Goal: Task Accomplishment & Management: Manage account settings

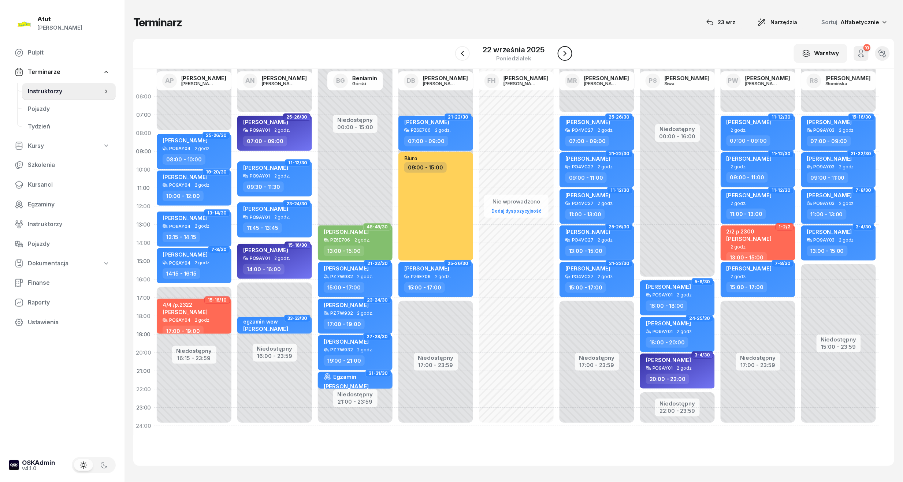
click at [564, 52] on icon "button" at bounding box center [564, 53] width 3 height 5
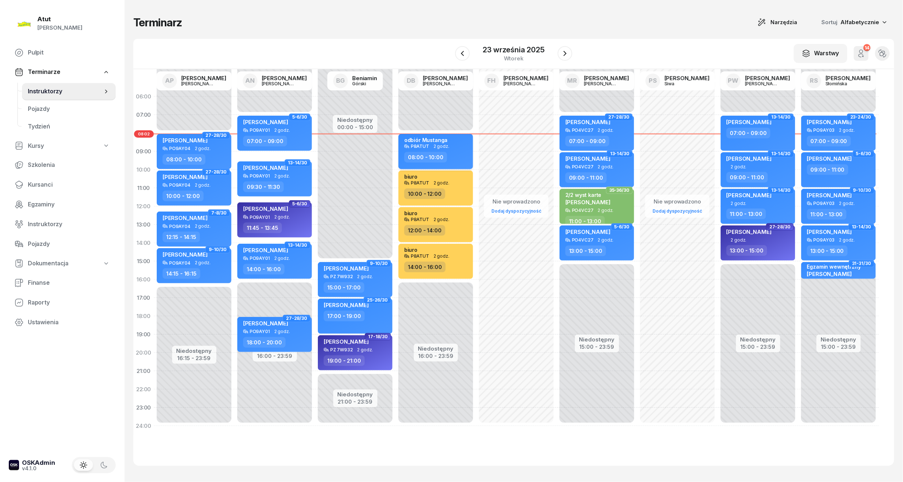
click at [432, 143] on div "odbiór Mustanga" at bounding box center [426, 140] width 44 height 7
select select "08"
select select "10"
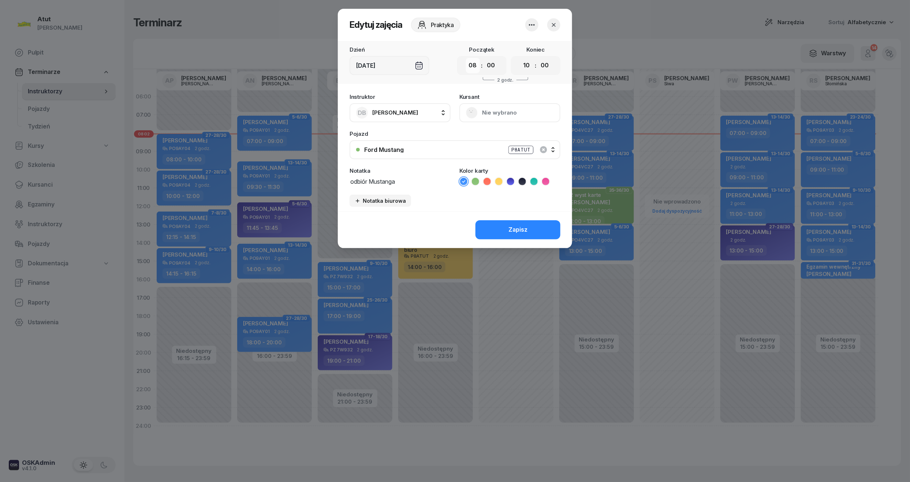
click at [475, 66] on select "00 01 02 03 04 05 06 07 08 09 10 11 12 13 14 15 16 17 18 19 20 21 22 23" at bounding box center [473, 65] width 14 height 15
select select "07"
click at [466, 58] on select "00 01 02 03 04 05 06 07 08 09 10 11 12 13 14 15 16 17 18 19 20 21 22 23" at bounding box center [473, 65] width 14 height 15
click at [524, 67] on select "00 01 02 03 04 05 06 07 08 09 10 11 12 13 14 15 16 17 18 19 20 21 22 23" at bounding box center [527, 65] width 14 height 15
click at [520, 58] on select "00 01 02 03 04 05 06 07 08 09 10 11 12 13 14 15 16 17 18 19 20 21 22 23" at bounding box center [527, 65] width 14 height 15
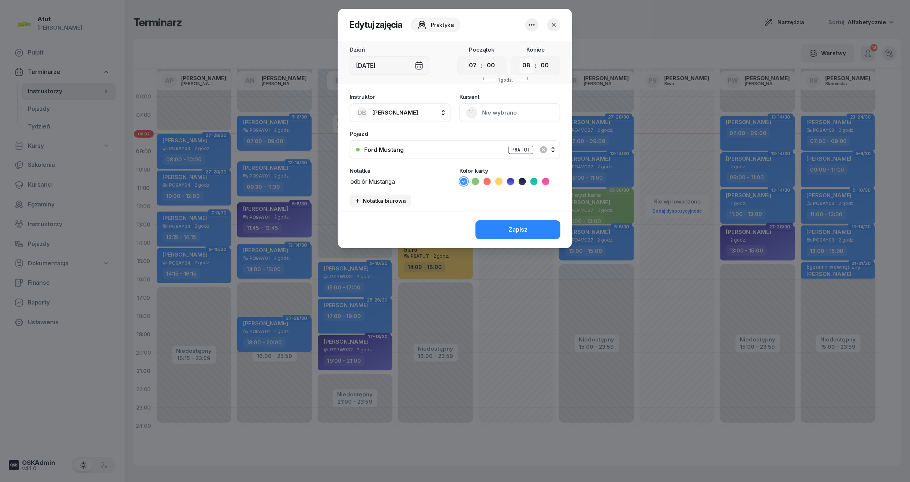
click at [526, 59] on select "00 01 02 03 04 05 06 07 08 09 10 11 12 13 14 15 16 17 18 19 20 21 22 23" at bounding box center [527, 65] width 14 height 15
select select "09"
click at [520, 58] on select "00 01 02 03 04 05 06 07 08 09 10 11 12 13 14 15 16 17 18 19 20 21 22 23" at bounding box center [527, 65] width 14 height 15
click at [500, 229] on button "Zapisz" at bounding box center [518, 229] width 85 height 19
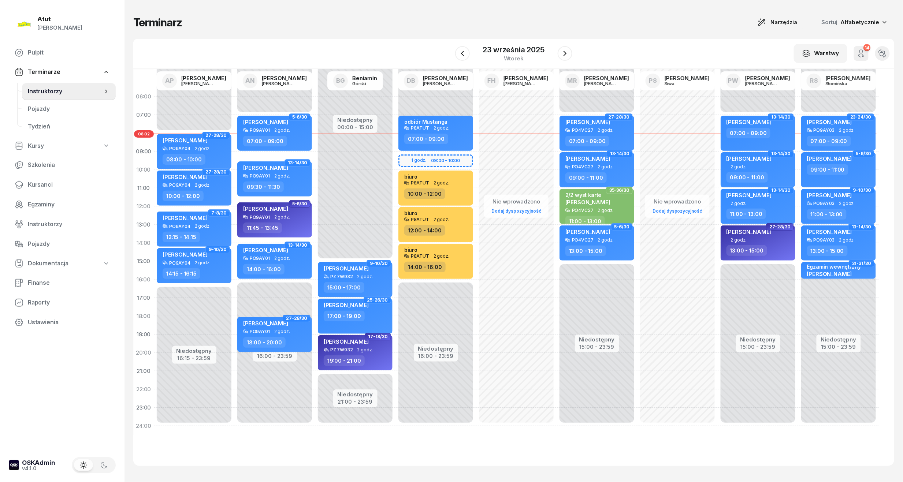
click at [424, 152] on div "Niedostępny 00:00 - 08:00 Niedostępny 16:00 - 23:59 1-2/30 my odwołaliśmy 1 lek…" at bounding box center [435, 262] width 81 height 348
select select "09"
select select "10"
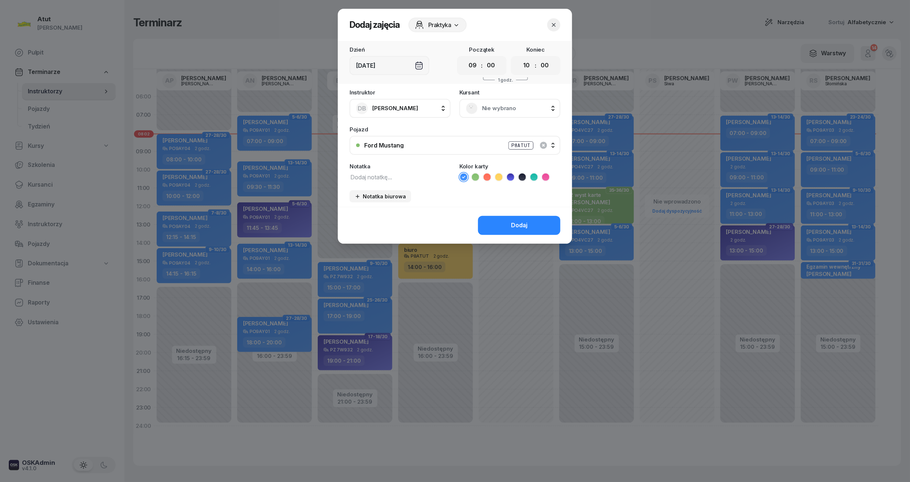
click at [499, 177] on icon at bounding box center [498, 177] width 7 height 7
click at [381, 174] on textarea at bounding box center [400, 177] width 101 height 10
type textarea "biuro"
click at [526, 225] on div "Dodaj" at bounding box center [519, 226] width 16 height 10
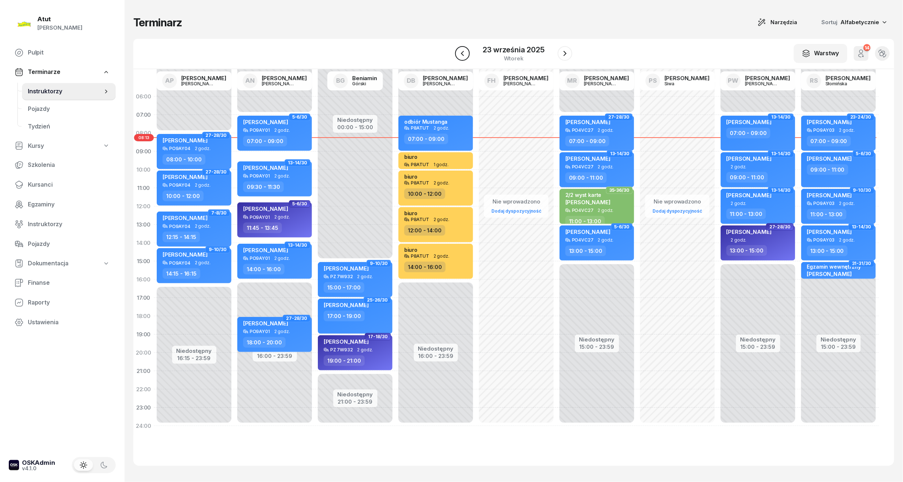
click at [465, 53] on icon "button" at bounding box center [462, 53] width 9 height 9
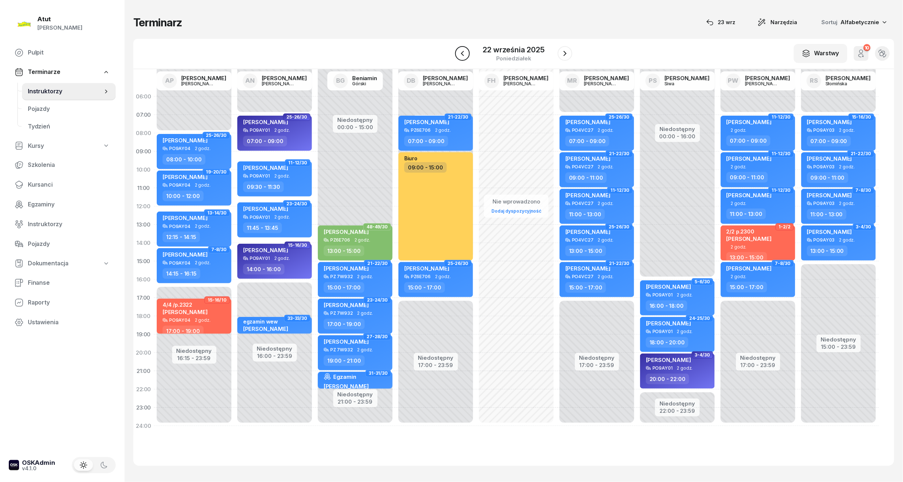
click at [465, 53] on icon "button" at bounding box center [462, 53] width 9 height 9
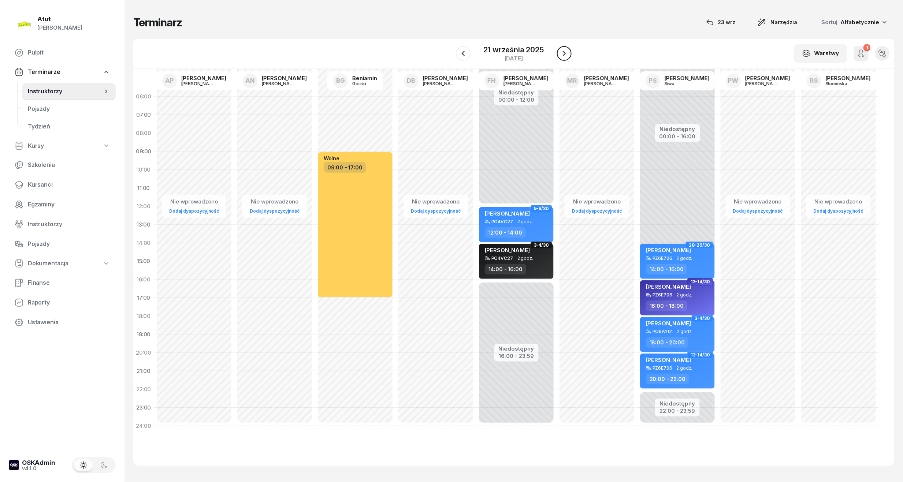
click at [561, 53] on icon "button" at bounding box center [564, 53] width 9 height 9
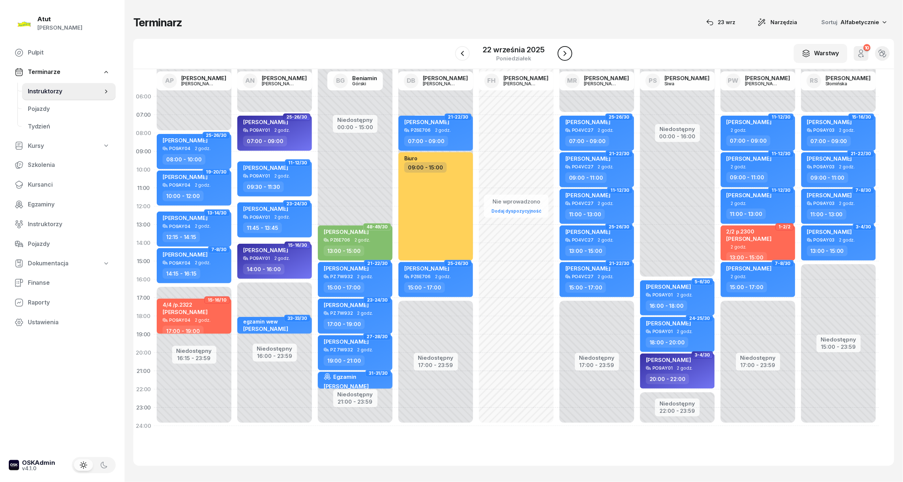
click at [564, 52] on icon "button" at bounding box center [564, 53] width 3 height 5
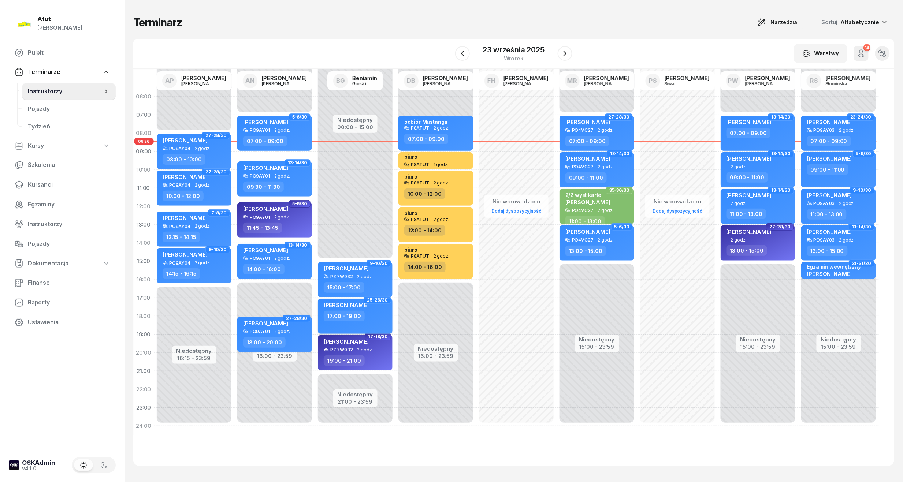
click at [369, 304] on span "[PERSON_NAME]" at bounding box center [346, 305] width 45 height 7
select select "17"
select select "19"
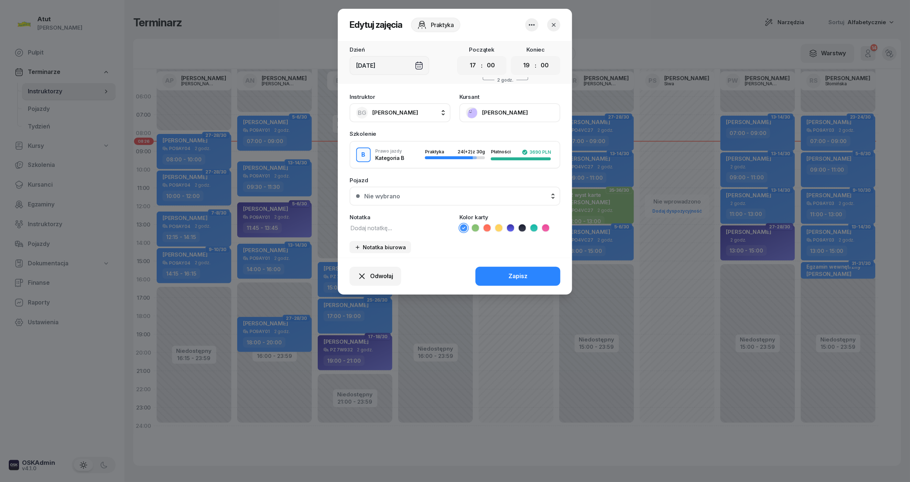
click at [502, 116] on button "[PERSON_NAME]" at bounding box center [510, 112] width 101 height 19
click at [416, 197] on div "Nie wybrano" at bounding box center [459, 196] width 190 height 6
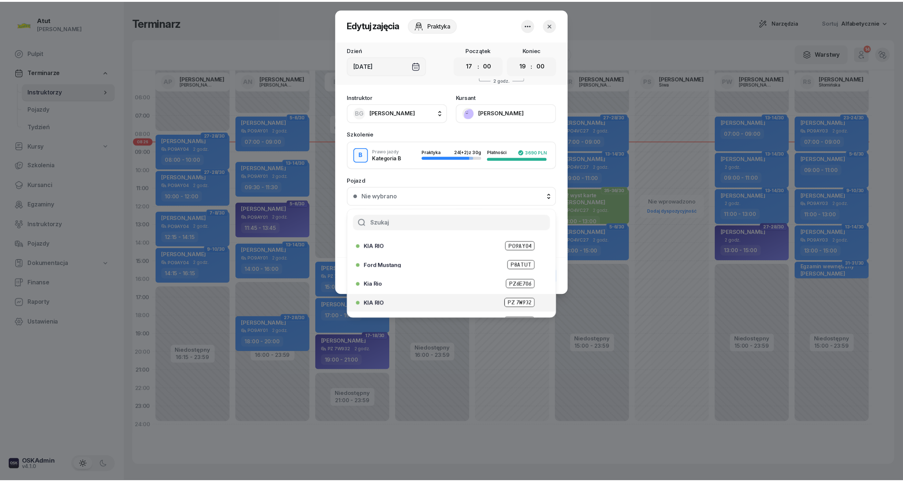
scroll to position [91, 0]
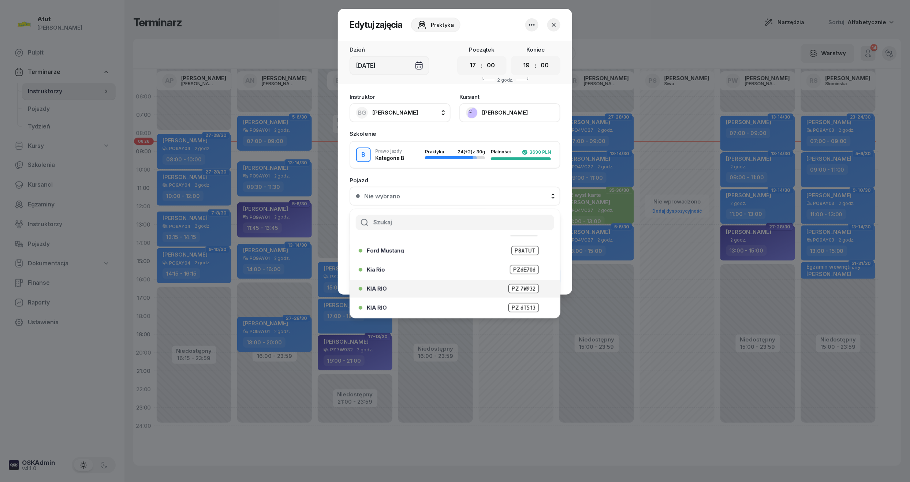
click at [518, 286] on span "PZ 7W932" at bounding box center [524, 288] width 30 height 9
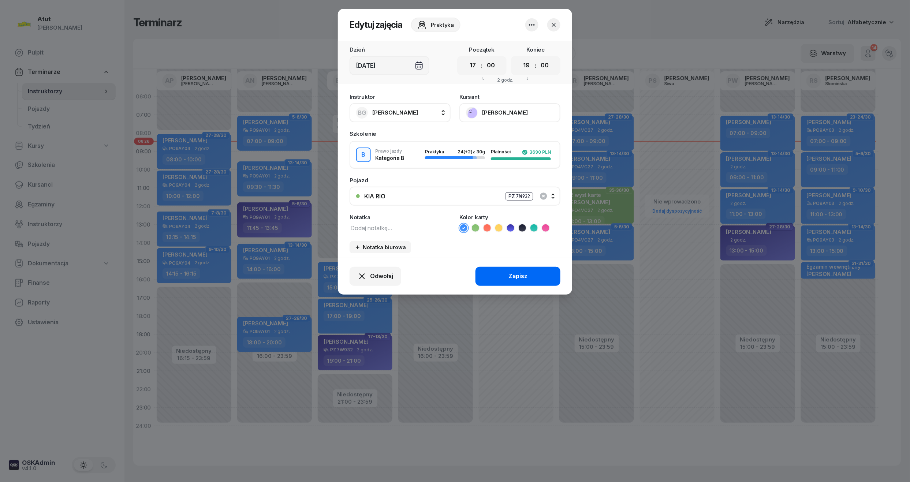
click at [517, 279] on div "Zapisz" at bounding box center [518, 277] width 19 height 10
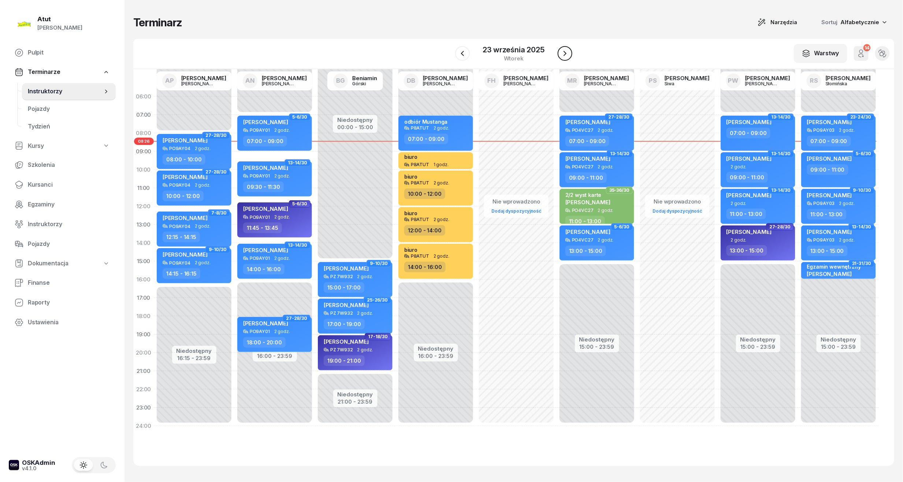
click at [567, 54] on icon "button" at bounding box center [565, 53] width 9 height 9
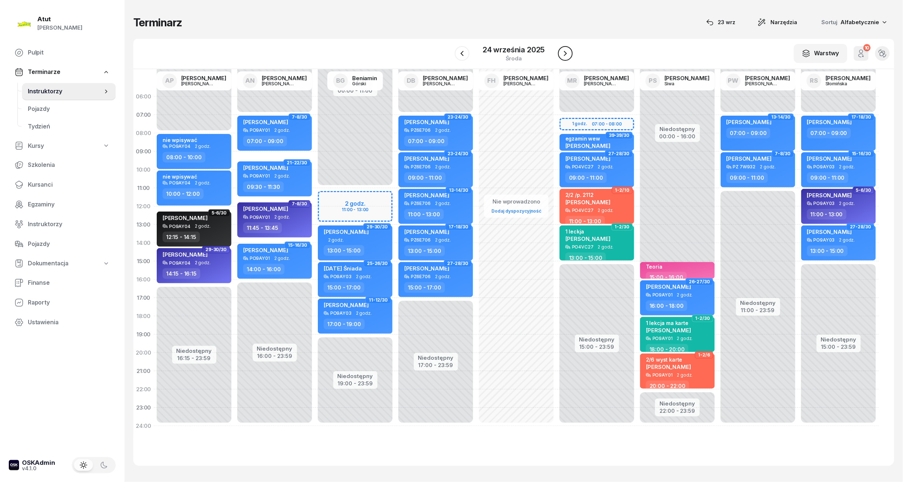
click at [563, 53] on icon "button" at bounding box center [565, 53] width 9 height 9
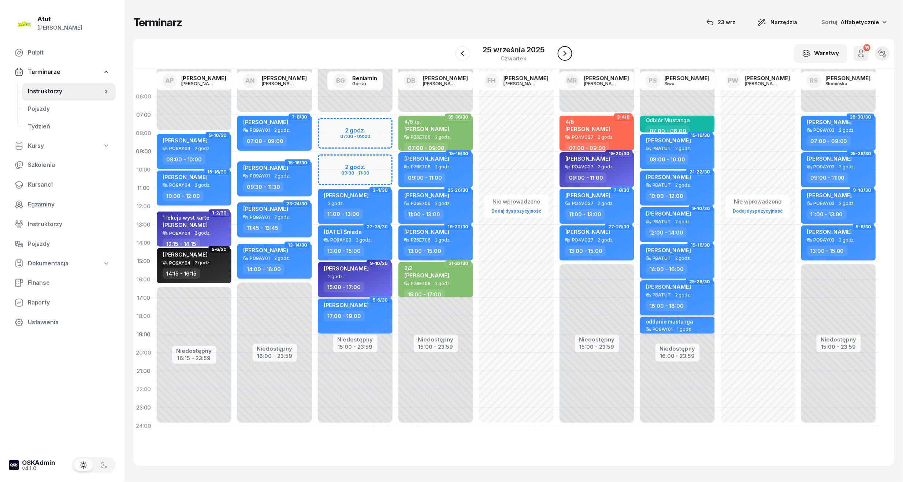
click at [563, 53] on icon "button" at bounding box center [565, 53] width 9 height 9
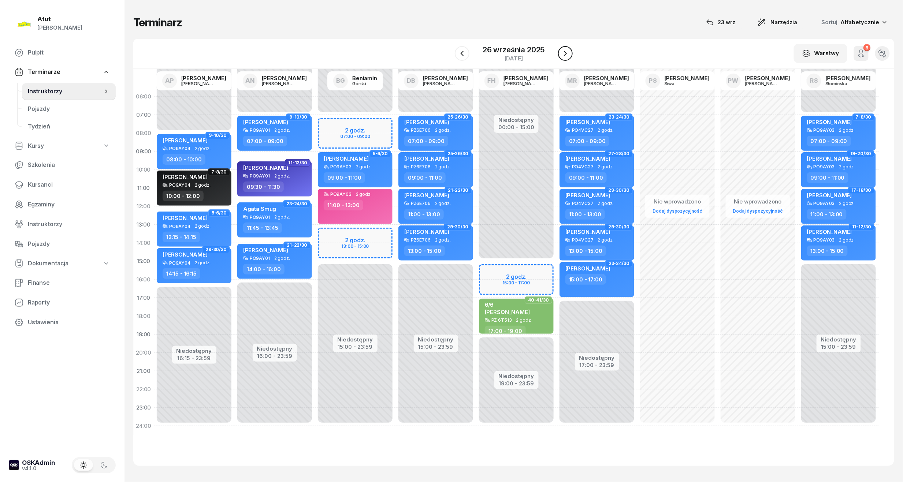
click at [563, 53] on icon "button" at bounding box center [565, 53] width 9 height 9
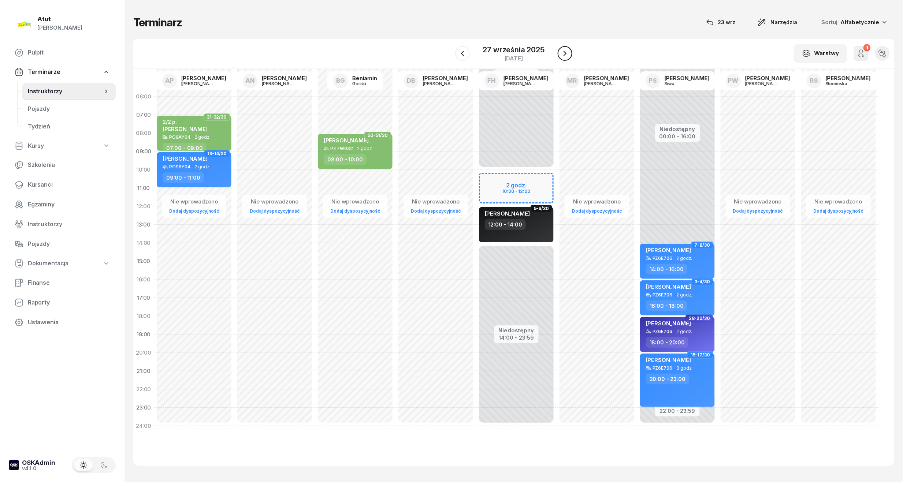
click at [563, 53] on icon "button" at bounding box center [565, 53] width 9 height 9
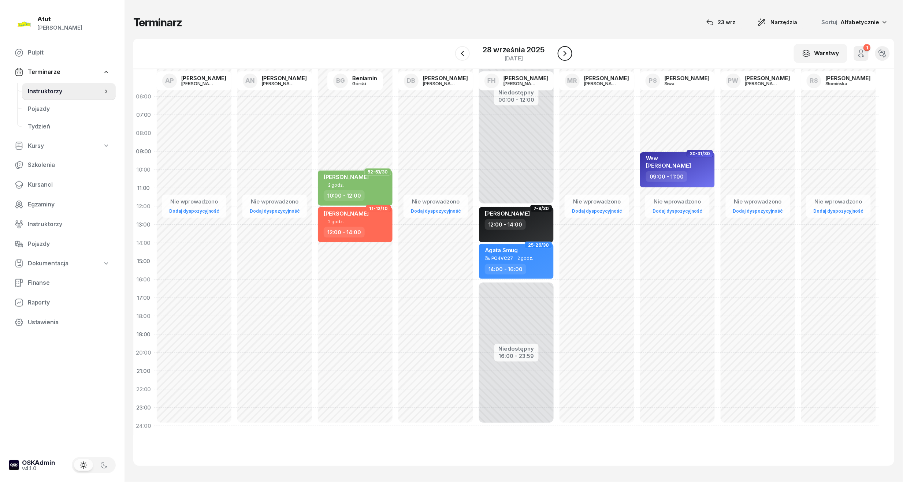
click at [563, 51] on icon "button" at bounding box center [565, 53] width 9 height 9
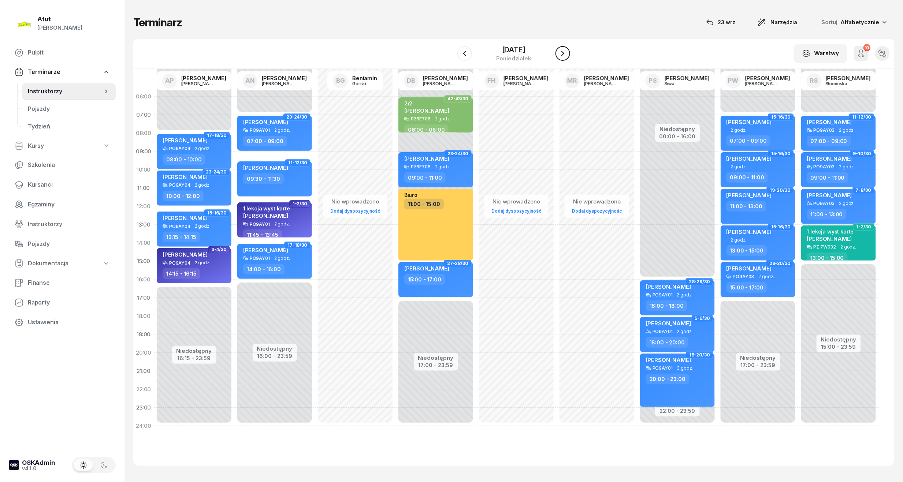
click at [567, 49] on icon "button" at bounding box center [562, 53] width 9 height 9
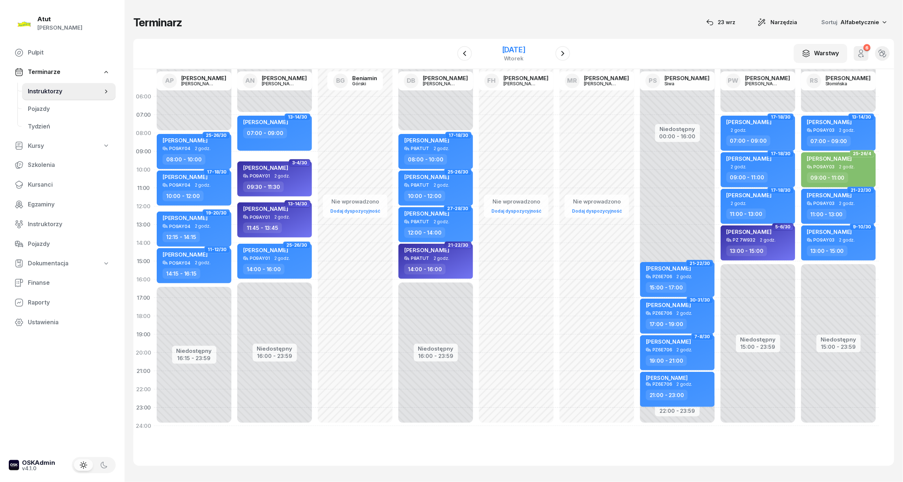
click at [525, 50] on div "[DATE]" at bounding box center [513, 49] width 23 height 7
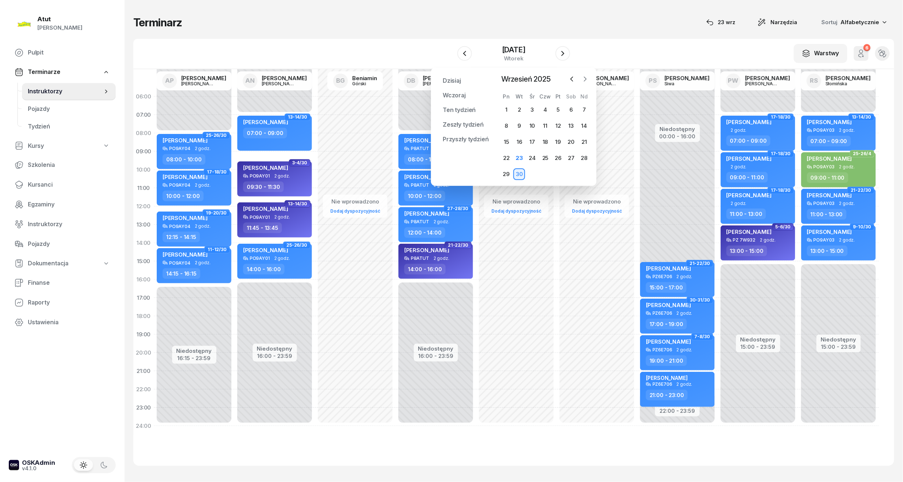
click at [585, 78] on icon "button" at bounding box center [585, 79] width 2 height 4
click at [521, 123] on div "7" at bounding box center [519, 126] width 12 height 12
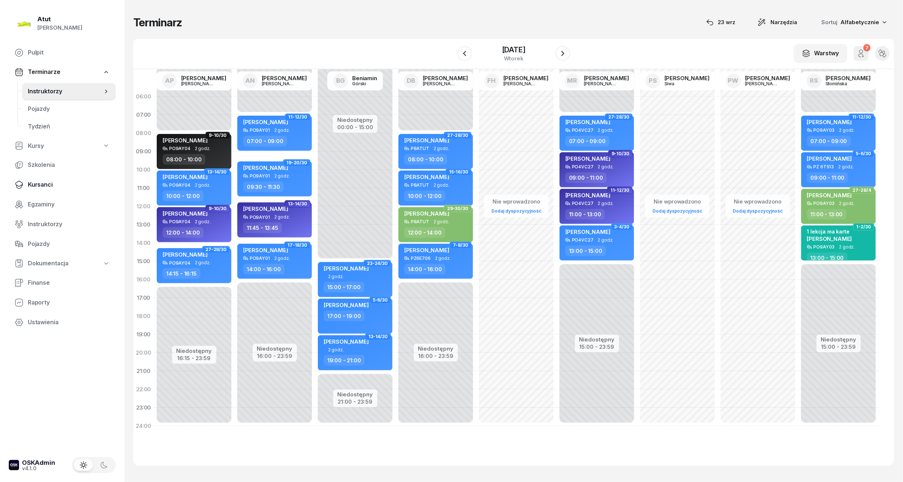
click at [33, 185] on span "Kursanci" at bounding box center [69, 185] width 82 height 10
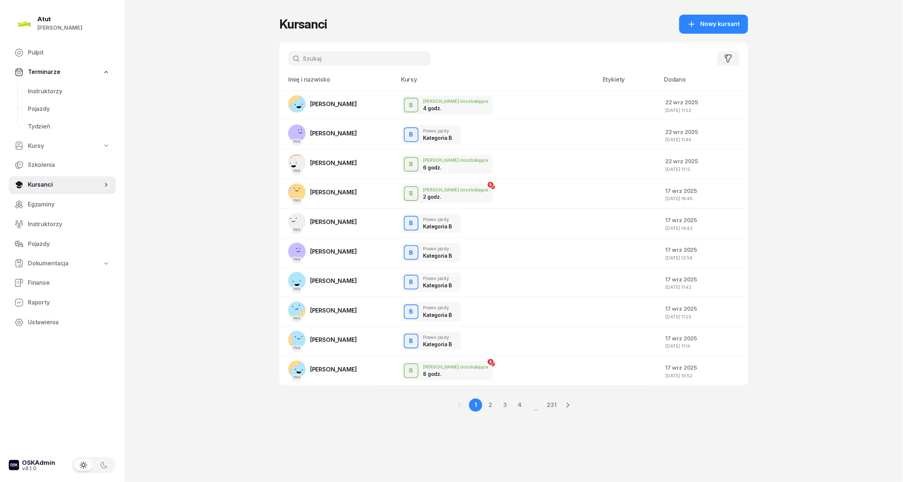
click at [364, 62] on input "text" at bounding box center [359, 58] width 143 height 15
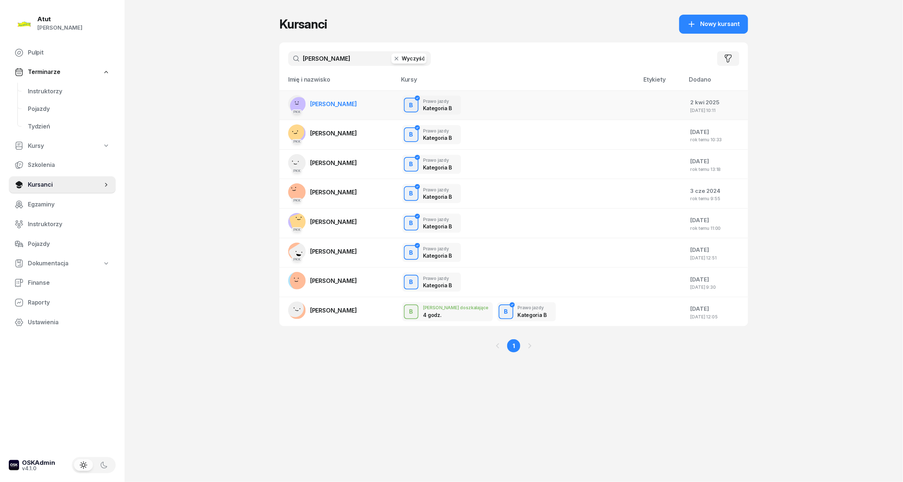
type input "[PERSON_NAME]"
click at [349, 104] on span "[PERSON_NAME]" at bounding box center [333, 103] width 47 height 7
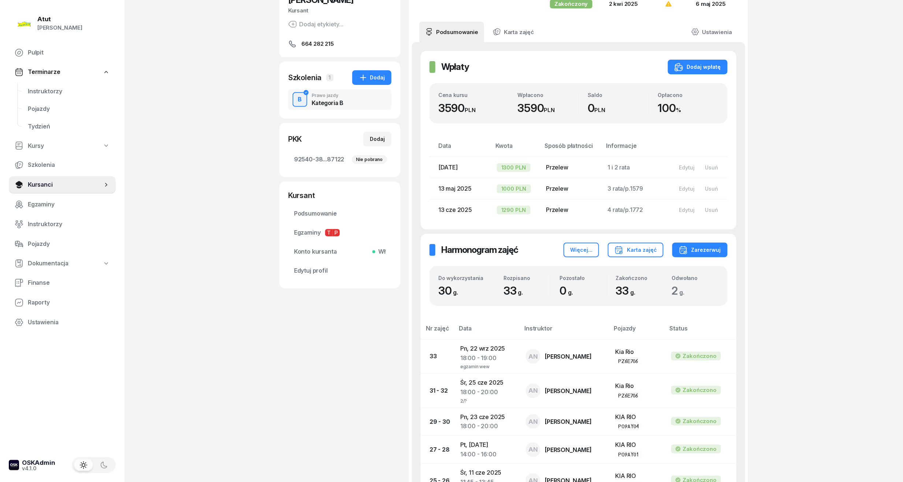
scroll to position [146, 0]
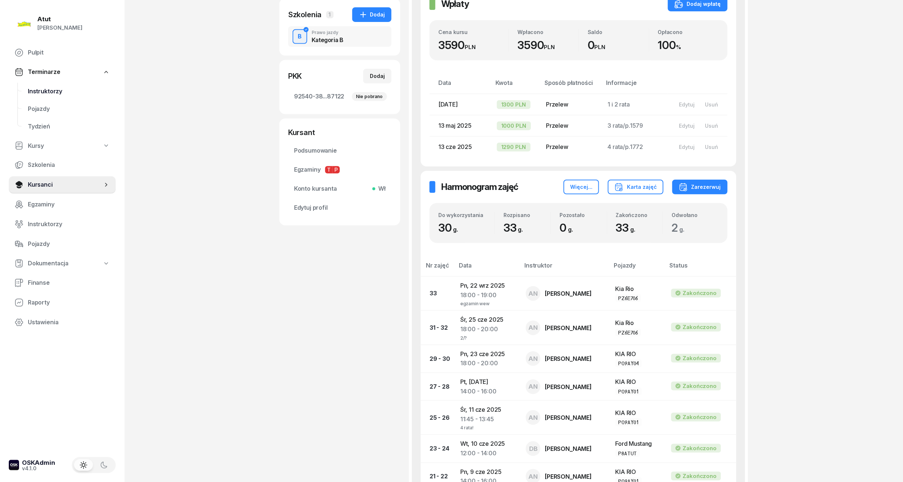
click at [44, 90] on span "Instruktorzy" at bounding box center [69, 92] width 82 height 10
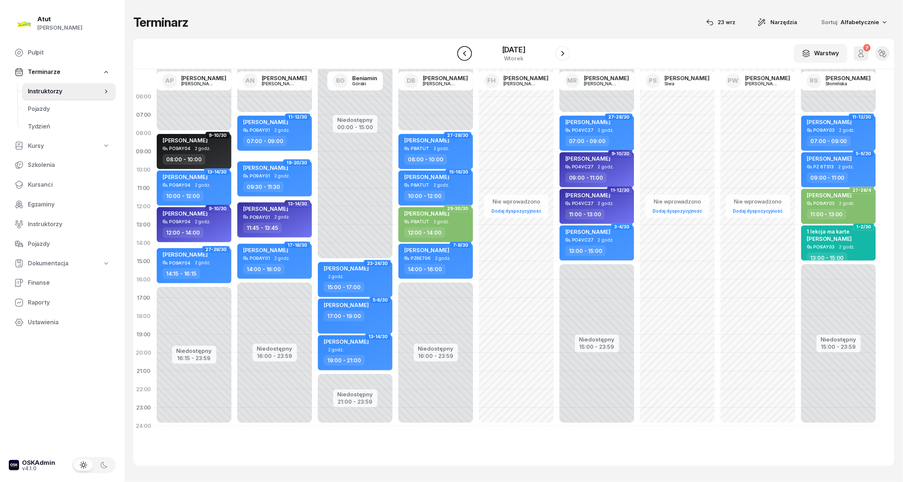
click at [464, 54] on button "button" at bounding box center [464, 53] width 15 height 15
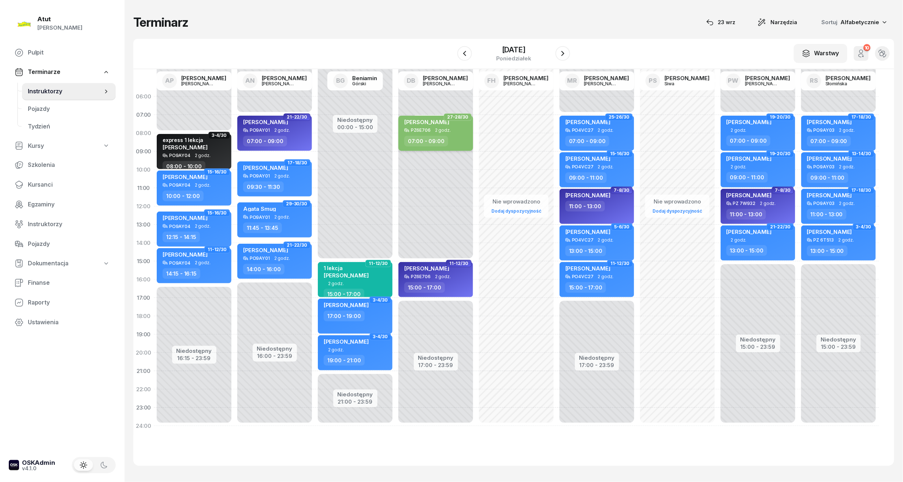
click at [440, 124] on span "[PERSON_NAME]" at bounding box center [426, 122] width 45 height 7
select select "07"
select select "09"
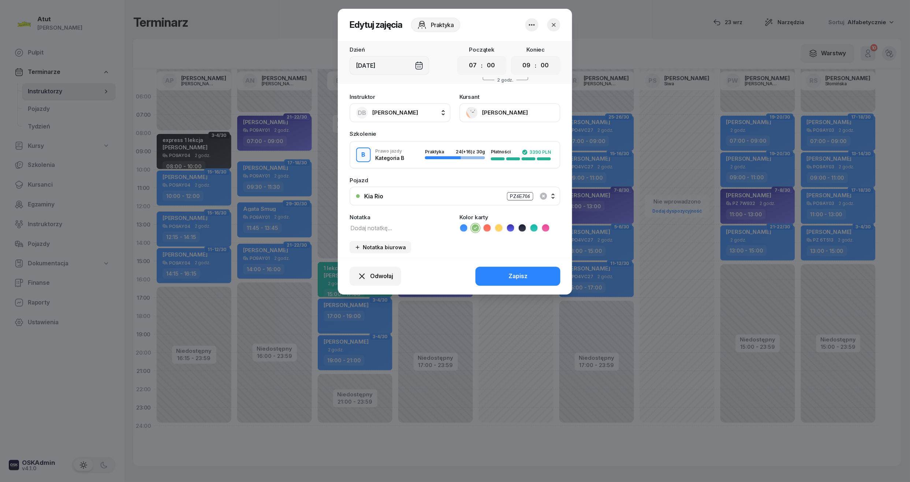
click at [466, 226] on icon at bounding box center [463, 227] width 7 height 7
click at [513, 278] on div "Zapisz" at bounding box center [518, 277] width 19 height 10
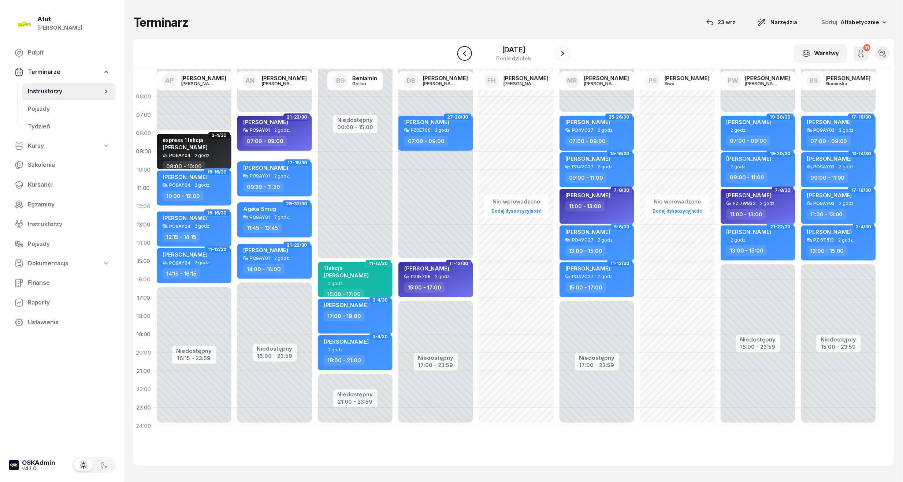
click at [460, 53] on icon "button" at bounding box center [464, 53] width 9 height 9
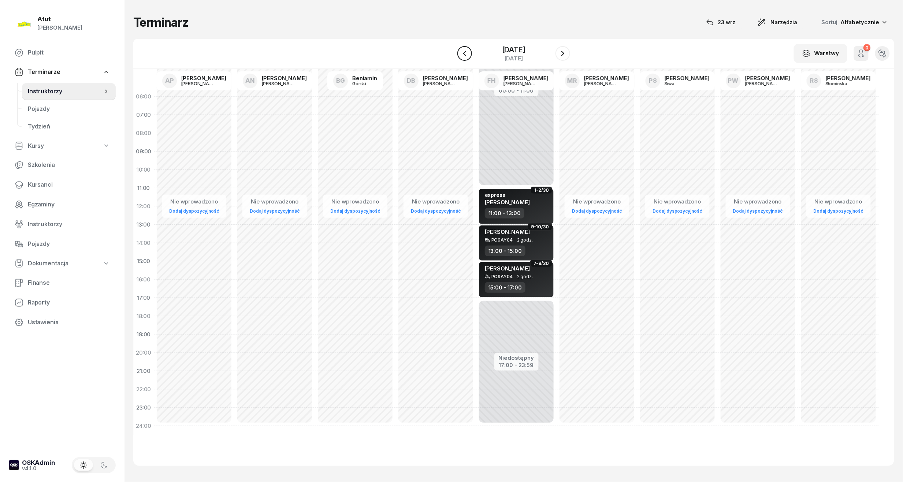
click at [460, 53] on icon "button" at bounding box center [464, 53] width 9 height 9
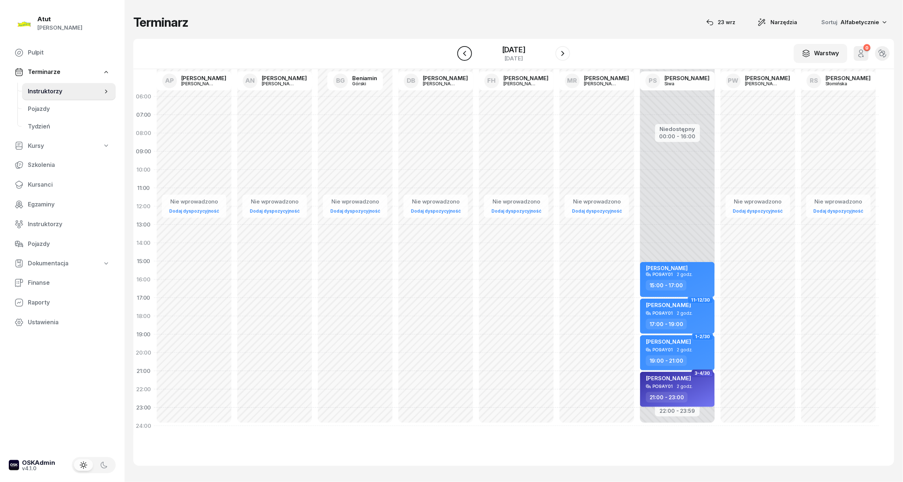
click at [460, 53] on icon "button" at bounding box center [464, 53] width 9 height 9
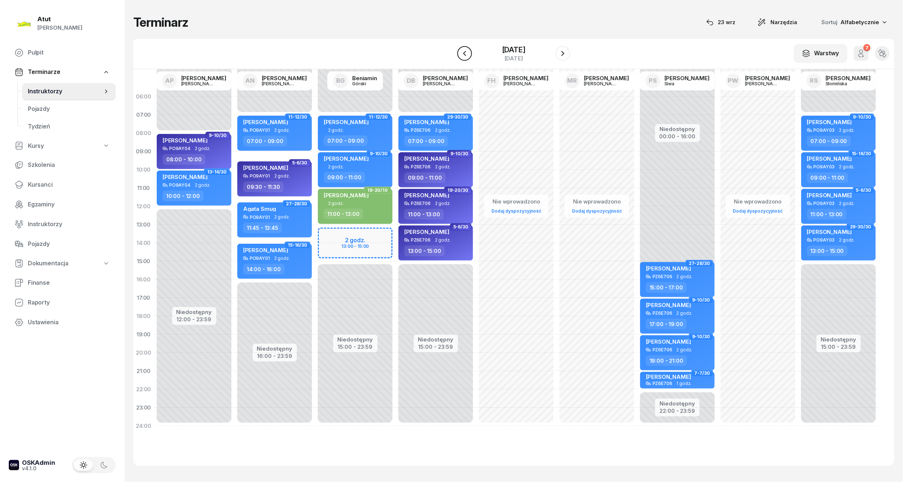
click at [460, 53] on icon "button" at bounding box center [464, 53] width 9 height 9
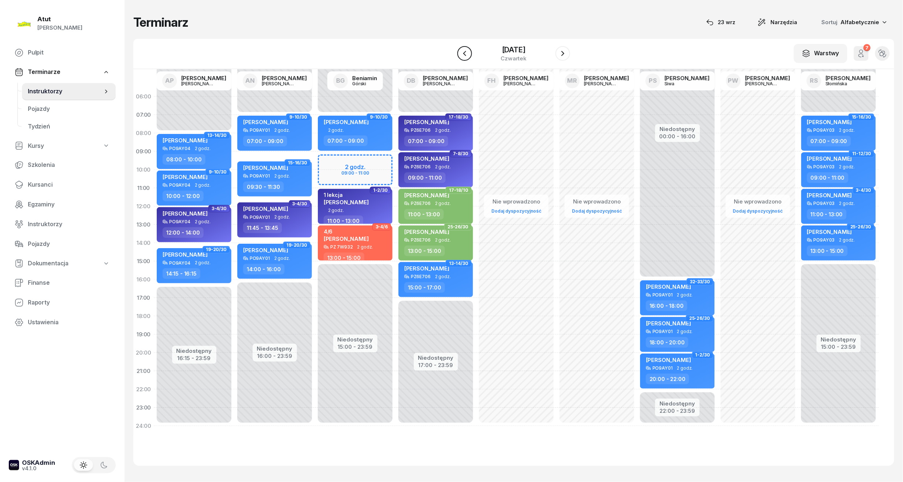
click at [462, 52] on icon "button" at bounding box center [464, 53] width 9 height 9
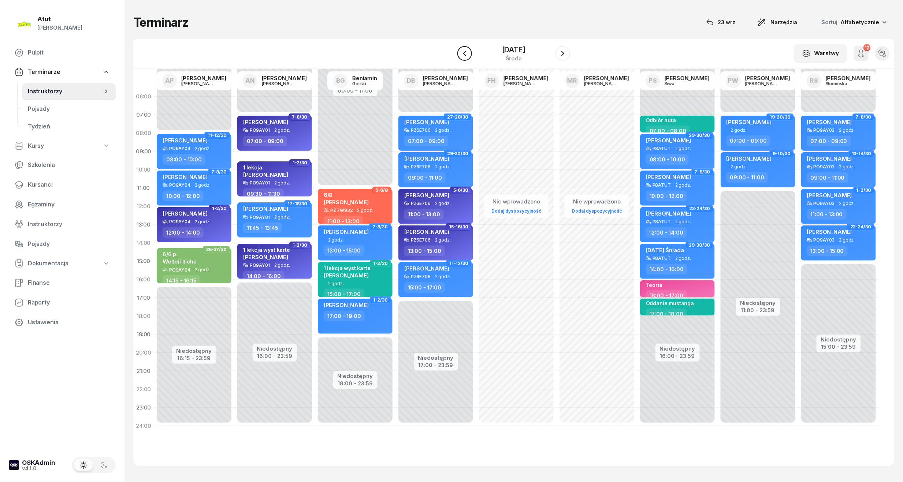
click at [462, 52] on icon "button" at bounding box center [464, 53] width 9 height 9
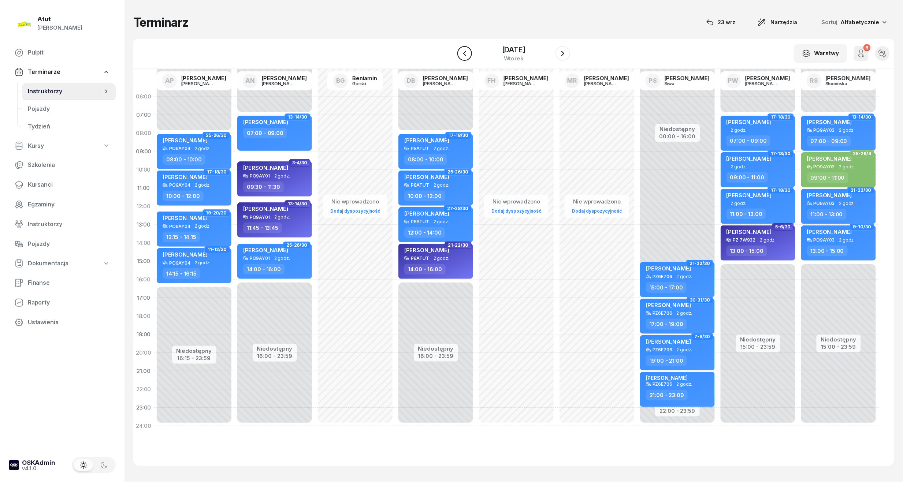
click at [462, 52] on icon "button" at bounding box center [464, 53] width 9 height 9
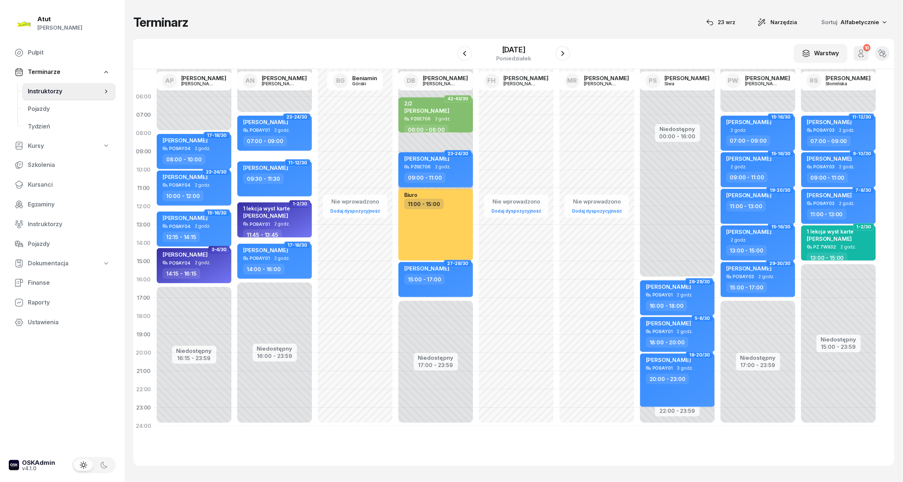
click at [424, 160] on span "[PERSON_NAME]" at bounding box center [426, 158] width 45 height 7
select select "09"
select select "11"
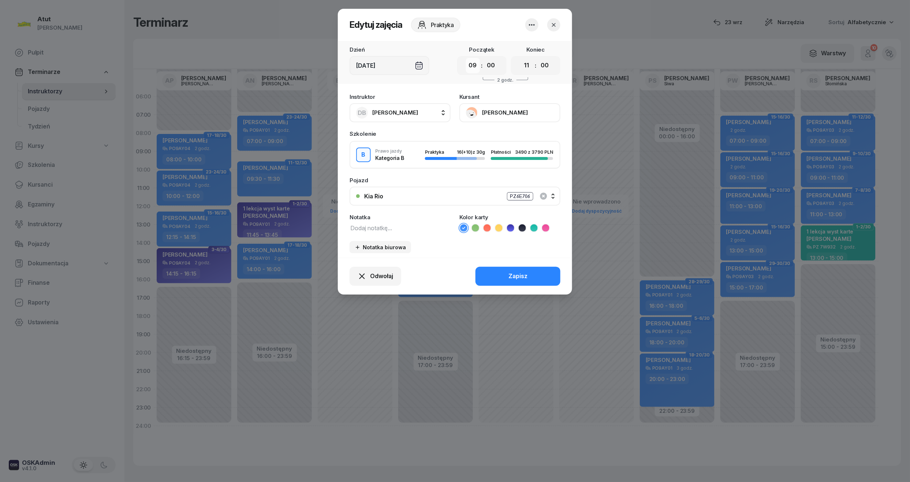
click at [473, 66] on select "00 01 02 03 04 05 06 07 08 09 10 11 12 13 14 15 16 17 18 19 20 21 22 23" at bounding box center [473, 65] width 14 height 15
select select "08"
click at [466, 58] on select "00 01 02 03 04 05 06 07 08 09 10 11 12 13 14 15 16 17 18 19 20 21 22 23" at bounding box center [473, 65] width 14 height 15
click at [528, 65] on select "00 01 02 03 04 05 06 07 08 09 10 11 12 13 14 15 16 17 18 19 20 21 22 23" at bounding box center [527, 65] width 14 height 15
select select "10"
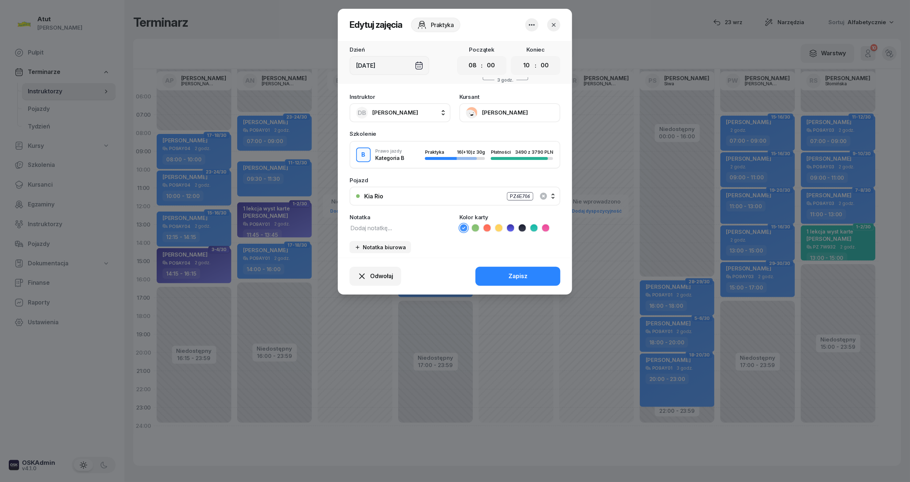
click at [520, 58] on select "00 01 02 03 04 05 06 07 08 09 10 11 12 13 14 15 16 17 18 19 20 21 22 23" at bounding box center [527, 65] width 14 height 15
click at [517, 275] on div "Zapisz" at bounding box center [518, 277] width 19 height 10
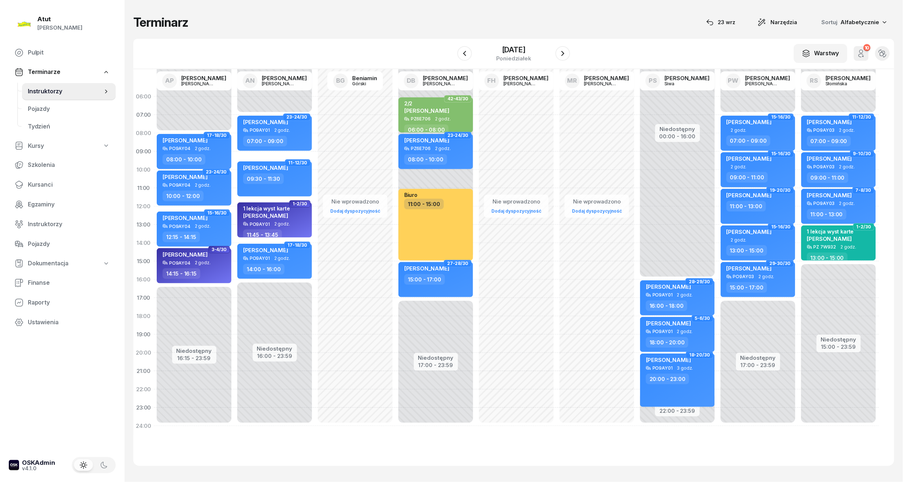
click at [447, 173] on div "Niedostępny 00:00 - 15:00 Niedostępny 17:00 - 23:59 42-43/30 2/2 [PERSON_NAME] …" at bounding box center [435, 262] width 81 height 348
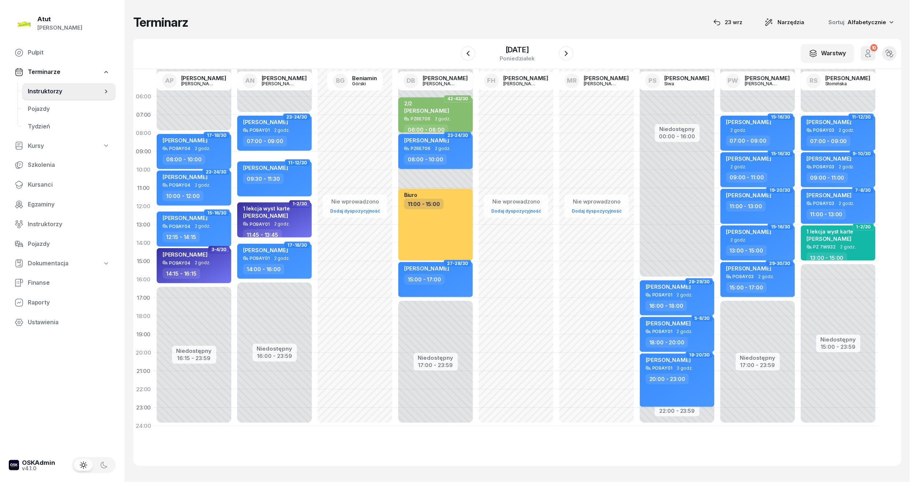
select select "10"
select select "11"
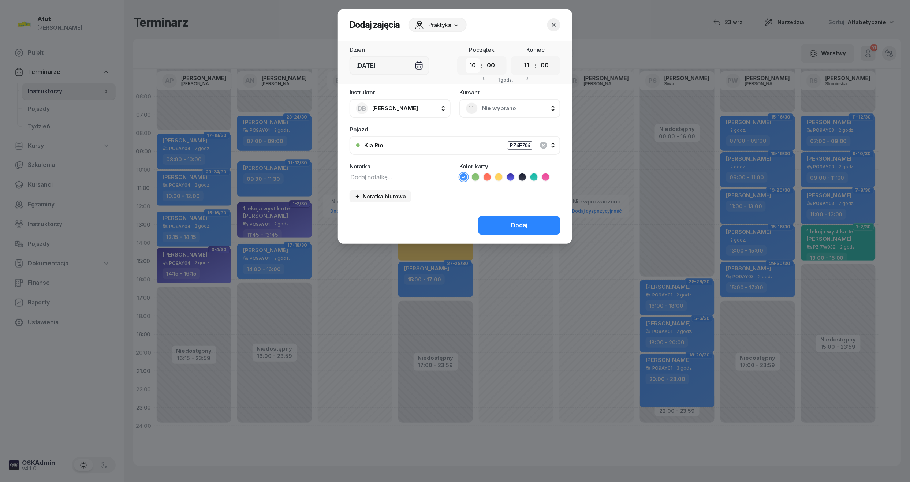
click at [472, 66] on select "00 01 02 03 04 05 06 07 08 09 10 11 12 13 14 15 16 17 18 19 20 21 22 23" at bounding box center [473, 65] width 14 height 15
click at [466, 58] on select "00 01 02 03 04 05 06 07 08 09 10 11 12 13 14 15 16 17 18 19 20 21 22 23" at bounding box center [473, 65] width 14 height 15
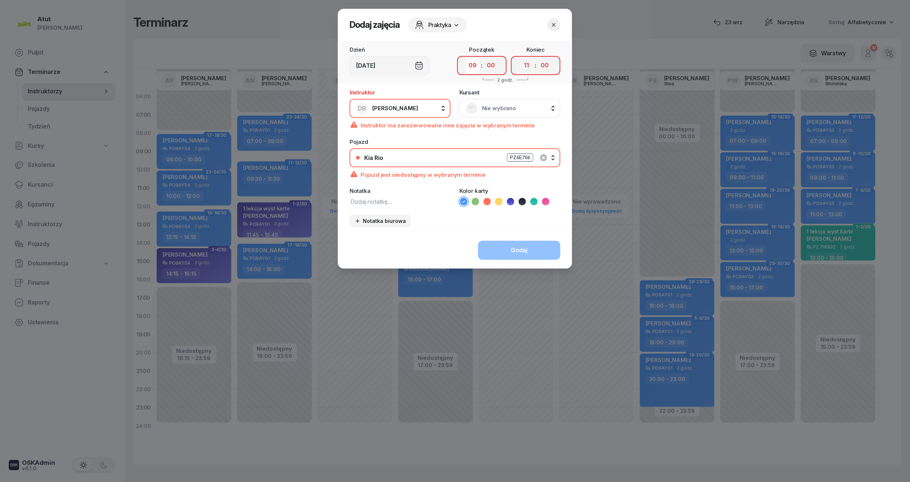
click at [472, 66] on select "00 01 02 03 04 05 06 07 08 09 10 11 12 13 14 15 16 17 18 19 20 21 22 23" at bounding box center [473, 65] width 14 height 15
select select "10"
click at [466, 58] on select "00 01 02 03 04 05 06 07 08 09 10 11 12 13 14 15 16 17 18 19 20 21 22 23" at bounding box center [473, 65] width 14 height 15
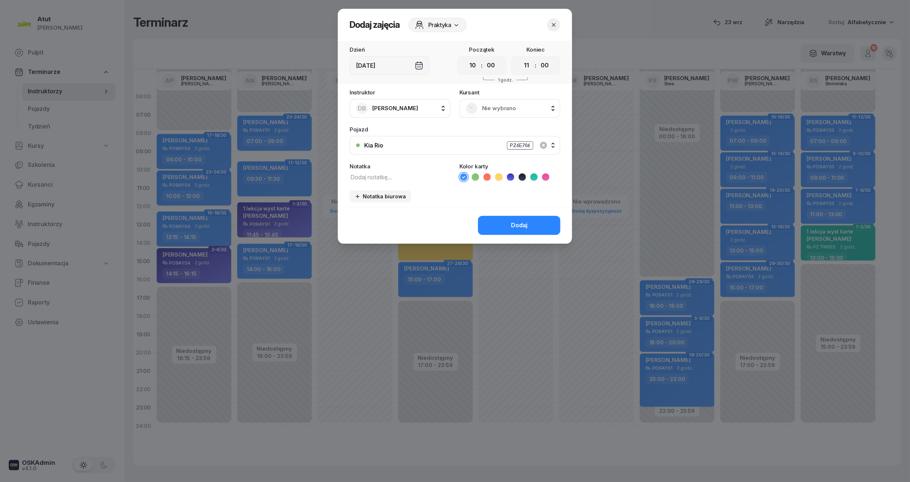
click at [500, 176] on icon at bounding box center [498, 177] width 3 height 3
click at [500, 223] on button "Dodaj" at bounding box center [519, 225] width 82 height 19
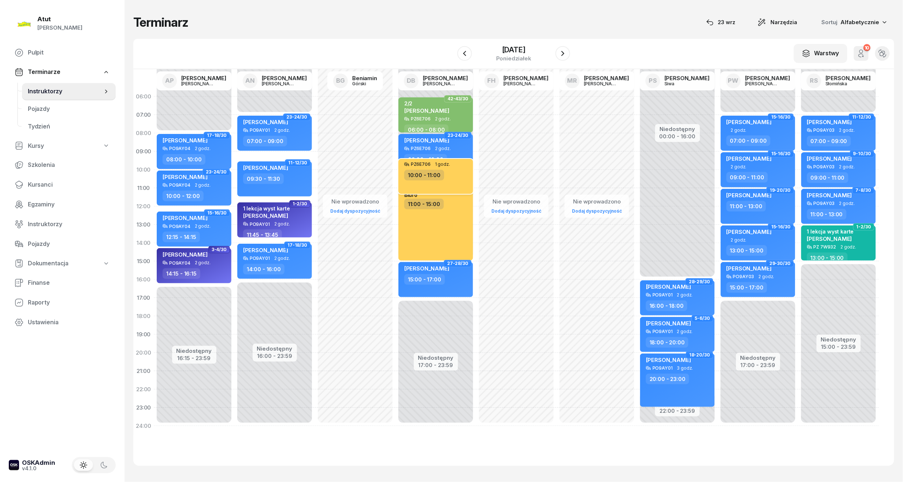
click at [444, 170] on div "10:00 - 11:00" at bounding box center [436, 175] width 64 height 11
select select "10"
select select "11"
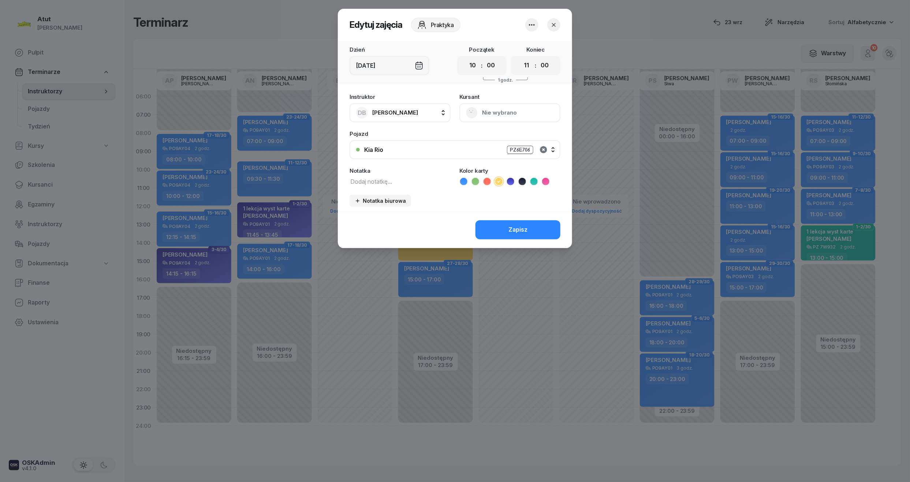
click at [542, 148] on icon "button" at bounding box center [543, 149] width 7 height 7
click at [404, 183] on textarea at bounding box center [400, 181] width 101 height 10
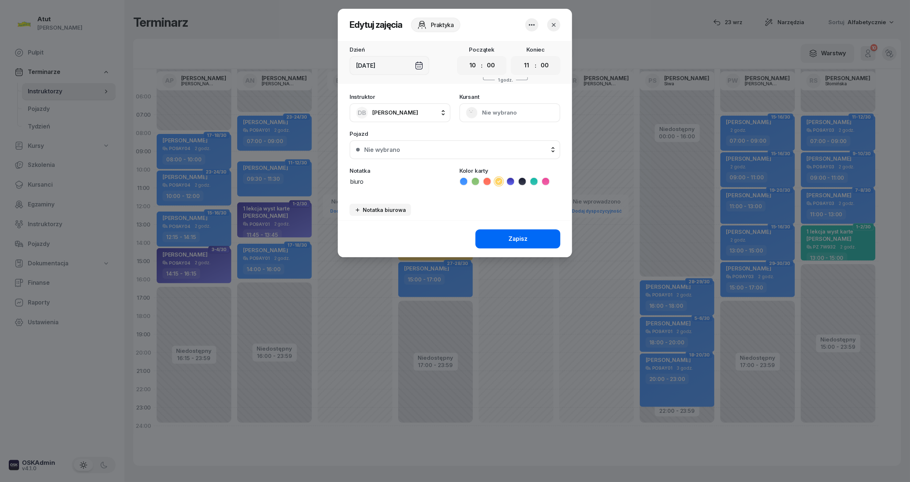
type textarea "biuro"
click at [513, 245] on button "Zapisz" at bounding box center [518, 239] width 85 height 19
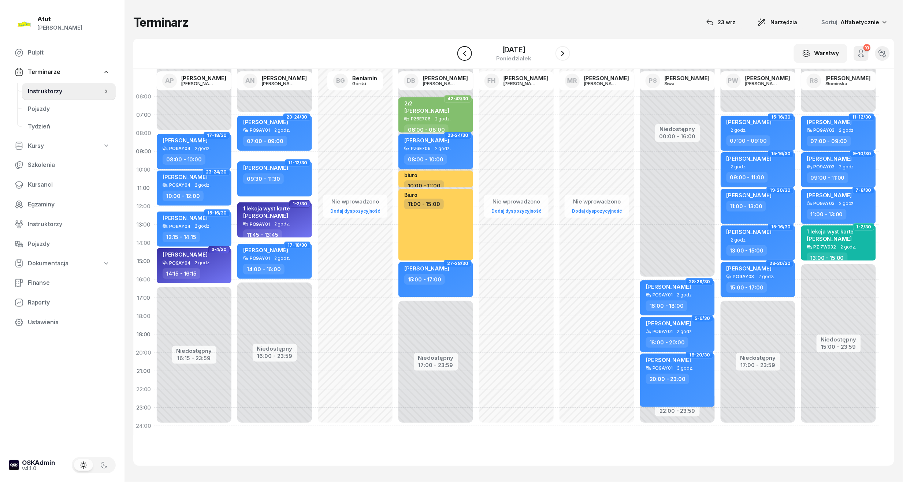
click at [466, 55] on icon "button" at bounding box center [464, 53] width 9 height 9
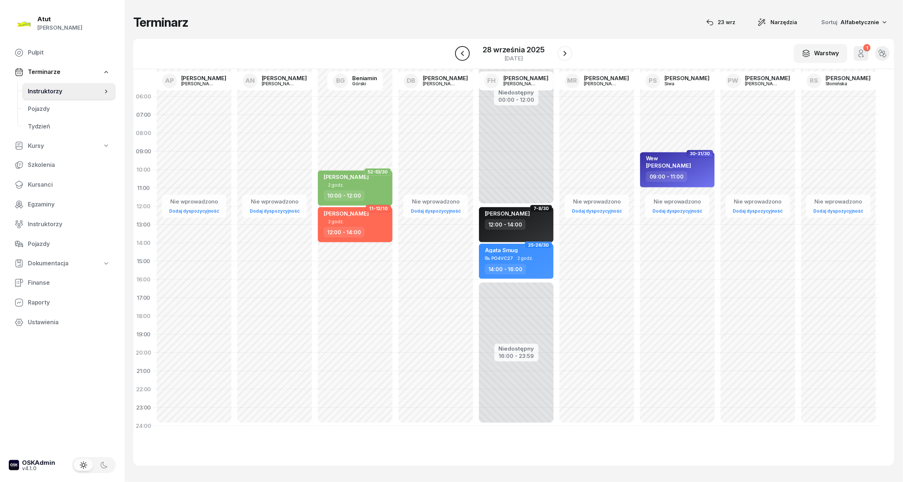
click at [466, 55] on icon "button" at bounding box center [462, 53] width 9 height 9
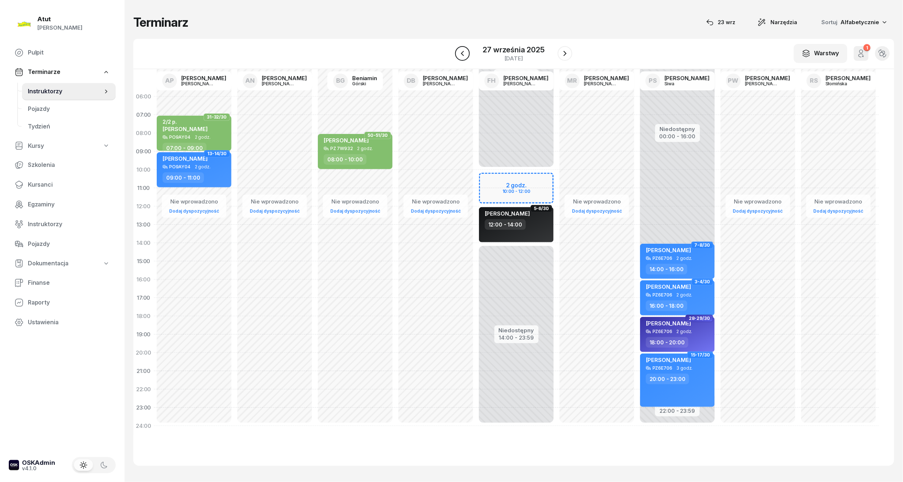
click at [466, 53] on icon "button" at bounding box center [462, 53] width 9 height 9
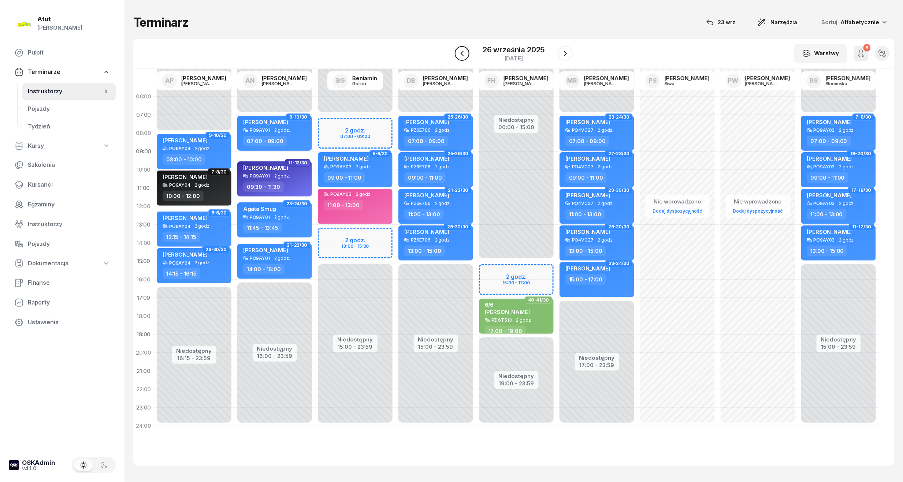
click at [466, 53] on icon "button" at bounding box center [462, 53] width 9 height 9
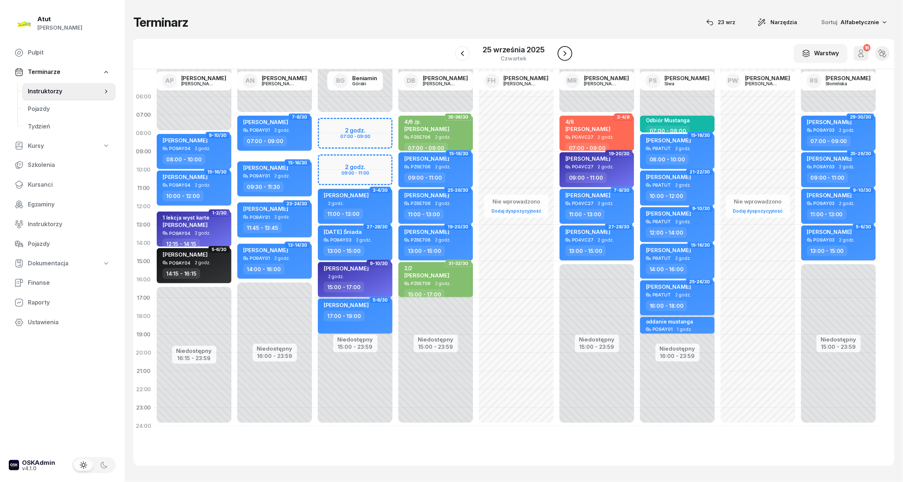
click at [563, 56] on icon "button" at bounding box center [565, 53] width 9 height 9
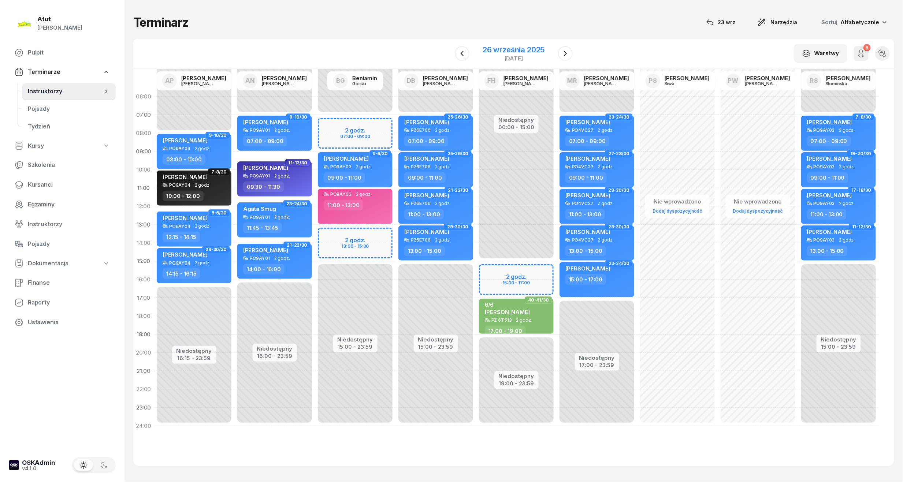
click at [509, 49] on div "26 września 2025" at bounding box center [514, 49] width 62 height 7
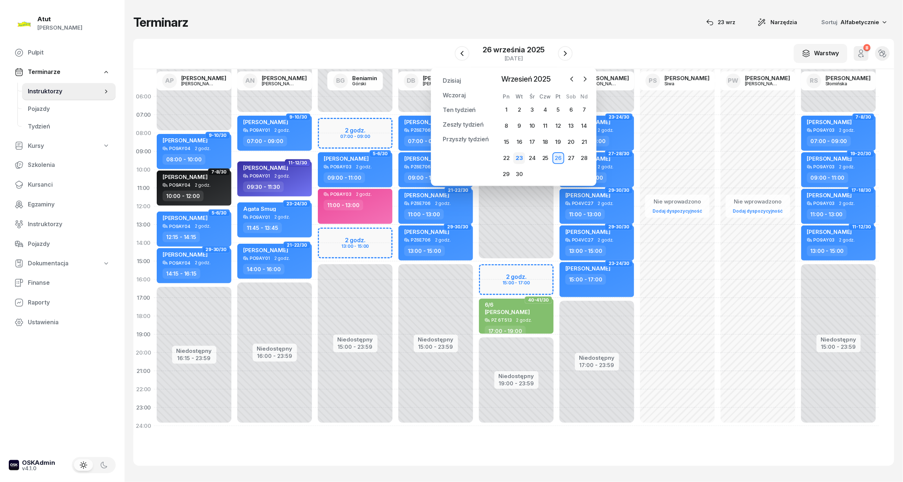
click at [520, 157] on div "23" at bounding box center [519, 158] width 12 height 12
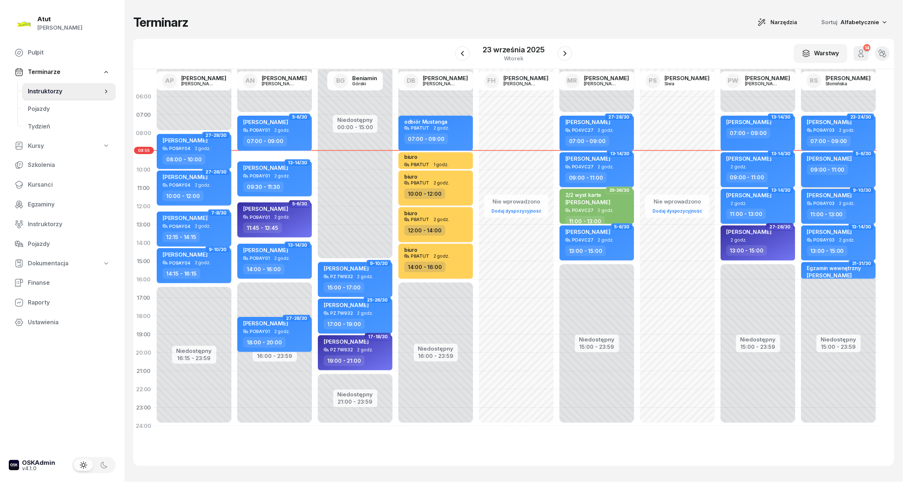
click at [822, 159] on span "[PERSON_NAME]" at bounding box center [829, 158] width 45 height 7
select select "09"
select select "11"
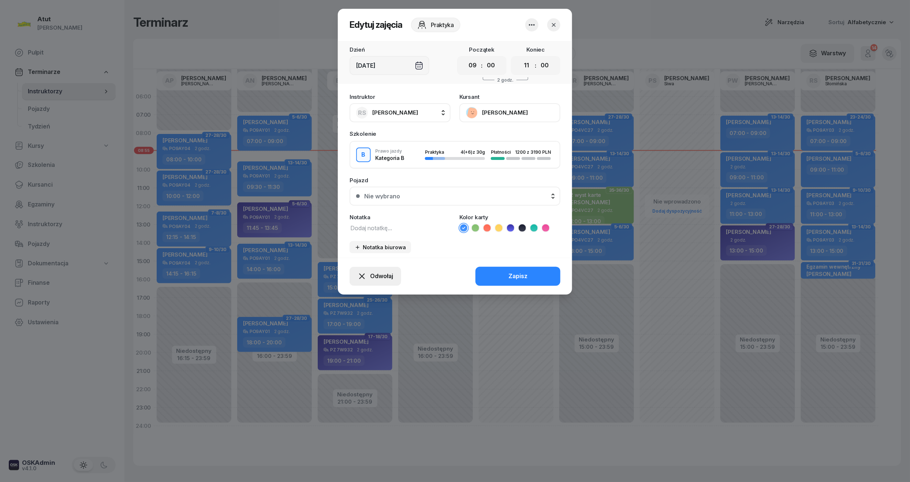
click at [376, 274] on span "Odwołaj" at bounding box center [381, 277] width 23 height 10
click at [369, 251] on div "Kursant nie przyszedł" at bounding box center [370, 250] width 59 height 10
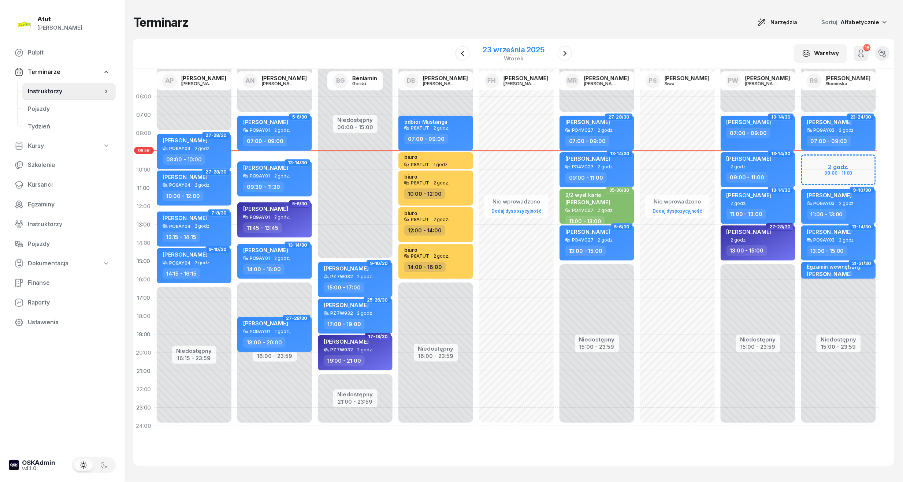
click at [525, 53] on div "23 września 2025" at bounding box center [514, 49] width 62 height 7
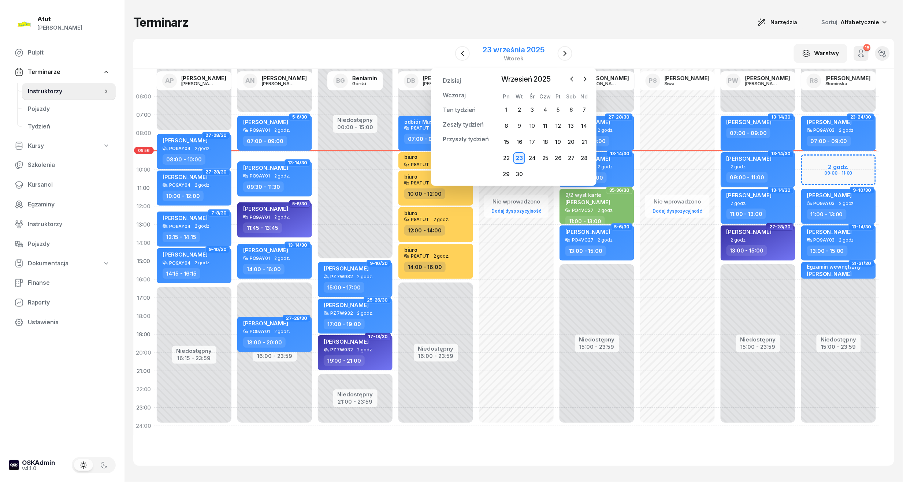
click at [530, 47] on div "23 września 2025" at bounding box center [514, 49] width 62 height 7
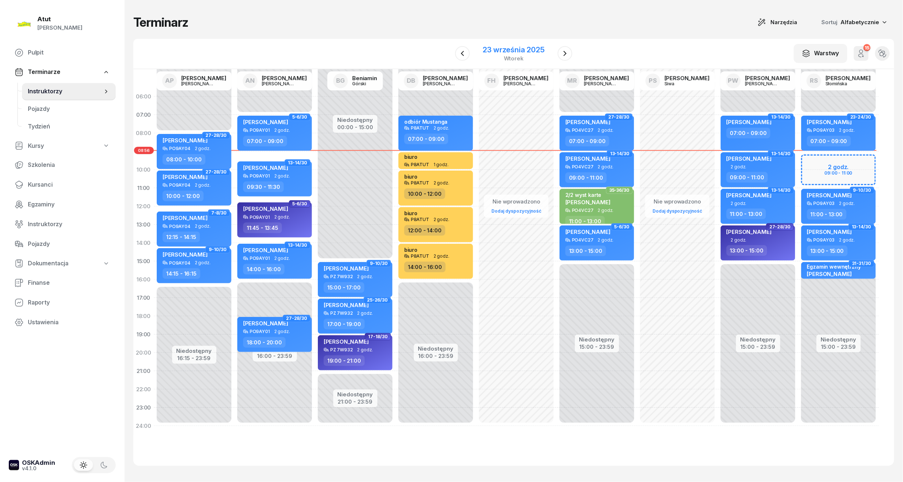
click at [537, 50] on div "23 września 2025" at bounding box center [514, 49] width 62 height 7
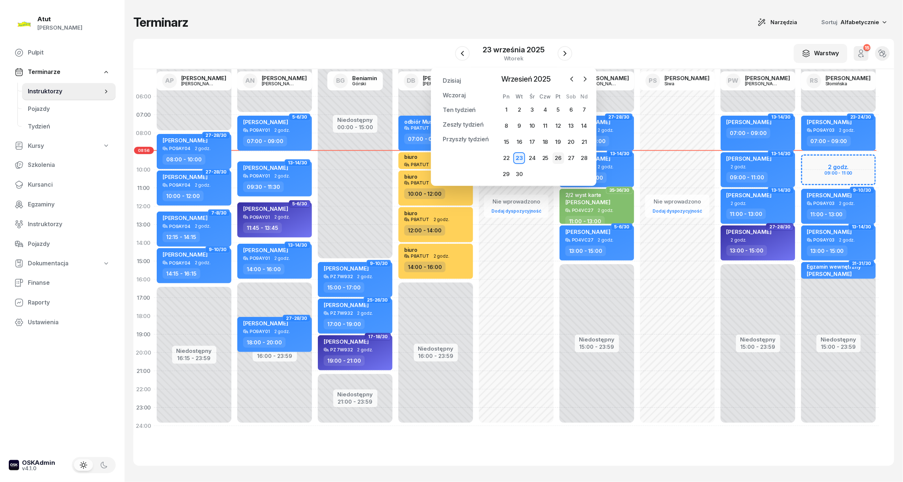
click at [557, 159] on div "26" at bounding box center [559, 158] width 12 height 12
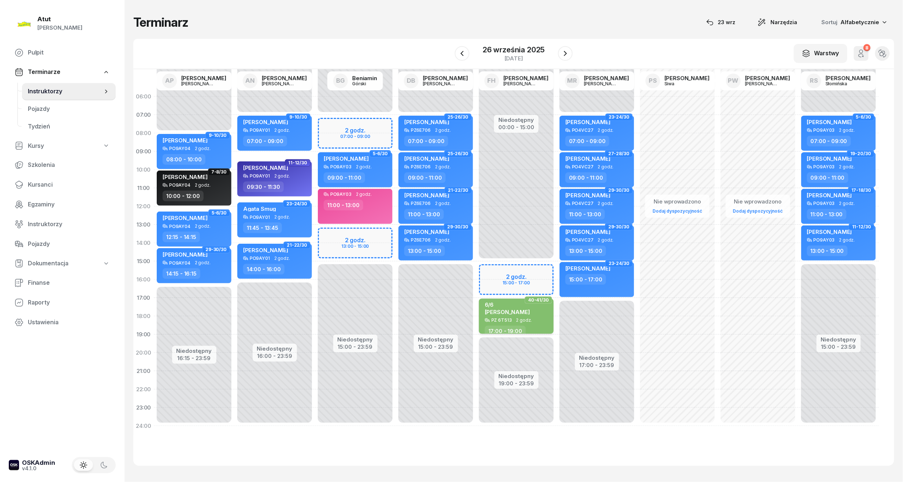
click at [505, 306] on div "6/6" at bounding box center [507, 305] width 45 height 6
select select "17"
select select "19"
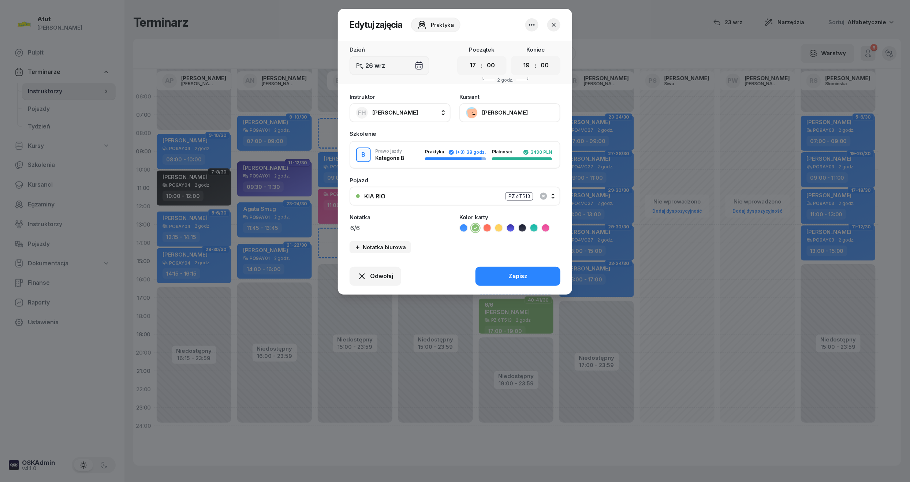
click at [554, 25] on icon "button" at bounding box center [554, 25] width 4 height 4
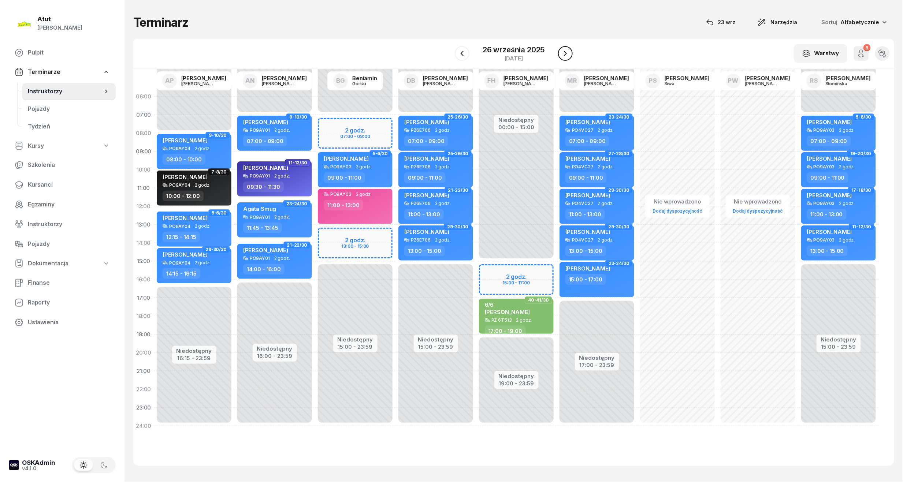
click at [567, 48] on button "button" at bounding box center [565, 53] width 15 height 15
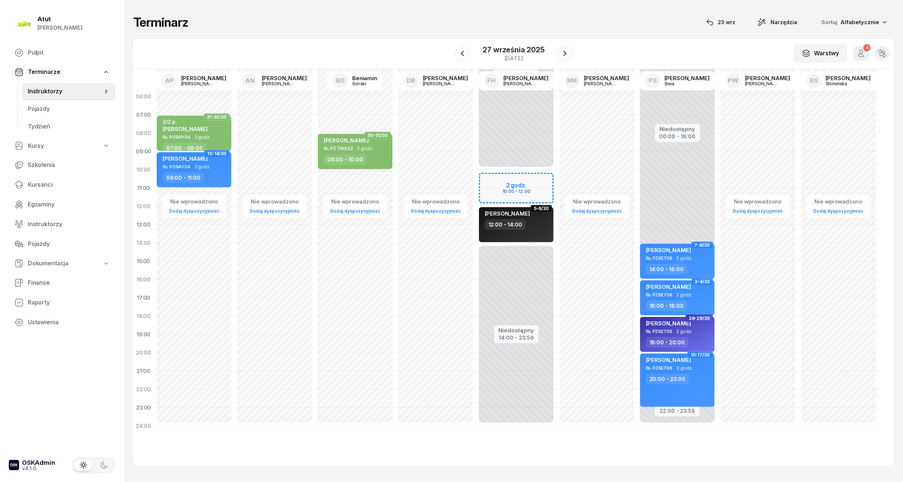
click at [494, 178] on div "Niedostępny 00:00 - 10:00 Niedostępny 14:00 - 23:59 2 godz. 10:00 - 12:00 1-2/3…" at bounding box center [516, 262] width 81 height 348
select select "10"
select select "12"
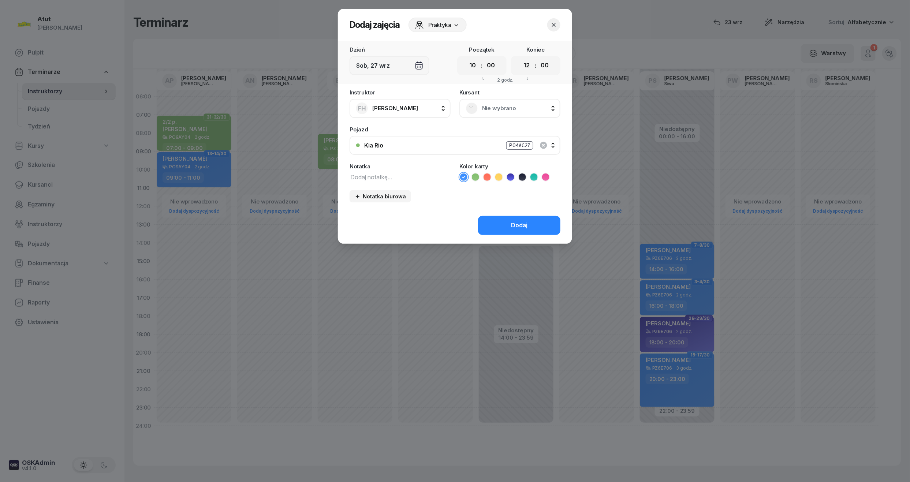
click at [556, 24] on icon "button" at bounding box center [553, 24] width 7 height 7
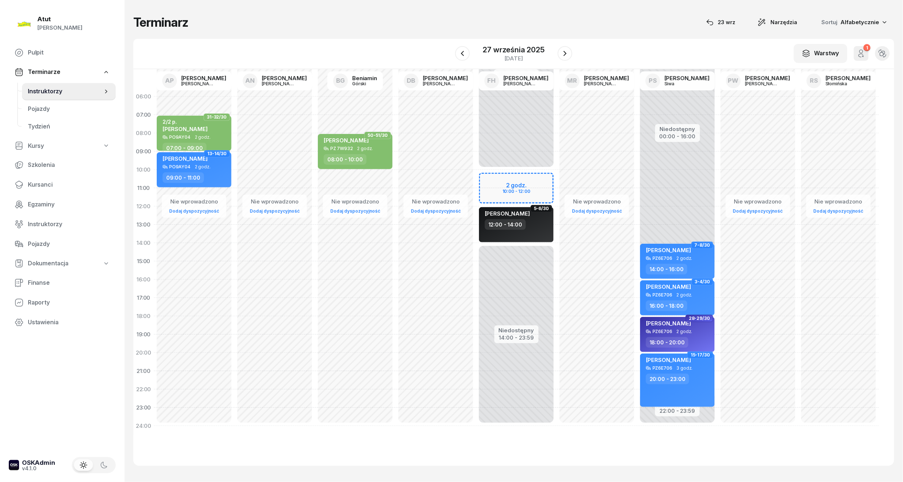
click at [59, 88] on span "Instruktorzy" at bounding box center [65, 92] width 75 height 10
click at [518, 48] on div "27 września 2025" at bounding box center [514, 49] width 62 height 7
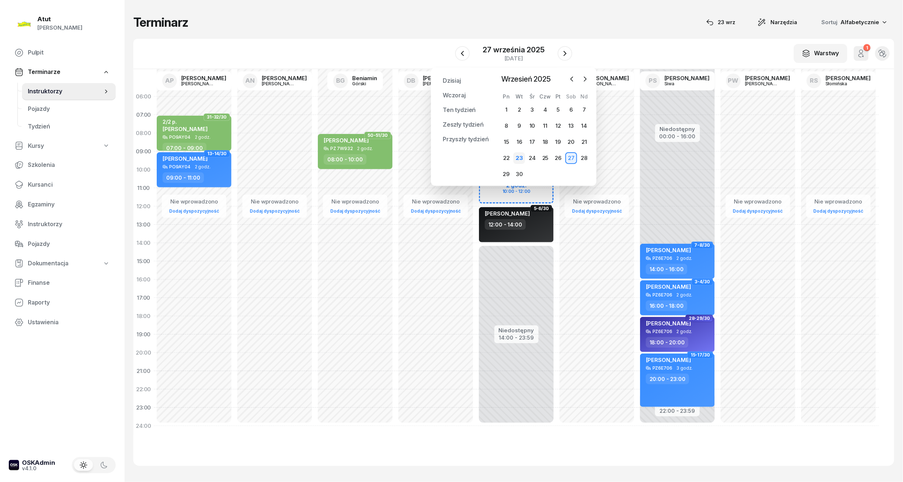
click at [518, 157] on div "23" at bounding box center [519, 158] width 12 height 12
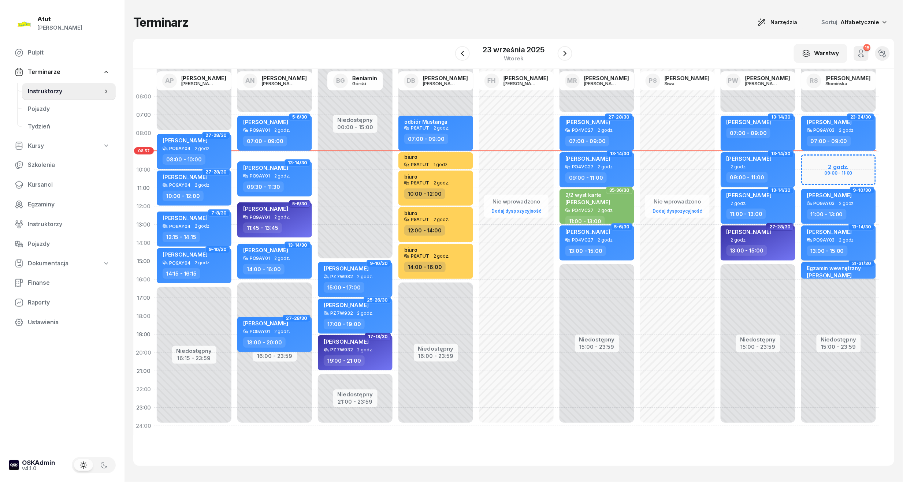
click at [823, 232] on span "[PERSON_NAME]" at bounding box center [829, 231] width 45 height 7
select select "13"
select select "15"
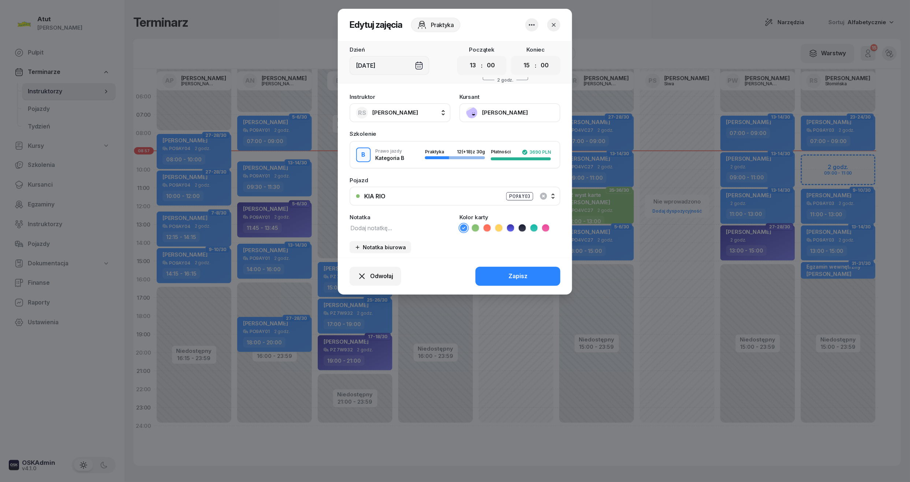
click at [482, 112] on button "[PERSON_NAME]" at bounding box center [510, 112] width 101 height 19
click at [554, 24] on icon "button" at bounding box center [553, 24] width 7 height 7
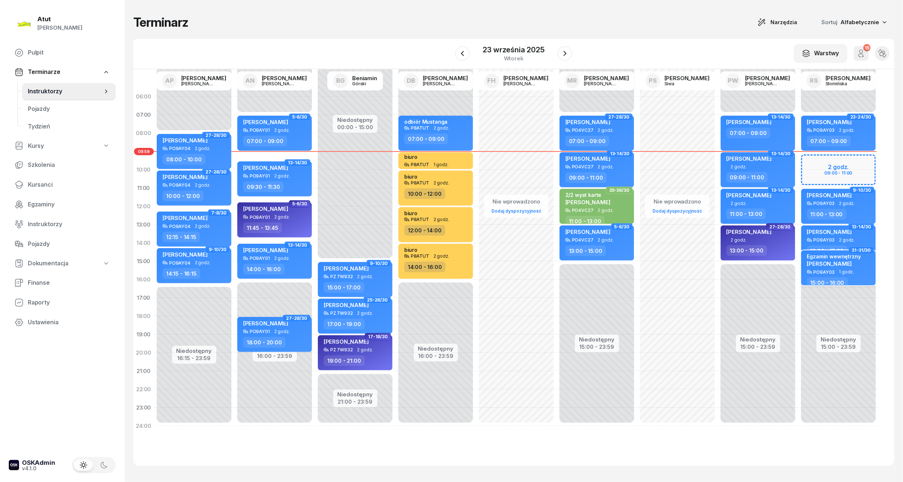
click at [829, 259] on div "Egzamin wewnętrzny" at bounding box center [834, 256] width 54 height 6
select select "15"
select select "16"
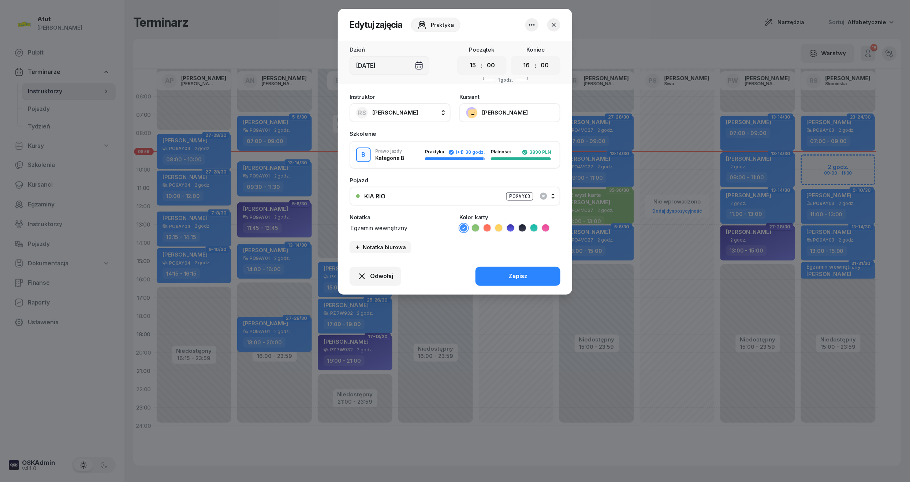
click at [495, 113] on button "[PERSON_NAME]" at bounding box center [510, 112] width 101 height 19
click at [667, 20] on div at bounding box center [455, 241] width 910 height 482
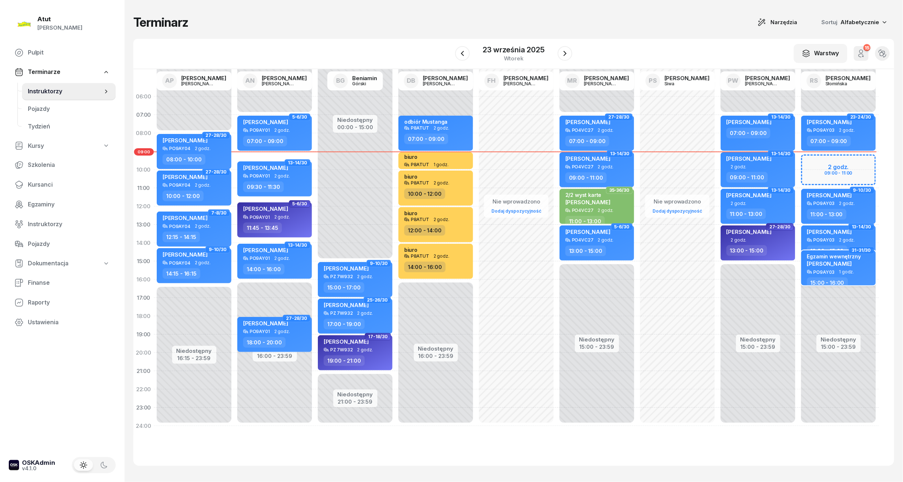
click at [822, 260] on span "[PERSON_NAME]" at bounding box center [829, 263] width 45 height 7
select select "15"
select select "16"
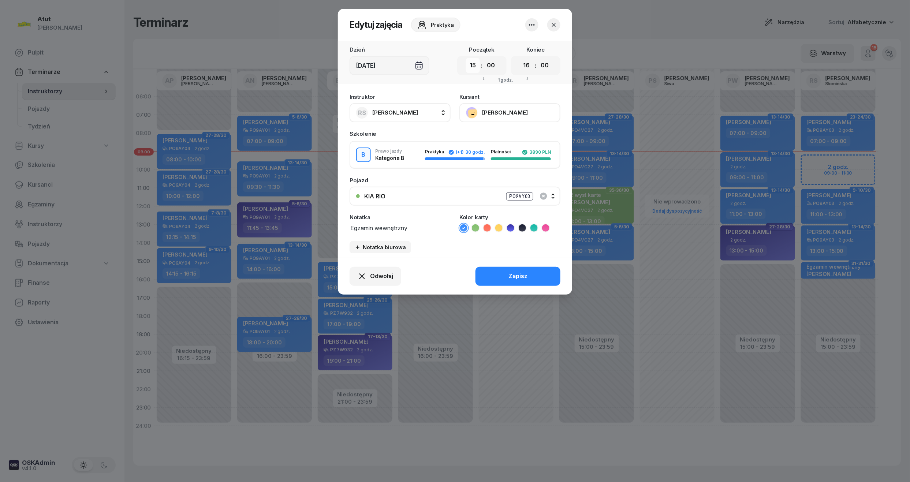
click at [474, 62] on select "00 01 02 03 04 05 06 07 08 09 10 11 12 13 14 15 16 17 18 19 20 21 22 23" at bounding box center [473, 65] width 14 height 15
select select "12"
click at [466, 58] on select "00 01 02 03 04 05 06 07 08 09 10 11 12 13 14 15 16 17 18 19 20 21 22 23" at bounding box center [473, 65] width 14 height 15
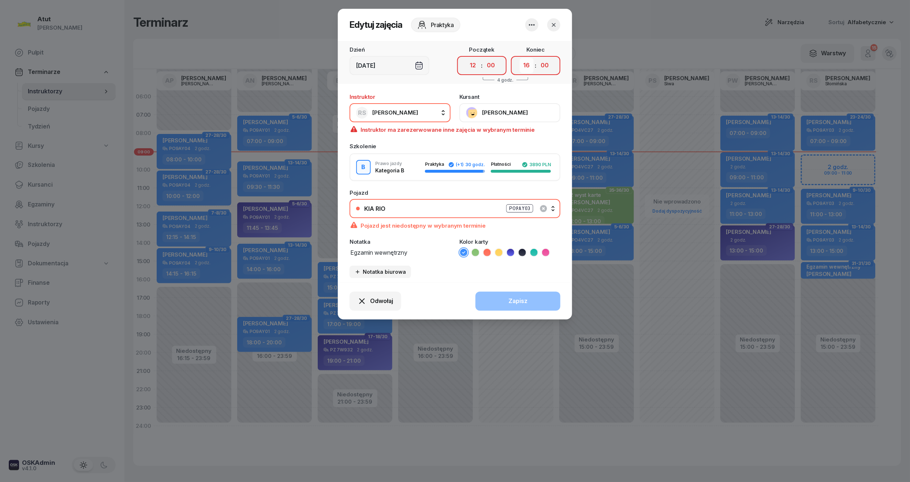
click at [530, 68] on select "00 01 02 03 04 05 06 07 08 09 10 11 12 13 14 15 16 17 18 19 20 21 22 23" at bounding box center [527, 65] width 14 height 15
select select "13"
click at [520, 58] on select "00 01 02 03 04 05 06 07 08 09 10 11 12 13 14 15 16 17 18 19 20 21 22 23" at bounding box center [527, 65] width 14 height 15
click at [555, 21] on icon "button" at bounding box center [553, 24] width 7 height 7
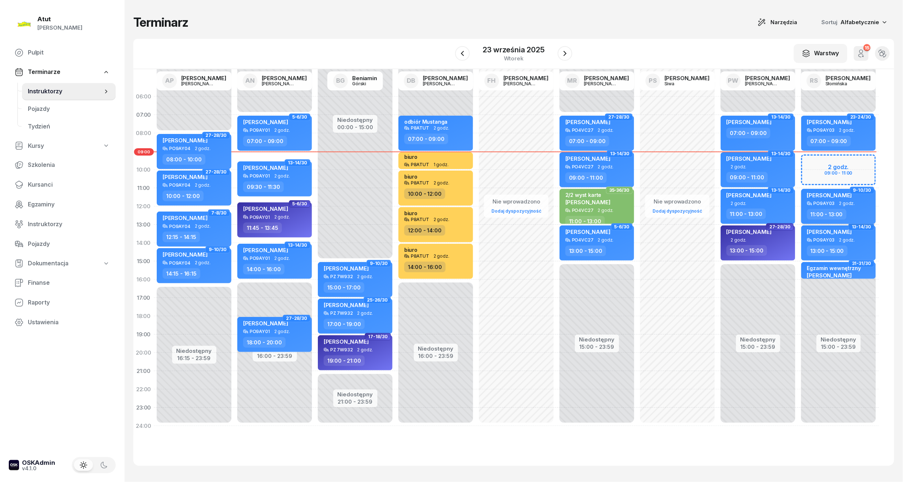
click at [822, 199] on div "[PERSON_NAME]" at bounding box center [829, 196] width 45 height 9
select select "11"
select select "13"
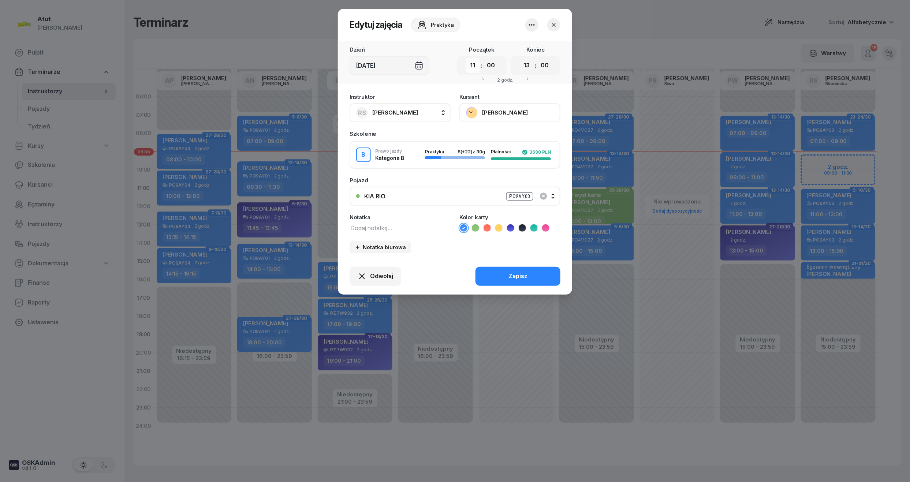
click at [472, 64] on select "00 01 02 03 04 05 06 07 08 09 10 11 12 13 14 15 16 17 18 19 20 21 22 23" at bounding box center [473, 65] width 14 height 15
select select "10"
click at [466, 58] on select "00 01 02 03 04 05 06 07 08 09 10 11 12 13 14 15 16 17 18 19 20 21 22 23" at bounding box center [473, 65] width 14 height 15
click at [529, 69] on select "00 01 02 03 04 05 06 07 08 09 10 11 12 13 14 15 16 17 18 19 20 21 22 23" at bounding box center [527, 65] width 14 height 15
select select "12"
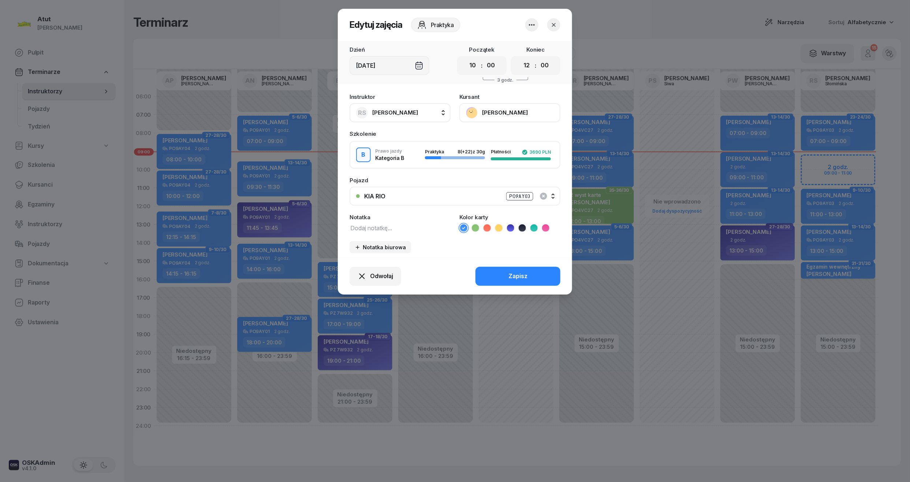
click at [520, 58] on select "00 01 02 03 04 05 06 07 08 09 10 11 12 13 14 15 16 17 18 19 20 21 22 23" at bounding box center [527, 65] width 14 height 15
click at [515, 272] on div "Zapisz" at bounding box center [518, 277] width 19 height 10
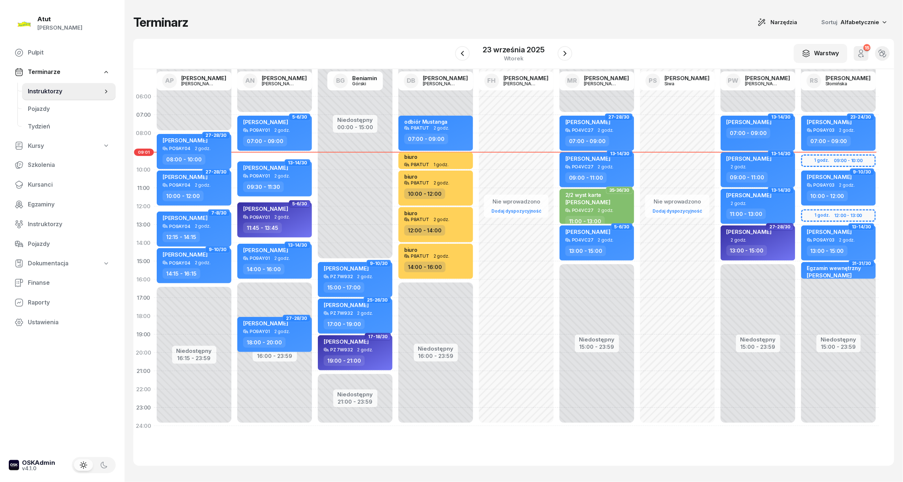
click at [819, 211] on div "Niedostępny 00:00 - 07:00 Niedostępny 15:00 - 23:59 17-18/30 my odwołaliśmy [PE…" at bounding box center [838, 262] width 81 height 348
select select "12"
select select "13"
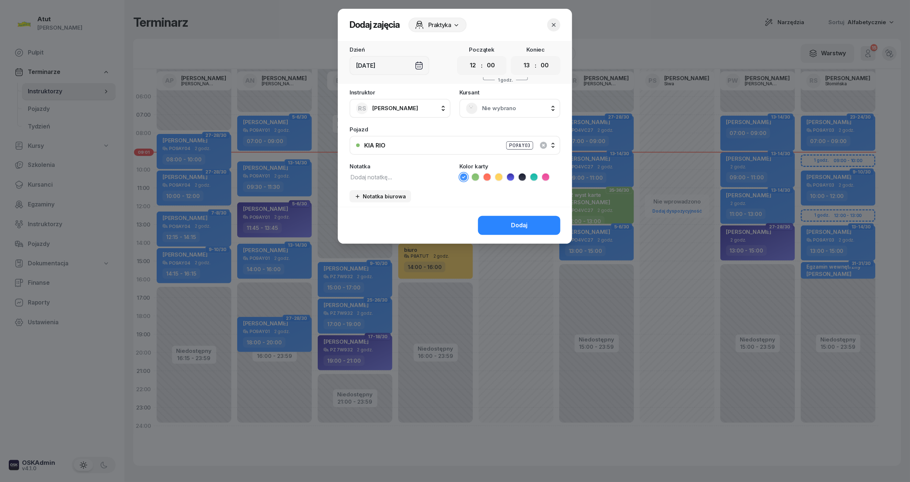
click at [491, 108] on span "Nie wybrano" at bounding box center [518, 109] width 72 height 10
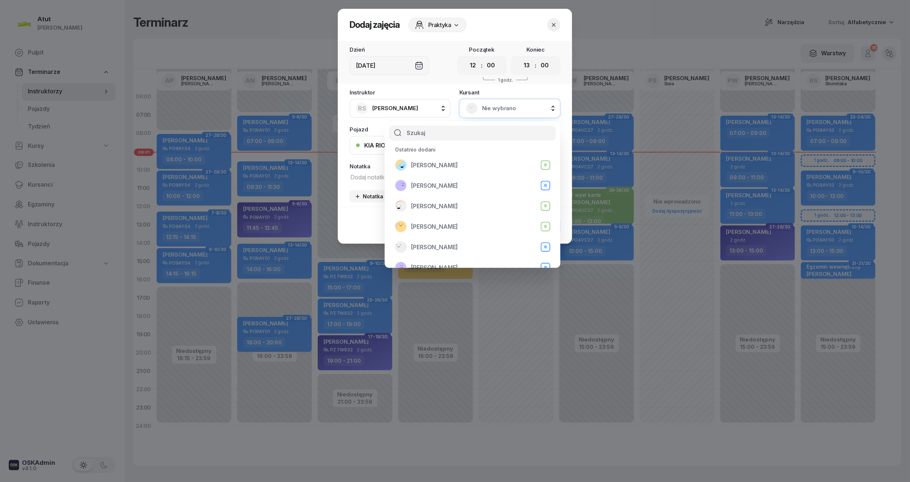
click at [491, 108] on span "Nie wybrano" at bounding box center [518, 109] width 72 height 10
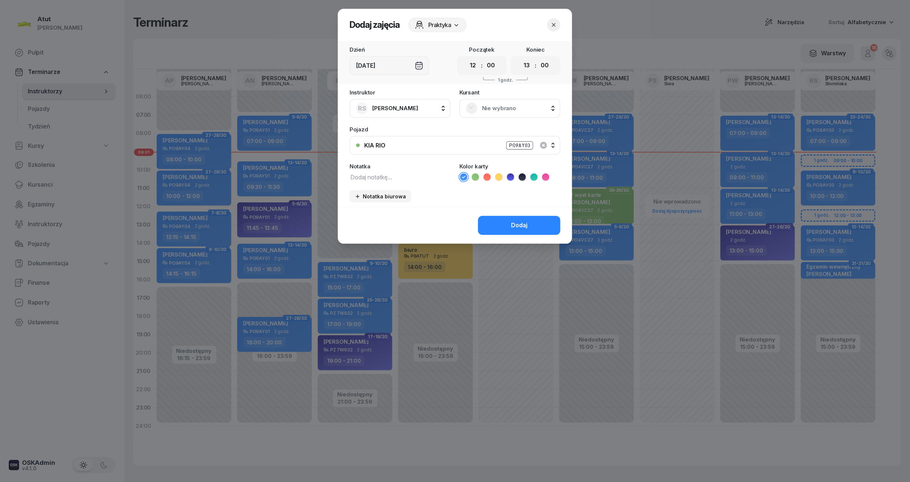
click at [491, 108] on span "Nie wybrano" at bounding box center [518, 109] width 72 height 10
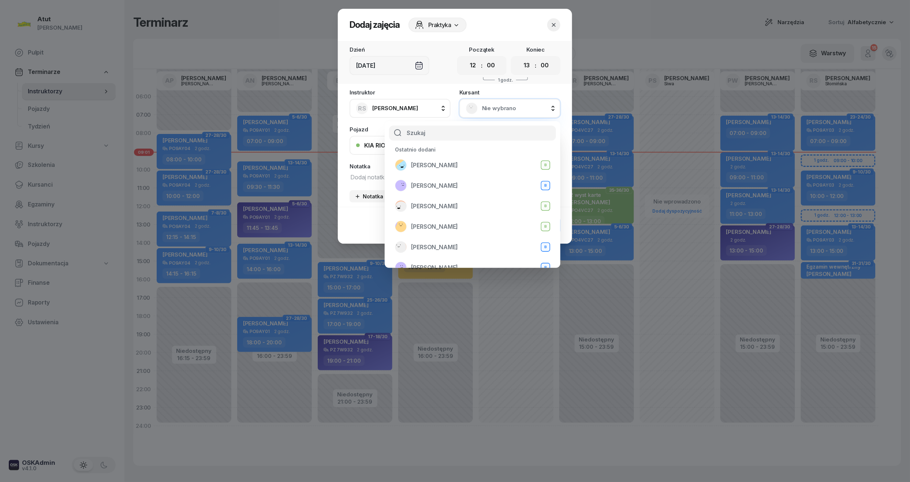
click at [461, 137] on input "text" at bounding box center [472, 133] width 167 height 15
type input "krzy"
click at [557, 22] on icon "button" at bounding box center [553, 24] width 7 height 7
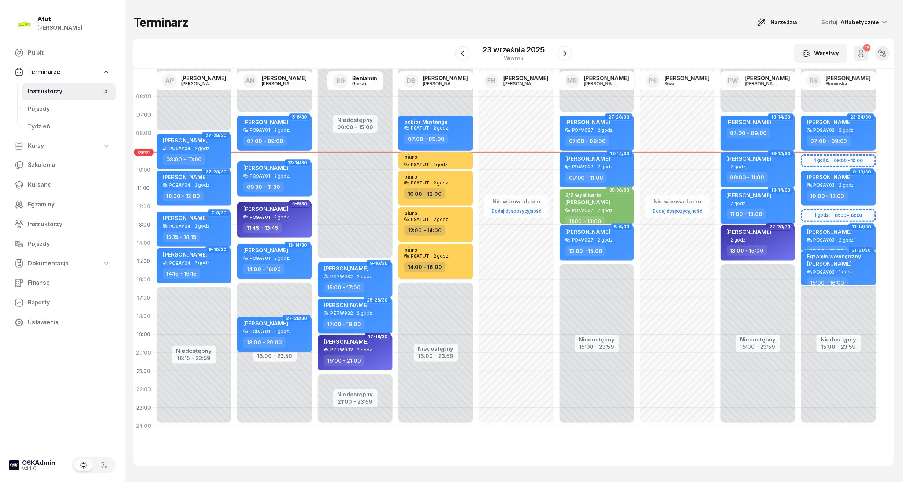
click at [826, 269] on div "Egzamin wewnętrzny [PERSON_NAME]" at bounding box center [834, 261] width 54 height 16
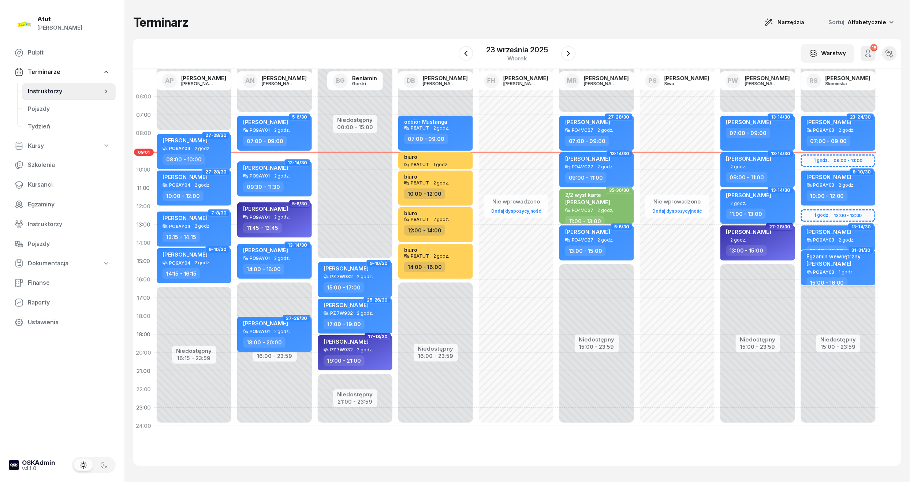
select select "15"
select select "16"
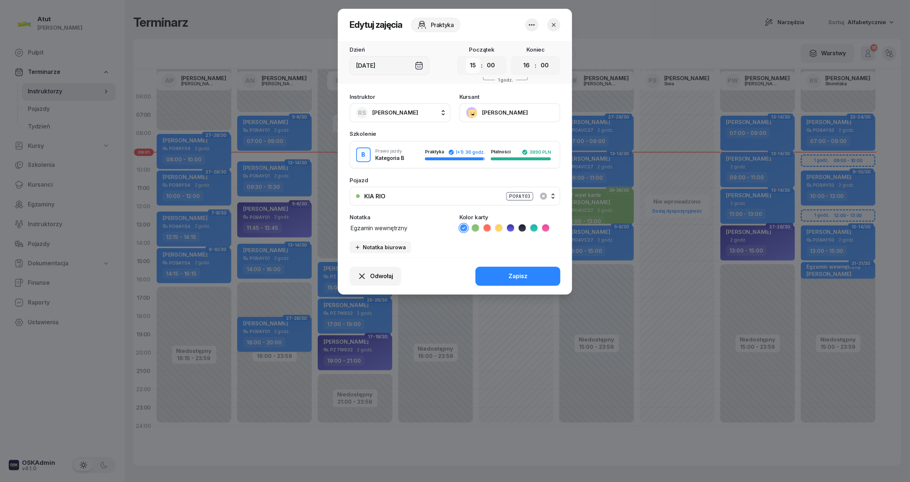
click at [472, 64] on select "00 01 02 03 04 05 06 07 08 09 10 11 12 13 14 15 16 17 18 19 20 21 22 23" at bounding box center [473, 65] width 14 height 15
select select "12"
click at [466, 58] on select "00 01 02 03 04 05 06 07 08 09 10 11 12 13 14 15 16 17 18 19 20 21 22 23" at bounding box center [473, 65] width 14 height 15
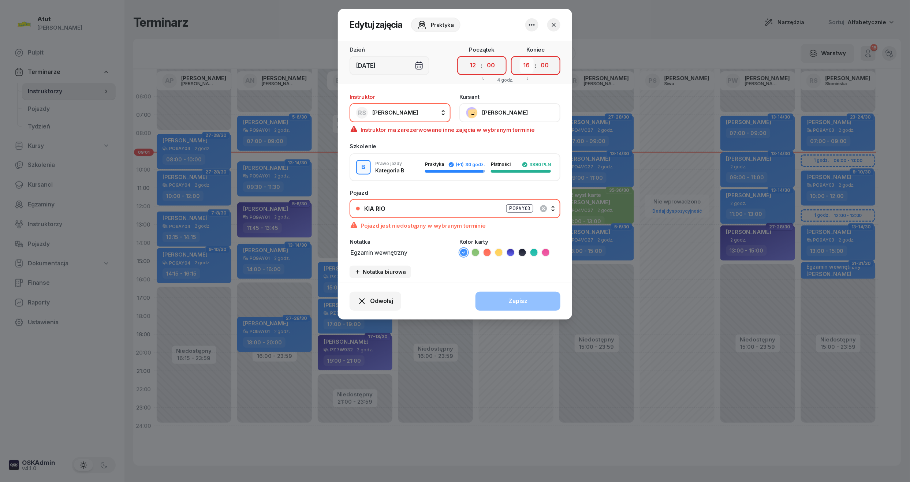
click at [529, 65] on select "00 01 02 03 04 05 06 07 08 09 10 11 12 13 14 15 16 17 18 19 20 21 22 23" at bounding box center [527, 65] width 14 height 15
select select "13"
click at [520, 58] on select "00 01 02 03 04 05 06 07 08 09 10 11 12 13 14 15 16 17 18 19 20 21 22 23" at bounding box center [527, 65] width 14 height 15
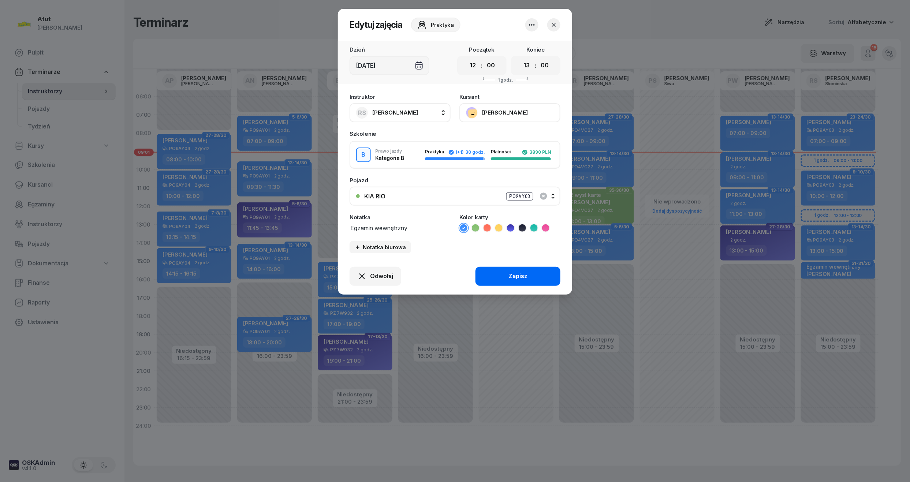
click at [520, 273] on div "Zapisz" at bounding box center [518, 277] width 19 height 10
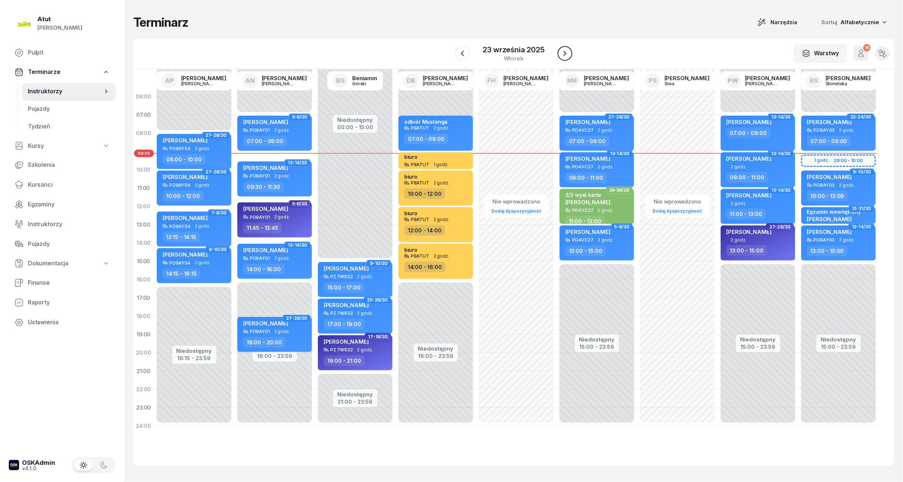
click at [564, 51] on icon "button" at bounding box center [565, 53] width 9 height 9
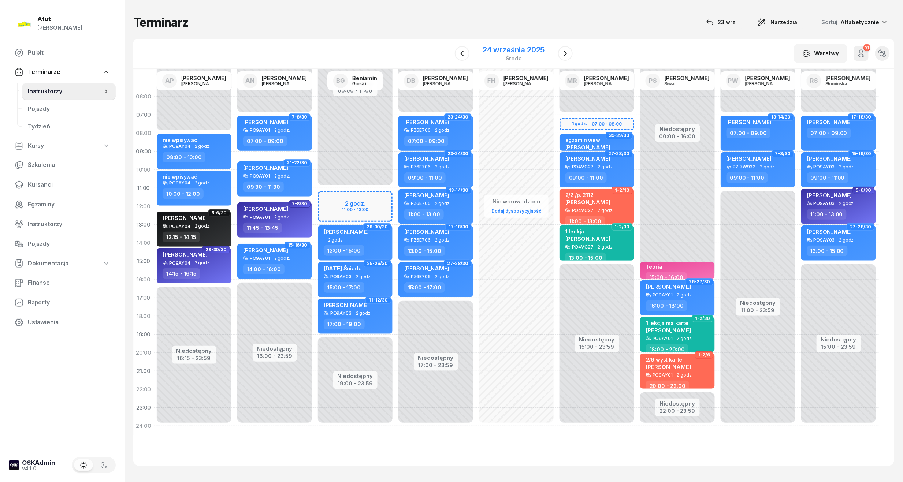
click at [510, 48] on div "24 września 2025" at bounding box center [514, 49] width 62 height 7
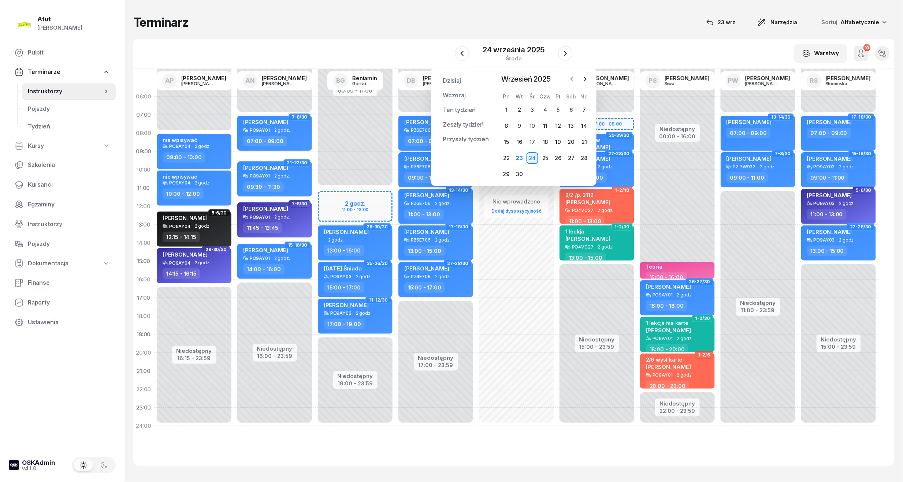
click at [573, 78] on icon "button" at bounding box center [571, 78] width 7 height 7
click at [587, 77] on icon "button" at bounding box center [584, 78] width 7 height 7
click at [521, 152] on div "23" at bounding box center [519, 158] width 12 height 12
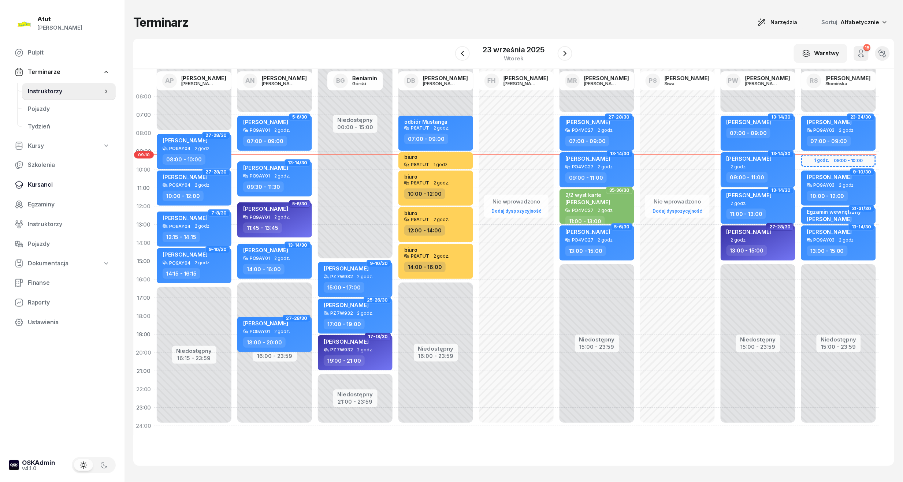
click at [39, 188] on span "Kursanci" at bounding box center [69, 185] width 82 height 10
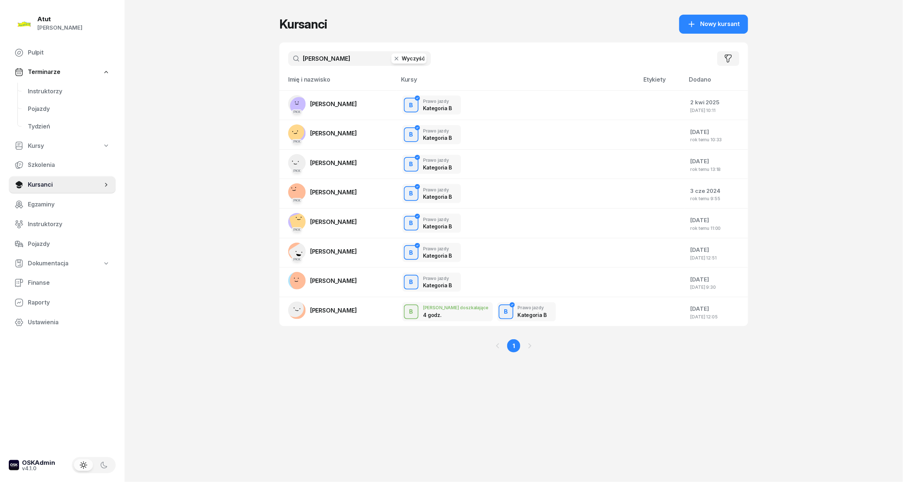
drag, startPoint x: 342, startPoint y: 53, endPoint x: 219, endPoint y: 62, distance: 123.3
click at [219, 62] on div "Atut [PERSON_NAME] Pulpit Terminarze Instruktorzy Pojazdy Tydzień Kursy Szkolen…" at bounding box center [451, 241] width 903 height 482
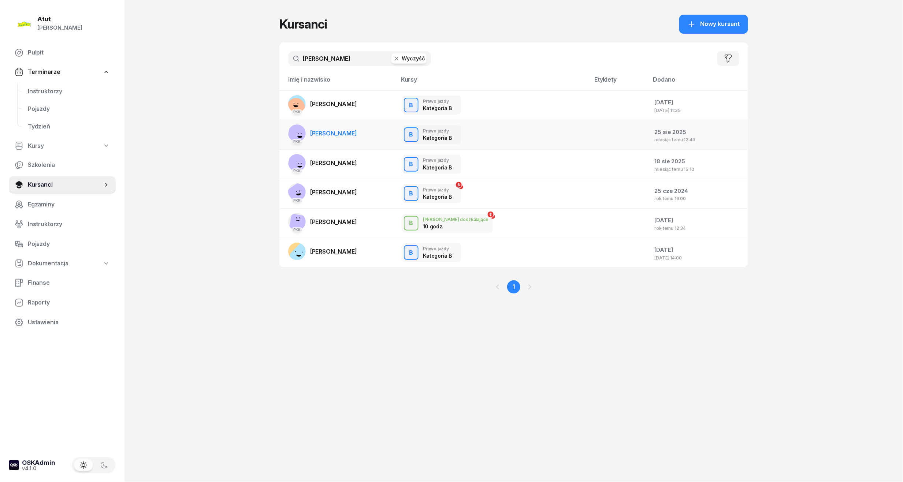
type input "[PERSON_NAME]"
click at [345, 133] on span "[PERSON_NAME]" at bounding box center [333, 133] width 47 height 7
click at [352, 163] on span "[PERSON_NAME]" at bounding box center [333, 162] width 47 height 7
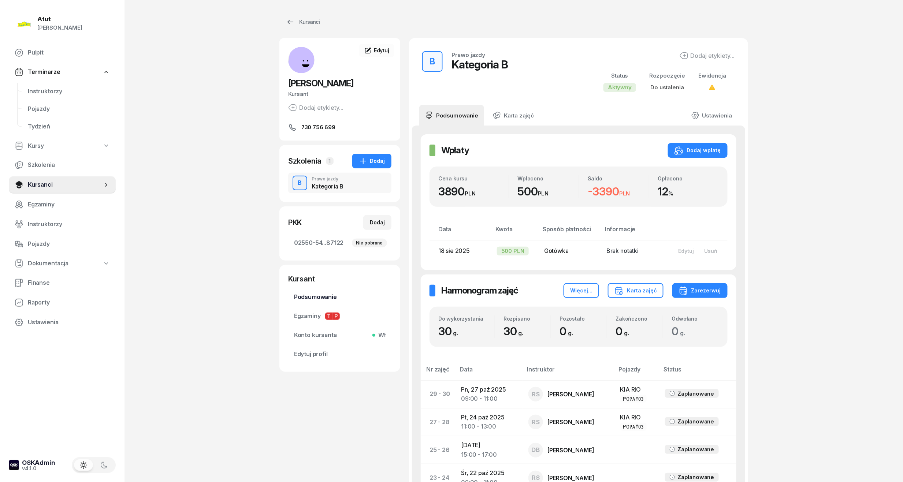
click at [311, 302] on span "Podsumowanie" at bounding box center [340, 298] width 92 height 10
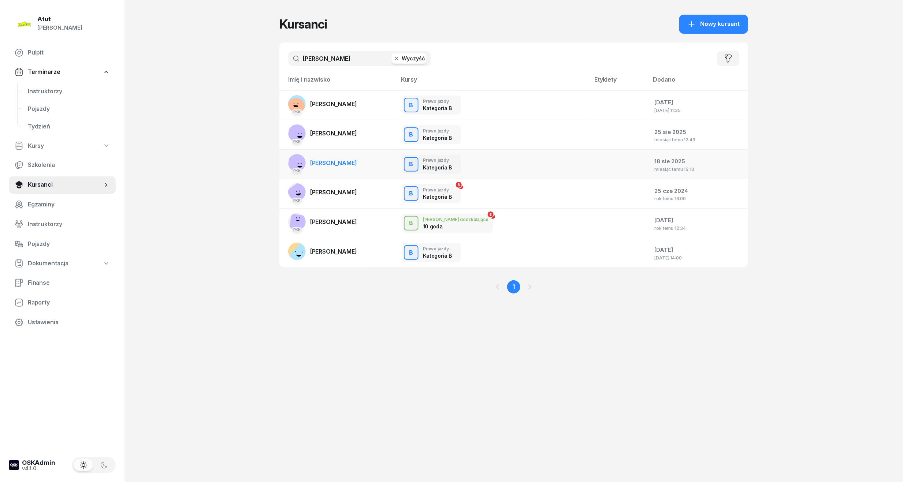
click at [351, 164] on span "[PERSON_NAME]" at bounding box center [333, 162] width 47 height 7
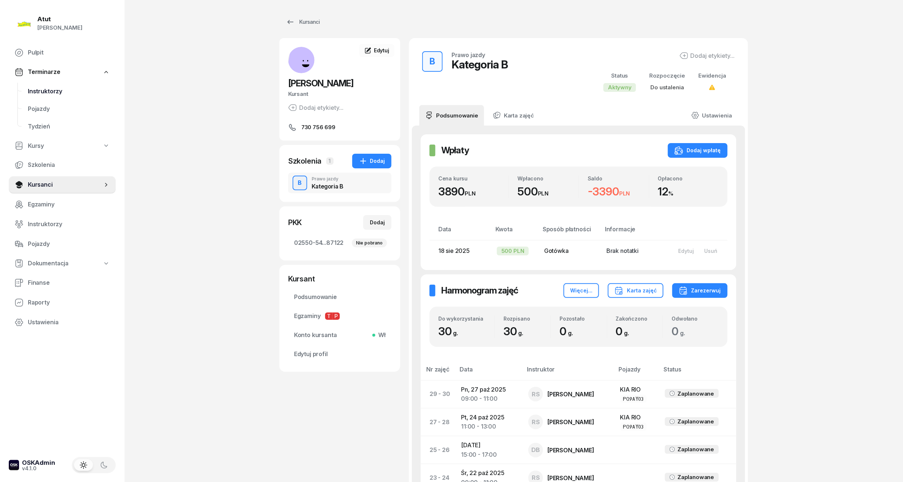
click at [44, 91] on span "Instruktorzy" at bounding box center [69, 92] width 82 height 10
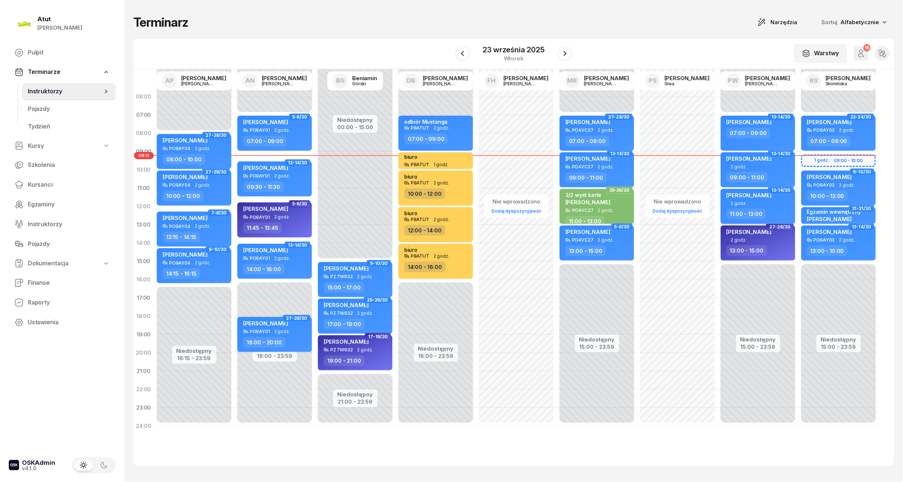
click at [756, 195] on span "[PERSON_NAME]" at bounding box center [748, 195] width 45 height 7
select select "11"
select select "13"
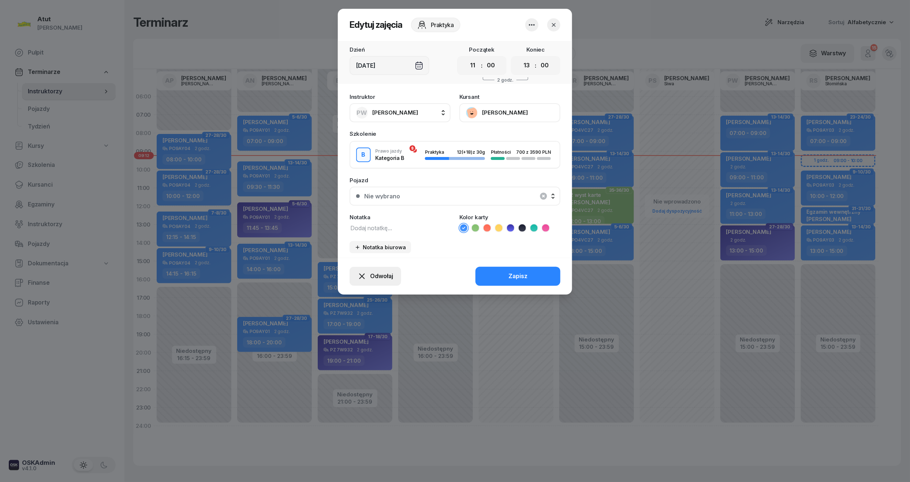
click at [388, 274] on span "Odwołaj" at bounding box center [381, 277] width 23 height 10
click at [380, 249] on div "Kursant nie przyszedł" at bounding box center [370, 250] width 59 height 10
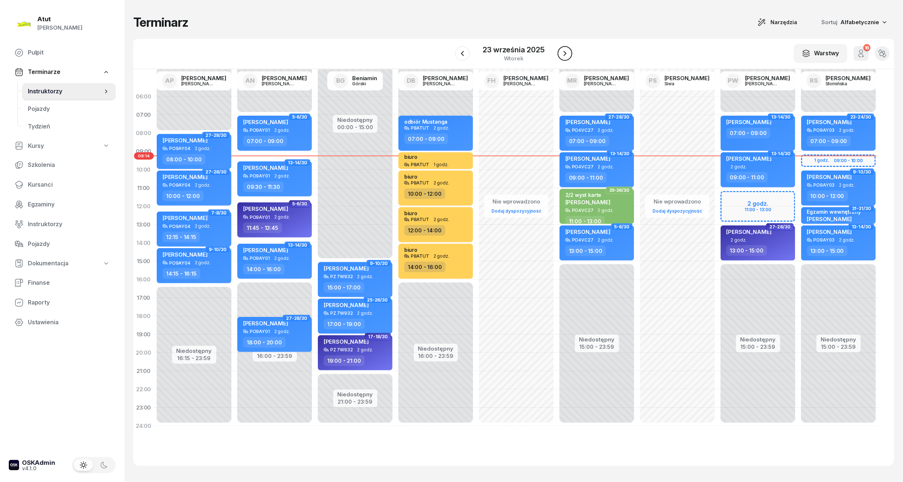
click at [568, 55] on icon "button" at bounding box center [565, 53] width 9 height 9
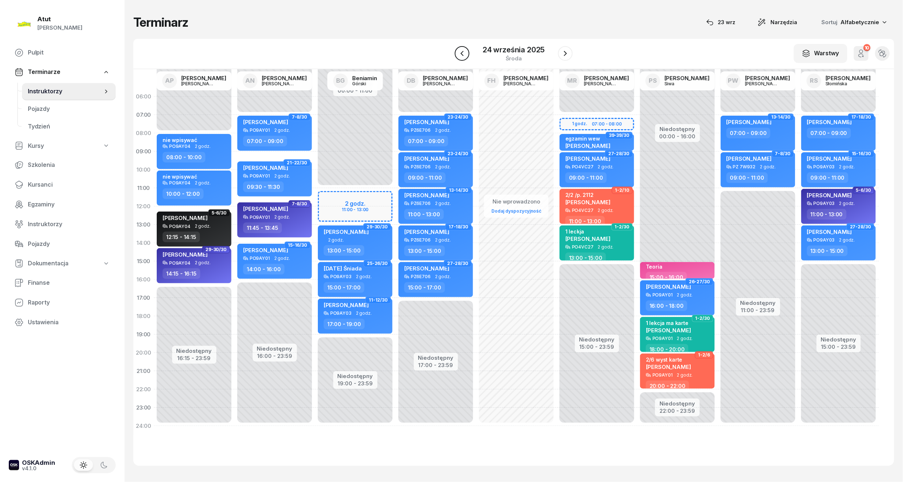
click at [460, 57] on icon "button" at bounding box center [462, 53] width 9 height 9
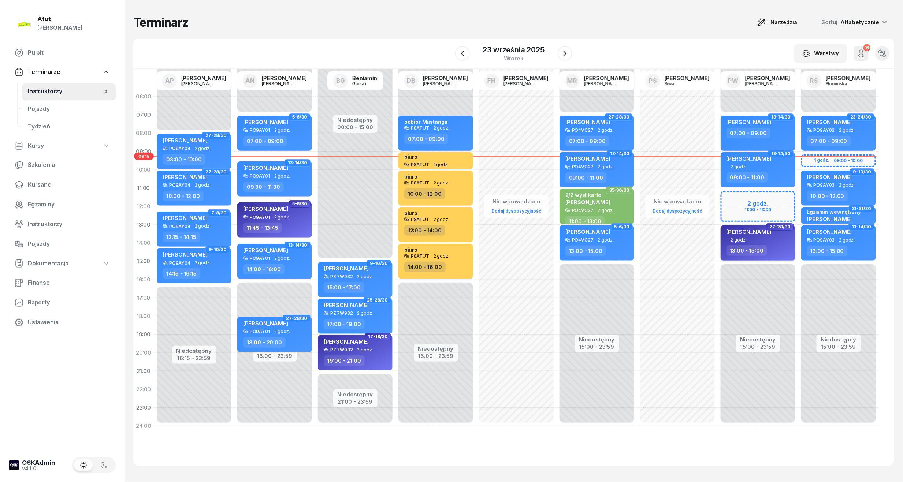
click at [758, 237] on div "[PERSON_NAME]" at bounding box center [748, 232] width 45 height 9
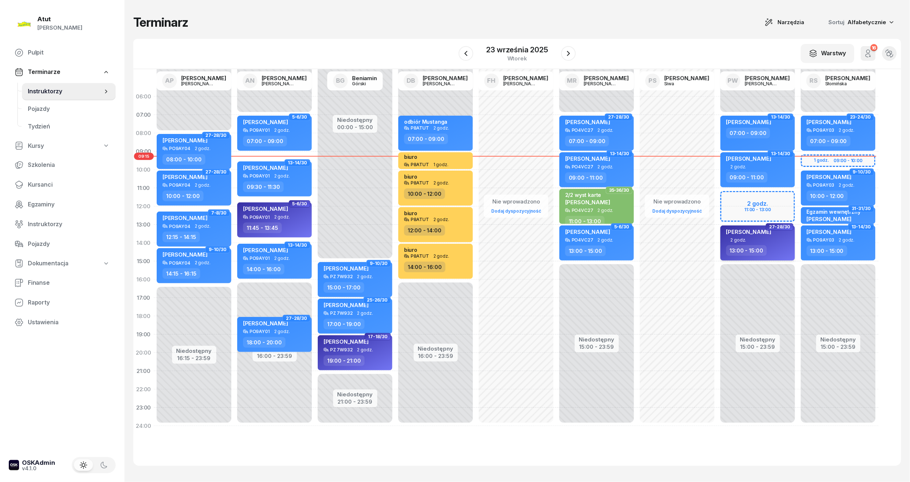
select select "13"
select select "15"
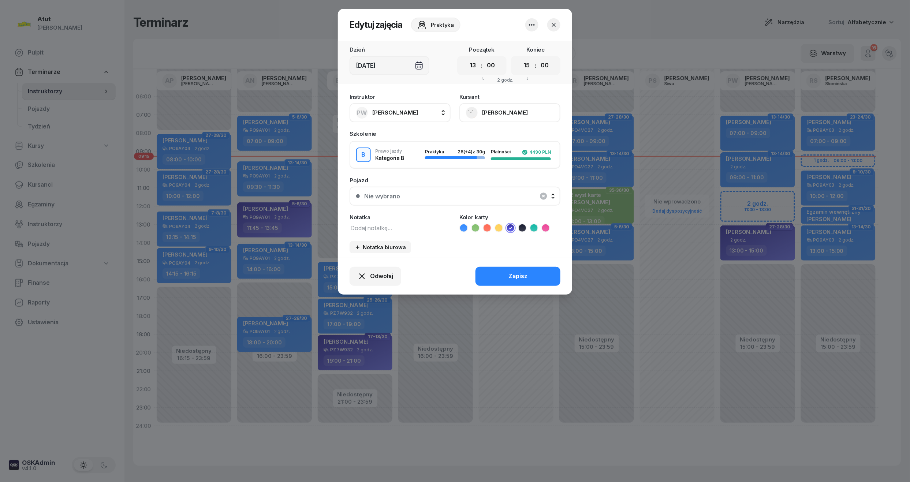
click at [498, 116] on button "[PERSON_NAME]" at bounding box center [510, 112] width 101 height 19
click at [481, 141] on div "Otwórz profil" at bounding box center [483, 138] width 36 height 10
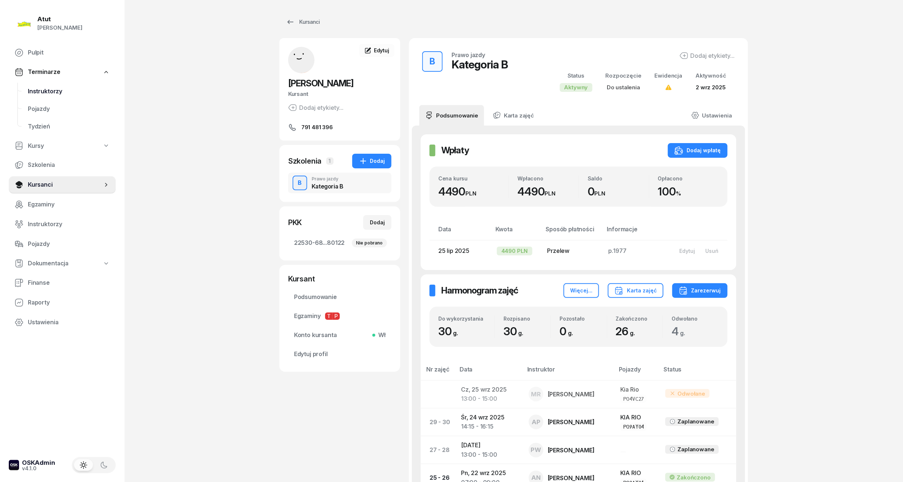
click at [37, 91] on span "Instruktorzy" at bounding box center [69, 92] width 82 height 10
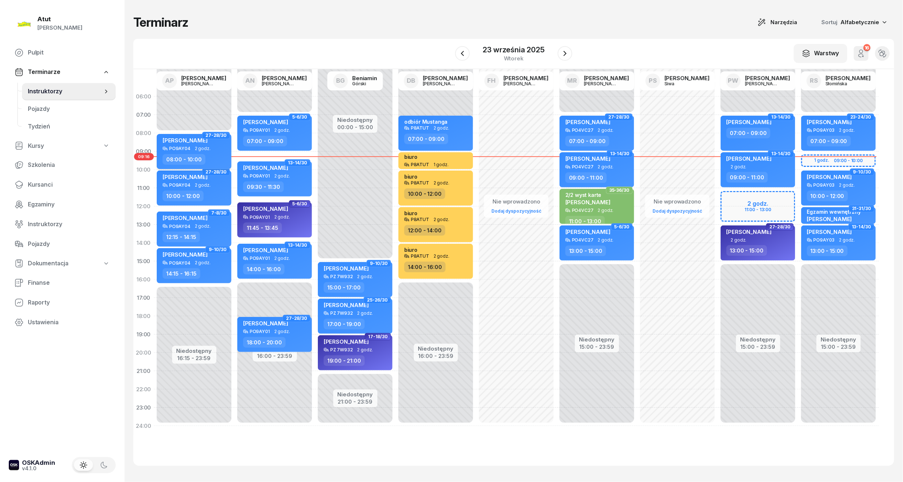
click at [182, 141] on span "[PERSON_NAME]" at bounding box center [185, 140] width 45 height 7
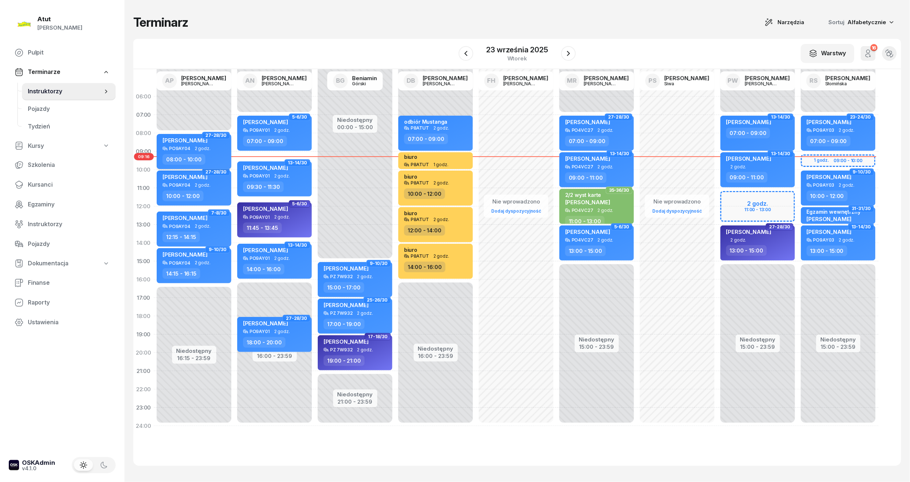
select select "08"
select select "10"
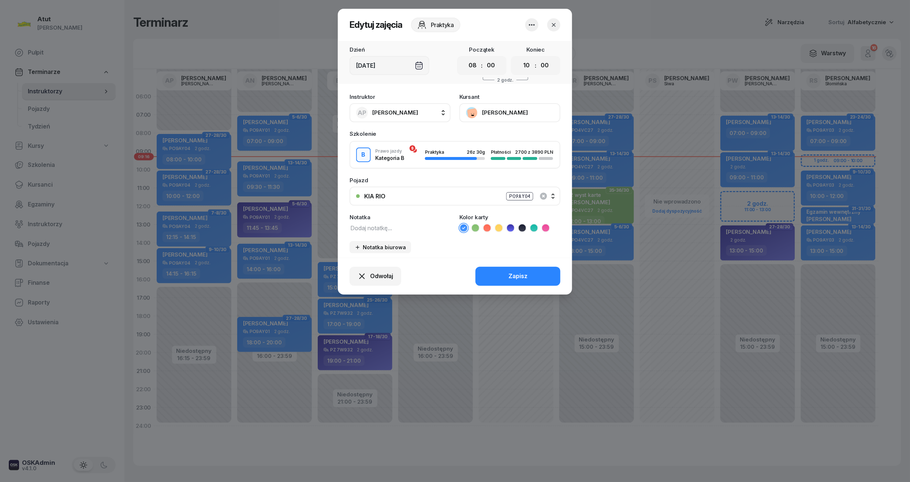
click at [484, 112] on button "[PERSON_NAME]" at bounding box center [510, 112] width 101 height 19
click at [555, 25] on icon "button" at bounding box center [553, 24] width 7 height 7
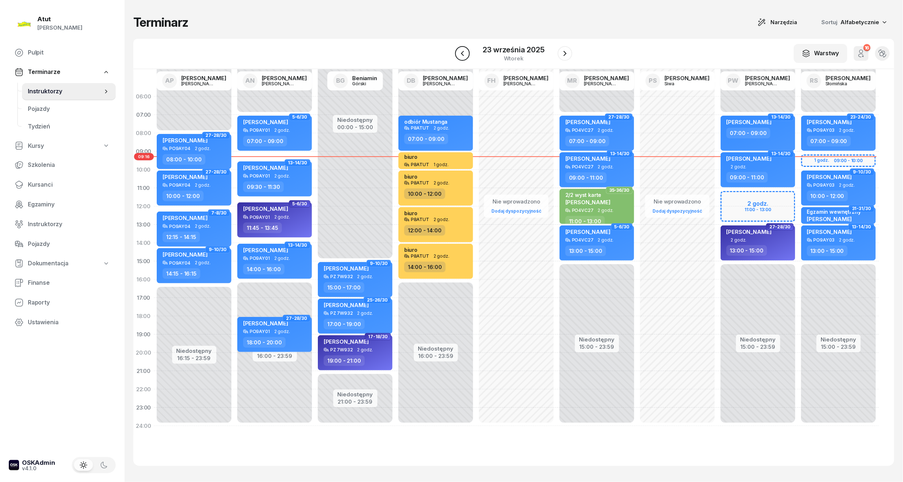
click at [462, 55] on icon "button" at bounding box center [462, 53] width 9 height 9
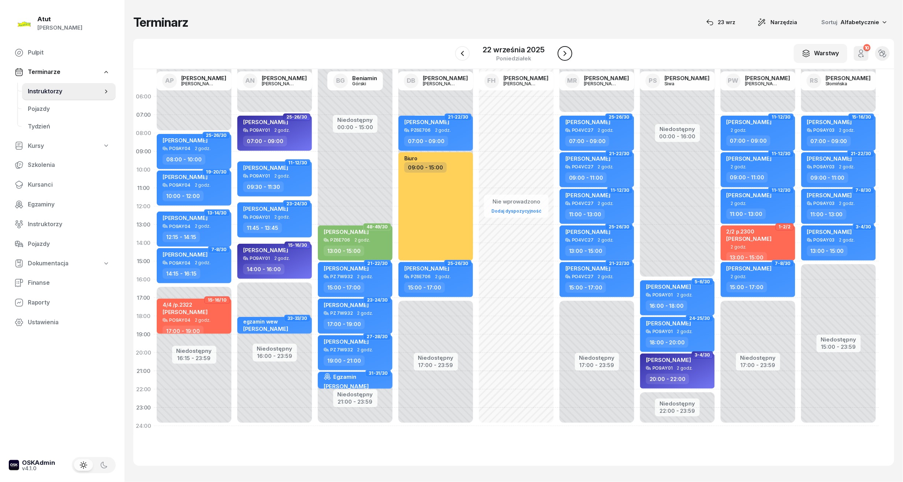
click at [565, 55] on icon "button" at bounding box center [565, 53] width 9 height 9
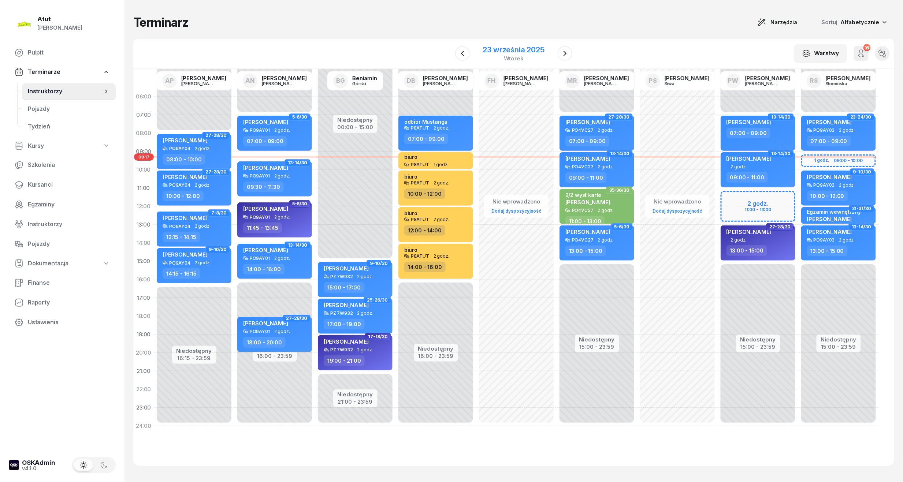
click at [511, 49] on div "23 września 2025" at bounding box center [514, 49] width 62 height 7
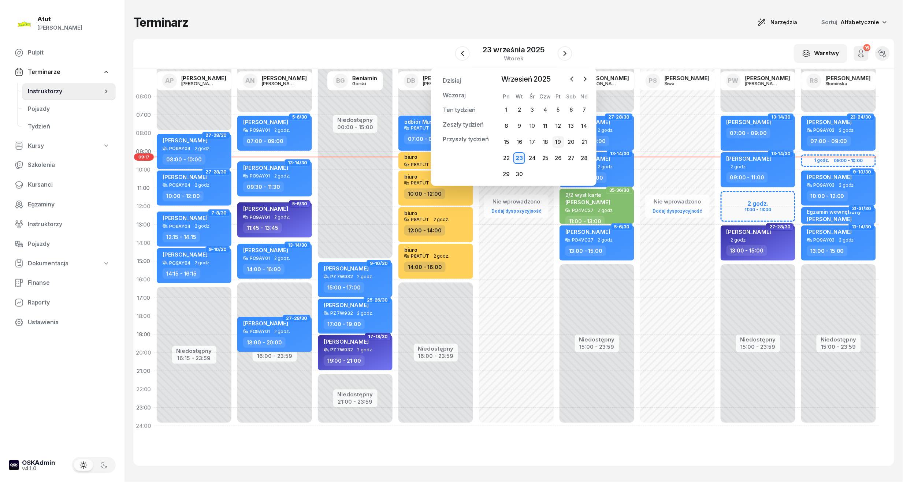
click at [557, 140] on div "19" at bounding box center [559, 142] width 12 height 12
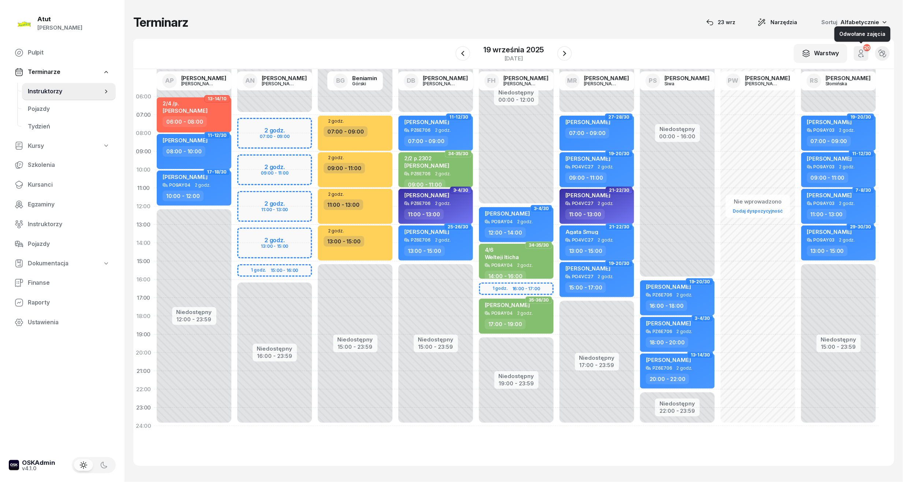
click at [862, 54] on icon "button" at bounding box center [861, 55] width 4 height 3
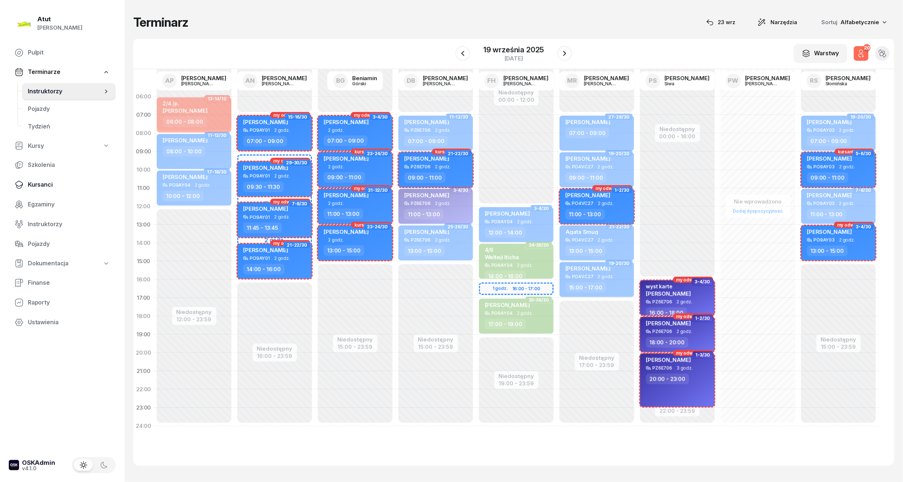
click at [44, 185] on span "Kursanci" at bounding box center [69, 185] width 82 height 10
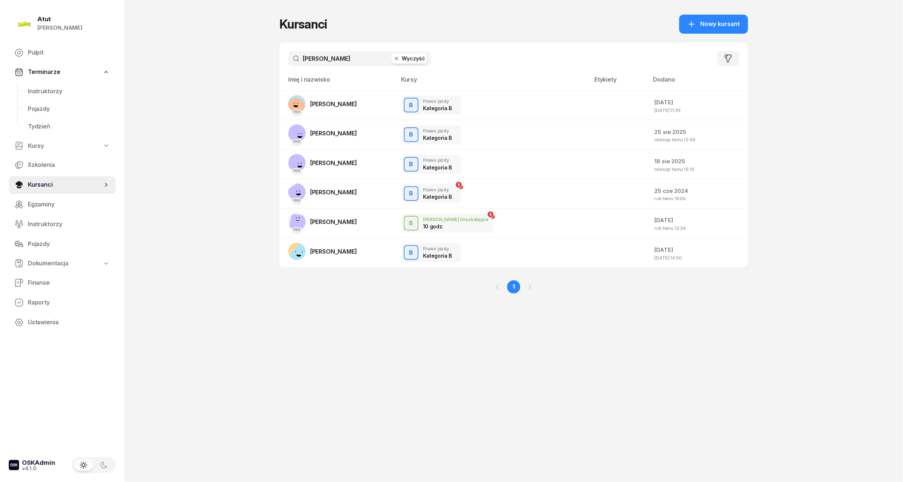
click at [414, 57] on button "Wyczyść" at bounding box center [408, 58] width 35 height 10
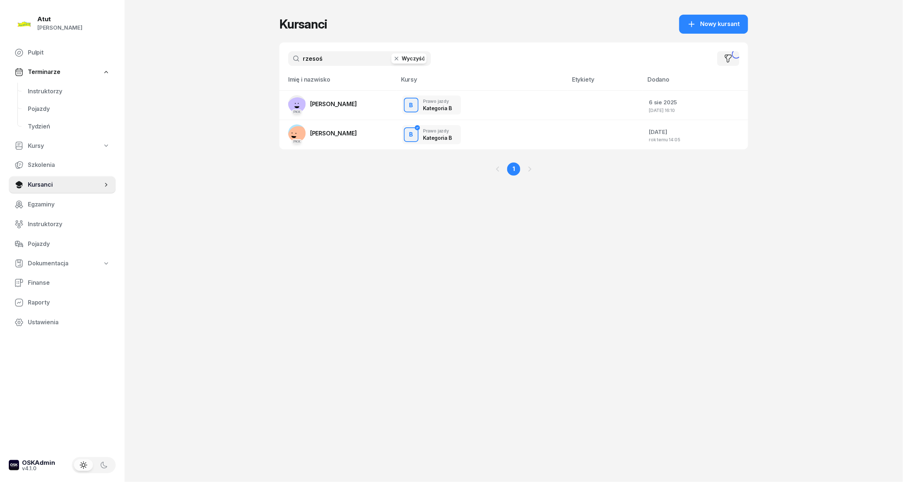
type input "rzesoś"
click at [330, 109] on link "PKK [PERSON_NAME]" at bounding box center [322, 104] width 69 height 18
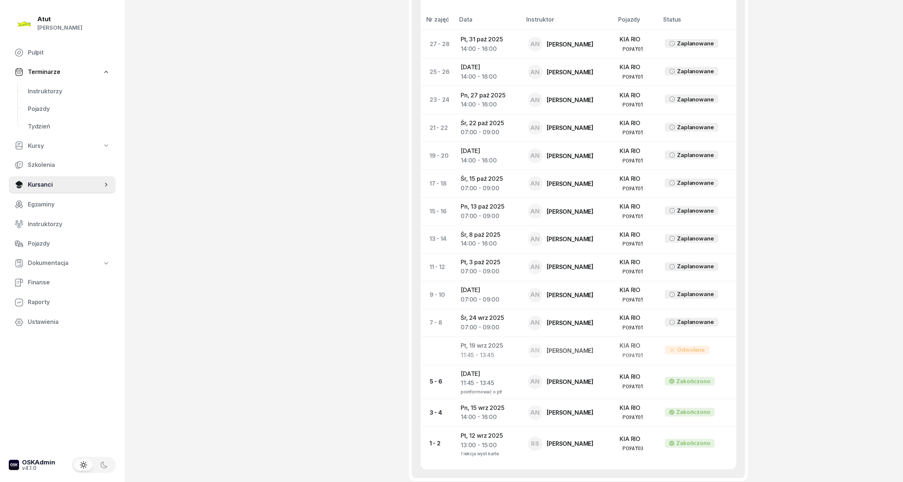
scroll to position [414, 0]
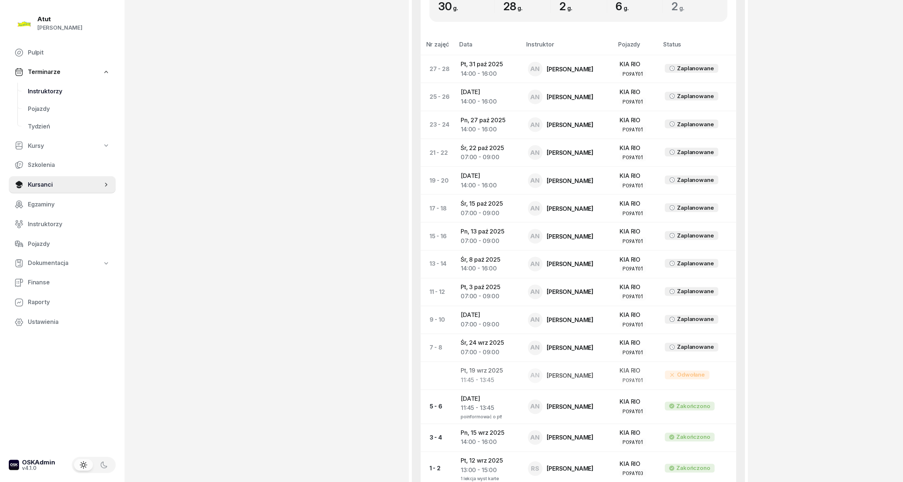
click at [43, 93] on span "Instruktorzy" at bounding box center [69, 92] width 82 height 10
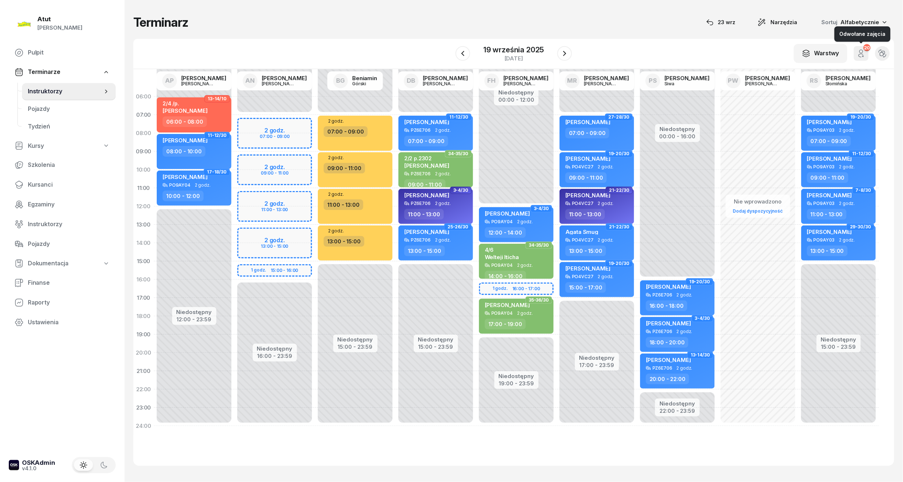
click at [864, 56] on icon "button" at bounding box center [861, 53] width 9 height 9
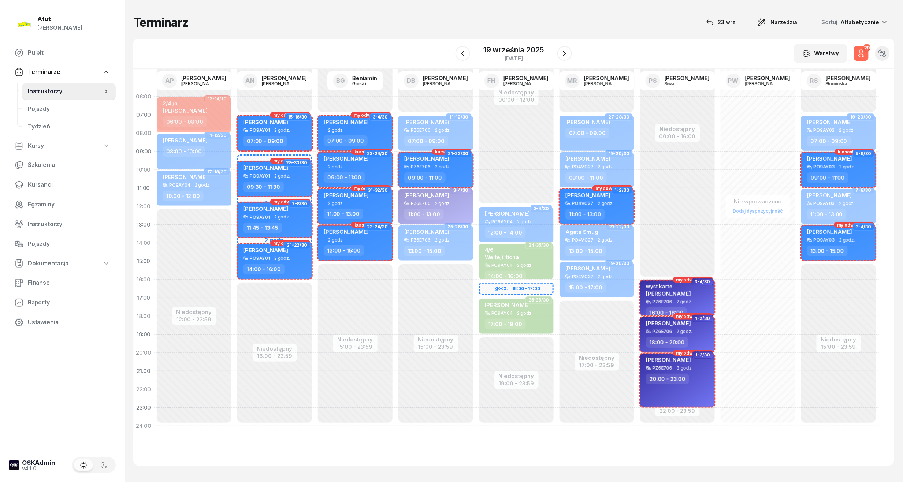
click at [864, 56] on icon "button" at bounding box center [861, 53] width 9 height 9
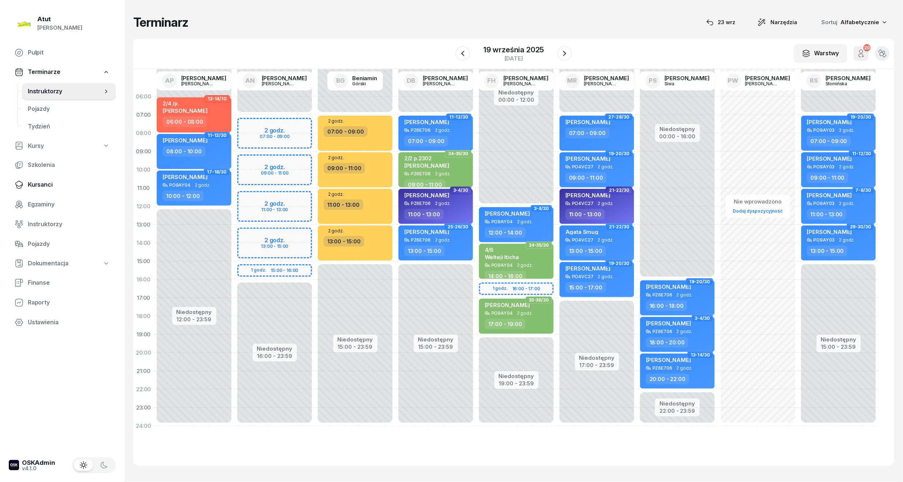
click at [38, 184] on span "Kursanci" at bounding box center [69, 185] width 82 height 10
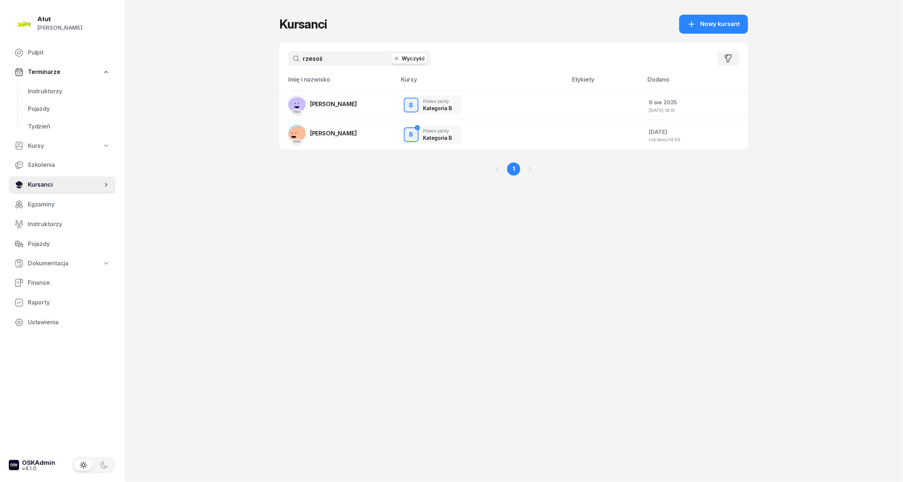
click at [38, 184] on span "Kursanci" at bounding box center [65, 185] width 75 height 10
click at [40, 88] on span "Instruktorzy" at bounding box center [69, 92] width 82 height 10
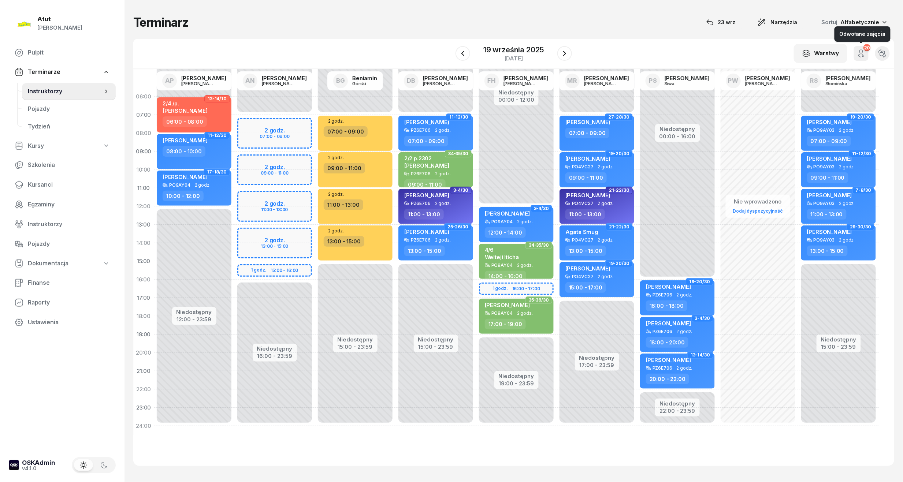
click at [861, 54] on icon "button" at bounding box center [861, 53] width 9 height 9
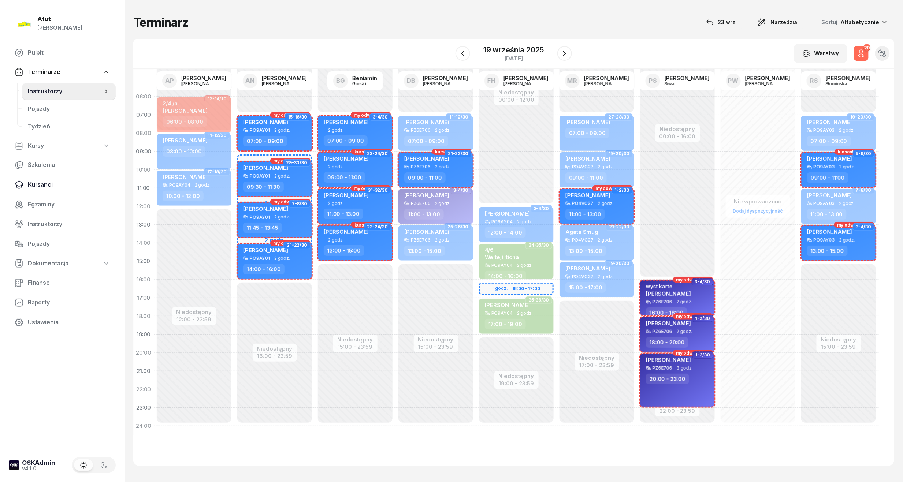
click at [48, 185] on span "Kursanci" at bounding box center [69, 185] width 82 height 10
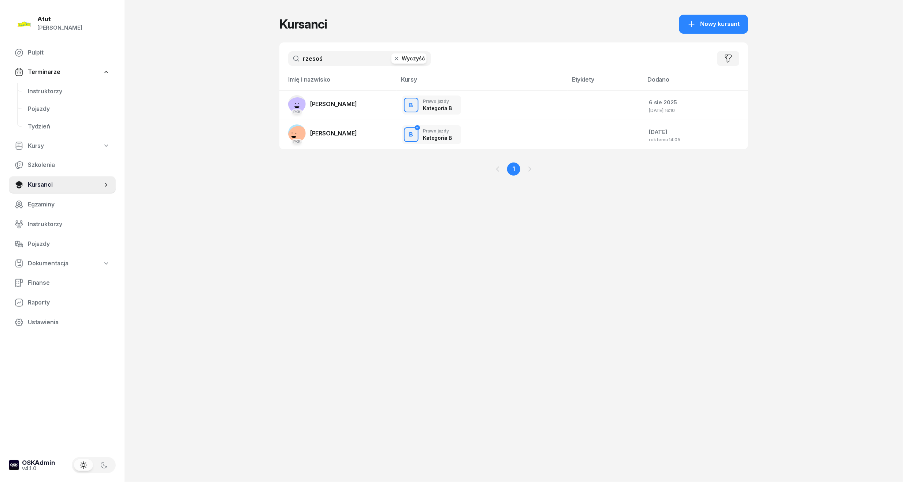
click at [420, 58] on button "Wyczyść" at bounding box center [408, 58] width 35 height 10
click at [354, 61] on input "text" at bounding box center [359, 58] width 143 height 15
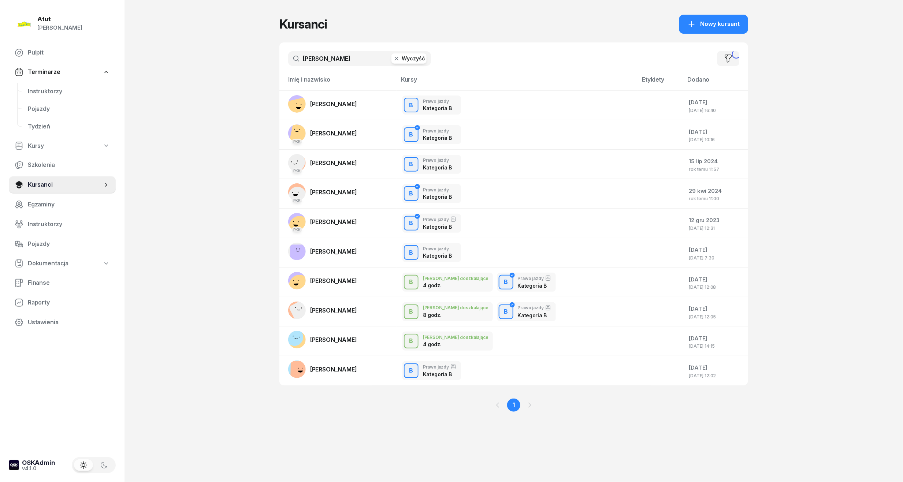
type input "[PERSON_NAME]"
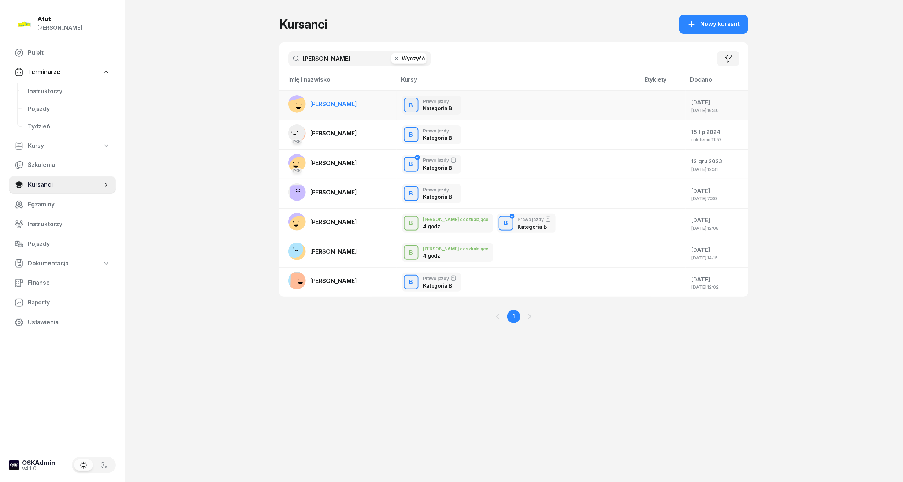
click at [357, 101] on span "[PERSON_NAME]" at bounding box center [333, 103] width 47 height 7
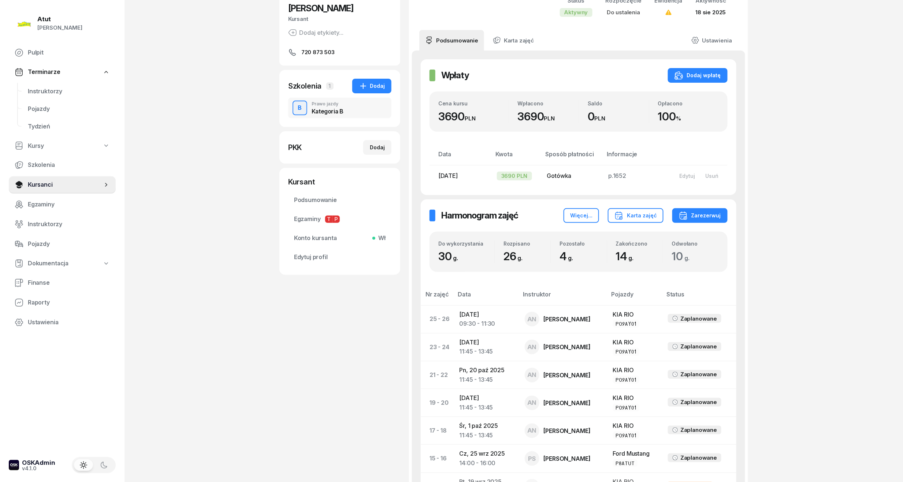
scroll to position [62, 0]
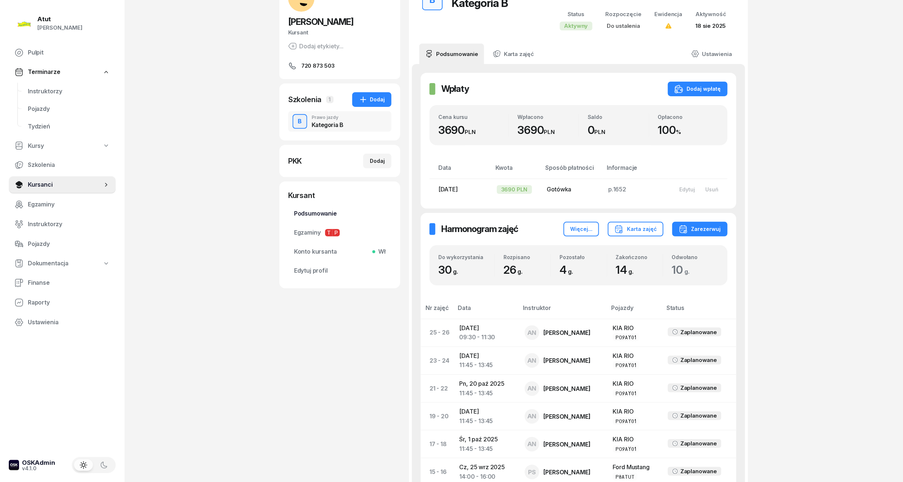
click at [330, 215] on span "Podsumowanie" at bounding box center [340, 214] width 92 height 10
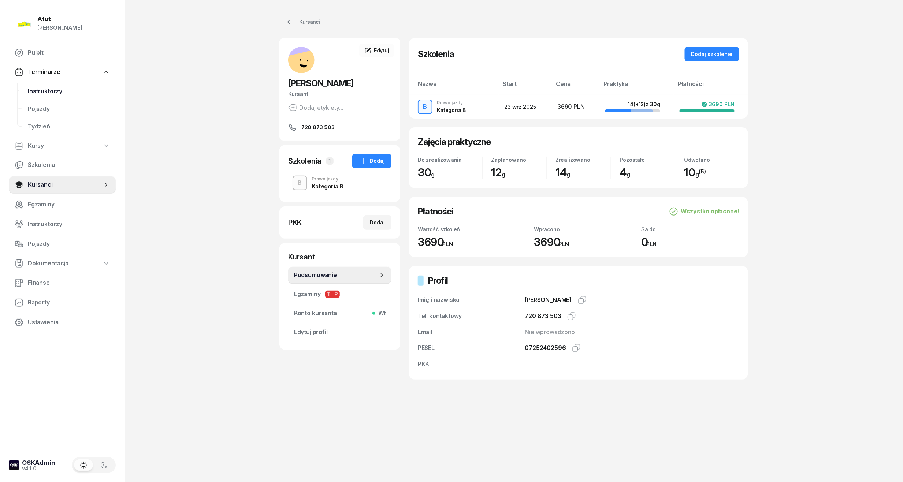
click at [39, 88] on span "Instruktorzy" at bounding box center [69, 92] width 82 height 10
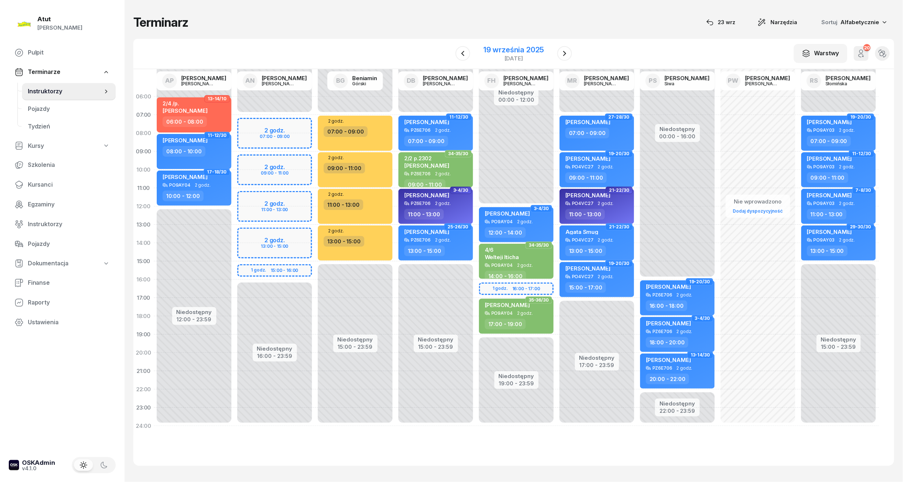
click at [529, 46] on div "19 września 2025" at bounding box center [513, 49] width 60 height 7
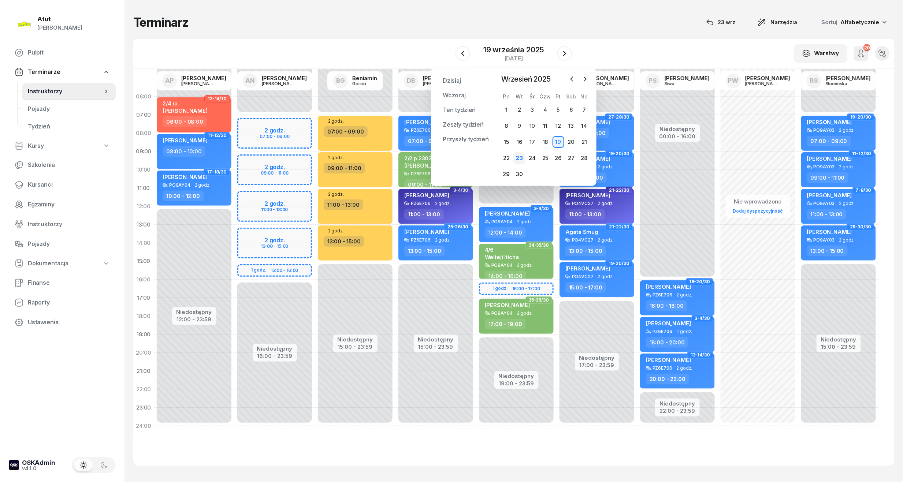
click at [523, 157] on div "23" at bounding box center [519, 158] width 12 height 12
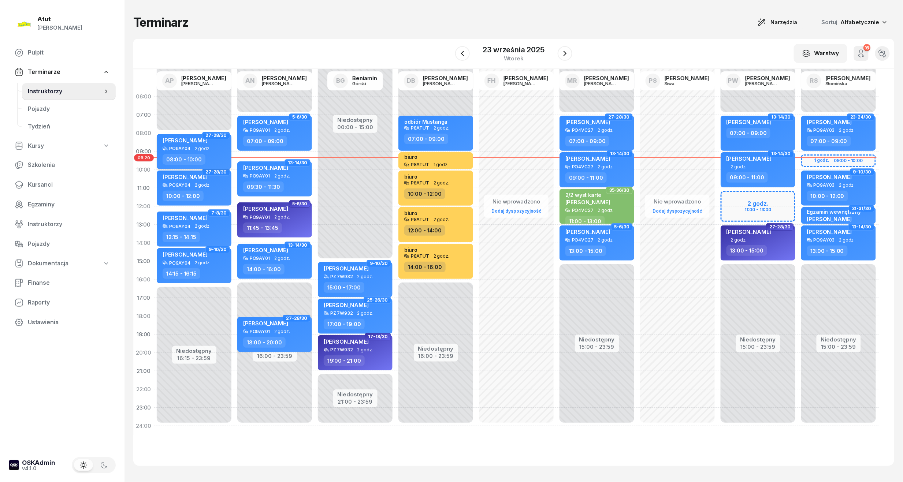
click at [198, 141] on span "[PERSON_NAME]" at bounding box center [185, 140] width 45 height 7
select select "08"
select select "10"
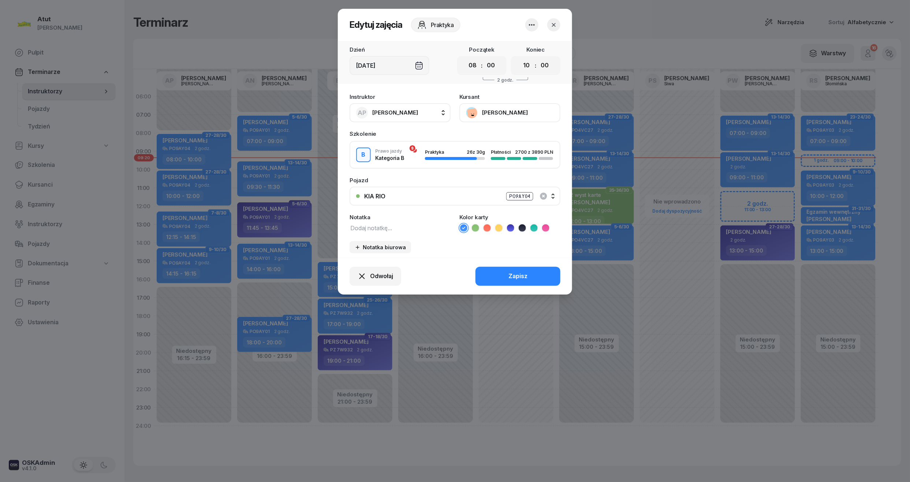
click at [507, 114] on button "[PERSON_NAME]" at bounding box center [510, 112] width 101 height 19
click at [491, 137] on div "Otwórz profil" at bounding box center [483, 138] width 36 height 10
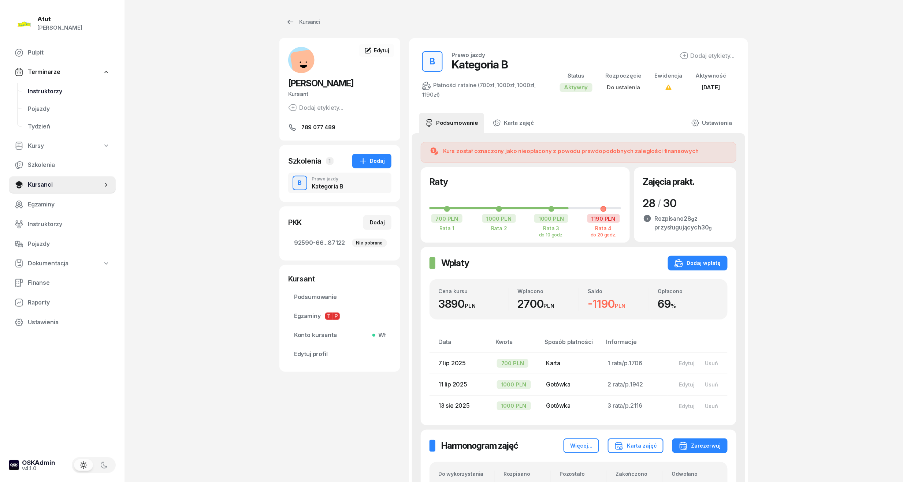
click at [47, 91] on span "Instruktorzy" at bounding box center [69, 92] width 82 height 10
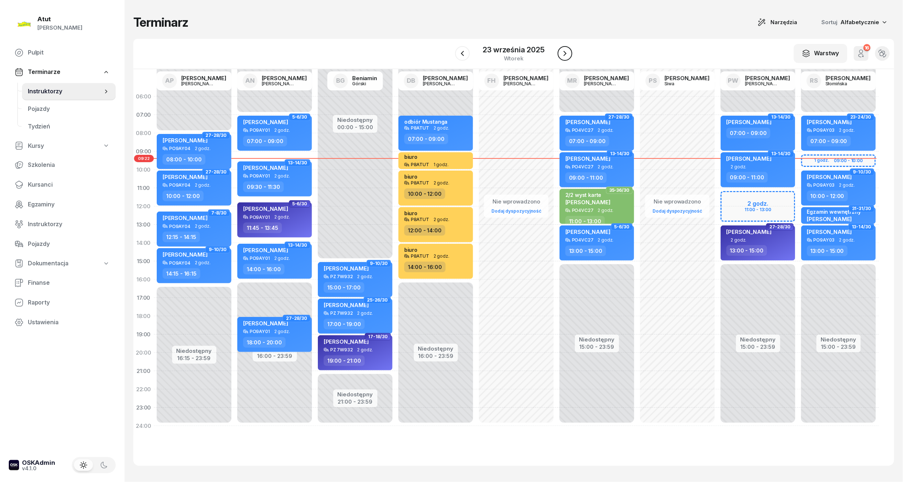
click at [567, 50] on icon "button" at bounding box center [565, 53] width 9 height 9
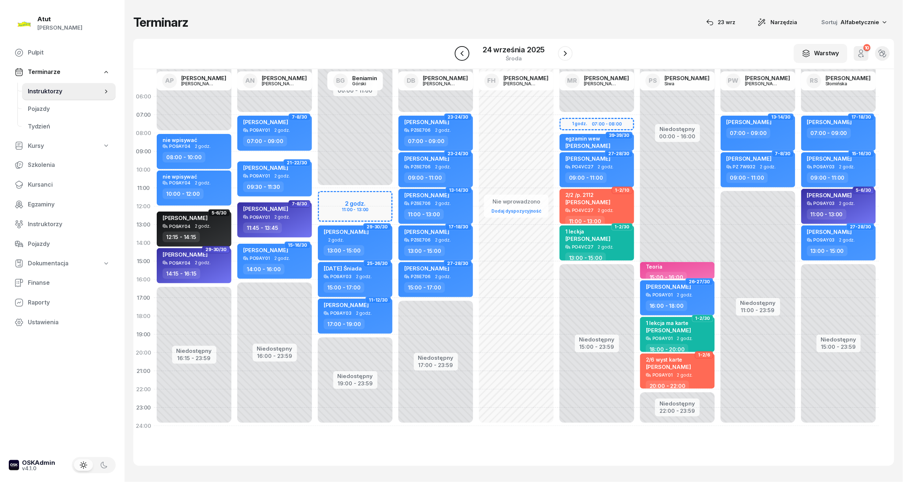
click at [466, 53] on icon "button" at bounding box center [462, 53] width 9 height 9
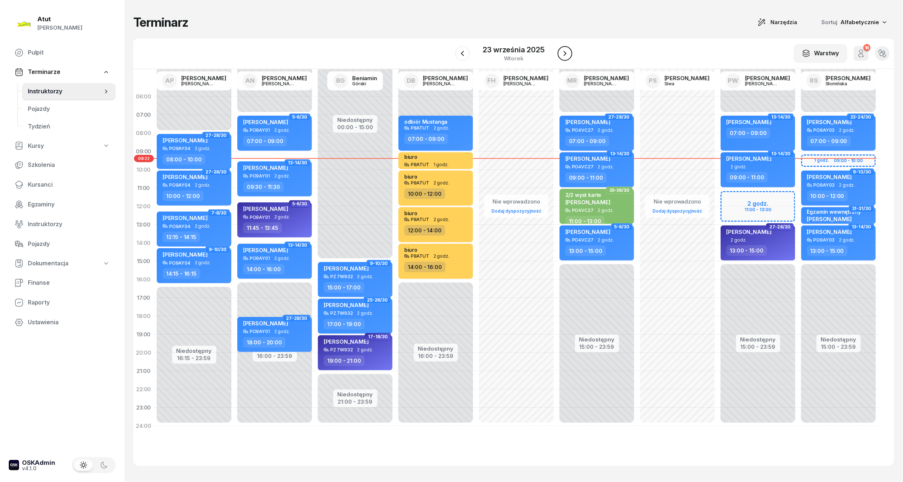
click at [565, 55] on icon "button" at bounding box center [565, 53] width 9 height 9
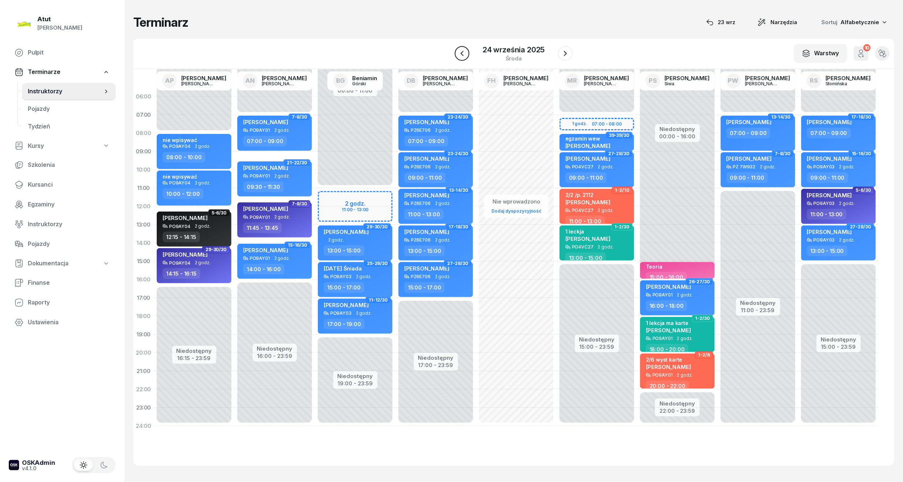
click at [469, 51] on button "button" at bounding box center [462, 53] width 15 height 15
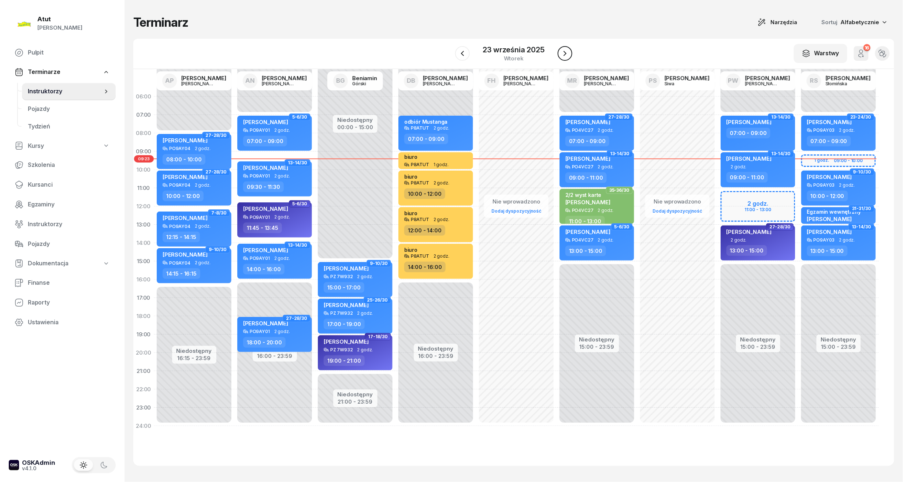
click at [568, 53] on icon "button" at bounding box center [565, 53] width 9 height 9
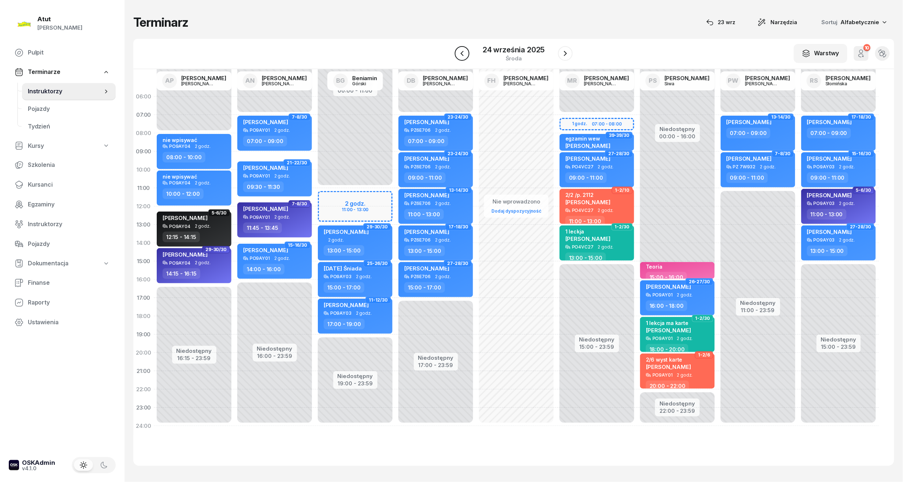
click at [460, 54] on icon "button" at bounding box center [462, 53] width 9 height 9
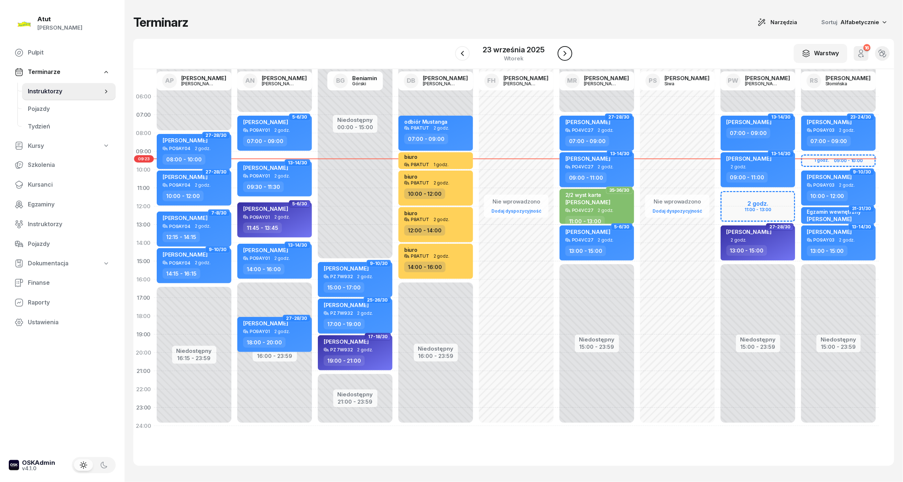
click at [567, 54] on icon "button" at bounding box center [565, 53] width 9 height 9
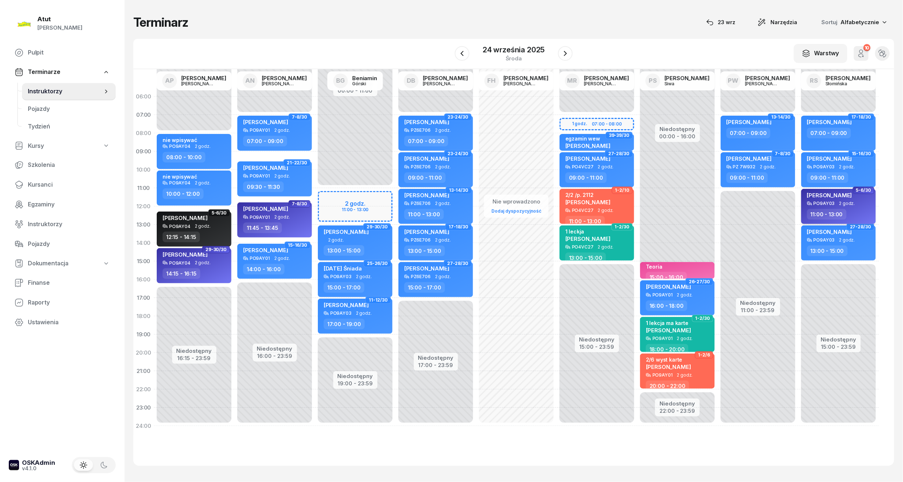
click at [820, 197] on span "[PERSON_NAME]" at bounding box center [829, 195] width 45 height 7
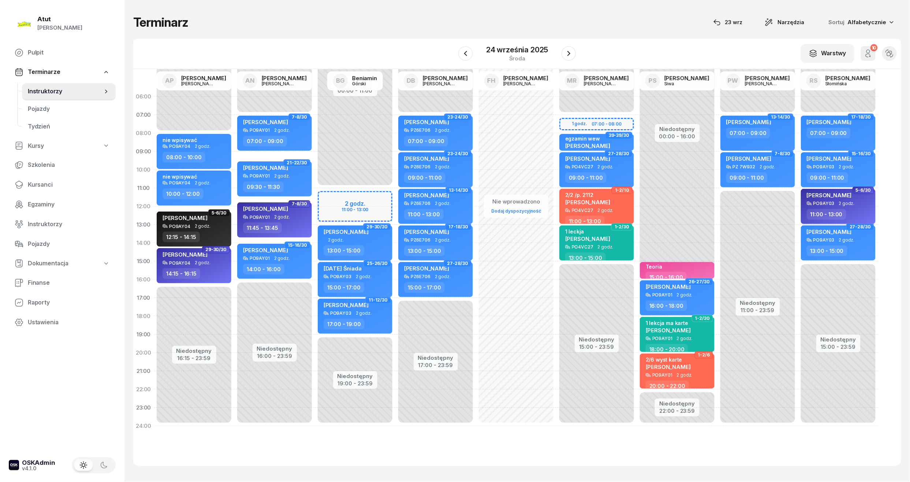
select select "11"
select select "13"
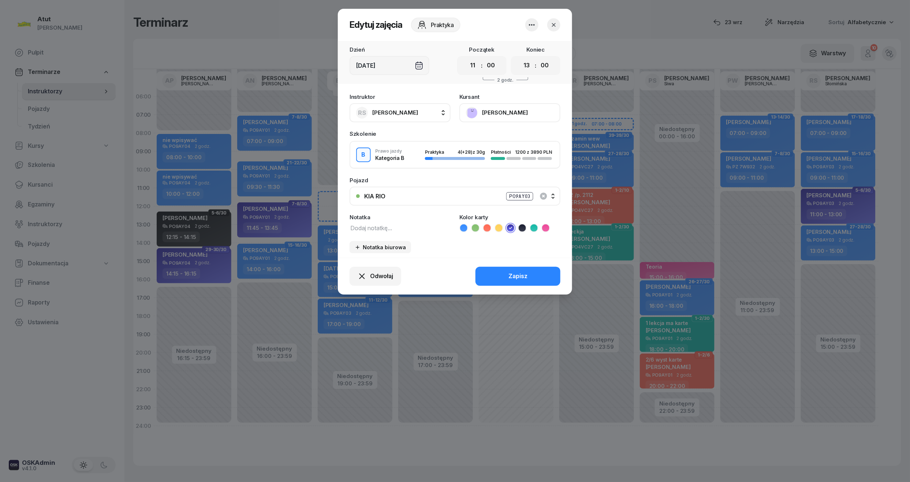
click at [485, 113] on button "[PERSON_NAME]" at bounding box center [510, 112] width 101 height 19
click at [551, 24] on icon "button" at bounding box center [553, 24] width 7 height 7
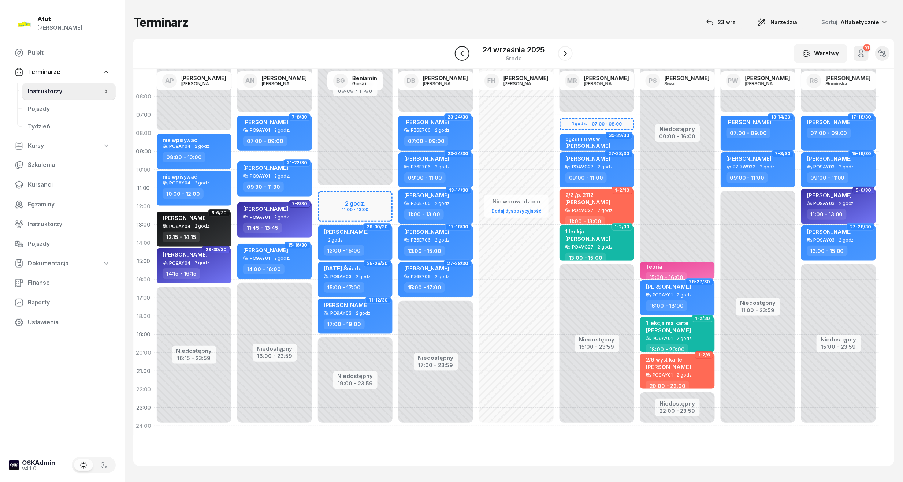
click at [463, 53] on icon "button" at bounding box center [462, 53] width 9 height 9
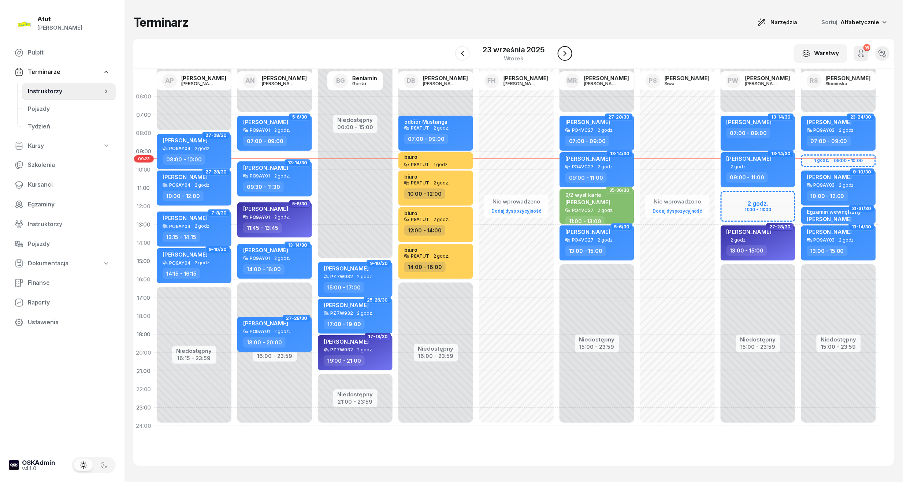
click at [560, 48] on button "button" at bounding box center [565, 53] width 15 height 15
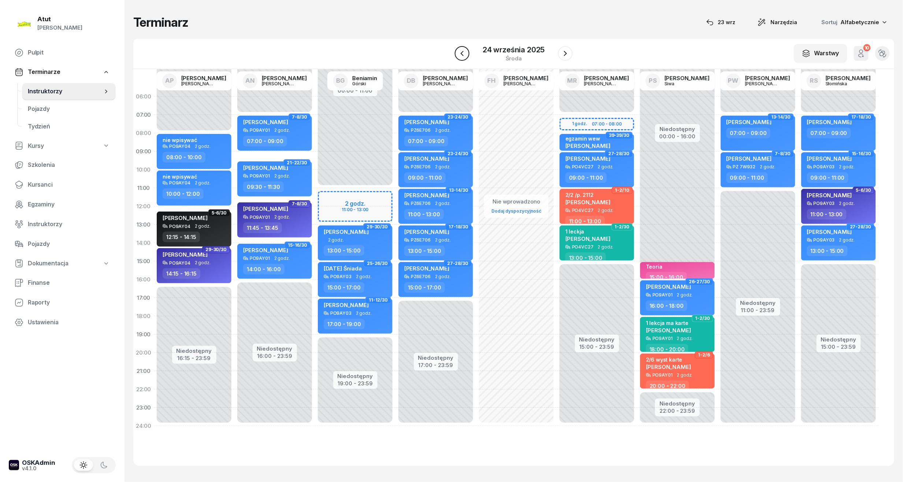
click at [463, 56] on icon "button" at bounding box center [462, 53] width 9 height 9
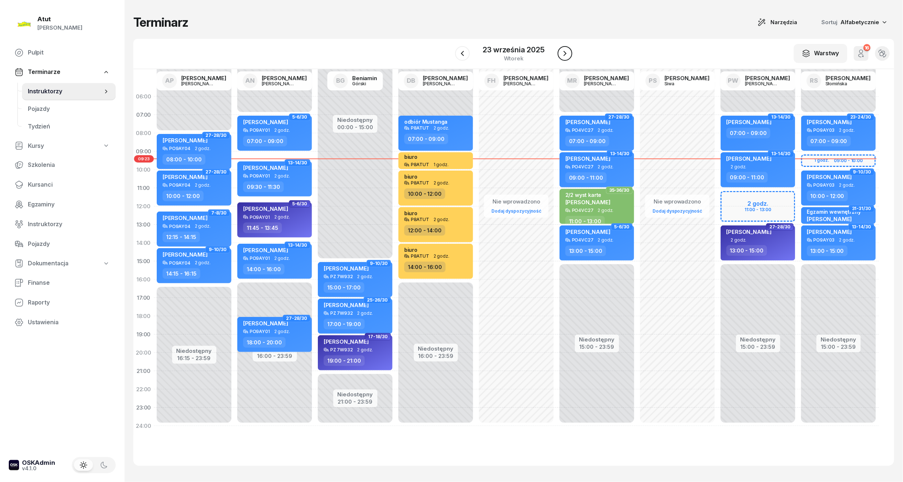
click at [567, 53] on icon "button" at bounding box center [565, 53] width 9 height 9
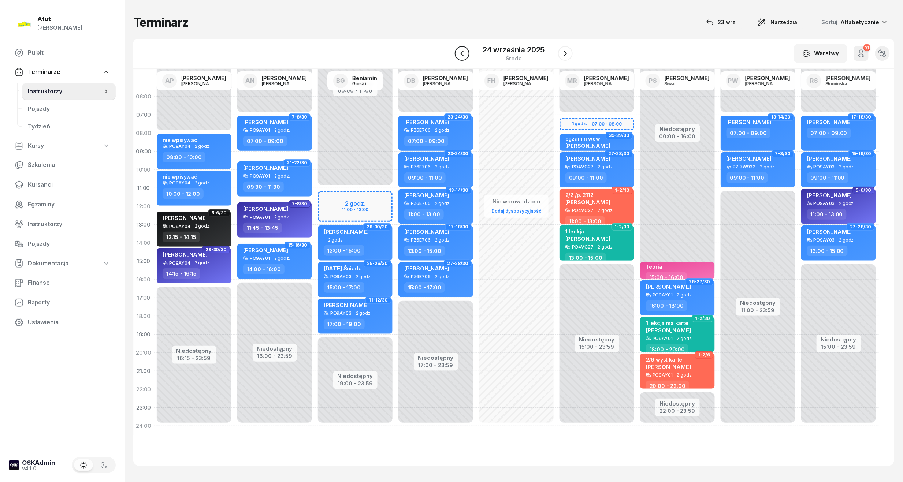
click at [461, 56] on icon "button" at bounding box center [462, 53] width 9 height 9
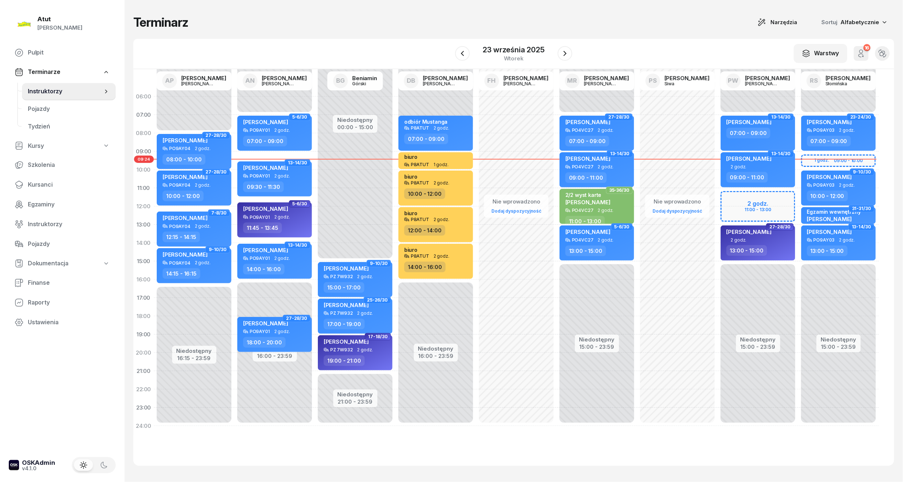
click at [733, 198] on div "Niedostępny 00:00 - 07:00 Niedostępny 15:00 - 23:59 2 godz. 11:00 - 13:00 13-14…" at bounding box center [758, 262] width 81 height 348
click at [726, 196] on div "Niedostępny 00:00 - 07:00 Niedostępny 15:00 - 23:59 2 godz. 11:00 - 13:00 13-14…" at bounding box center [758, 262] width 81 height 348
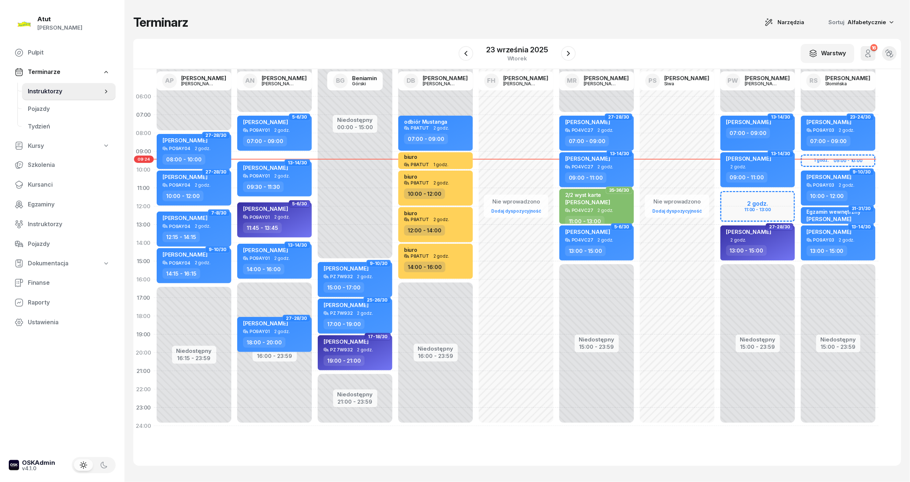
select select "11"
select select "13"
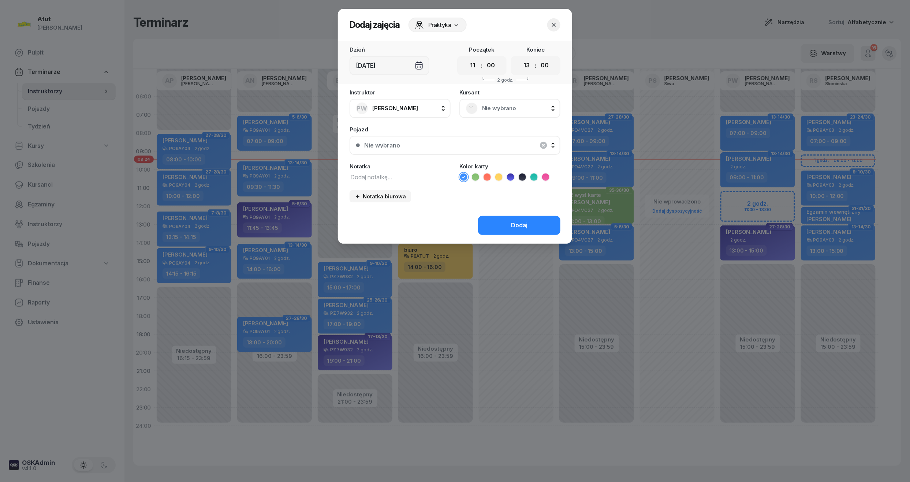
click at [501, 106] on span "Nie wybrano" at bounding box center [518, 109] width 72 height 10
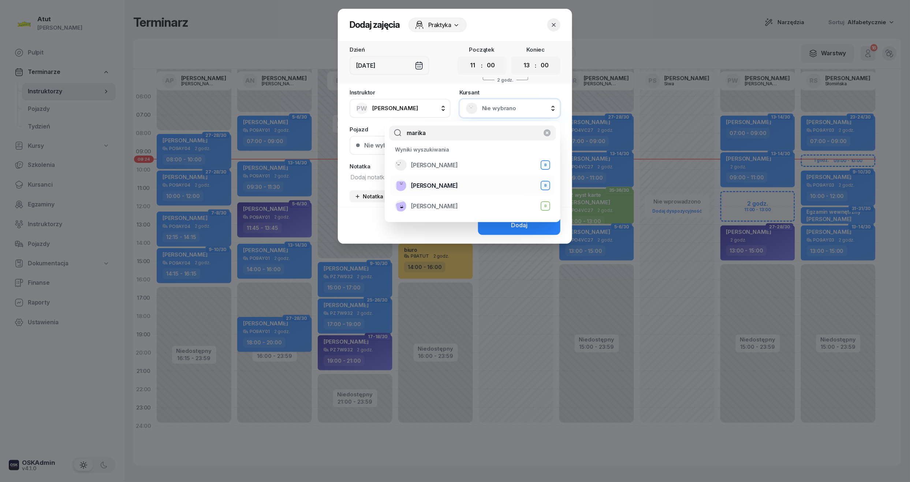
type input "marika"
click at [427, 186] on span "[PERSON_NAME]" at bounding box center [434, 186] width 47 height 10
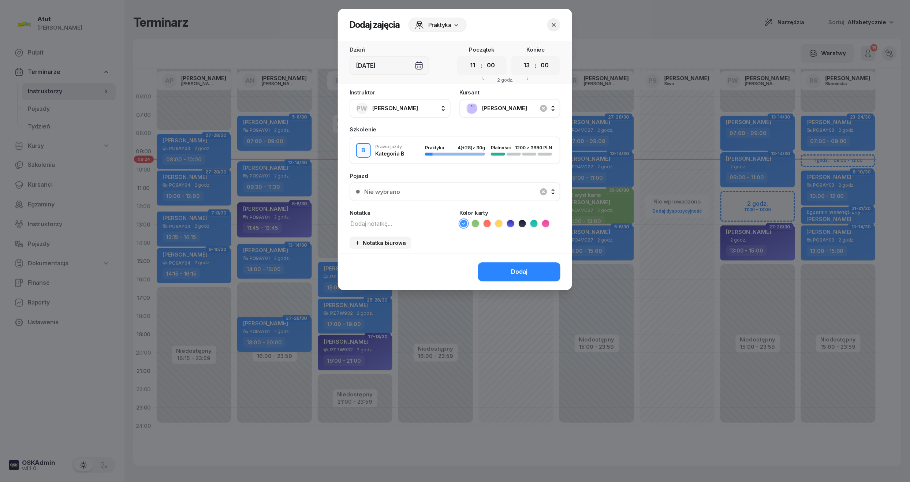
click at [511, 221] on icon at bounding box center [510, 223] width 7 height 7
click at [409, 192] on div "Nie wybrano" at bounding box center [459, 192] width 190 height 6
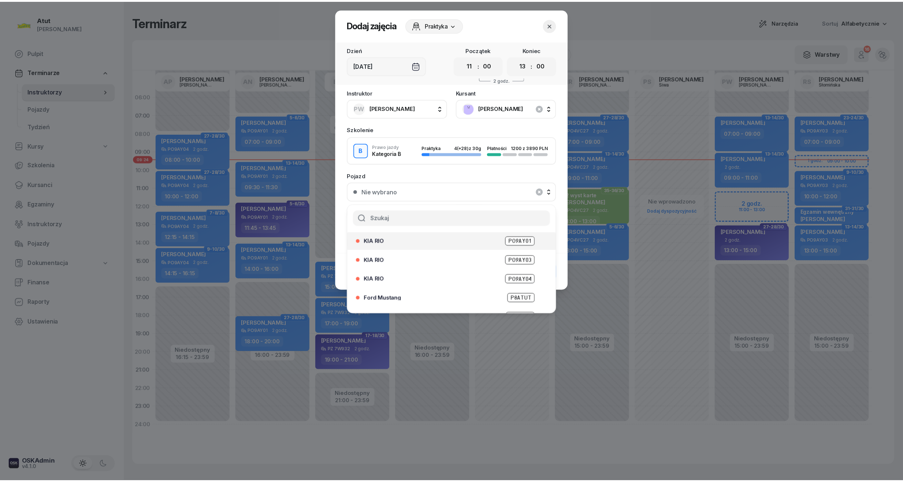
scroll to position [91, 0]
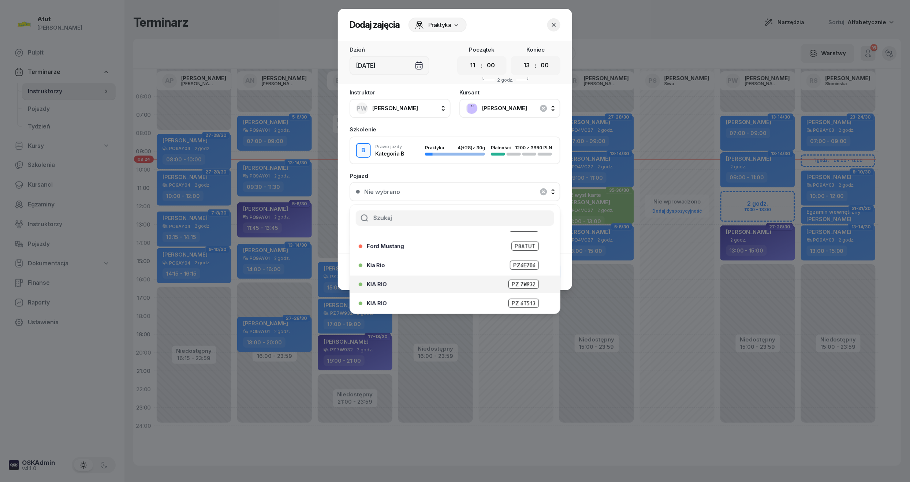
click at [522, 283] on span "PZ 7W932" at bounding box center [524, 284] width 30 height 9
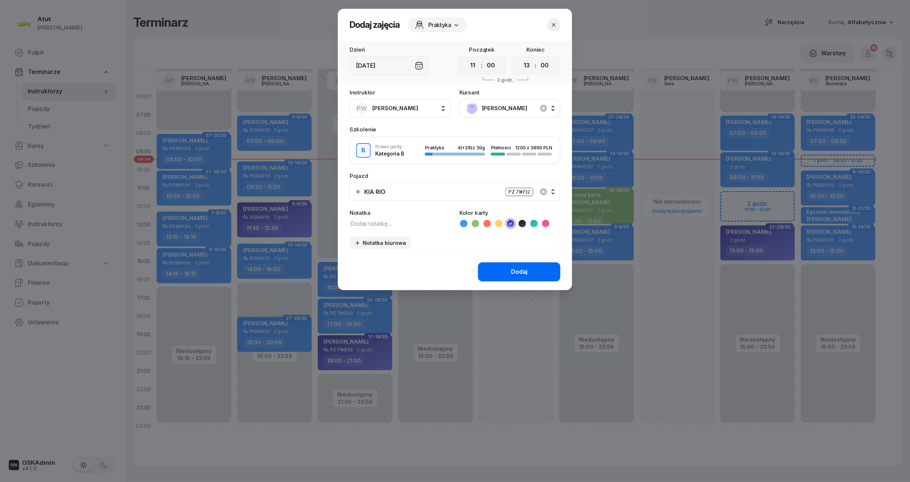
click at [513, 267] on div "Dodaj" at bounding box center [519, 272] width 16 height 10
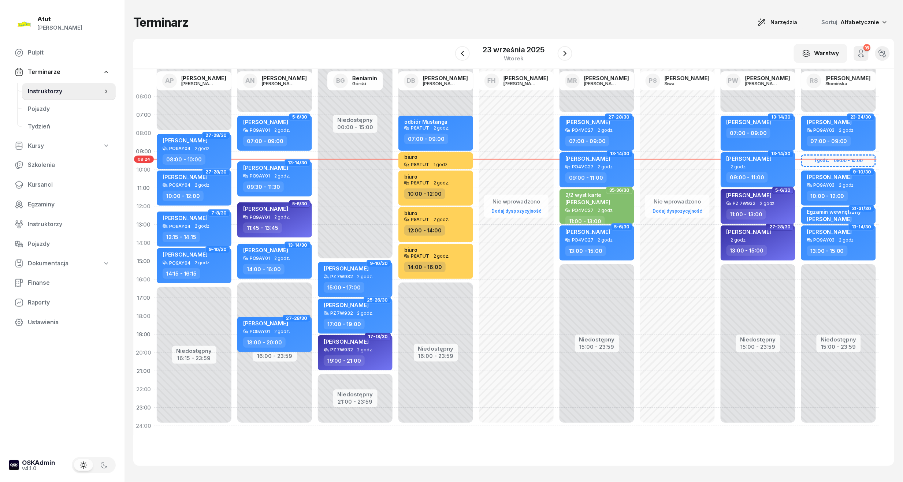
click at [572, 58] on div at bounding box center [565, 53] width 15 height 15
click at [755, 201] on div "[PERSON_NAME]" at bounding box center [758, 196] width 64 height 9
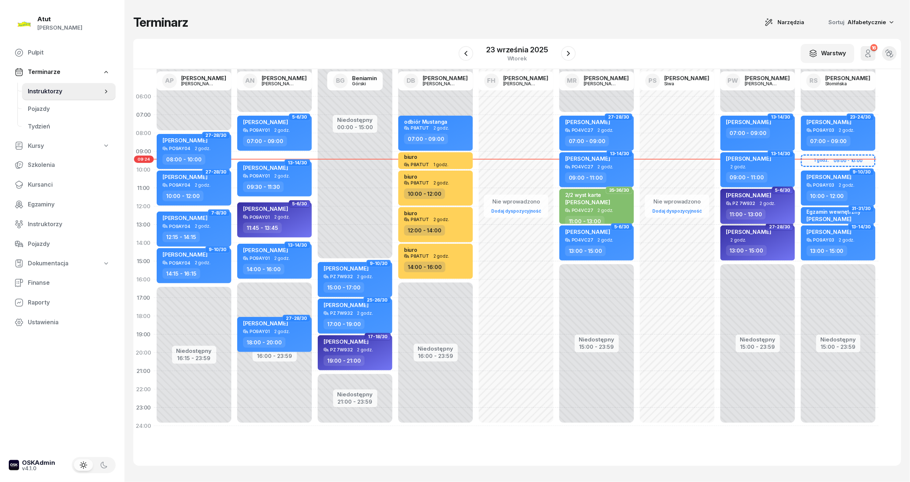
select select "11"
select select "13"
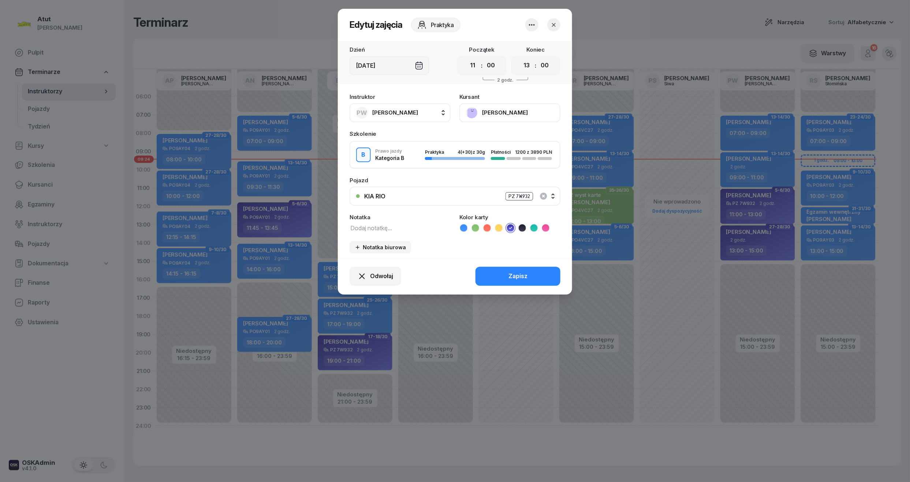
click at [489, 112] on button "[PERSON_NAME]" at bounding box center [510, 112] width 101 height 19
click at [475, 141] on div "Otwórz profil" at bounding box center [483, 138] width 36 height 10
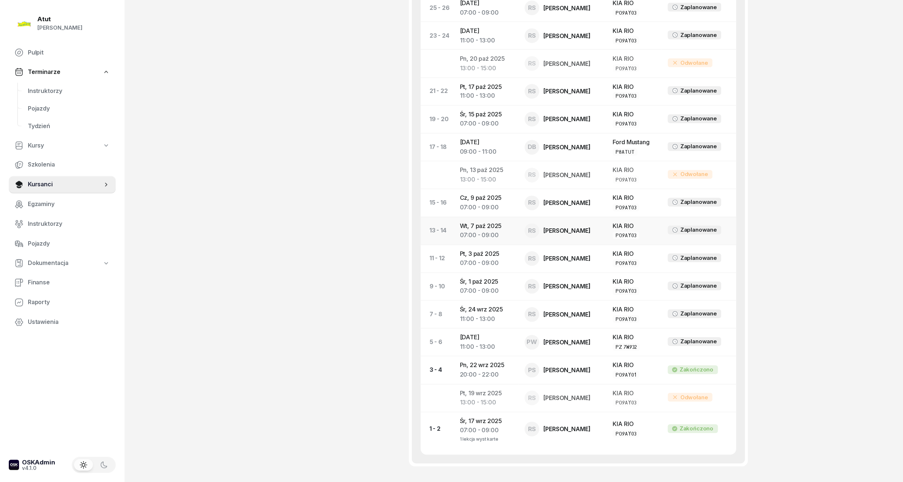
scroll to position [646, 0]
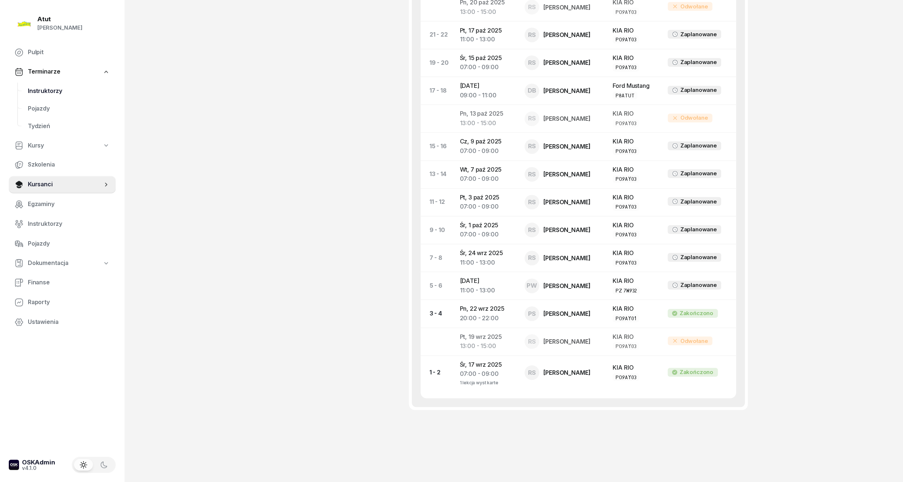
click at [45, 96] on link "Instruktorzy" at bounding box center [69, 92] width 94 height 18
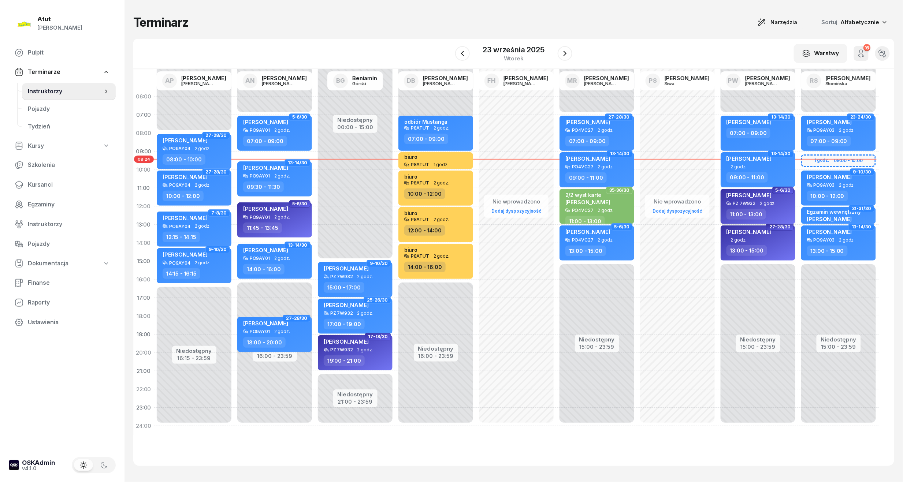
click at [732, 196] on span "[PERSON_NAME]" at bounding box center [748, 195] width 45 height 7
select select "11"
select select "13"
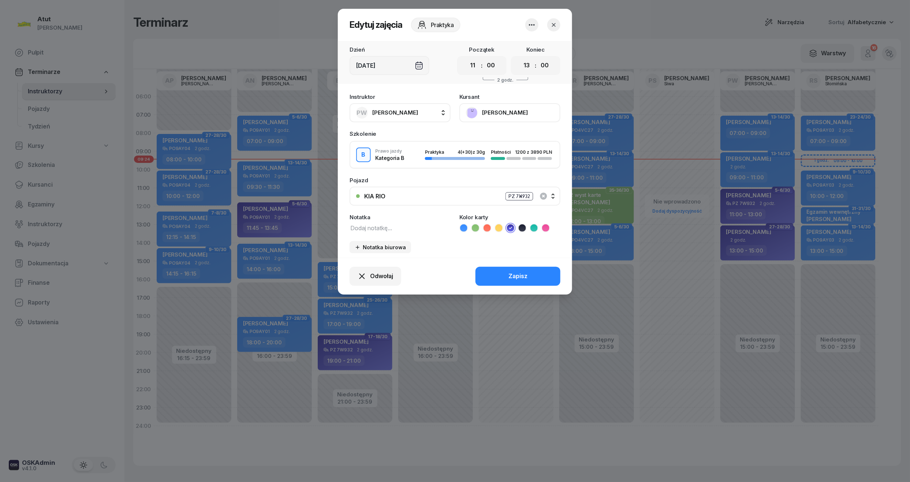
click at [485, 114] on button "[PERSON_NAME]" at bounding box center [510, 112] width 101 height 19
click at [475, 136] on div "Otwórz profil" at bounding box center [483, 138] width 36 height 10
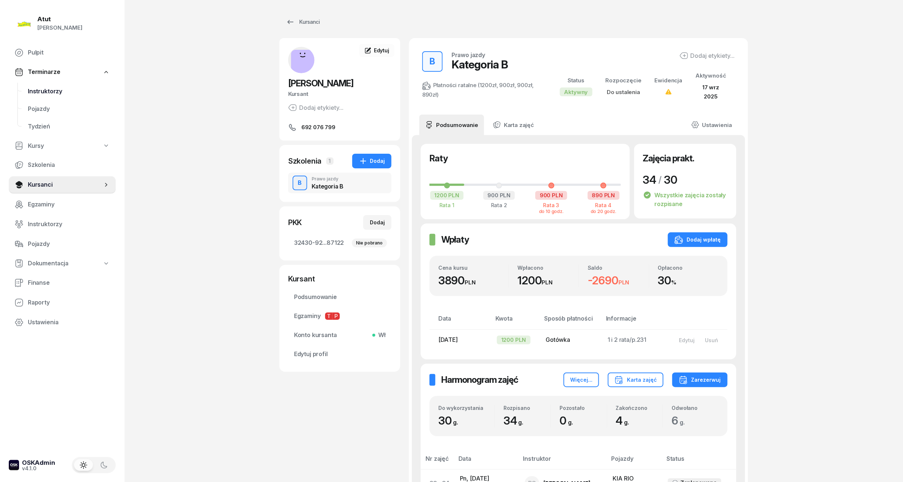
click at [34, 88] on span "Instruktorzy" at bounding box center [69, 92] width 82 height 10
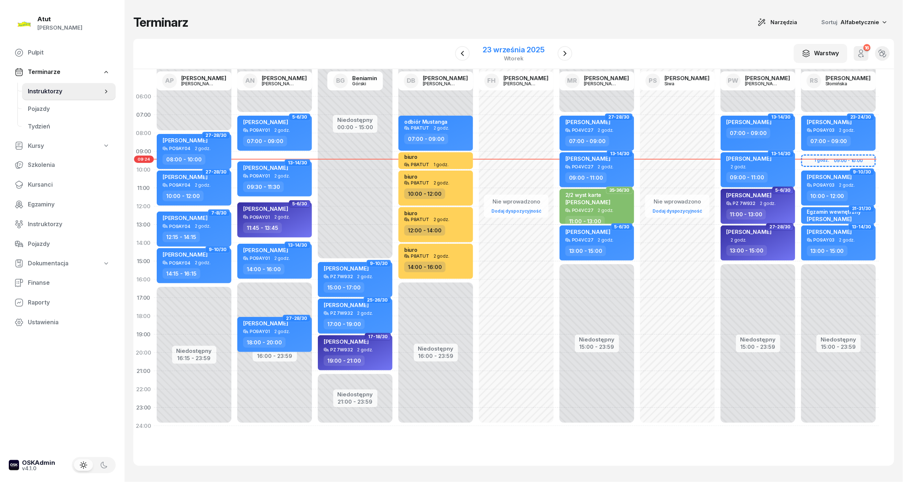
click at [520, 49] on div "23 września 2025" at bounding box center [514, 49] width 62 height 7
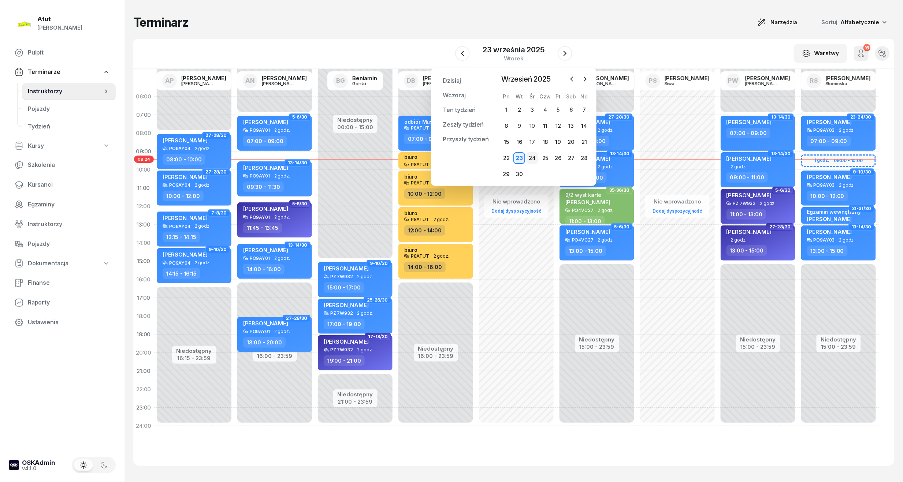
click at [531, 157] on div "24" at bounding box center [533, 158] width 12 height 12
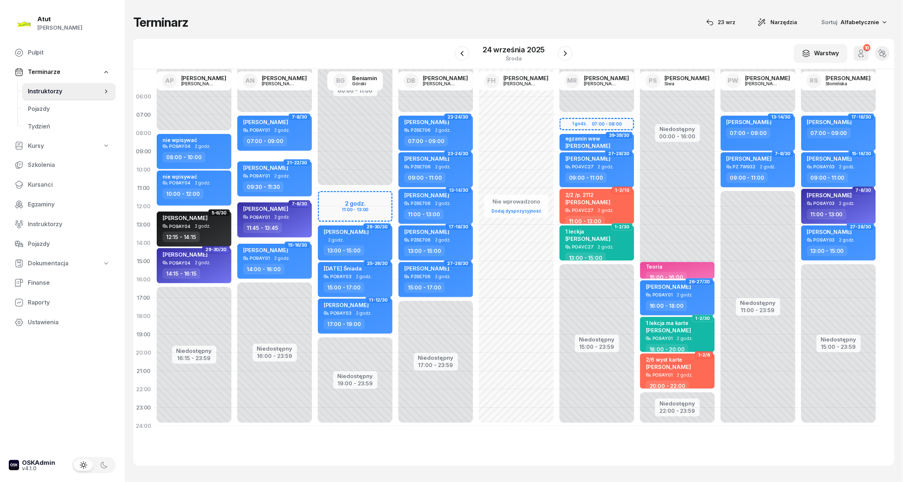
click at [248, 326] on div "Niedostępny 00:00 - 07:00 Niedostępny 16:00 - 23:59 1-2/30 kursant odwołał [PER…" at bounding box center [274, 262] width 81 height 348
select select "18"
select select "20"
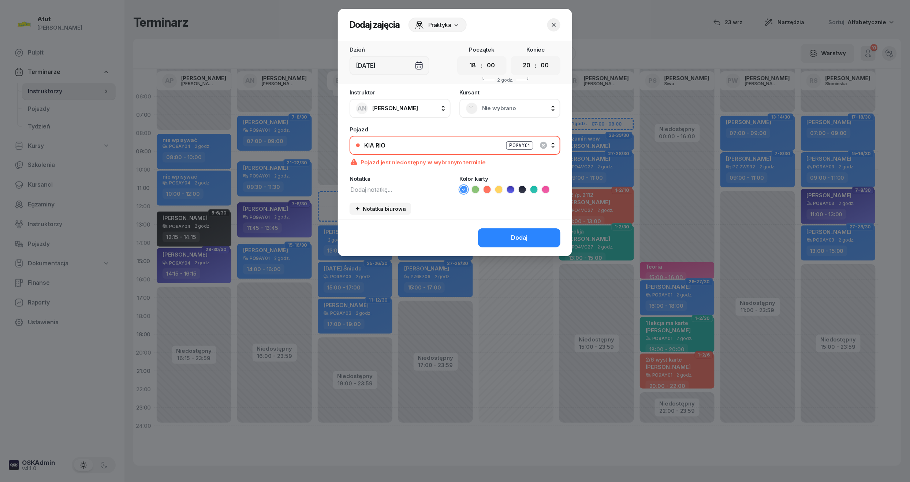
click at [512, 145] on div "PO9AY01" at bounding box center [519, 145] width 27 height 8
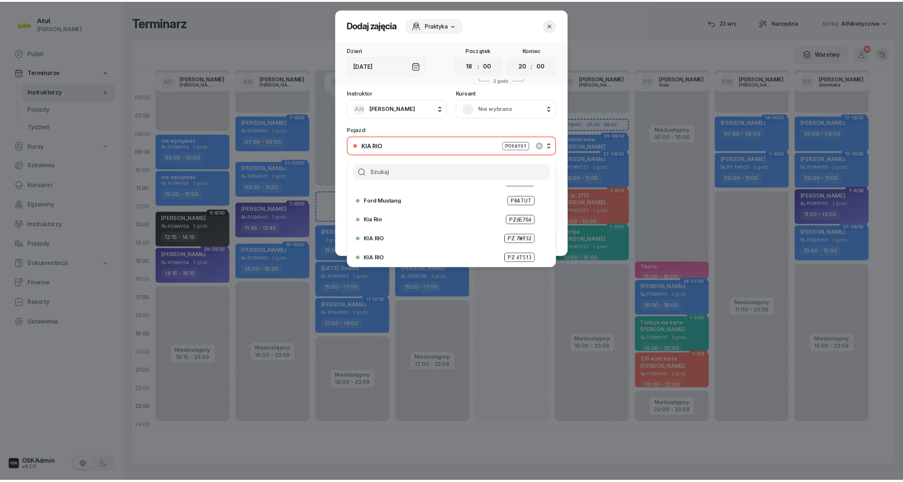
scroll to position [91, 0]
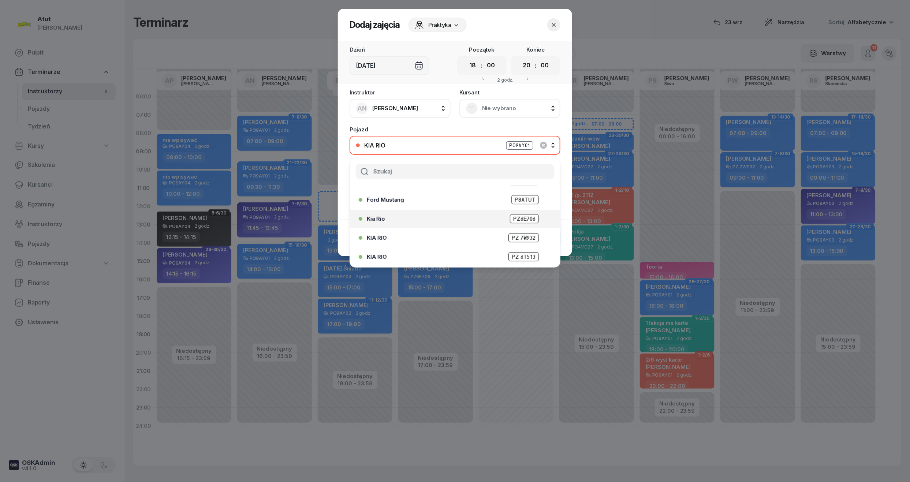
click at [514, 217] on span "PZ6E706" at bounding box center [524, 218] width 29 height 9
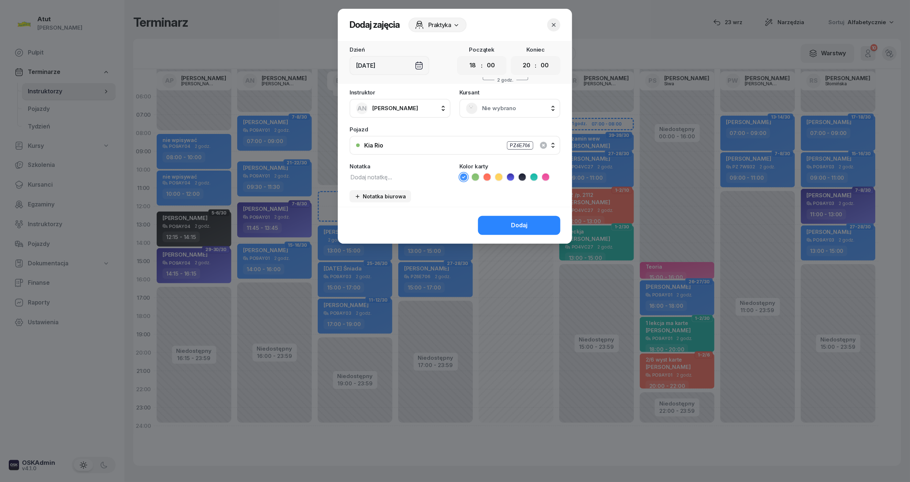
click at [487, 107] on span "Nie wybrano" at bounding box center [518, 109] width 72 height 10
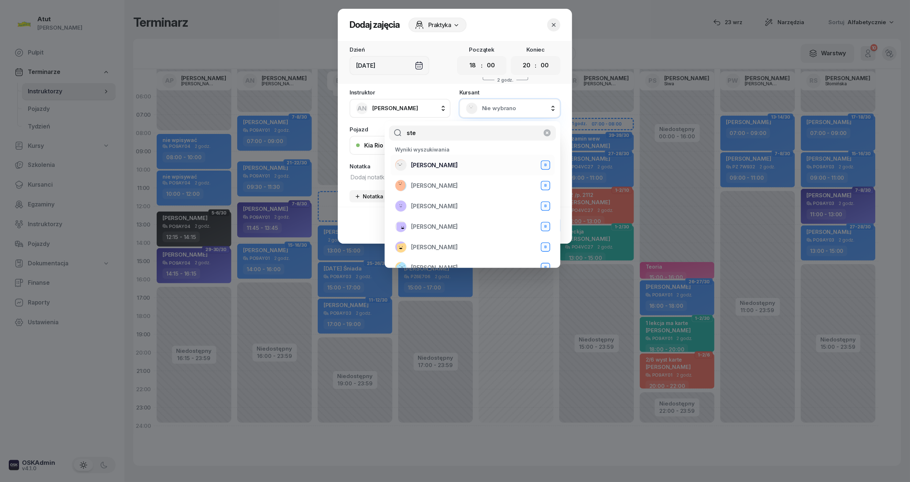
type input "ste"
click at [458, 164] on span "[PERSON_NAME]" at bounding box center [434, 166] width 47 height 10
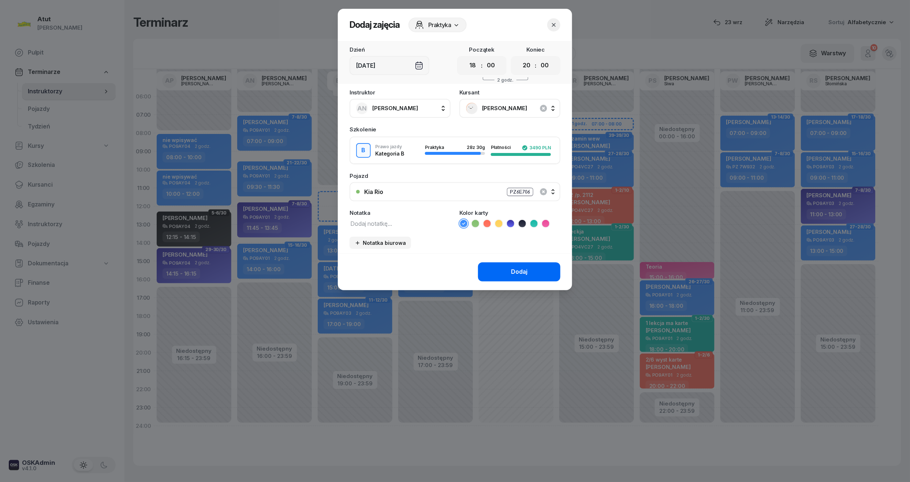
click at [522, 269] on div "Dodaj" at bounding box center [519, 272] width 16 height 10
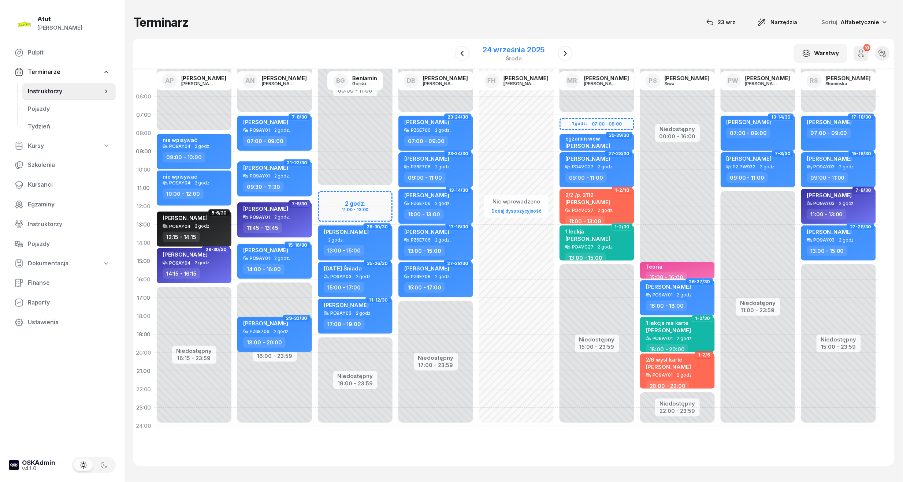
click at [517, 48] on div "24 września 2025" at bounding box center [514, 49] width 62 height 7
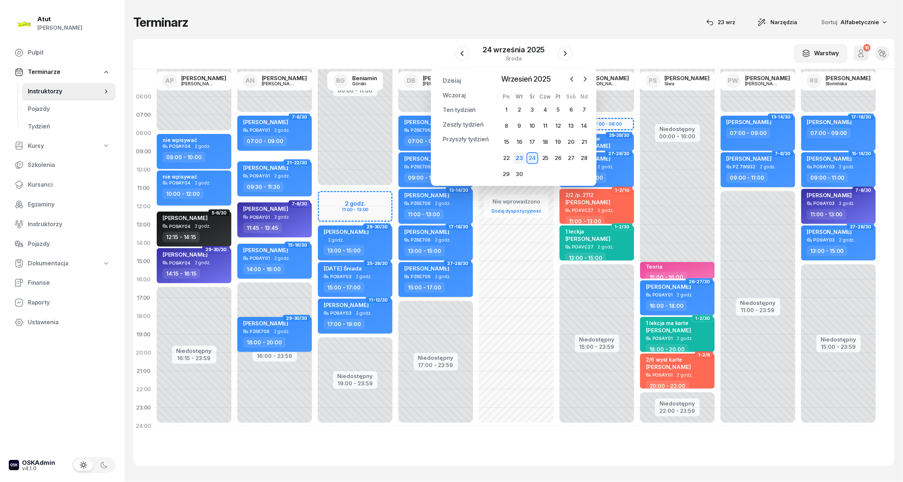
click at [521, 156] on div "23" at bounding box center [519, 158] width 12 height 12
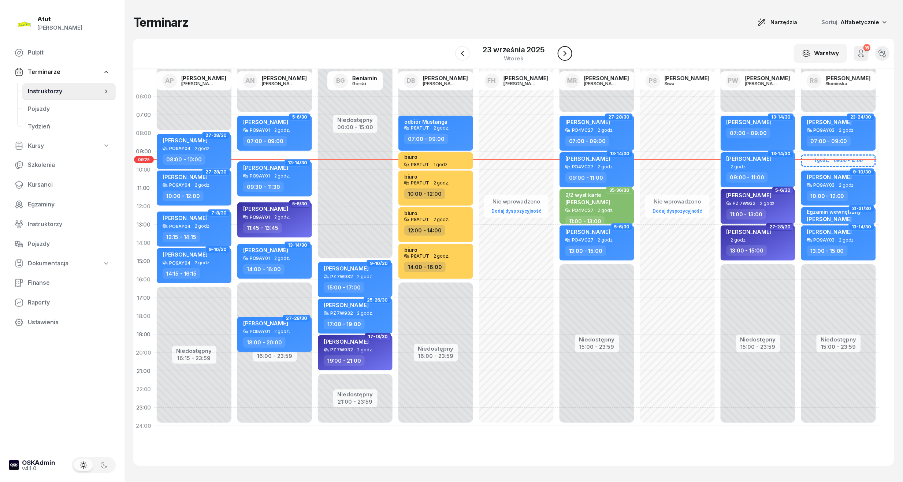
click at [568, 53] on icon "button" at bounding box center [565, 53] width 9 height 9
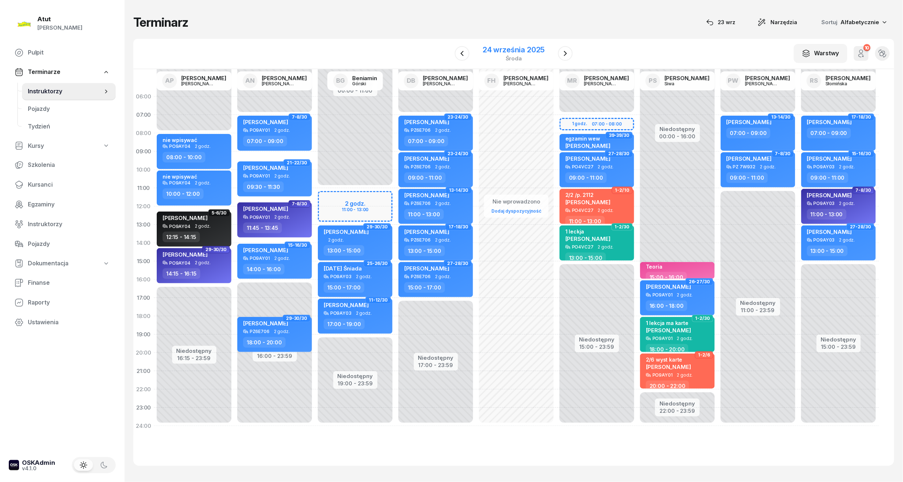
click at [514, 48] on div "24 września 2025" at bounding box center [514, 49] width 62 height 7
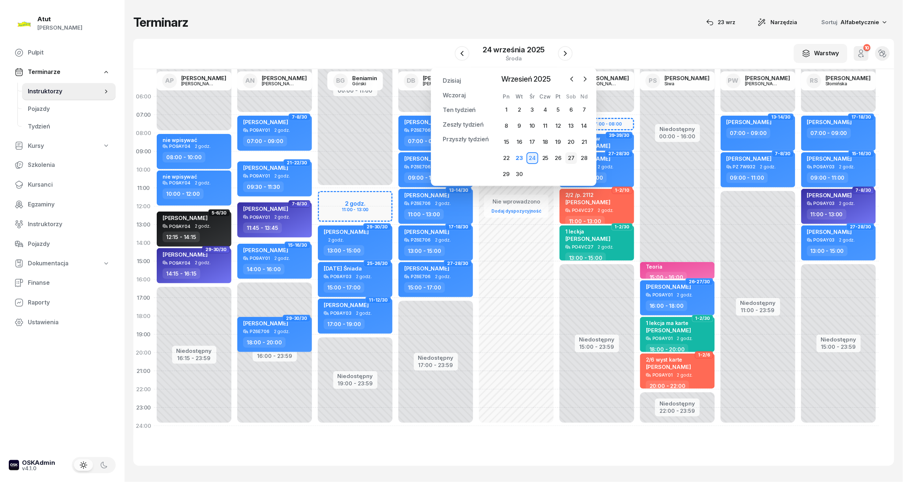
click at [570, 159] on div "27" at bounding box center [571, 158] width 12 height 12
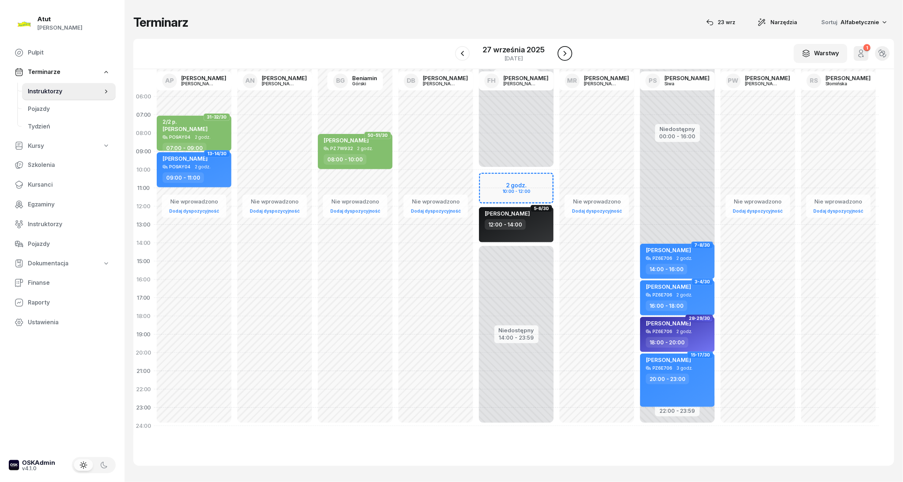
click at [566, 53] on icon "button" at bounding box center [565, 53] width 9 height 9
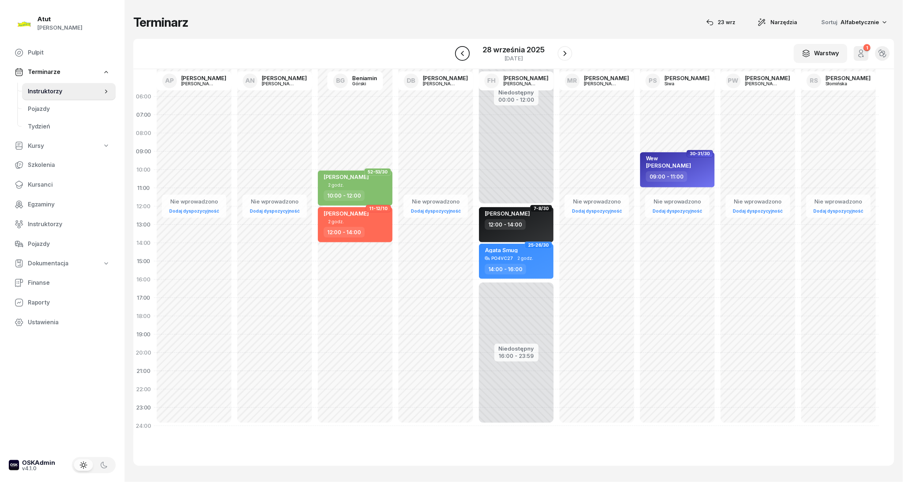
click at [460, 51] on icon "button" at bounding box center [462, 53] width 9 height 9
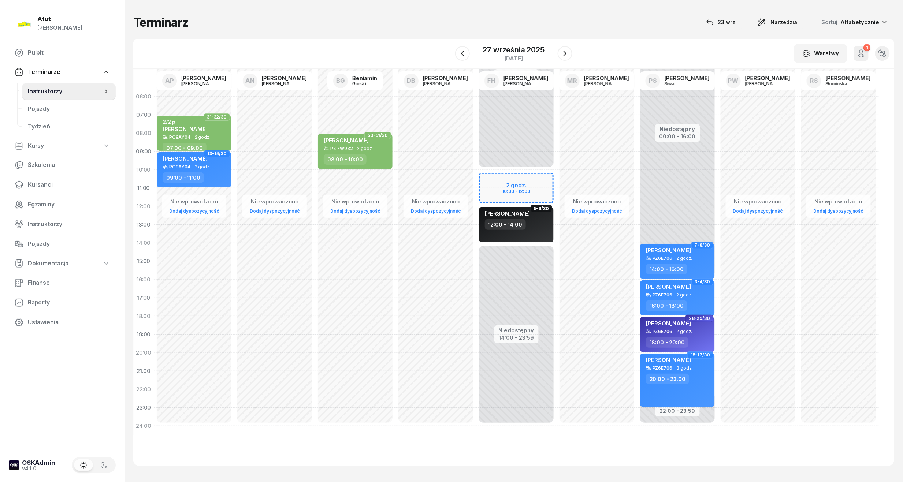
click at [492, 176] on div "Niedostępny 00:00 - 10:00 Niedostępny 14:00 - 23:59 2 godz. 10:00 - 12:00 1-2/3…" at bounding box center [516, 262] width 81 height 348
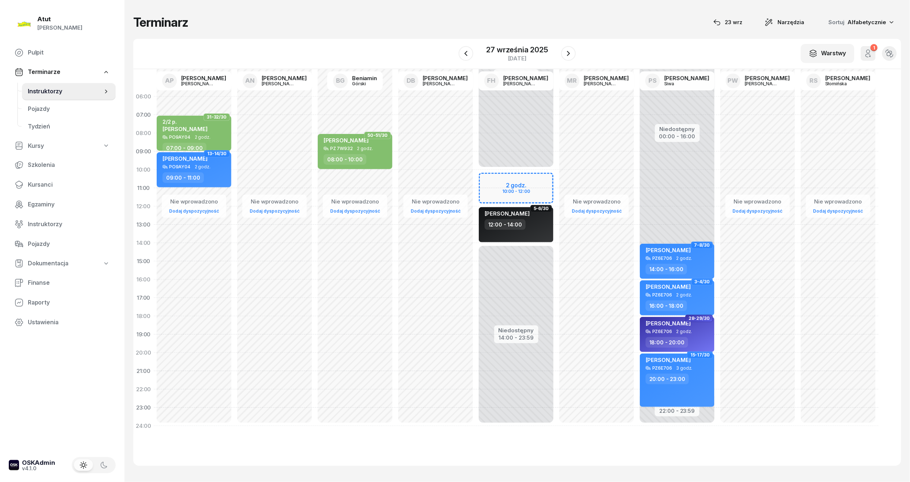
select select "10"
select select "12"
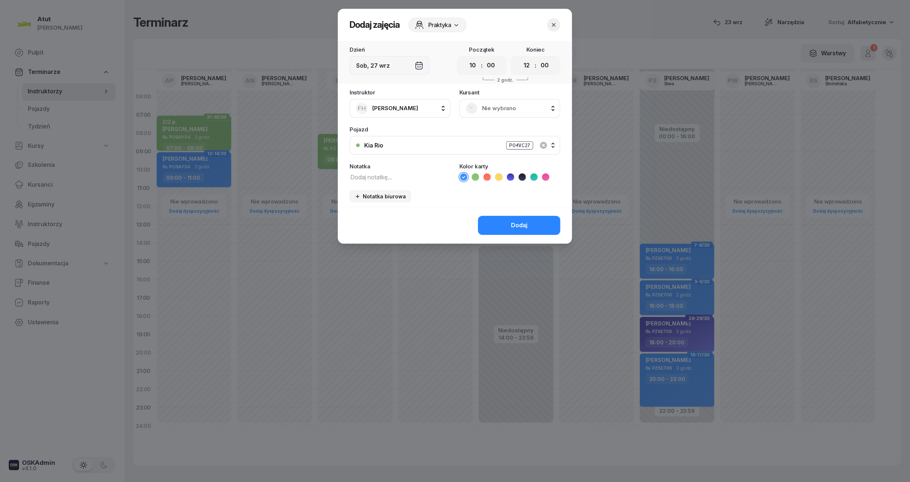
click at [490, 108] on span "Nie wybrano" at bounding box center [518, 109] width 72 height 10
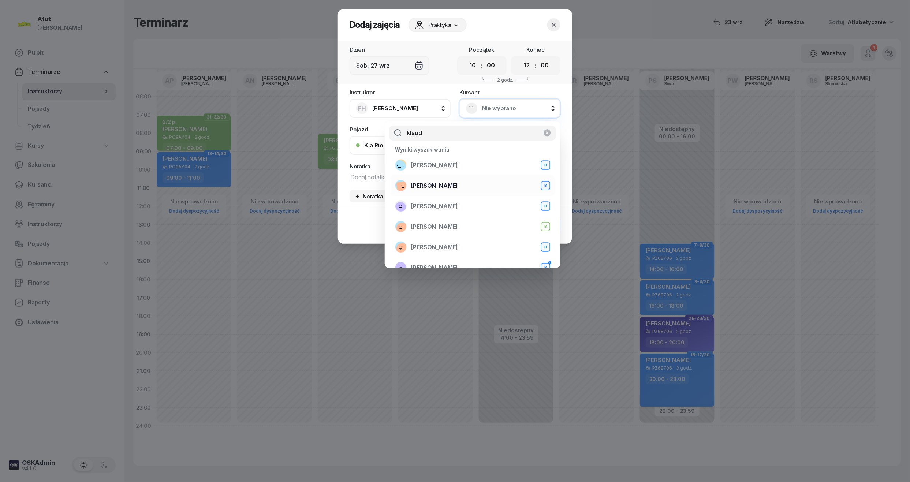
type input "klaud"
click at [454, 184] on span "[PERSON_NAME]" at bounding box center [434, 186] width 47 height 10
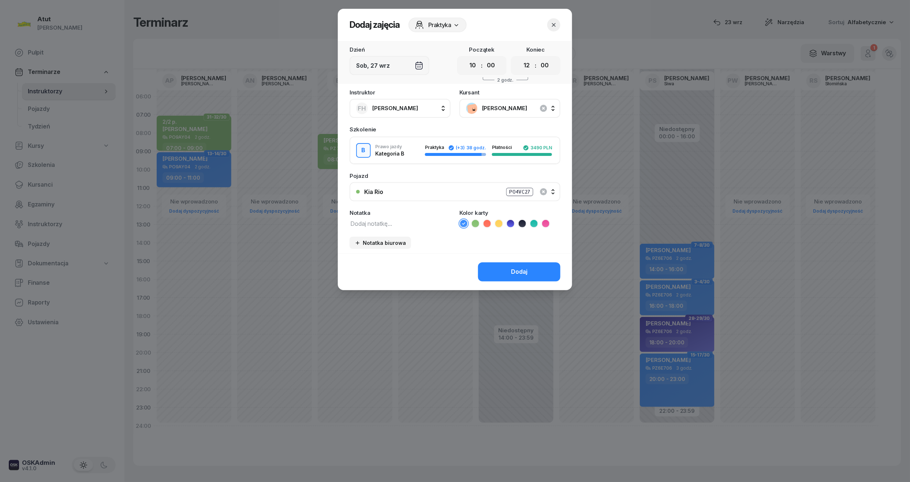
click at [372, 224] on textarea at bounding box center [400, 224] width 101 height 10
type textarea "6/6 zapł"
click at [475, 224] on icon at bounding box center [475, 223] width 7 height 7
click at [514, 279] on button "Dodaj" at bounding box center [519, 272] width 82 height 19
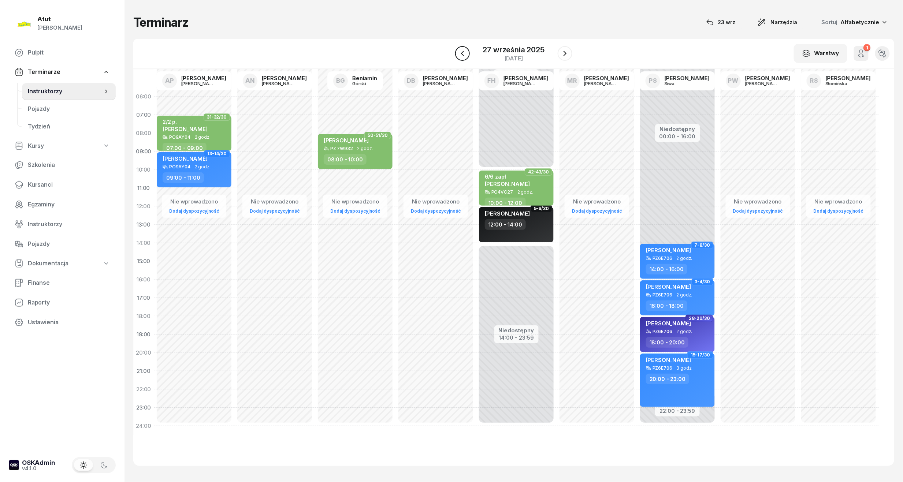
click at [466, 53] on icon "button" at bounding box center [462, 53] width 9 height 9
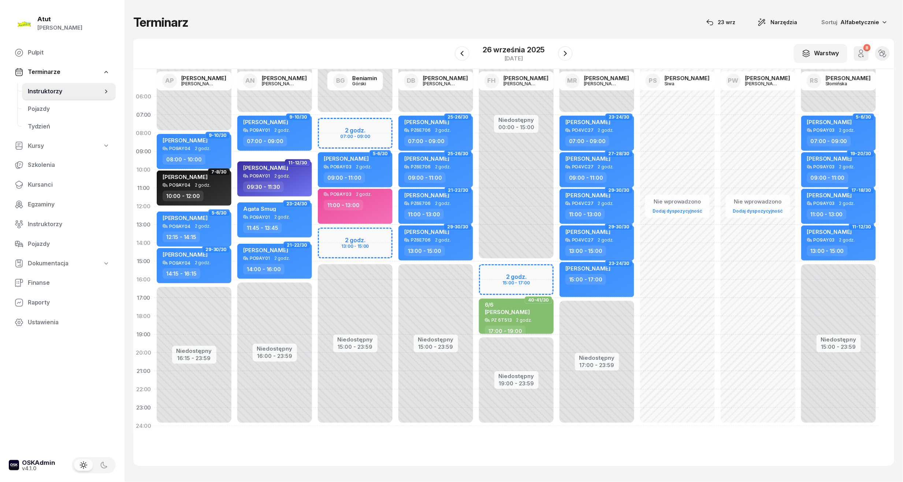
click at [528, 309] on span "[PERSON_NAME]" at bounding box center [507, 312] width 45 height 7
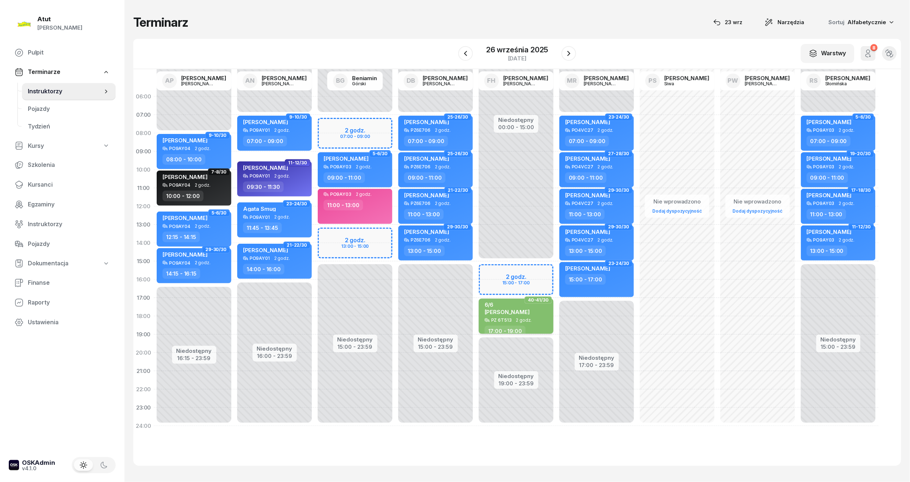
select select "17"
select select "19"
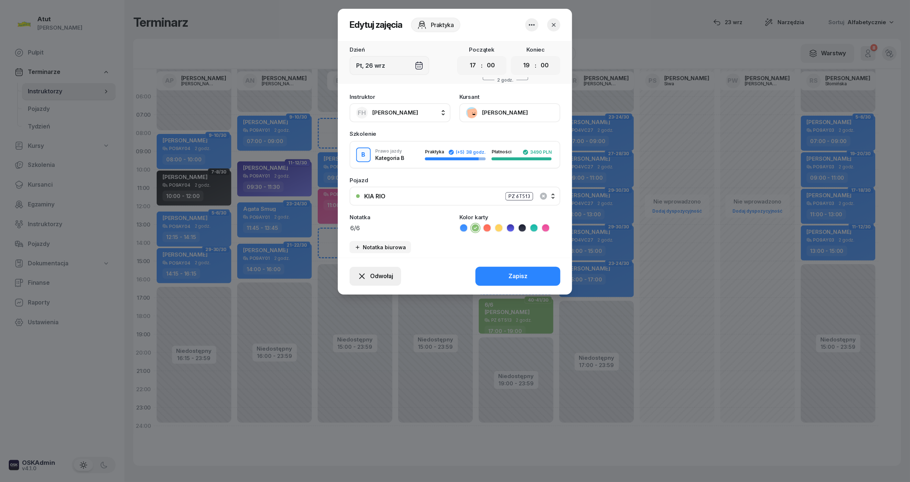
click at [384, 273] on span "Odwołaj" at bounding box center [381, 277] width 23 height 10
click at [356, 232] on div "Kursant odwołał" at bounding box center [362, 232] width 43 height 10
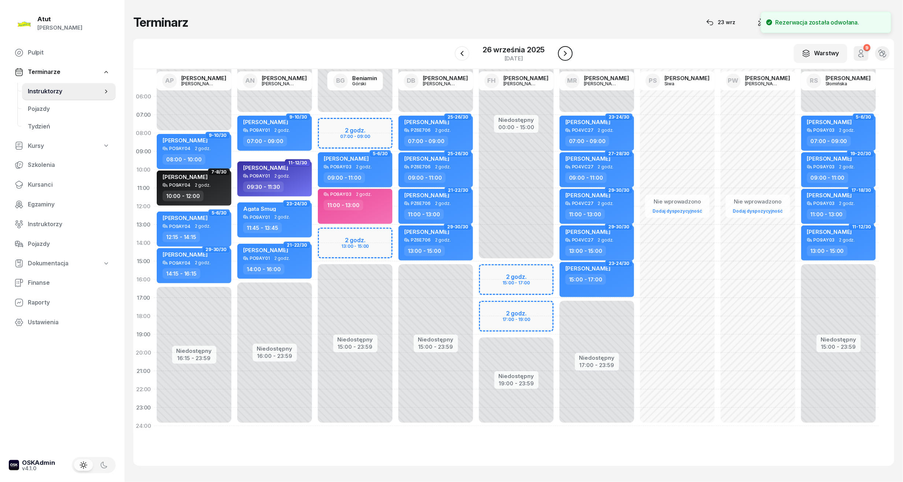
click at [562, 51] on icon "button" at bounding box center [565, 53] width 9 height 9
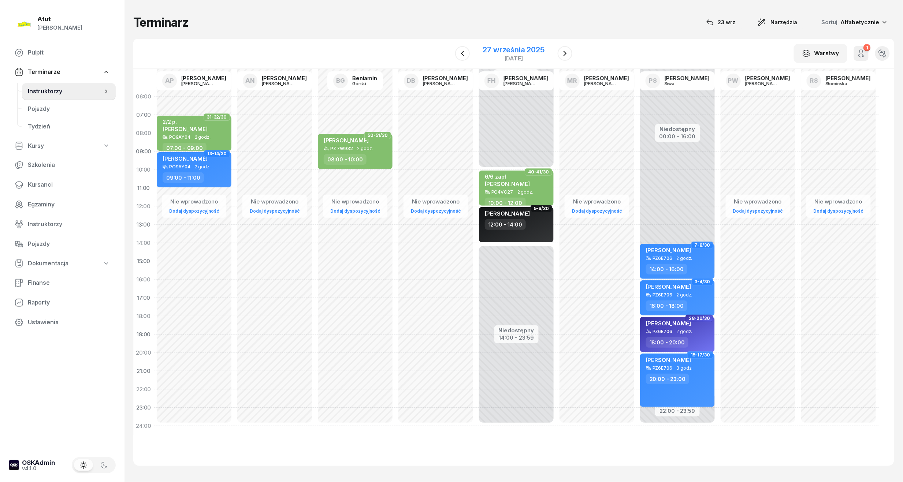
click at [498, 49] on div "27 września 2025" at bounding box center [514, 49] width 62 height 7
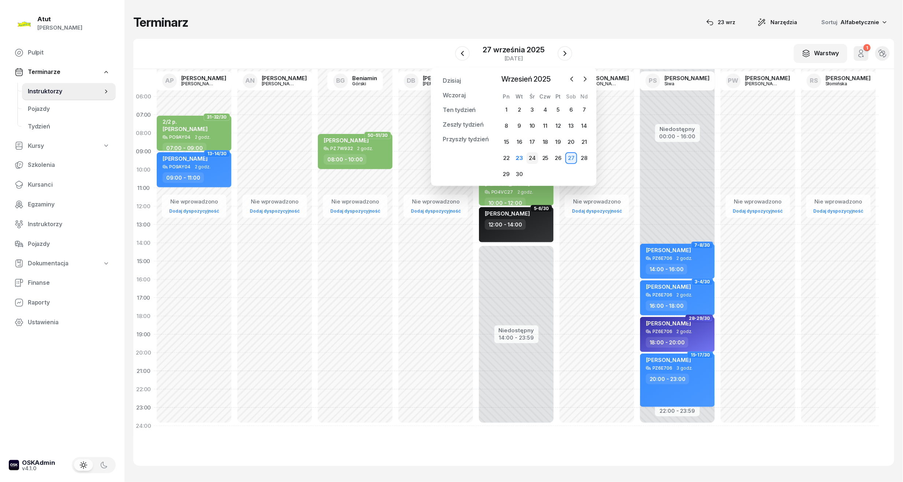
click at [532, 157] on div "24" at bounding box center [533, 158] width 12 height 12
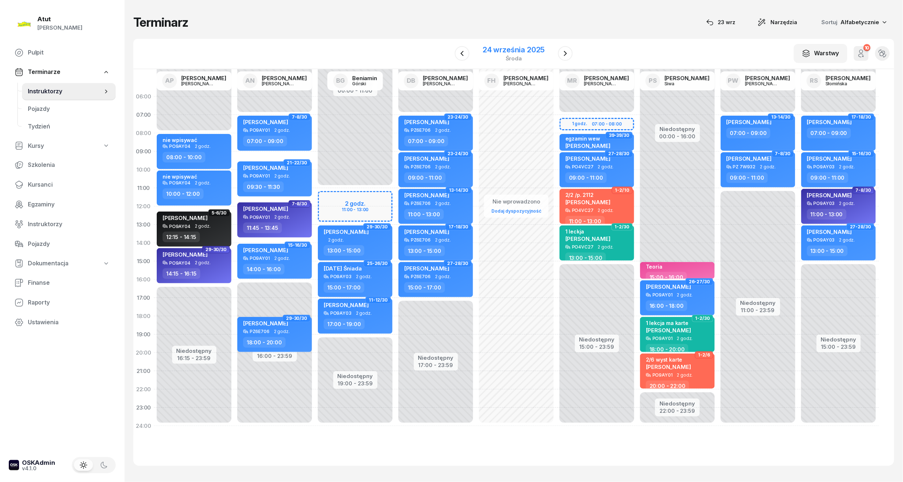
click at [529, 52] on div "24 września 2025" at bounding box center [514, 49] width 62 height 7
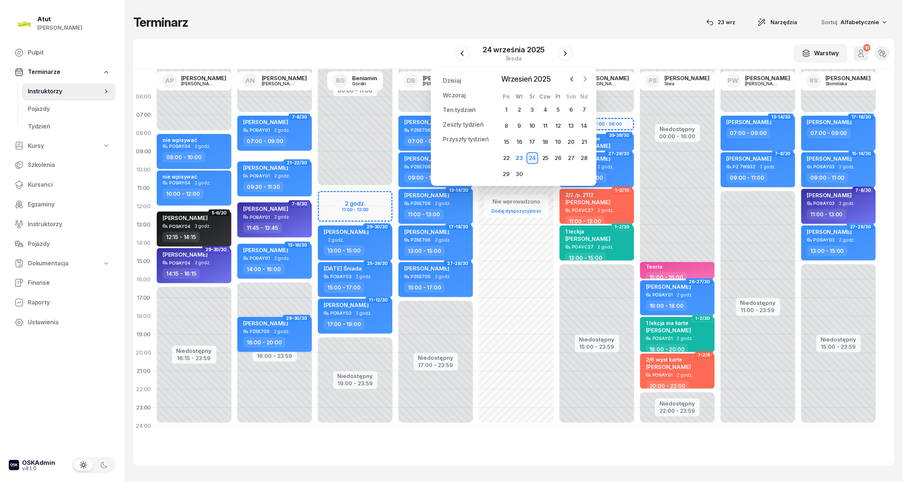
click at [582, 78] on icon "button" at bounding box center [584, 78] width 7 height 7
click at [533, 108] on div "1" at bounding box center [533, 110] width 12 height 12
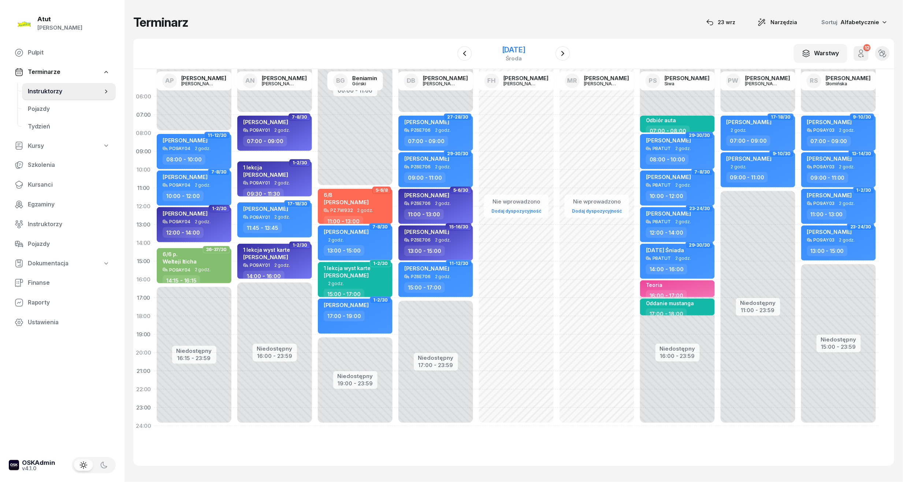
click at [507, 46] on div "[DATE]" at bounding box center [513, 49] width 23 height 7
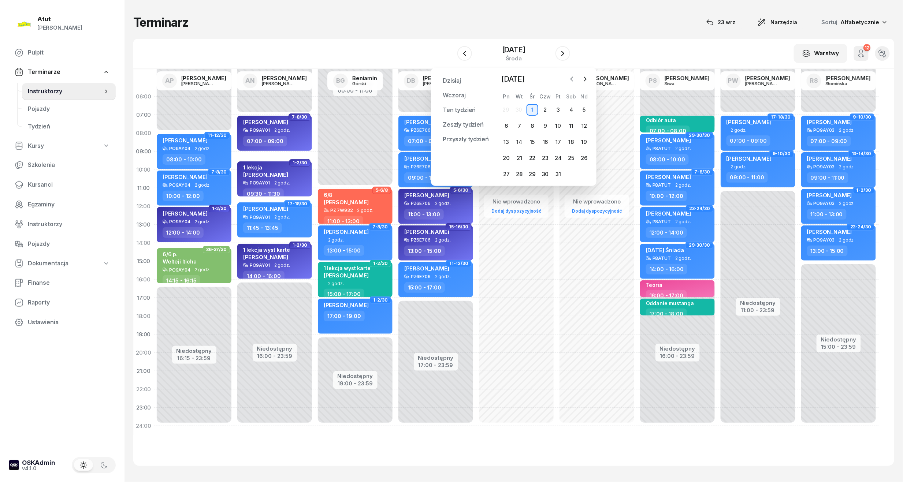
click at [571, 78] on icon "button" at bounding box center [571, 78] width 7 height 7
click at [570, 154] on div "27" at bounding box center [571, 158] width 12 height 12
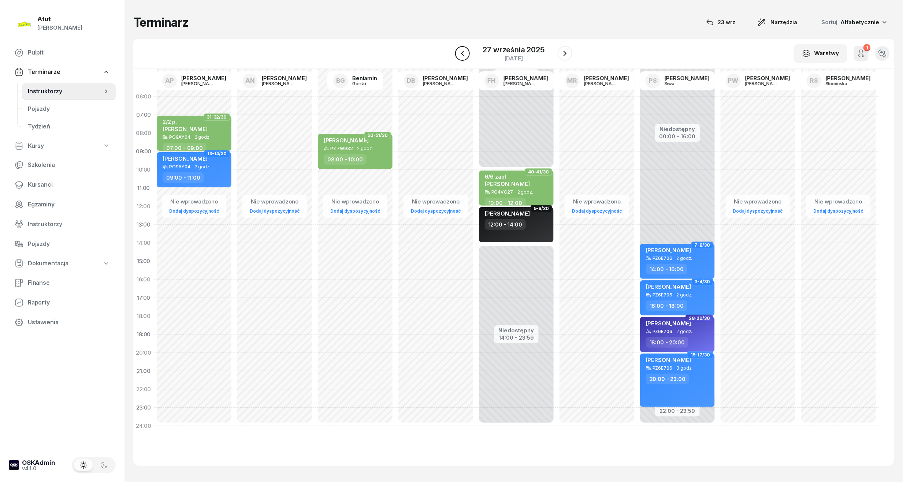
click at [466, 56] on icon "button" at bounding box center [462, 53] width 9 height 9
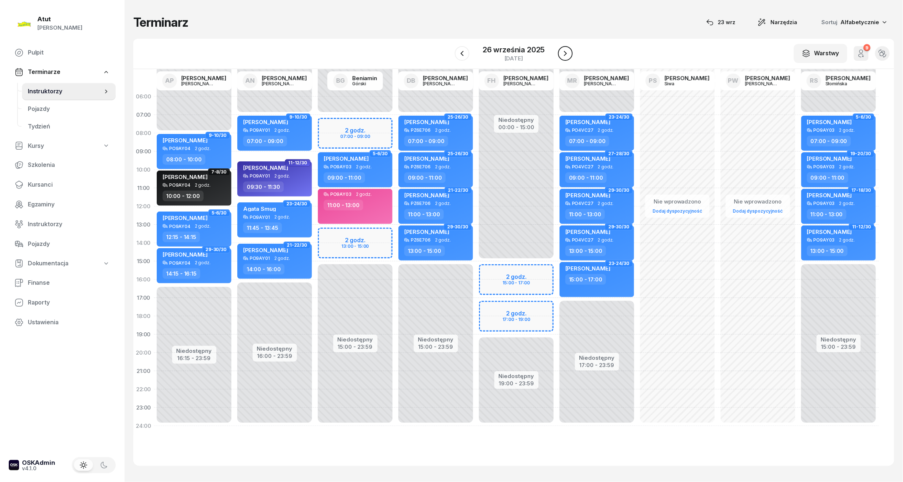
click at [571, 52] on button "button" at bounding box center [565, 53] width 15 height 15
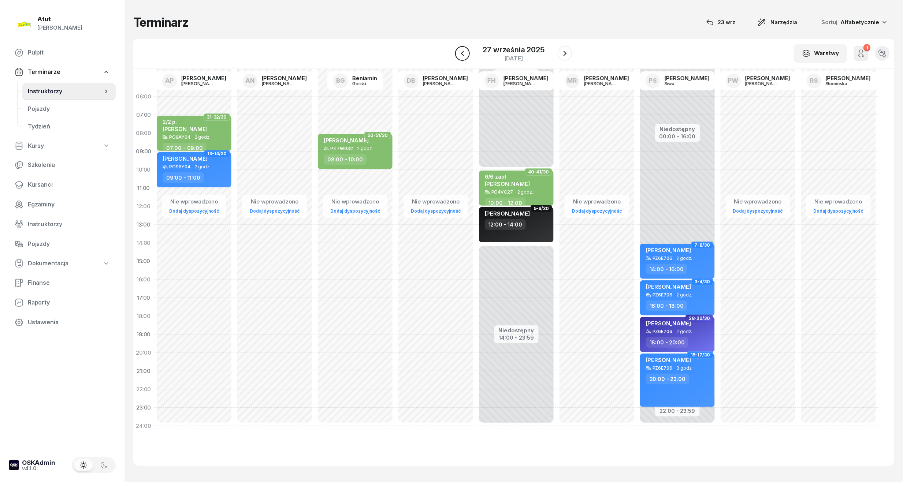
click at [461, 54] on icon "button" at bounding box center [462, 53] width 9 height 9
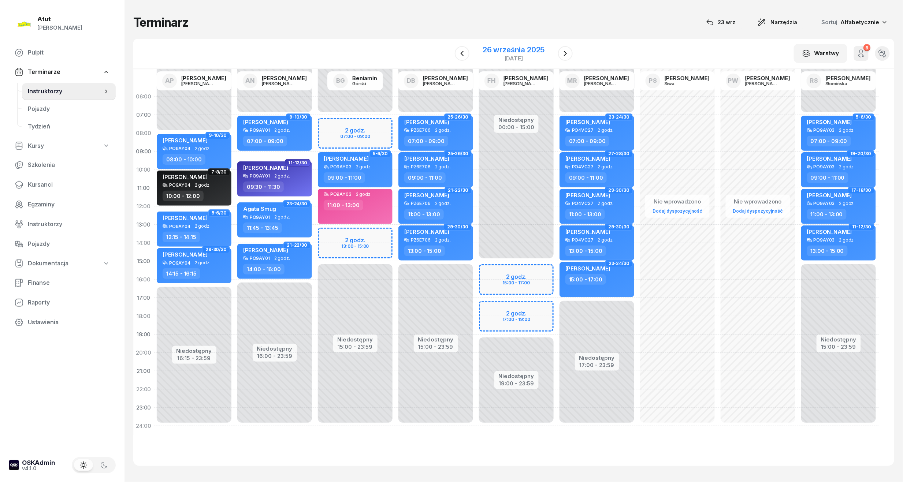
click at [511, 54] on div "[DATE]" at bounding box center [514, 53] width 62 height 15
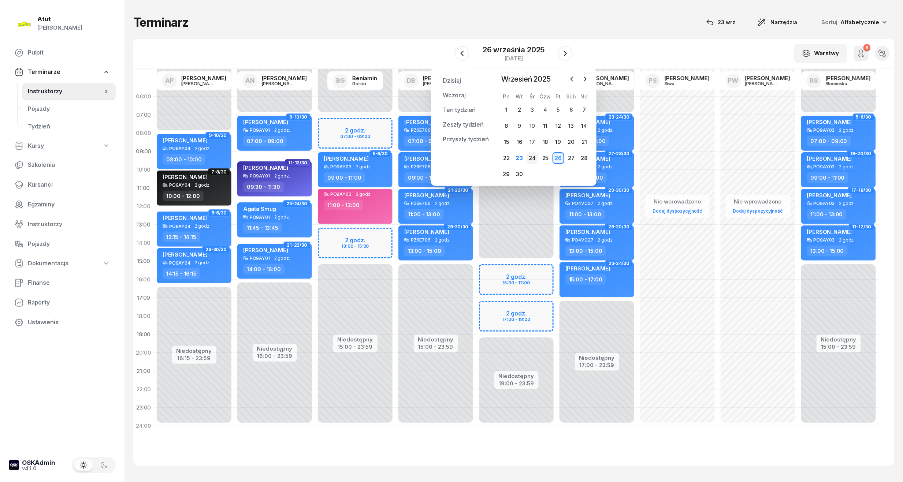
click at [529, 157] on div "24" at bounding box center [533, 158] width 12 height 12
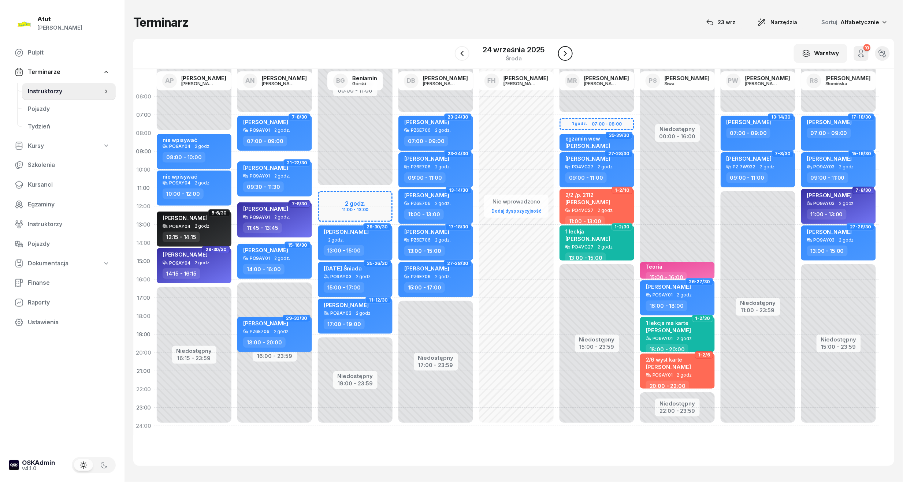
click at [566, 56] on icon "button" at bounding box center [565, 53] width 9 height 9
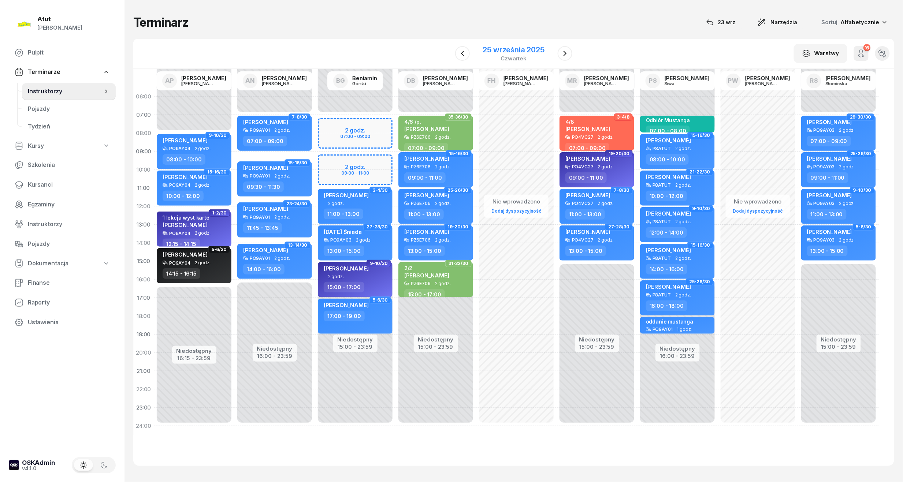
click at [503, 50] on div "25 września 2025" at bounding box center [514, 49] width 62 height 7
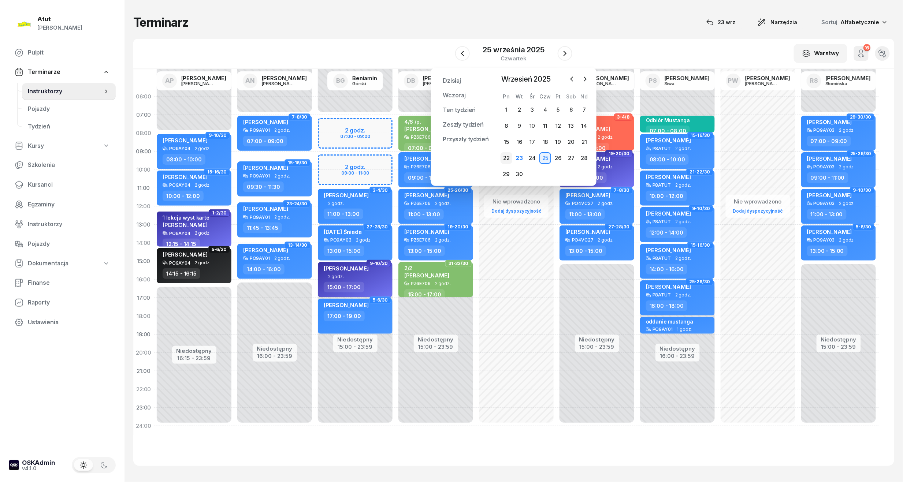
click at [507, 156] on div "22" at bounding box center [507, 158] width 12 height 12
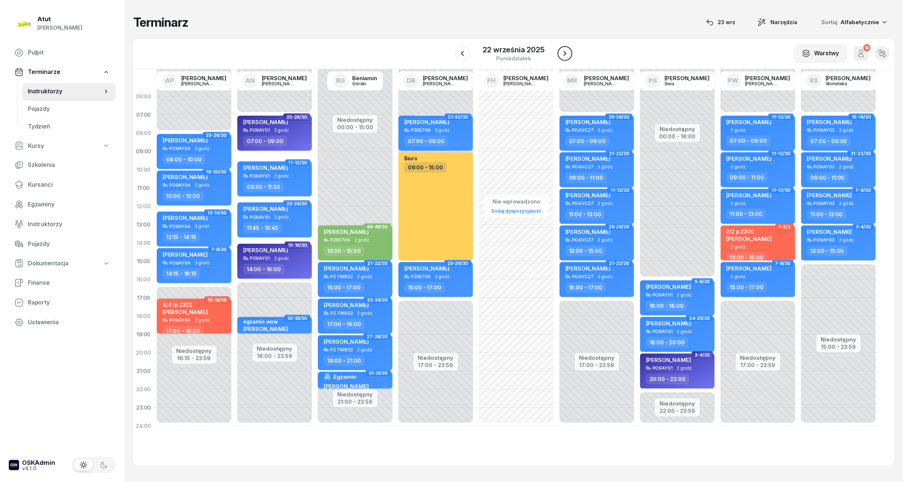
click at [569, 52] on button "button" at bounding box center [565, 53] width 15 height 15
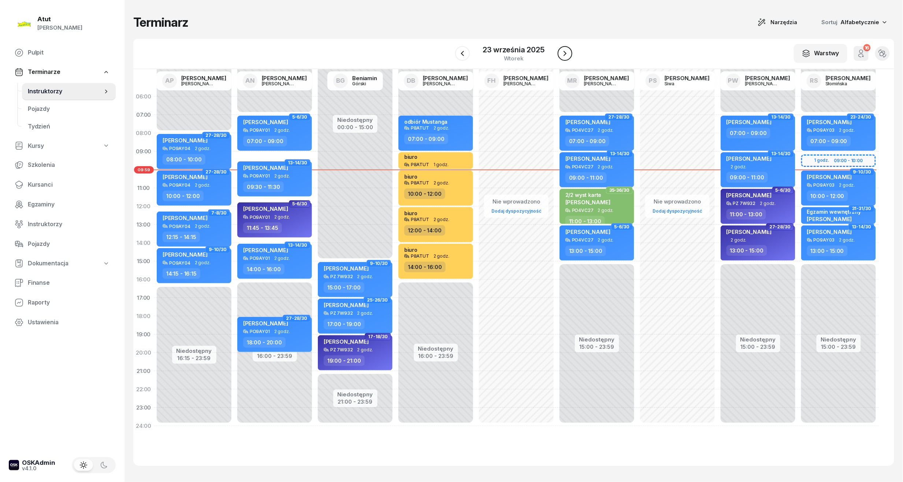
click at [569, 52] on icon "button" at bounding box center [565, 53] width 9 height 9
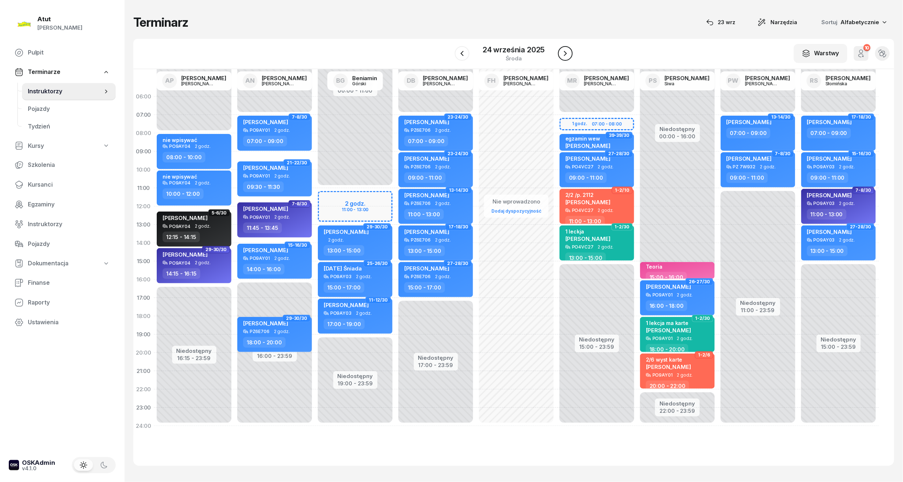
click at [566, 51] on icon "button" at bounding box center [565, 53] width 9 height 9
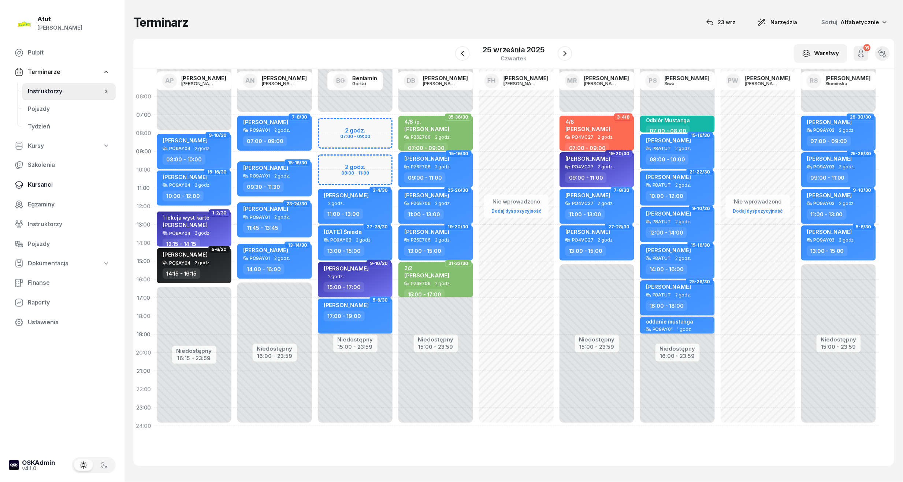
click at [43, 183] on span "Kursanci" at bounding box center [69, 185] width 82 height 10
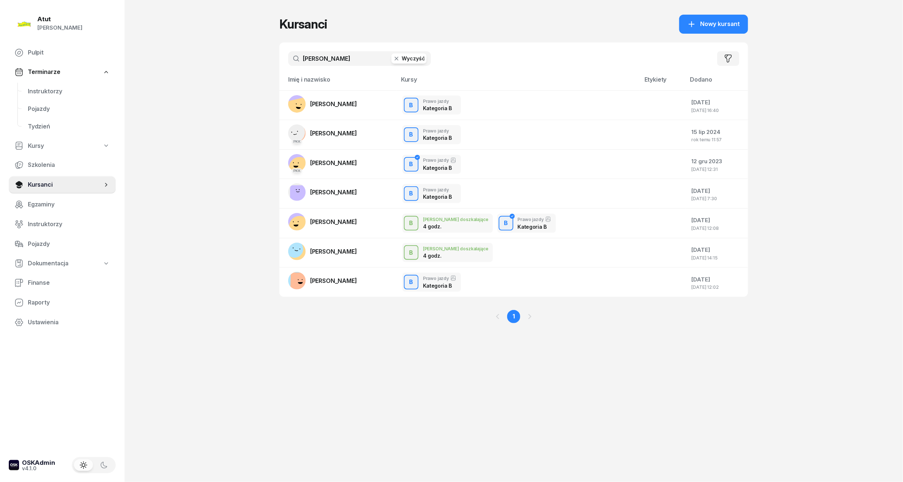
click at [408, 57] on button "Wyczyść" at bounding box center [408, 58] width 35 height 10
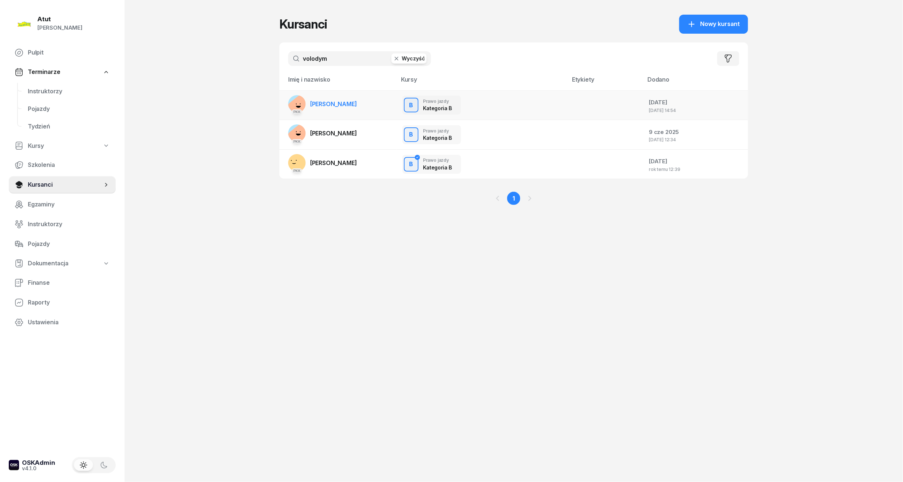
type input "volodym"
click at [340, 108] on link "PKK [PERSON_NAME]" at bounding box center [322, 104] width 69 height 18
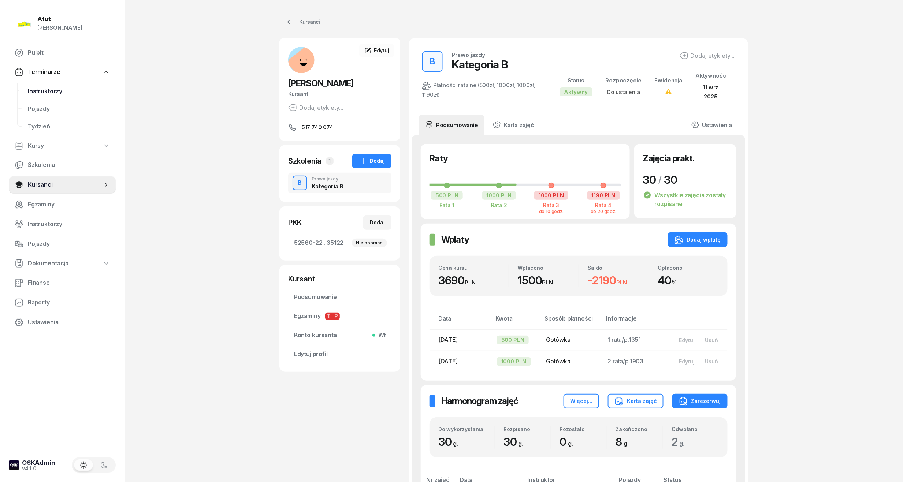
click at [31, 90] on span "Instruktorzy" at bounding box center [69, 92] width 82 height 10
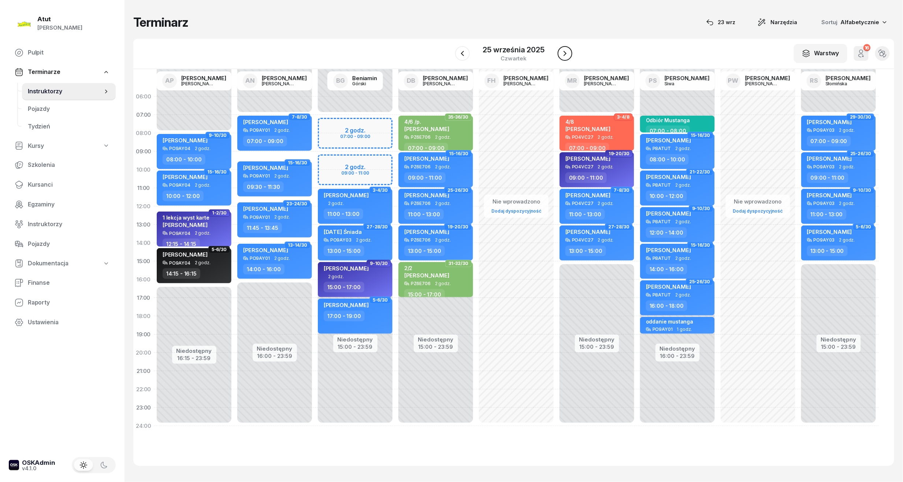
click at [563, 51] on icon "button" at bounding box center [565, 53] width 9 height 9
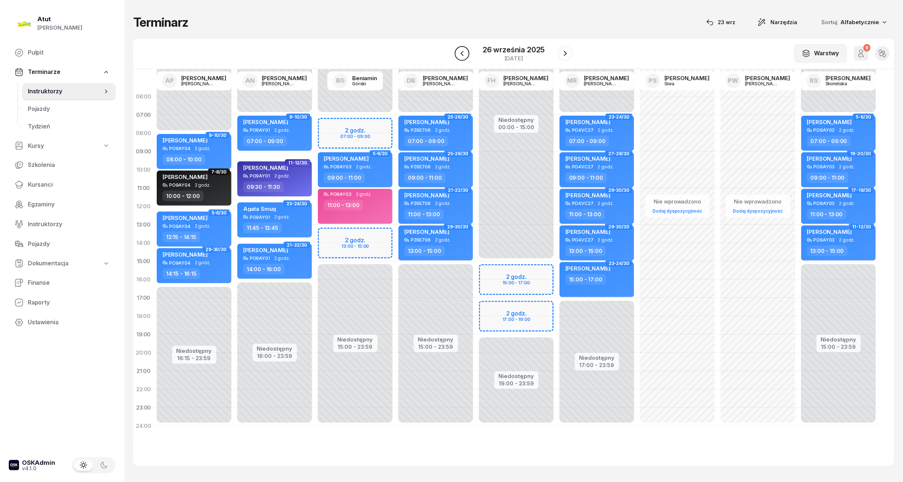
click at [462, 51] on icon "button" at bounding box center [462, 53] width 9 height 9
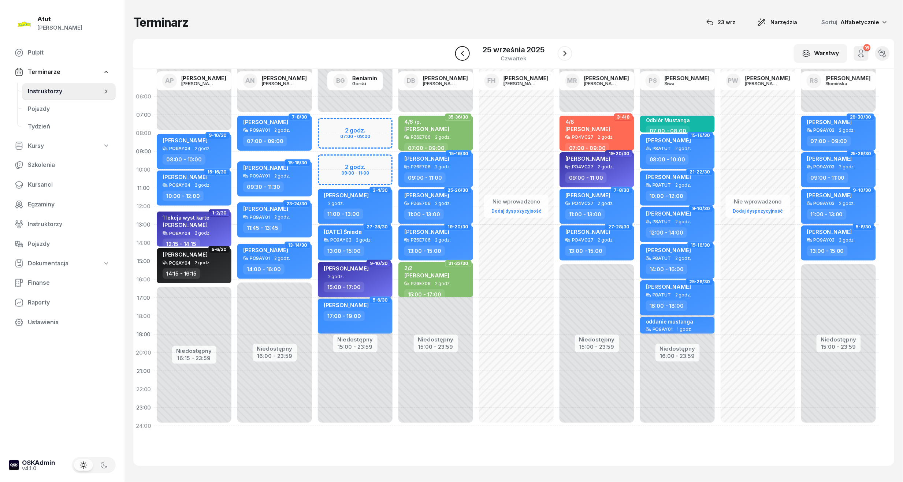
click at [461, 51] on icon "button" at bounding box center [462, 53] width 9 height 9
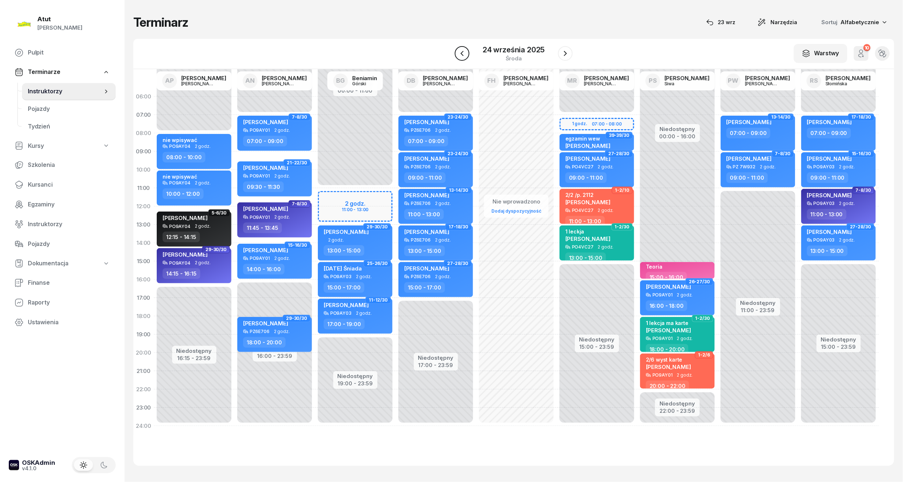
click at [459, 51] on icon "button" at bounding box center [462, 53] width 9 height 9
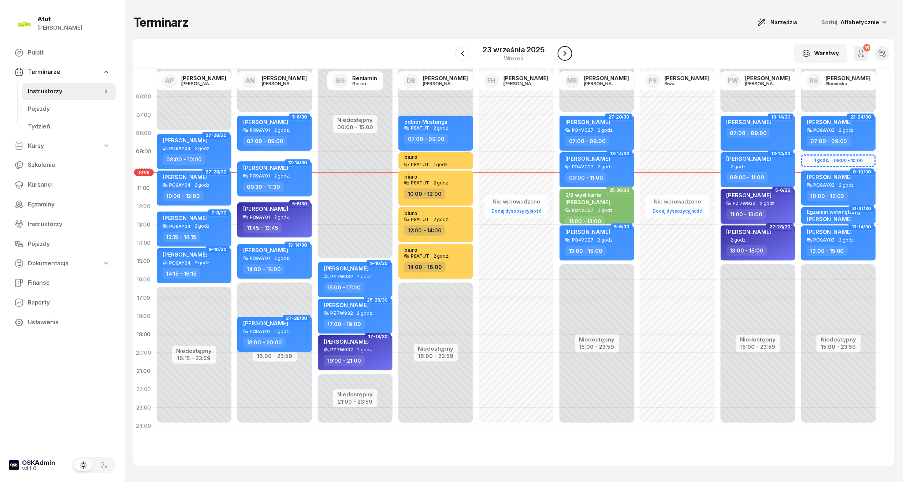
click at [562, 53] on icon "button" at bounding box center [565, 53] width 9 height 9
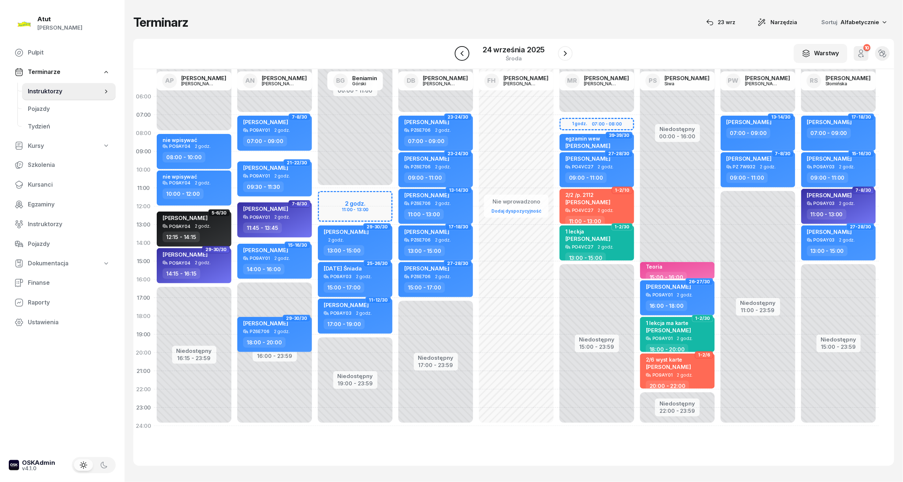
click at [461, 52] on icon "button" at bounding box center [462, 53] width 9 height 9
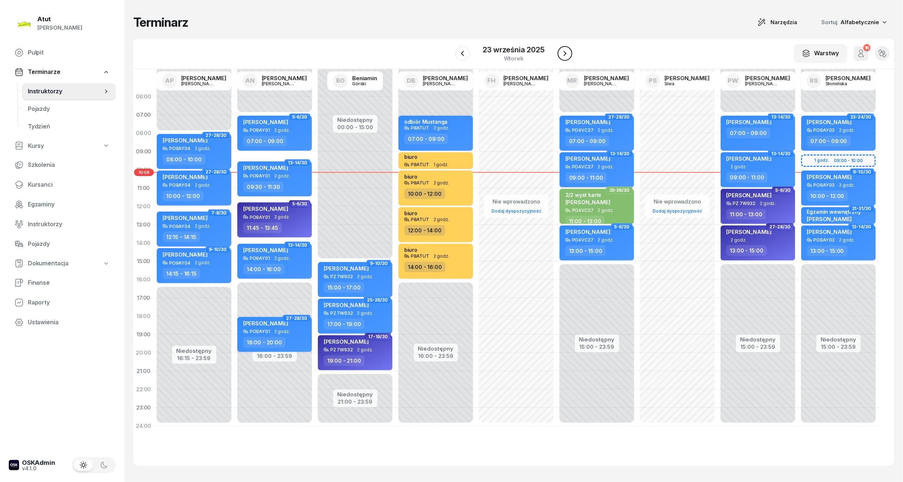
click at [562, 55] on icon "button" at bounding box center [565, 53] width 9 height 9
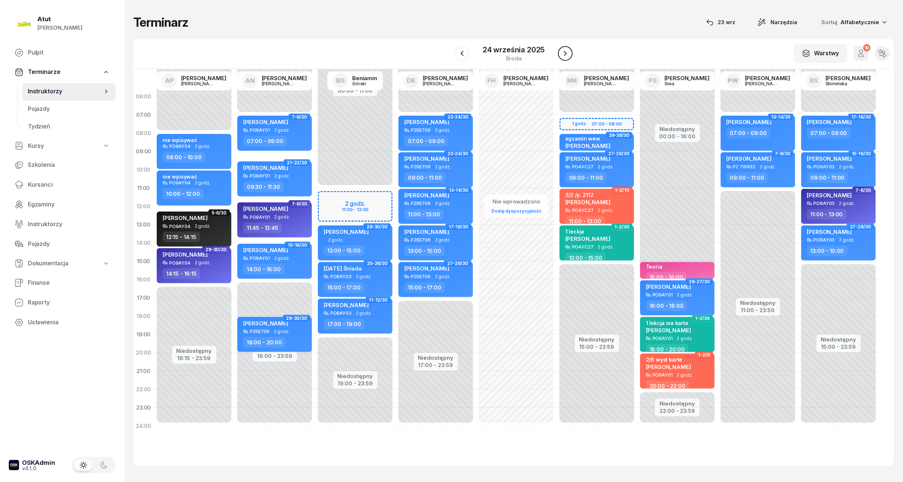
click at [562, 55] on icon "button" at bounding box center [565, 53] width 9 height 9
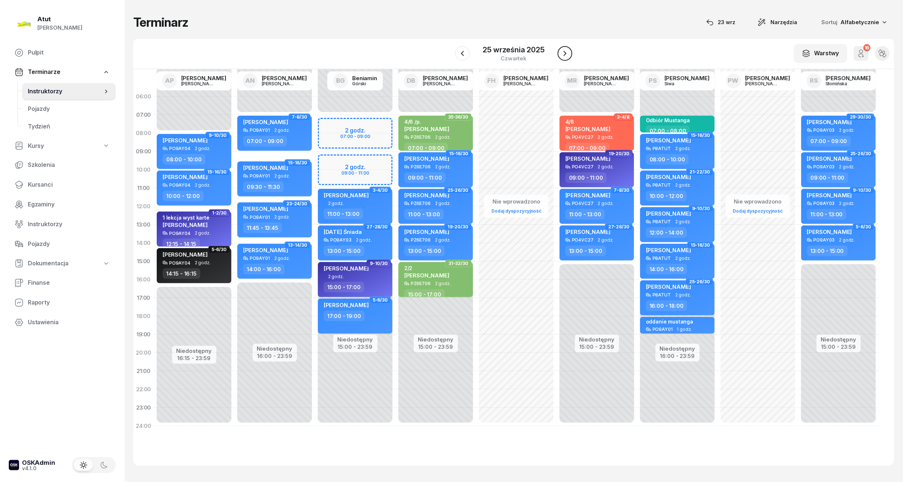
click at [562, 53] on icon "button" at bounding box center [565, 53] width 9 height 9
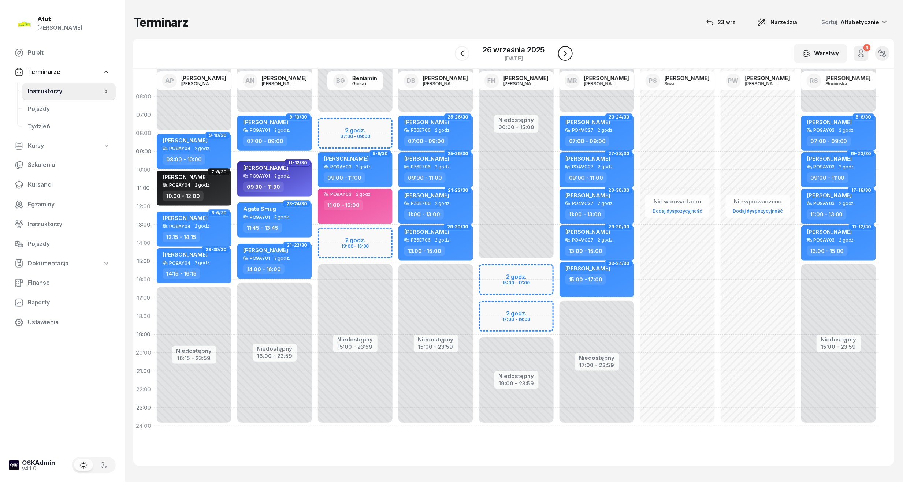
click at [562, 53] on icon "button" at bounding box center [565, 53] width 9 height 9
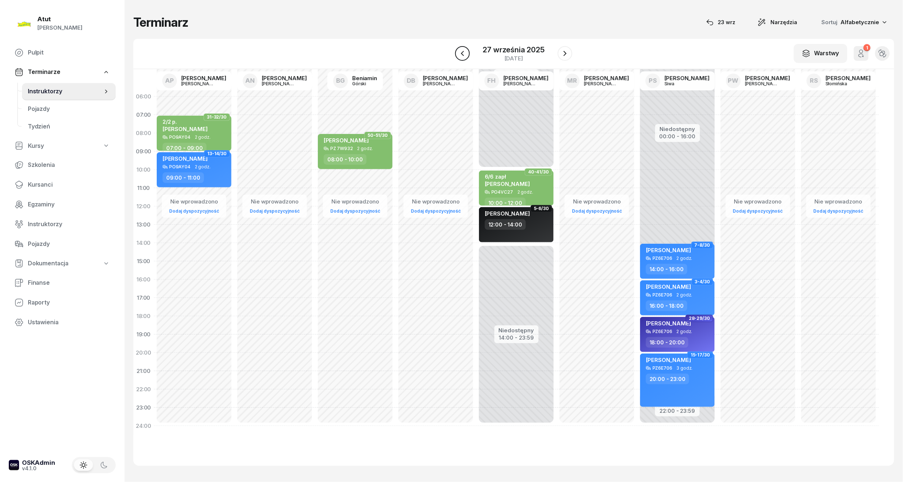
click at [465, 55] on icon "button" at bounding box center [462, 53] width 9 height 9
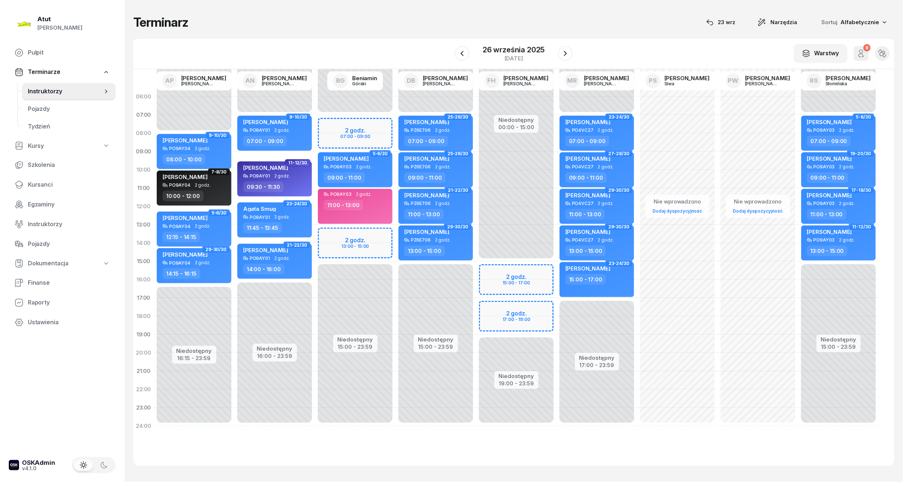
click at [487, 270] on div "Niedostępny 00:00 - 15:00 Niedostępny 19:00 - 23:59 2 godz. 15:00 - 17:00 2 god…" at bounding box center [516, 262] width 81 height 348
select select "15"
select select "17"
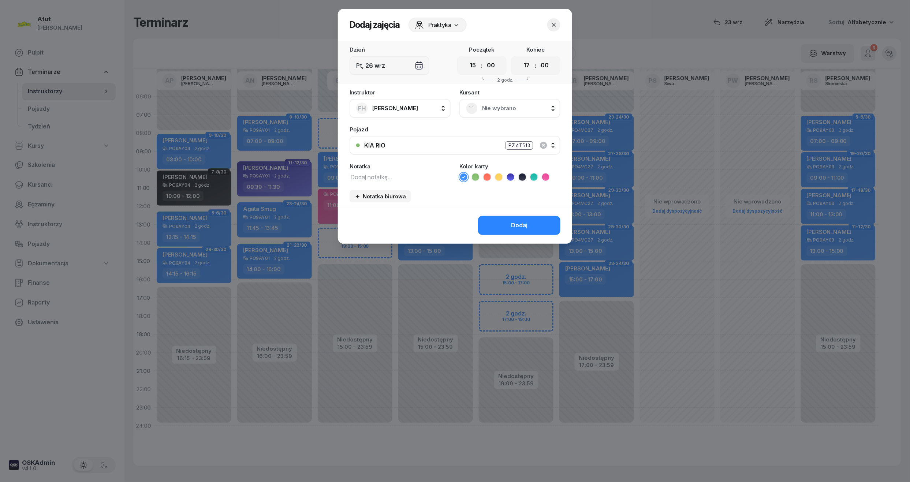
click at [400, 171] on div "Notatka" at bounding box center [400, 173] width 101 height 18
click at [394, 179] on textarea at bounding box center [400, 177] width 101 height 10
type textarea "nie wpisywać"
click at [543, 227] on button "Dodaj" at bounding box center [519, 225] width 82 height 19
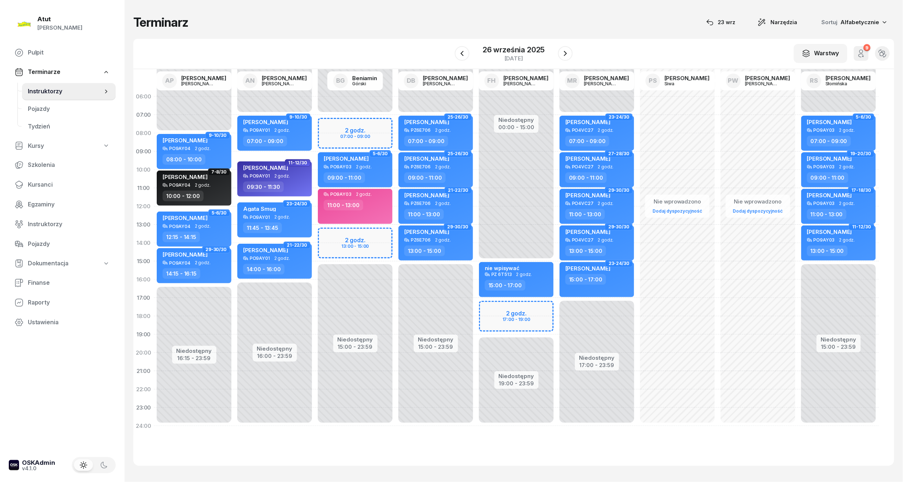
click at [501, 305] on div "Niedostępny 00:00 - 15:00 Niedostępny 19:00 - 23:59 1-2/30 my odwołaliśmy 1 lek…" at bounding box center [516, 262] width 81 height 348
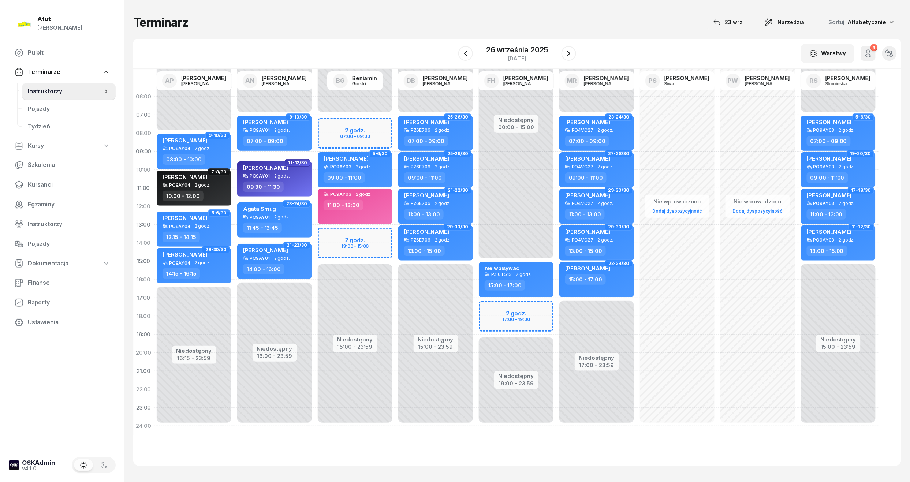
select select "17"
select select "19"
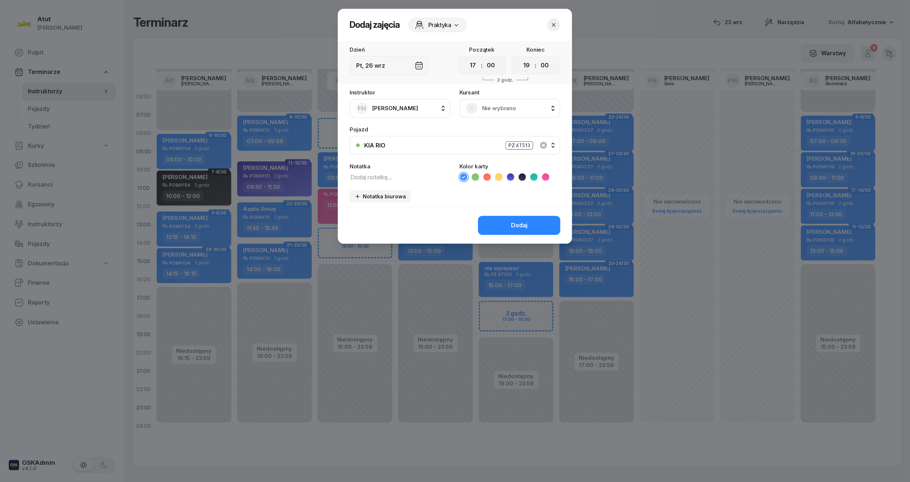
click at [384, 179] on textarea at bounding box center [400, 177] width 101 height 10
type textarea "nie wpisywać"
click at [510, 217] on button "Dodaj" at bounding box center [519, 225] width 82 height 19
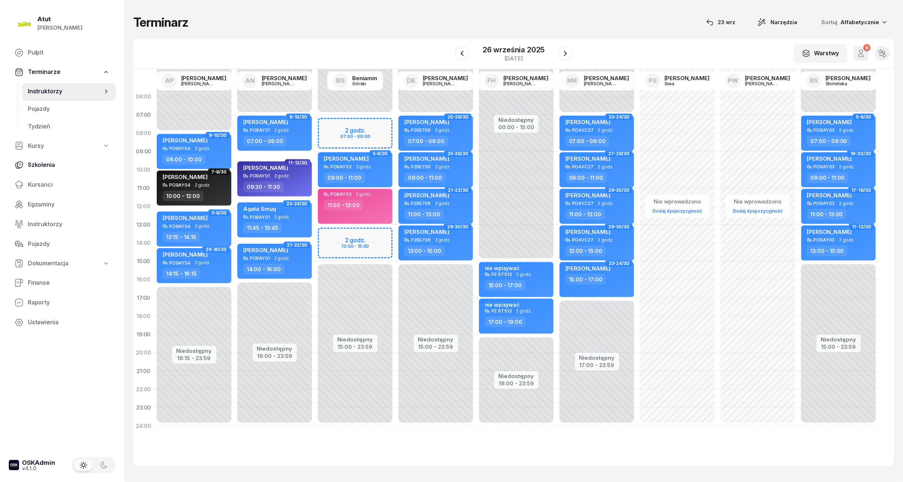
click at [43, 166] on span "Szkolenia" at bounding box center [69, 165] width 82 height 10
select select "createdAt-desc"
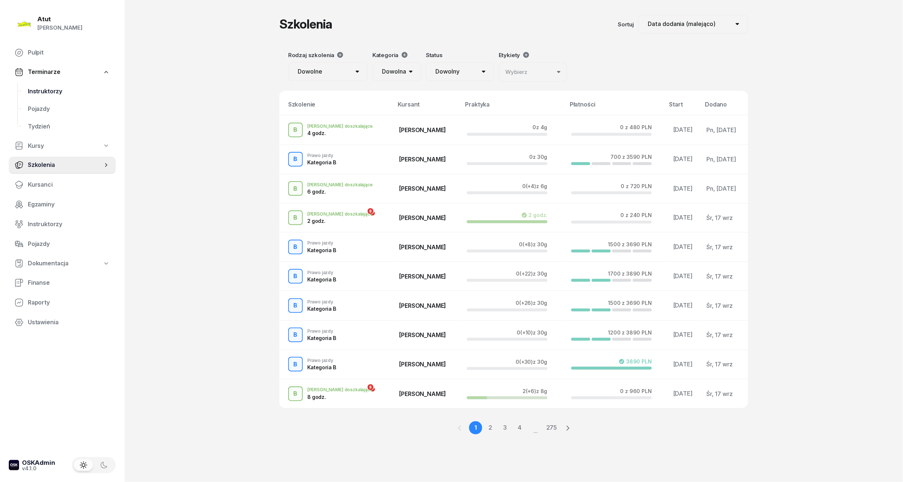
click at [36, 93] on span "Instruktorzy" at bounding box center [69, 92] width 82 height 10
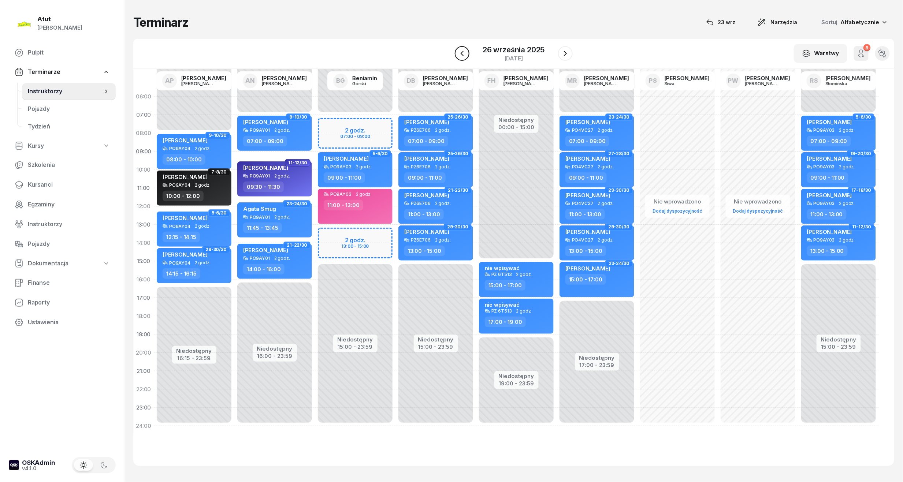
click at [463, 55] on icon "button" at bounding box center [462, 53] width 3 height 5
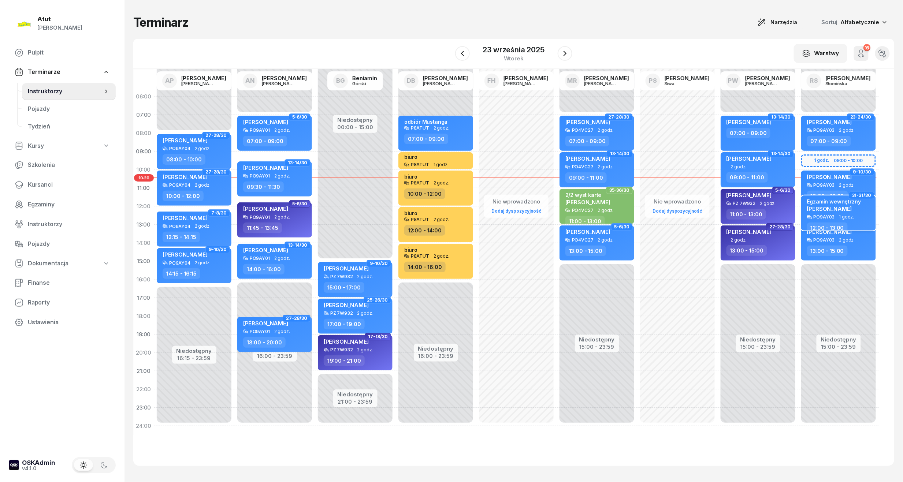
click at [828, 211] on span "[PERSON_NAME]" at bounding box center [829, 208] width 45 height 7
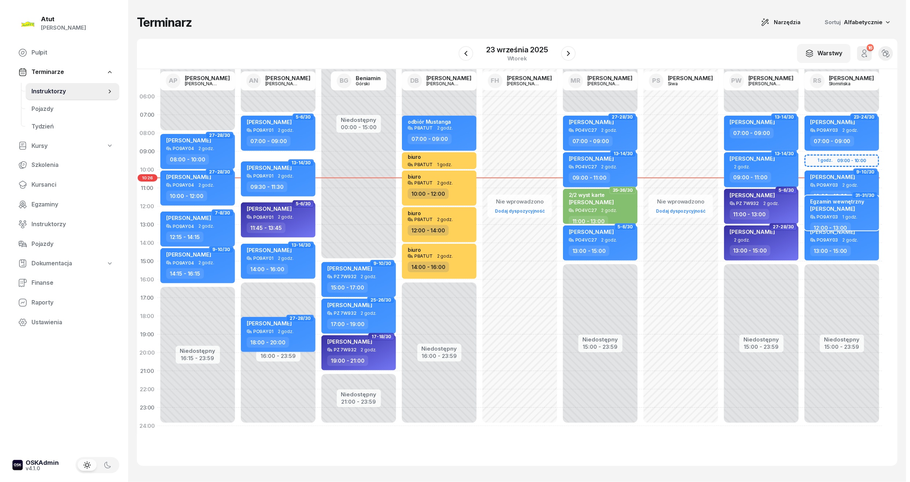
select select "12"
select select "13"
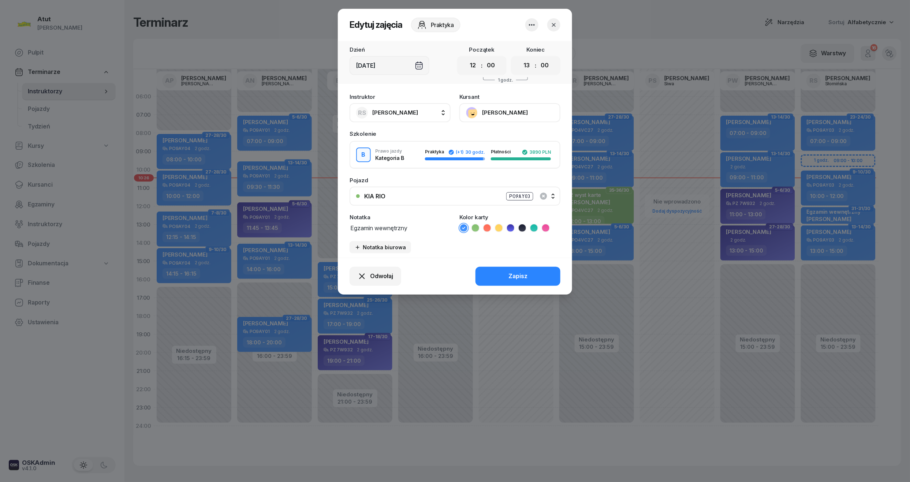
click at [490, 113] on button "[PERSON_NAME]" at bounding box center [510, 112] width 101 height 19
click at [475, 135] on div "Otwórz profil" at bounding box center [483, 138] width 36 height 10
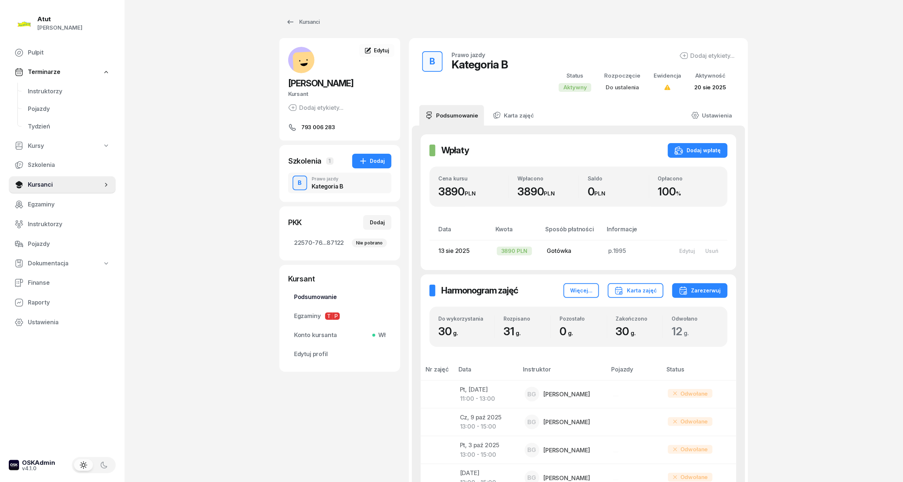
click at [327, 297] on span "Podsumowanie" at bounding box center [340, 298] width 92 height 10
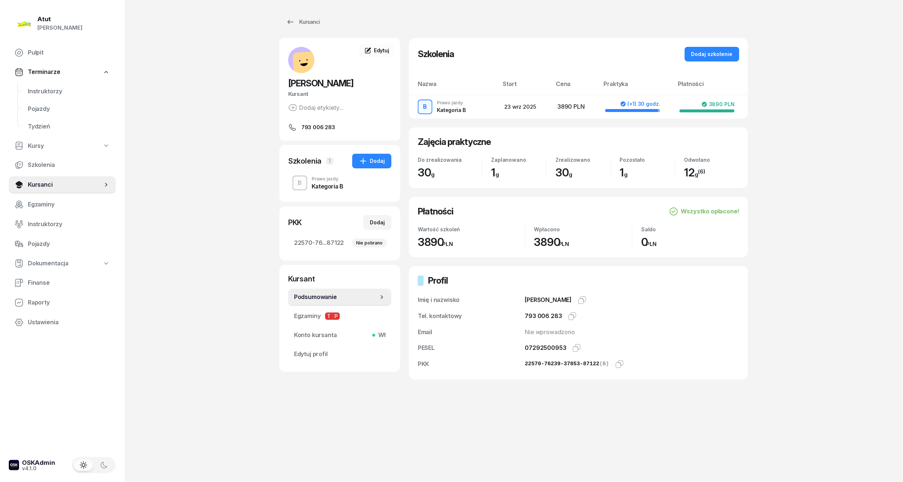
click at [288, 289] on link "Podsumowanie" at bounding box center [339, 298] width 103 height 18
click at [42, 88] on span "Instruktorzy" at bounding box center [69, 92] width 82 height 10
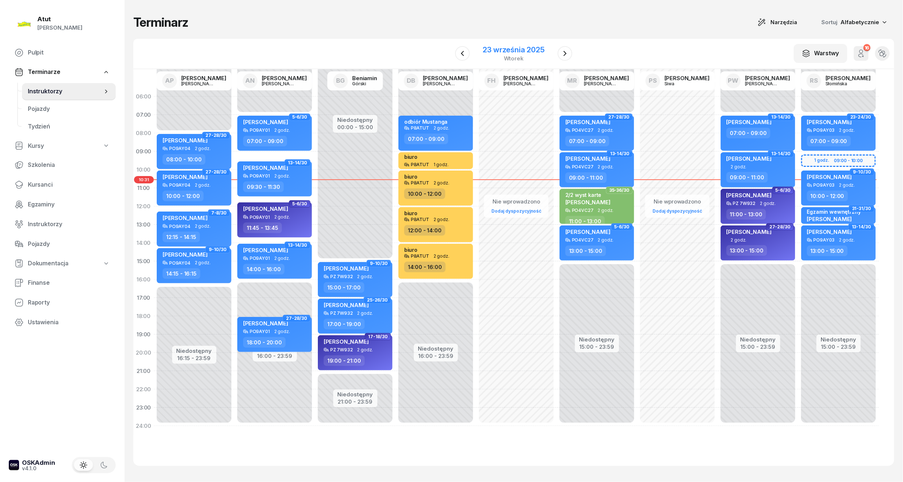
click at [513, 49] on div "23 września 2025" at bounding box center [514, 49] width 62 height 7
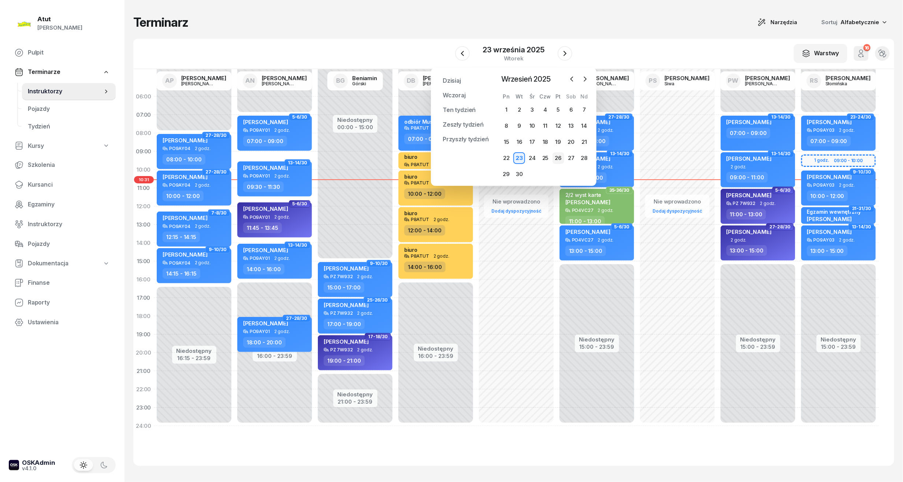
click at [558, 157] on div "26" at bounding box center [559, 158] width 12 height 12
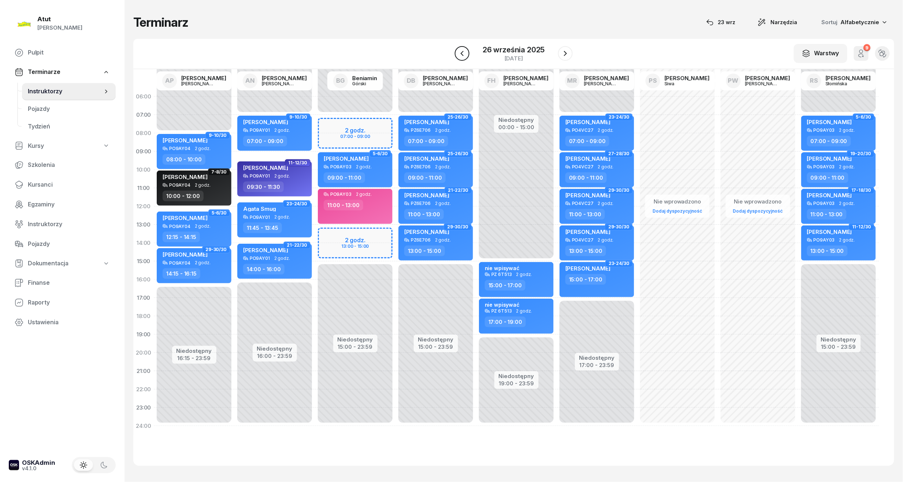
click at [463, 55] on icon "button" at bounding box center [462, 53] width 3 height 5
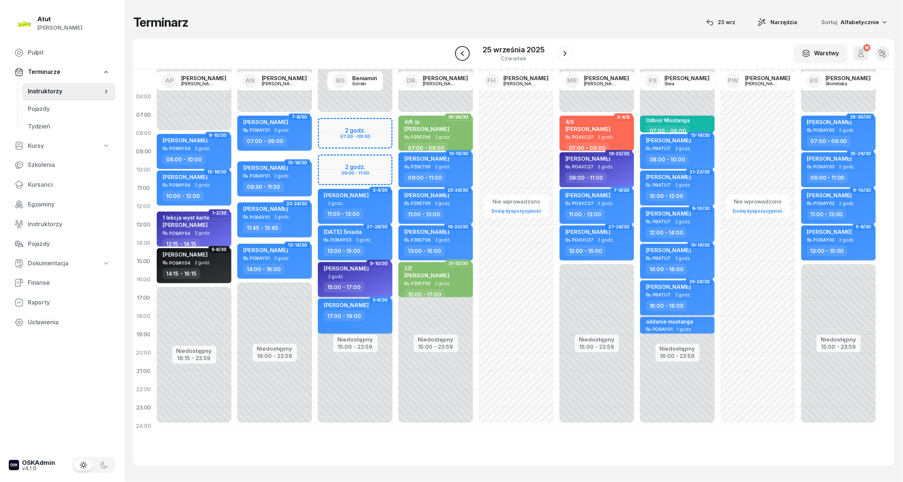
click at [463, 55] on icon "button" at bounding box center [462, 53] width 3 height 5
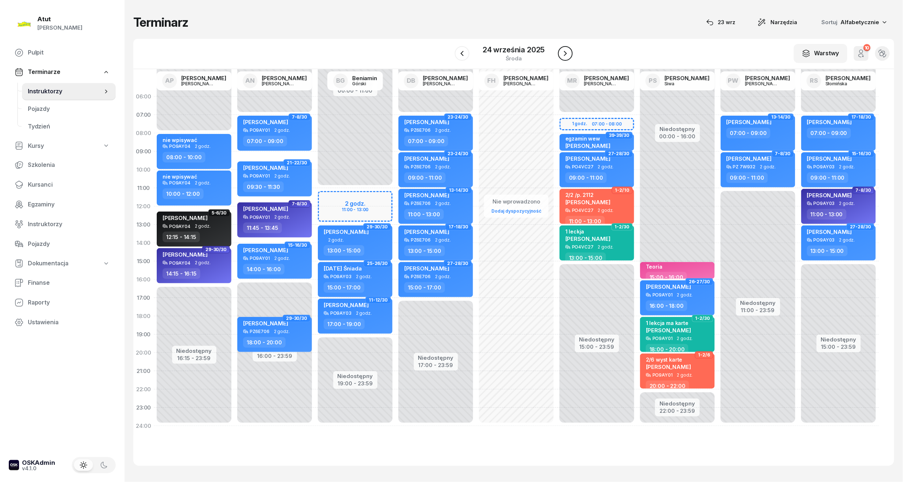
click at [567, 53] on icon "button" at bounding box center [565, 53] width 9 height 9
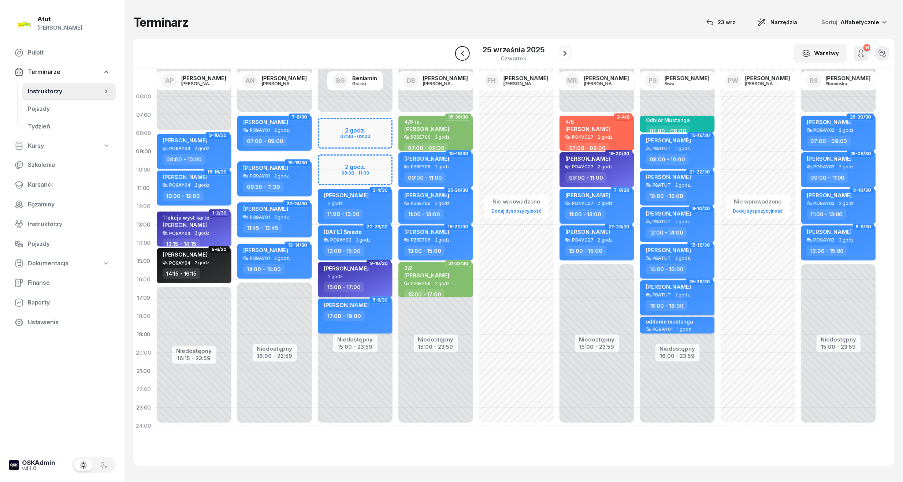
click at [463, 52] on icon "button" at bounding box center [462, 53] width 3 height 5
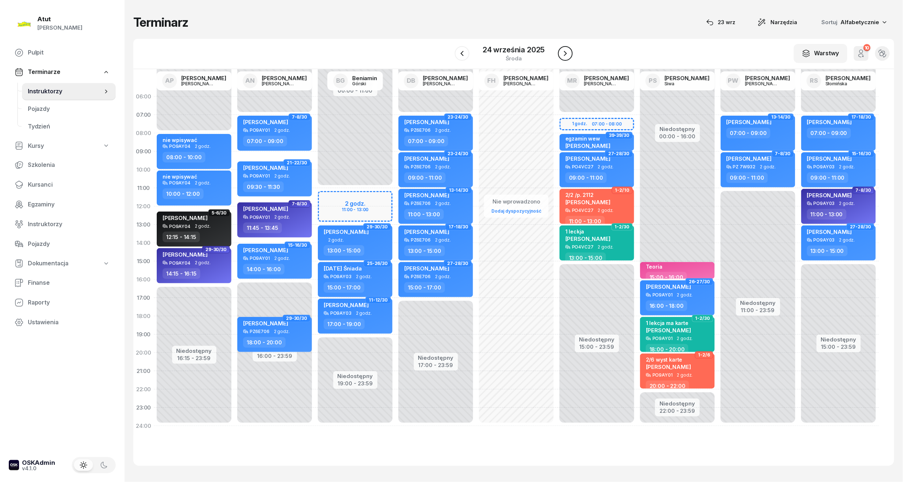
click at [563, 51] on icon "button" at bounding box center [565, 53] width 9 height 9
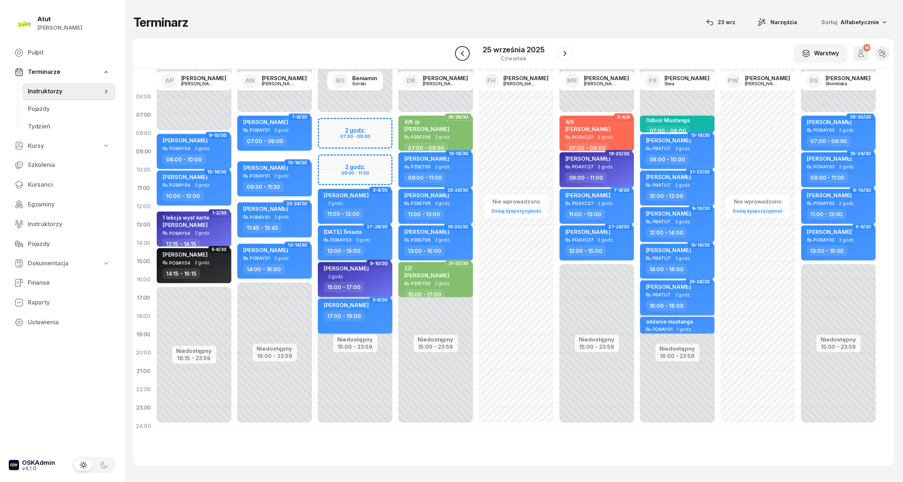
click at [465, 53] on icon "button" at bounding box center [462, 53] width 9 height 9
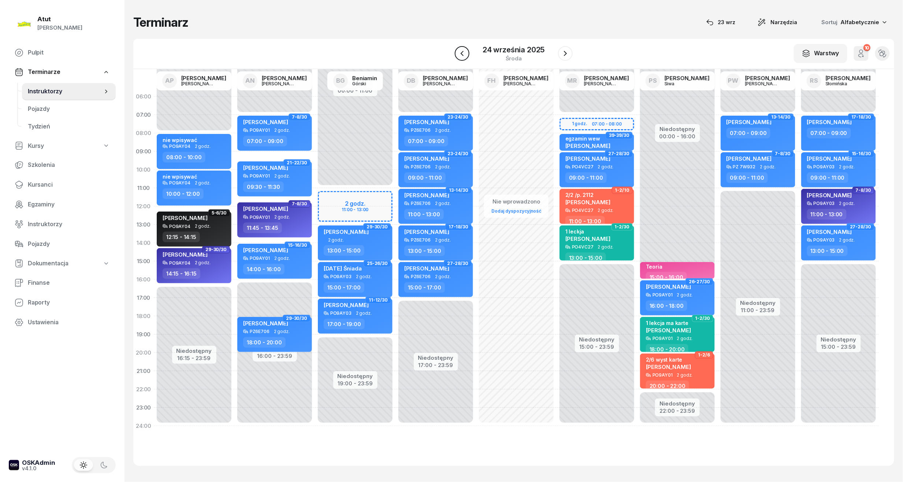
click at [465, 53] on icon "button" at bounding box center [462, 53] width 9 height 9
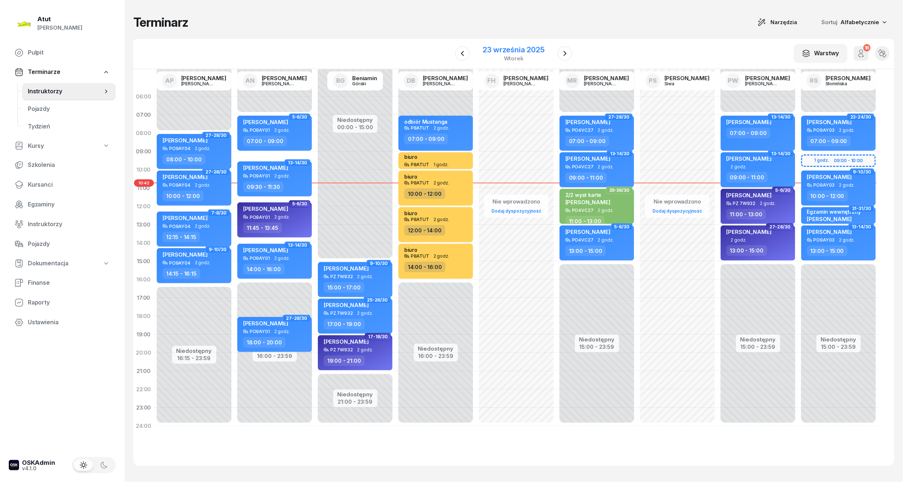
click at [505, 49] on div "23 września 2025" at bounding box center [514, 49] width 62 height 7
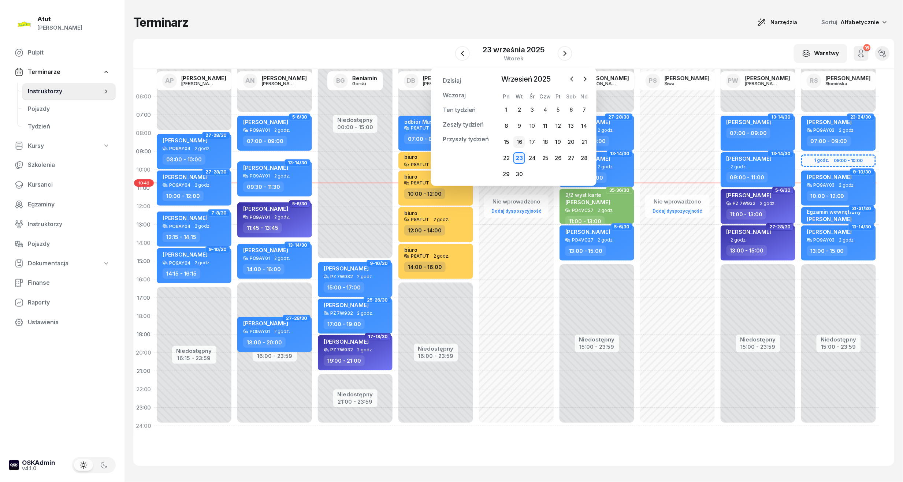
click at [522, 141] on div "16" at bounding box center [519, 142] width 12 height 12
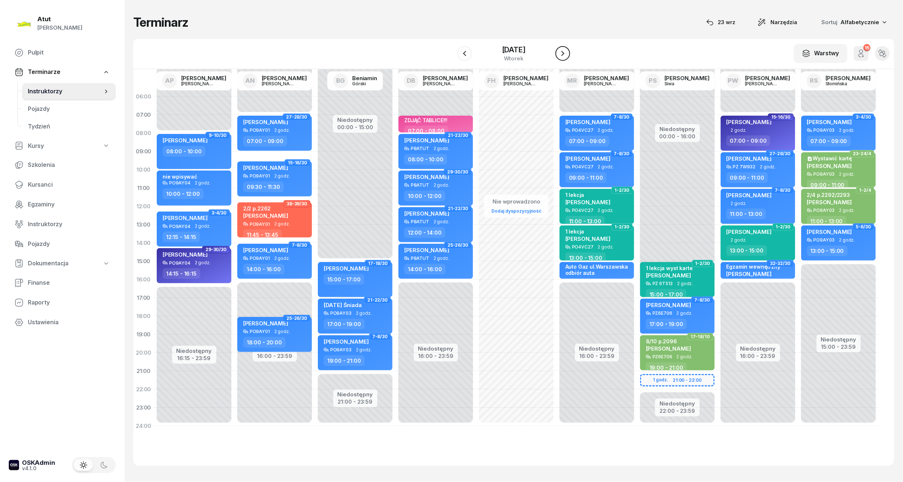
click at [564, 52] on icon "button" at bounding box center [562, 53] width 3 height 5
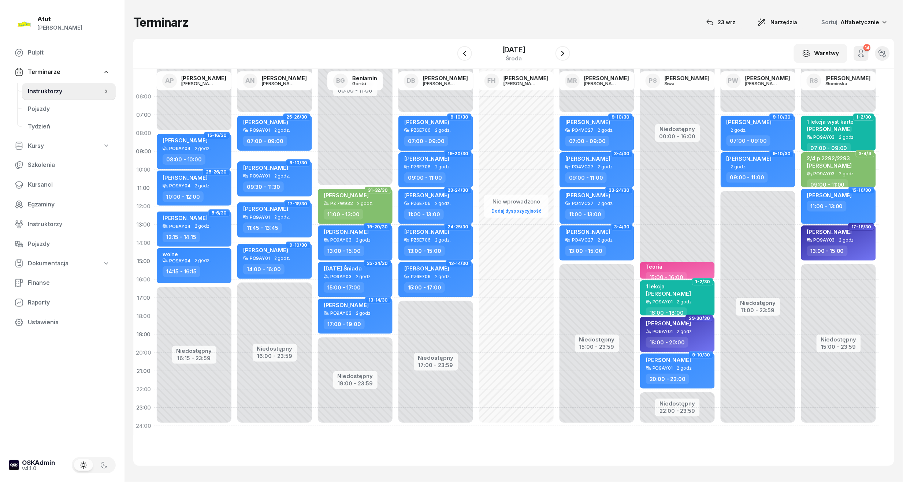
click at [49, 91] on span "Instruktorzy" at bounding box center [65, 92] width 75 height 10
click at [41, 162] on span "Szkolenia" at bounding box center [69, 165] width 82 height 10
select select "createdAt-desc"
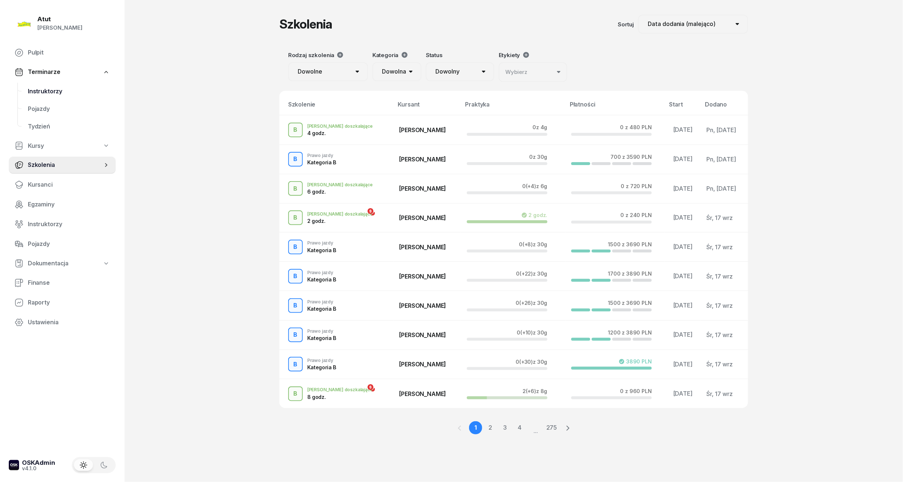
click at [52, 91] on span "Instruktorzy" at bounding box center [69, 92] width 82 height 10
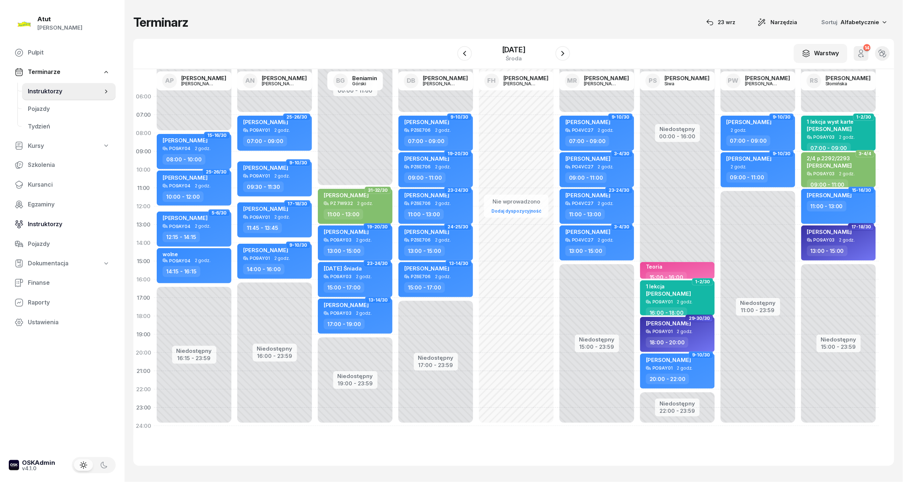
click at [44, 222] on span "Instruktorzy" at bounding box center [69, 225] width 82 height 10
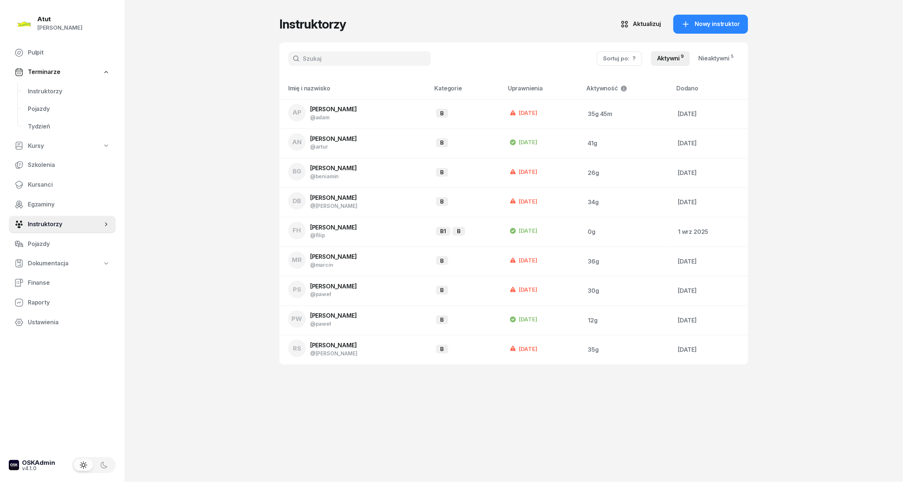
click at [42, 71] on span "Terminarze" at bounding box center [44, 72] width 32 height 10
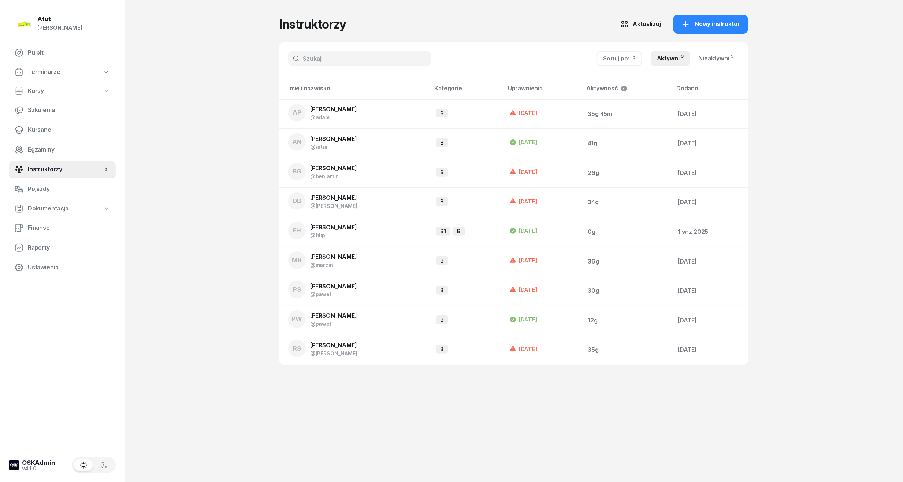
click at [42, 71] on span "Terminarze" at bounding box center [44, 72] width 32 height 10
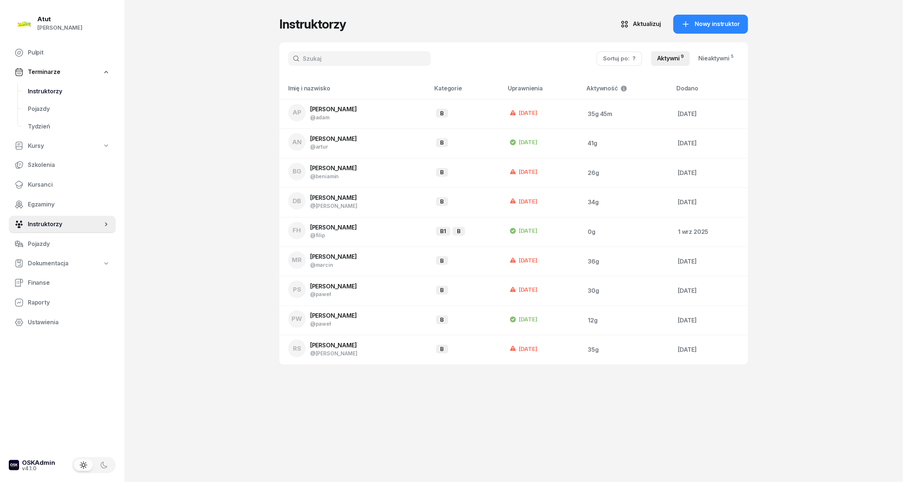
click at [44, 92] on span "Instruktorzy" at bounding box center [69, 92] width 82 height 10
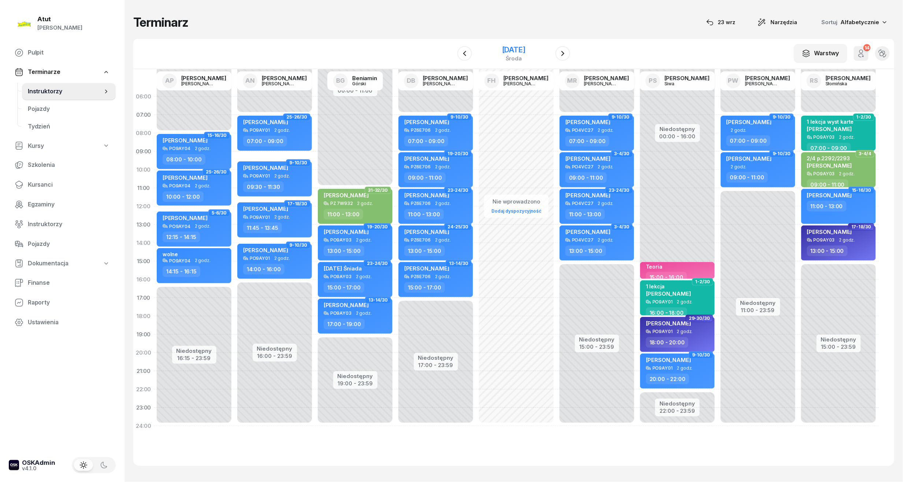
click at [522, 49] on div "[DATE]" at bounding box center [513, 49] width 23 height 7
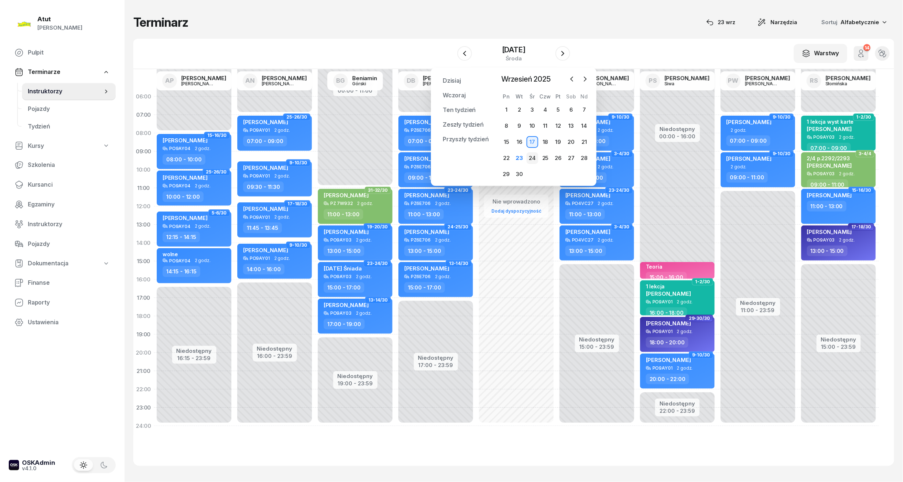
click at [532, 156] on div "24" at bounding box center [533, 158] width 12 height 12
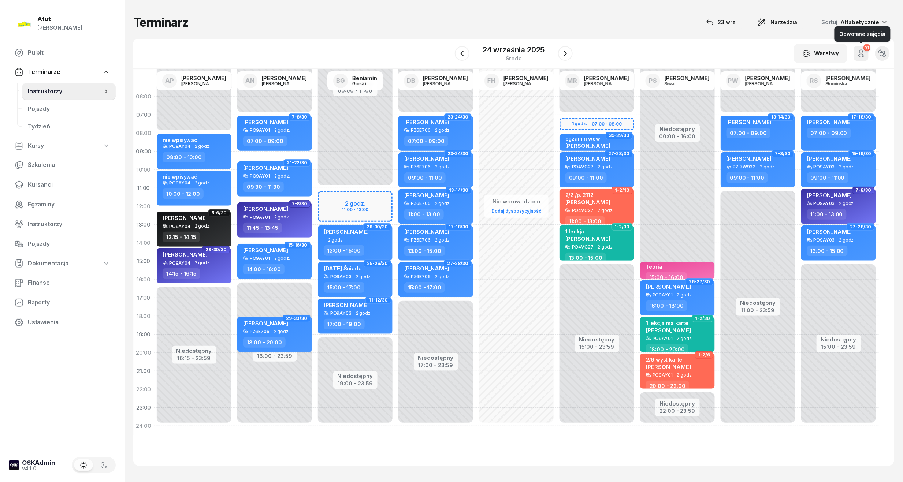
click at [862, 53] on icon "button" at bounding box center [861, 51] width 3 height 3
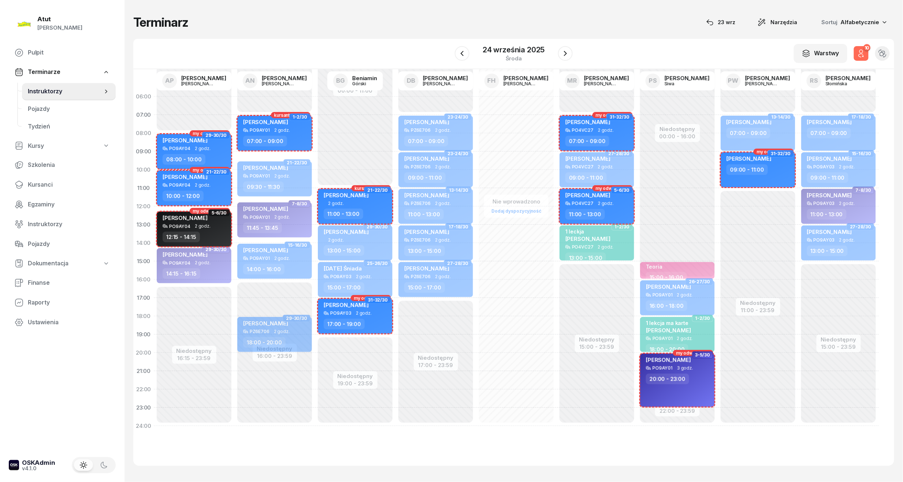
click at [862, 53] on icon "button" at bounding box center [861, 51] width 3 height 3
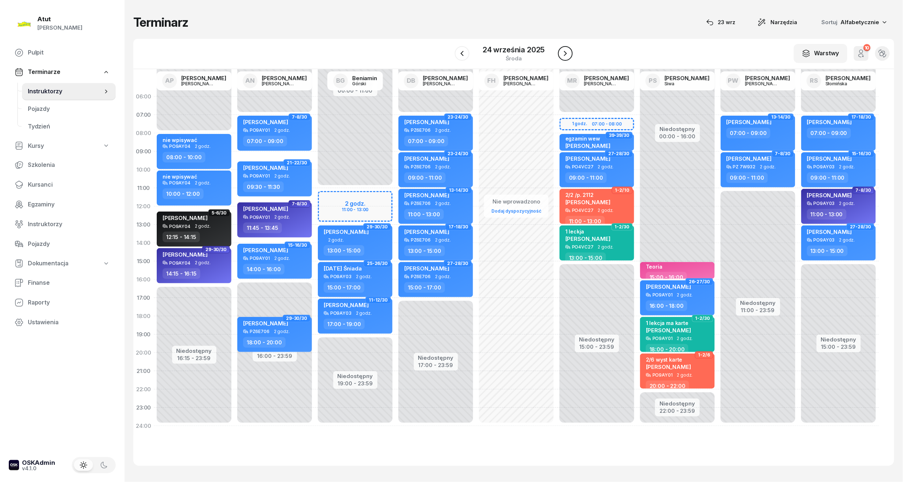
click at [567, 56] on icon "button" at bounding box center [565, 53] width 9 height 9
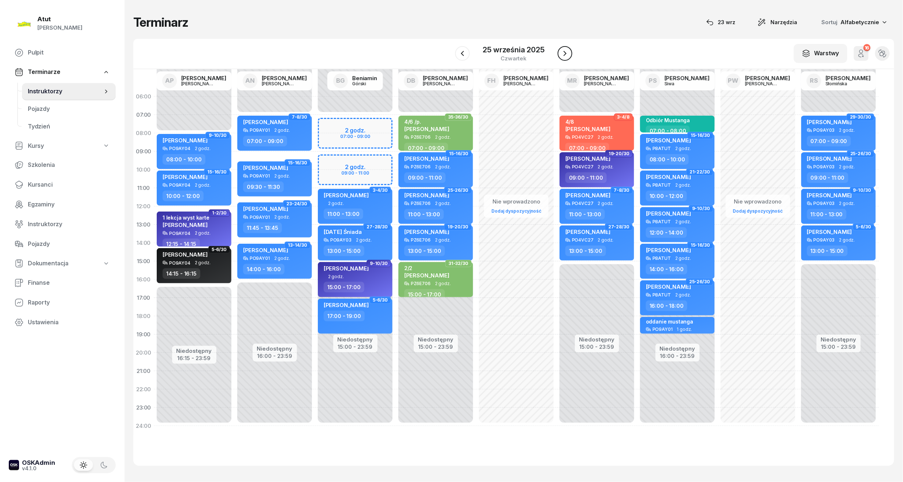
click at [567, 56] on icon "button" at bounding box center [565, 53] width 9 height 9
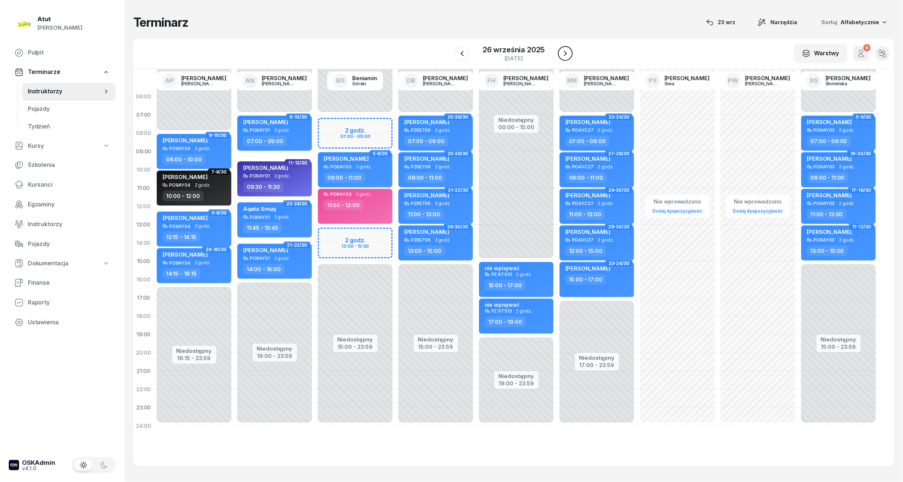
click at [567, 56] on icon "button" at bounding box center [565, 53] width 9 height 9
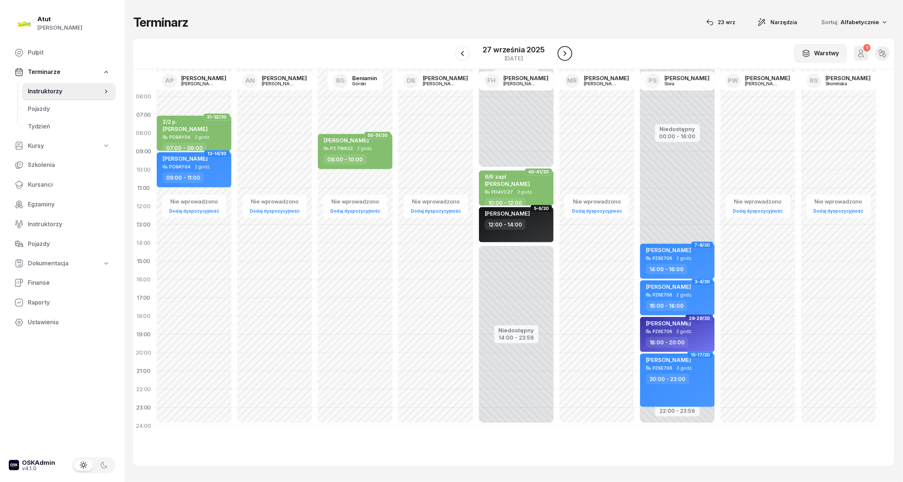
click at [567, 56] on icon "button" at bounding box center [565, 53] width 9 height 9
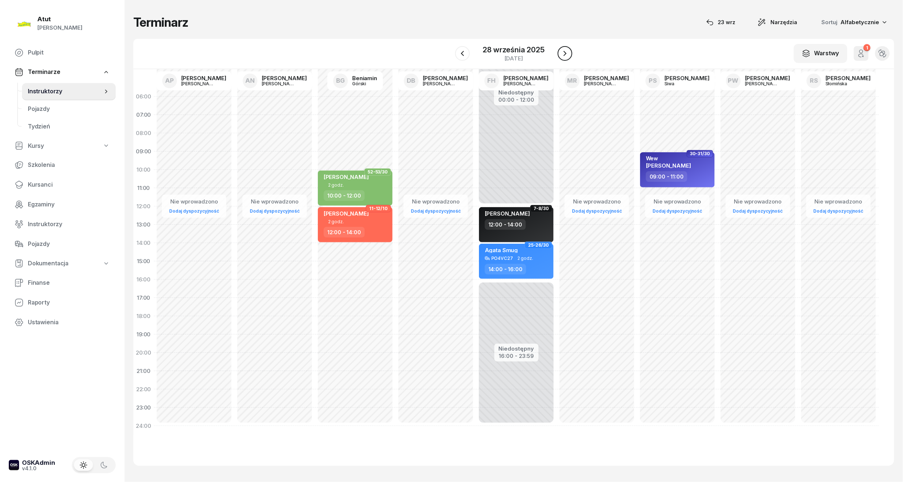
click at [567, 56] on icon "button" at bounding box center [565, 53] width 9 height 9
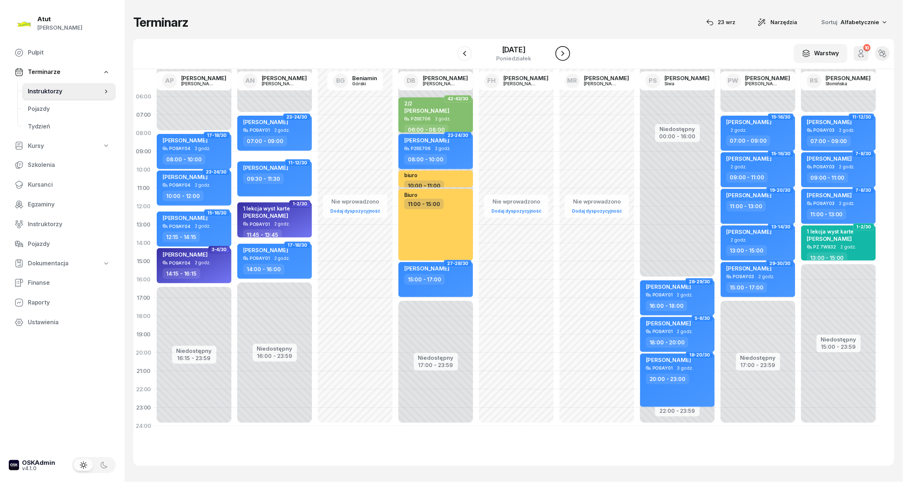
click at [567, 56] on icon "button" at bounding box center [562, 53] width 9 height 9
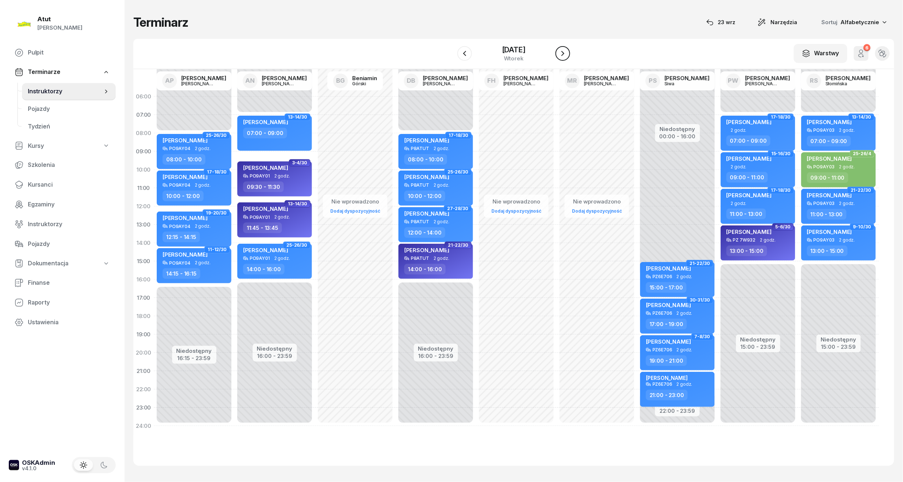
click at [567, 56] on icon "button" at bounding box center [562, 53] width 9 height 9
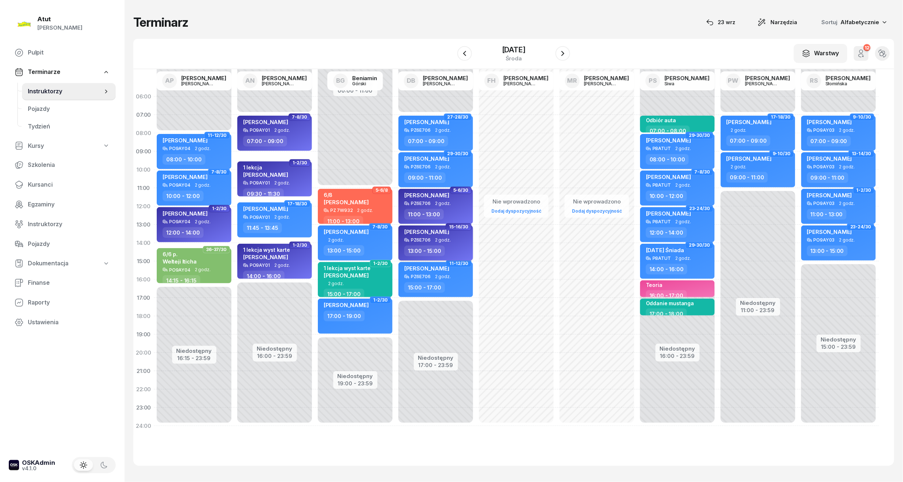
click at [431, 232] on span "[PERSON_NAME]" at bounding box center [426, 231] width 45 height 7
select select "13"
select select "15"
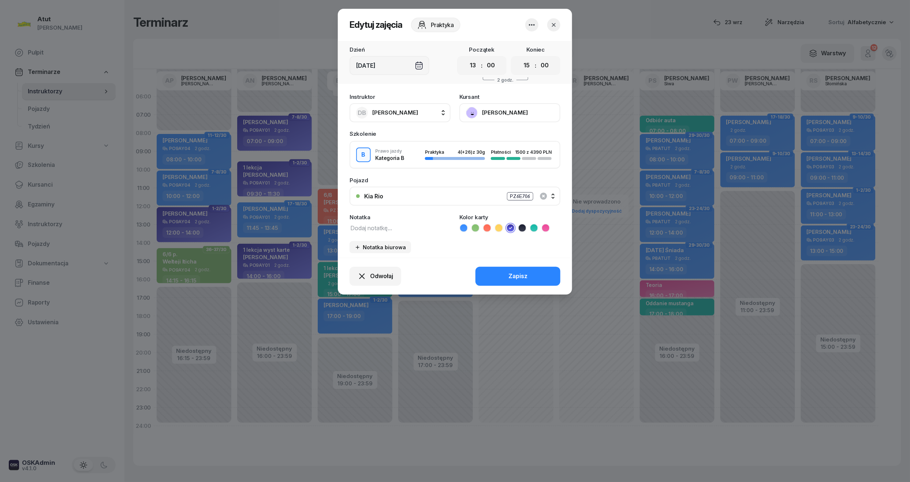
click at [494, 107] on button "[PERSON_NAME]" at bounding box center [510, 112] width 101 height 19
click at [486, 134] on div "Otwórz profil" at bounding box center [483, 138] width 36 height 10
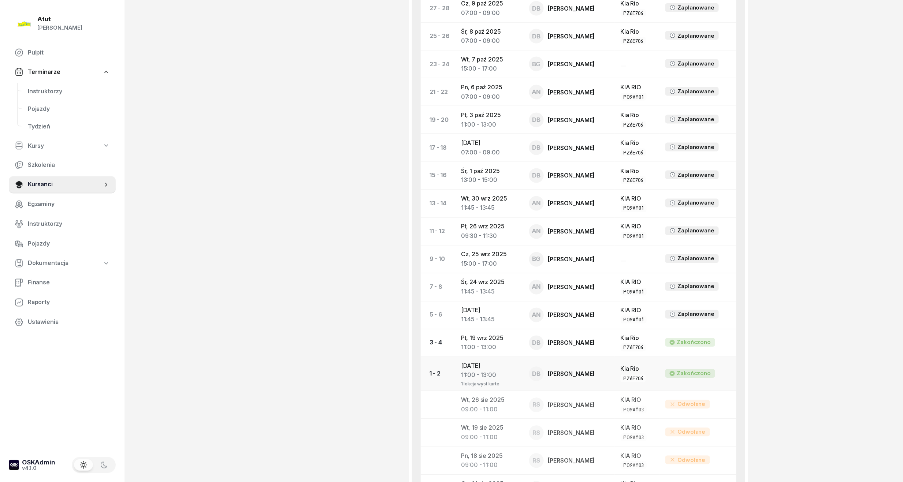
scroll to position [444, 0]
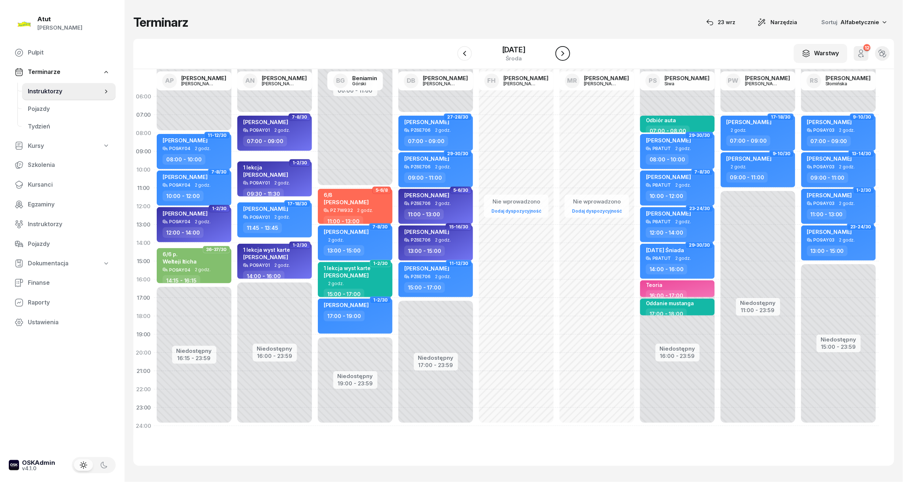
click at [564, 52] on icon "button" at bounding box center [562, 53] width 3 height 5
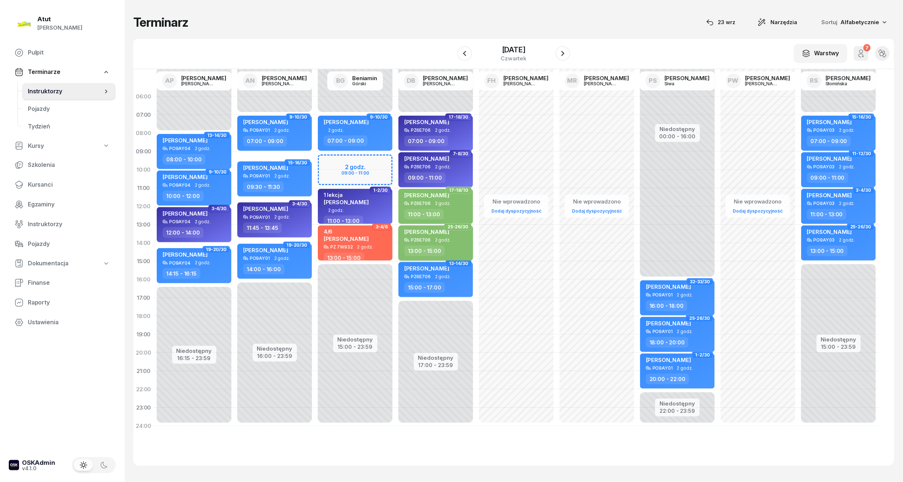
click at [423, 226] on div "[PERSON_NAME] PZ6E706 2 godz. 13:00 - 15:00" at bounding box center [435, 243] width 75 height 35
select select "13"
select select "15"
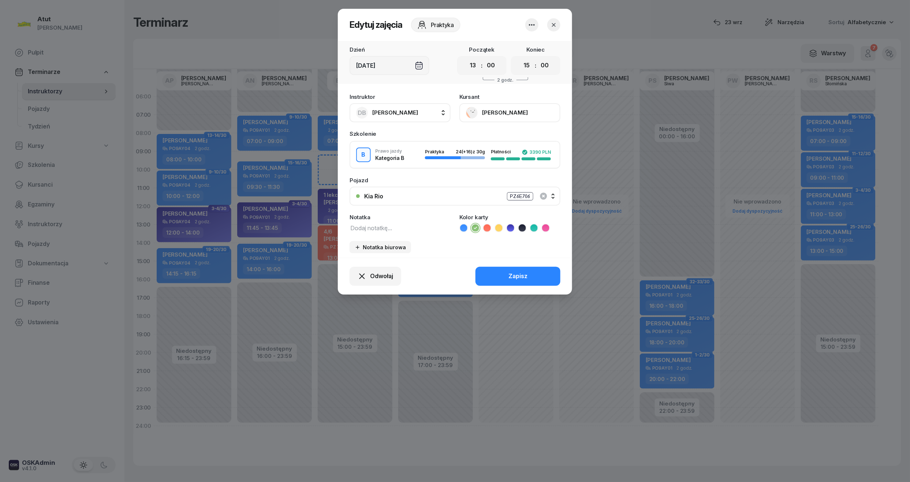
click at [464, 226] on icon at bounding box center [463, 227] width 7 height 7
click at [525, 278] on div "Zapisz" at bounding box center [518, 277] width 19 height 10
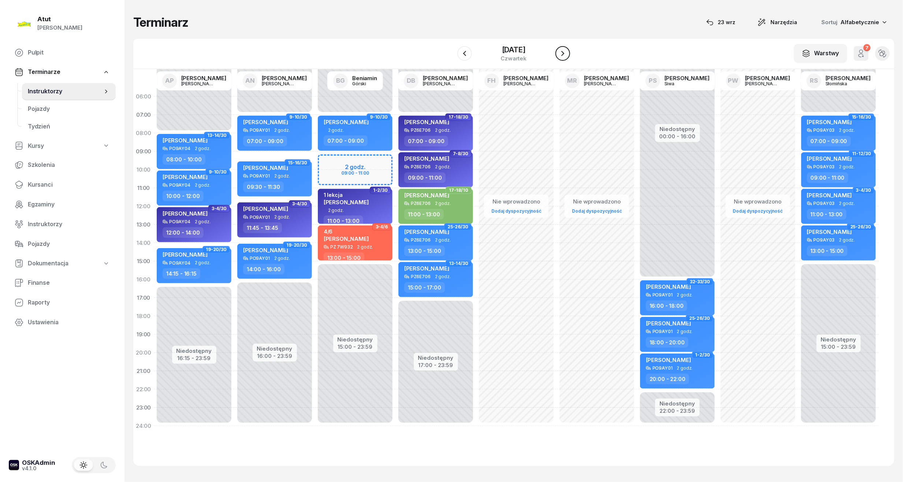
click at [567, 52] on icon "button" at bounding box center [562, 53] width 9 height 9
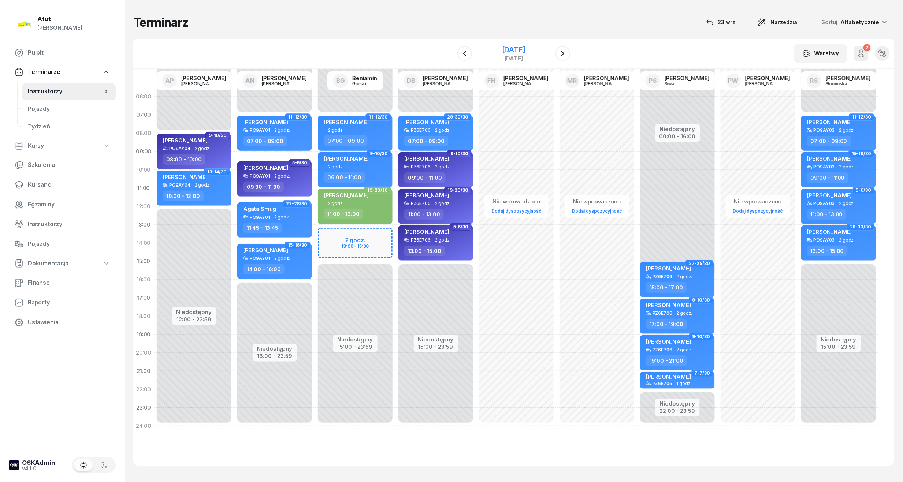
click at [512, 51] on div "[DATE]" at bounding box center [513, 49] width 23 height 7
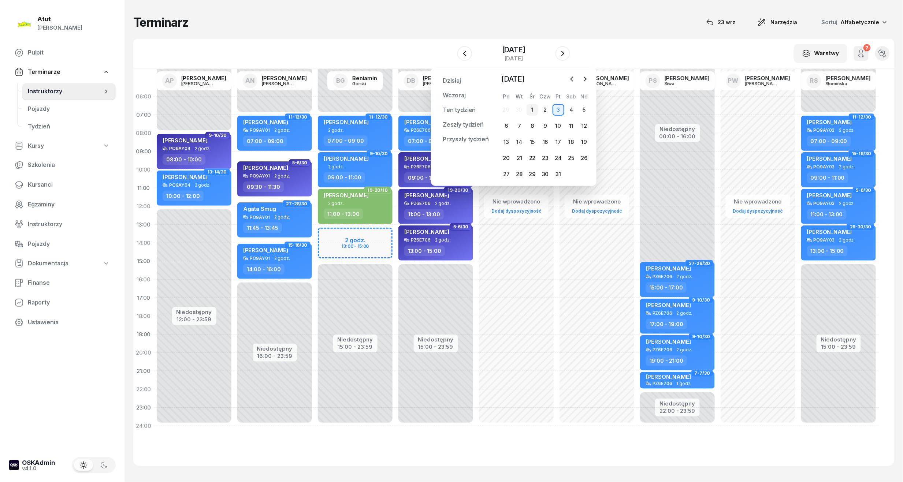
click at [533, 109] on div "1" at bounding box center [533, 110] width 12 height 12
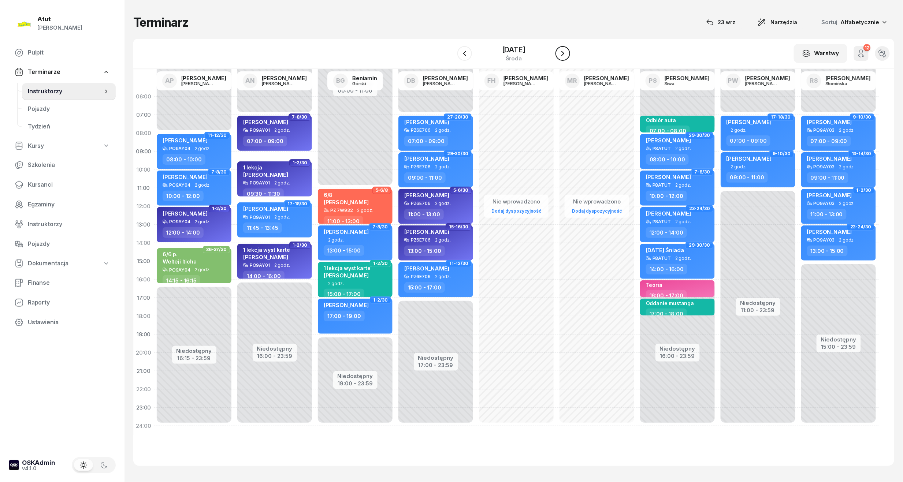
click at [566, 53] on icon "button" at bounding box center [562, 53] width 9 height 9
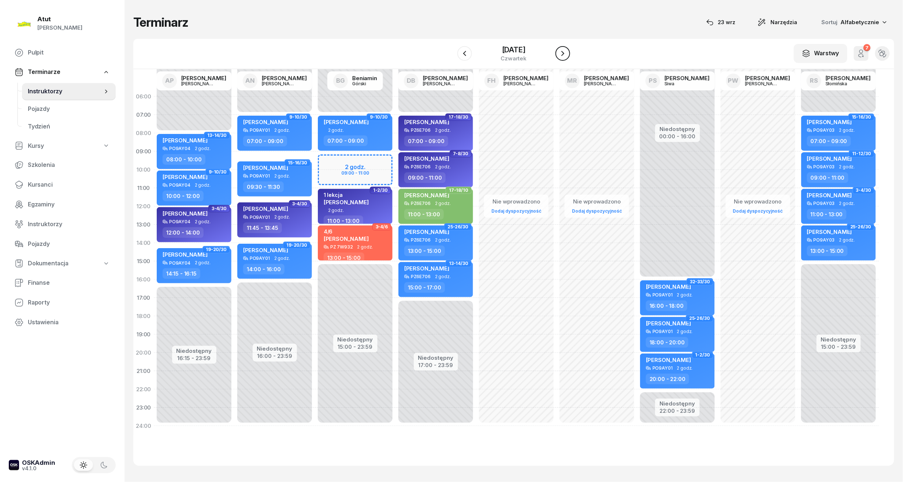
click at [566, 53] on icon "button" at bounding box center [562, 53] width 9 height 9
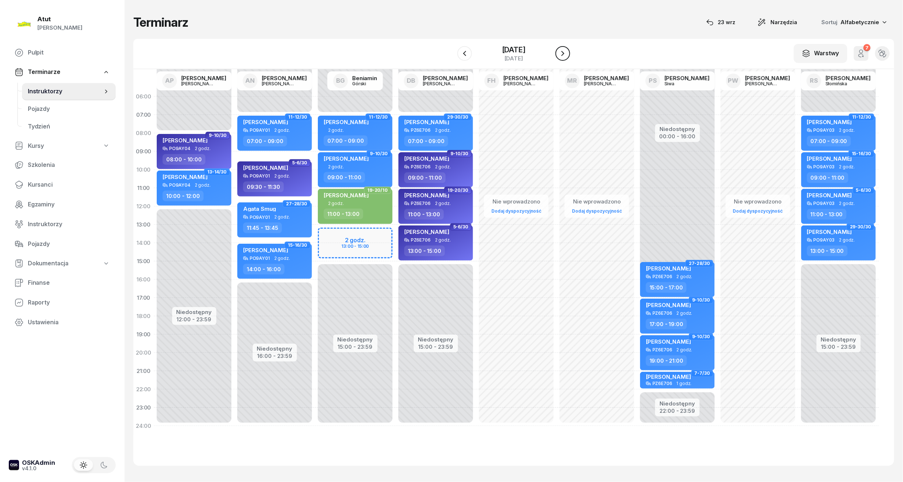
click at [566, 53] on icon "button" at bounding box center [562, 53] width 9 height 9
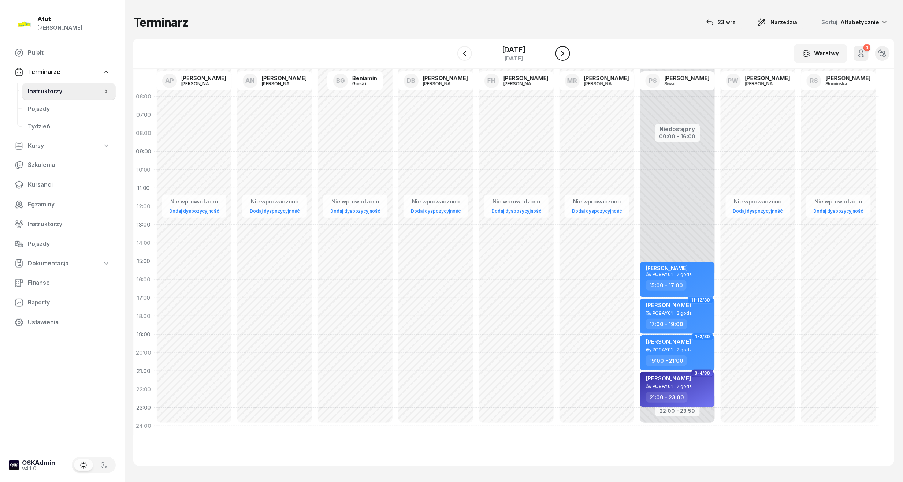
click at [566, 53] on icon "button" at bounding box center [562, 53] width 9 height 9
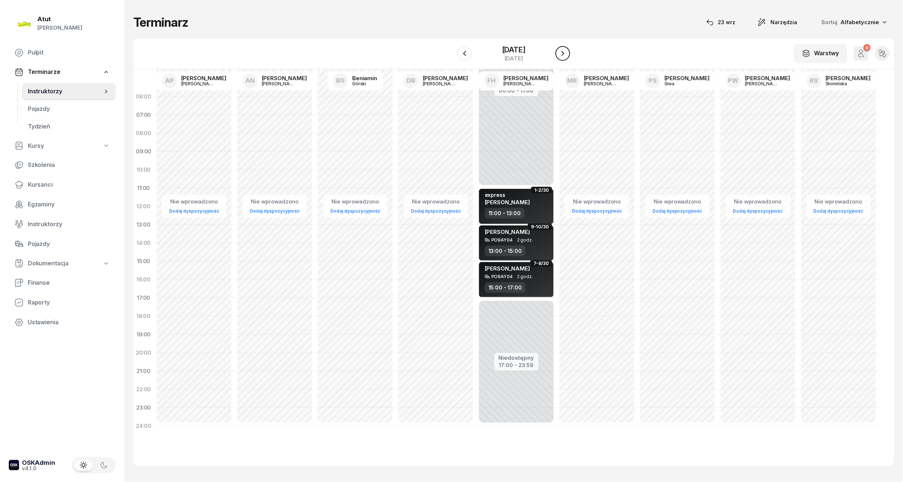
click at [566, 53] on icon "button" at bounding box center [562, 53] width 9 height 9
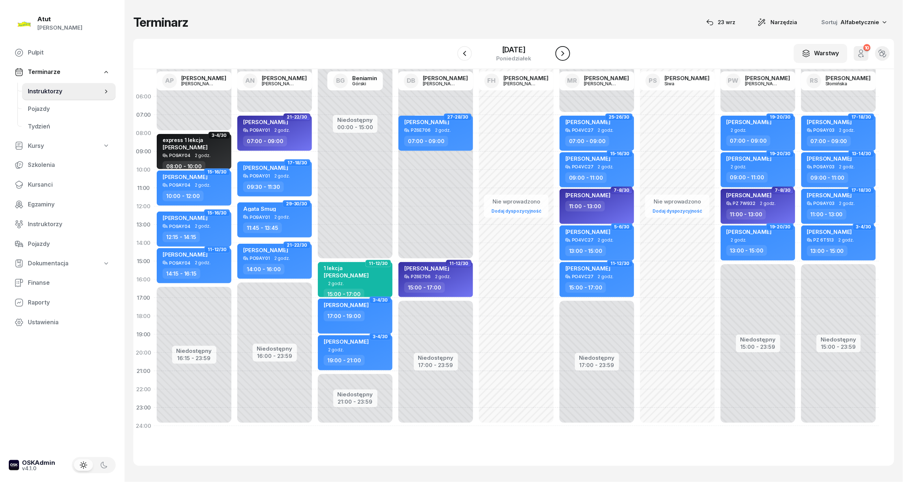
click at [566, 53] on icon "button" at bounding box center [562, 53] width 9 height 9
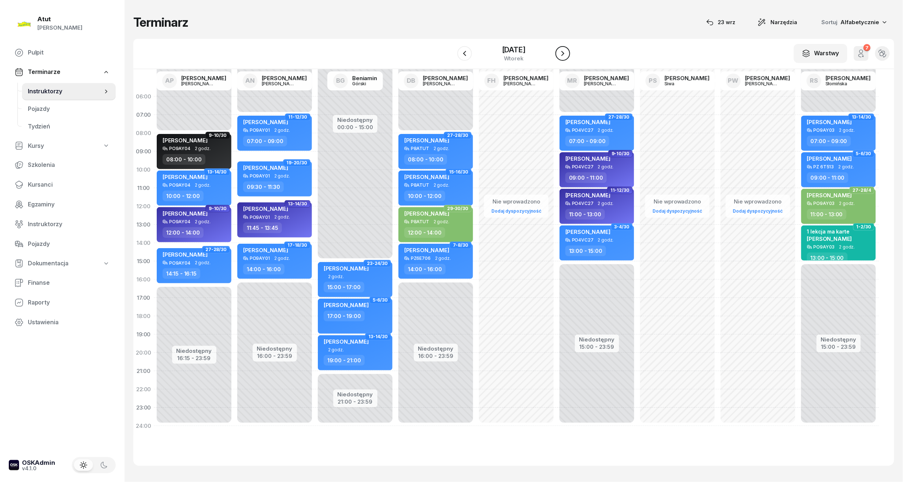
click at [566, 53] on icon "button" at bounding box center [562, 53] width 9 height 9
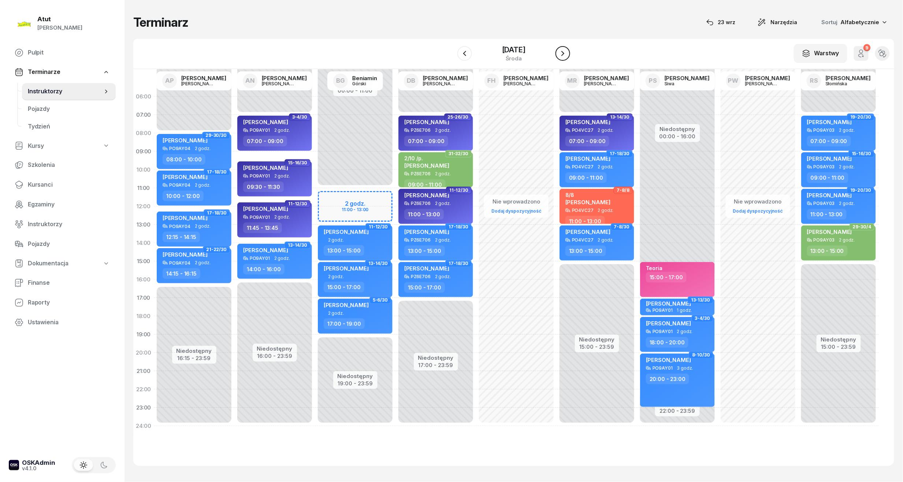
click at [566, 53] on icon "button" at bounding box center [562, 53] width 9 height 9
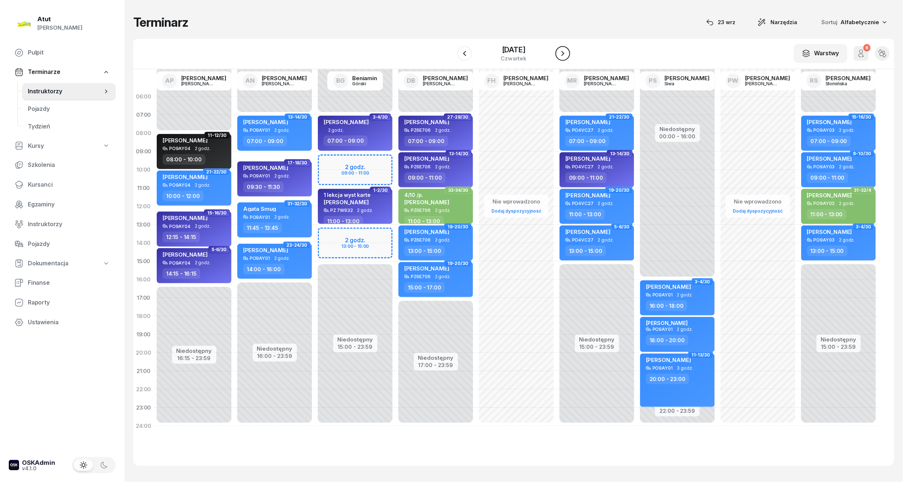
click at [566, 53] on icon "button" at bounding box center [562, 53] width 9 height 9
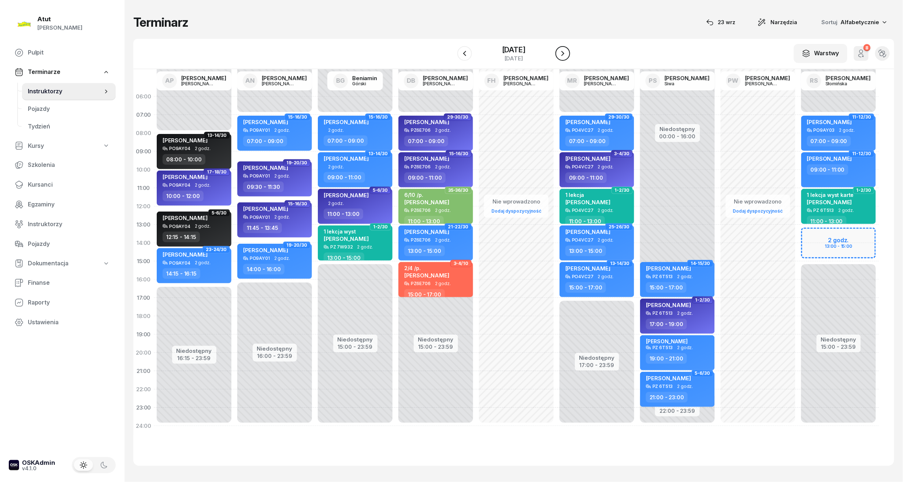
click at [566, 53] on icon "button" at bounding box center [562, 53] width 9 height 9
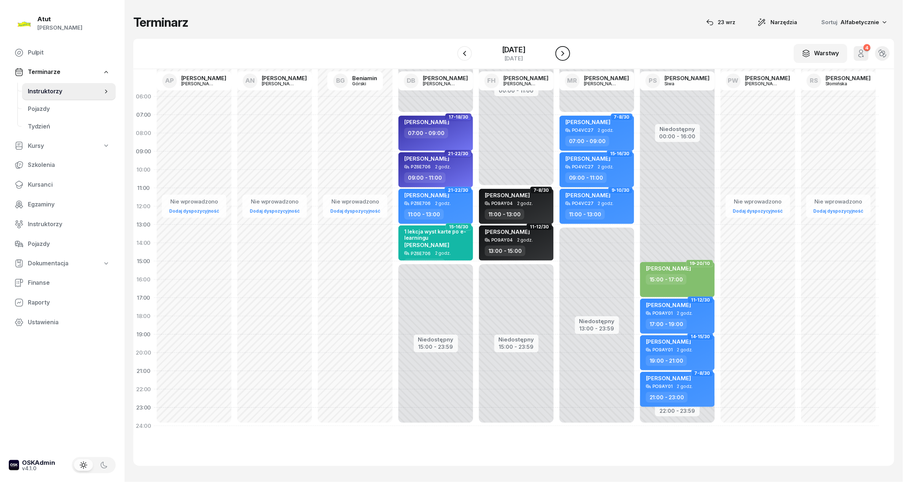
click at [566, 53] on icon "button" at bounding box center [562, 53] width 9 height 9
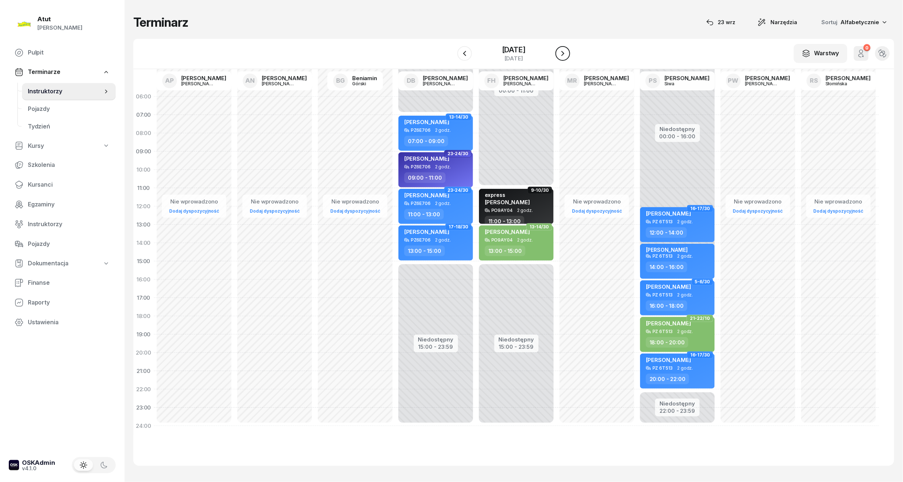
click at [566, 53] on icon "button" at bounding box center [562, 53] width 9 height 9
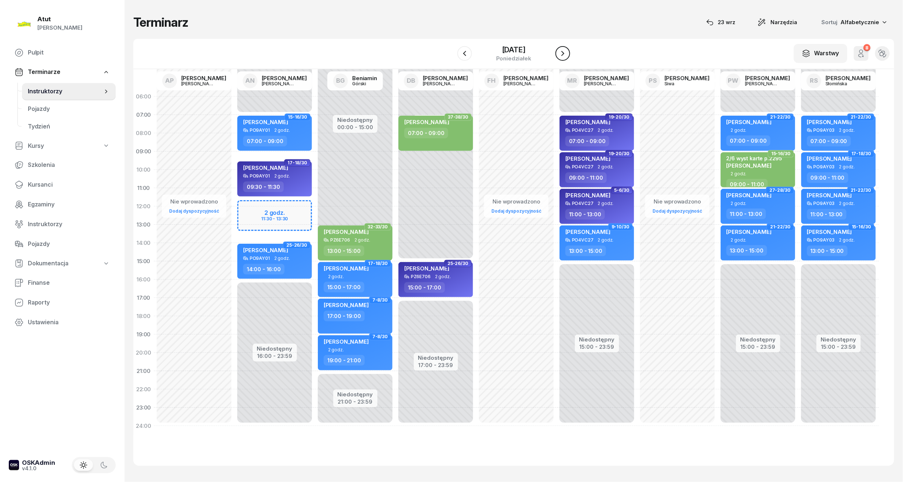
click at [566, 53] on icon "button" at bounding box center [562, 53] width 9 height 9
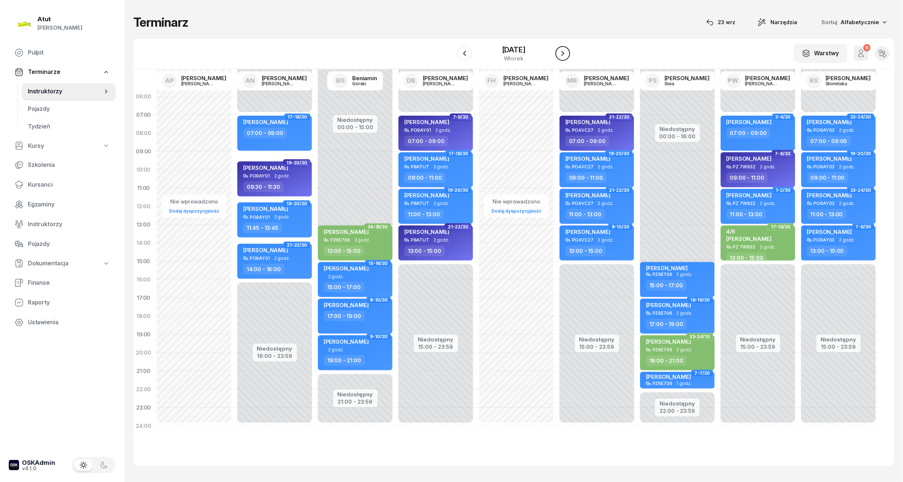
click at [566, 53] on icon "button" at bounding box center [562, 53] width 9 height 9
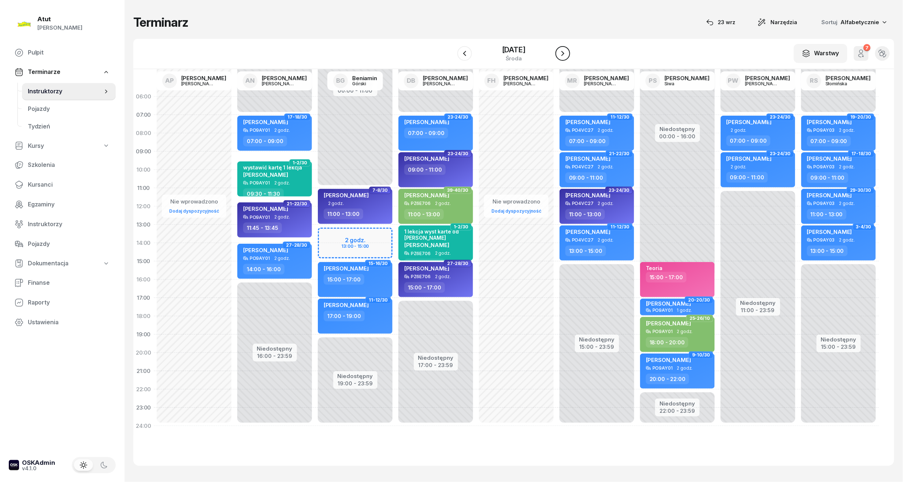
click at [566, 53] on icon "button" at bounding box center [562, 53] width 9 height 9
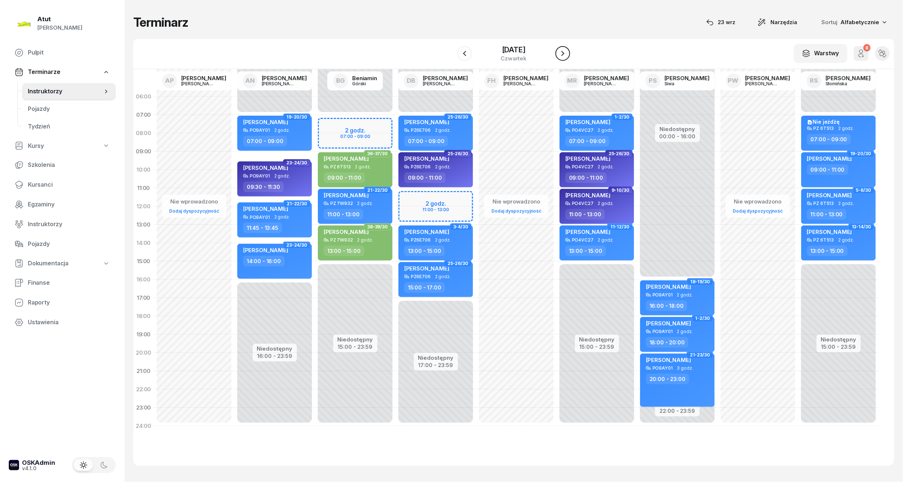
click at [566, 53] on icon "button" at bounding box center [562, 53] width 9 height 9
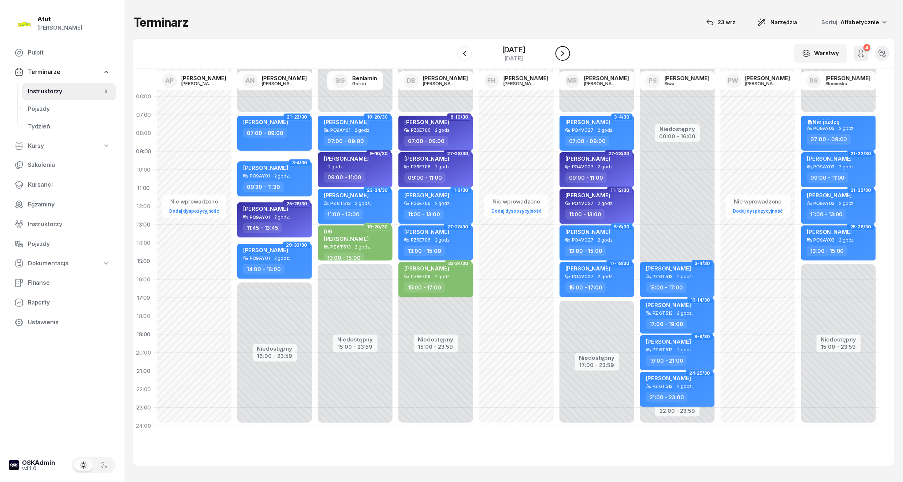
click at [566, 53] on icon "button" at bounding box center [562, 53] width 9 height 9
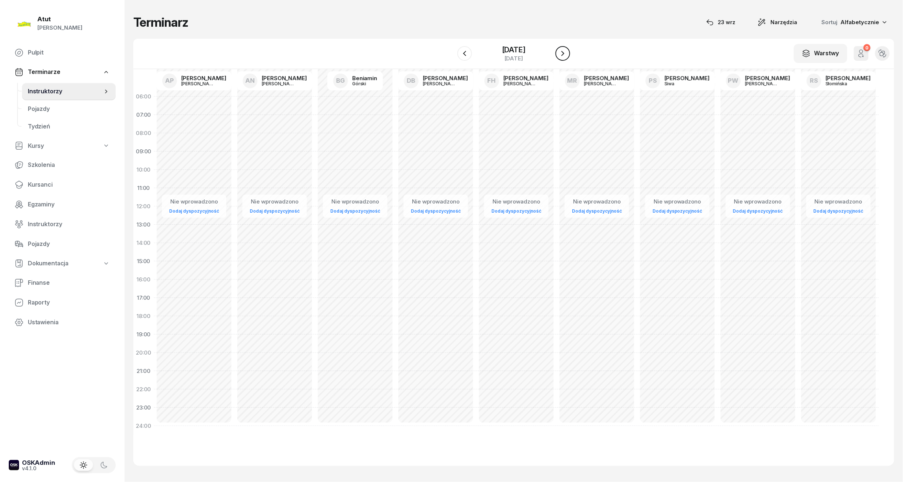
click at [566, 53] on icon "button" at bounding box center [562, 53] width 9 height 9
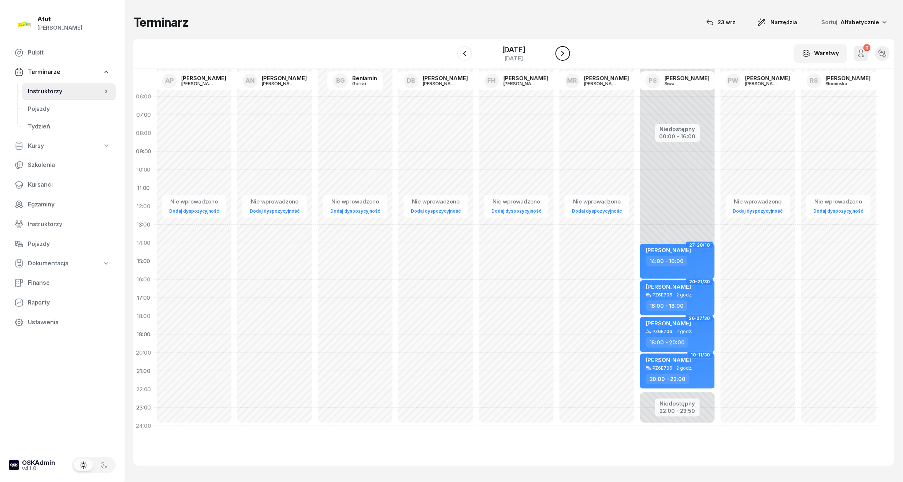
click at [566, 53] on icon "button" at bounding box center [562, 53] width 9 height 9
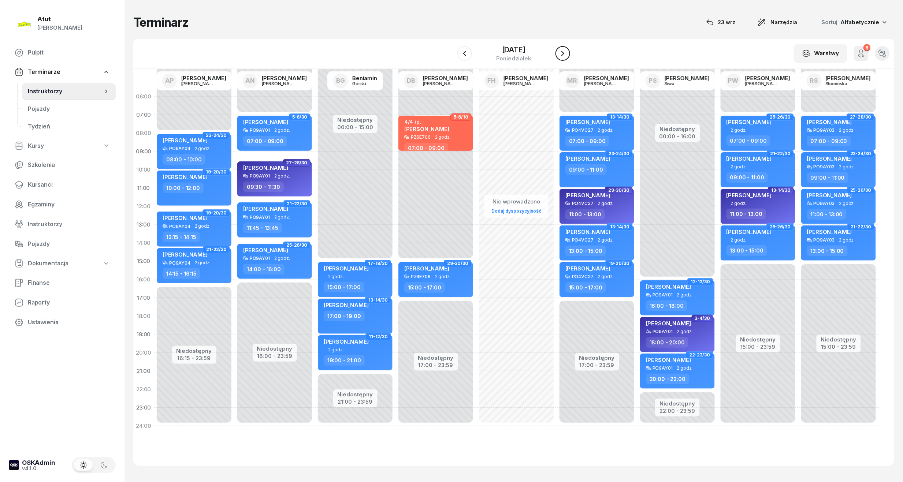
click at [566, 53] on button "button" at bounding box center [562, 53] width 15 height 15
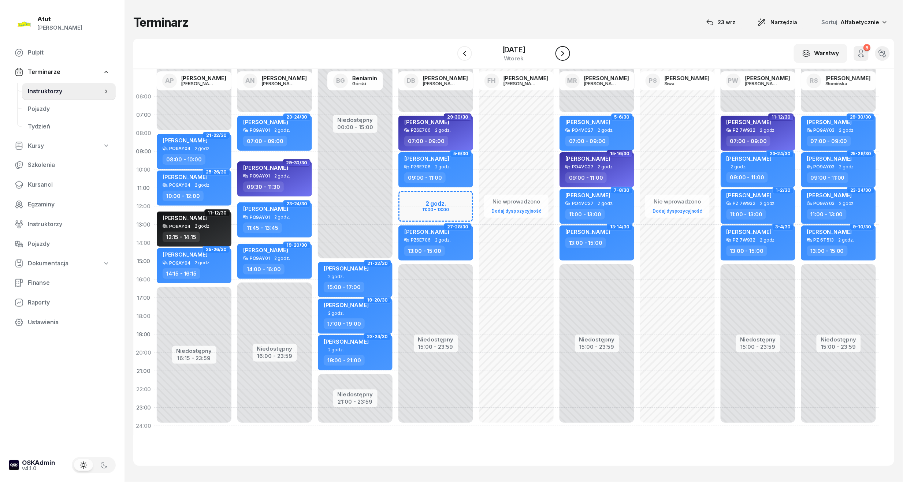
click at [566, 53] on icon "button" at bounding box center [562, 53] width 9 height 9
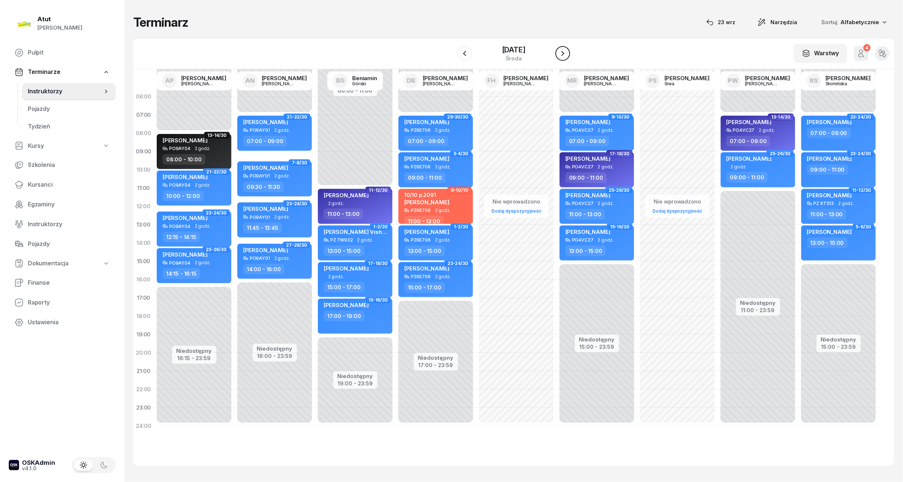
click at [566, 53] on button "button" at bounding box center [562, 53] width 15 height 15
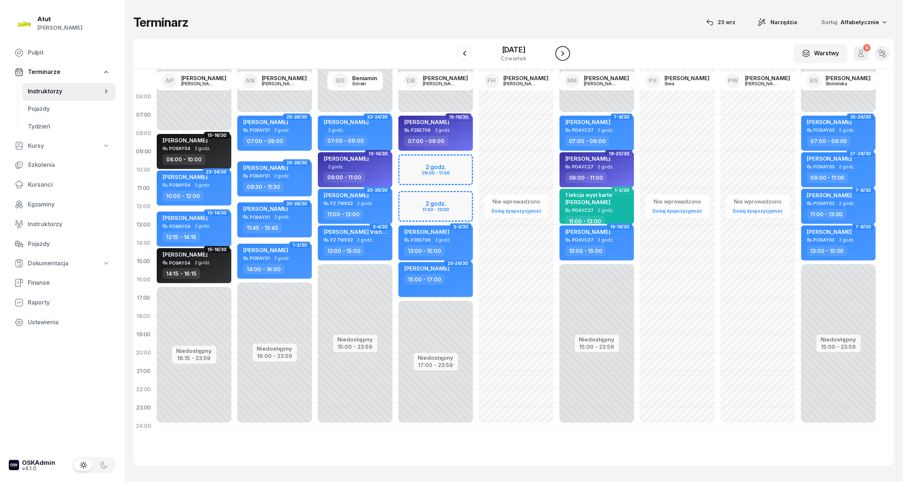
click at [566, 53] on button "button" at bounding box center [562, 53] width 15 height 15
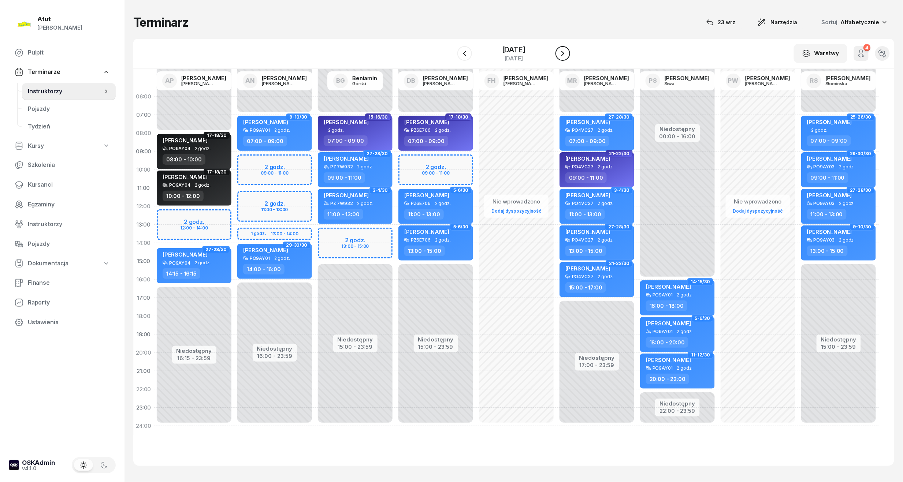
click at [566, 53] on button "button" at bounding box center [562, 53] width 15 height 15
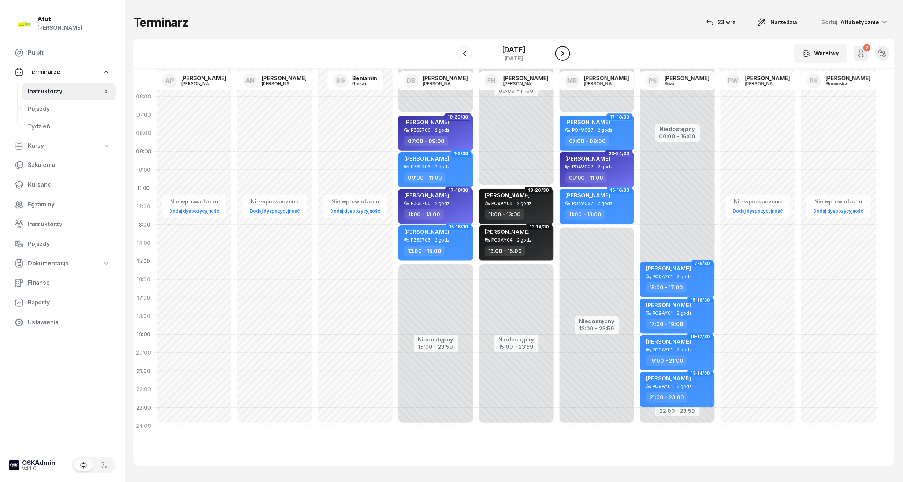
click at [566, 53] on button "button" at bounding box center [562, 53] width 15 height 15
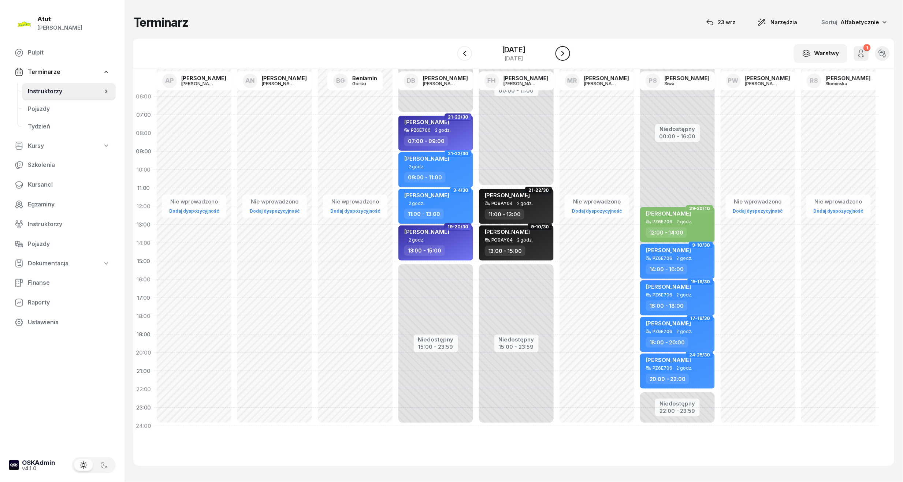
click at [566, 53] on button "button" at bounding box center [562, 53] width 15 height 15
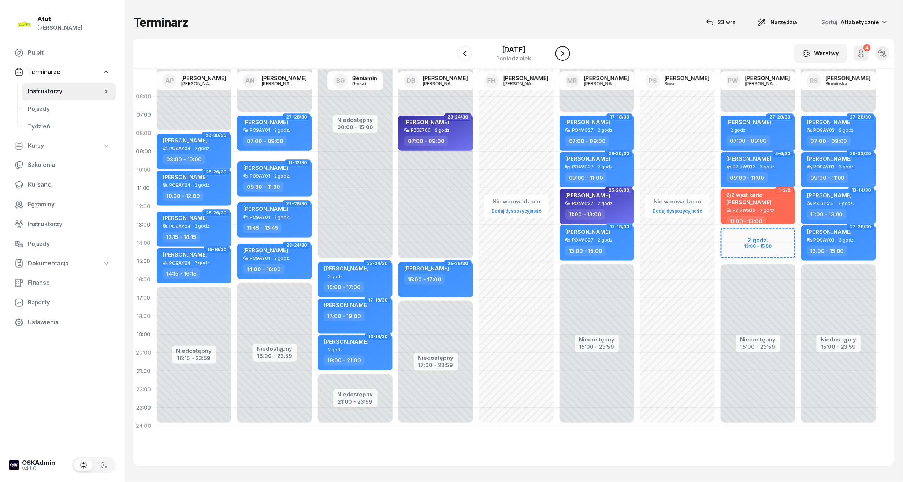
click at [566, 53] on icon "button" at bounding box center [562, 53] width 9 height 9
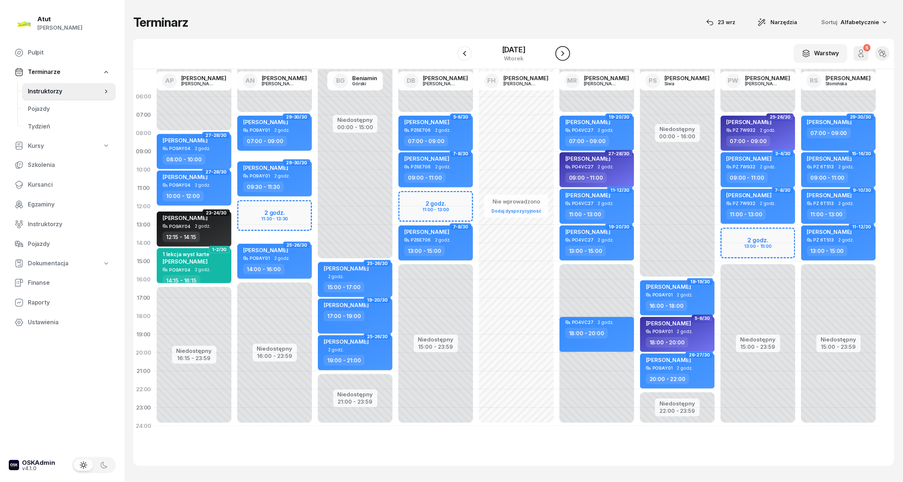
click at [566, 53] on button "button" at bounding box center [562, 53] width 15 height 15
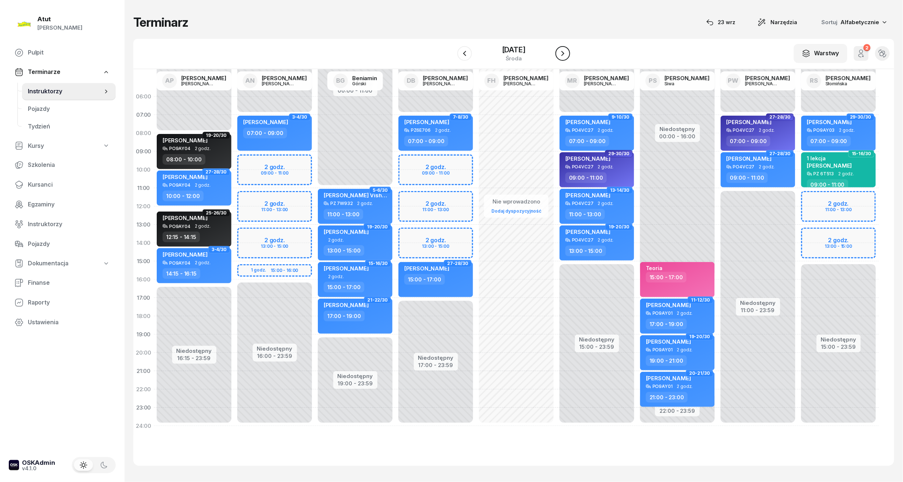
click at [566, 53] on button "button" at bounding box center [562, 53] width 15 height 15
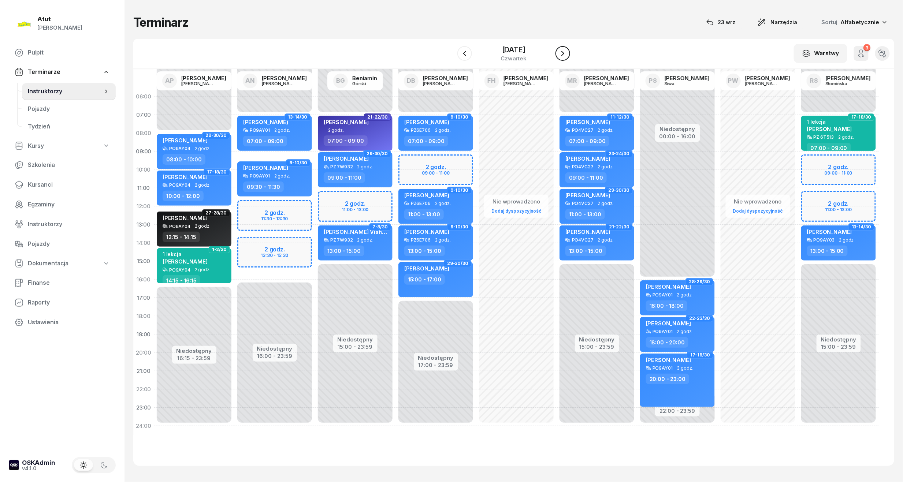
click at [566, 53] on button "button" at bounding box center [562, 53] width 15 height 15
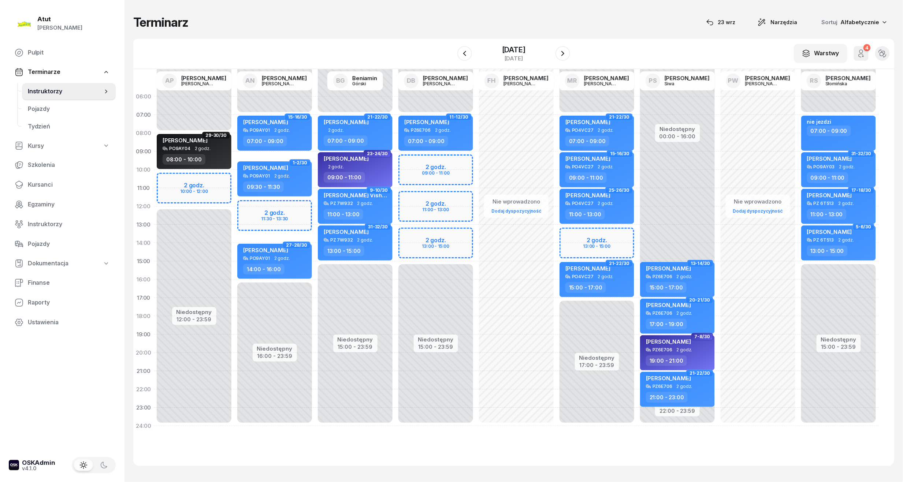
click at [860, 56] on icon "button" at bounding box center [861, 53] width 9 height 9
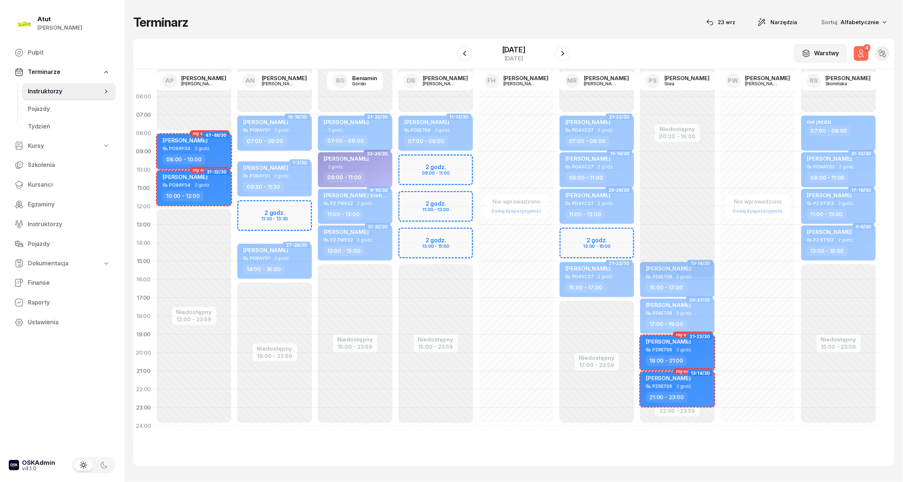
click at [860, 56] on icon "button" at bounding box center [861, 53] width 9 height 9
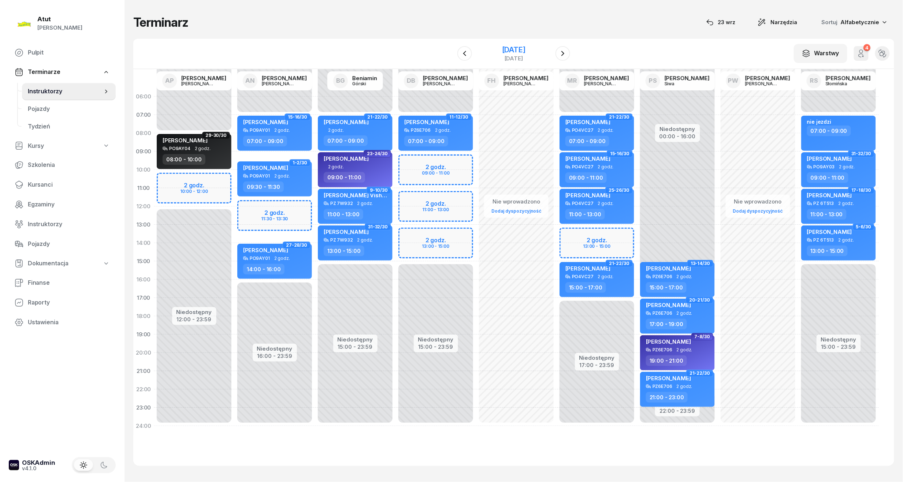
click at [525, 47] on div "[DATE]" at bounding box center [513, 49] width 23 height 7
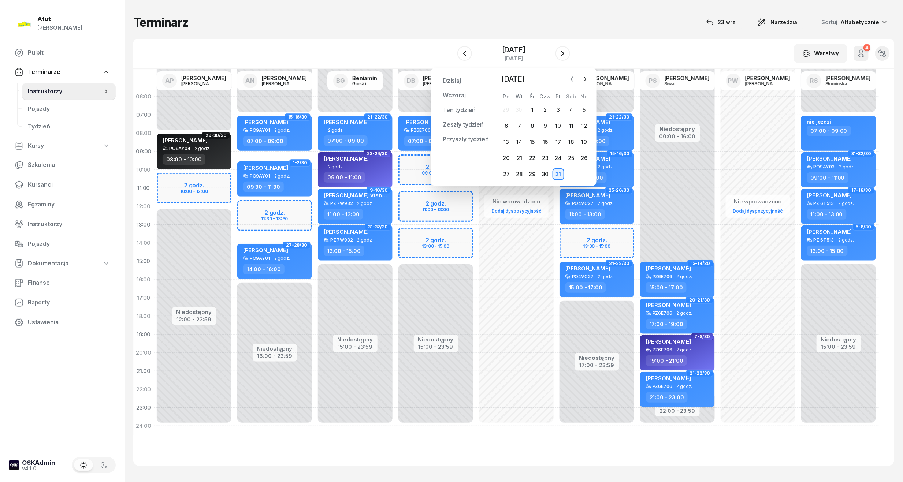
click at [571, 77] on icon "button" at bounding box center [571, 78] width 7 height 7
click at [520, 157] on div "23" at bounding box center [519, 158] width 12 height 12
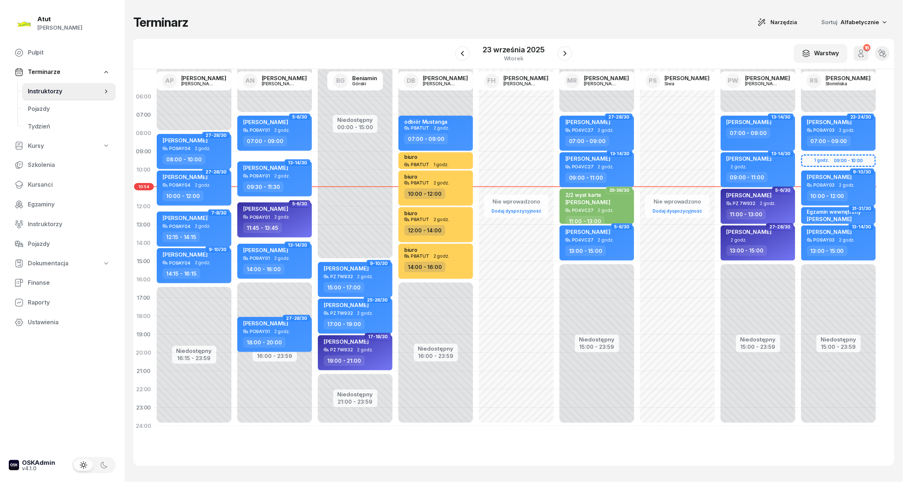
drag, startPoint x: 520, startPoint y: 157, endPoint x: 627, endPoint y: 465, distance: 326.0
click at [627, 465] on div "06:00 07:00 08:00 09:00 10:00 11:00 12:00 13:00 14:00 15:00 16:00 17:00 18:00 1…" at bounding box center [513, 267] width 761 height 397
click at [396, 42] on div "W Wybierz AP [PERSON_NAME] AN [PERSON_NAME] BG [PERSON_NAME] DB [PERSON_NAME] F…" at bounding box center [513, 54] width 761 height 30
click at [811, 157] on div "Niedostępny 00:00 - 07:00 Niedostępny 15:00 - 23:59 1 godz. 09:00 - 10:00 17-18…" at bounding box center [838, 262] width 81 height 348
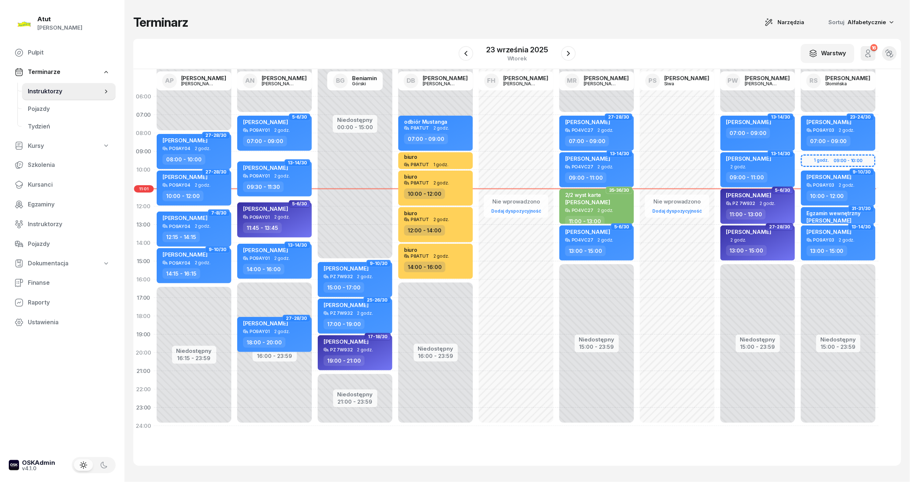
select select "09"
select select "10"
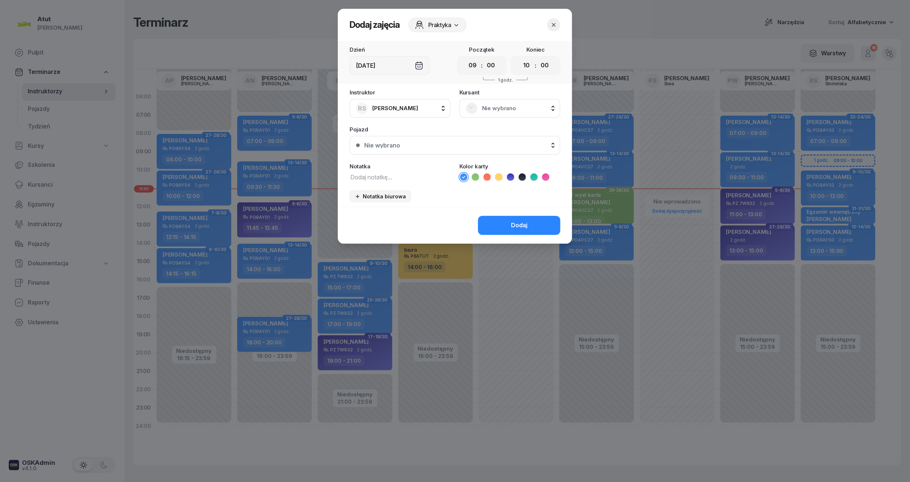
click at [551, 25] on icon "button" at bounding box center [553, 24] width 7 height 7
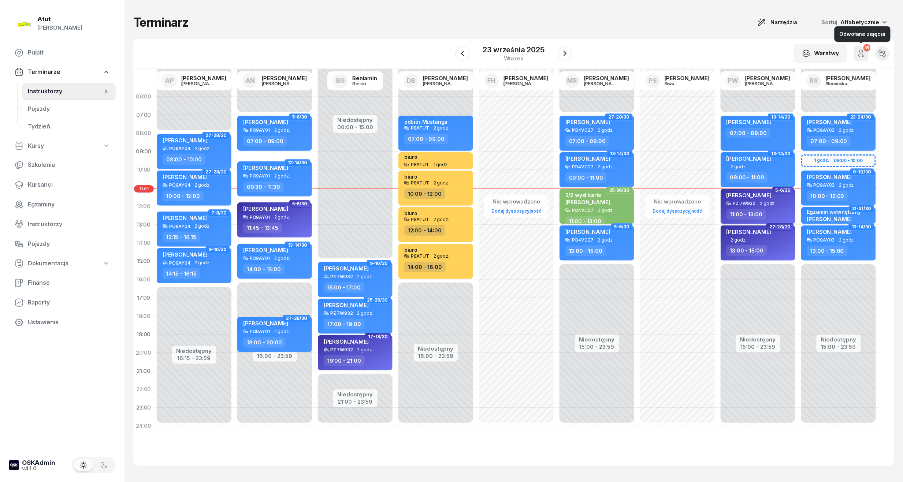
click at [862, 53] on icon "button" at bounding box center [861, 51] width 3 height 3
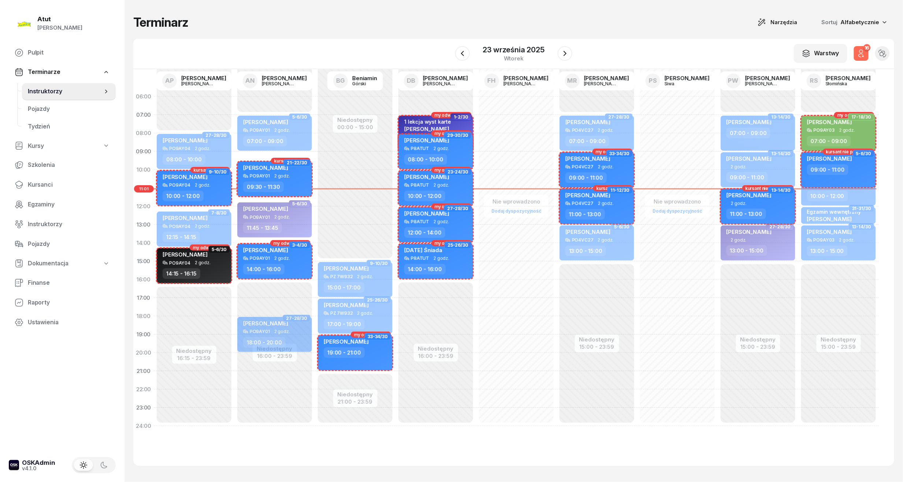
click at [862, 53] on icon "button" at bounding box center [861, 51] width 3 height 3
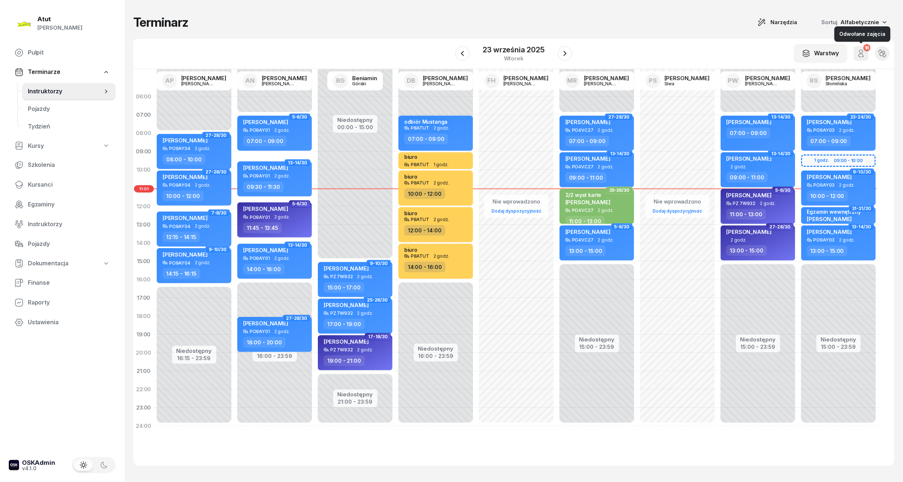
click at [862, 53] on icon "button" at bounding box center [861, 51] width 3 height 3
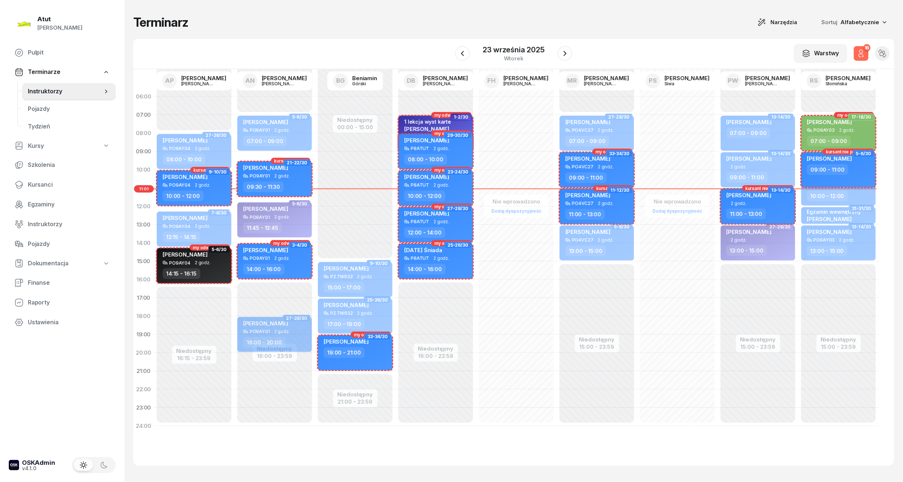
click at [862, 53] on icon "button" at bounding box center [861, 51] width 3 height 3
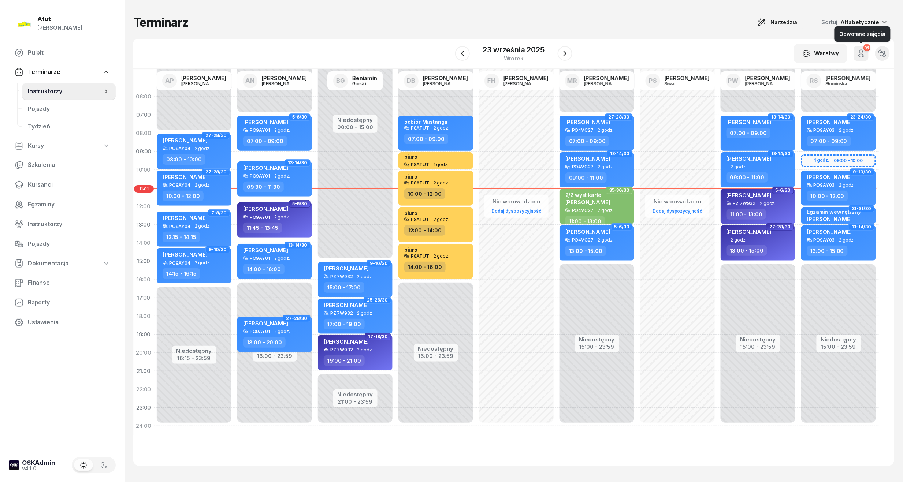
click at [862, 53] on icon "button" at bounding box center [861, 51] width 3 height 3
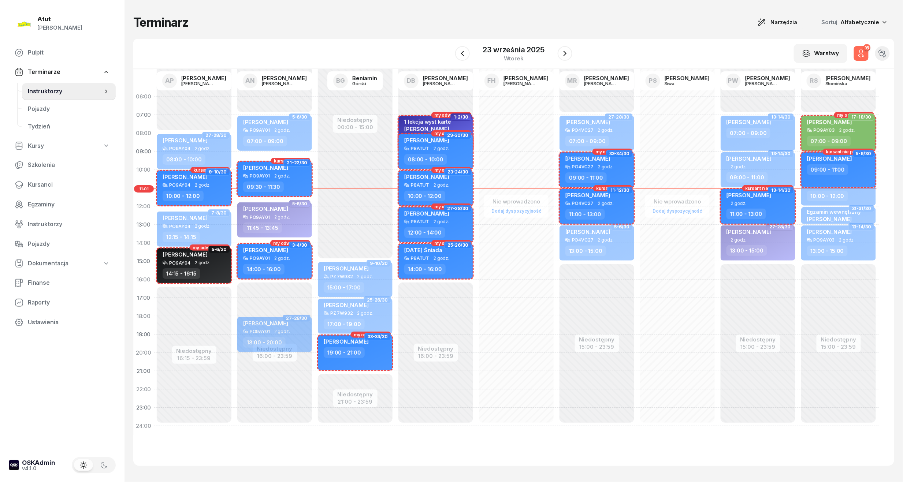
click at [862, 53] on icon "button" at bounding box center [861, 51] width 3 height 3
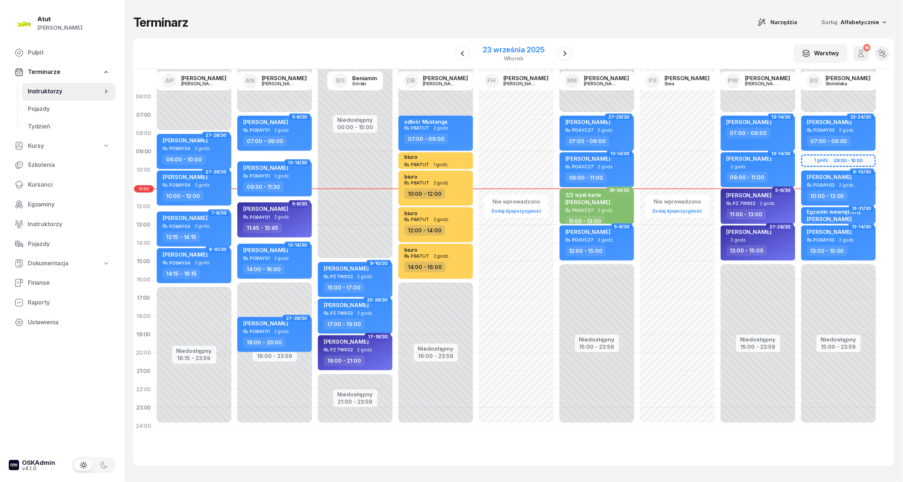
click at [497, 51] on div "23 września 2025" at bounding box center [514, 49] width 62 height 7
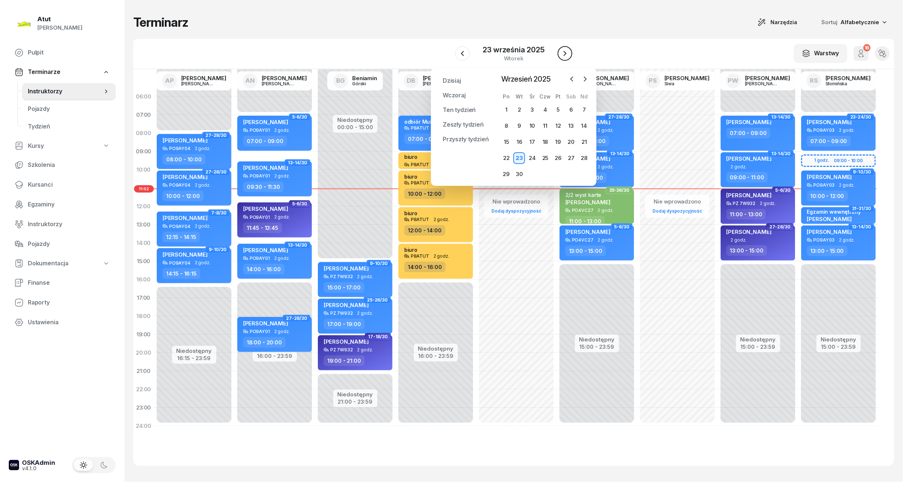
click at [564, 51] on icon "button" at bounding box center [565, 53] width 9 height 9
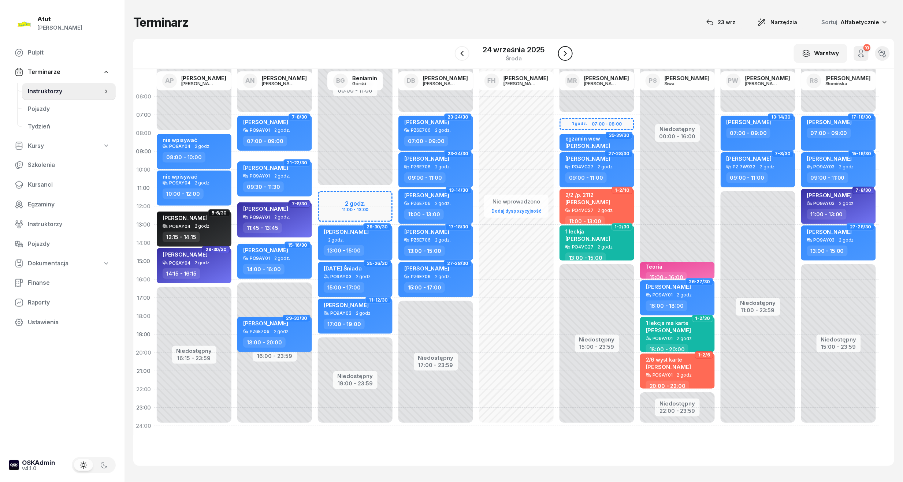
click at [564, 51] on icon "button" at bounding box center [565, 53] width 9 height 9
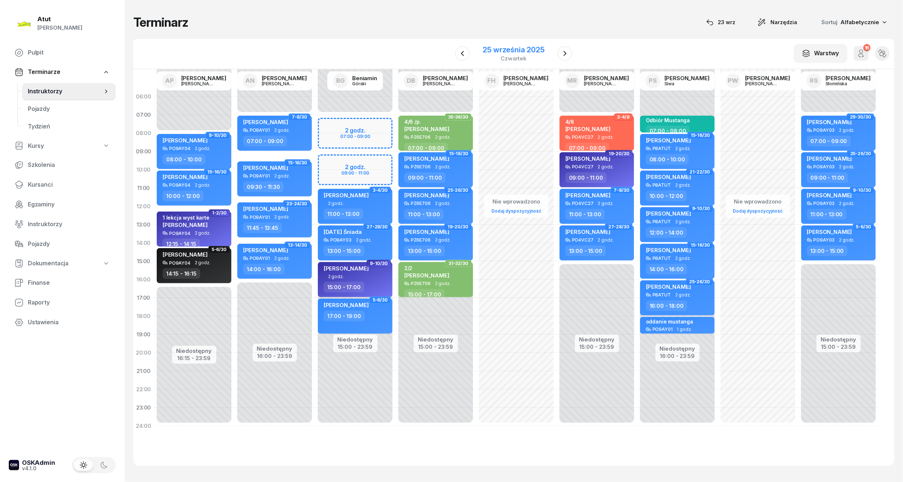
click at [533, 51] on div "25 września 2025" at bounding box center [514, 49] width 62 height 7
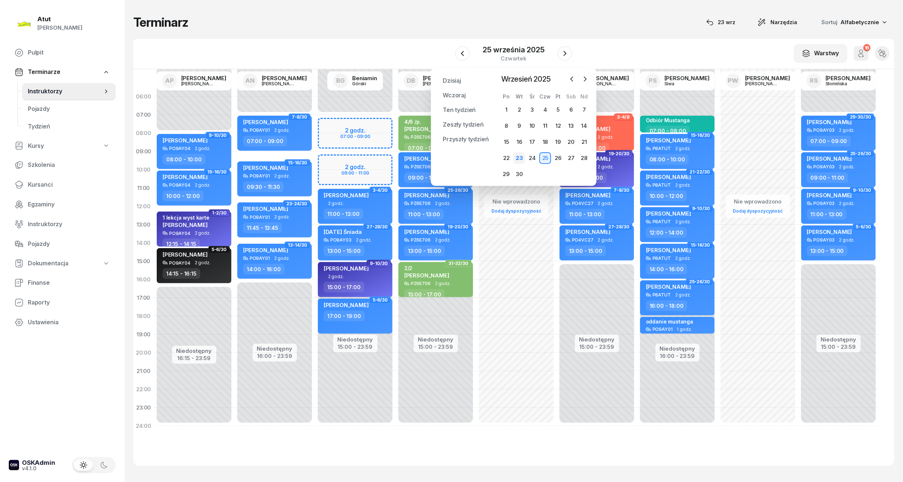
click at [519, 157] on div "23" at bounding box center [519, 158] width 12 height 12
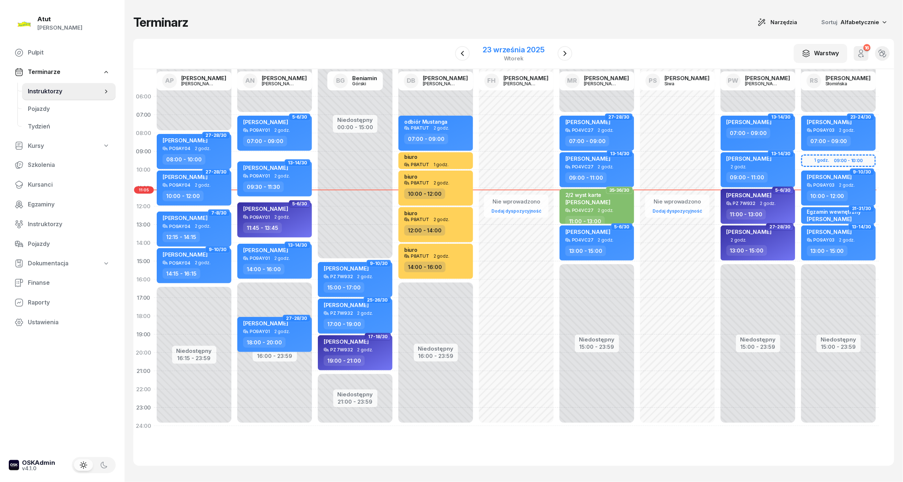
click at [506, 50] on div "23 września 2025" at bounding box center [514, 49] width 62 height 7
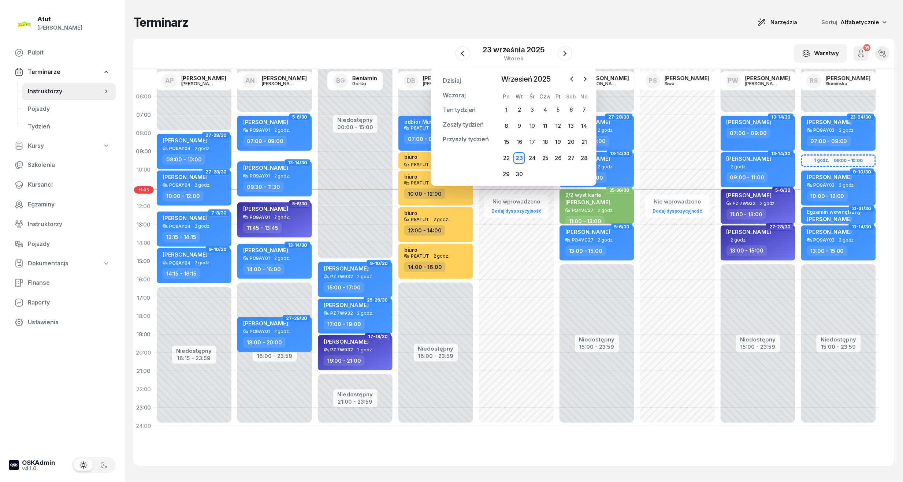
click at [509, 32] on div "Terminarz Narzędzia Sortuj Alfabetycznie W Wybierz AP [PERSON_NAME] AN [PERSON_…" at bounding box center [513, 240] width 761 height 481
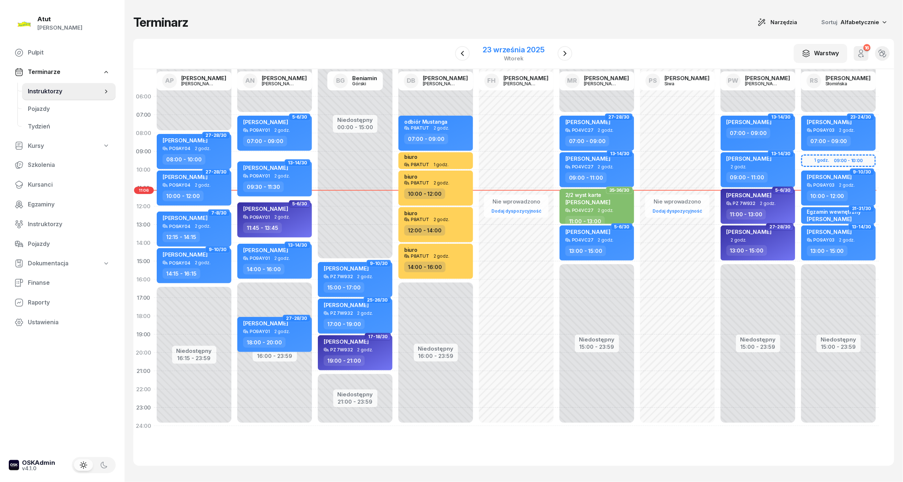
click at [538, 48] on div "23 września 2025" at bounding box center [514, 49] width 62 height 7
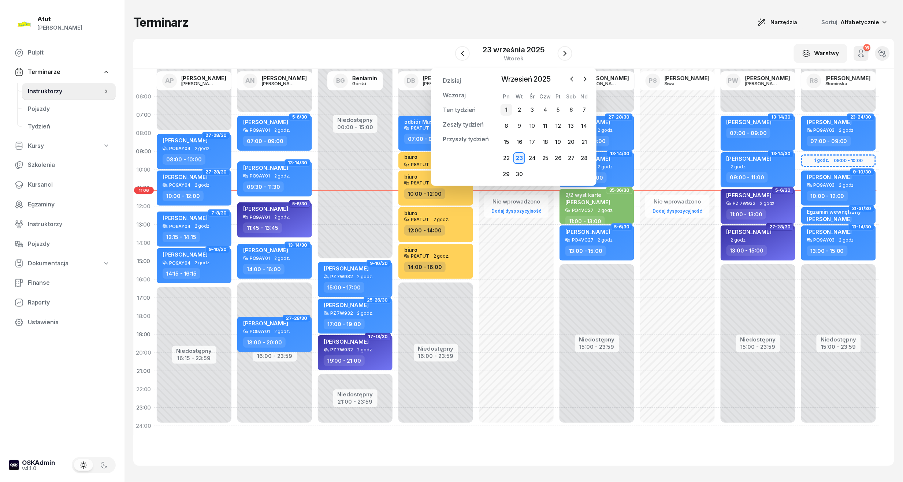
click at [508, 110] on div "1" at bounding box center [507, 110] width 12 height 12
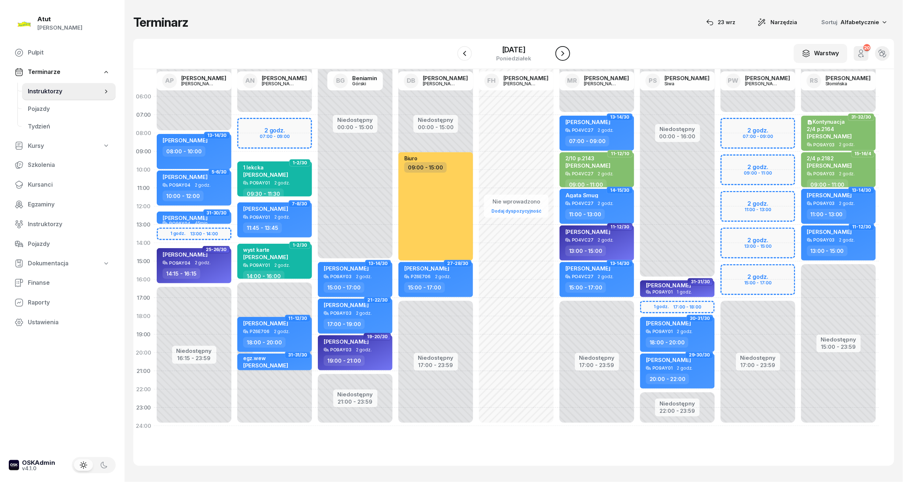
click at [564, 52] on icon "button" at bounding box center [562, 53] width 9 height 9
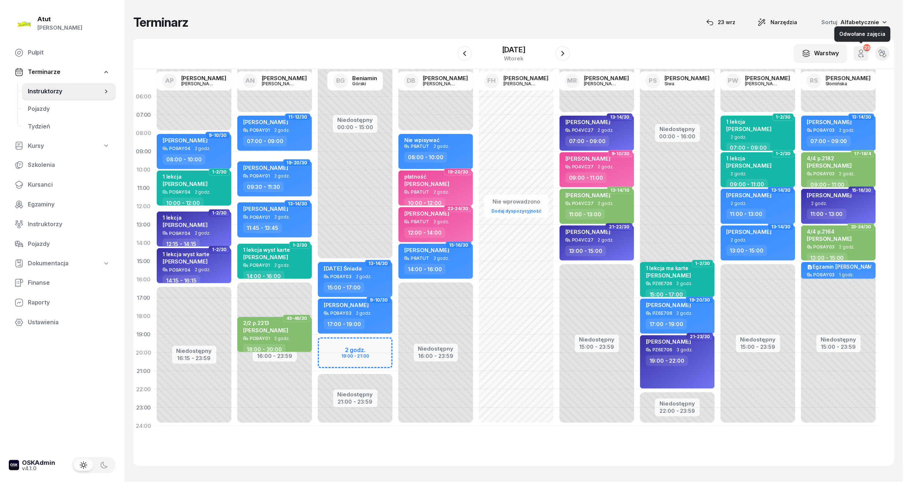
click at [859, 53] on icon "button" at bounding box center [861, 53] width 9 height 9
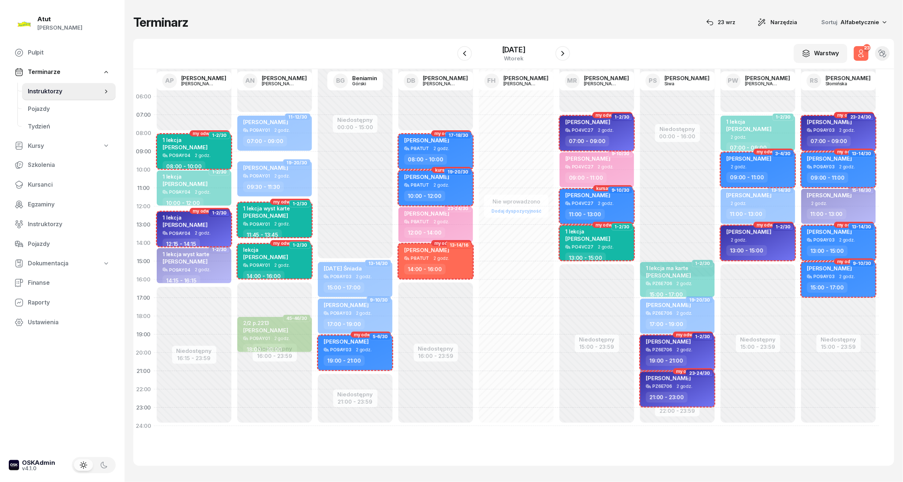
click at [859, 53] on icon "button" at bounding box center [861, 53] width 9 height 9
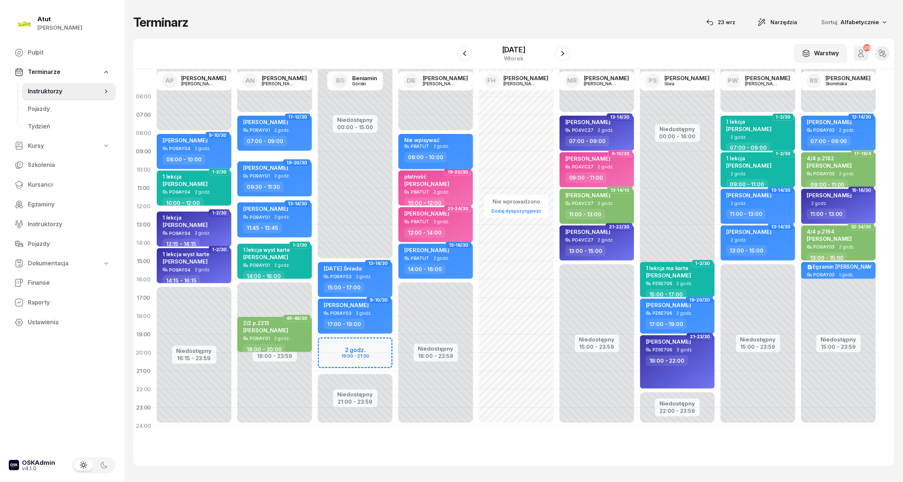
click at [419, 138] on div "Nie wpisywać" at bounding box center [422, 140] width 36 height 6
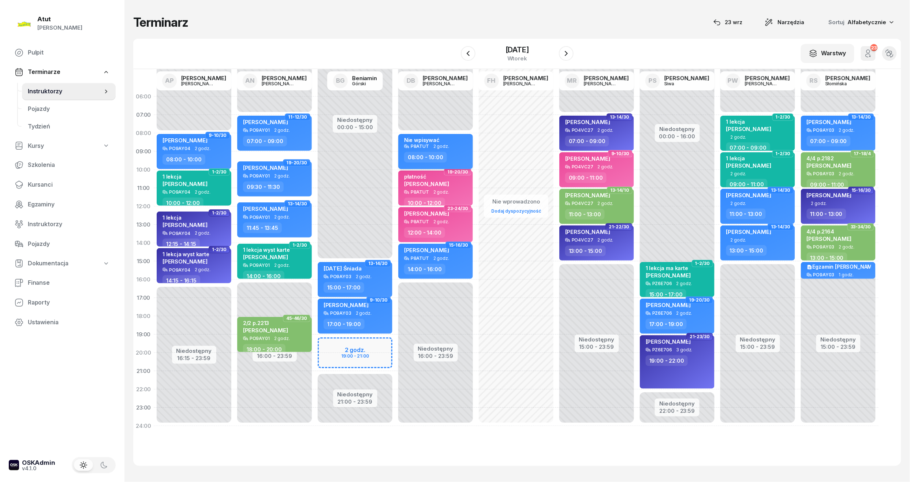
select select "08"
select select "10"
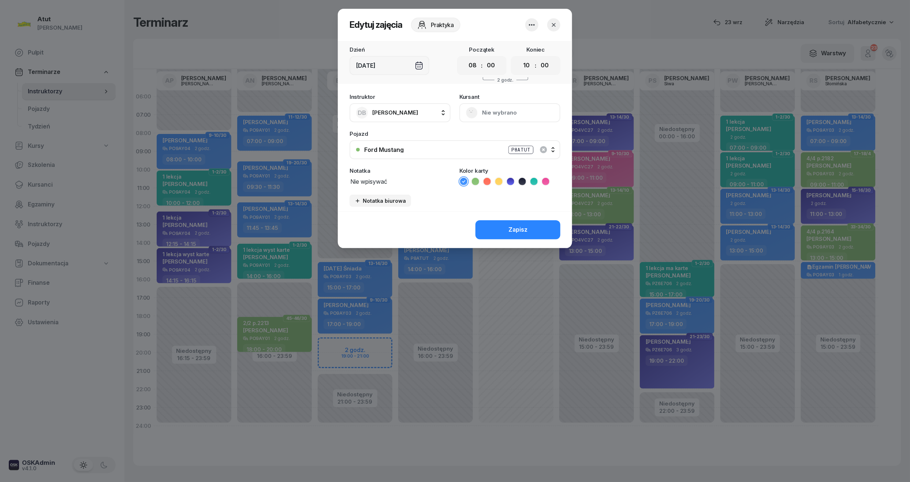
click at [501, 181] on icon at bounding box center [498, 181] width 7 height 7
drag, startPoint x: 399, startPoint y: 181, endPoint x: 294, endPoint y: 185, distance: 105.2
click at [294, 185] on div "Edytuj zajęcia Praktyka Dzień [DATE] Początek 00 01 02 03 04 05 06 07 08 09 10 …" at bounding box center [455, 241] width 910 height 482
type textarea "biuro"
click at [524, 225] on div "Zapisz" at bounding box center [518, 230] width 19 height 10
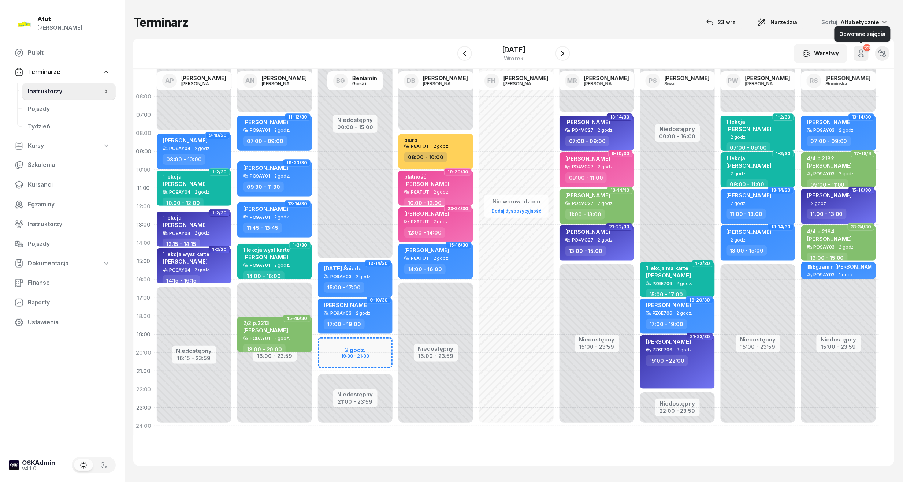
click at [864, 50] on div "23" at bounding box center [866, 47] width 7 height 7
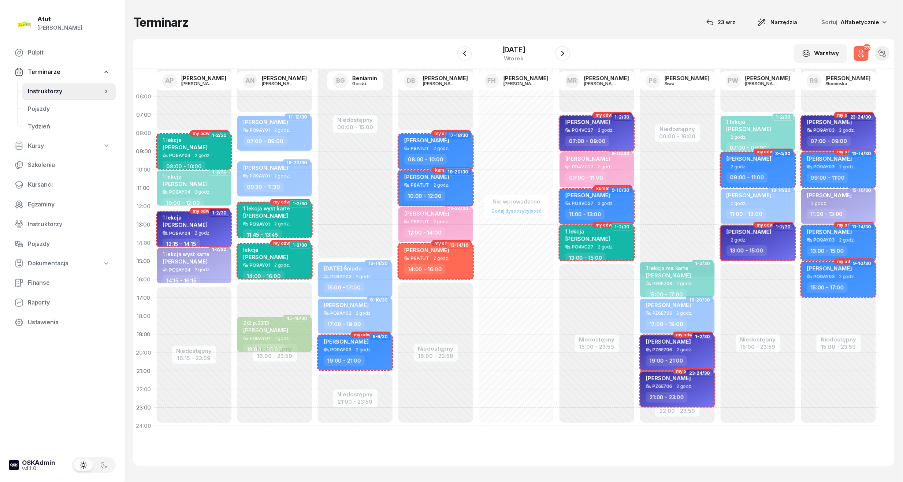
click at [864, 50] on div "23" at bounding box center [866, 47] width 7 height 7
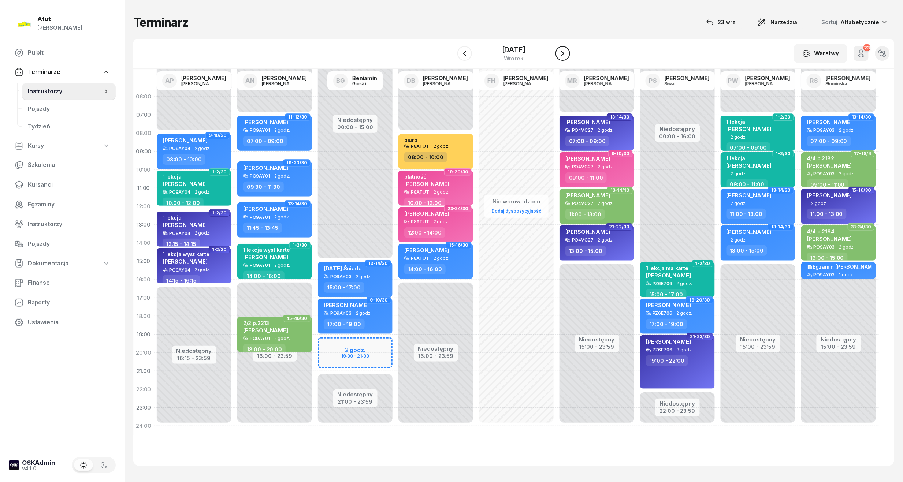
click at [562, 53] on icon "button" at bounding box center [562, 53] width 9 height 9
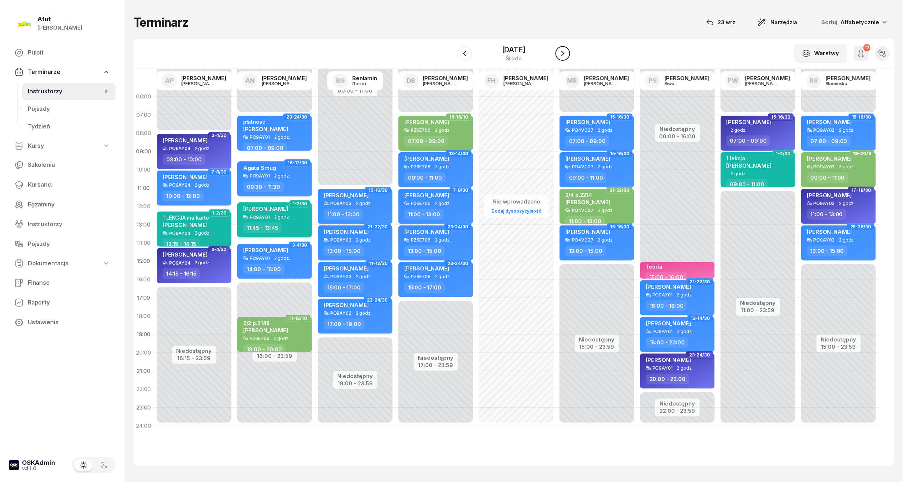
click at [562, 53] on icon "button" at bounding box center [562, 53] width 9 height 9
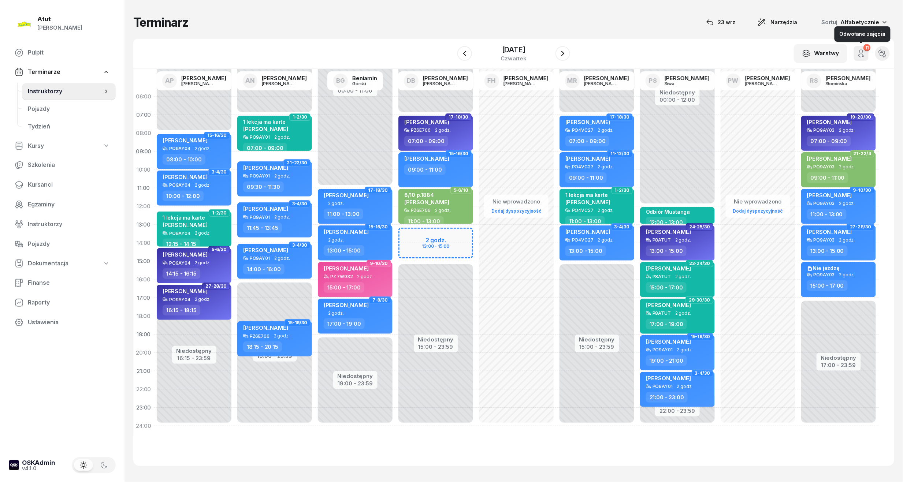
click at [860, 55] on icon "button" at bounding box center [861, 53] width 9 height 9
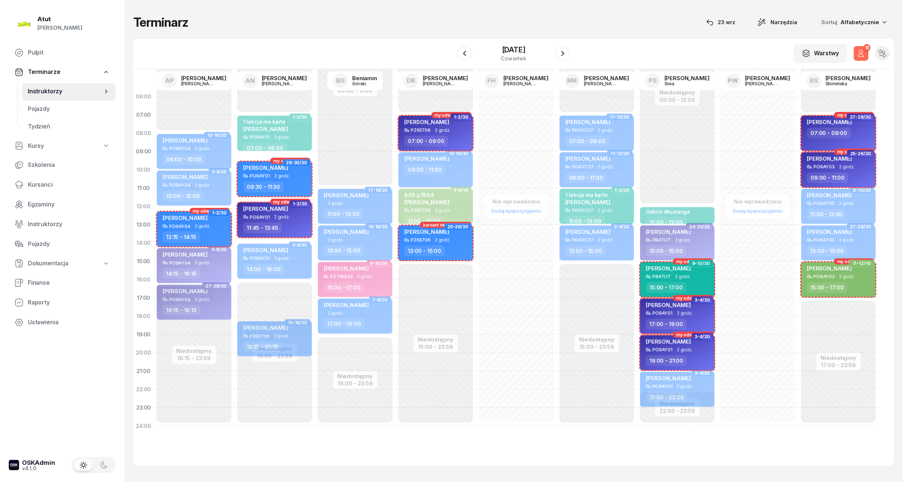
click at [860, 55] on icon "button" at bounding box center [861, 53] width 9 height 9
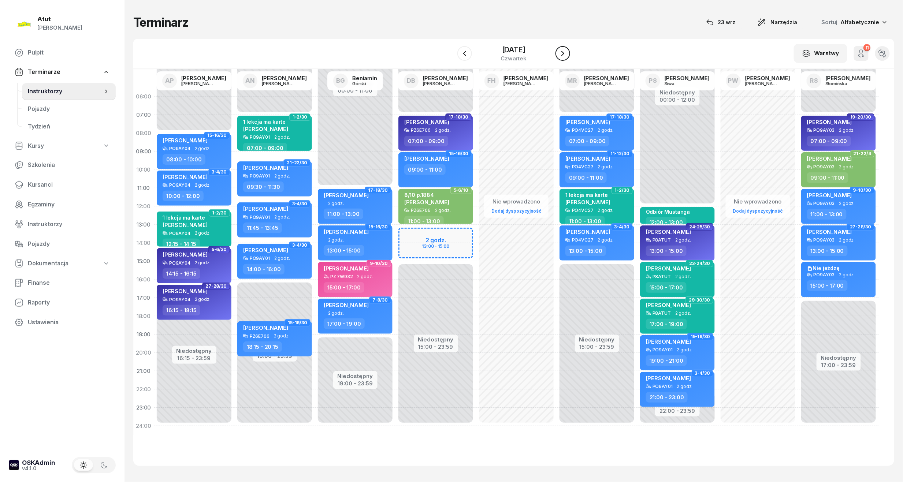
click at [567, 52] on icon "button" at bounding box center [562, 53] width 9 height 9
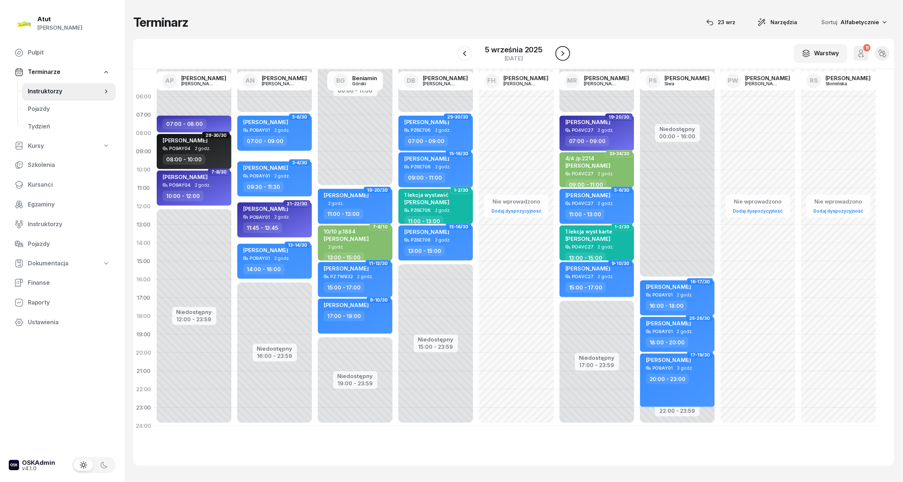
click at [566, 52] on icon "button" at bounding box center [562, 53] width 9 height 9
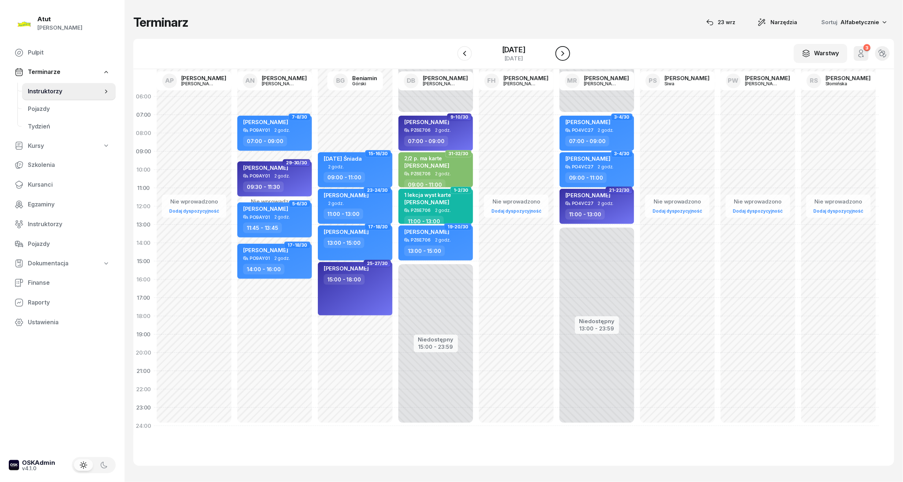
click at [566, 52] on icon "button" at bounding box center [562, 53] width 9 height 9
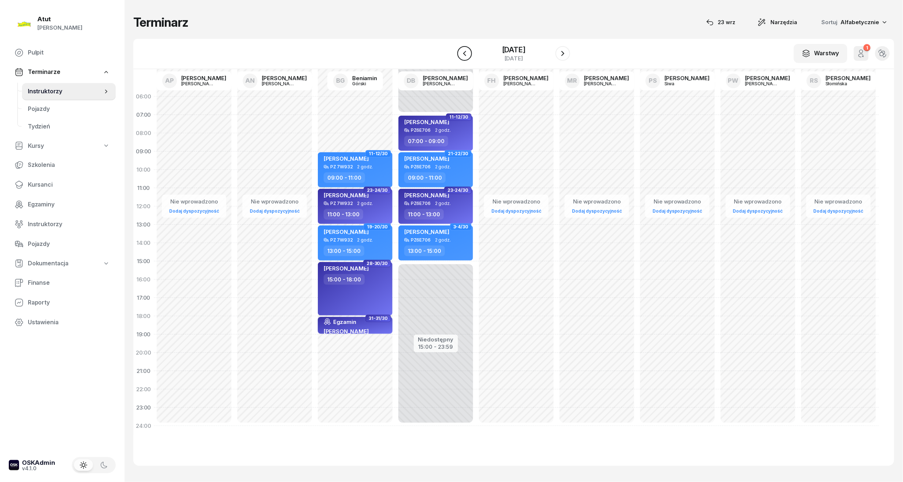
click at [465, 53] on icon "button" at bounding box center [464, 53] width 9 height 9
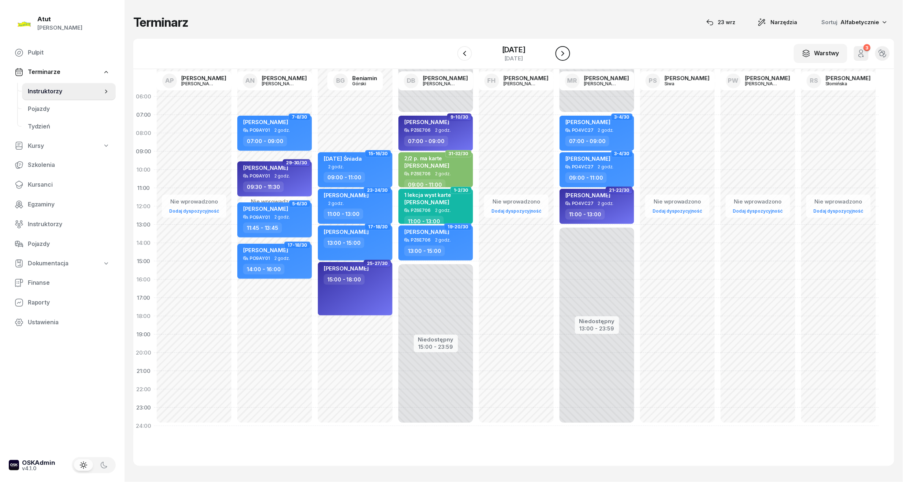
click at [564, 55] on icon "button" at bounding box center [562, 53] width 9 height 9
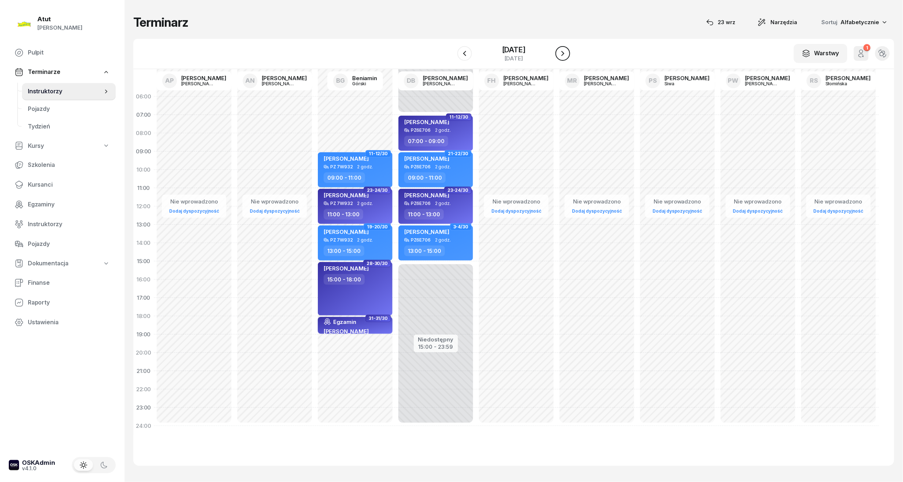
click at [564, 55] on icon "button" at bounding box center [562, 53] width 9 height 9
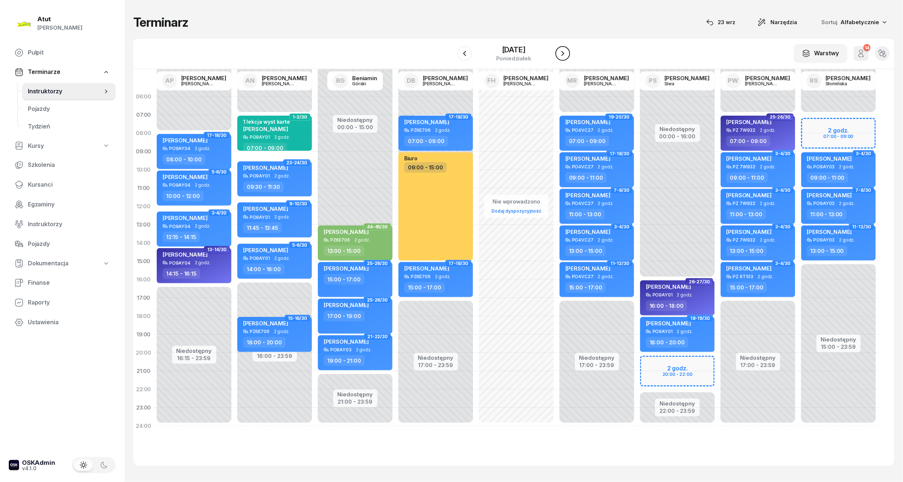
click at [564, 55] on icon "button" at bounding box center [562, 53] width 9 height 9
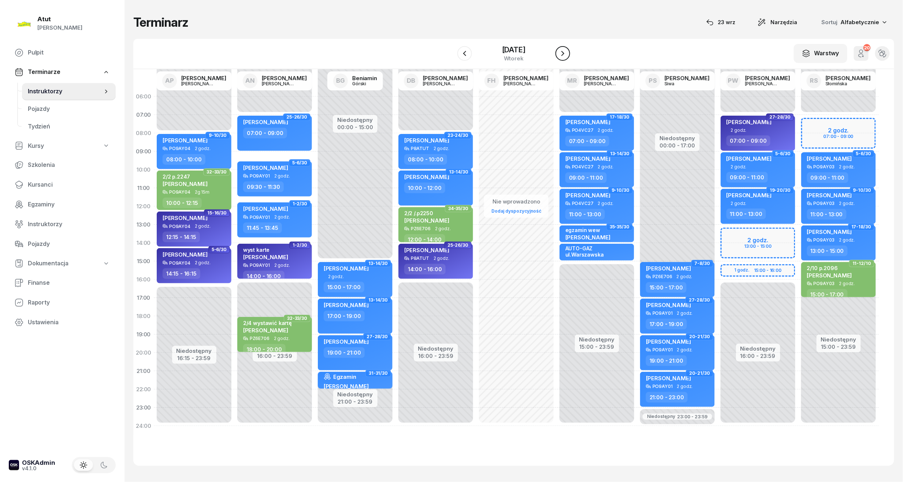
click at [564, 55] on icon "button" at bounding box center [562, 53] width 9 height 9
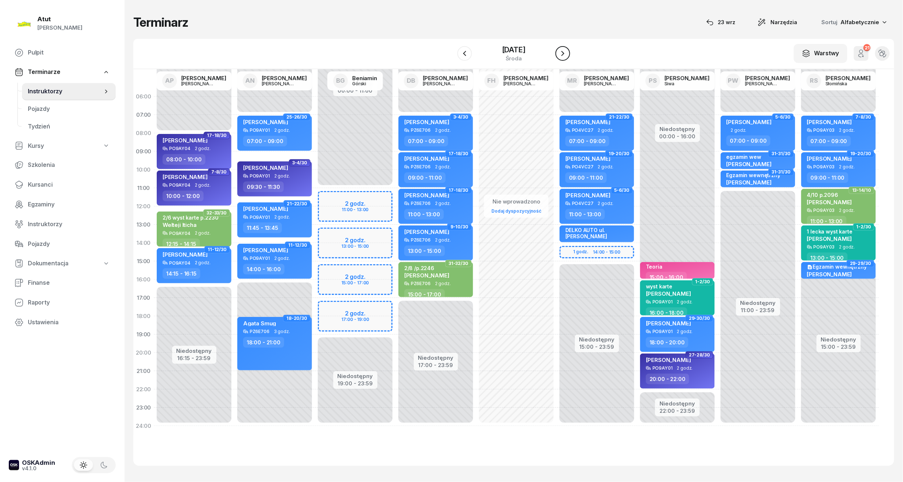
click at [564, 55] on icon "button" at bounding box center [562, 53] width 3 height 5
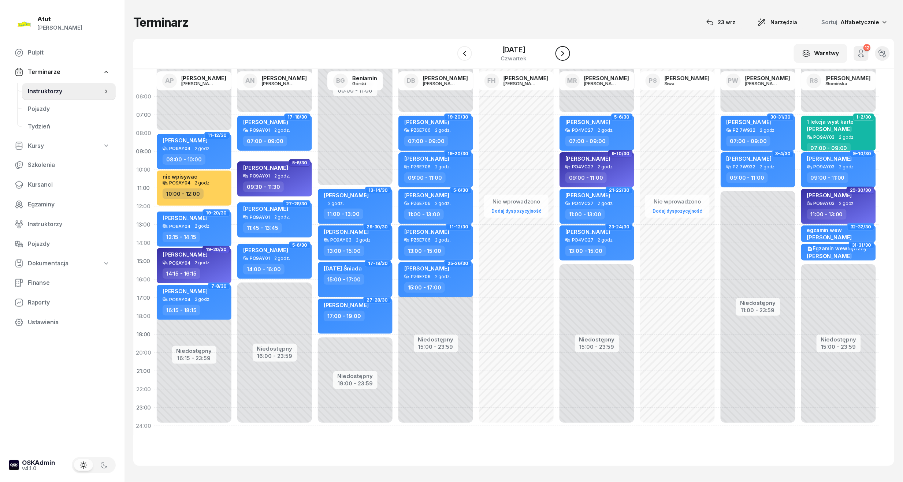
click at [564, 55] on icon "button" at bounding box center [562, 53] width 9 height 9
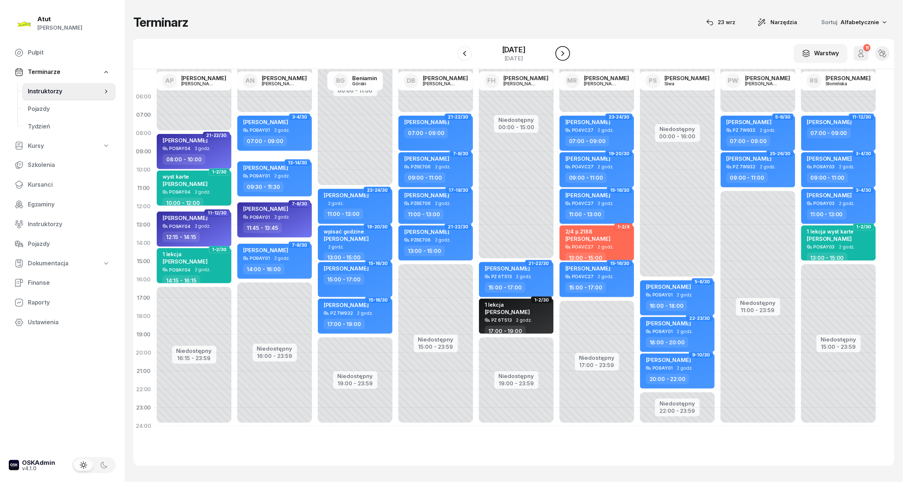
click at [564, 54] on icon "button" at bounding box center [562, 53] width 9 height 9
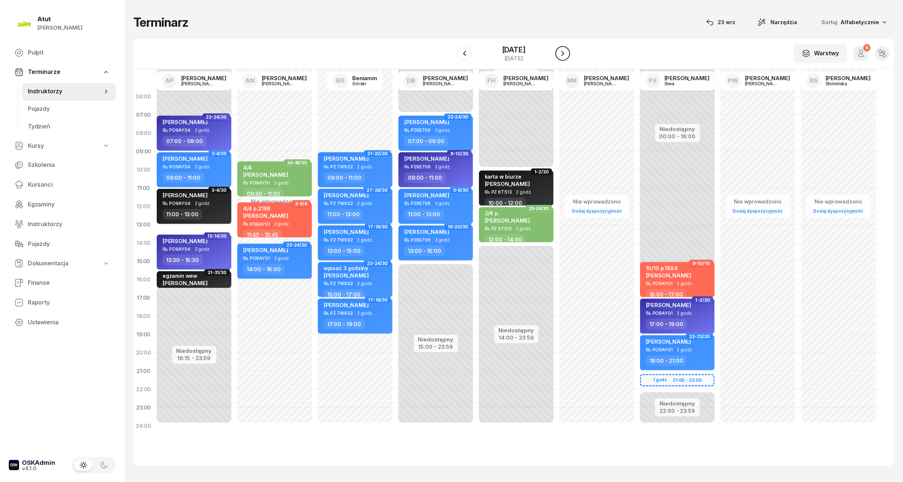
click at [564, 54] on icon "button" at bounding box center [562, 53] width 9 height 9
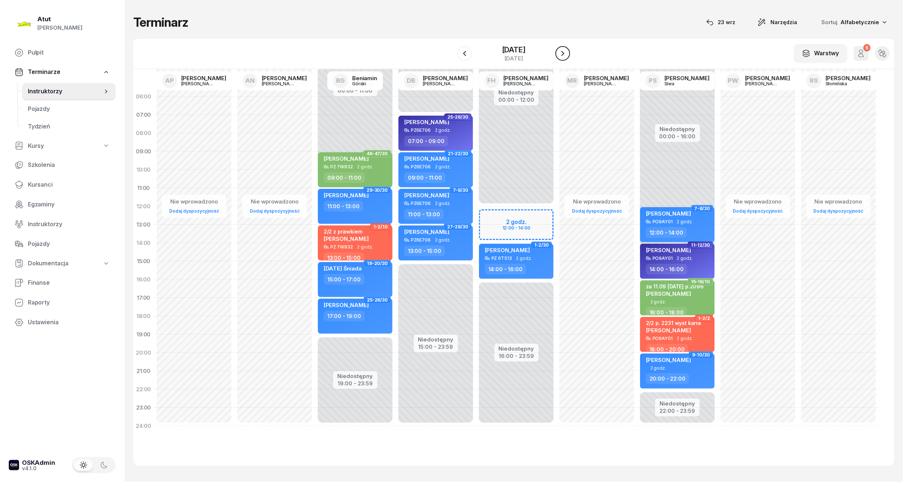
click at [564, 54] on icon "button" at bounding box center [562, 53] width 9 height 9
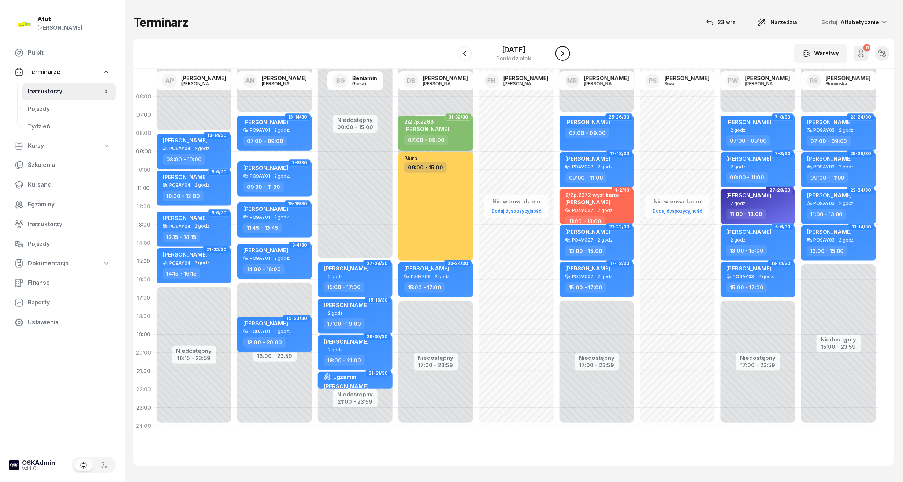
click at [564, 54] on icon "button" at bounding box center [562, 53] width 9 height 9
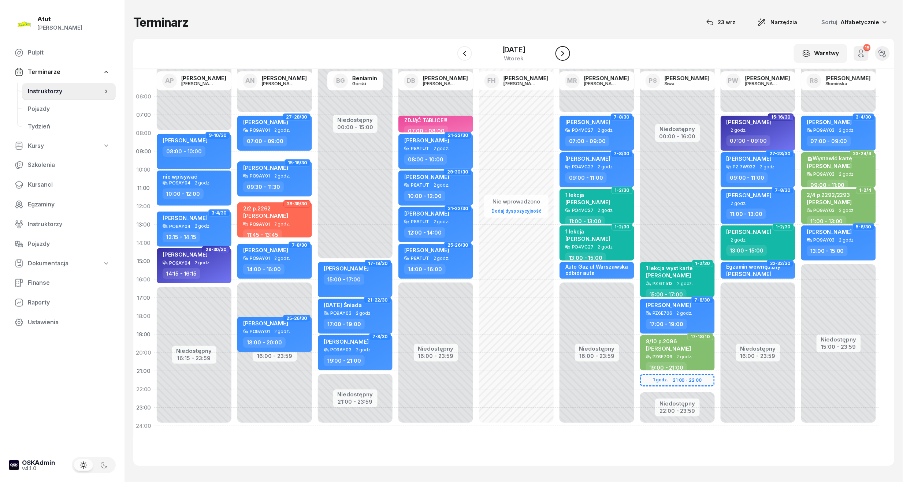
click at [564, 54] on icon "button" at bounding box center [562, 53] width 9 height 9
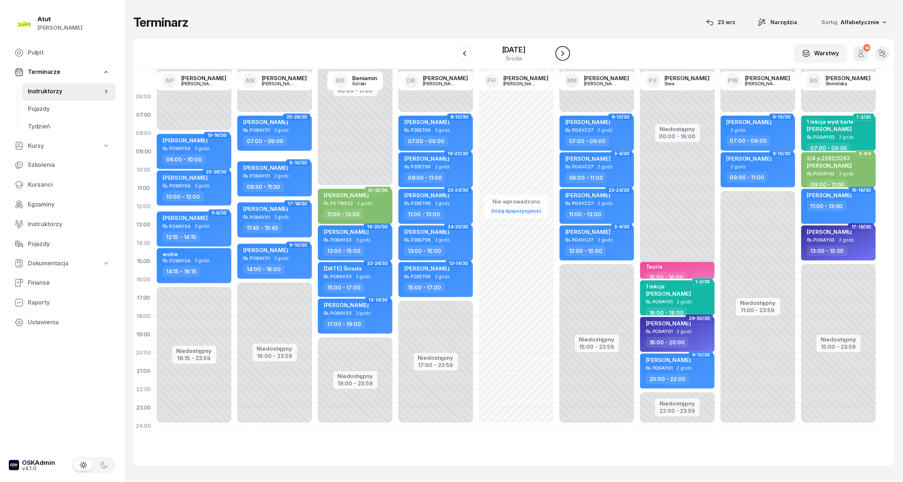
click at [564, 54] on icon "button" at bounding box center [562, 53] width 3 height 5
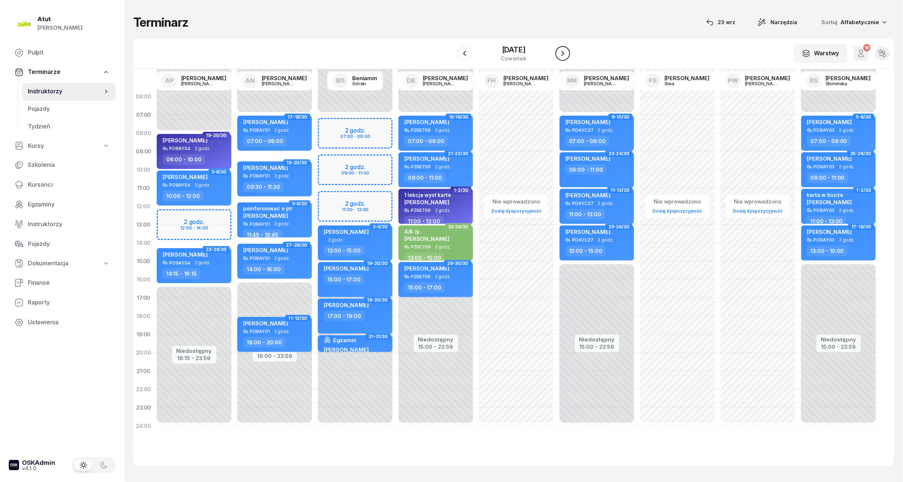
click at [564, 54] on icon "button" at bounding box center [562, 53] width 9 height 9
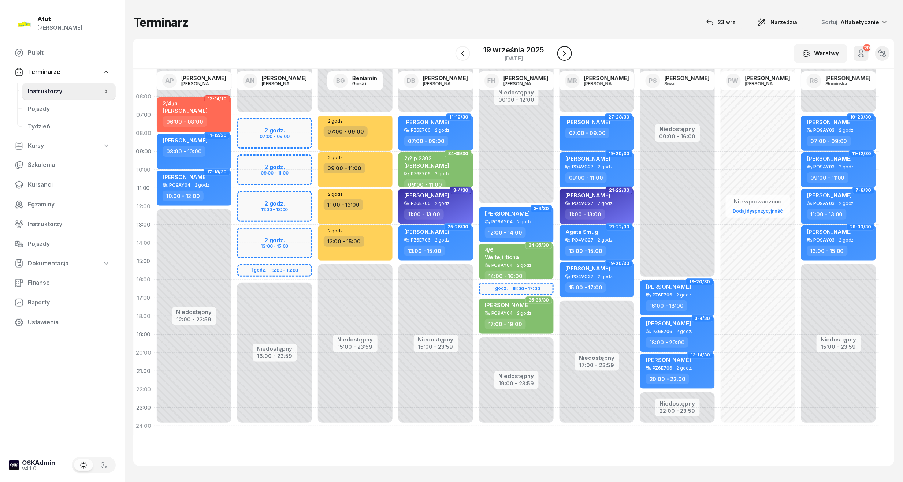
click at [564, 54] on icon "button" at bounding box center [564, 53] width 9 height 9
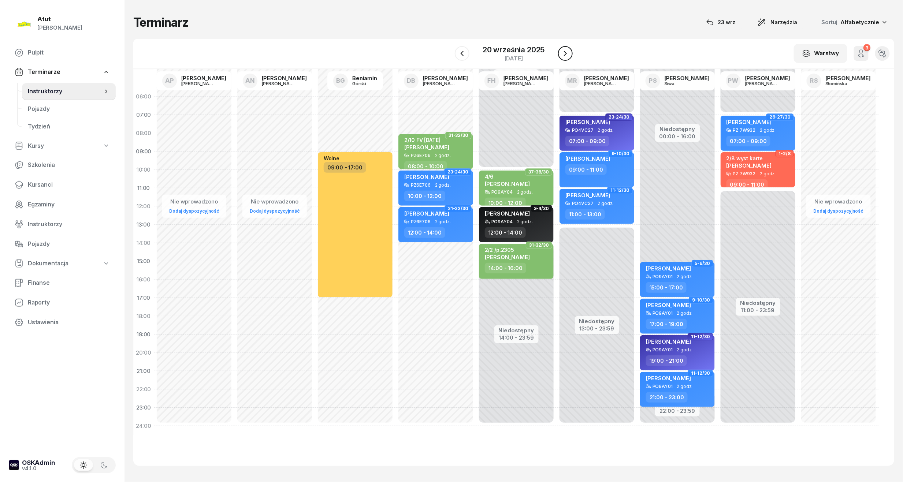
click at [564, 54] on icon "button" at bounding box center [565, 53] width 9 height 9
click at [564, 54] on icon "button" at bounding box center [564, 53] width 9 height 9
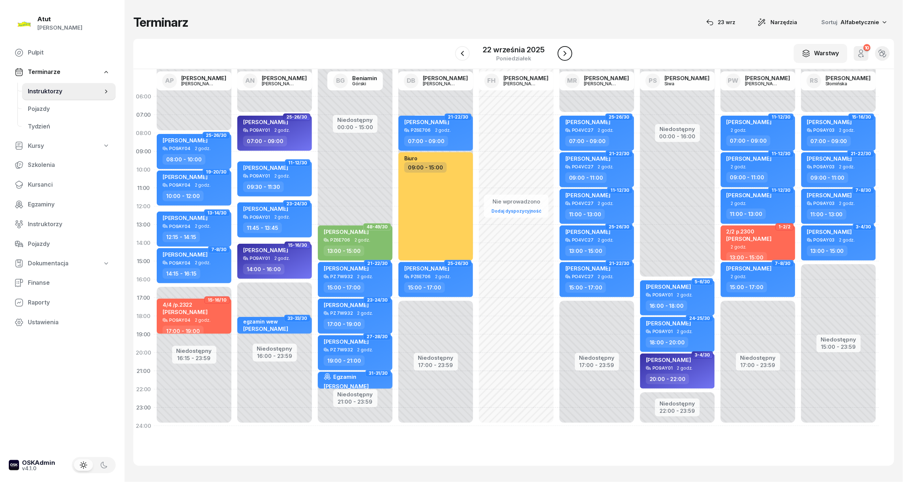
click at [564, 54] on icon "button" at bounding box center [565, 53] width 9 height 9
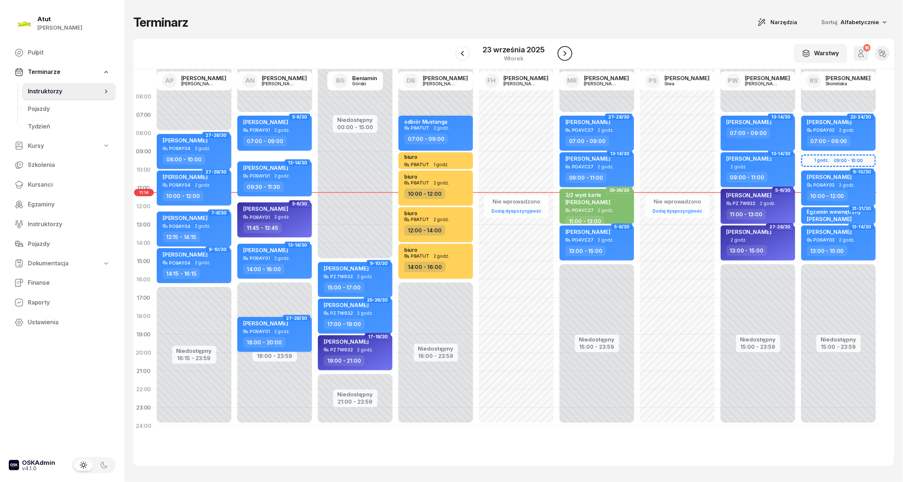
click at [564, 54] on icon "button" at bounding box center [565, 53] width 9 height 9
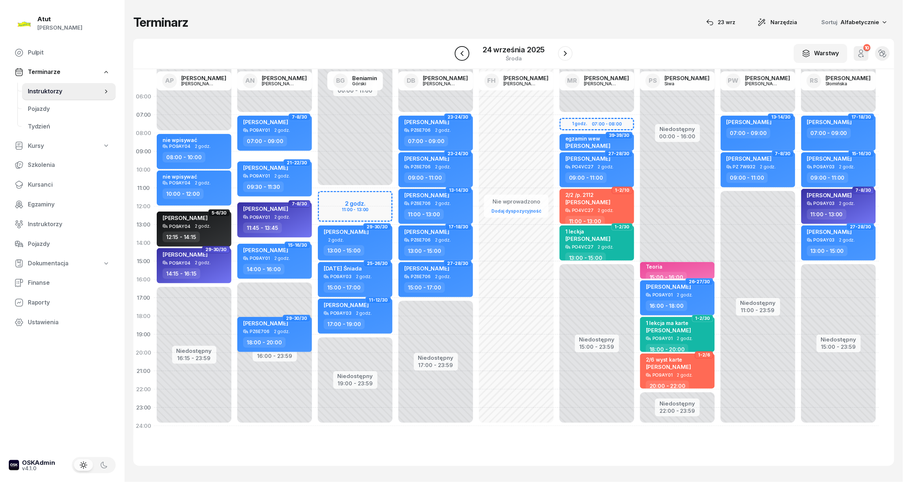
click at [467, 55] on button "button" at bounding box center [462, 53] width 15 height 15
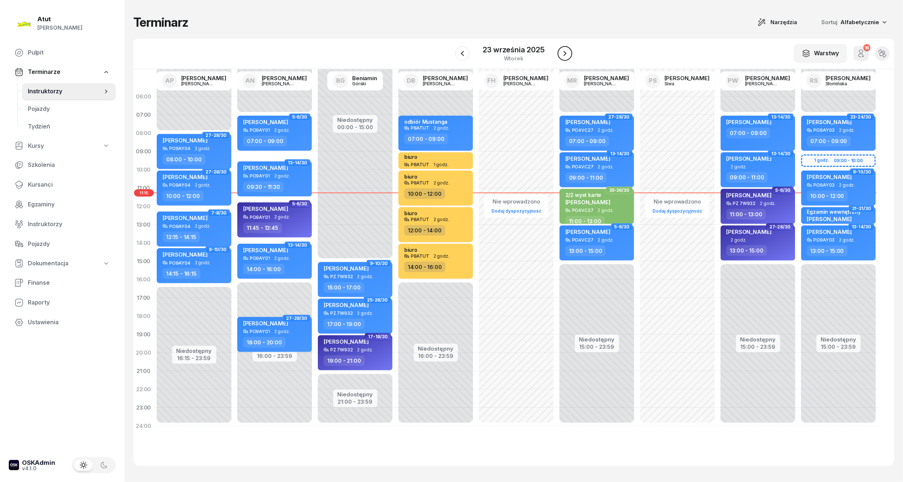
click at [567, 54] on icon "button" at bounding box center [565, 53] width 9 height 9
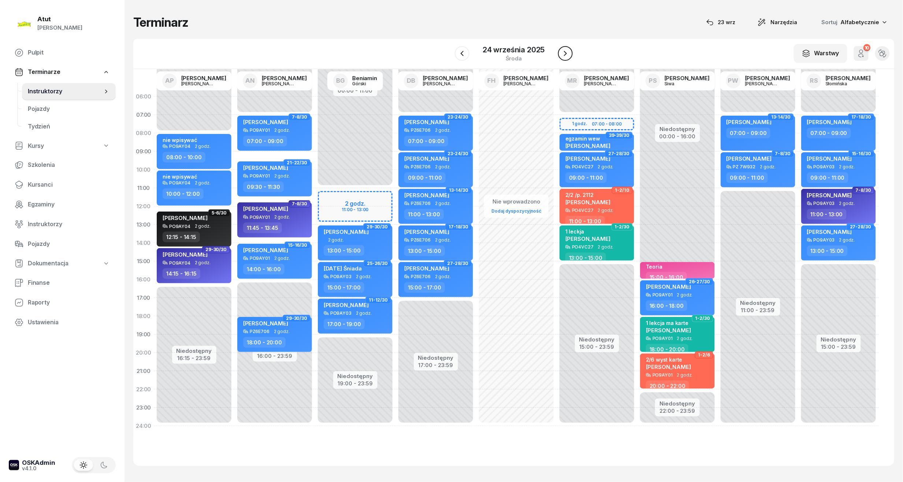
click at [567, 54] on icon "button" at bounding box center [565, 53] width 9 height 9
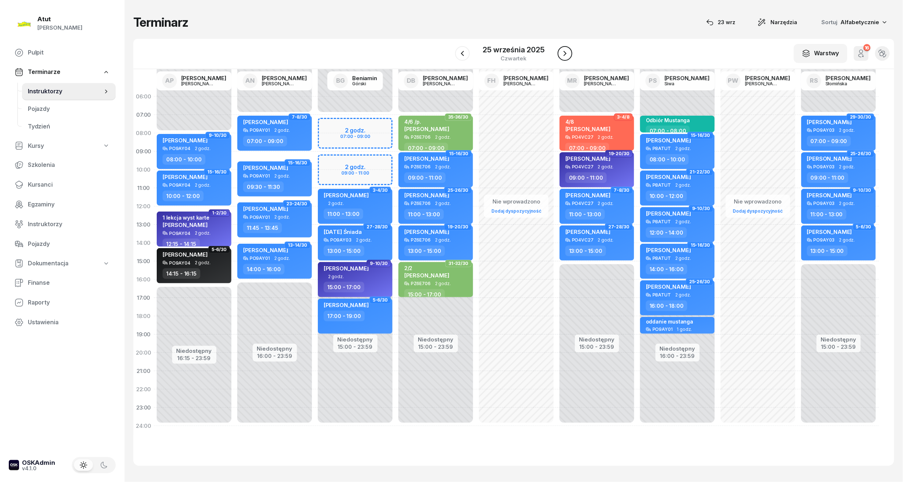
click at [567, 54] on icon "button" at bounding box center [565, 53] width 9 height 9
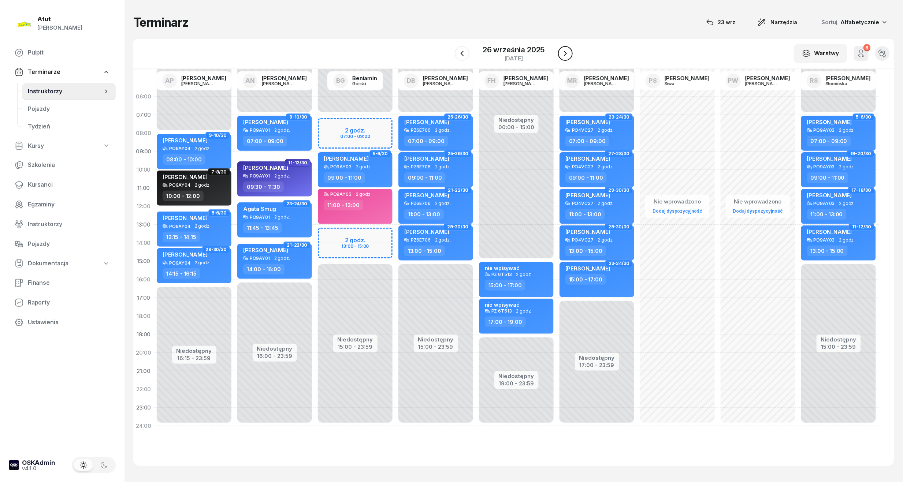
click at [567, 54] on icon "button" at bounding box center [565, 53] width 9 height 9
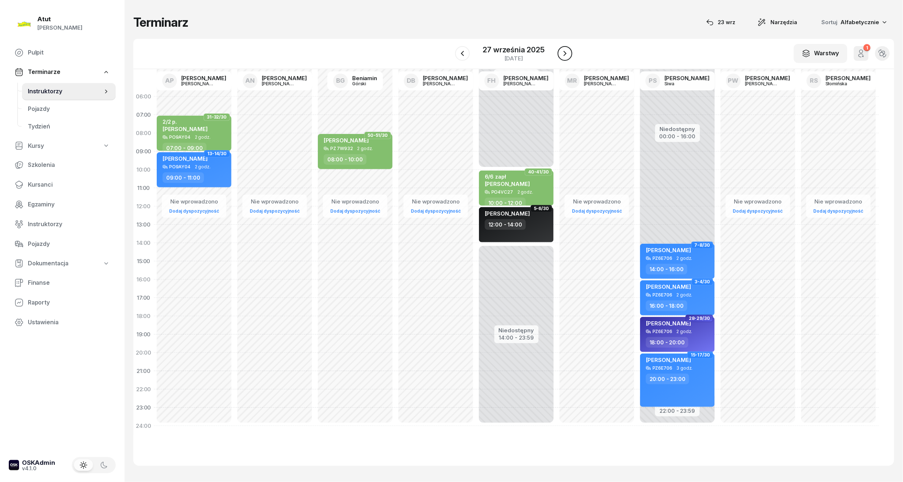
click at [567, 54] on icon "button" at bounding box center [565, 53] width 9 height 9
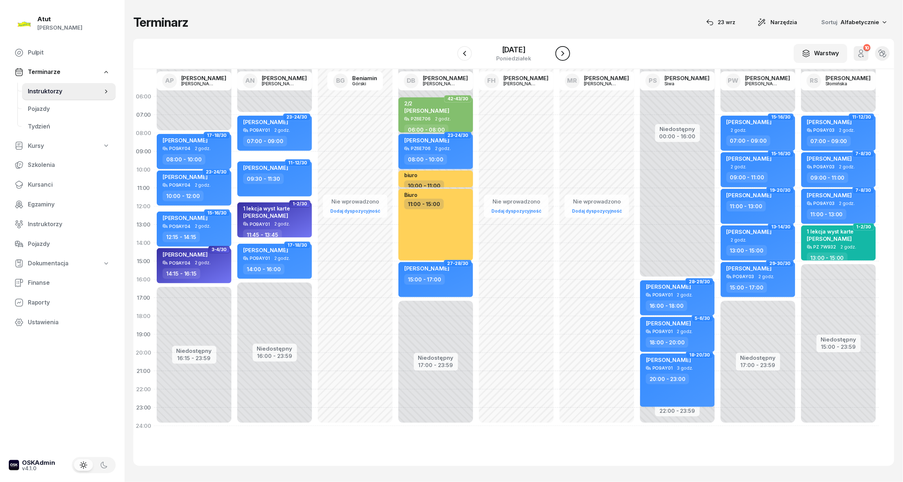
click at [567, 54] on icon "button" at bounding box center [562, 53] width 9 height 9
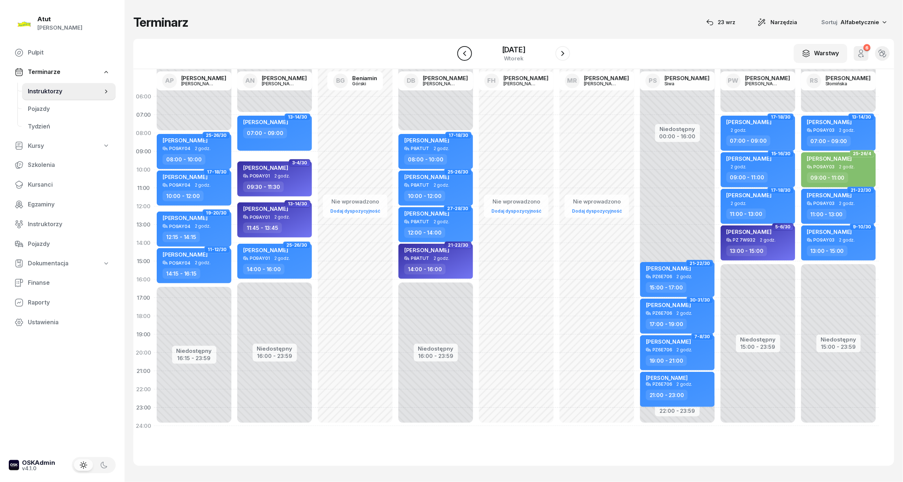
click at [461, 51] on icon "button" at bounding box center [464, 53] width 9 height 9
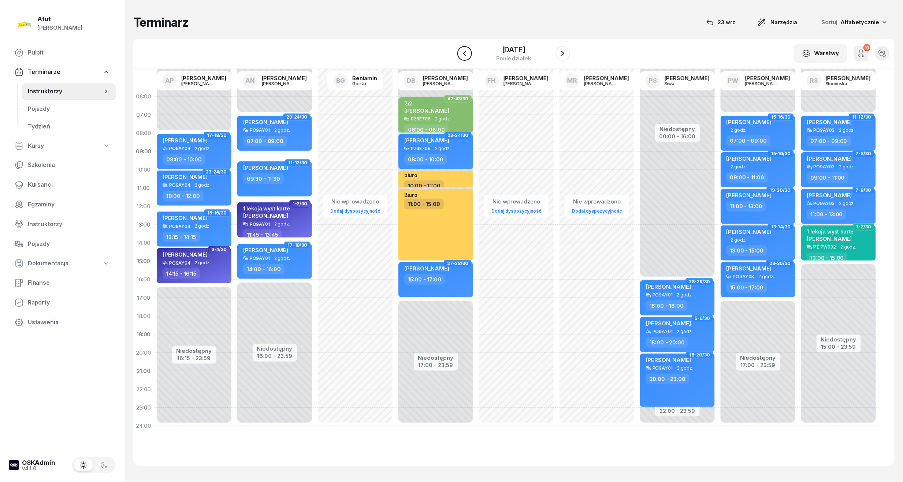
click at [461, 51] on icon "button" at bounding box center [464, 53] width 9 height 9
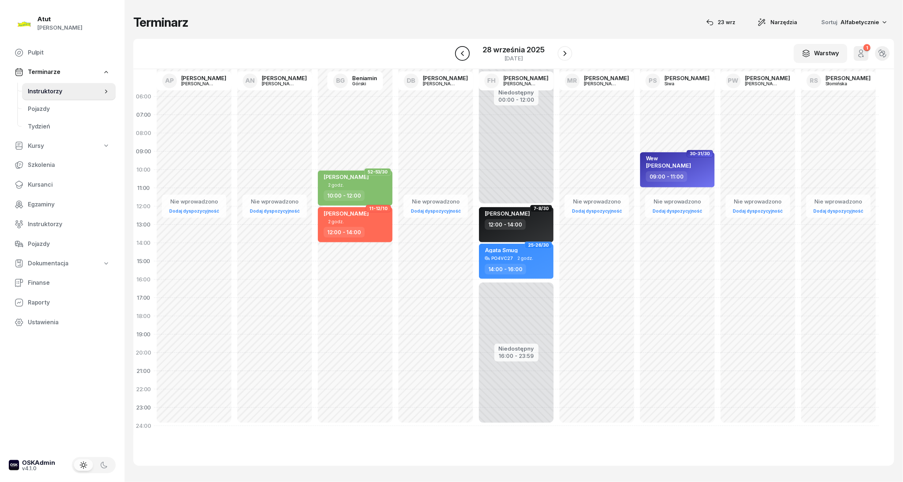
click at [461, 51] on icon "button" at bounding box center [462, 53] width 9 height 9
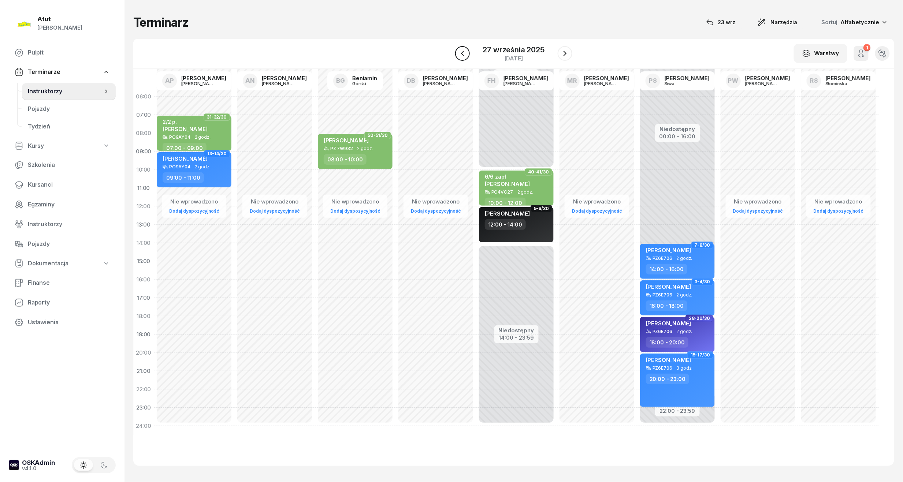
click at [461, 51] on icon "button" at bounding box center [462, 53] width 9 height 9
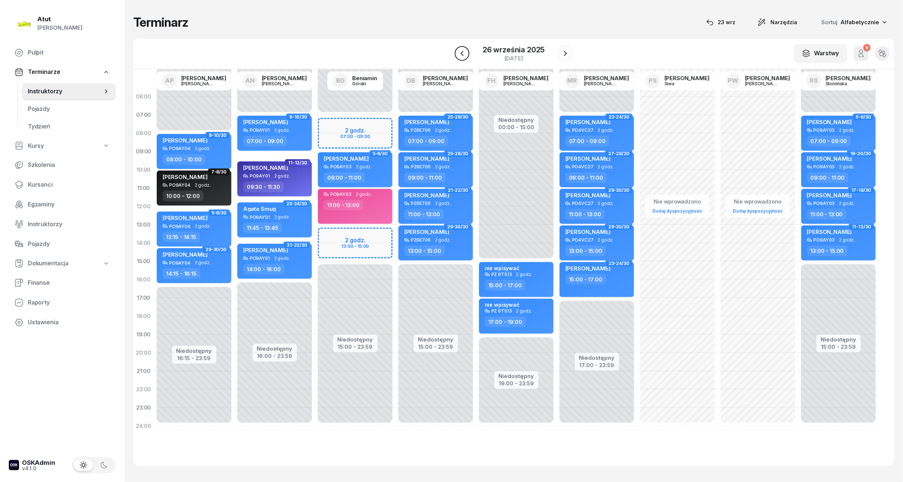
click at [461, 51] on icon "button" at bounding box center [462, 53] width 9 height 9
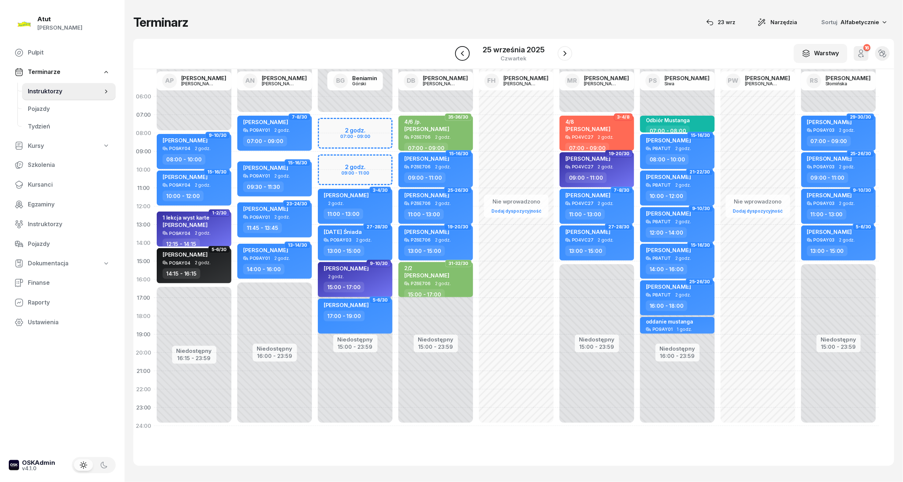
click at [461, 51] on icon "button" at bounding box center [462, 53] width 9 height 9
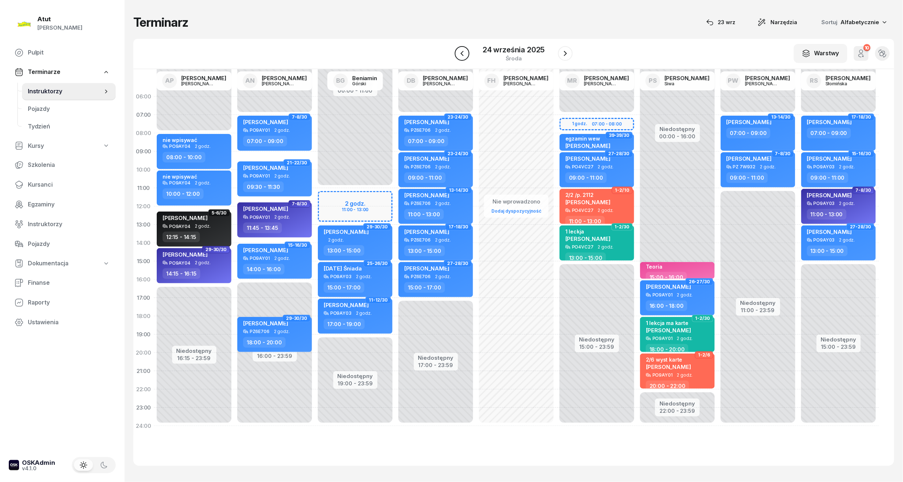
click at [461, 51] on icon "button" at bounding box center [462, 53] width 9 height 9
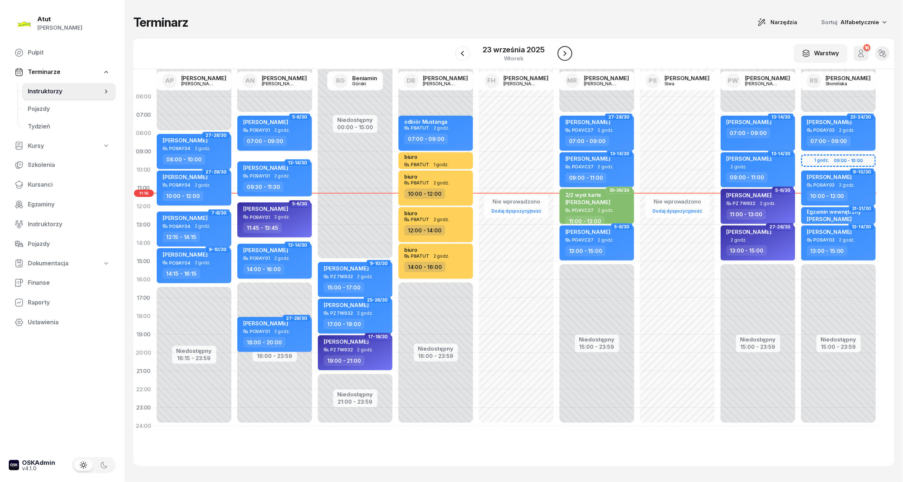
click at [566, 52] on icon "button" at bounding box center [565, 53] width 9 height 9
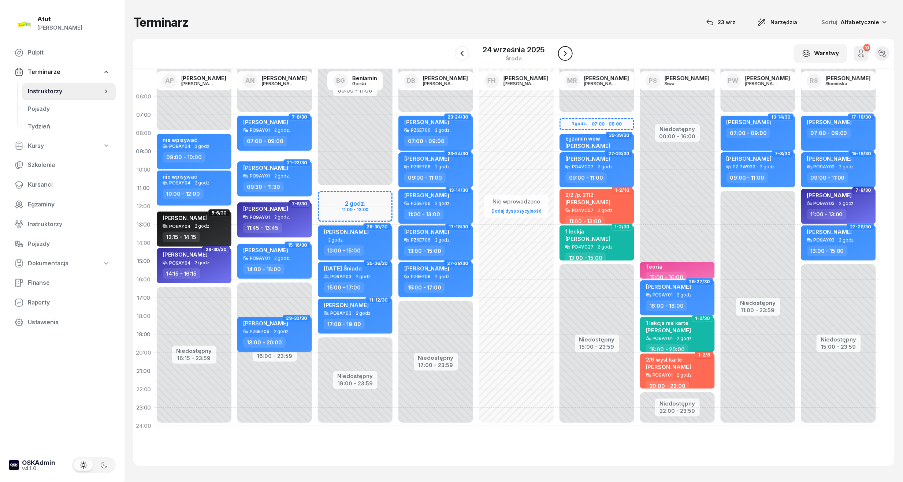
click at [566, 52] on icon "button" at bounding box center [565, 53] width 9 height 9
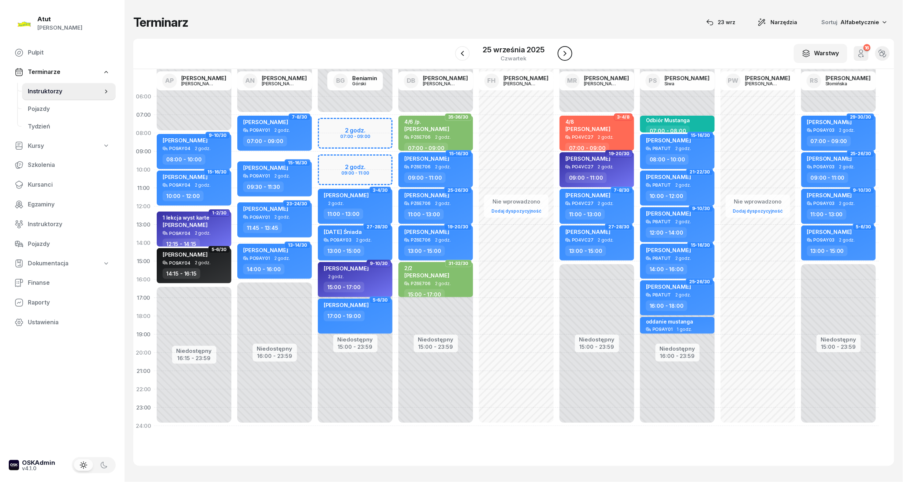
click at [566, 52] on icon "button" at bounding box center [565, 53] width 9 height 9
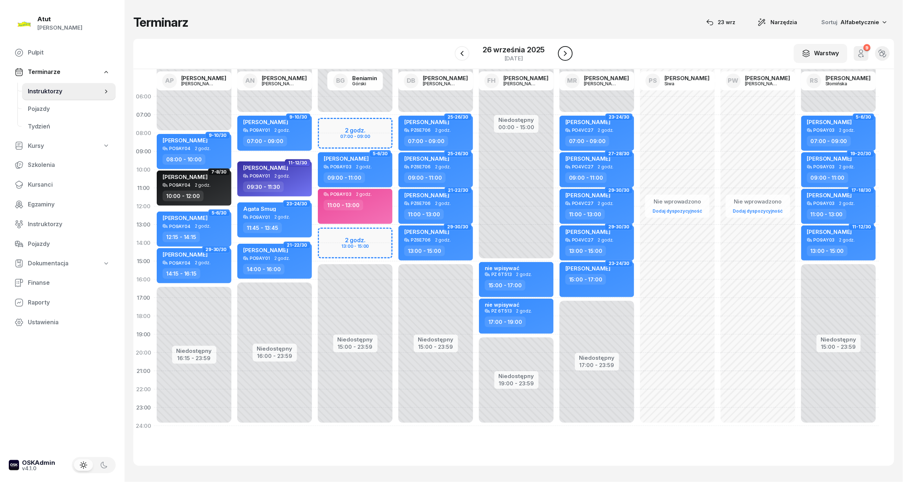
click at [566, 52] on icon "button" at bounding box center [565, 53] width 9 height 9
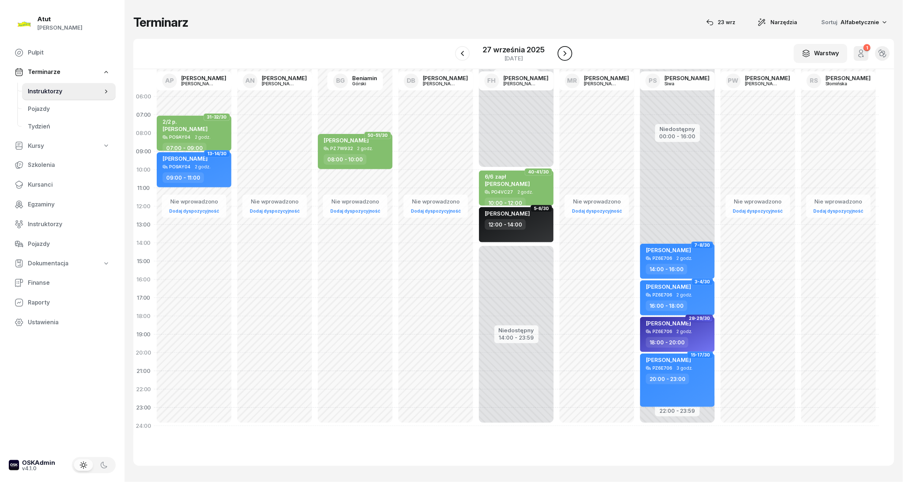
click at [566, 52] on icon "button" at bounding box center [565, 53] width 9 height 9
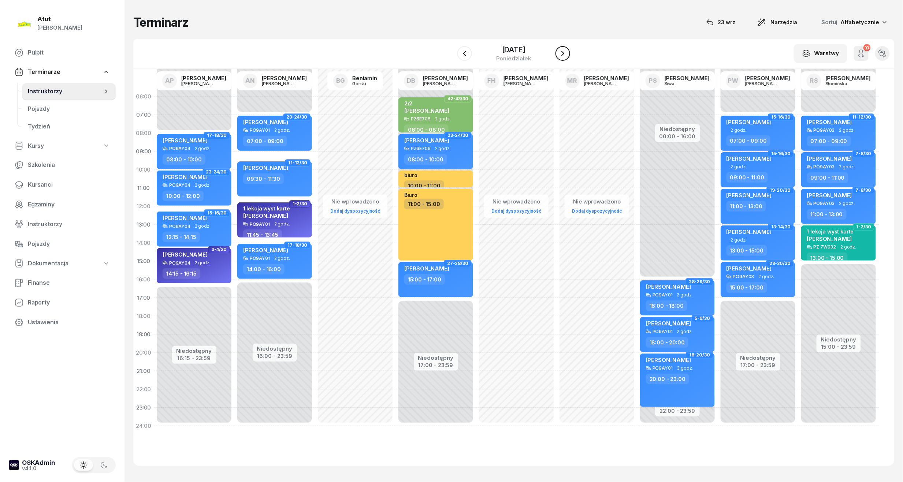
click at [566, 52] on icon "button" at bounding box center [562, 53] width 9 height 9
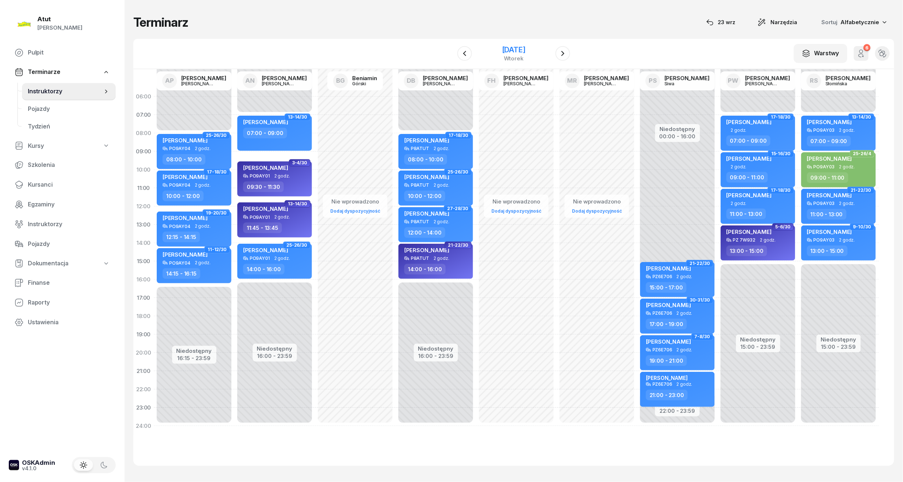
click at [516, 50] on div "[DATE]" at bounding box center [513, 49] width 23 height 7
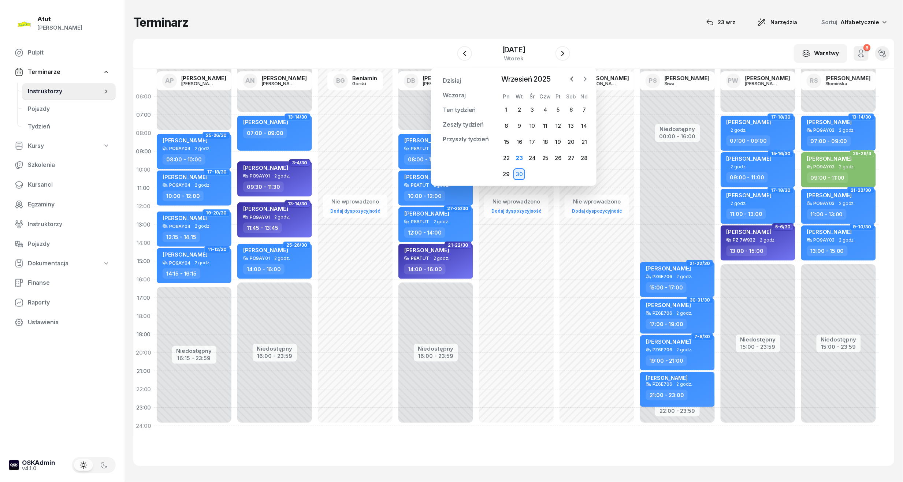
click at [584, 78] on icon "button" at bounding box center [584, 78] width 7 height 7
click at [442, 49] on div "W Wybierz AP [PERSON_NAME] AN [PERSON_NAME] BG [PERSON_NAME] DB [PERSON_NAME] F…" at bounding box center [513, 54] width 761 height 30
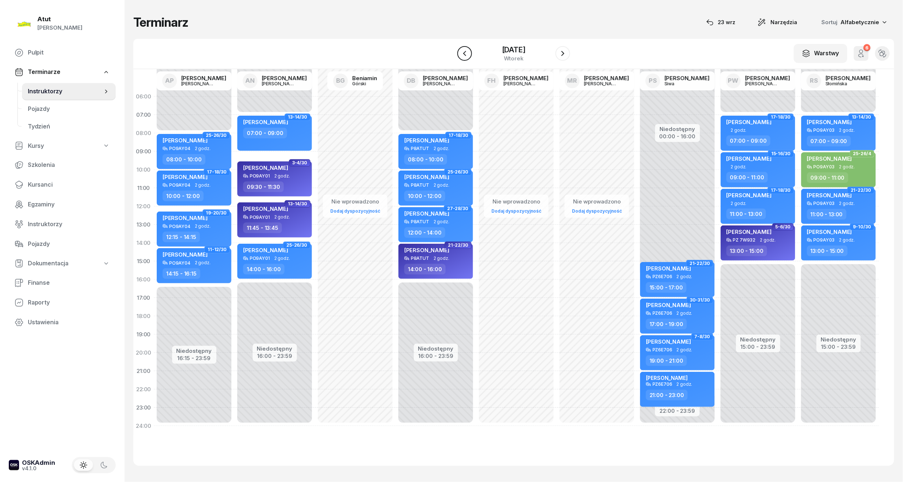
click at [466, 53] on icon "button" at bounding box center [464, 53] width 9 height 9
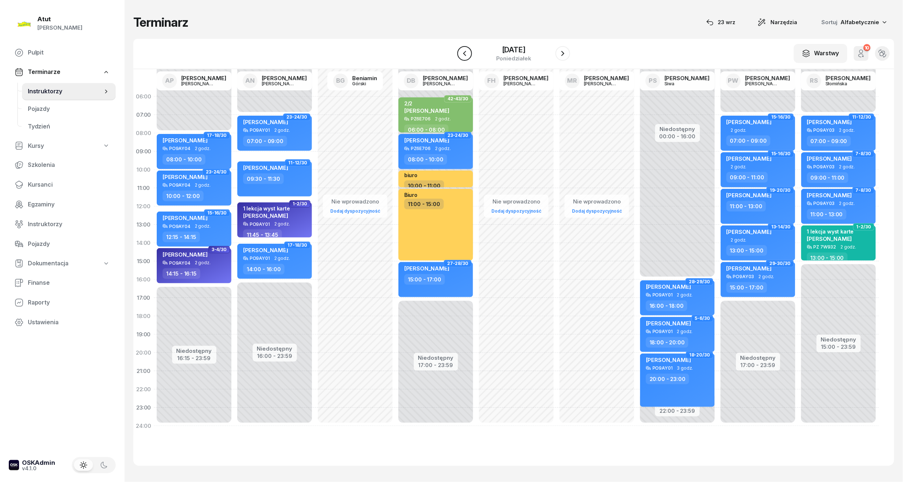
click at [466, 53] on icon "button" at bounding box center [464, 53] width 9 height 9
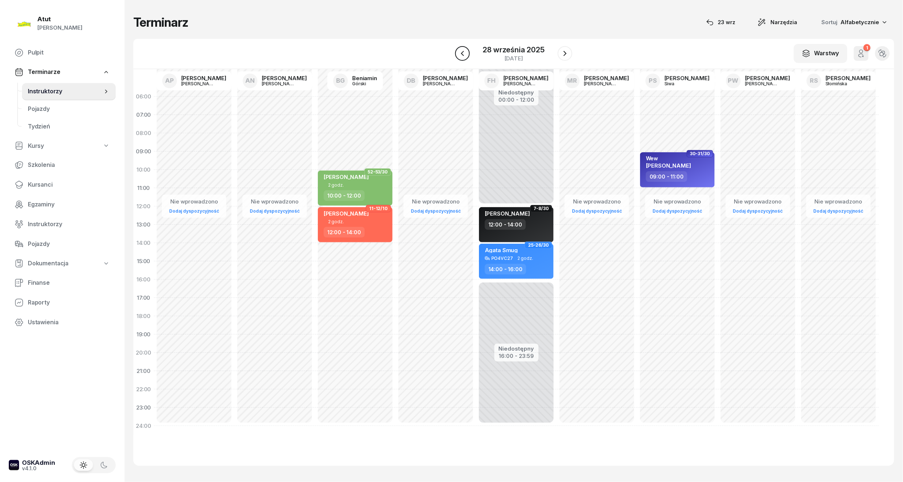
click at [466, 53] on icon "button" at bounding box center [462, 53] width 9 height 9
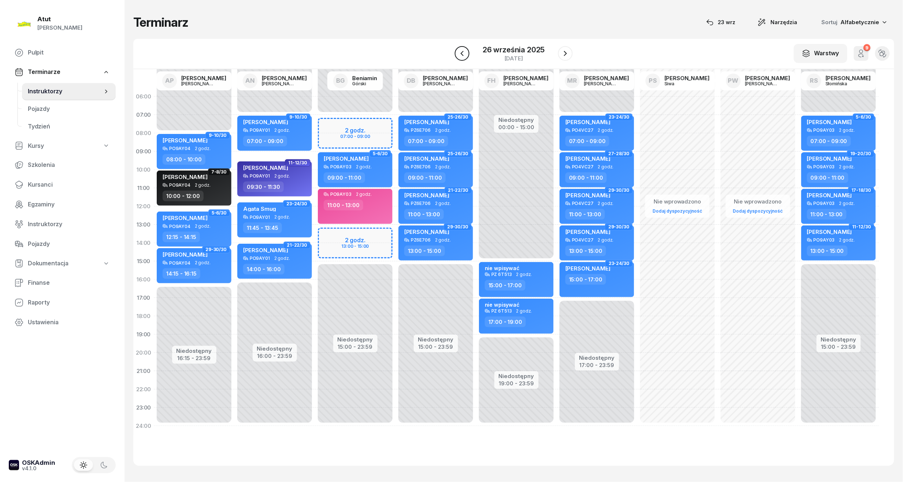
click at [466, 53] on icon "button" at bounding box center [462, 53] width 9 height 9
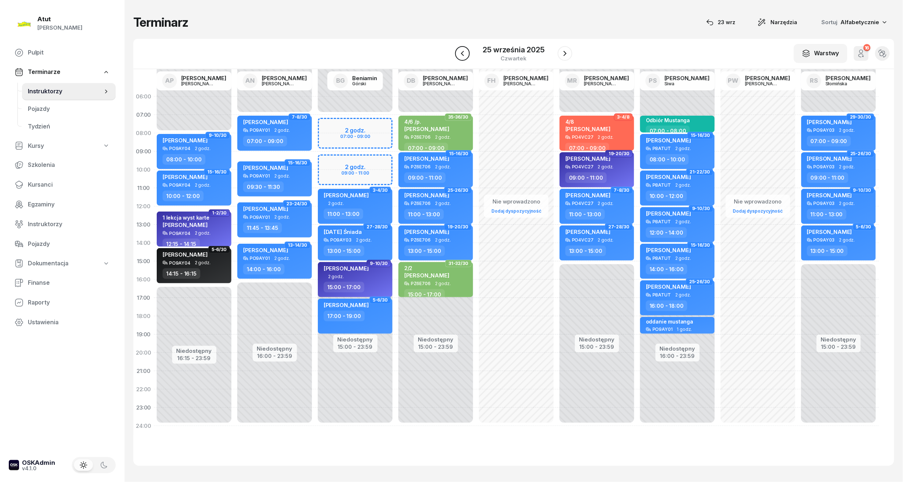
click at [466, 53] on icon "button" at bounding box center [462, 53] width 9 height 9
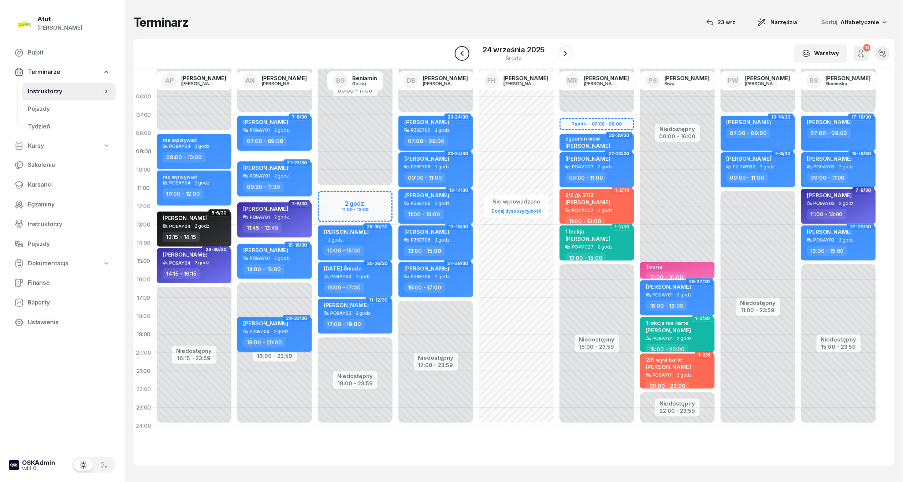
click at [466, 53] on icon "button" at bounding box center [462, 53] width 9 height 9
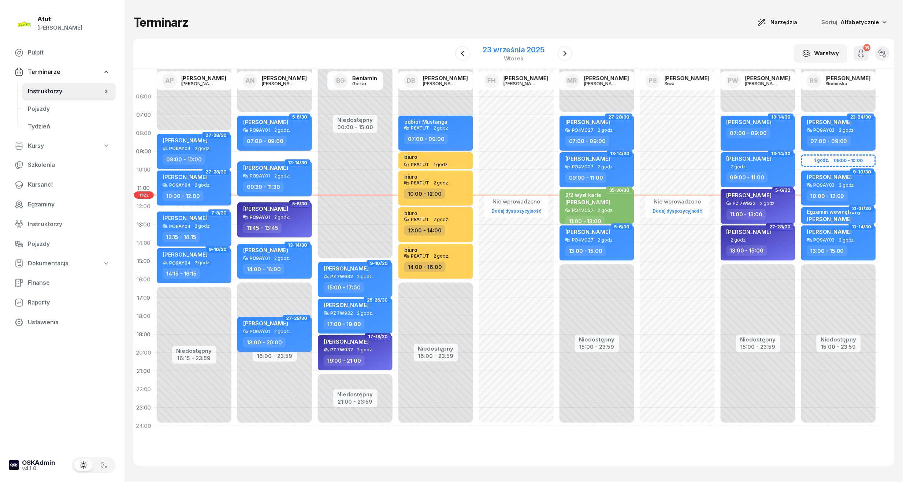
click at [507, 50] on div "23 września 2025" at bounding box center [514, 49] width 62 height 7
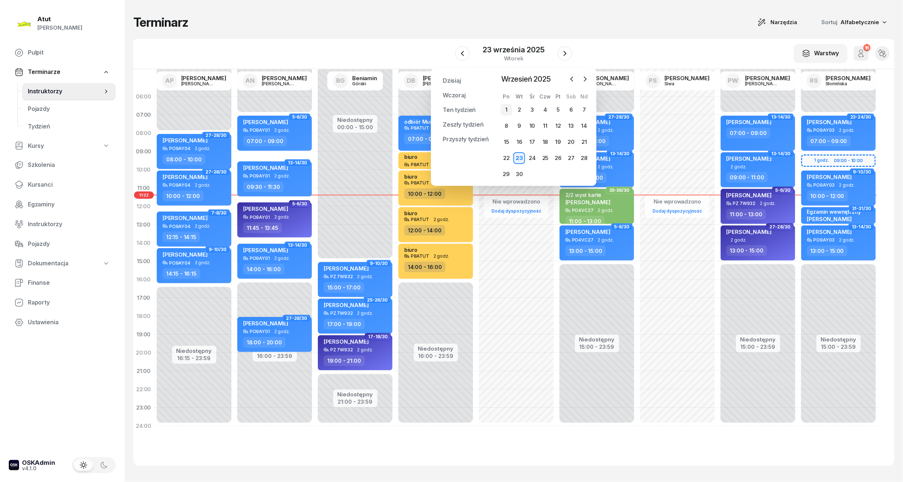
click at [505, 109] on div "1" at bounding box center [507, 110] width 12 height 12
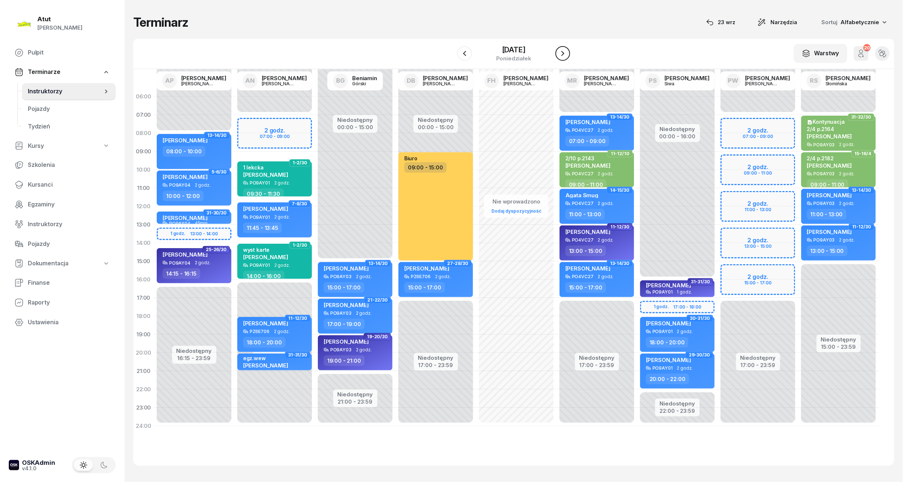
click at [557, 51] on button "button" at bounding box center [562, 53] width 15 height 15
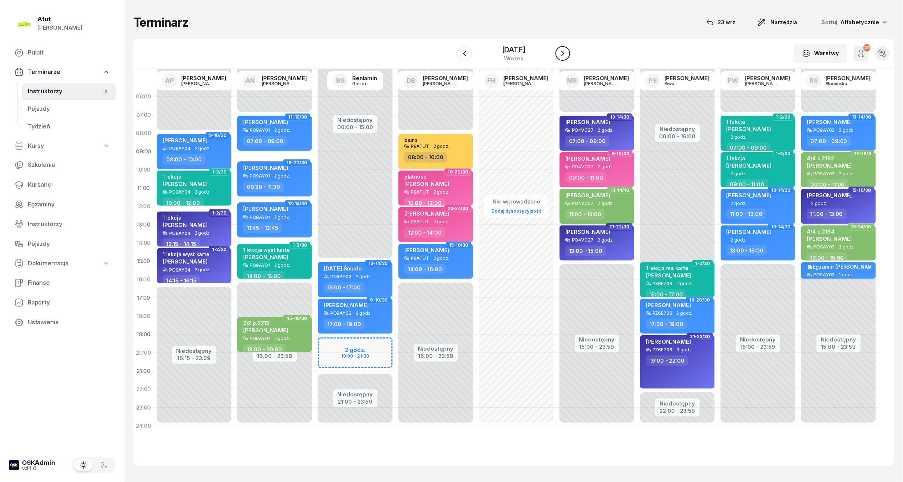
click at [557, 51] on button "button" at bounding box center [562, 53] width 15 height 15
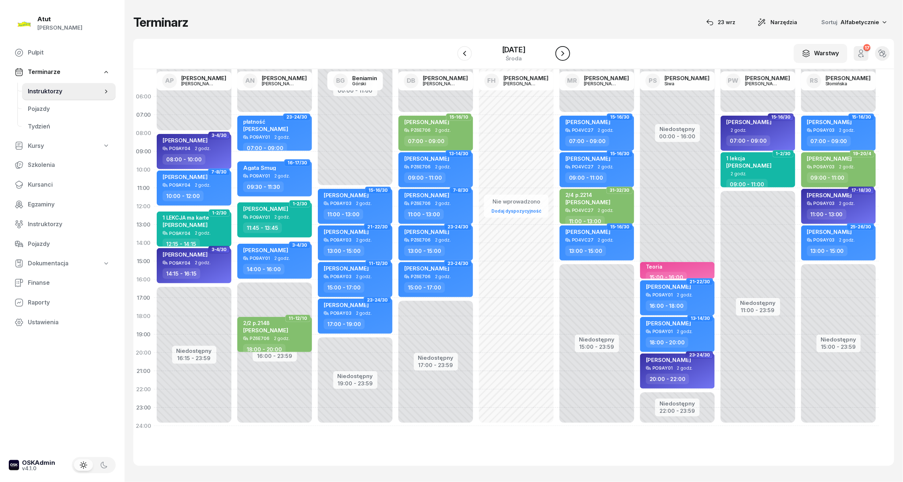
click at [557, 51] on button "button" at bounding box center [562, 53] width 15 height 15
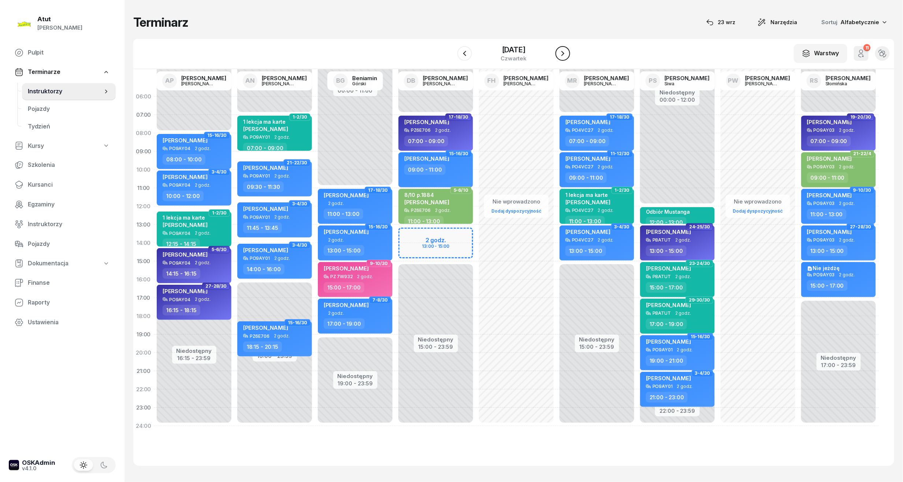
click at [561, 51] on icon "button" at bounding box center [562, 53] width 9 height 9
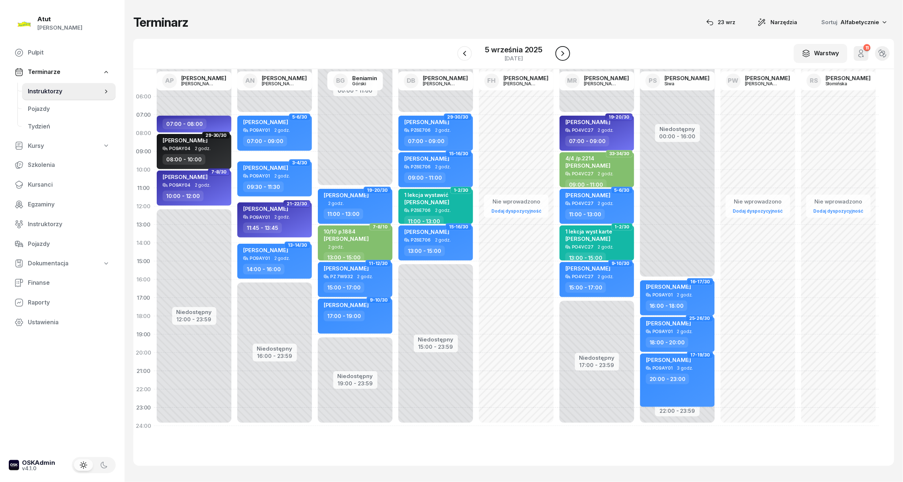
click at [563, 51] on icon "button" at bounding box center [562, 53] width 9 height 9
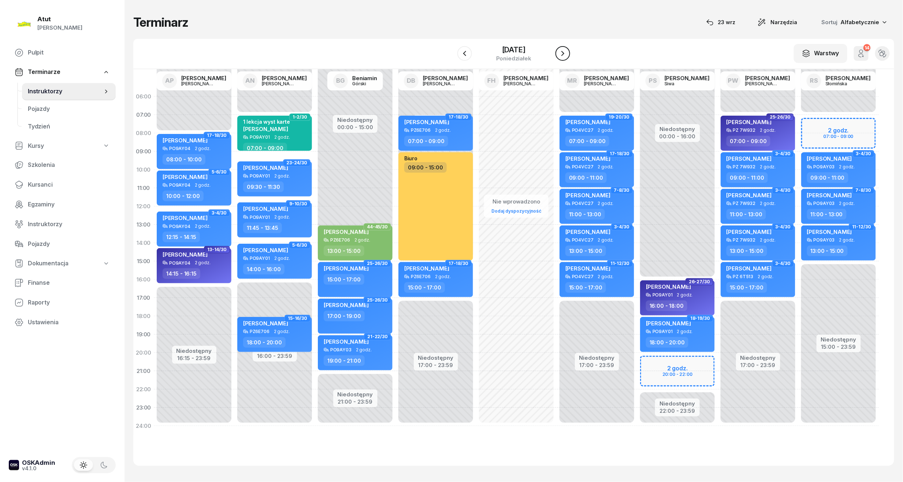
click at [563, 51] on icon "button" at bounding box center [562, 53] width 9 height 9
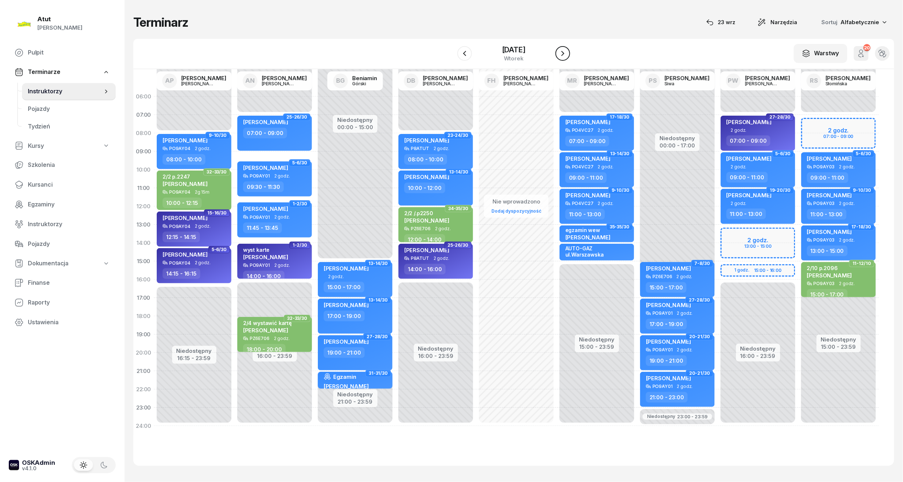
click at [563, 51] on icon "button" at bounding box center [562, 53] width 9 height 9
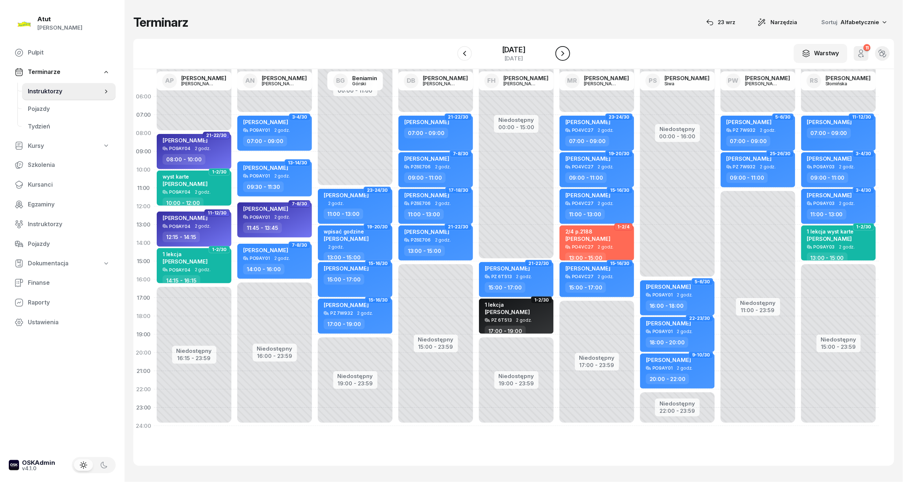
click at [563, 51] on icon "button" at bounding box center [562, 53] width 9 height 9
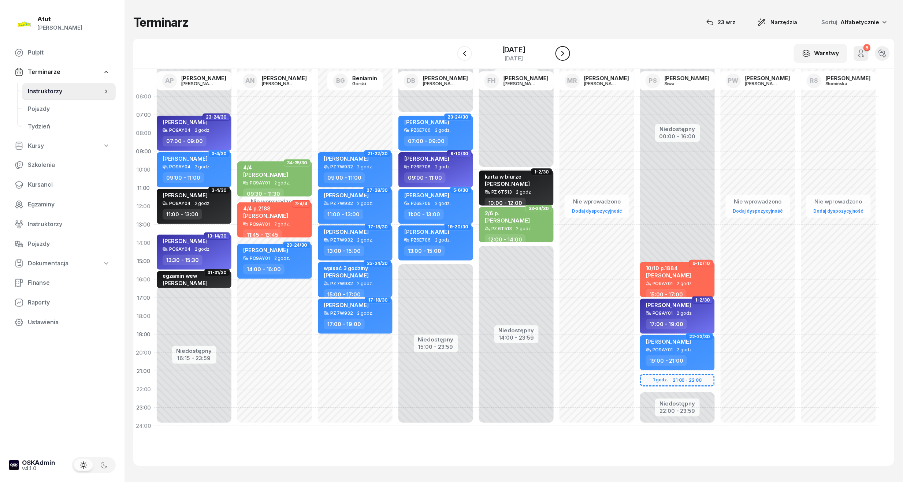
click at [563, 51] on icon "button" at bounding box center [562, 53] width 9 height 9
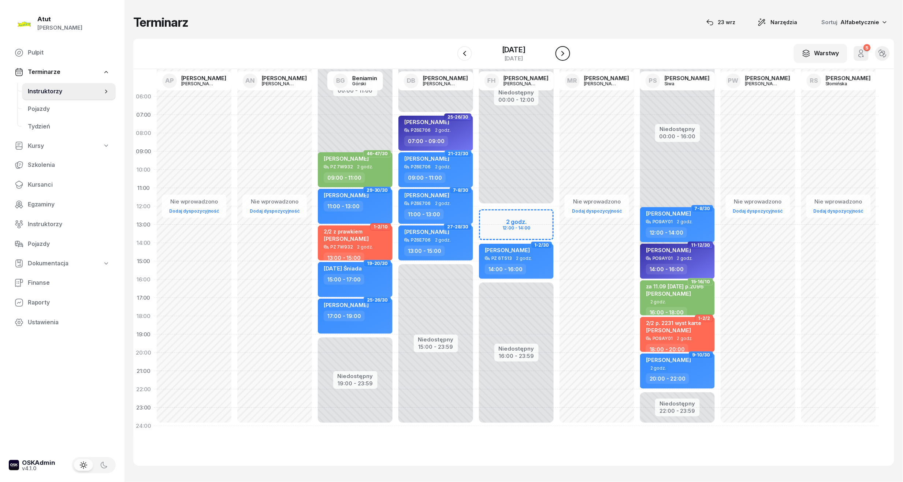
click at [563, 51] on icon "button" at bounding box center [562, 53] width 9 height 9
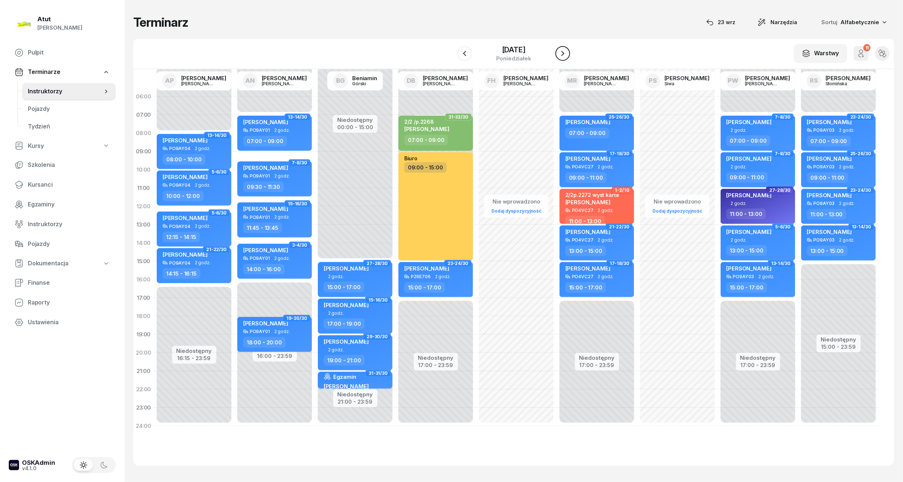
click at [563, 51] on icon "button" at bounding box center [562, 53] width 9 height 9
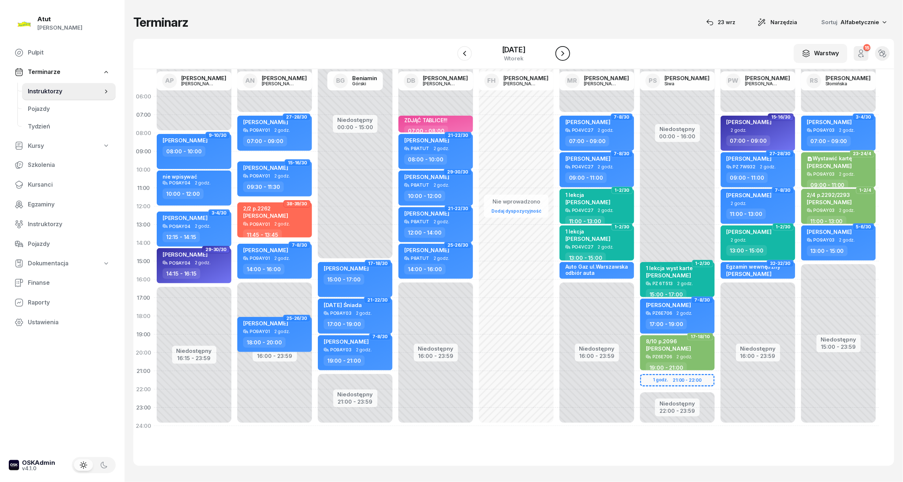
click at [563, 51] on icon "button" at bounding box center [562, 53] width 9 height 9
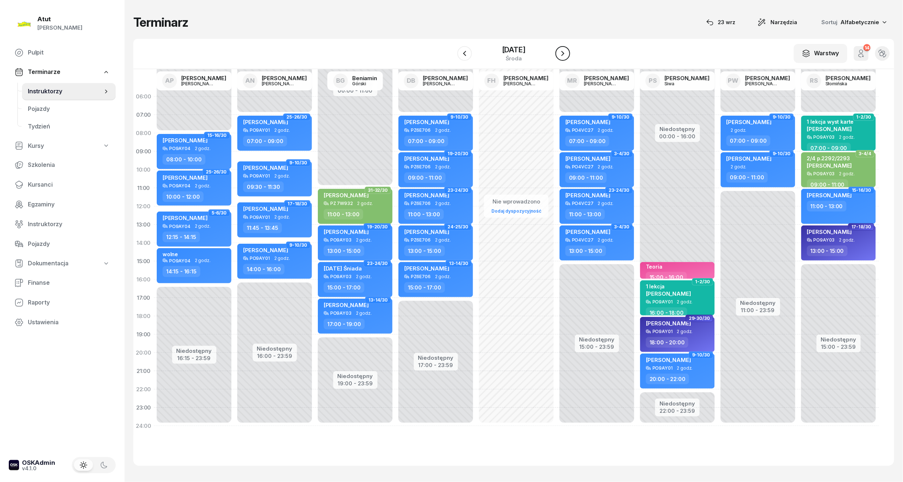
click at [563, 51] on icon "button" at bounding box center [562, 53] width 9 height 9
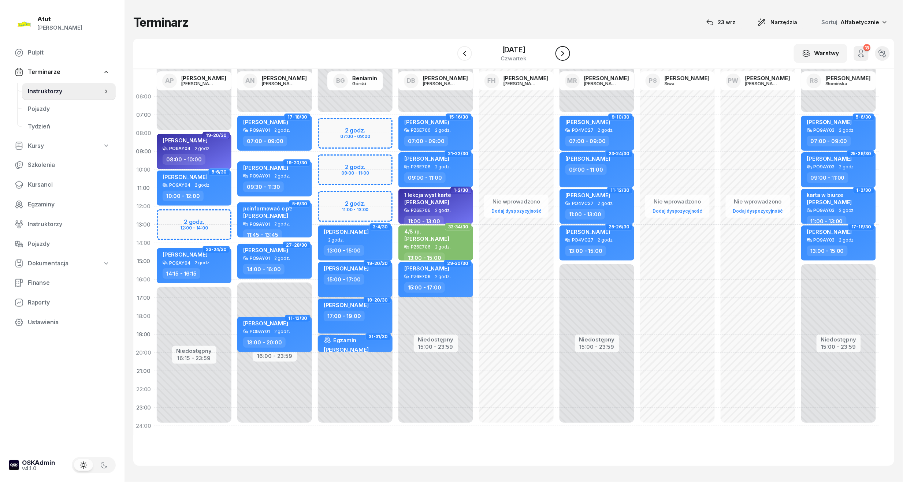
click at [563, 51] on icon "button" at bounding box center [562, 53] width 9 height 9
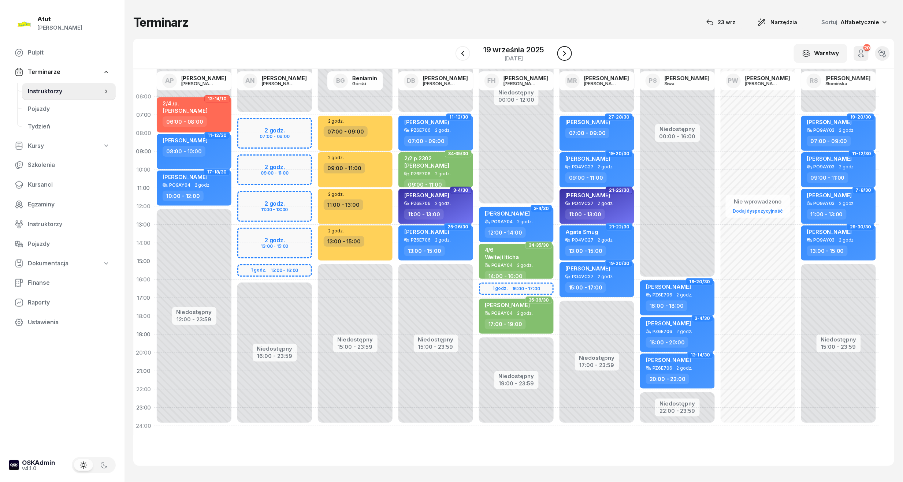
click at [563, 51] on icon "button" at bounding box center [564, 53] width 9 height 9
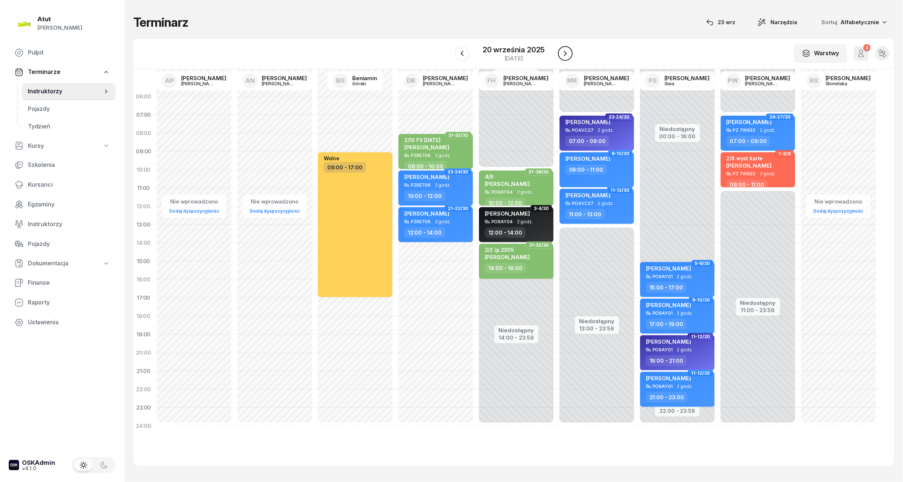
click at [563, 51] on icon "button" at bounding box center [565, 53] width 9 height 9
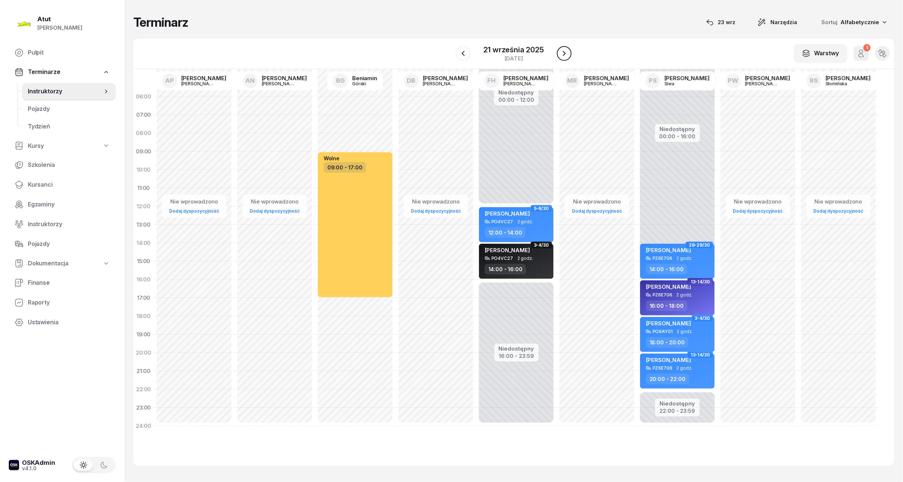
click at [563, 51] on icon "button" at bounding box center [564, 53] width 9 height 9
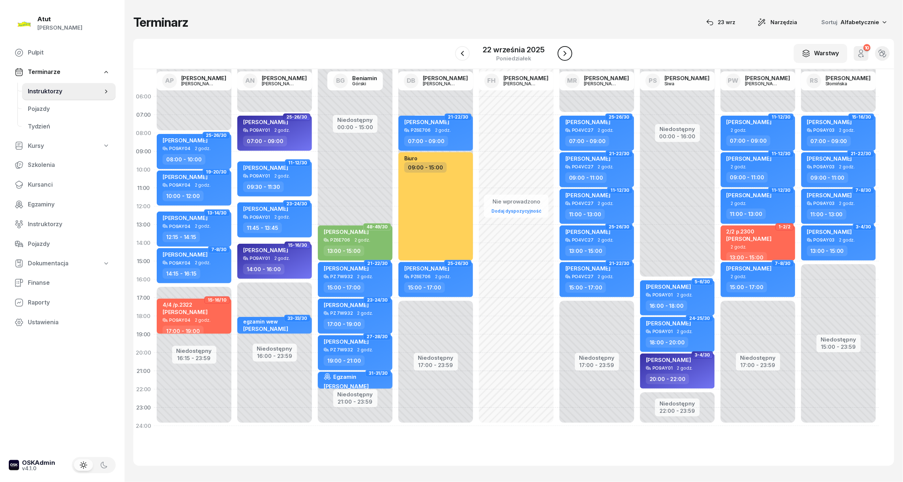
click at [563, 51] on icon "button" at bounding box center [565, 53] width 9 height 9
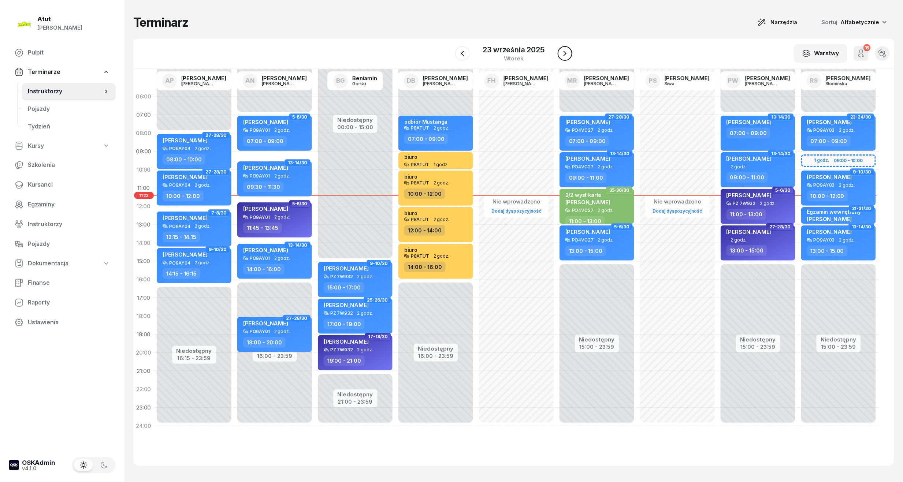
click at [563, 51] on icon "button" at bounding box center [565, 53] width 9 height 9
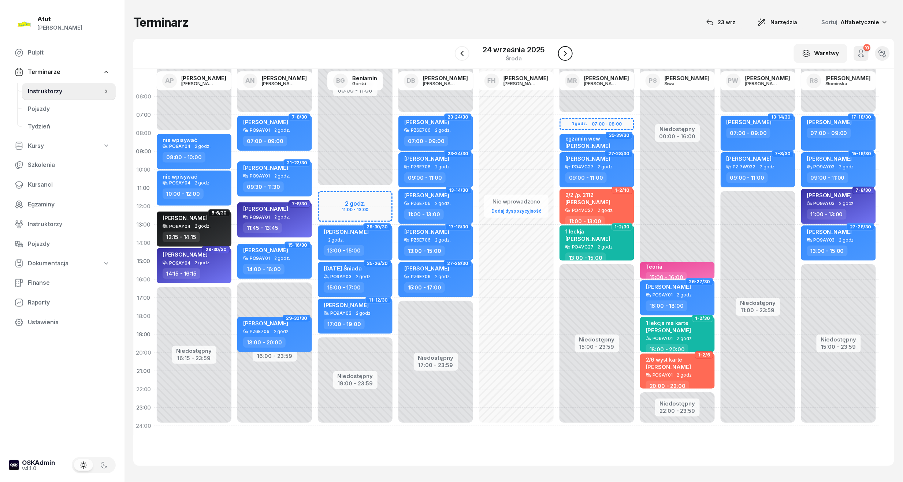
click at [563, 51] on icon "button" at bounding box center [565, 53] width 9 height 9
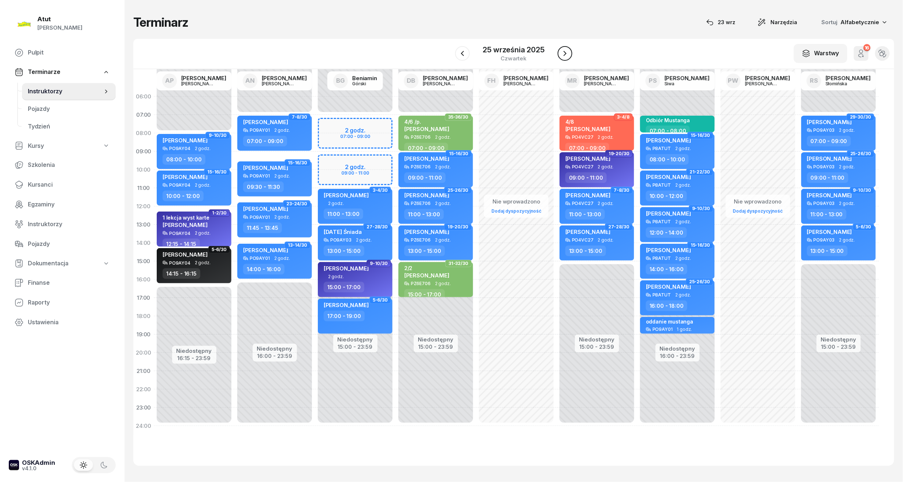
click at [563, 51] on icon "button" at bounding box center [565, 53] width 9 height 9
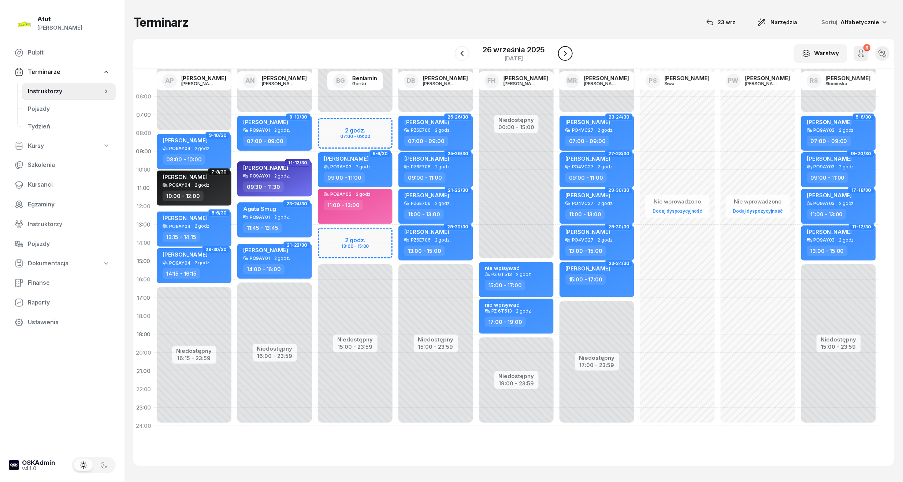
click at [563, 51] on icon "button" at bounding box center [565, 53] width 9 height 9
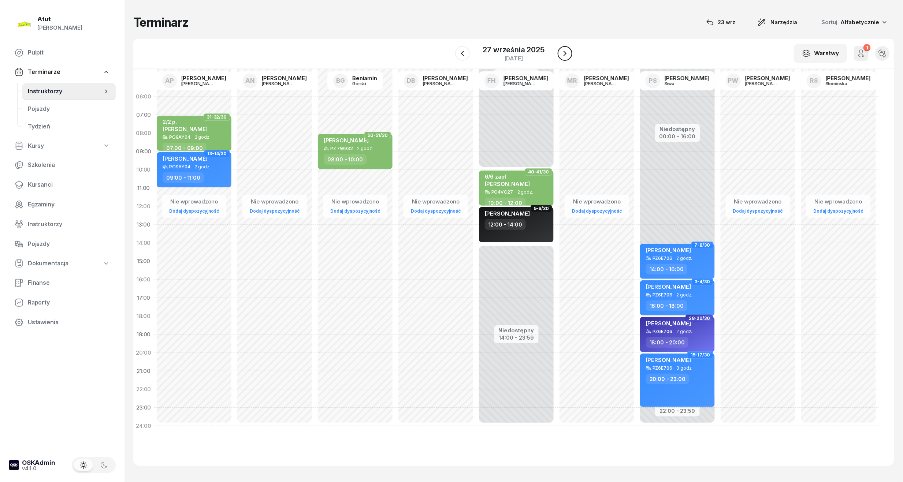
click at [563, 51] on icon "button" at bounding box center [565, 53] width 9 height 9
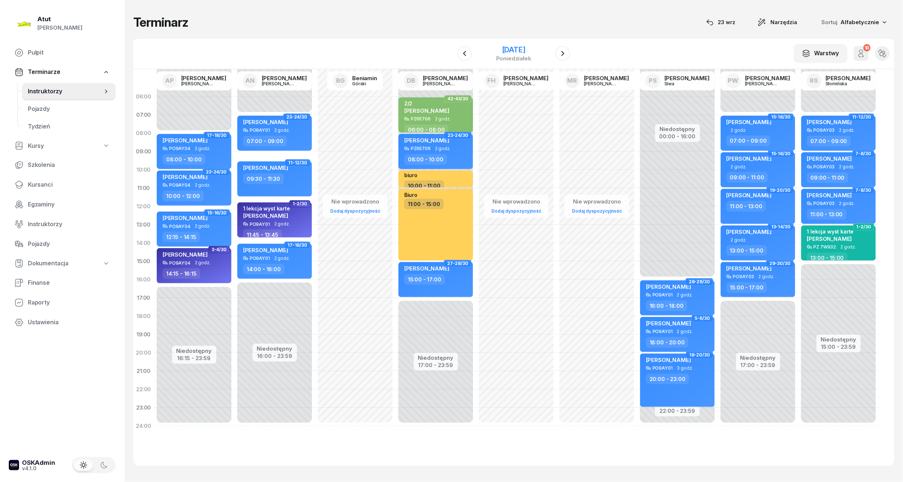
click at [505, 49] on div "[DATE]" at bounding box center [513, 49] width 35 height 7
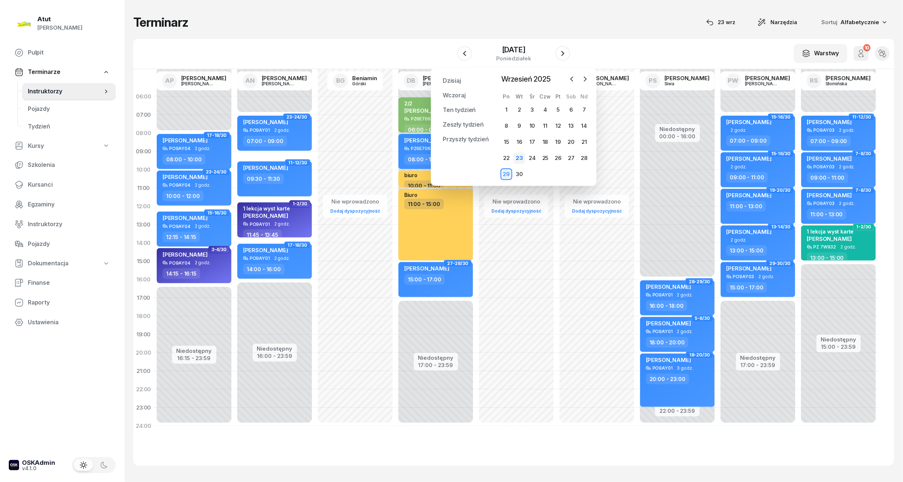
click at [522, 157] on div "23" at bounding box center [519, 158] width 12 height 12
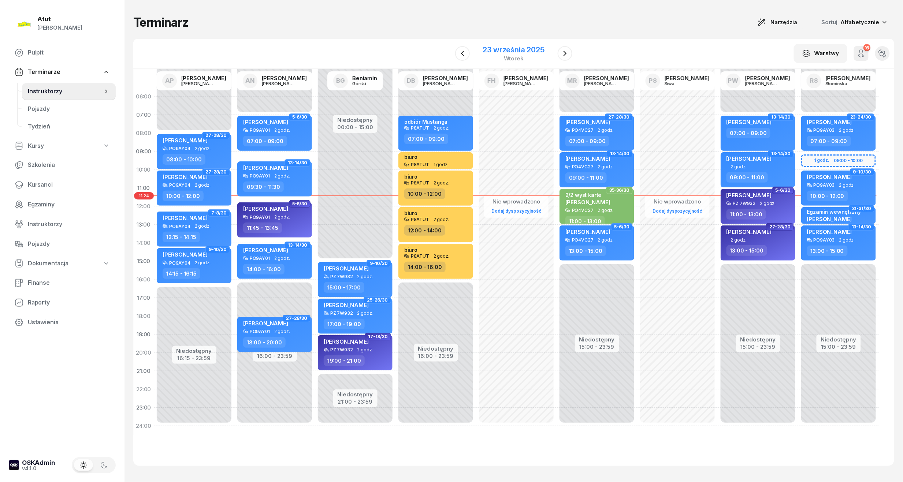
click at [517, 47] on div "23 września 2025" at bounding box center [514, 49] width 62 height 7
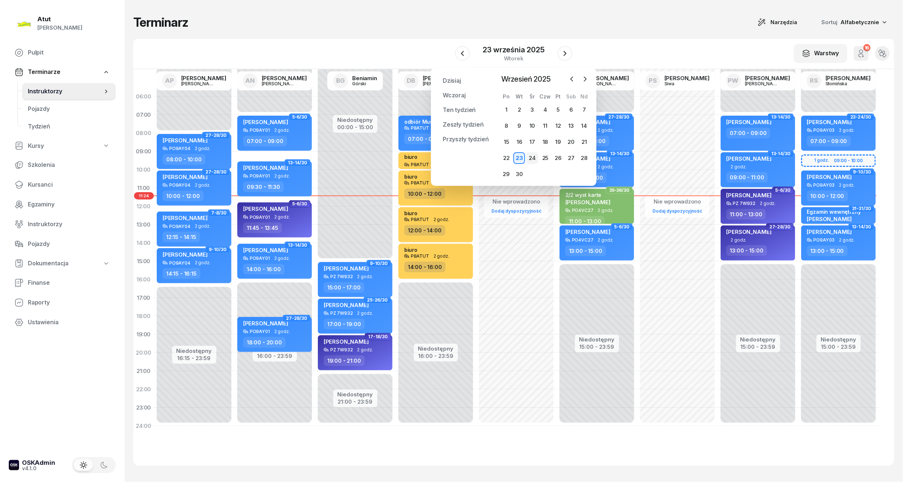
click at [533, 159] on div "24" at bounding box center [533, 158] width 12 height 12
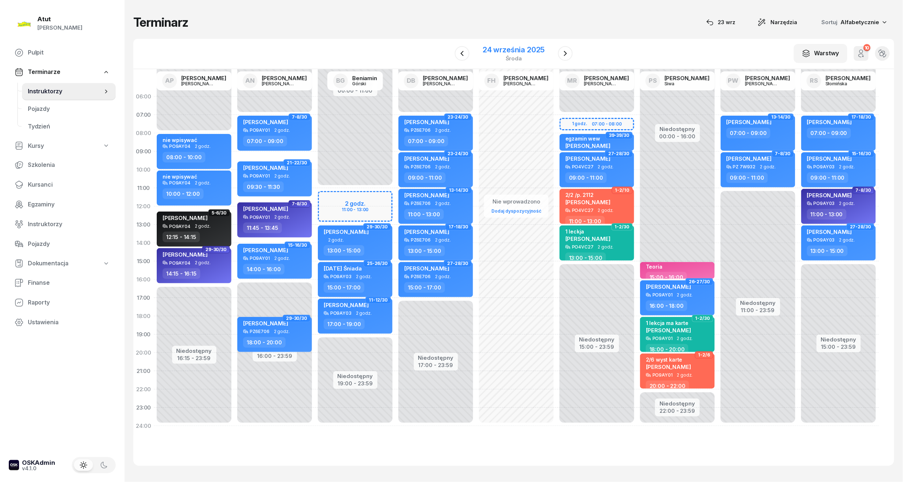
click at [510, 50] on div "24 września 2025" at bounding box center [514, 49] width 62 height 7
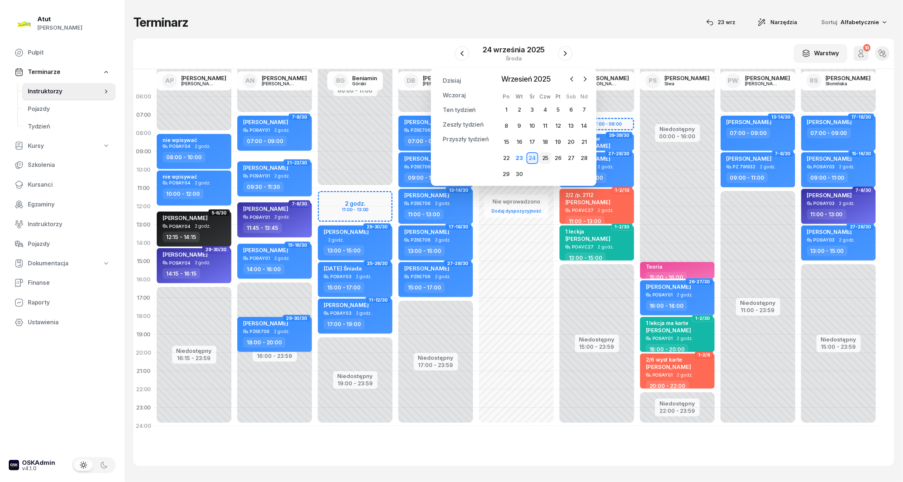
click at [544, 159] on div "25" at bounding box center [545, 158] width 12 height 12
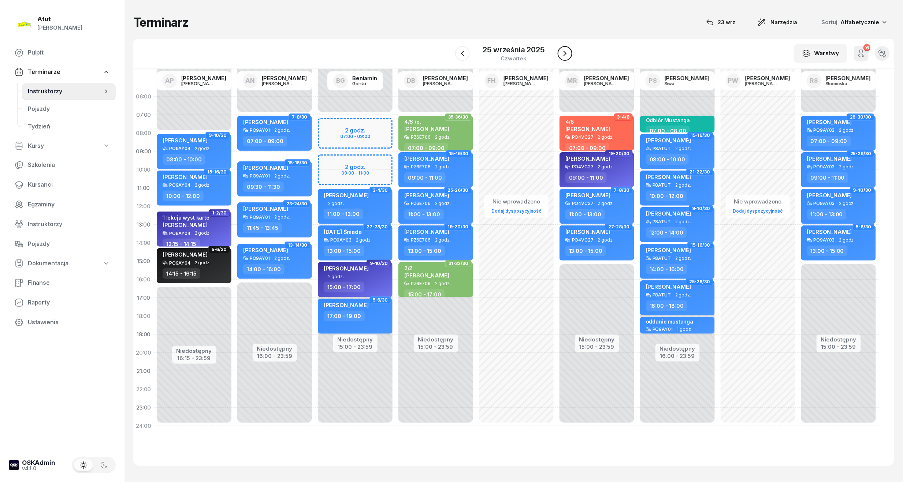
click at [563, 55] on icon "button" at bounding box center [565, 53] width 9 height 9
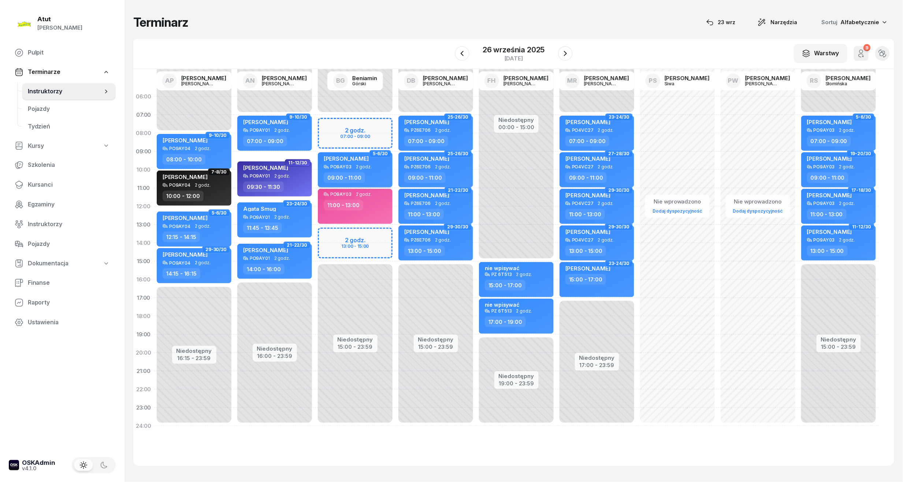
click at [356, 157] on span "[PERSON_NAME]" at bounding box center [346, 158] width 45 height 7
select select "09"
select select "11"
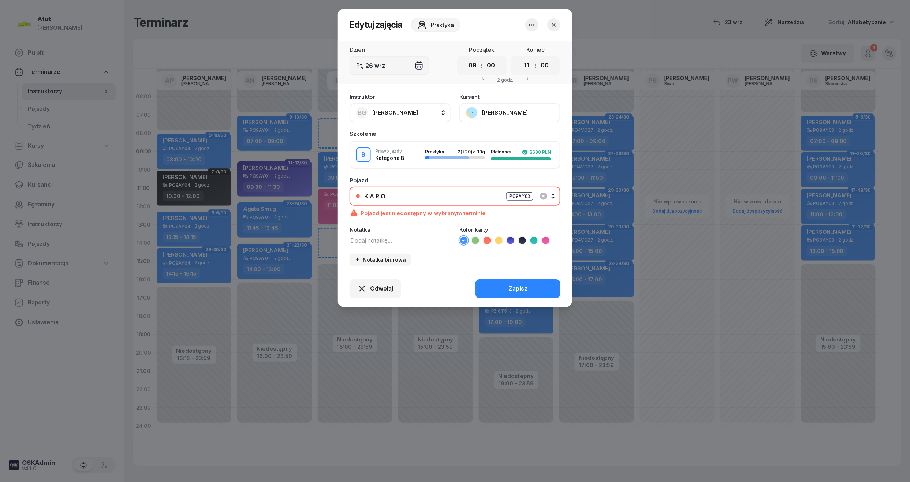
click at [488, 109] on button "[PERSON_NAME]" at bounding box center [510, 112] width 101 height 19
click at [488, 113] on button "[PERSON_NAME]" at bounding box center [510, 112] width 101 height 19
click at [479, 137] on div "Otwórz profil" at bounding box center [483, 138] width 36 height 10
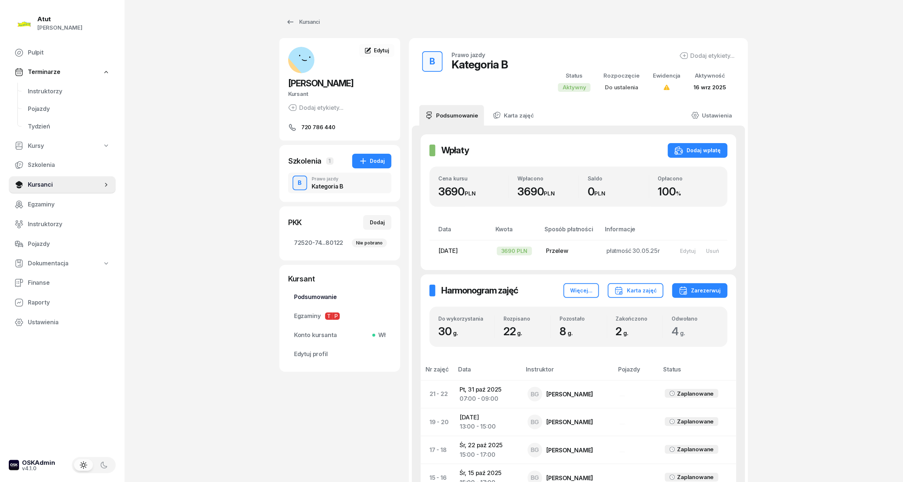
click at [319, 303] on link "Podsumowanie" at bounding box center [339, 298] width 103 height 18
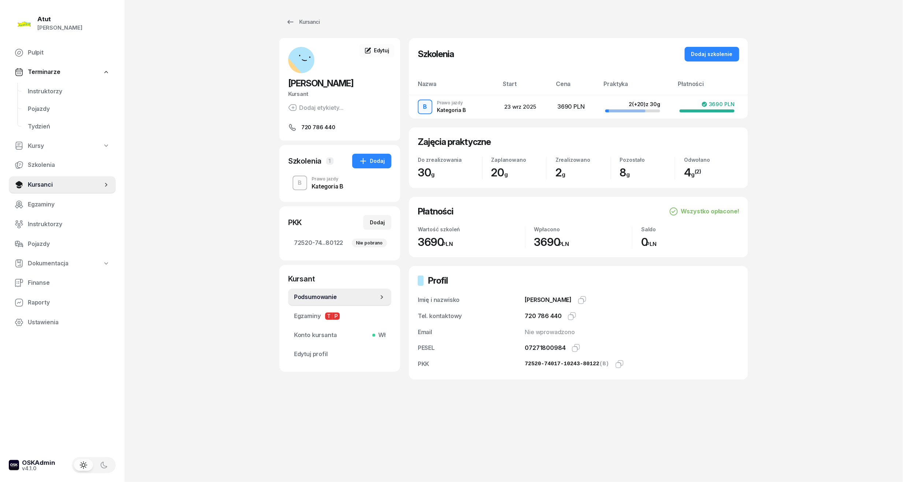
click at [319, 303] on link "Podsumowanie" at bounding box center [339, 298] width 103 height 18
click at [320, 300] on span "Podsumowanie" at bounding box center [336, 298] width 84 height 10
click at [49, 92] on span "Instruktorzy" at bounding box center [69, 92] width 82 height 10
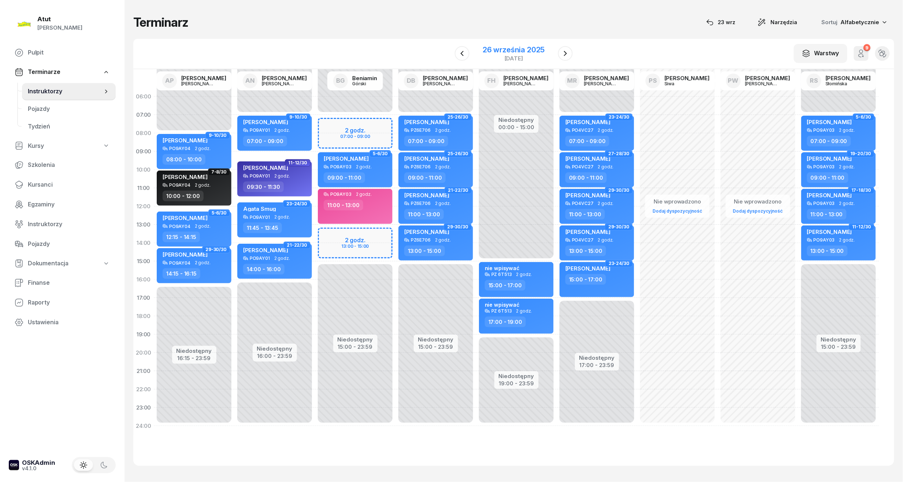
click at [507, 48] on div "26 września 2025" at bounding box center [514, 49] width 62 height 7
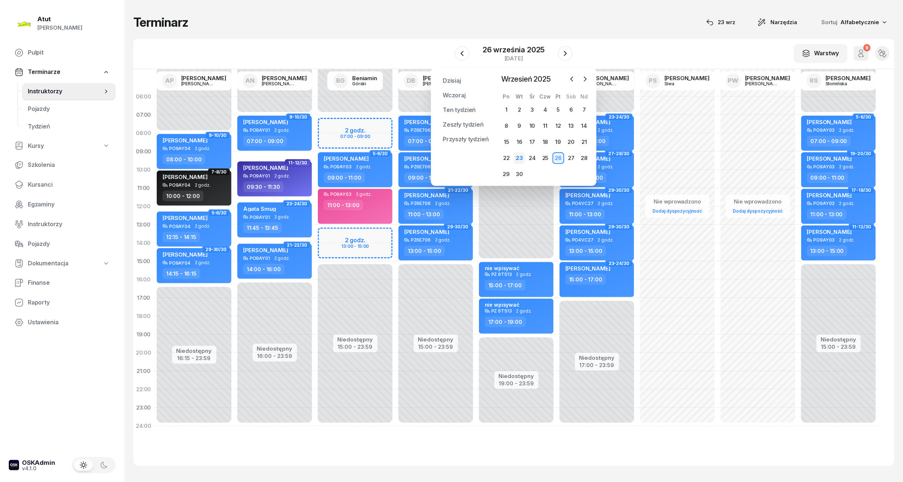
click at [518, 160] on div "23" at bounding box center [519, 158] width 12 height 12
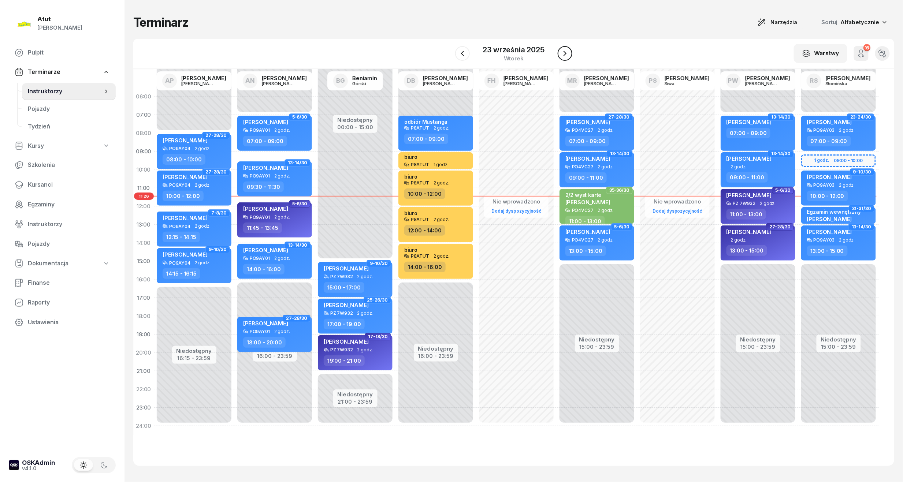
click at [567, 55] on icon "button" at bounding box center [565, 53] width 9 height 9
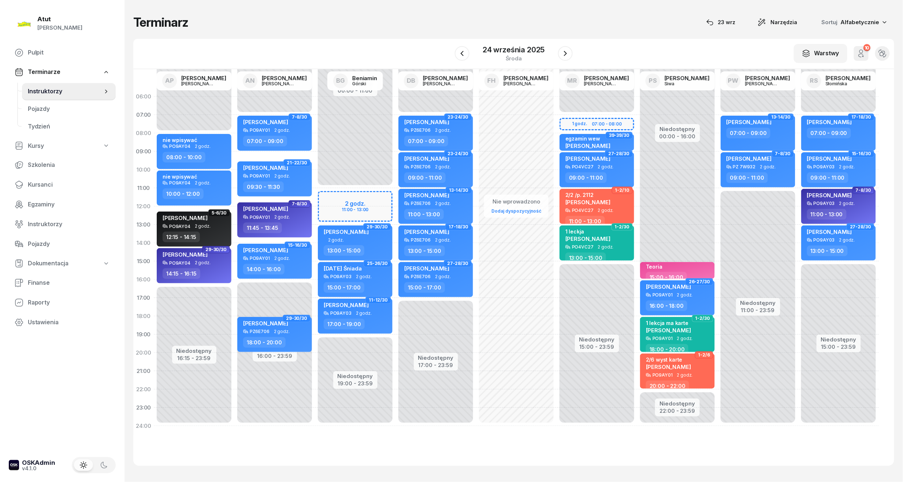
click at [339, 194] on div "Niedostępny 00:00 - 11:00 Niedostępny 19:00 - 23:59 2 godz. 11:00 - 13:00 21-22…" at bounding box center [355, 262] width 81 height 348
select select "11"
select select "13"
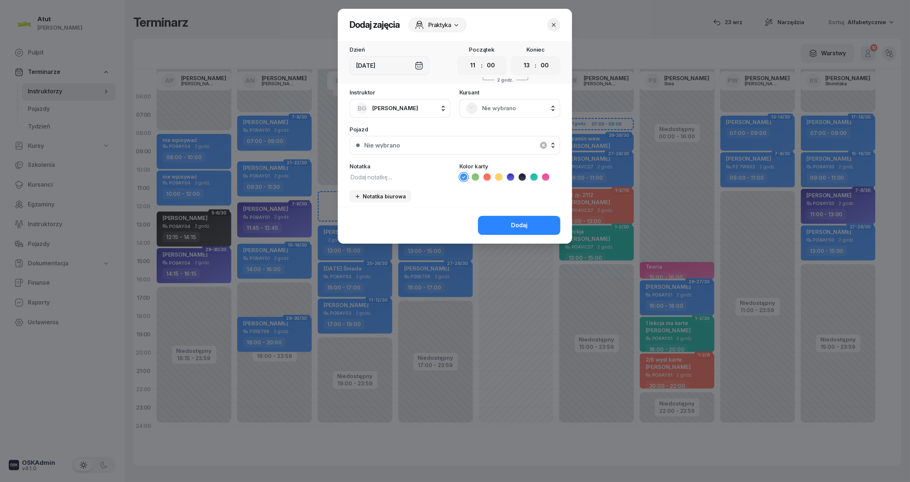
click at [492, 108] on span "Nie wybrano" at bounding box center [518, 109] width 72 height 10
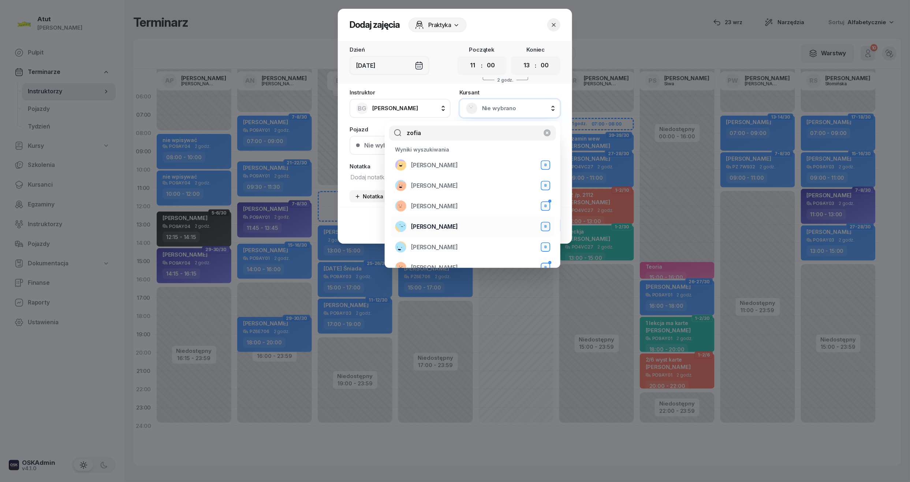
type input "zofia"
click at [444, 226] on span "[PERSON_NAME]" at bounding box center [434, 227] width 47 height 10
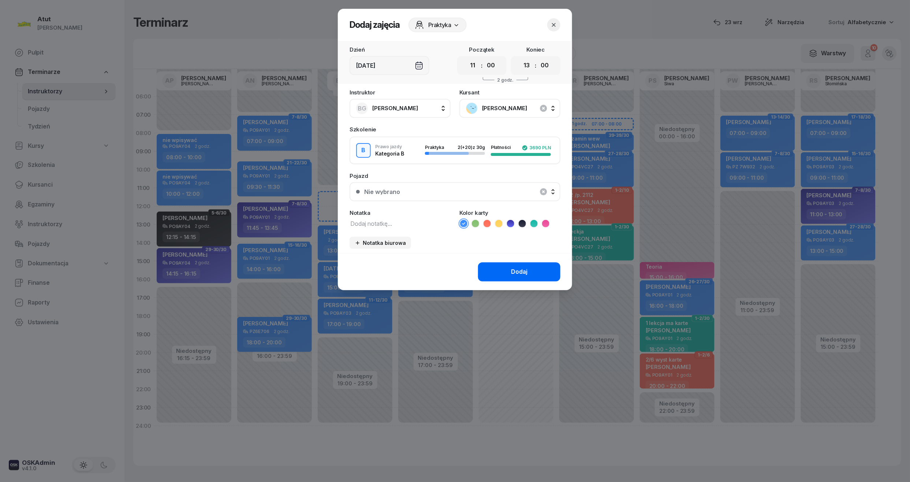
click at [508, 271] on button "Dodaj" at bounding box center [519, 272] width 82 height 19
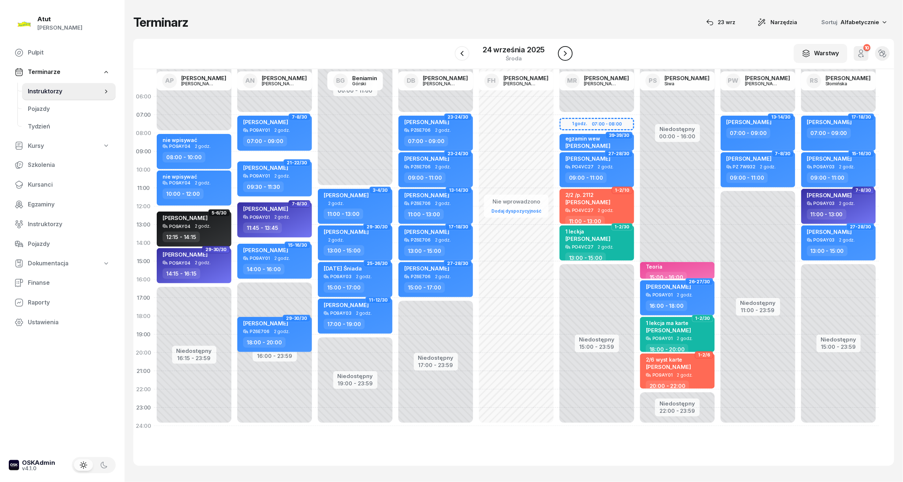
click at [569, 53] on icon "button" at bounding box center [565, 53] width 9 height 9
click at [569, 53] on button "button" at bounding box center [565, 53] width 15 height 15
click at [569, 53] on icon "button" at bounding box center [565, 53] width 9 height 9
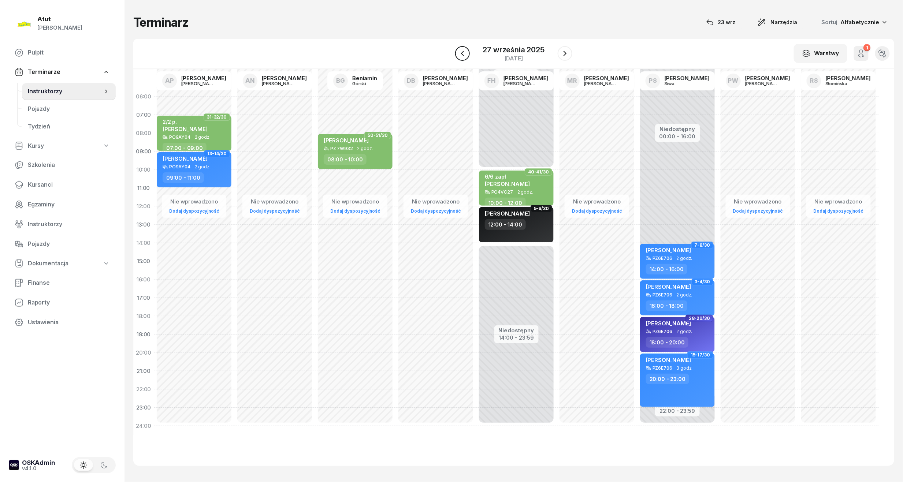
click at [464, 53] on icon "button" at bounding box center [462, 53] width 9 height 9
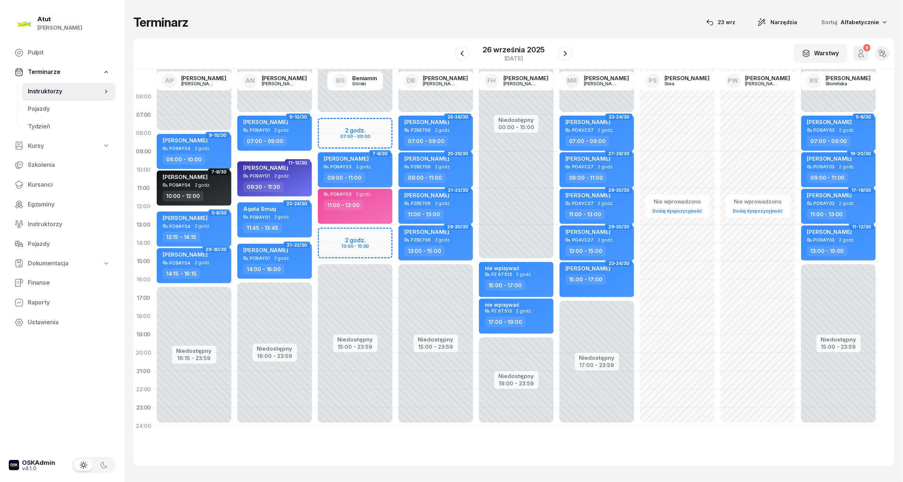
click at [350, 161] on div "[PERSON_NAME]" at bounding box center [346, 159] width 45 height 9
select select "09"
select select "11"
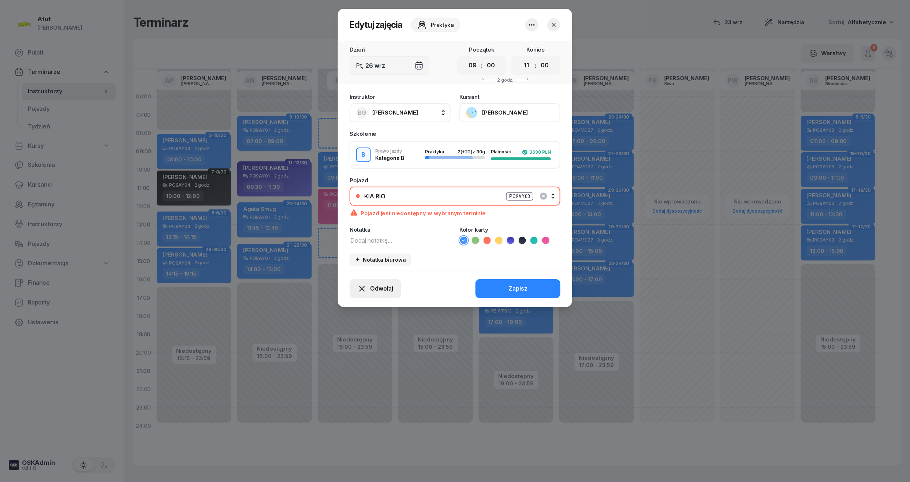
click at [374, 286] on span "Odwołaj" at bounding box center [381, 289] width 23 height 10
click at [371, 224] on div "My odwołaliśmy" at bounding box center [363, 226] width 44 height 10
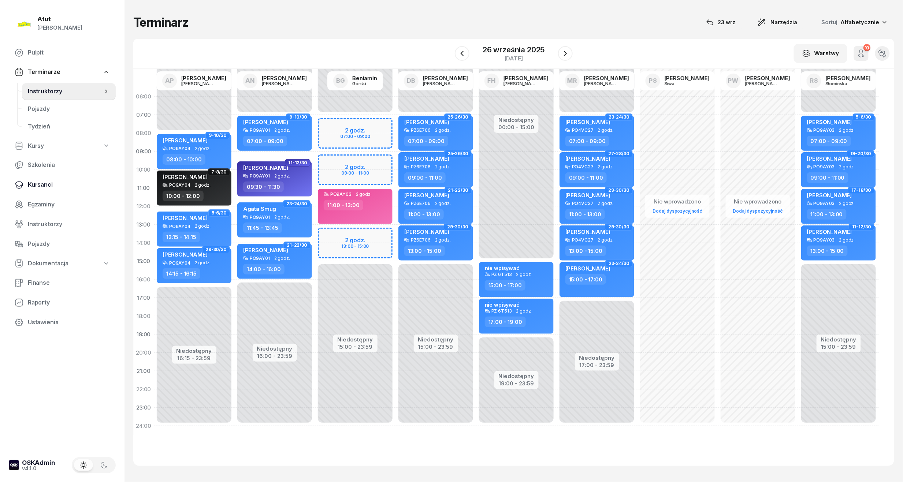
click at [36, 185] on span "Kursanci" at bounding box center [69, 185] width 82 height 10
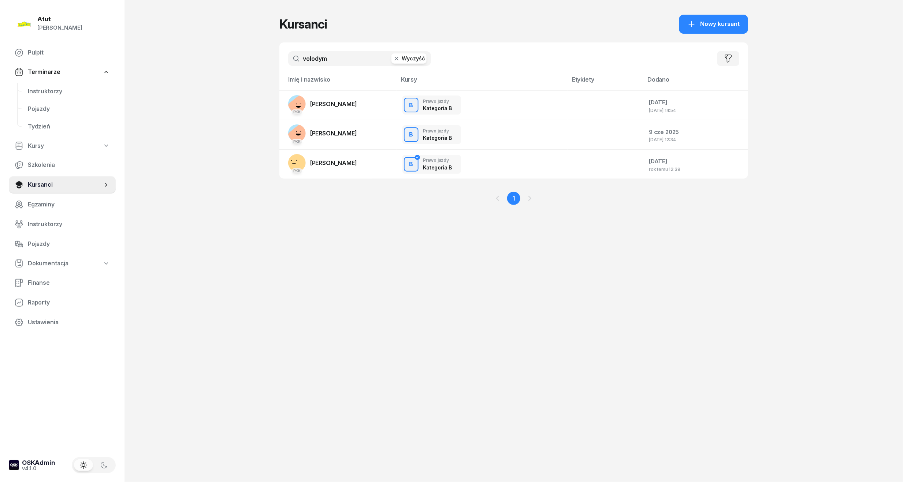
click at [419, 61] on button "Wyczyść" at bounding box center [408, 58] width 35 height 10
click at [326, 59] on input "text" at bounding box center [359, 58] width 143 height 15
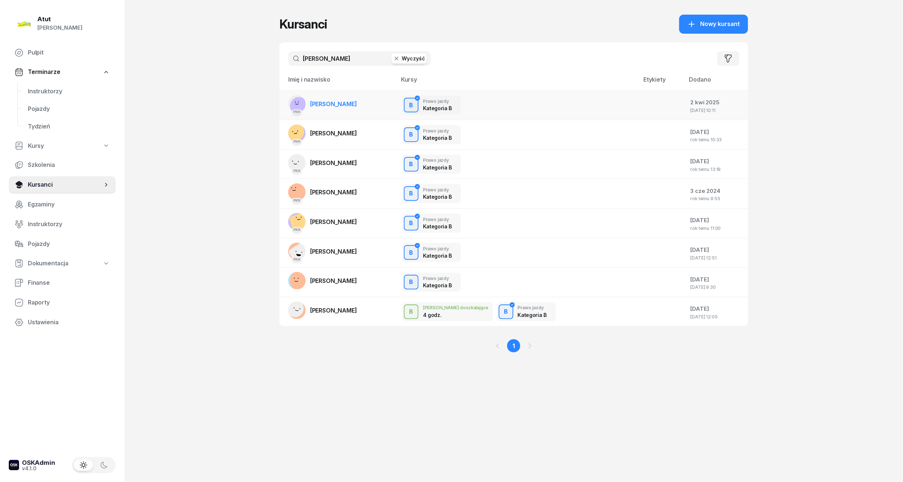
type input "[PERSON_NAME]"
click at [329, 101] on span "[PERSON_NAME]" at bounding box center [333, 103] width 47 height 7
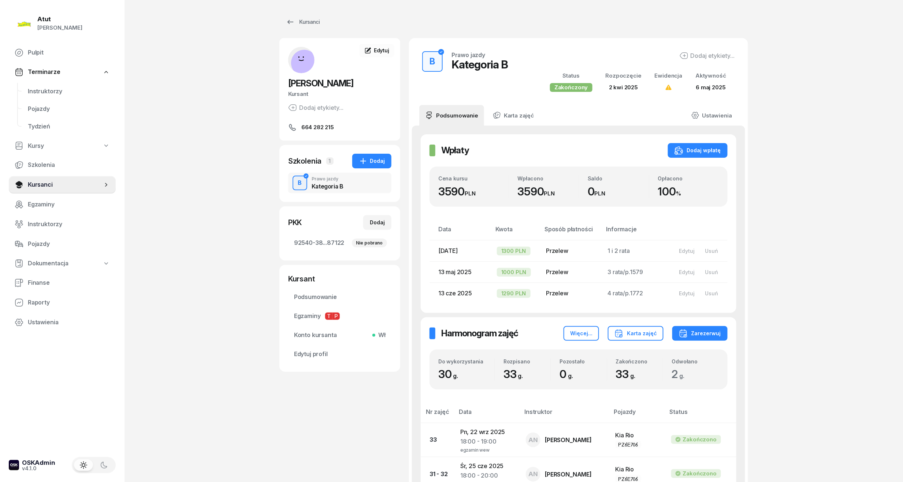
scroll to position [293, 0]
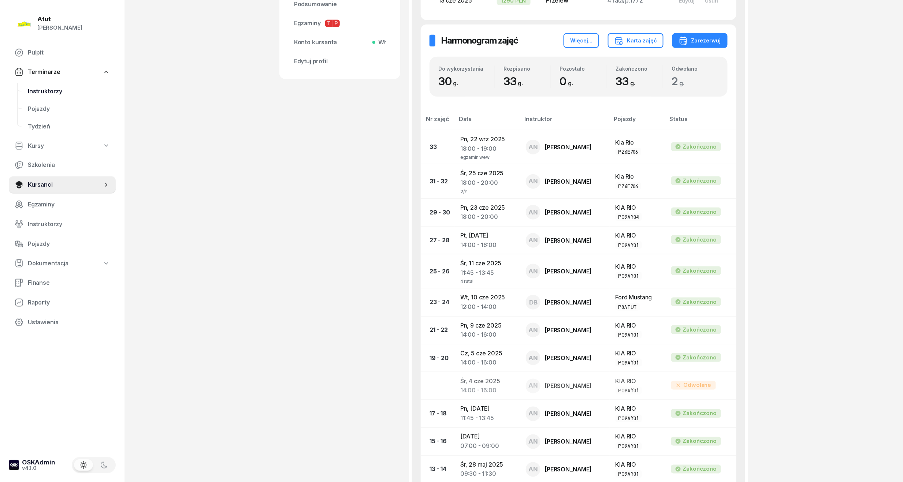
click at [46, 91] on span "Instruktorzy" at bounding box center [69, 92] width 82 height 10
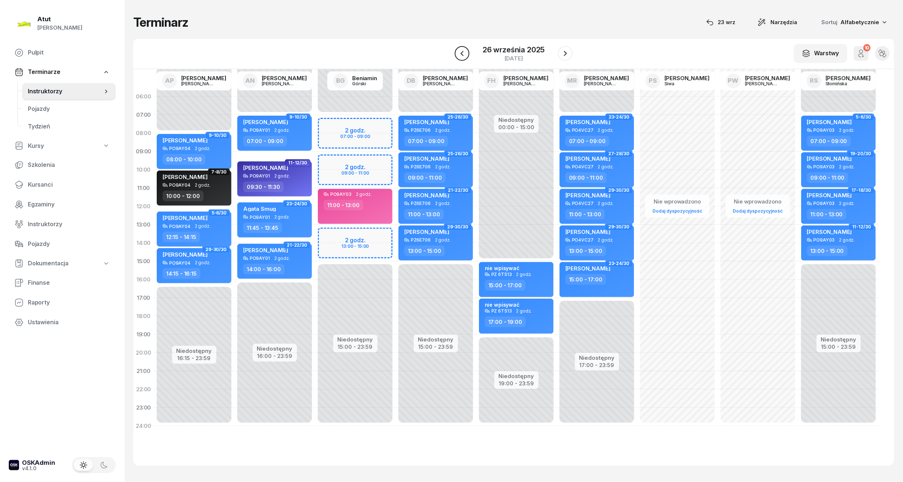
click at [467, 56] on button "button" at bounding box center [462, 53] width 15 height 15
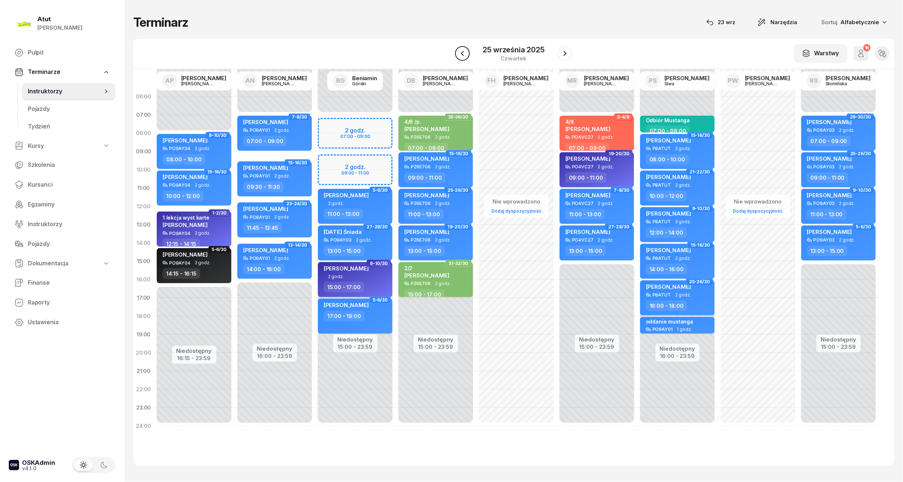
click at [467, 56] on icon "button" at bounding box center [462, 53] width 9 height 9
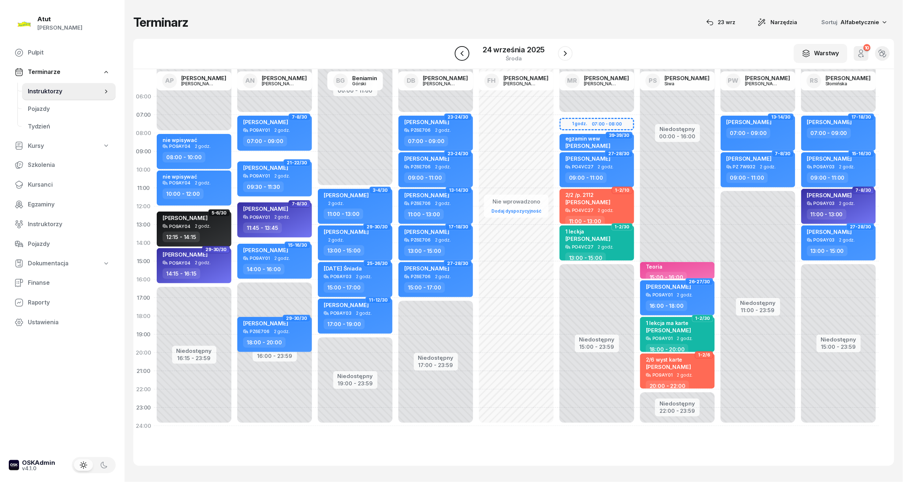
click at [466, 51] on icon "button" at bounding box center [462, 53] width 9 height 9
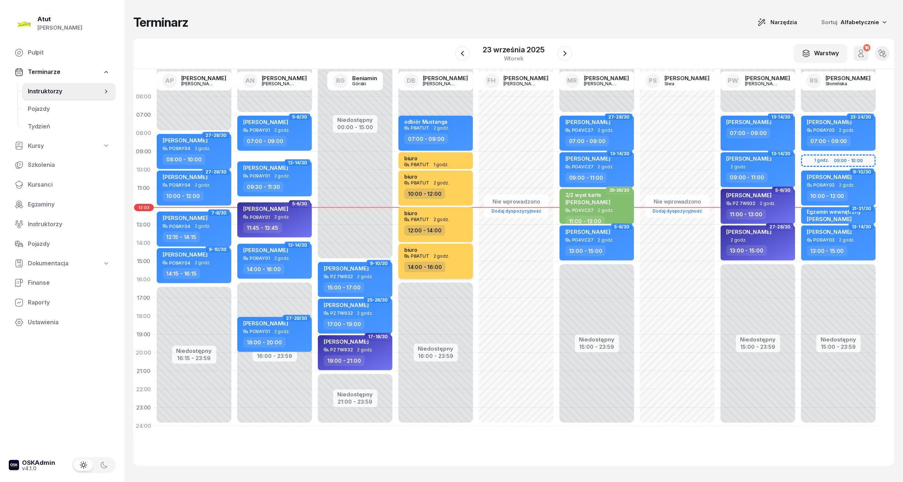
click at [439, 258] on div "biuro P8ATUT 2 godz. 14:00 - 16:00" at bounding box center [435, 261] width 75 height 35
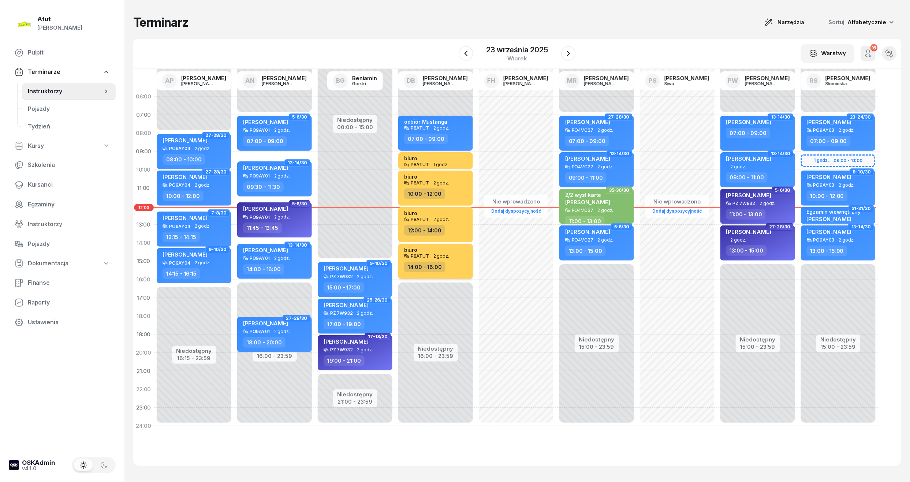
select select "14"
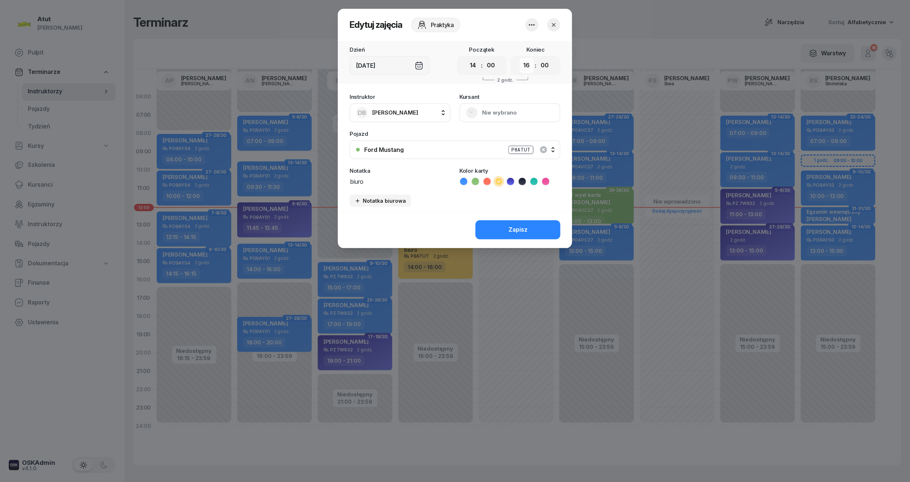
click at [528, 63] on select "00 01 02 03 04 05 06 07 08 09 10 11 12 13 14 15 16 17 18 19 20 21 22 23" at bounding box center [527, 65] width 14 height 15
select select "15"
click at [520, 58] on select "00 01 02 03 04 05 06 07 08 09 10 11 12 13 14 15 16 17 18 19 20 21 22 23" at bounding box center [527, 65] width 14 height 15
click at [527, 231] on div "Zapisz" at bounding box center [518, 230] width 19 height 10
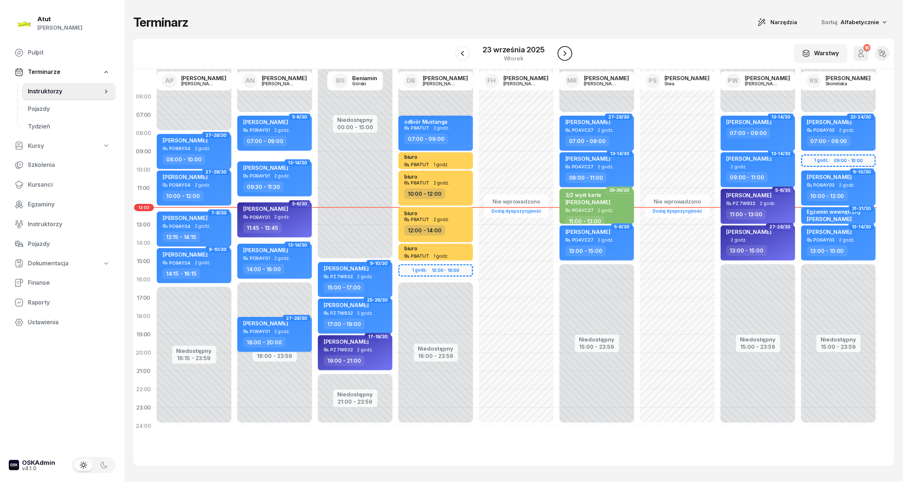
click at [564, 52] on icon "button" at bounding box center [564, 53] width 3 height 5
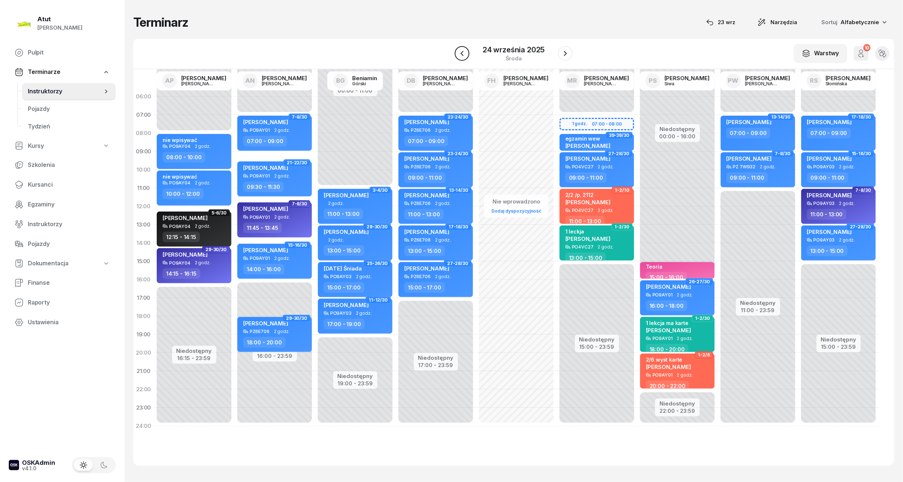
click at [464, 51] on icon "button" at bounding box center [462, 53] width 9 height 9
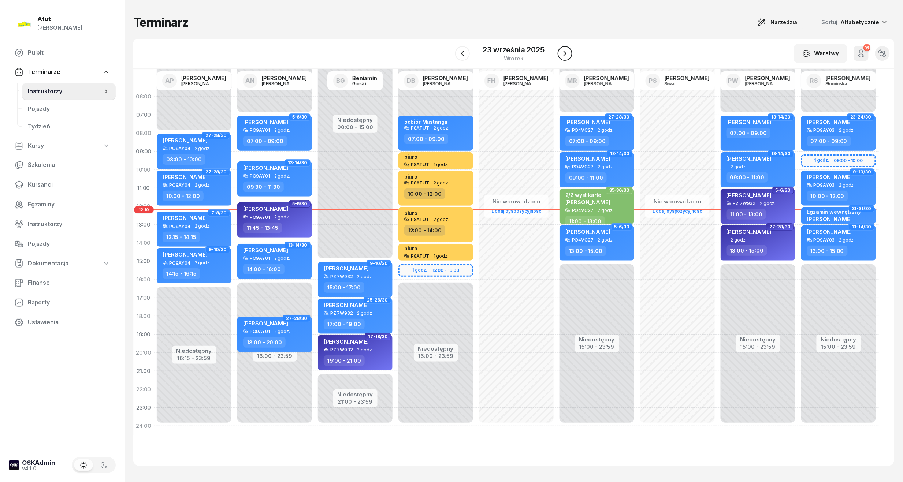
click at [570, 49] on button "button" at bounding box center [565, 53] width 15 height 15
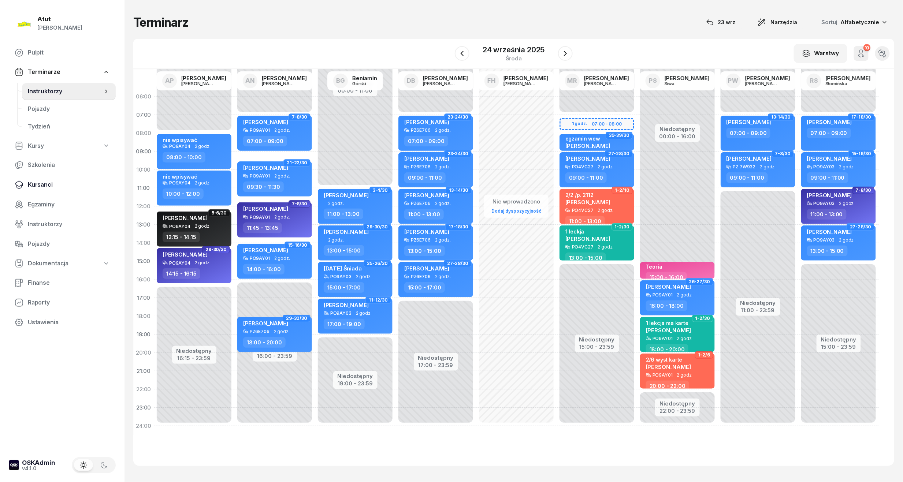
click at [46, 187] on span "Kursanci" at bounding box center [69, 185] width 82 height 10
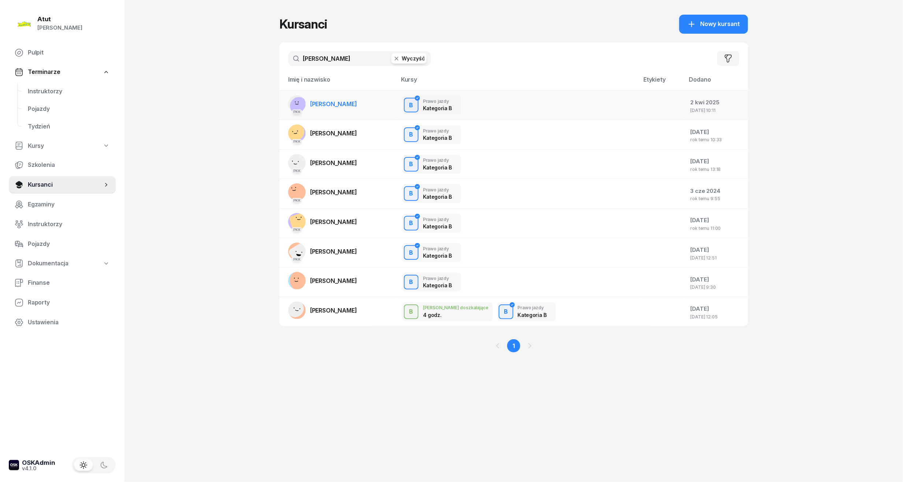
click at [347, 103] on span "[PERSON_NAME]" at bounding box center [333, 103] width 47 height 7
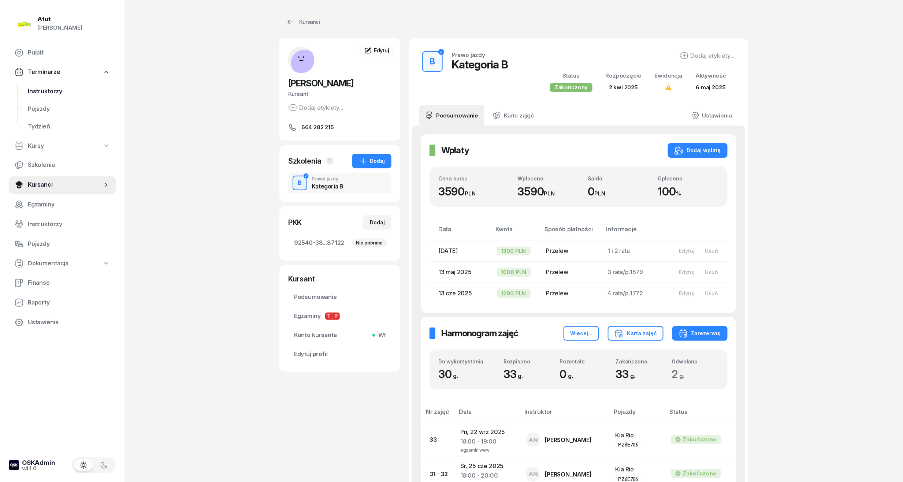
click at [37, 92] on span "Instruktorzy" at bounding box center [69, 92] width 82 height 10
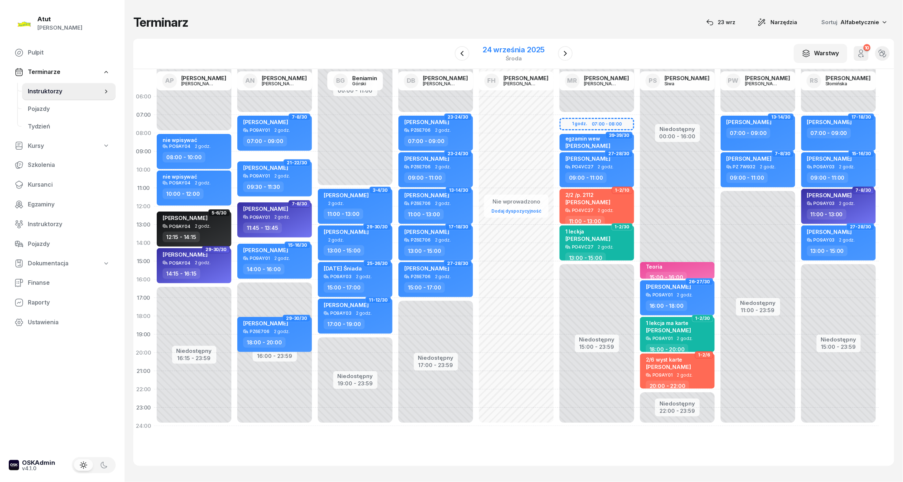
click at [533, 48] on div "24 września 2025" at bounding box center [514, 49] width 62 height 7
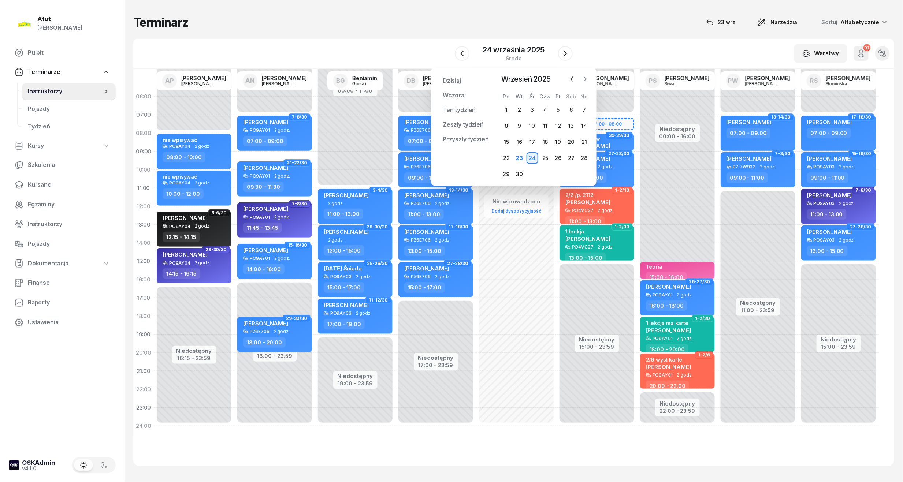
click at [585, 77] on icon "button" at bounding box center [584, 78] width 7 height 7
click at [507, 156] on div "20" at bounding box center [507, 158] width 12 height 12
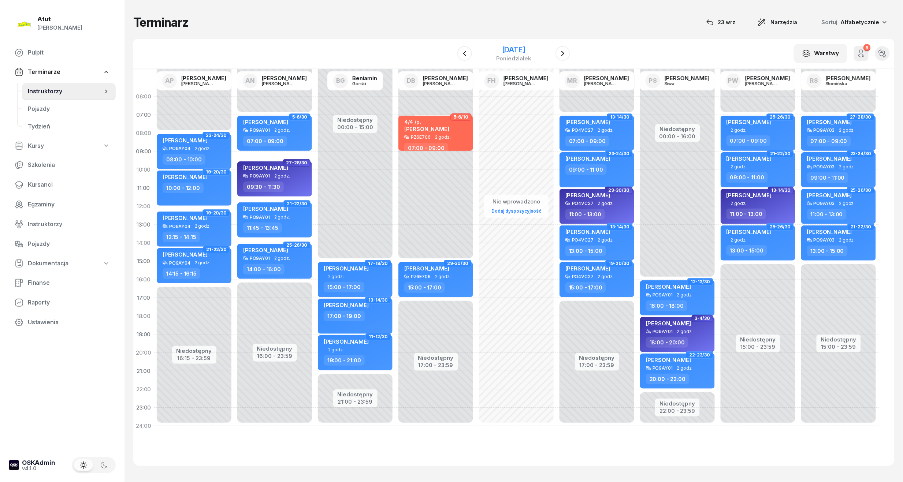
click at [531, 49] on div "[DATE]" at bounding box center [513, 49] width 35 height 7
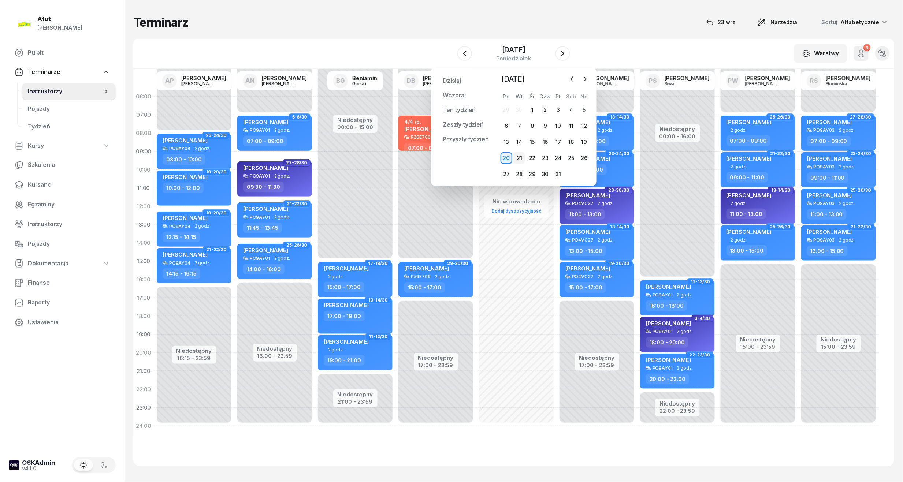
click at [520, 157] on div "21" at bounding box center [519, 158] width 12 height 12
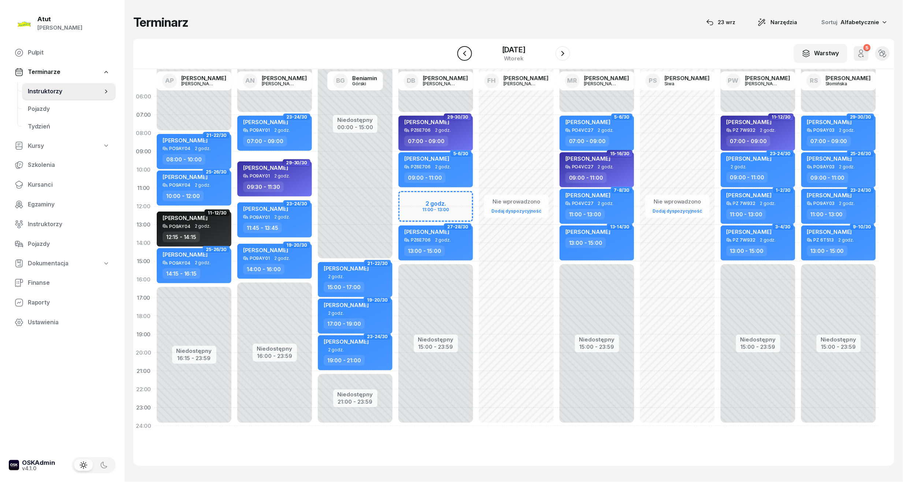
click at [460, 56] on icon "button" at bounding box center [464, 53] width 9 height 9
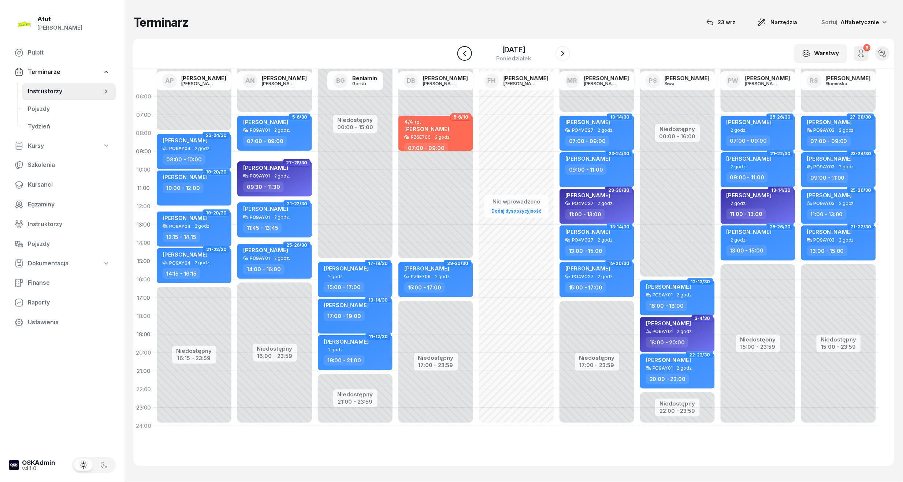
click at [460, 56] on icon "button" at bounding box center [464, 53] width 9 height 9
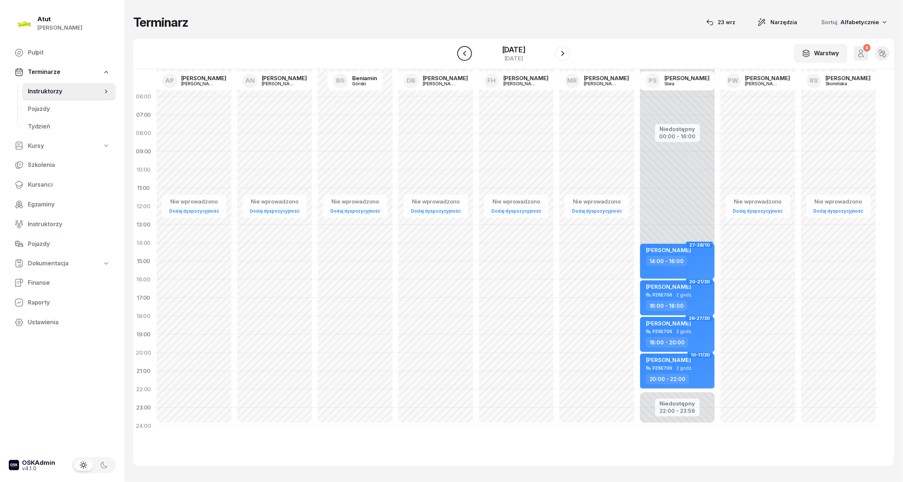
click at [460, 56] on icon "button" at bounding box center [464, 53] width 9 height 9
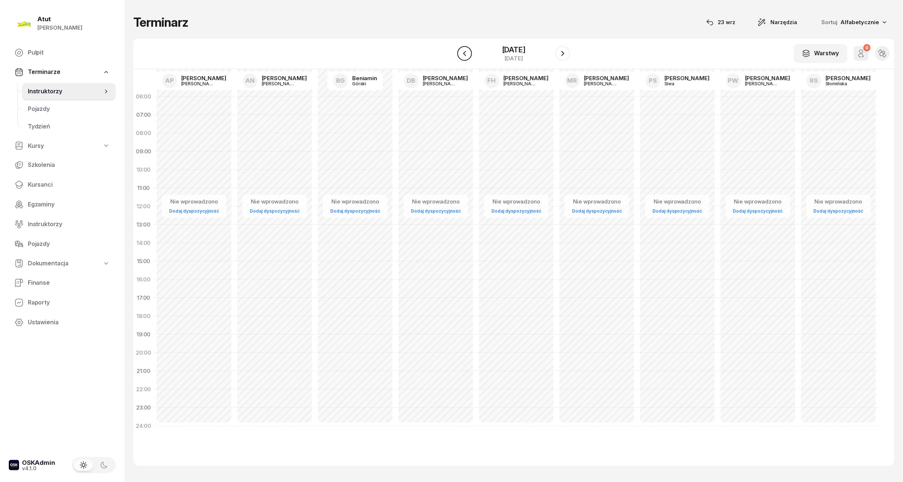
click at [460, 56] on icon "button" at bounding box center [464, 53] width 9 height 9
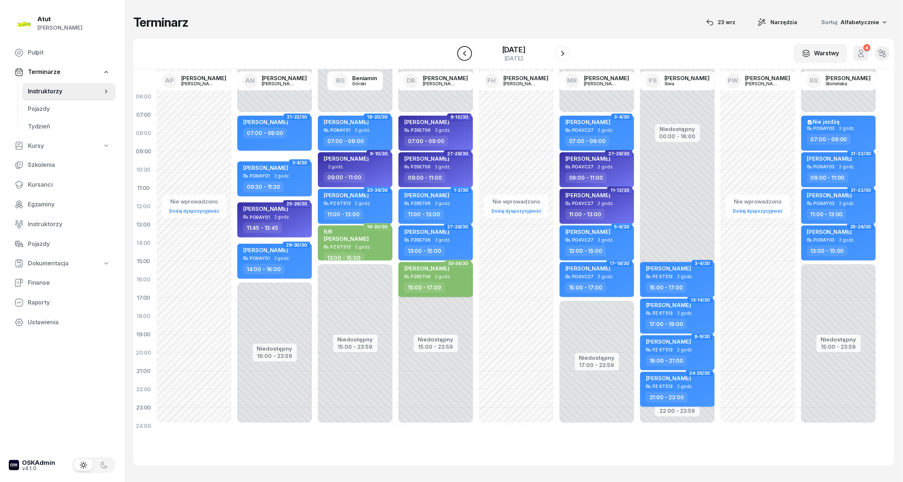
click at [460, 56] on icon "button" at bounding box center [464, 53] width 9 height 9
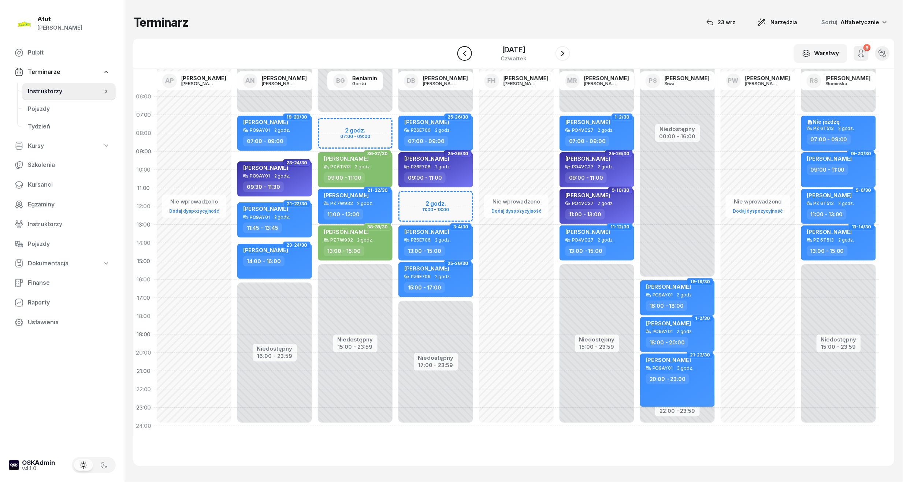
click at [460, 51] on icon "button" at bounding box center [464, 53] width 9 height 9
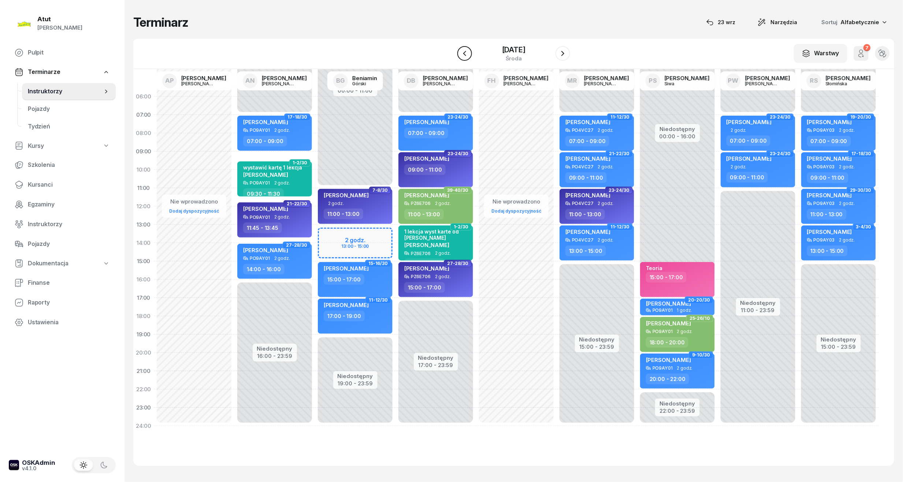
click at [460, 51] on icon "button" at bounding box center [464, 53] width 9 height 9
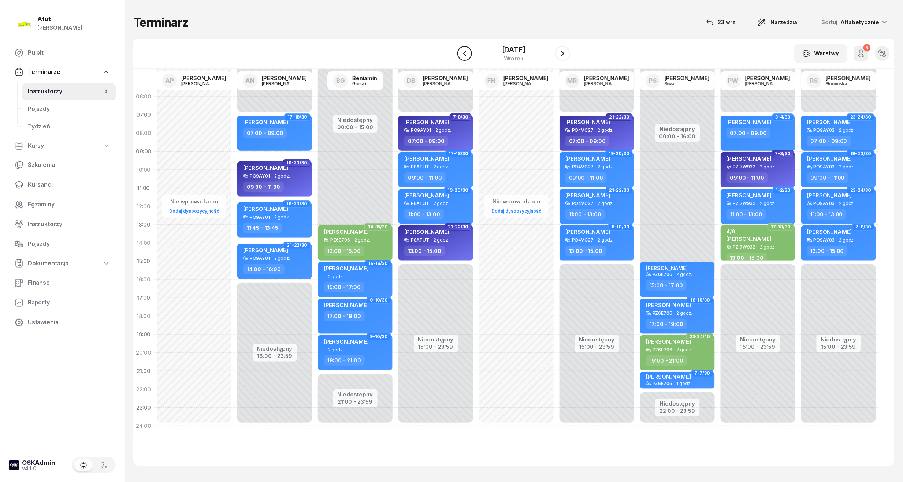
click at [460, 51] on icon "button" at bounding box center [464, 53] width 9 height 9
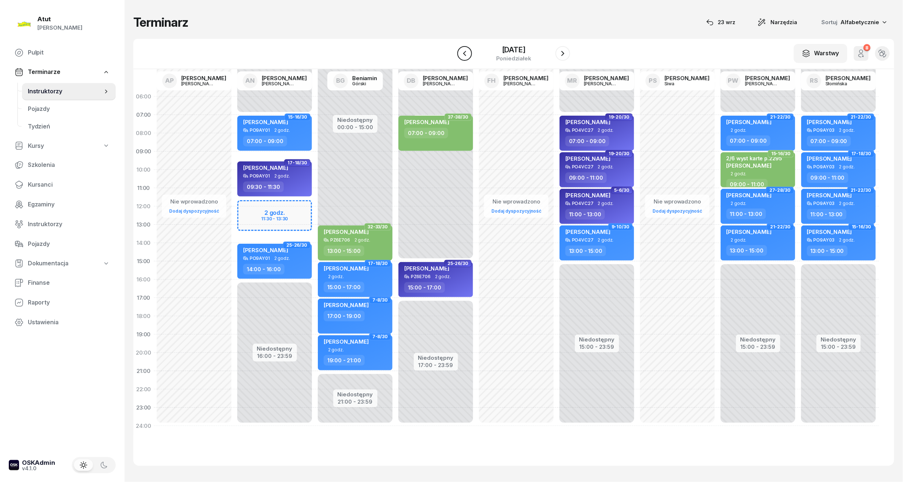
click at [460, 51] on icon "button" at bounding box center [464, 53] width 9 height 9
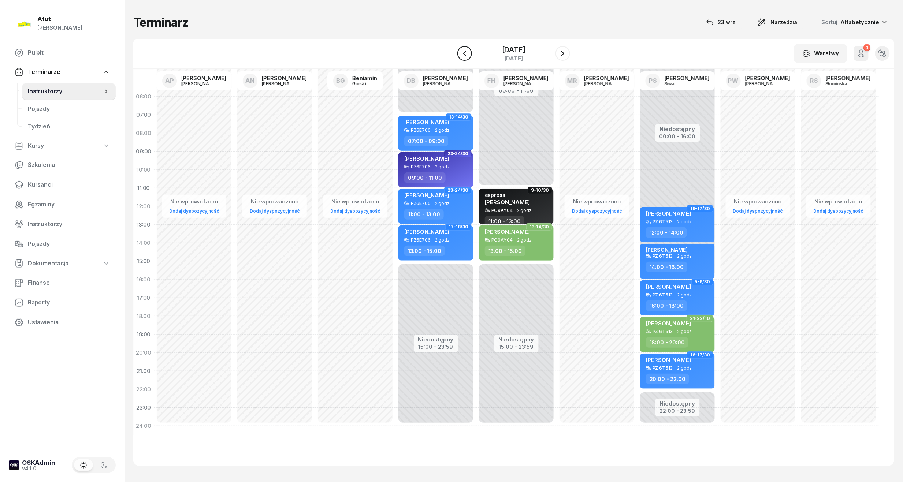
click at [460, 51] on icon "button" at bounding box center [464, 53] width 9 height 9
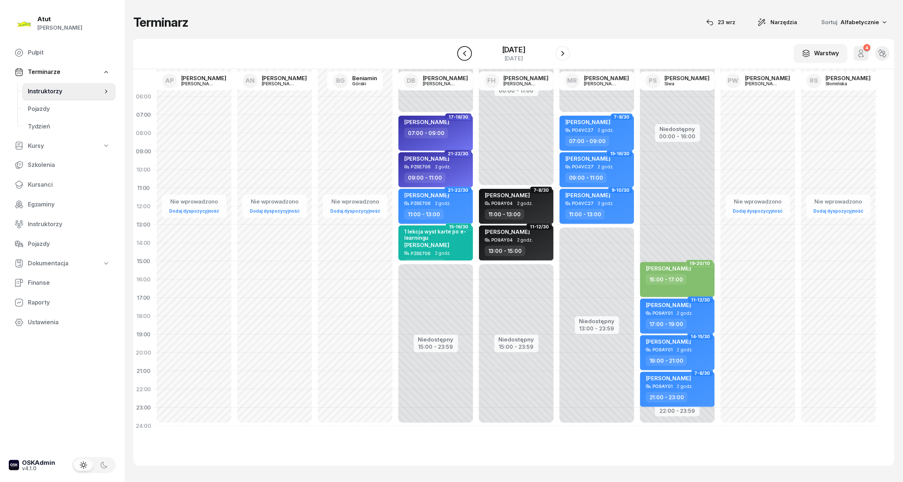
click at [460, 53] on icon "button" at bounding box center [464, 53] width 9 height 9
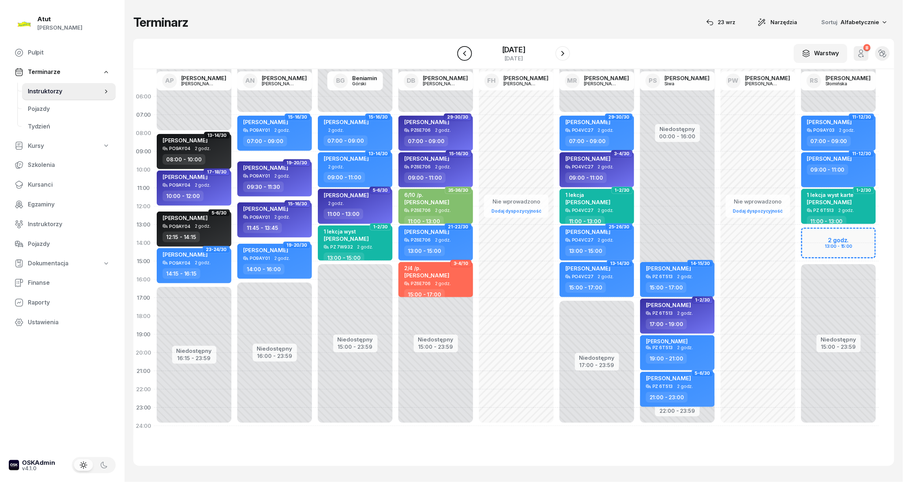
click at [460, 53] on icon "button" at bounding box center [464, 53] width 9 height 9
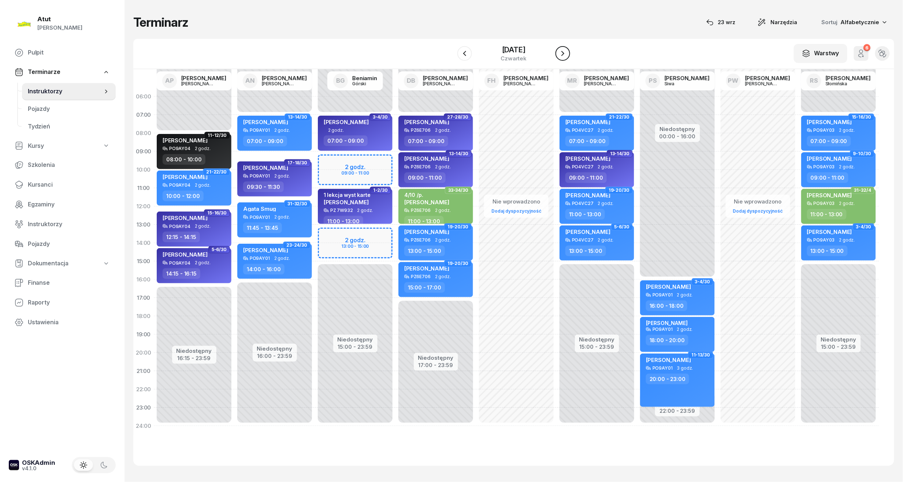
click at [564, 53] on icon "button" at bounding box center [562, 53] width 3 height 5
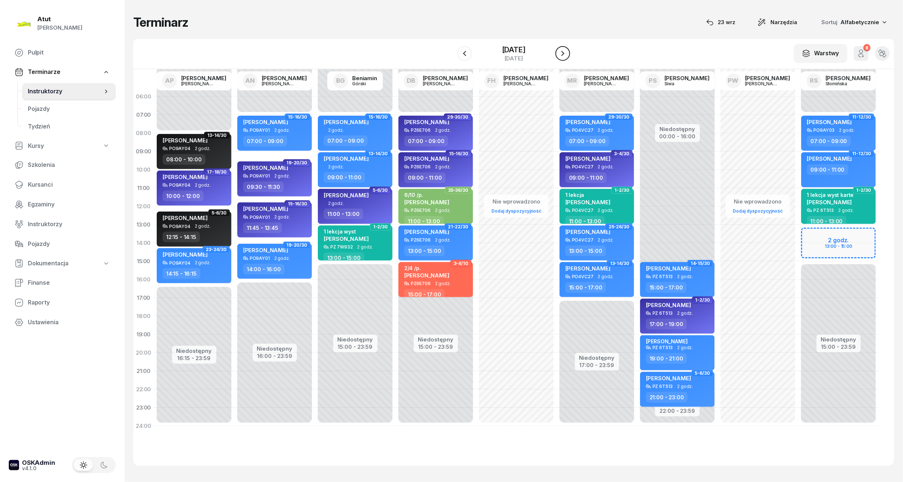
click at [567, 53] on icon "button" at bounding box center [562, 53] width 9 height 9
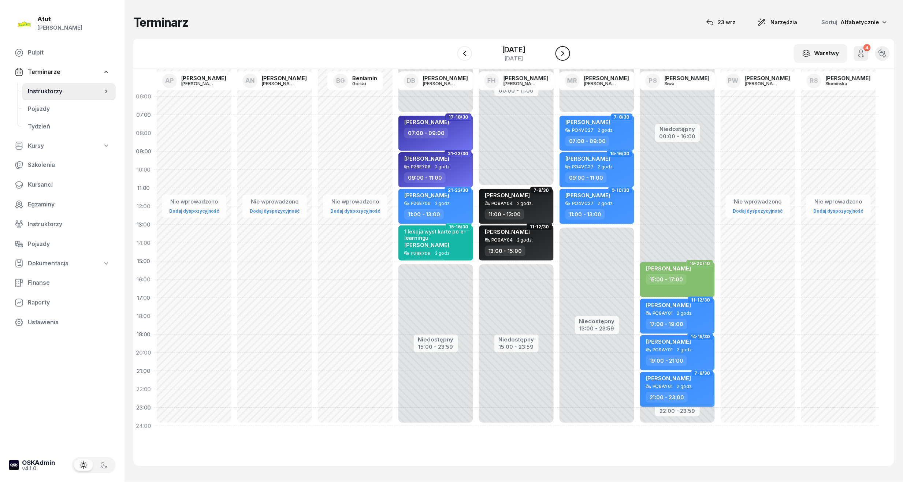
click at [567, 53] on icon "button" at bounding box center [562, 53] width 9 height 9
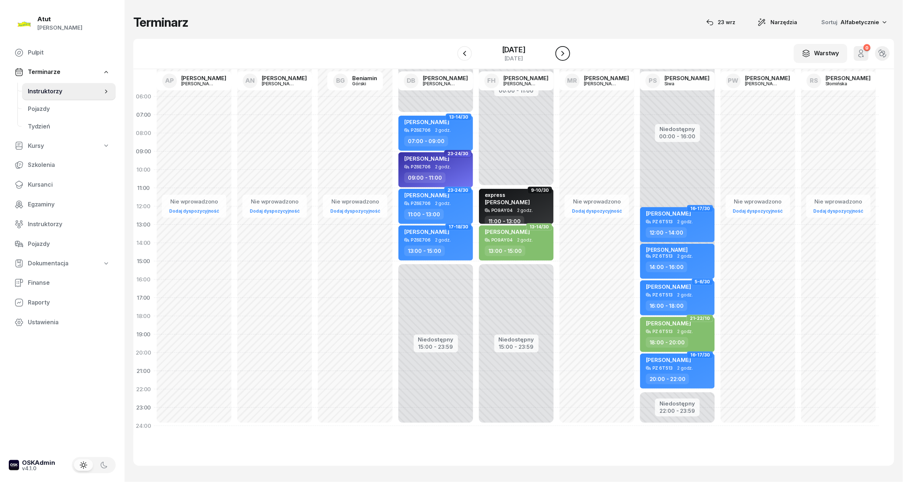
click at [567, 53] on icon "button" at bounding box center [562, 53] width 9 height 9
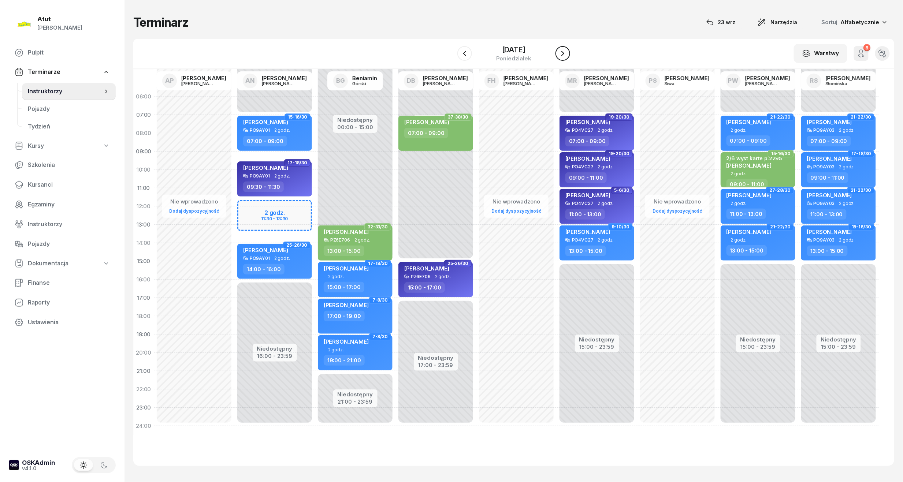
click at [567, 53] on icon "button" at bounding box center [562, 53] width 9 height 9
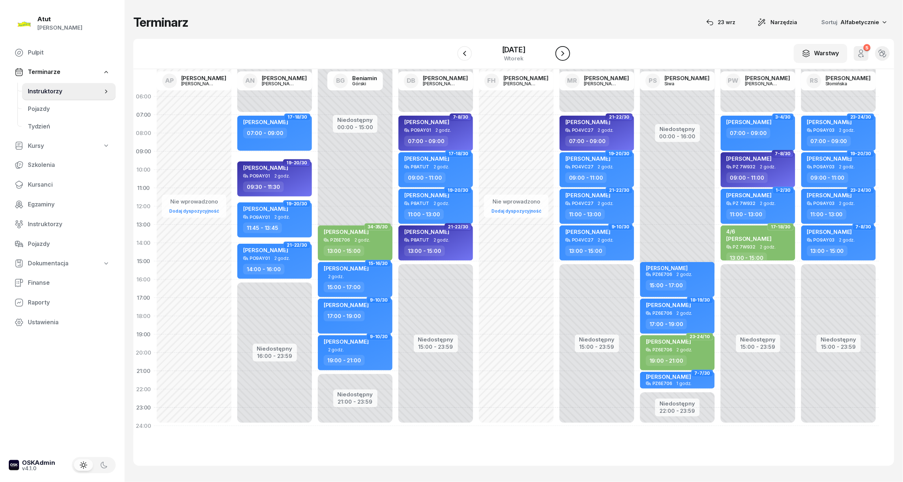
click at [567, 53] on icon "button" at bounding box center [562, 53] width 9 height 9
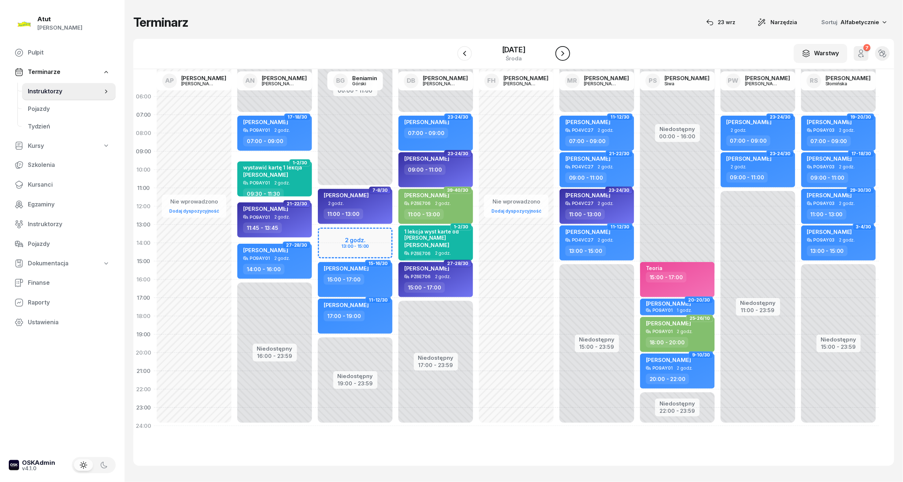
click at [567, 53] on icon "button" at bounding box center [562, 53] width 9 height 9
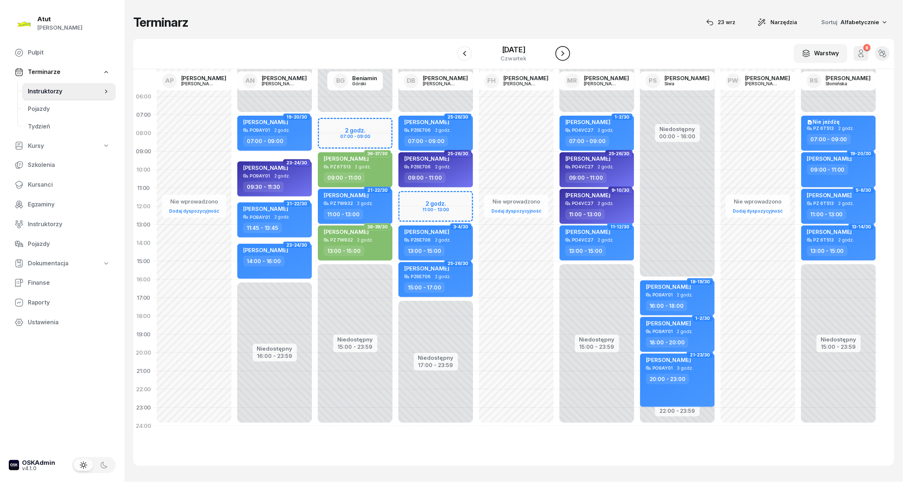
click at [567, 53] on icon "button" at bounding box center [562, 53] width 9 height 9
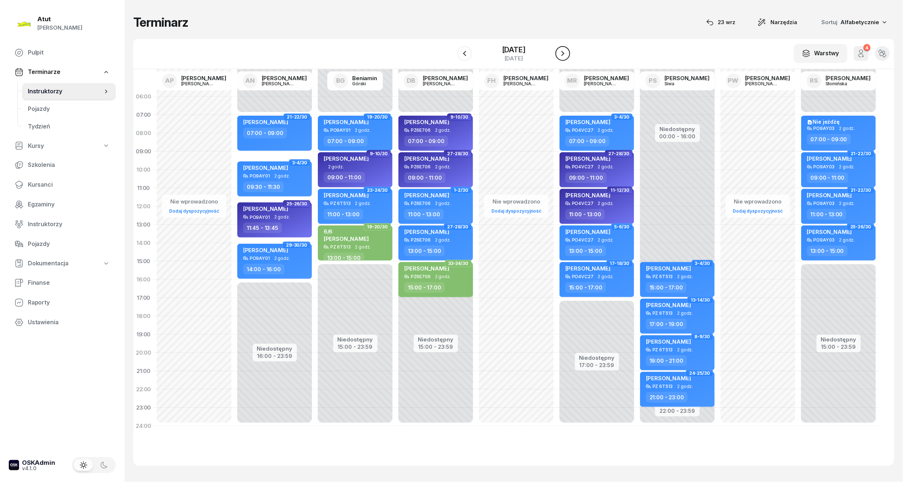
click at [567, 53] on icon "button" at bounding box center [562, 53] width 9 height 9
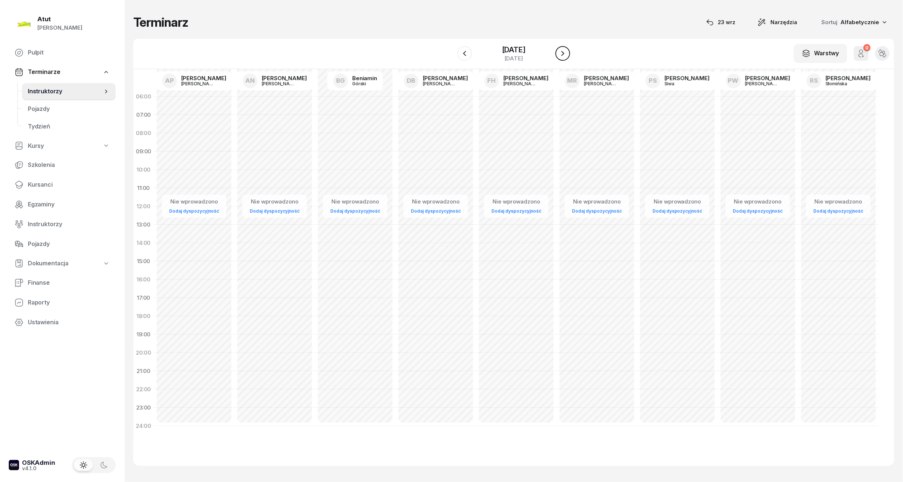
click at [567, 53] on icon "button" at bounding box center [562, 53] width 9 height 9
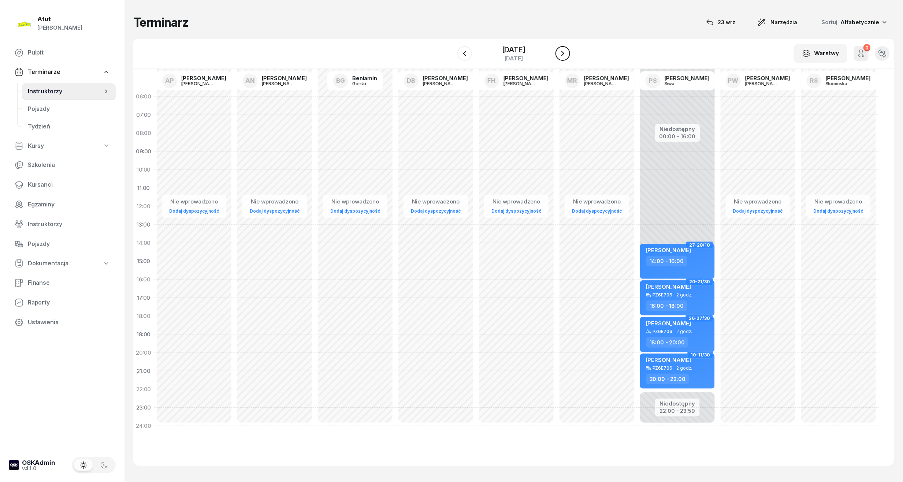
click at [567, 53] on icon "button" at bounding box center [562, 53] width 9 height 9
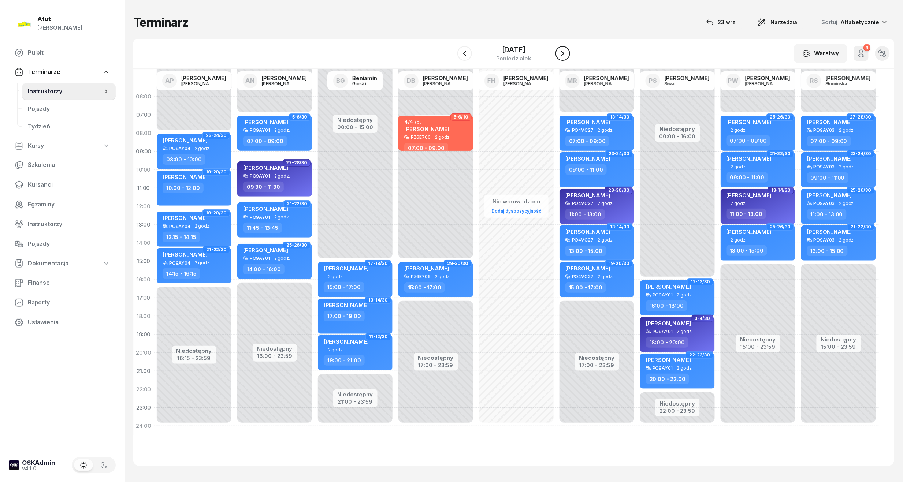
click at [567, 53] on icon "button" at bounding box center [562, 53] width 9 height 9
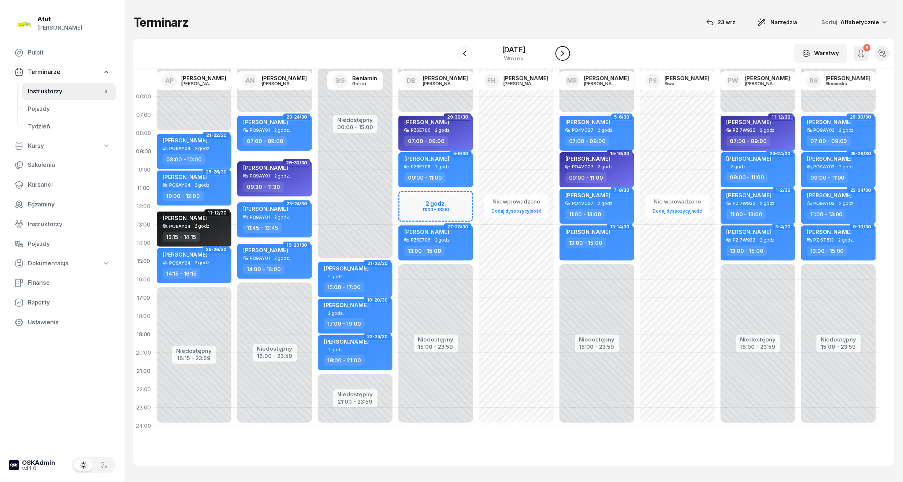
click at [567, 53] on icon "button" at bounding box center [562, 53] width 9 height 9
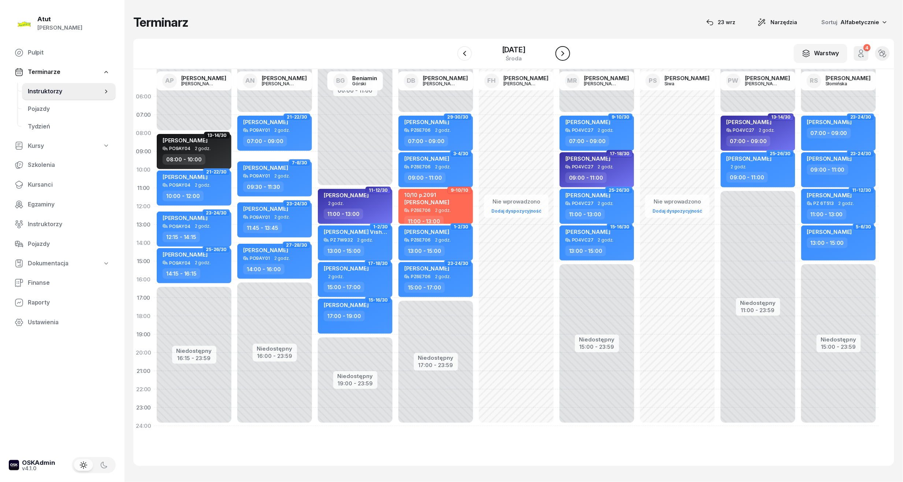
click at [567, 53] on icon "button" at bounding box center [562, 53] width 9 height 9
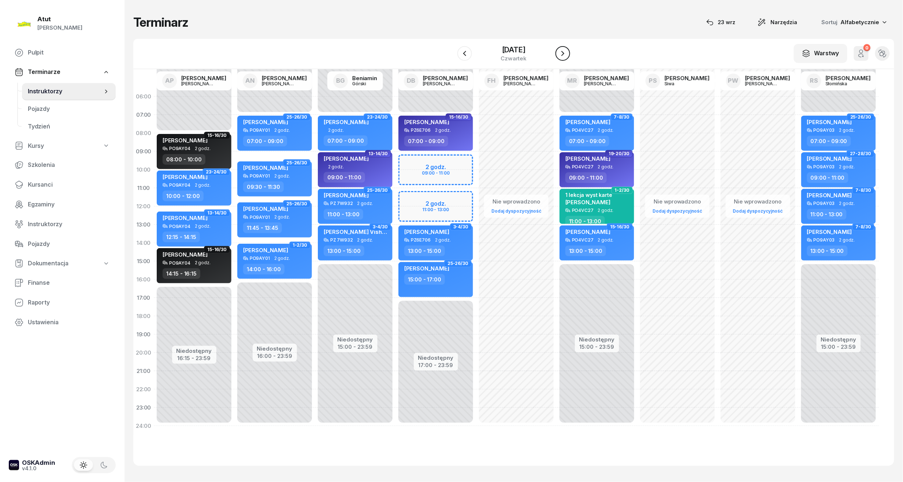
click at [567, 53] on icon "button" at bounding box center [562, 53] width 9 height 9
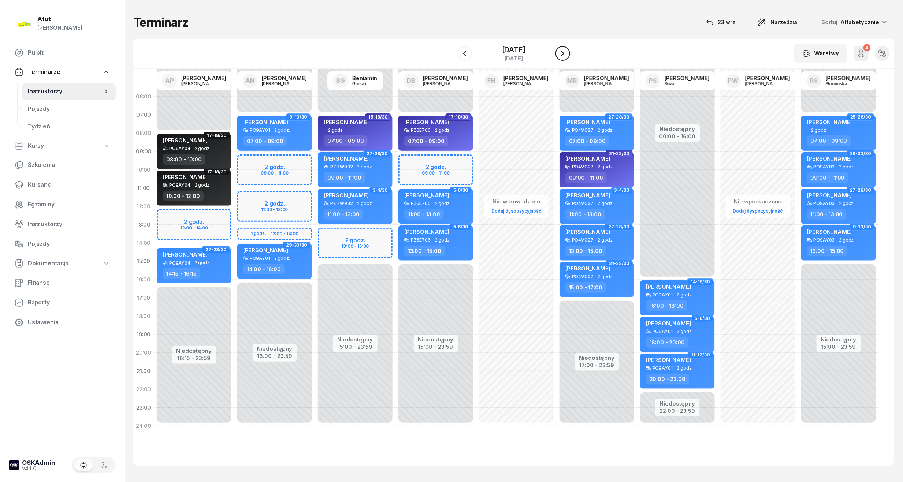
click at [567, 53] on icon "button" at bounding box center [562, 53] width 9 height 9
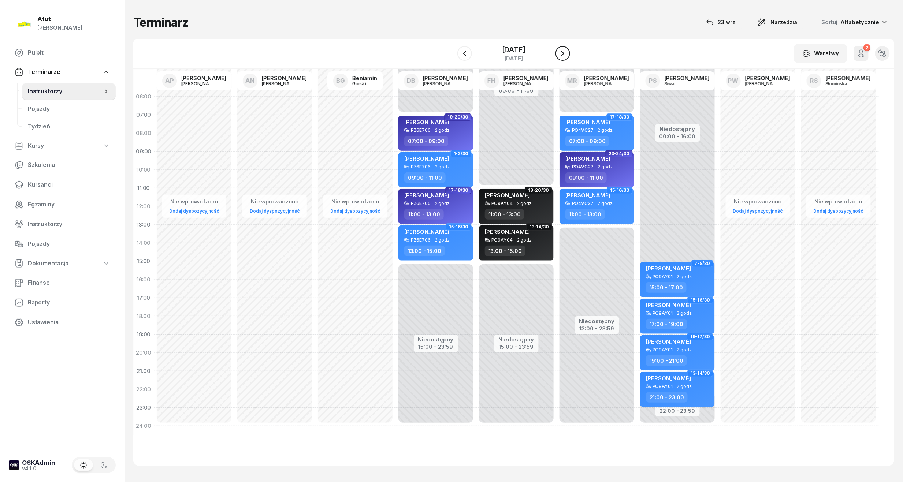
click at [567, 53] on icon "button" at bounding box center [562, 53] width 9 height 9
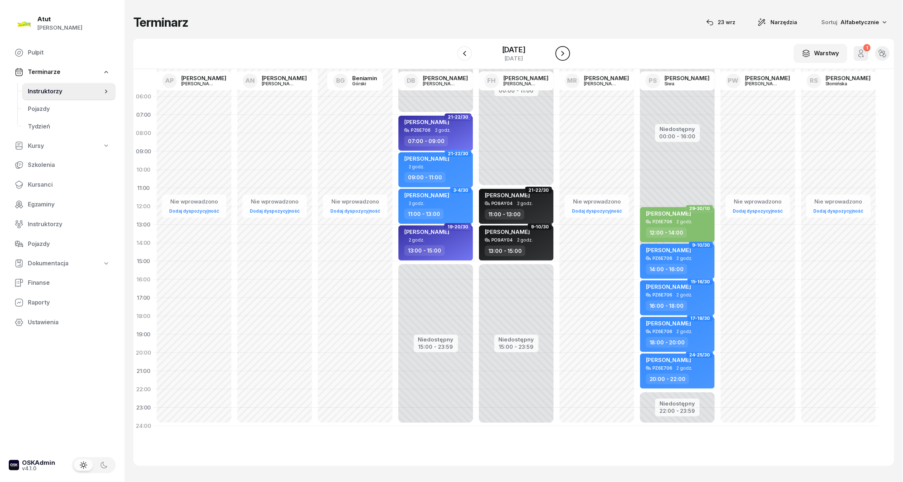
click at [567, 53] on icon "button" at bounding box center [562, 53] width 9 height 9
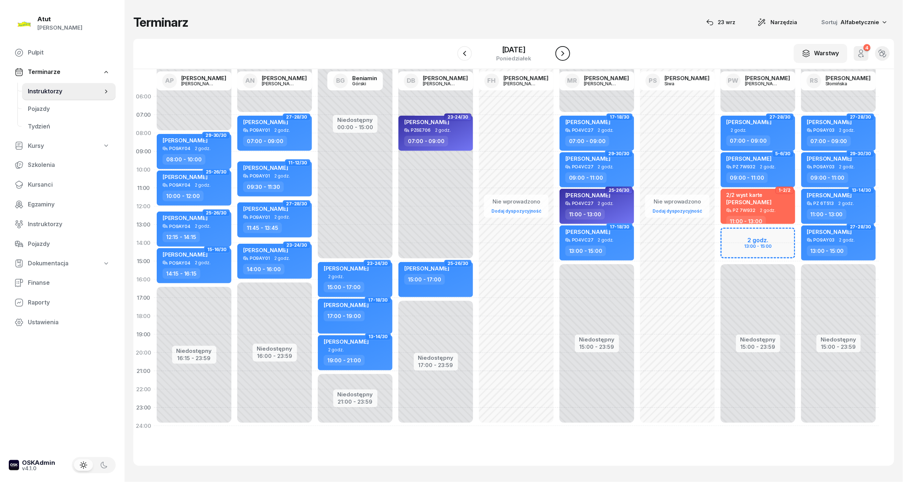
click at [567, 53] on icon "button" at bounding box center [562, 53] width 9 height 9
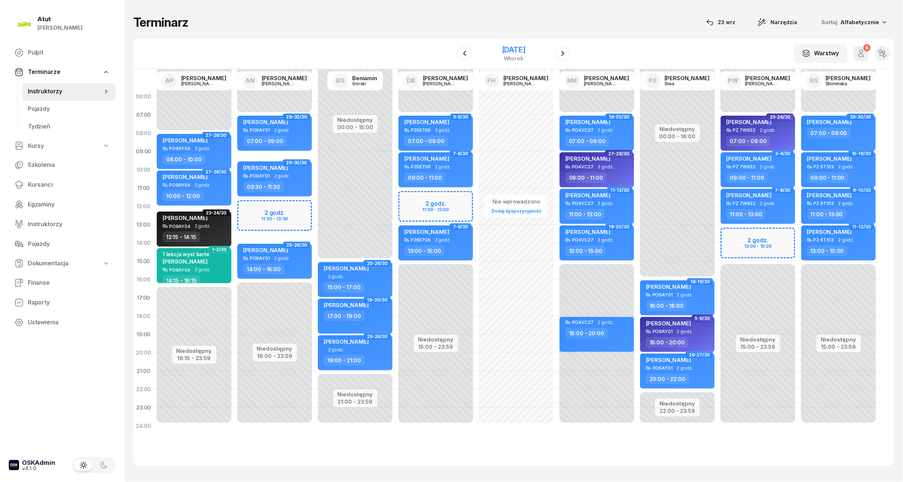
click at [524, 53] on div "[DATE]" at bounding box center [513, 49] width 23 height 7
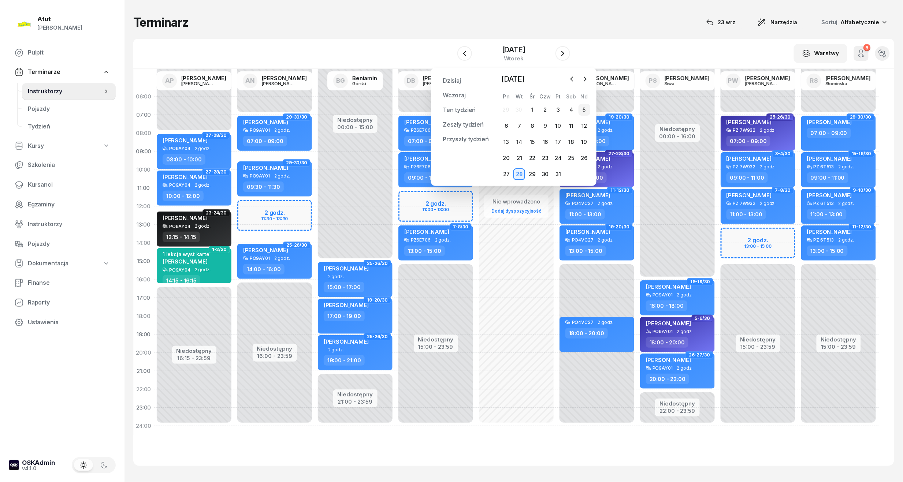
click at [585, 107] on div "5" at bounding box center [585, 110] width 12 height 12
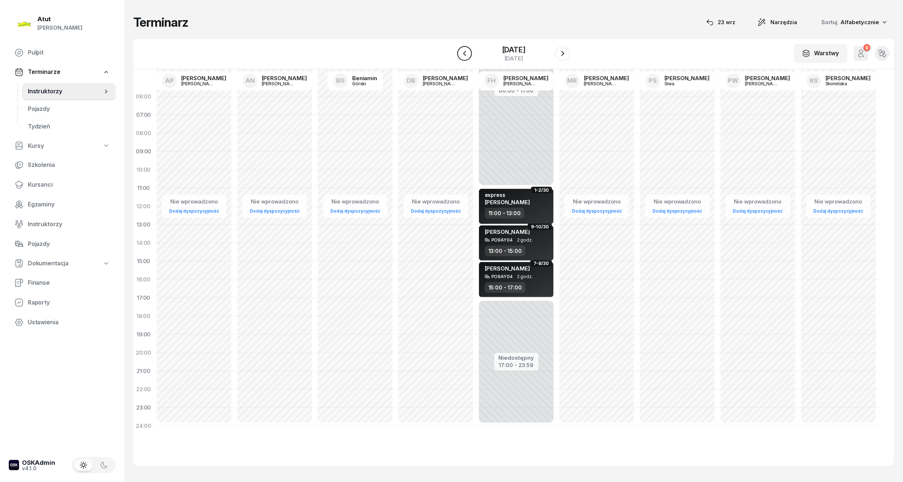
click at [463, 53] on icon "button" at bounding box center [464, 53] width 9 height 9
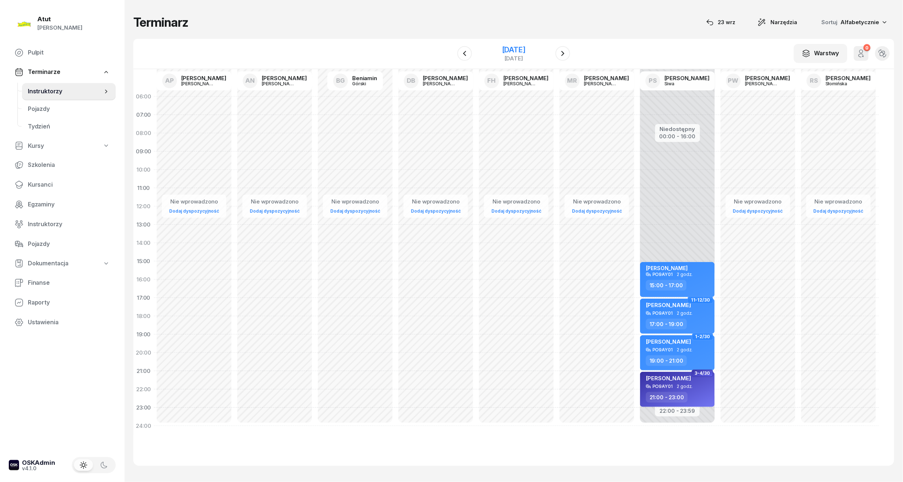
click at [502, 50] on div "[DATE]" at bounding box center [513, 49] width 23 height 7
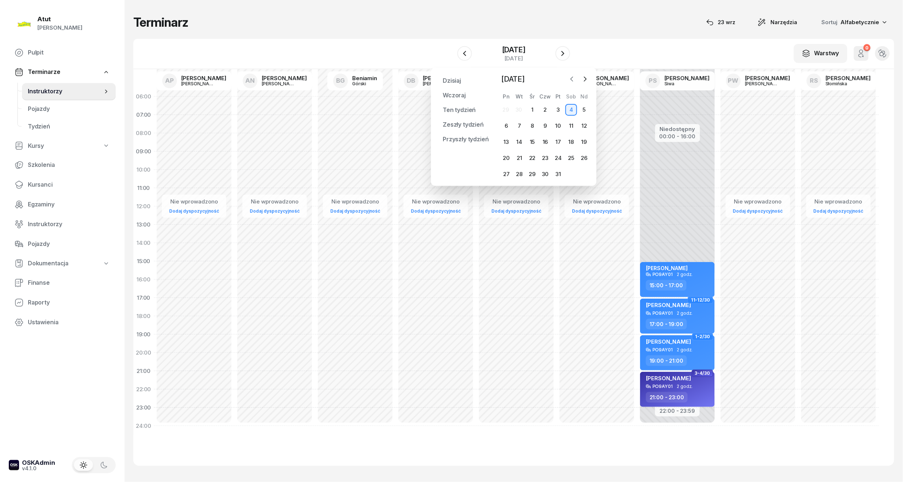
click at [574, 78] on icon "button" at bounding box center [571, 78] width 7 height 7
click at [573, 154] on div "27" at bounding box center [571, 158] width 12 height 12
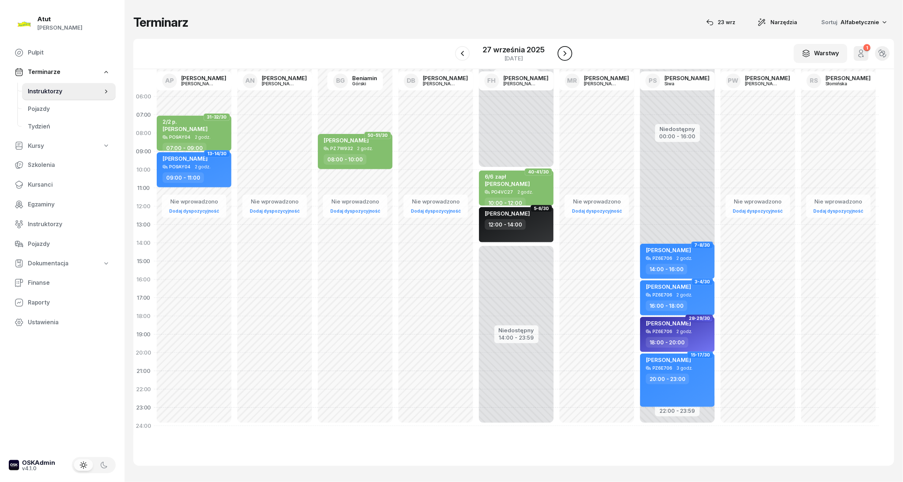
click at [566, 52] on icon "button" at bounding box center [565, 53] width 9 height 9
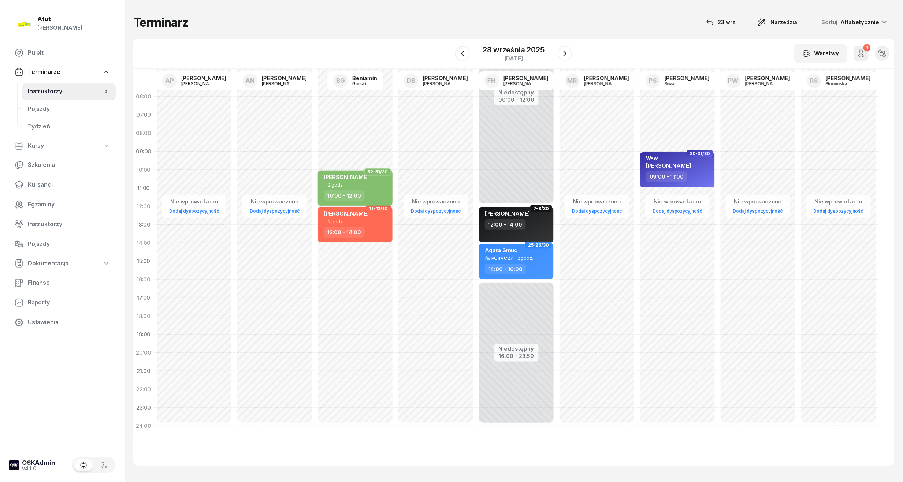
click at [339, 172] on div "Anastasiia Araskhanova 2 godz. 10:00 - 12:00" at bounding box center [355, 188] width 75 height 35
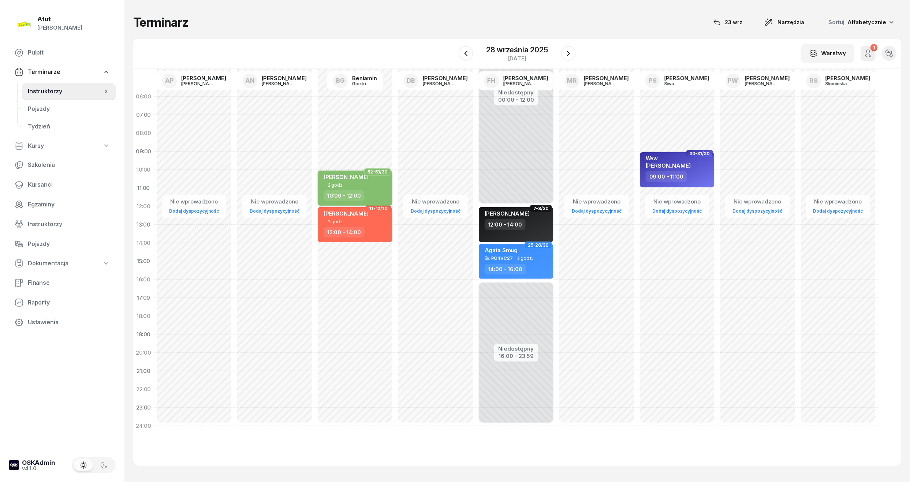
select select "10"
select select "12"
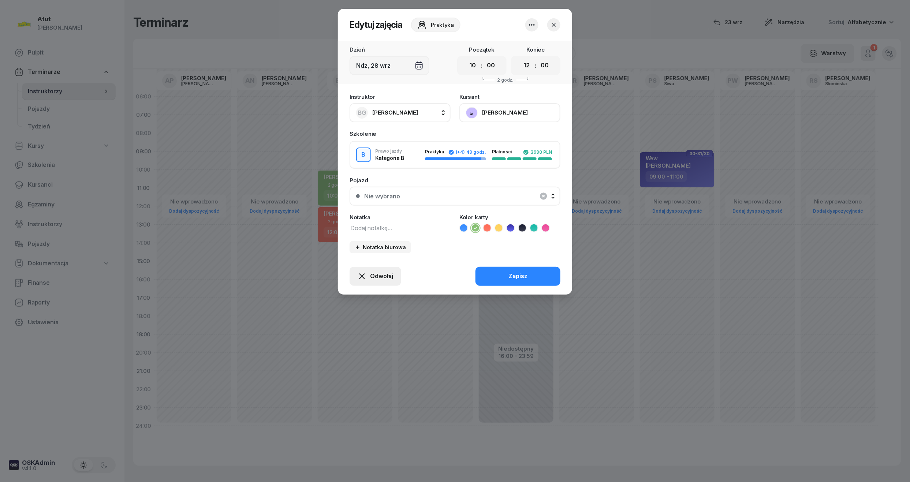
click at [374, 273] on span "Odwołaj" at bounding box center [381, 277] width 23 height 10
click at [367, 215] on div "My odwołaliśmy" at bounding box center [363, 214] width 44 height 10
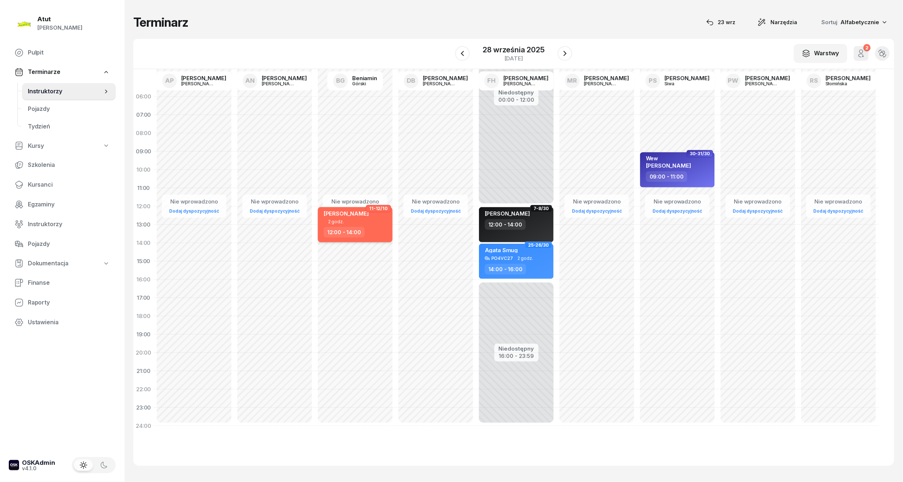
click at [352, 216] on div "[PERSON_NAME]" at bounding box center [346, 214] width 45 height 9
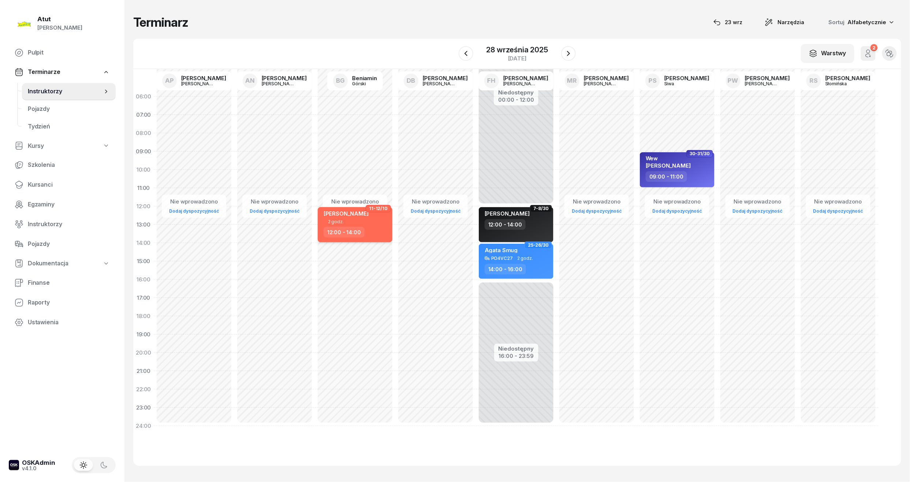
select select "12"
select select "14"
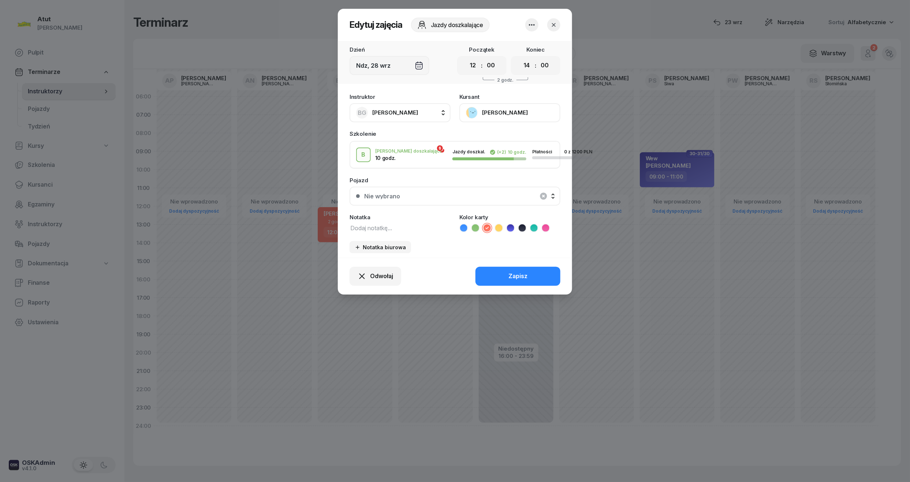
click at [299, 226] on div at bounding box center [455, 241] width 910 height 482
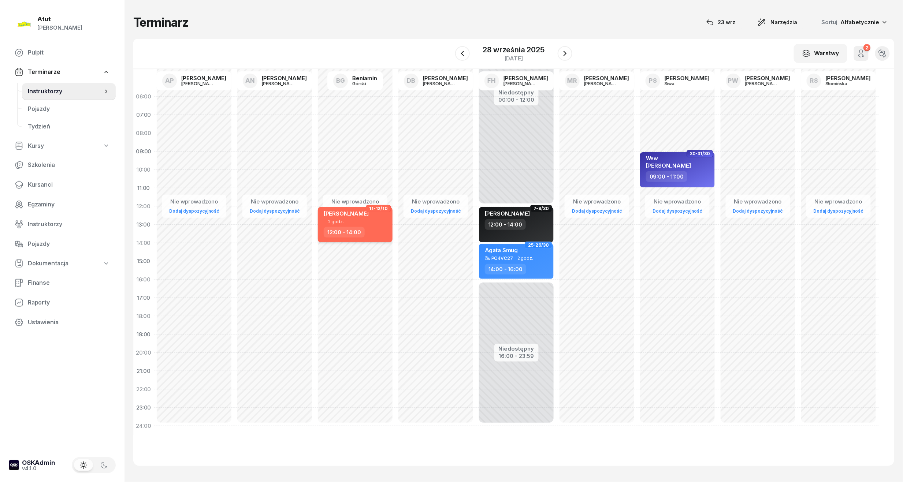
click at [359, 216] on span "[PERSON_NAME]" at bounding box center [346, 213] width 45 height 7
select select "12"
select select "14"
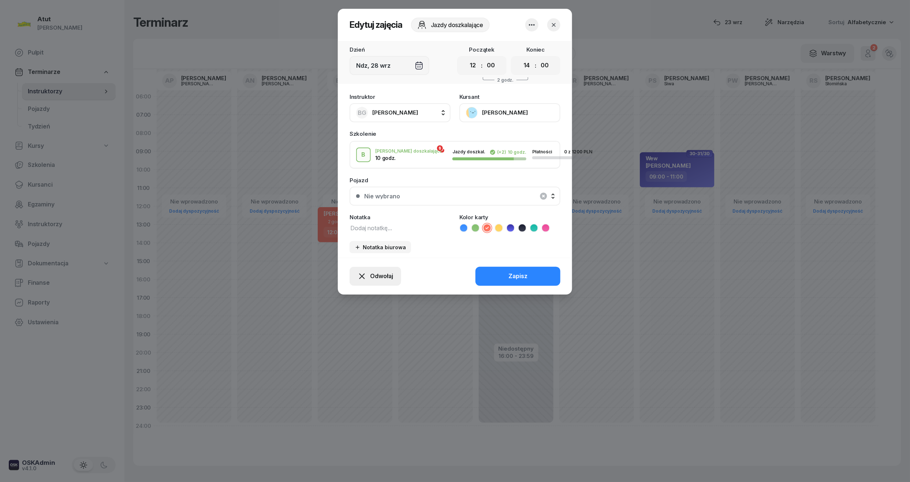
click at [393, 273] on button "Odwołaj" at bounding box center [376, 276] width 52 height 19
click at [371, 230] on div "Kursant odwołał" at bounding box center [362, 232] width 43 height 10
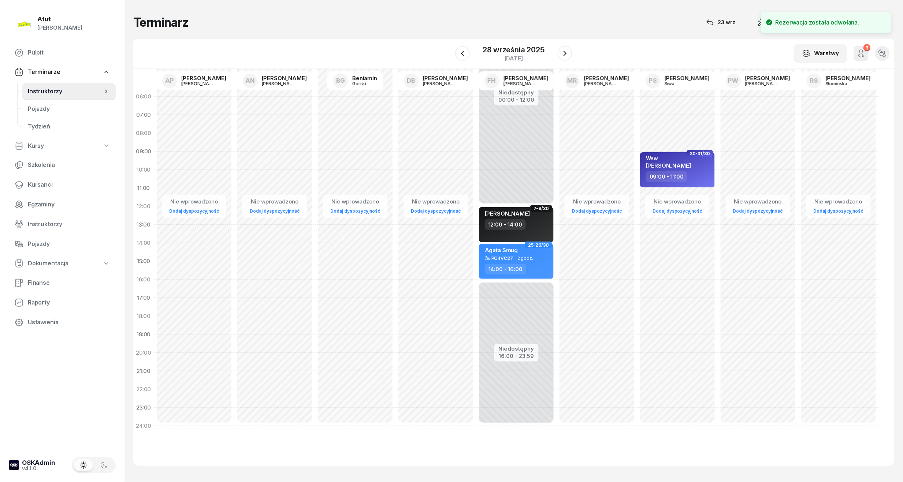
click at [645, 228] on div "Nie wprowadzono Dodaj dyspozycyjność 30-31/30 Wew Gabriela May 09:00 - 11:00" at bounding box center [677, 262] width 81 height 348
select select "13"
select select "15"
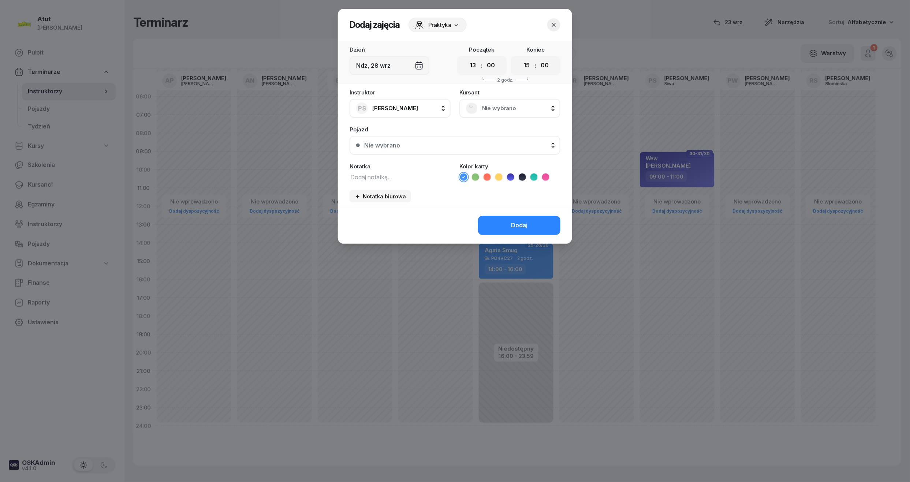
click at [488, 176] on icon at bounding box center [487, 177] width 3 height 3
click at [423, 176] on textarea at bounding box center [400, 177] width 101 height 10
type textarea "[PERSON_NAME]"
click at [399, 145] on div "Nie wybrano" at bounding box center [382, 145] width 36 height 6
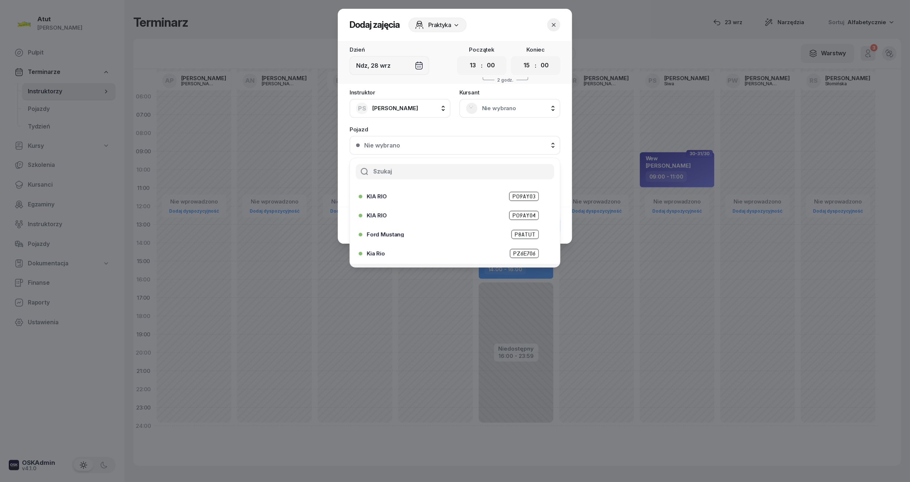
scroll to position [91, 0]
click at [522, 217] on span "PZ6E706" at bounding box center [524, 218] width 29 height 9
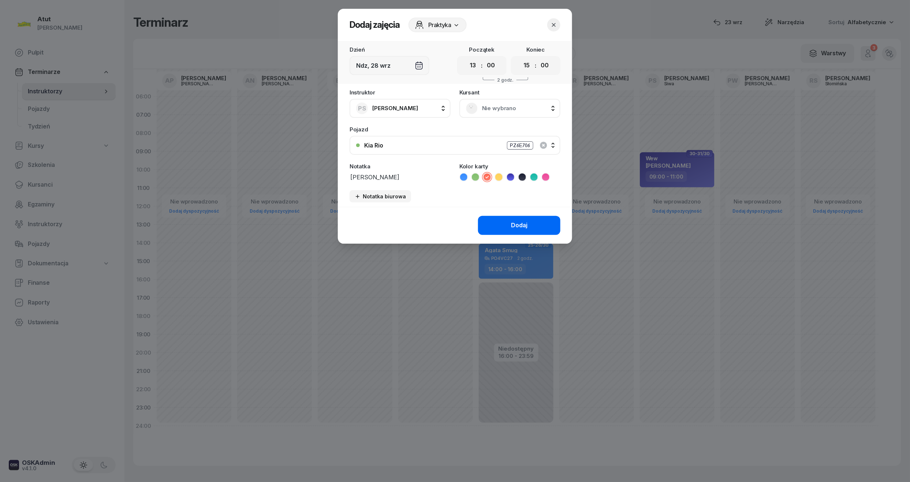
click at [522, 226] on div "Dodaj" at bounding box center [519, 226] width 16 height 10
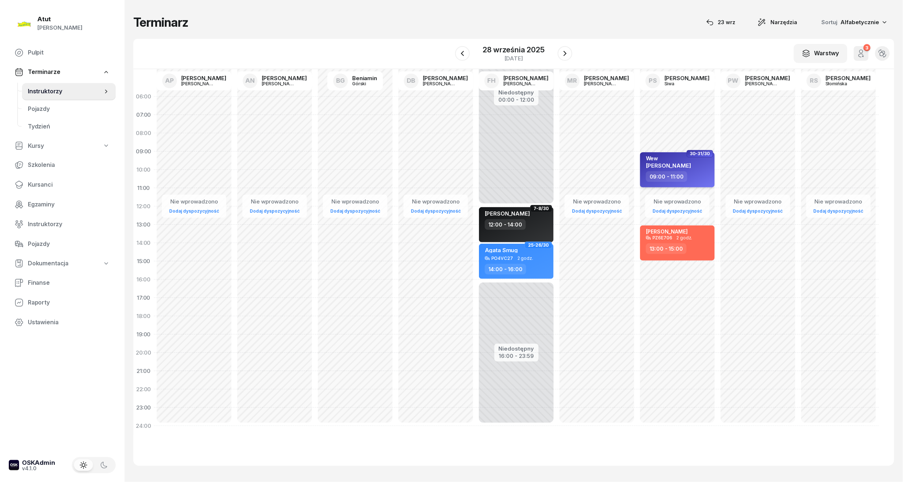
click at [671, 161] on div "Wew" at bounding box center [668, 158] width 45 height 6
select select "09"
select select "11"
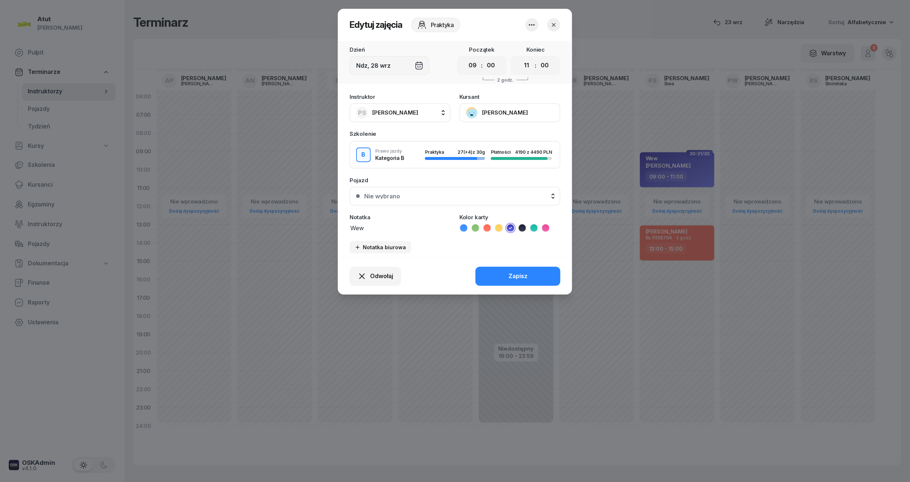
click at [423, 196] on div "Nie wybrano" at bounding box center [459, 196] width 190 height 6
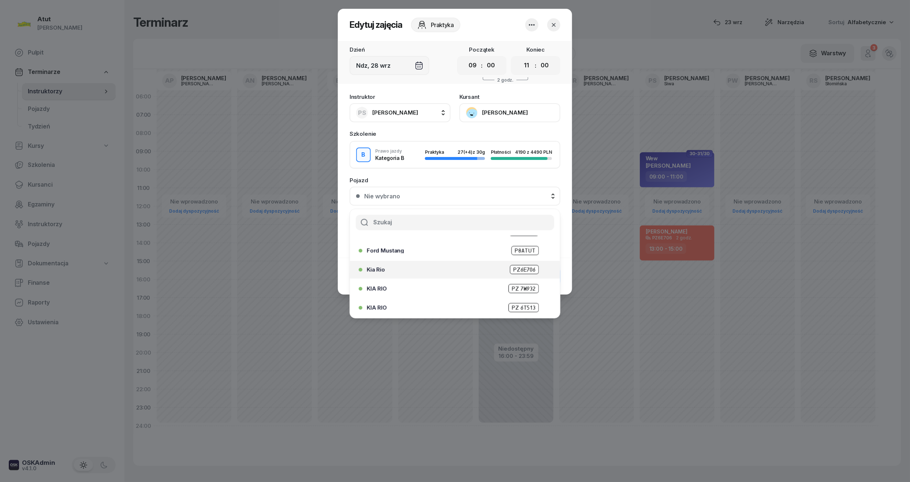
click at [523, 268] on span "PZ6E706" at bounding box center [524, 269] width 29 height 9
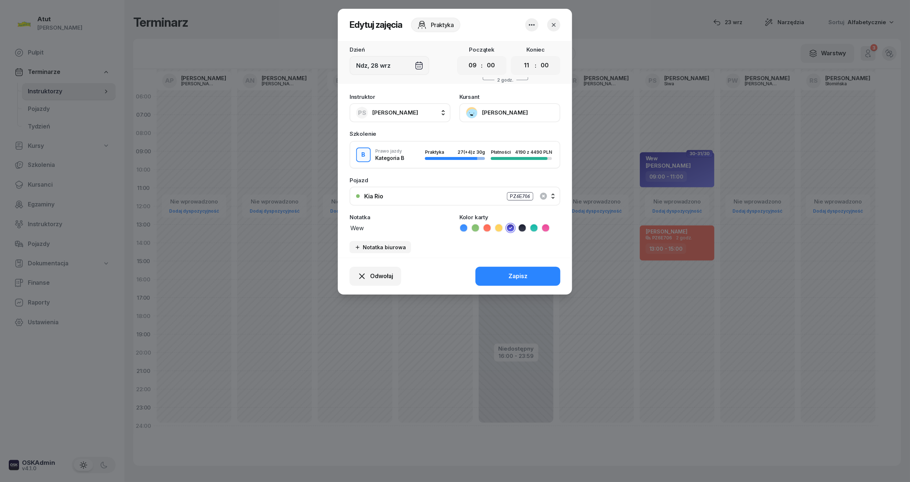
click at [523, 268] on button "Zapisz" at bounding box center [518, 276] width 85 height 19
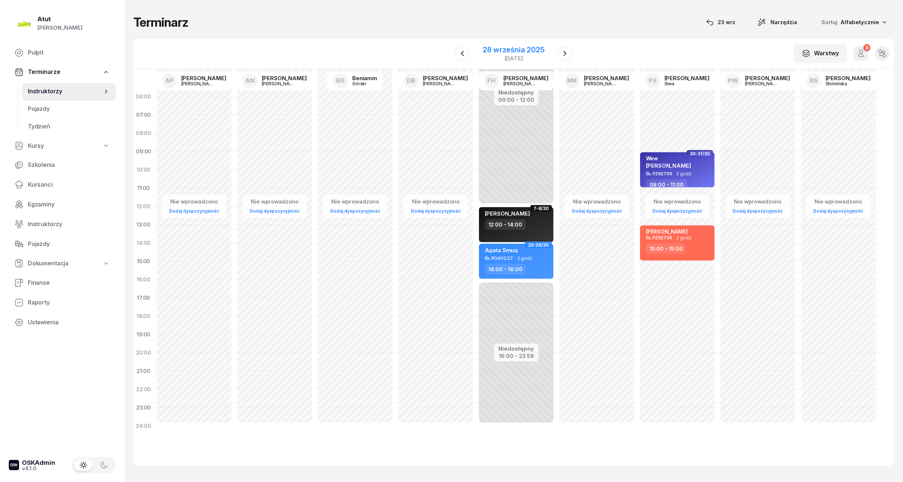
click at [531, 48] on div "28 września 2025" at bounding box center [514, 49] width 62 height 7
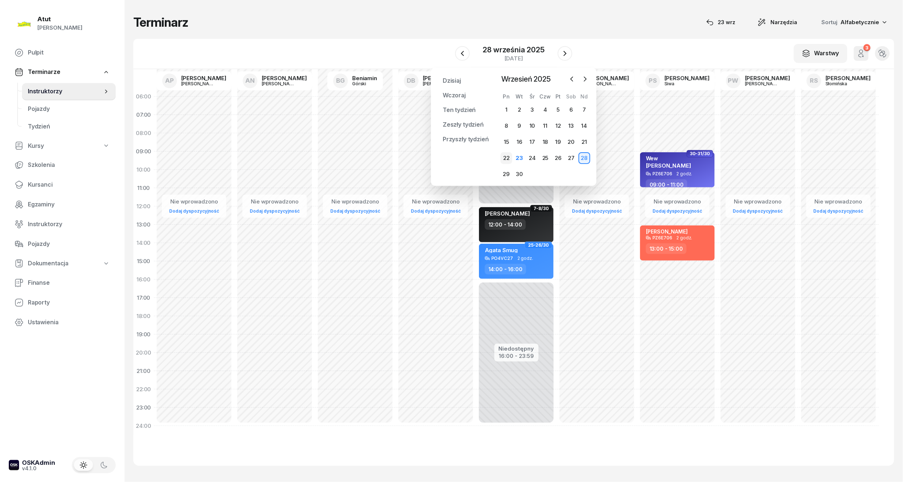
click at [506, 159] on div "22" at bounding box center [507, 158] width 12 height 12
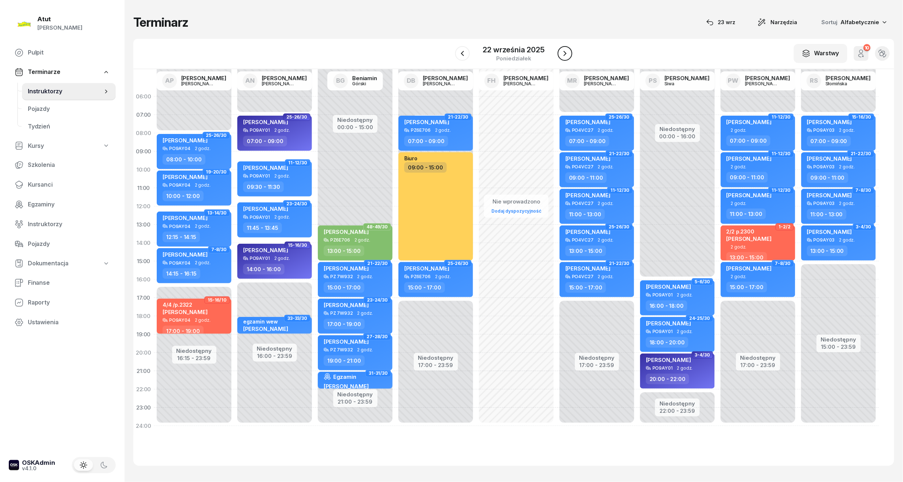
click at [568, 53] on icon "button" at bounding box center [565, 53] width 9 height 9
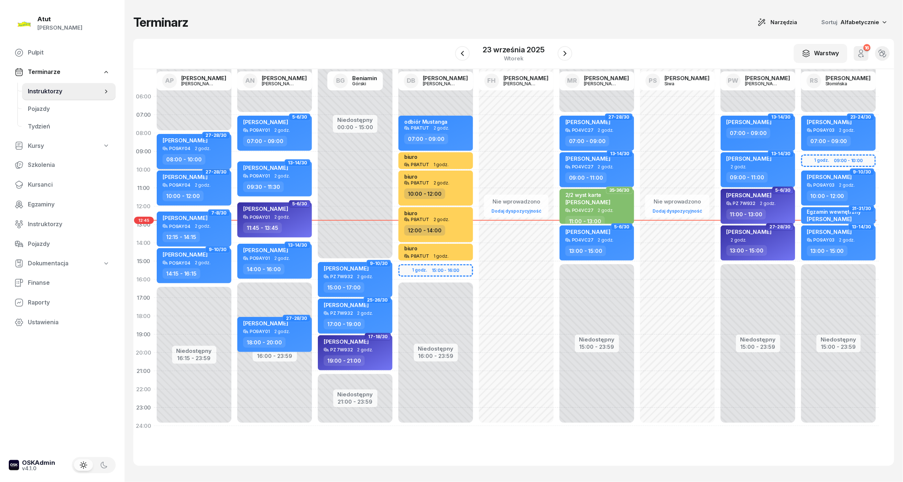
click at [189, 140] on span "[PERSON_NAME]" at bounding box center [185, 140] width 45 height 7
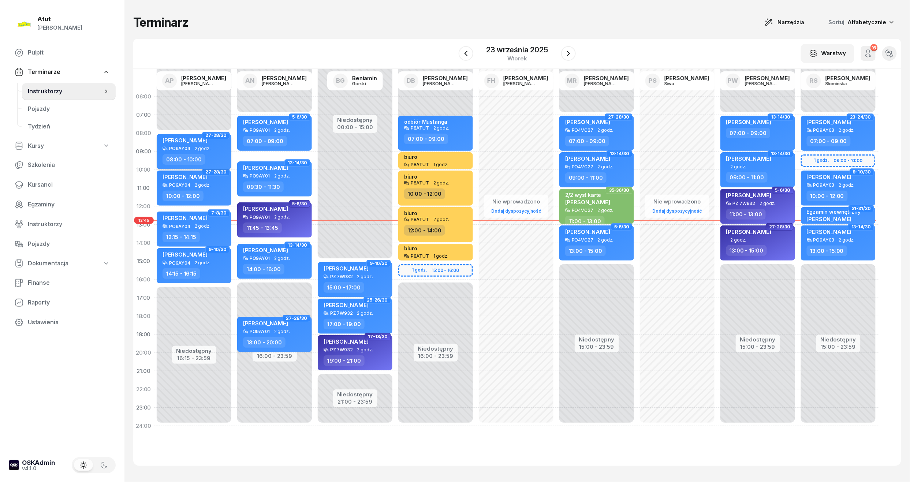
select select "08"
select select "10"
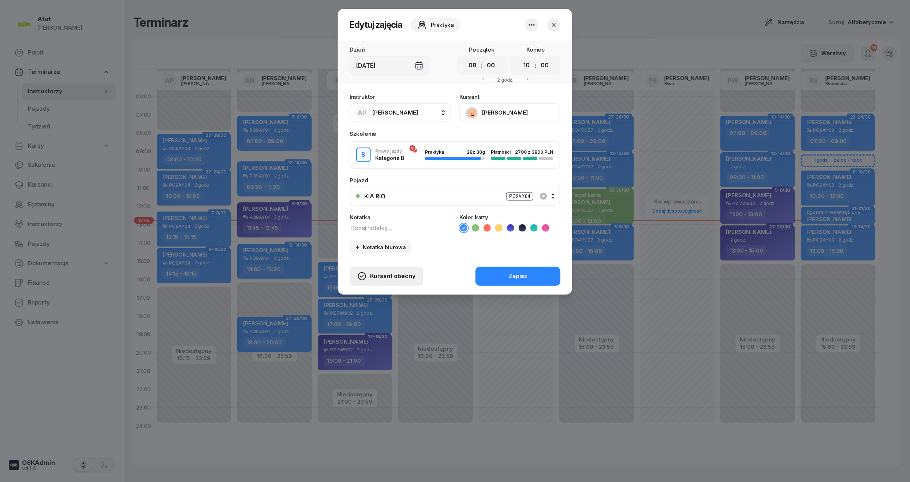
click at [394, 276] on span "Kursant obecny" at bounding box center [392, 277] width 45 height 10
click at [378, 212] on div "My odwołaliśmy" at bounding box center [374, 214] width 44 height 10
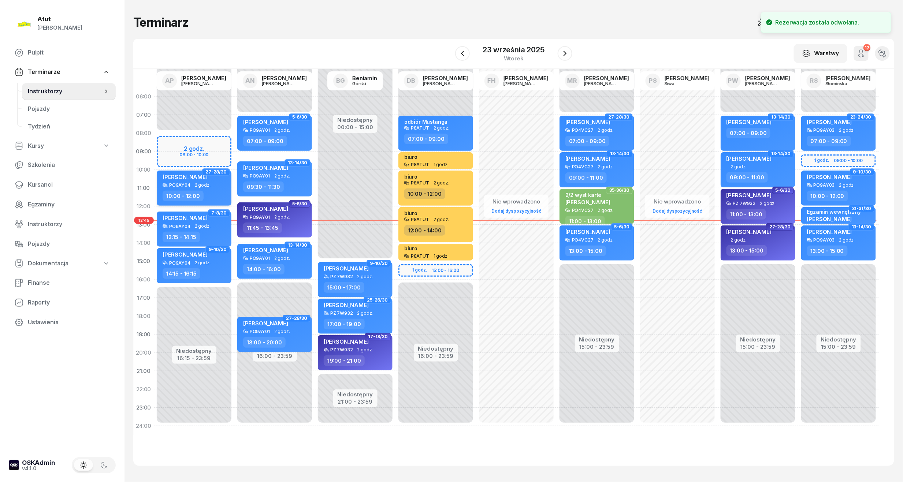
click at [201, 180] on div "[PERSON_NAME]" at bounding box center [185, 178] width 45 height 9
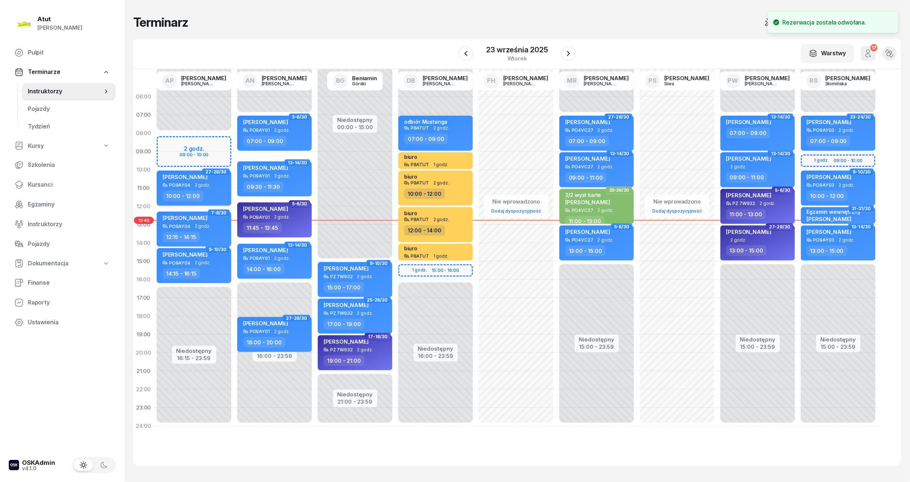
select select "10"
select select "12"
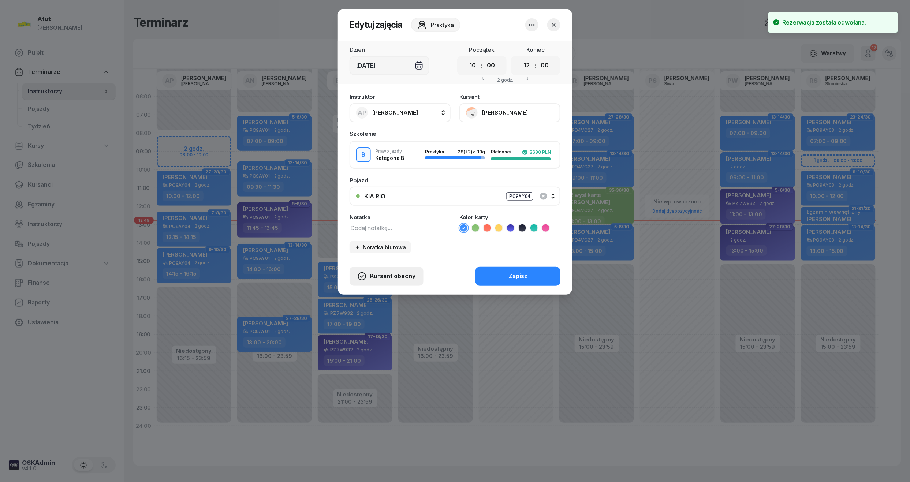
click at [391, 272] on span "Kursant obecny" at bounding box center [392, 277] width 45 height 10
click at [384, 211] on div "My odwołaliśmy" at bounding box center [374, 214] width 44 height 10
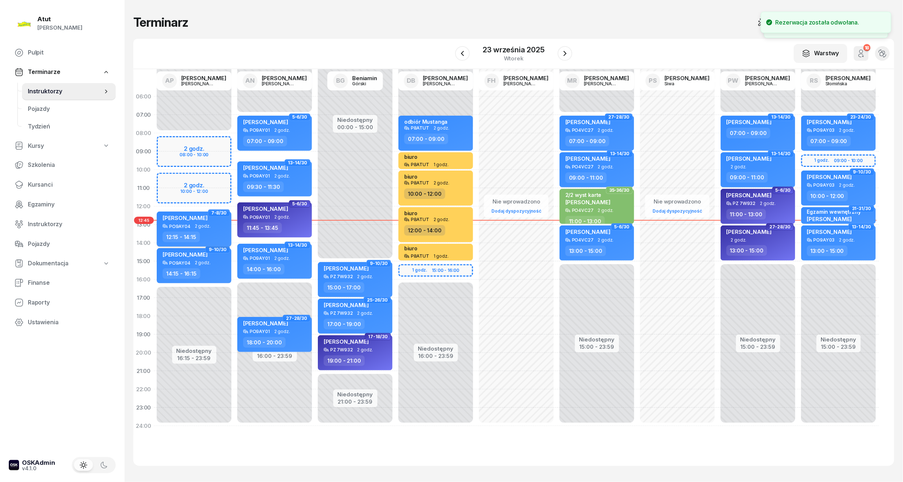
click at [202, 226] on span "2 godz." at bounding box center [203, 226] width 16 height 5
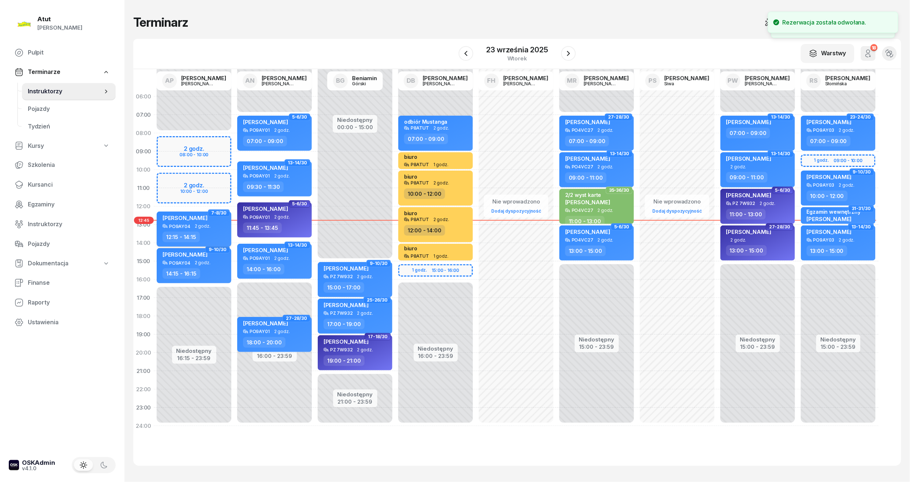
select select "12"
select select "15"
select select "14"
select select "15"
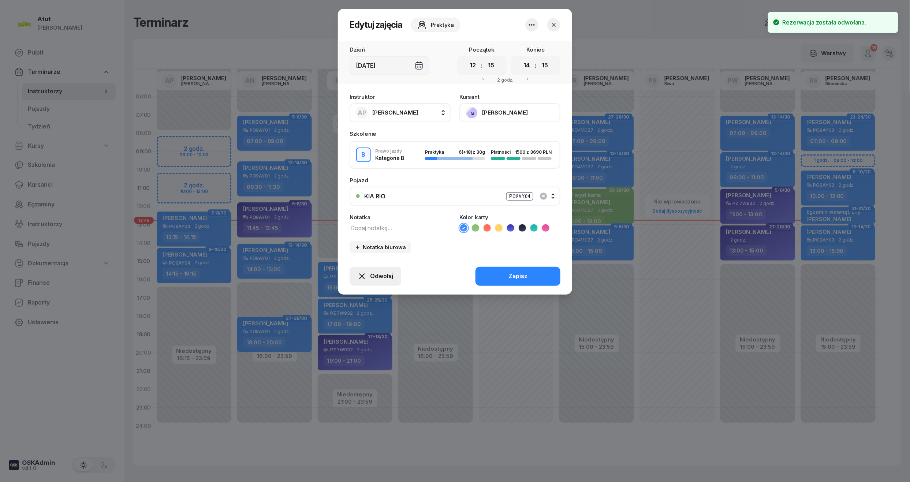
click at [379, 274] on span "Odwołaj" at bounding box center [381, 277] width 23 height 10
click at [368, 212] on div "My odwołaliśmy" at bounding box center [363, 214] width 44 height 10
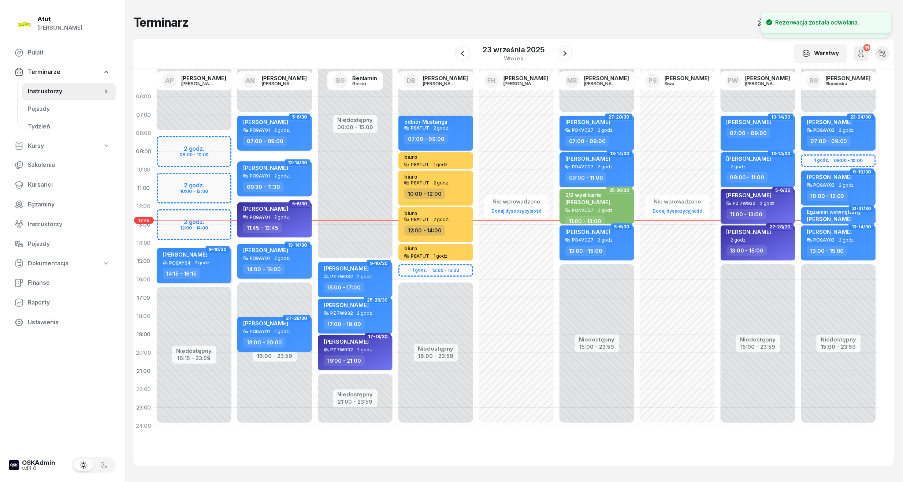
click at [208, 261] on span "2 godz." at bounding box center [203, 262] width 16 height 5
select select "14"
select select "15"
select select "16"
select select "15"
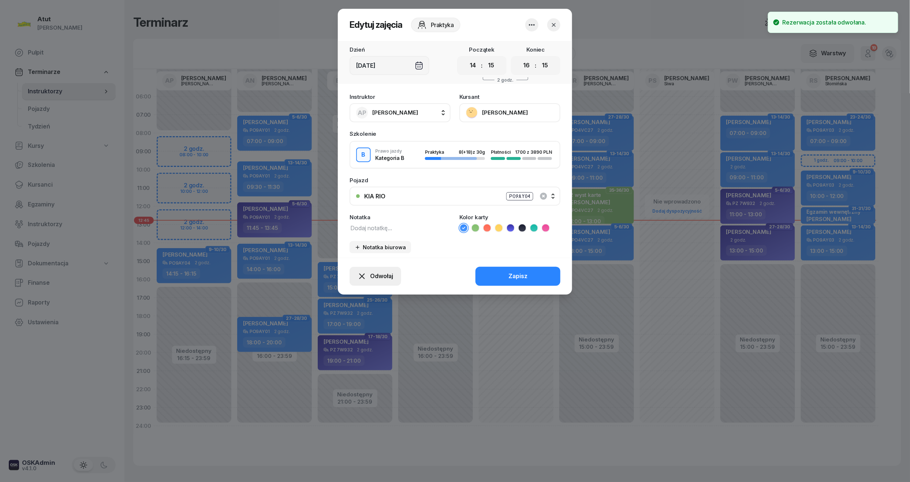
click at [379, 272] on span "Odwołaj" at bounding box center [381, 277] width 23 height 10
click at [373, 213] on div "My odwołaliśmy" at bounding box center [363, 214] width 44 height 10
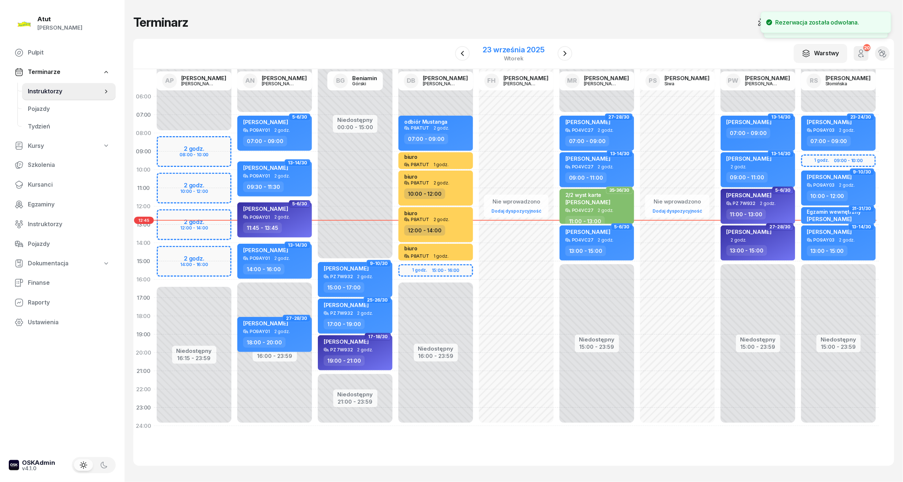
click at [531, 52] on div "23 września 2025" at bounding box center [514, 49] width 62 height 7
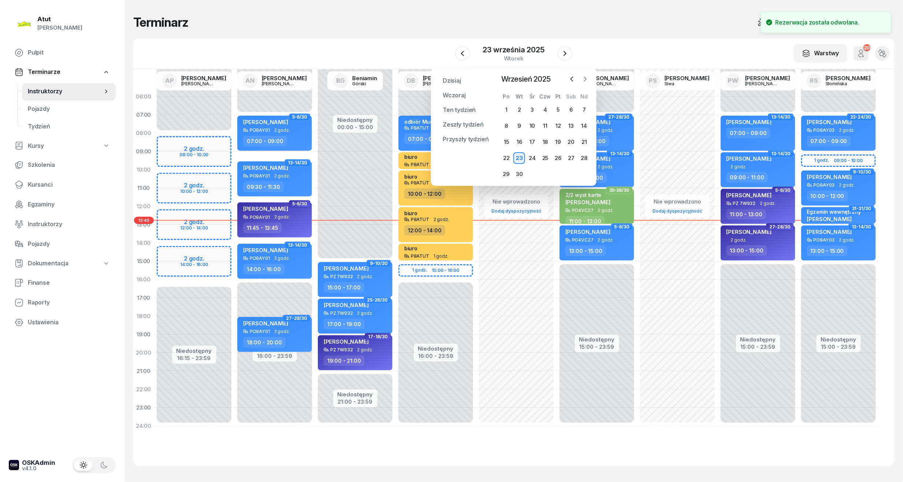
click at [586, 75] on icon "button" at bounding box center [584, 78] width 7 height 7
click at [570, 77] on icon "button" at bounding box center [571, 78] width 7 height 7
click at [535, 108] on div "3" at bounding box center [533, 110] width 12 height 12
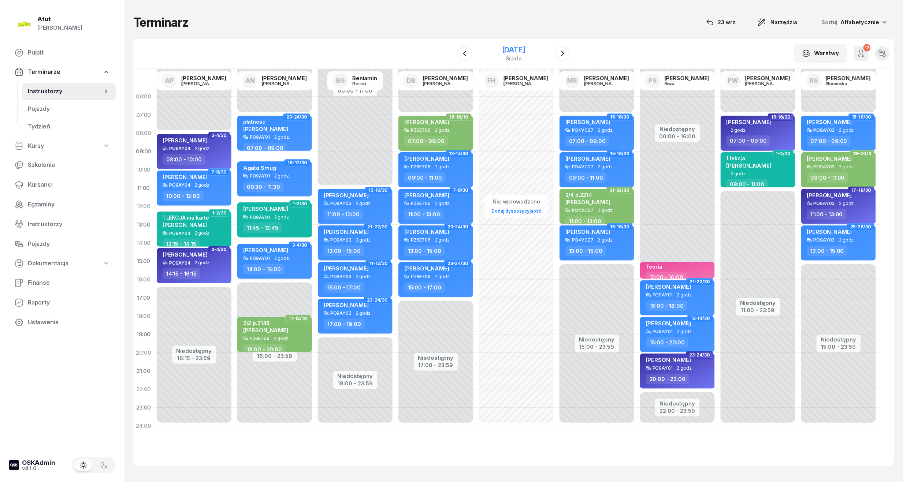
click at [516, 48] on div "[DATE]" at bounding box center [513, 49] width 23 height 7
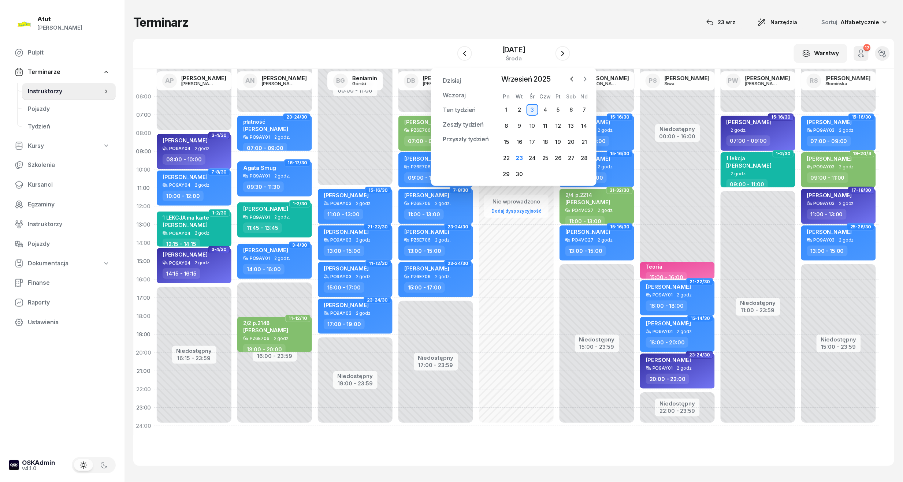
click at [586, 78] on icon "button" at bounding box center [585, 79] width 2 height 4
click at [556, 108] on div "3" at bounding box center [559, 110] width 12 height 12
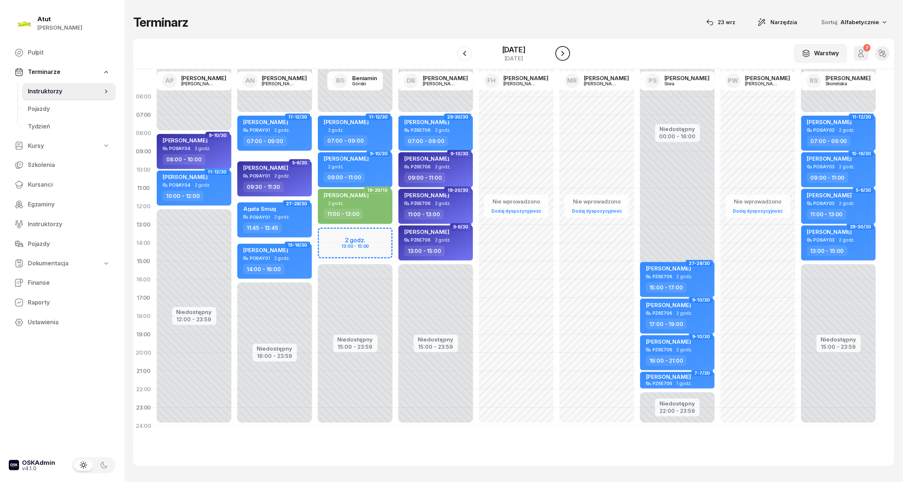
click at [567, 51] on icon "button" at bounding box center [562, 53] width 9 height 9
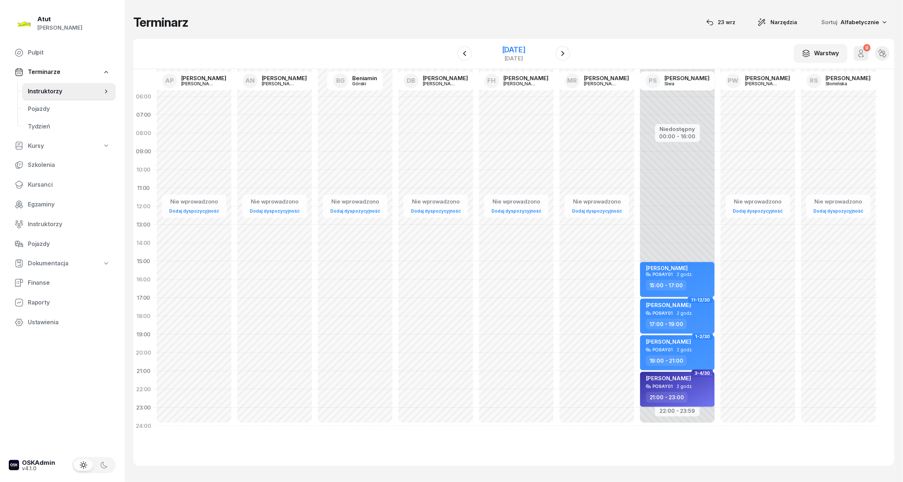
click at [525, 51] on div "[DATE]" at bounding box center [513, 49] width 23 height 7
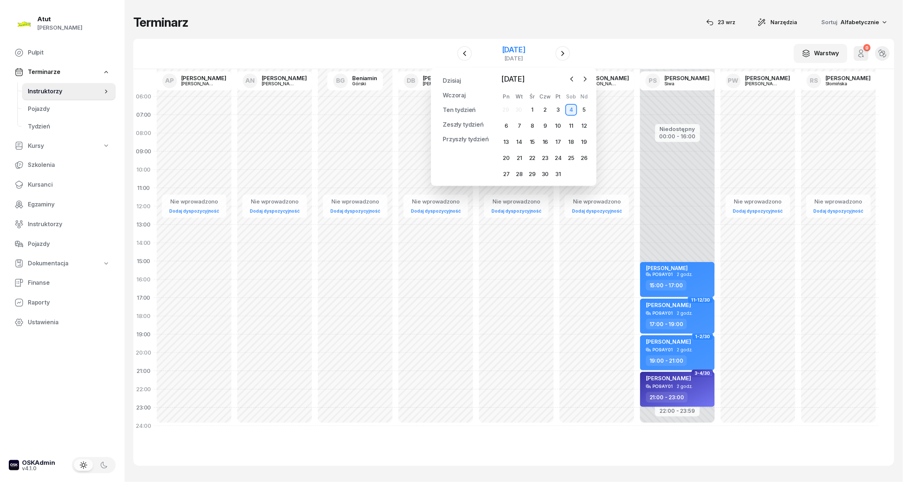
click at [502, 48] on div "[DATE]" at bounding box center [513, 49] width 23 height 7
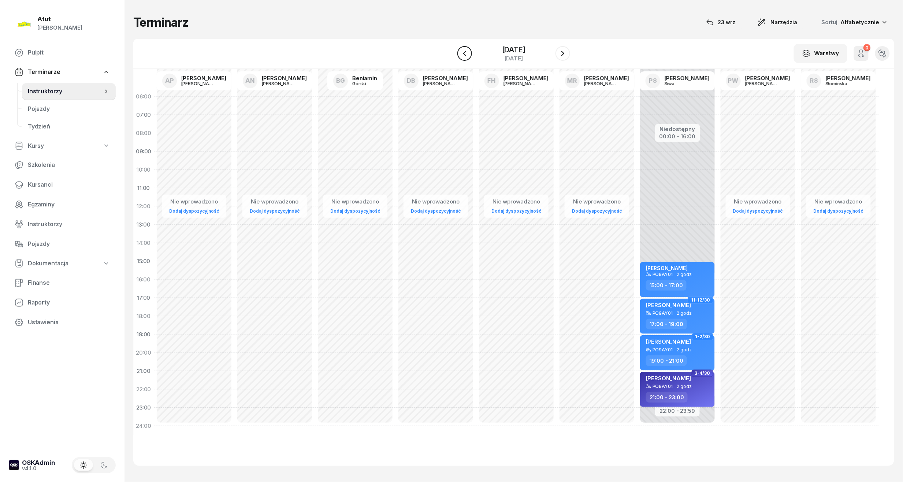
click at [460, 56] on icon "button" at bounding box center [464, 53] width 9 height 9
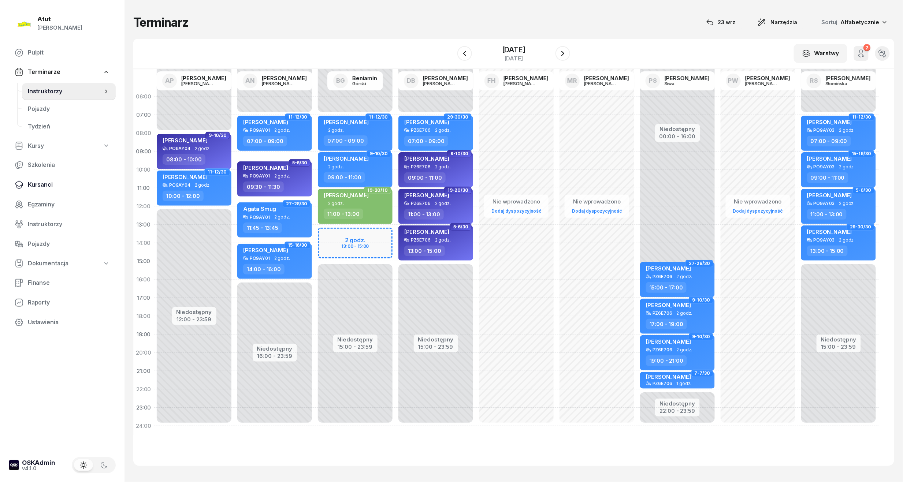
click at [41, 184] on span "Kursanci" at bounding box center [69, 185] width 82 height 10
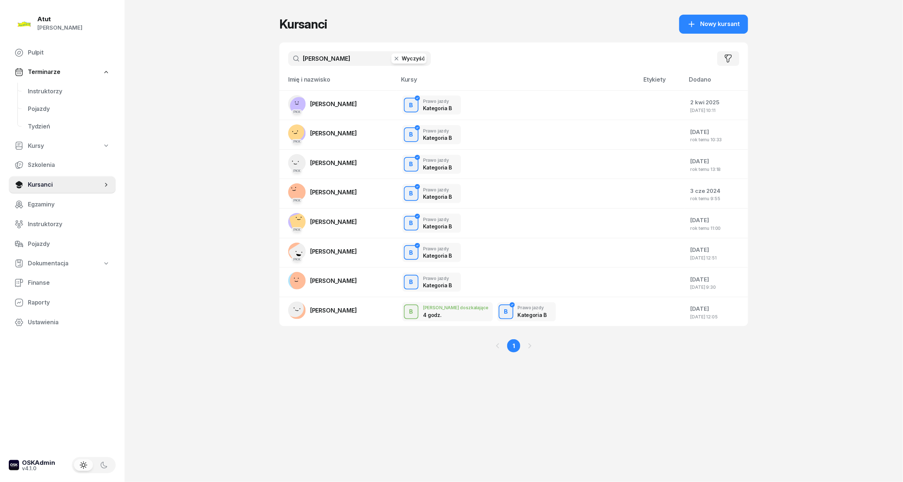
click at [403, 60] on button "Wyczyść" at bounding box center [408, 58] width 35 height 10
click at [343, 59] on input "text" at bounding box center [359, 58] width 143 height 15
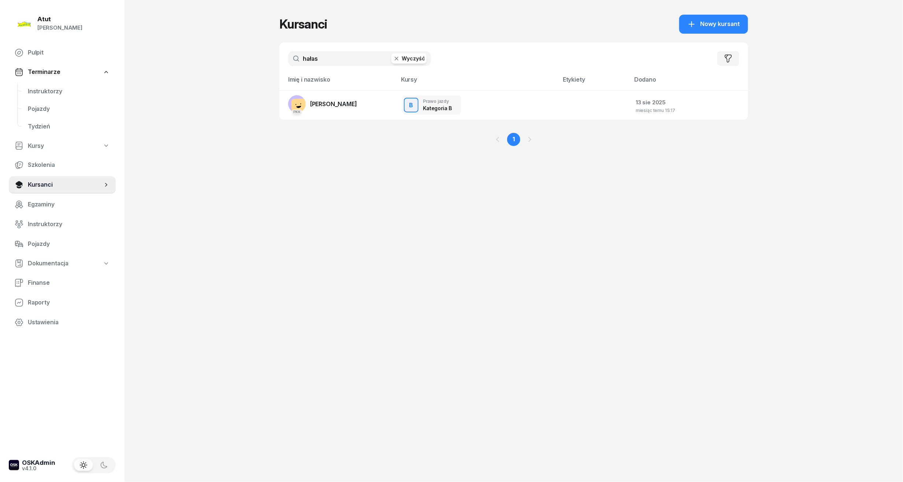
type input "hałas"
click at [323, 106] on span "[PERSON_NAME]" at bounding box center [333, 103] width 47 height 7
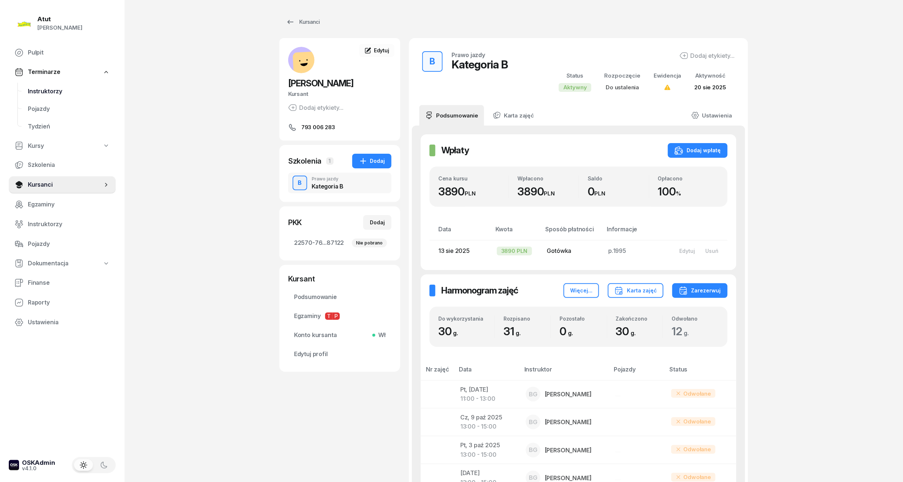
click at [49, 90] on span "Instruktorzy" at bounding box center [69, 92] width 82 height 10
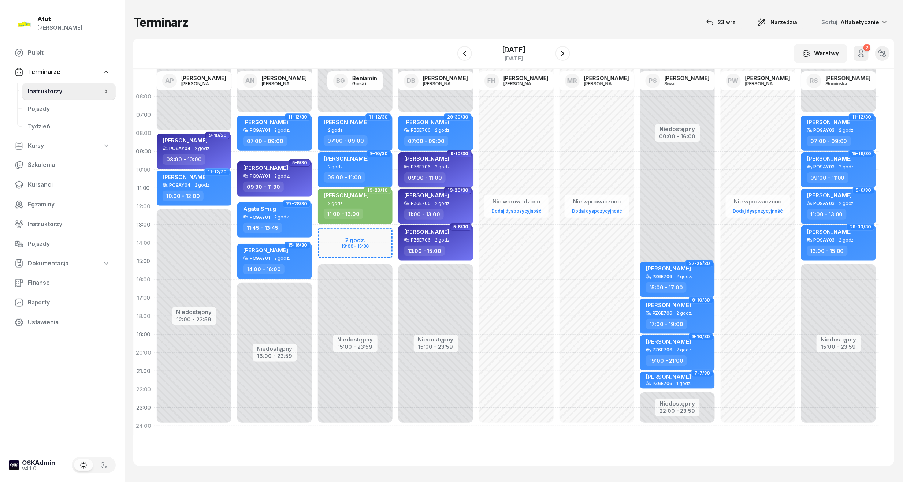
click at [410, 159] on span "[PERSON_NAME]" at bounding box center [426, 158] width 45 height 7
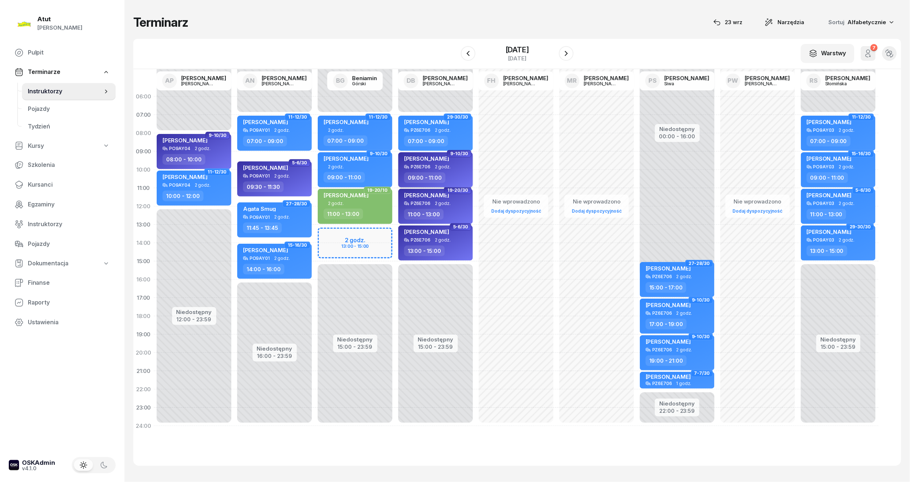
select select "09"
select select "11"
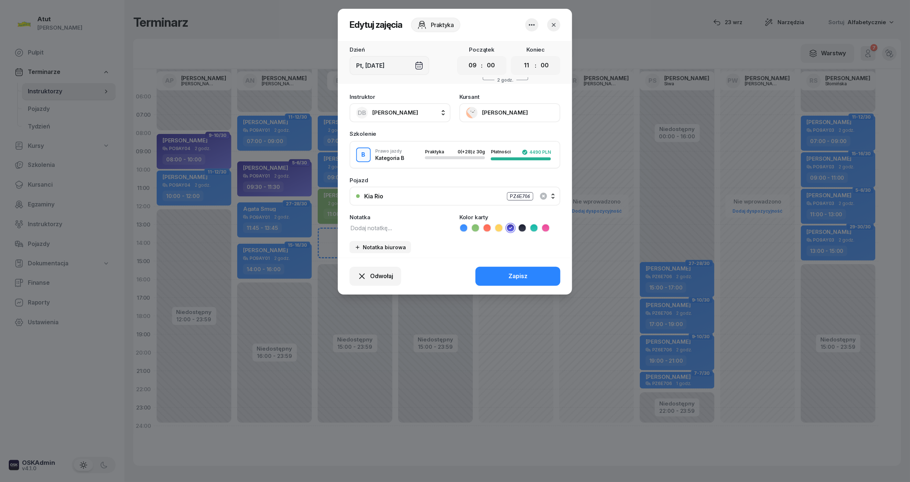
click at [504, 110] on button "[PERSON_NAME]" at bounding box center [510, 112] width 101 height 19
click at [553, 25] on icon "button" at bounding box center [553, 24] width 7 height 7
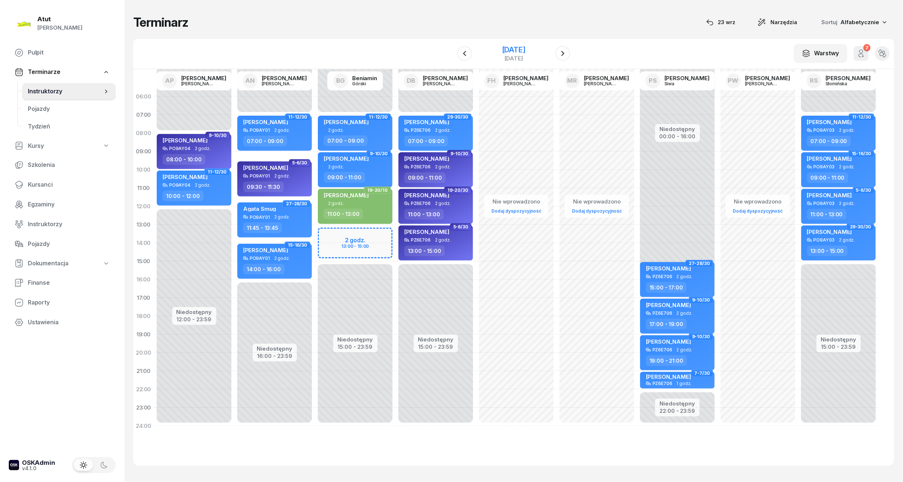
click at [525, 50] on div "[DATE]" at bounding box center [513, 49] width 23 height 7
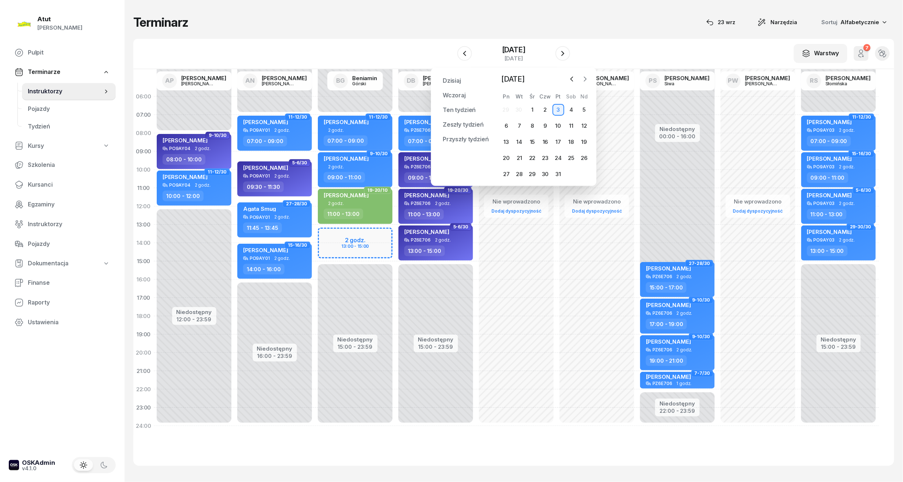
click at [585, 79] on icon "button" at bounding box center [584, 78] width 7 height 7
click at [572, 78] on icon "button" at bounding box center [572, 79] width 2 height 4
click at [521, 156] on div "21" at bounding box center [519, 158] width 12 height 12
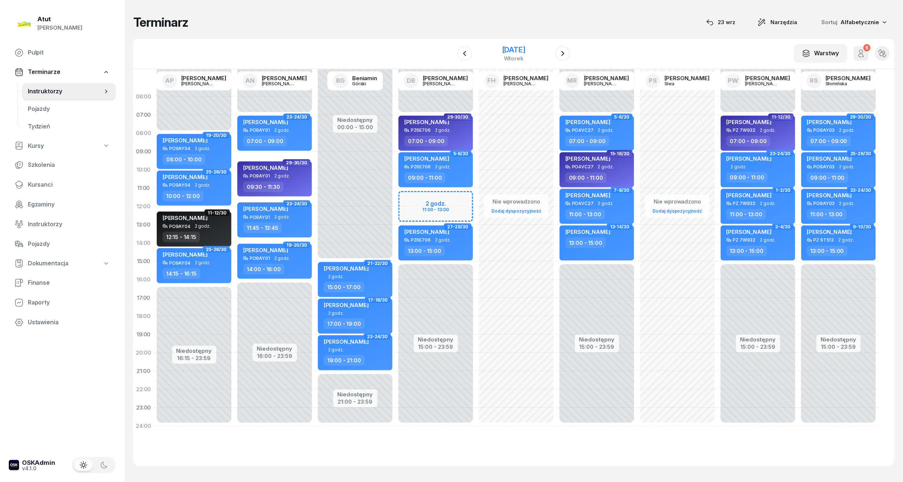
click at [522, 50] on div "[DATE]" at bounding box center [513, 49] width 23 height 7
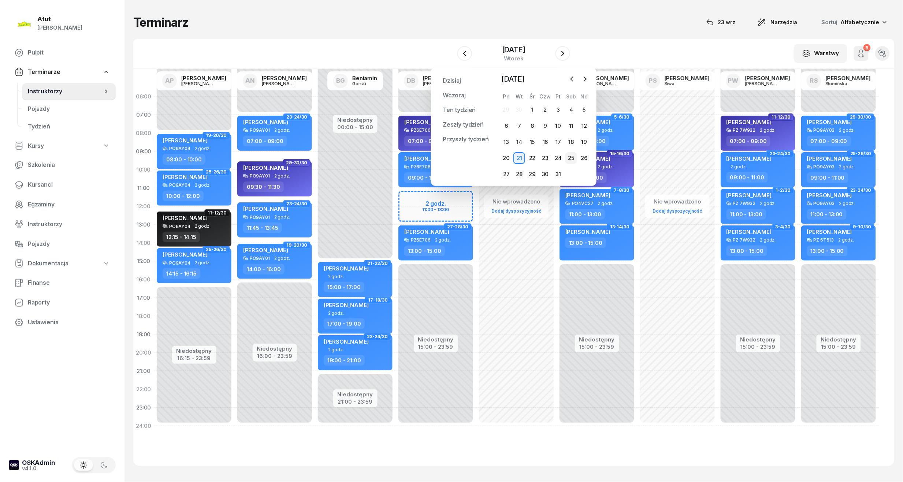
click at [569, 155] on div "25" at bounding box center [571, 158] width 12 height 12
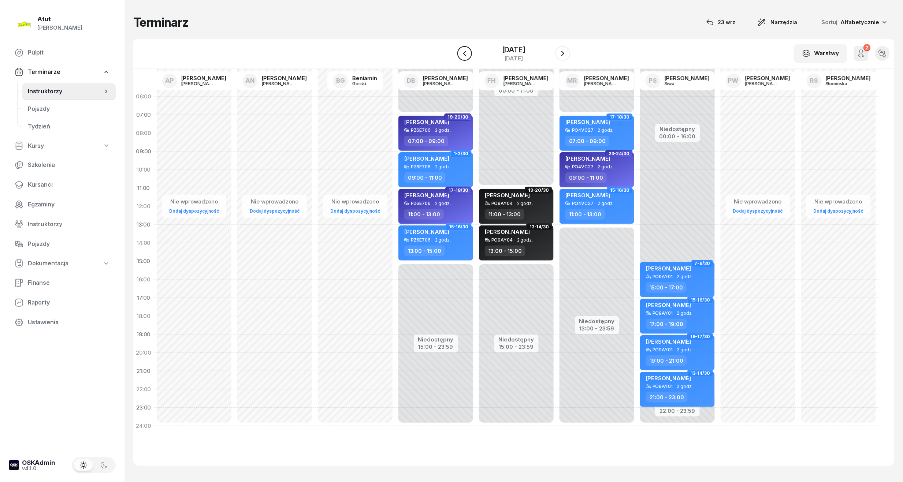
click at [463, 55] on icon "button" at bounding box center [464, 53] width 3 height 5
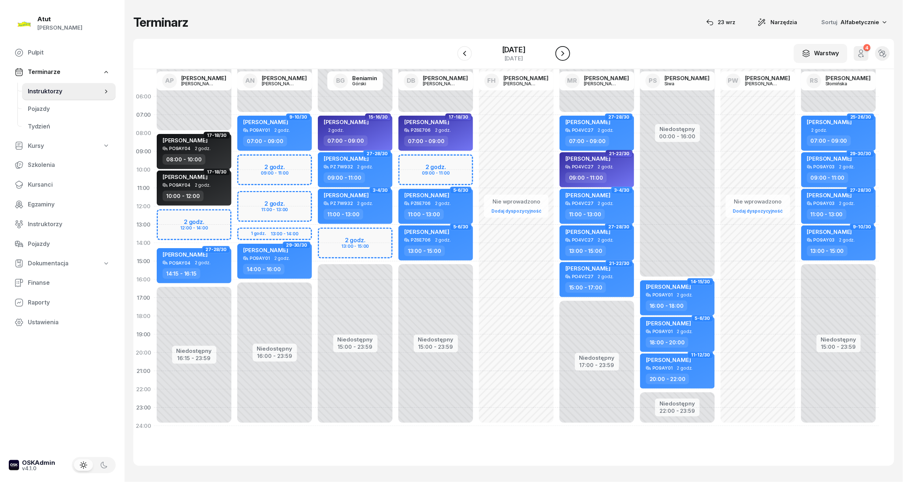
click at [567, 53] on icon "button" at bounding box center [562, 53] width 9 height 9
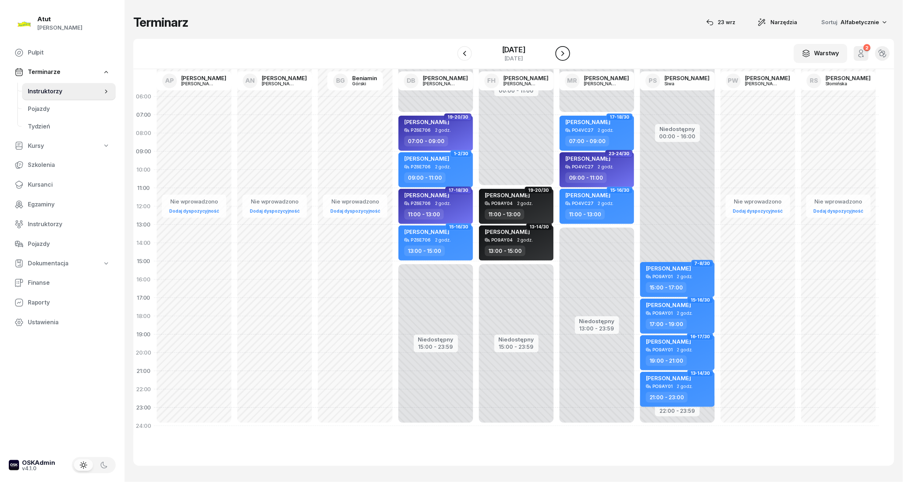
click at [567, 53] on icon "button" at bounding box center [562, 53] width 9 height 9
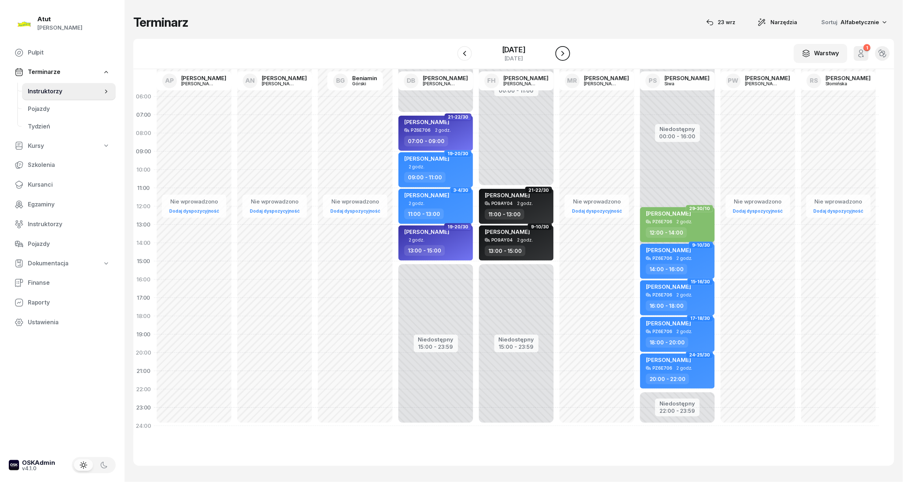
click at [567, 53] on icon "button" at bounding box center [562, 53] width 9 height 9
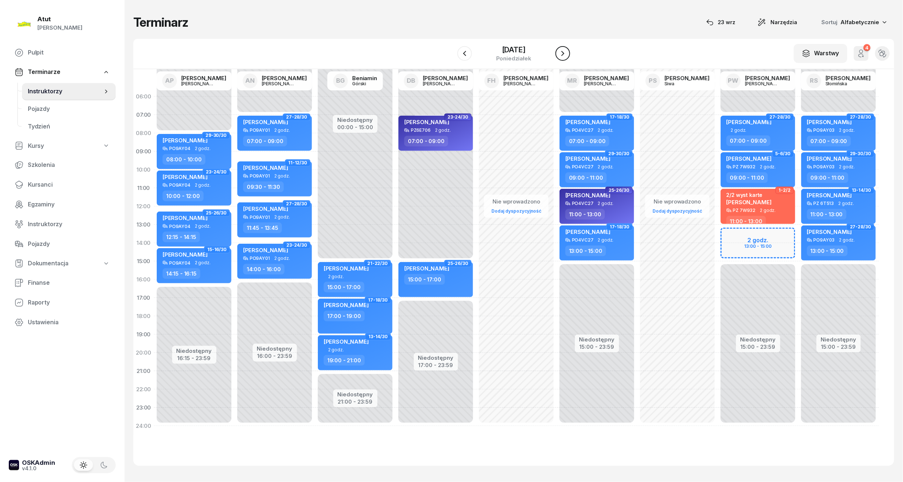
click at [567, 53] on icon "button" at bounding box center [562, 53] width 9 height 9
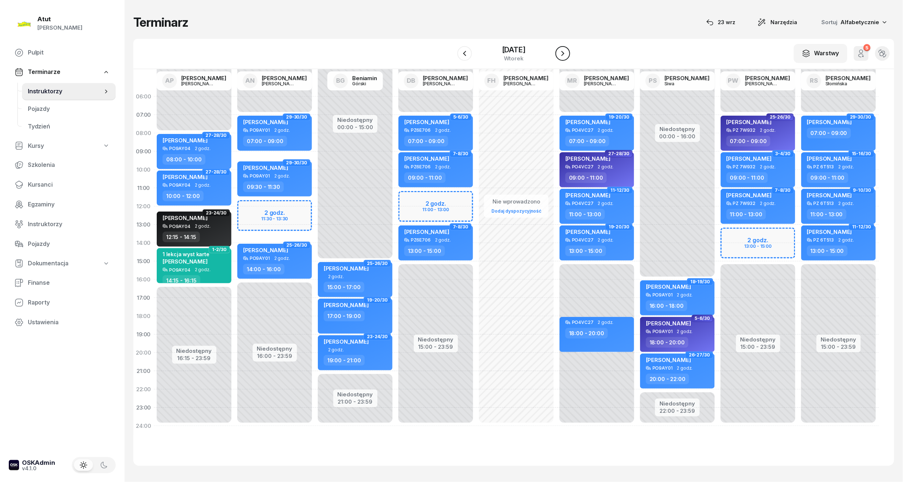
click at [567, 53] on icon "button" at bounding box center [562, 53] width 9 height 9
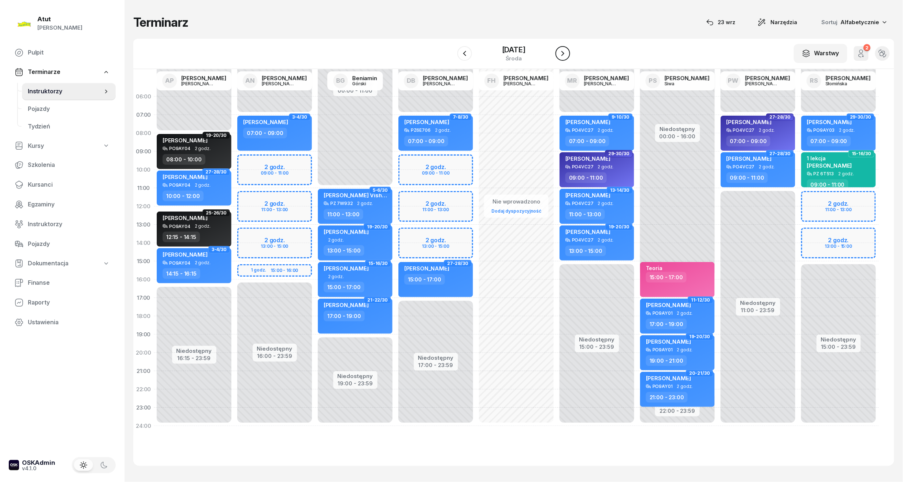
click at [567, 53] on icon "button" at bounding box center [562, 53] width 9 height 9
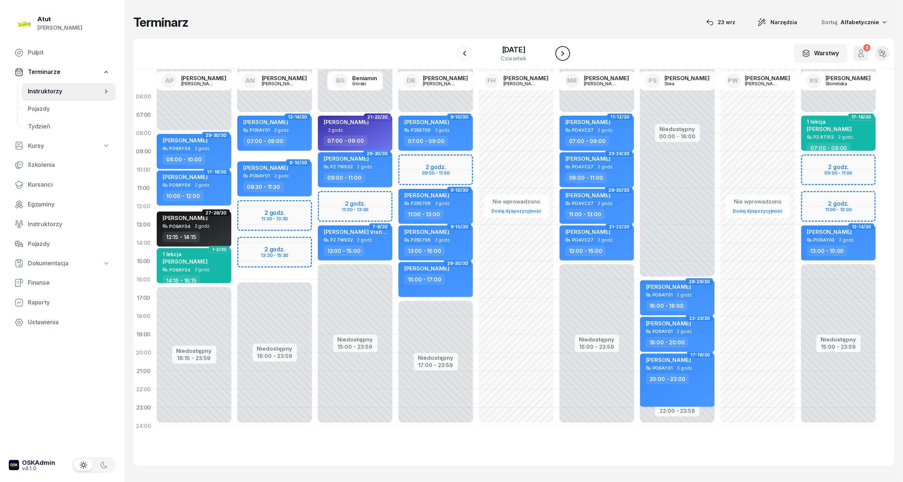
click at [567, 53] on icon "button" at bounding box center [562, 53] width 9 height 9
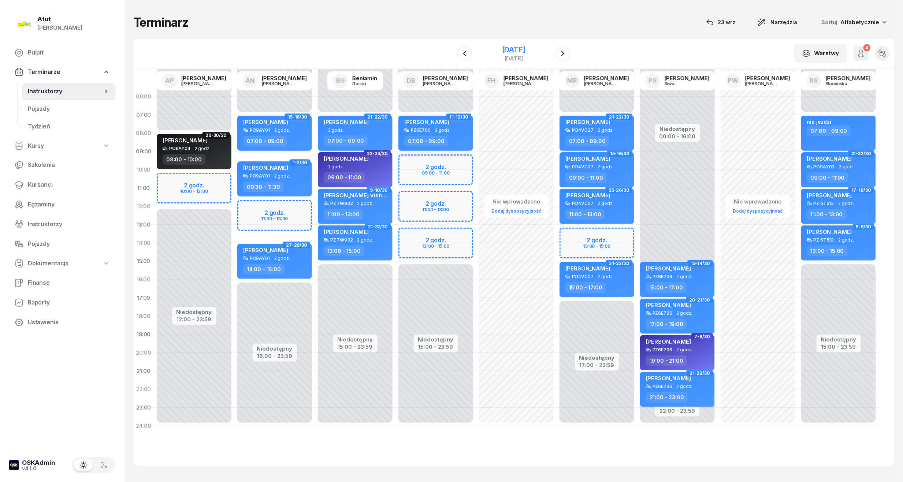
click at [525, 52] on div "[DATE]" at bounding box center [513, 49] width 23 height 7
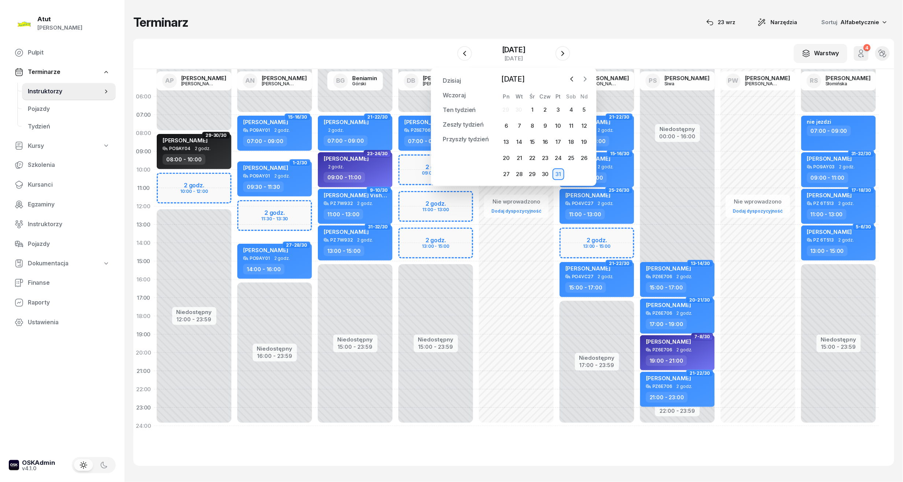
click at [585, 78] on icon "button" at bounding box center [584, 78] width 7 height 7
click at [505, 122] on div "3" at bounding box center [507, 126] width 12 height 12
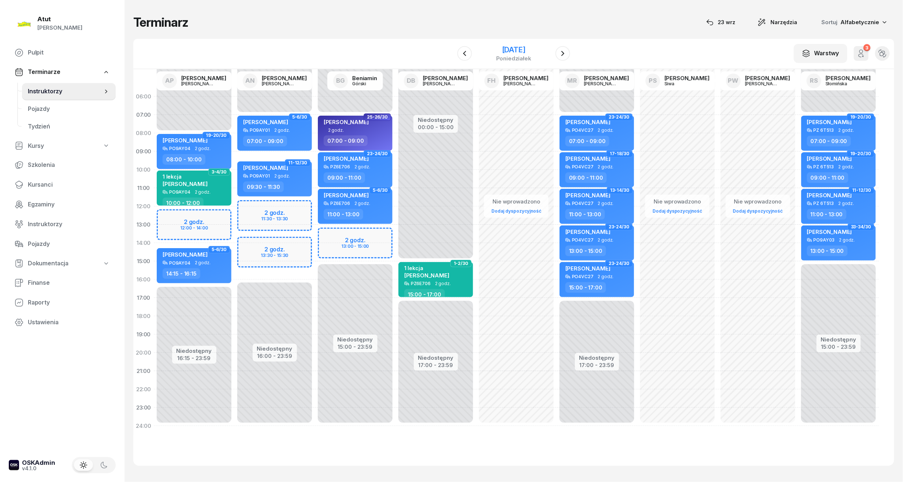
click at [503, 51] on div "3 listopada 2025" at bounding box center [513, 49] width 35 height 7
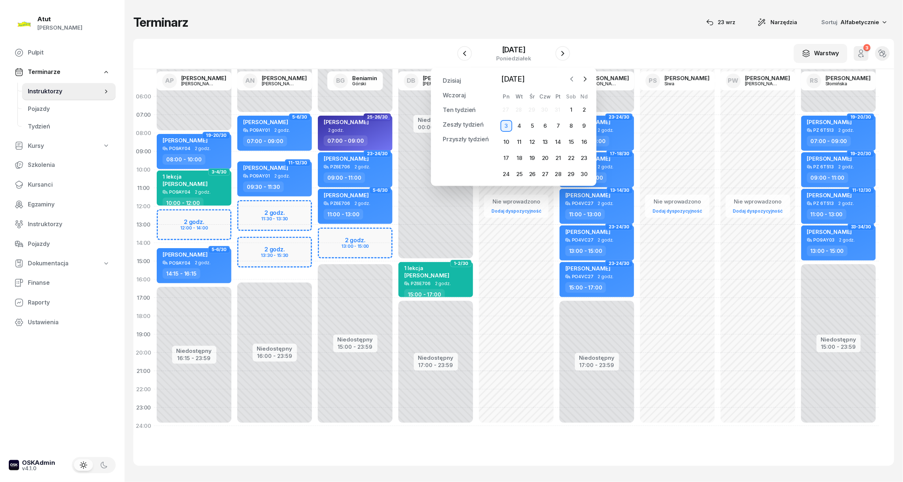
click at [572, 78] on icon "button" at bounding box center [572, 79] width 2 height 4
click at [572, 123] on div "11" at bounding box center [571, 126] width 12 height 12
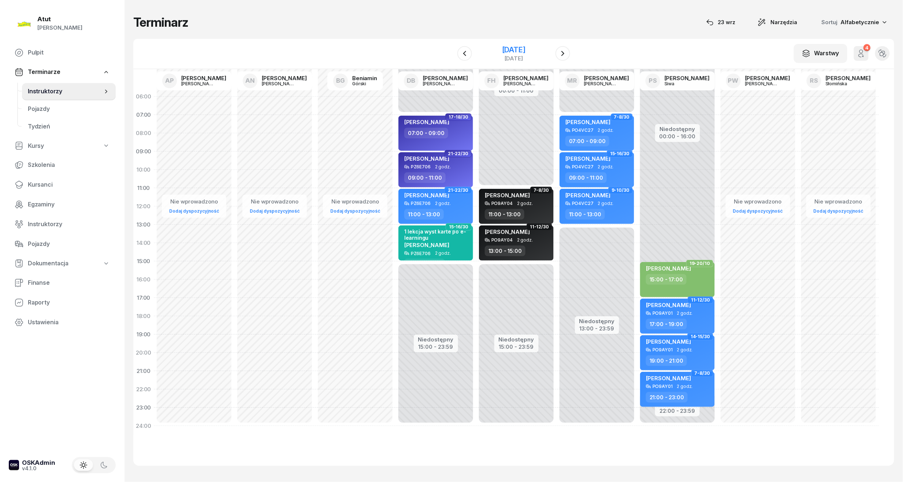
click at [502, 49] on div "[DATE]" at bounding box center [513, 49] width 23 height 7
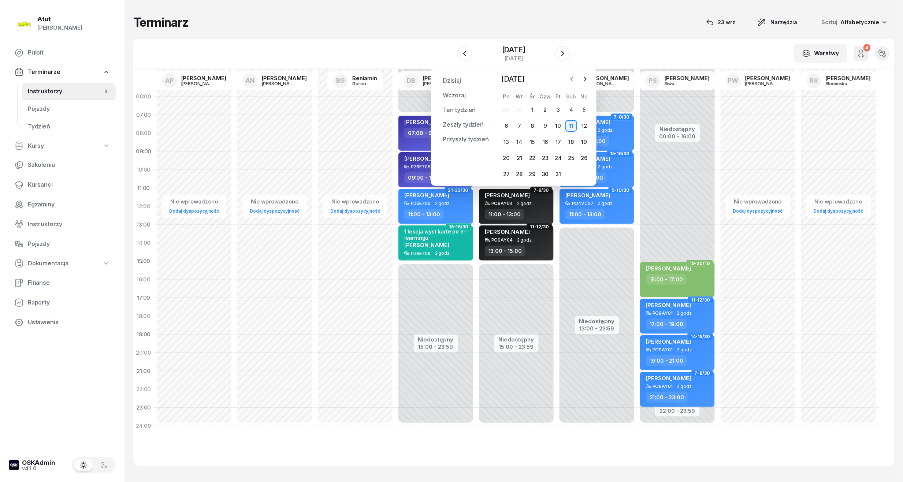
click at [570, 80] on icon "button" at bounding box center [571, 78] width 7 height 7
click at [570, 156] on div "27" at bounding box center [571, 158] width 12 height 12
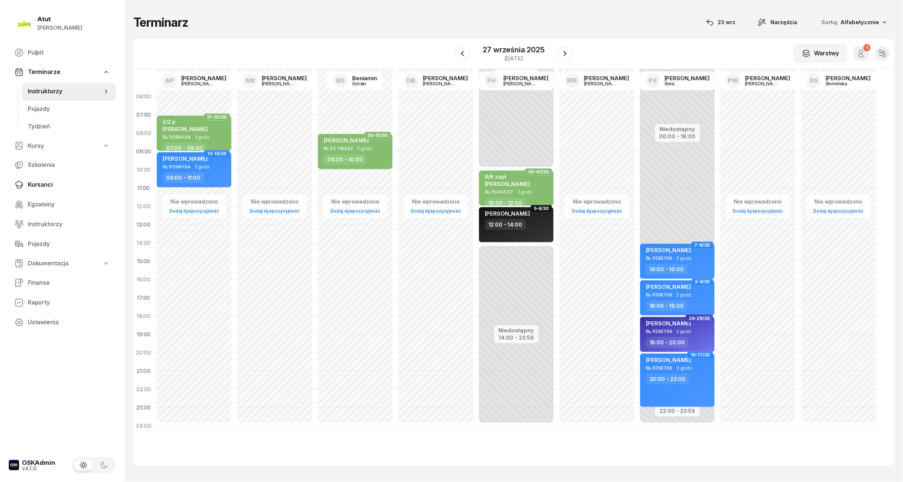
click at [38, 179] on link "Kursanci" at bounding box center [62, 185] width 107 height 18
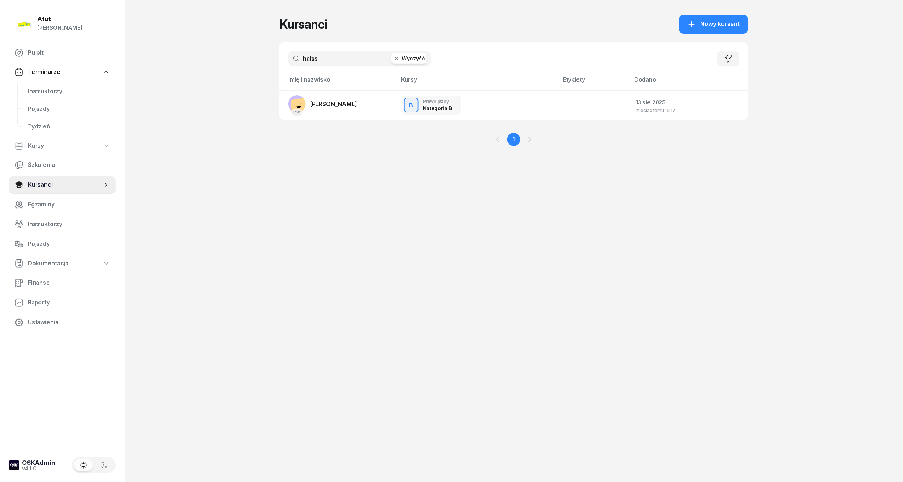
click at [417, 57] on button "Wyczyść" at bounding box center [408, 58] width 35 height 10
click at [349, 55] on input "text" at bounding box center [359, 58] width 143 height 15
type input "yurii"
click at [323, 103] on span "[PERSON_NAME]" at bounding box center [333, 103] width 47 height 7
click at [409, 58] on button "Wyczyść" at bounding box center [408, 58] width 35 height 10
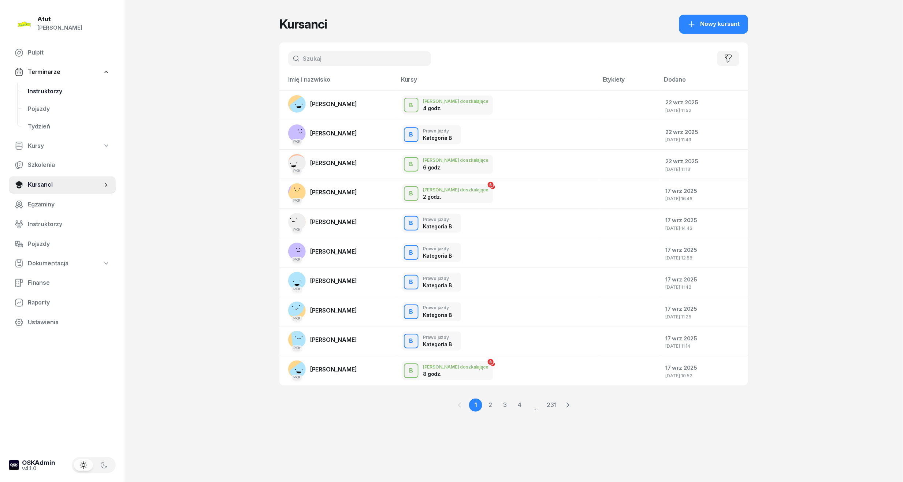
click at [56, 93] on span "Instruktorzy" at bounding box center [69, 92] width 82 height 10
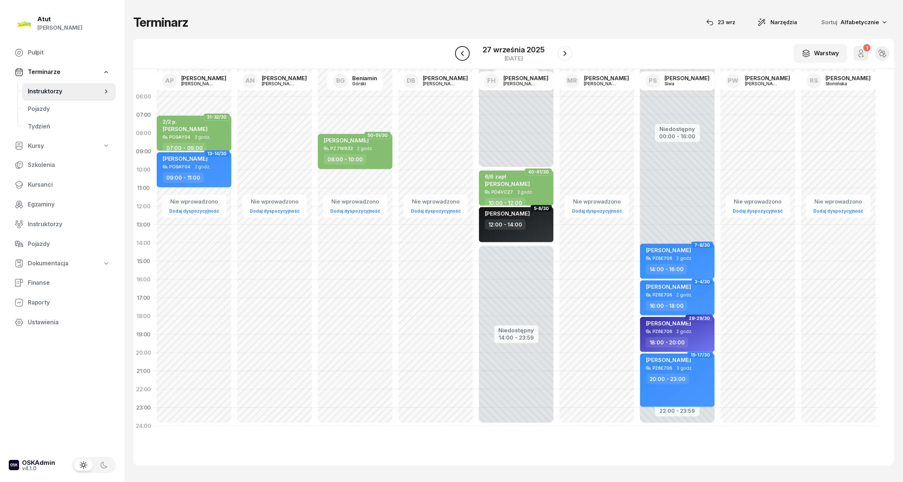
click at [458, 55] on button "button" at bounding box center [462, 53] width 15 height 15
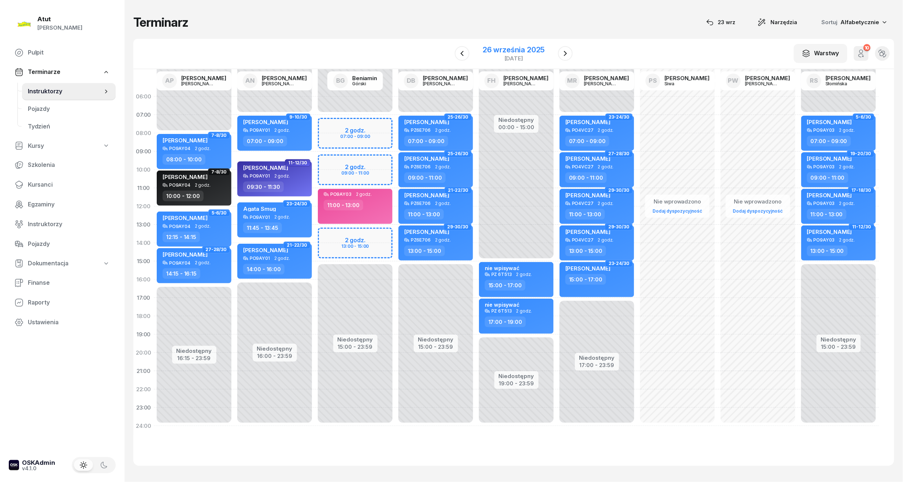
click at [514, 48] on div "26 września 2025" at bounding box center [514, 49] width 62 height 7
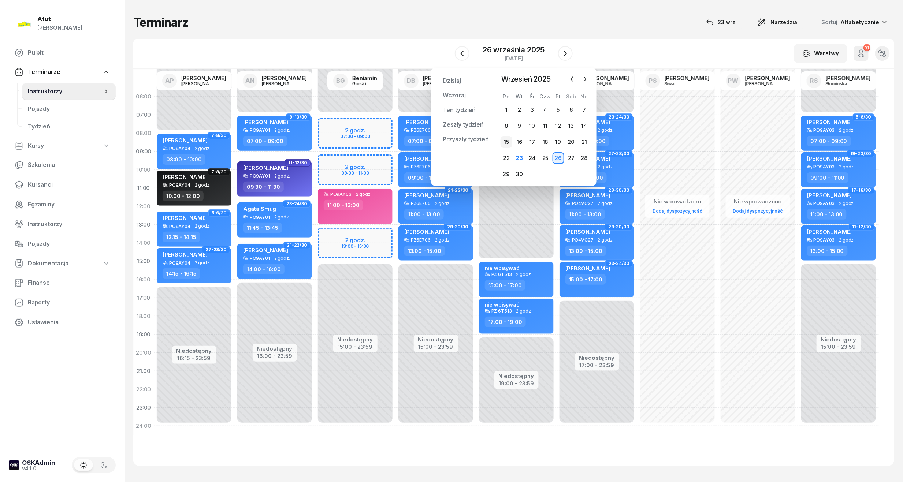
click at [510, 141] on div "15" at bounding box center [507, 142] width 12 height 12
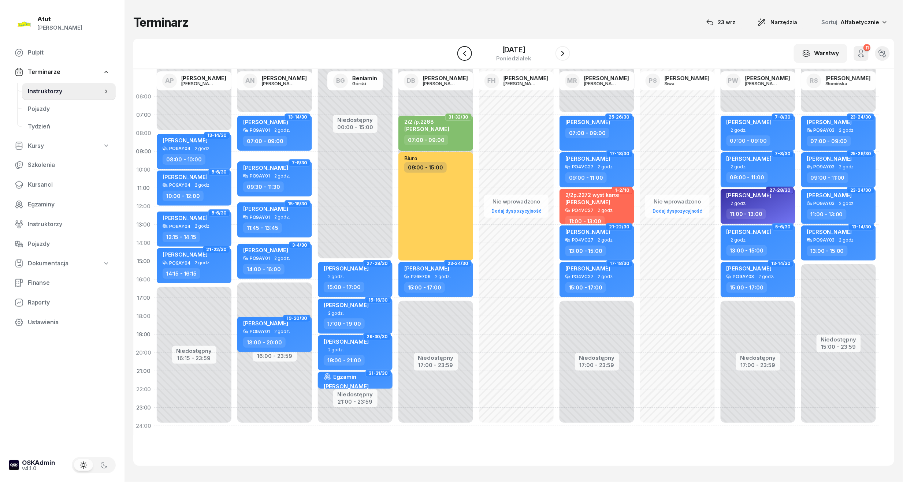
click at [466, 53] on icon "button" at bounding box center [464, 53] width 9 height 9
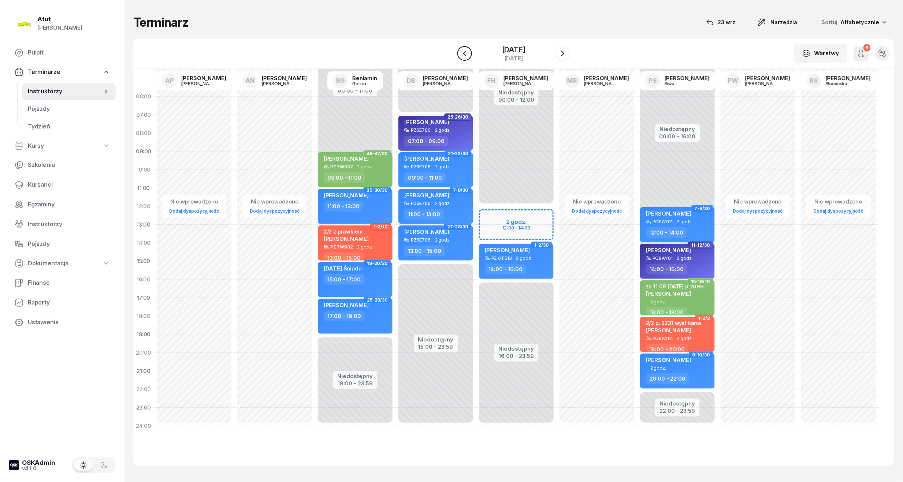
click at [466, 53] on icon "button" at bounding box center [464, 53] width 9 height 9
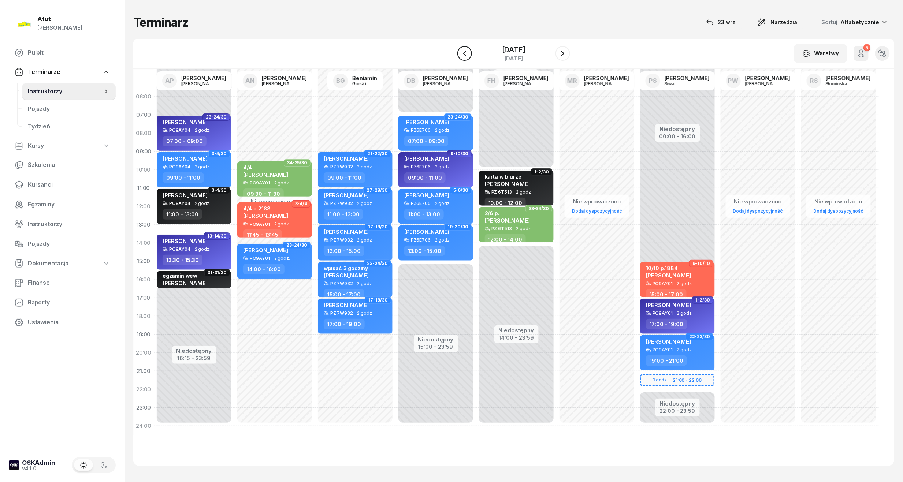
click at [466, 53] on icon "button" at bounding box center [464, 53] width 9 height 9
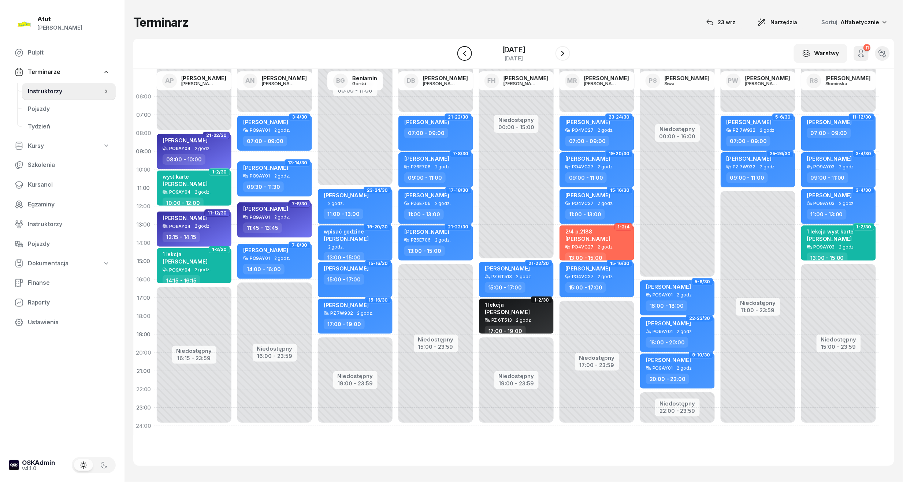
click at [466, 53] on icon "button" at bounding box center [464, 53] width 9 height 9
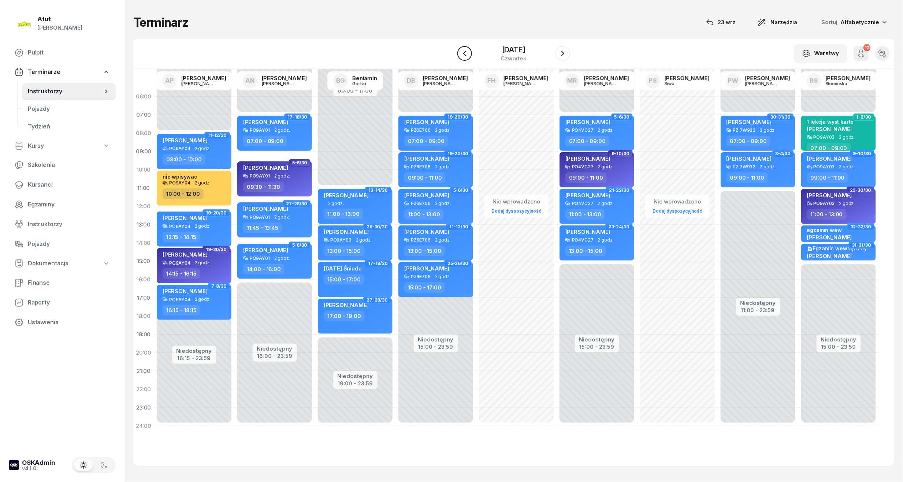
click at [466, 53] on icon "button" at bounding box center [464, 53] width 9 height 9
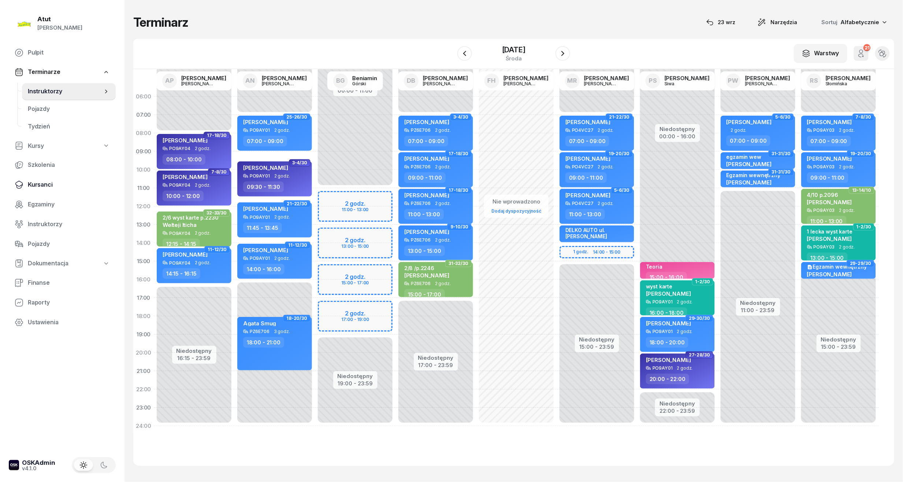
click at [44, 183] on span "Kursanci" at bounding box center [69, 185] width 82 height 10
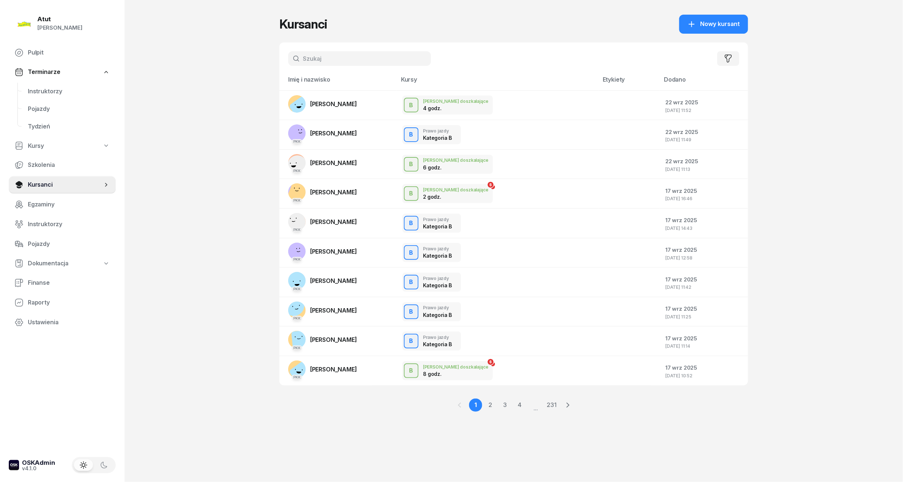
click at [390, 59] on input "text" at bounding box center [359, 58] width 143 height 15
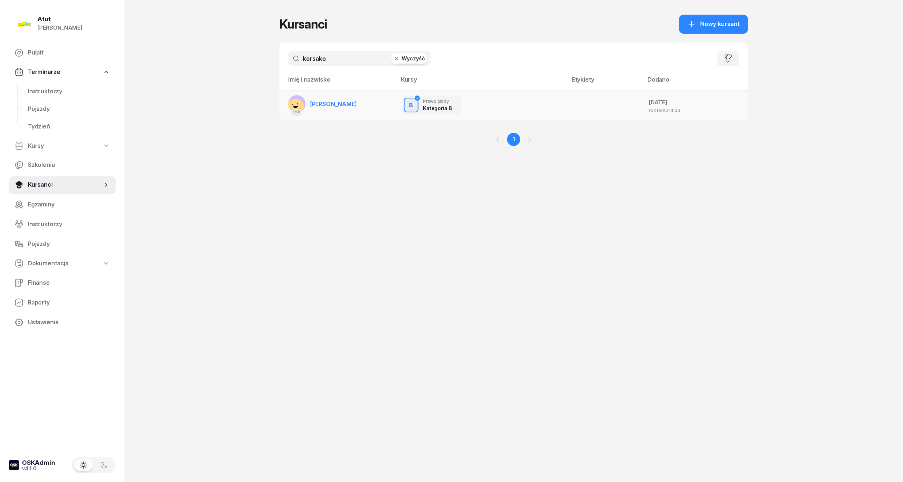
type input "korsako"
click at [331, 100] on span "Illia Korsakov" at bounding box center [333, 103] width 47 height 7
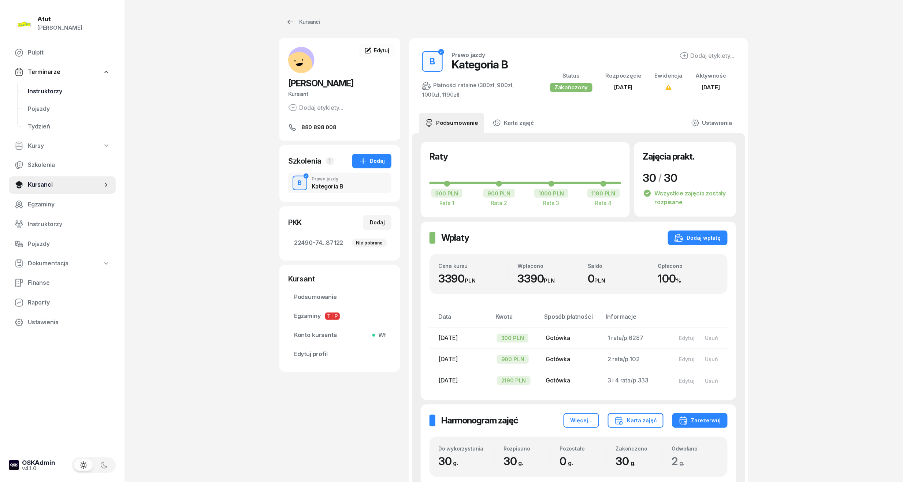
click at [50, 93] on span "Instruktorzy" at bounding box center [69, 92] width 82 height 10
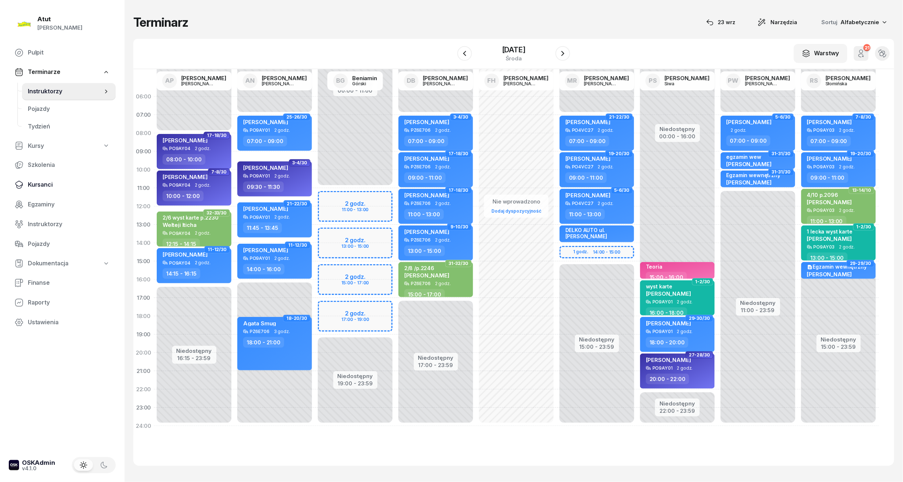
click at [40, 182] on span "Kursanci" at bounding box center [69, 185] width 82 height 10
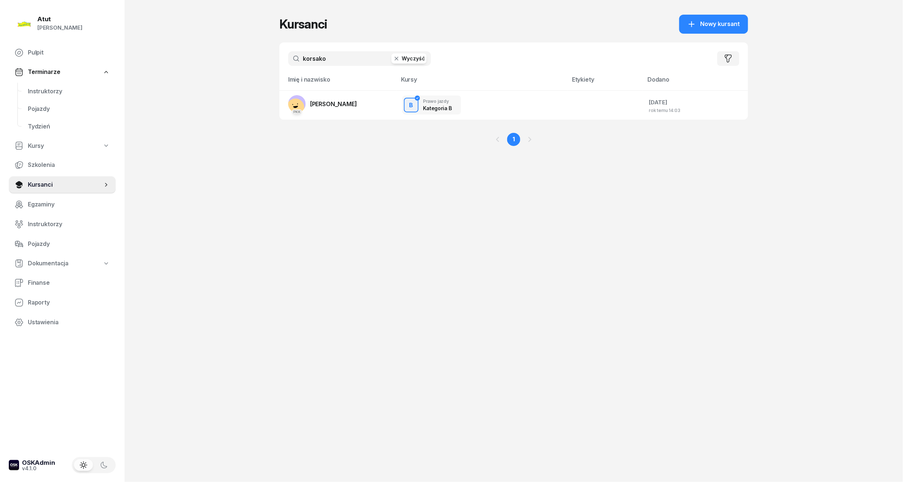
click at [417, 57] on button "Wyczyść" at bounding box center [408, 58] width 35 height 10
click at [337, 60] on input "text" at bounding box center [359, 58] width 143 height 15
type input "wejman"
click at [324, 104] on span "[PERSON_NAME]" at bounding box center [333, 103] width 47 height 7
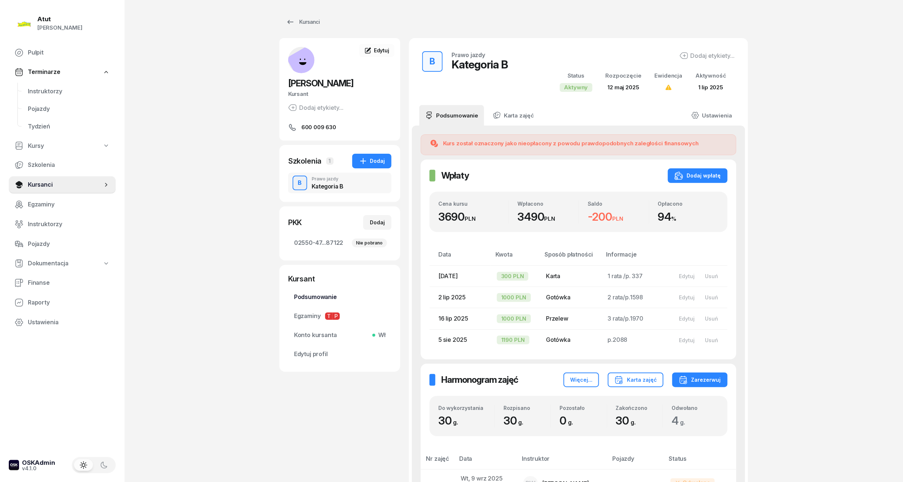
click at [318, 295] on span "Podsumowanie" at bounding box center [340, 298] width 92 height 10
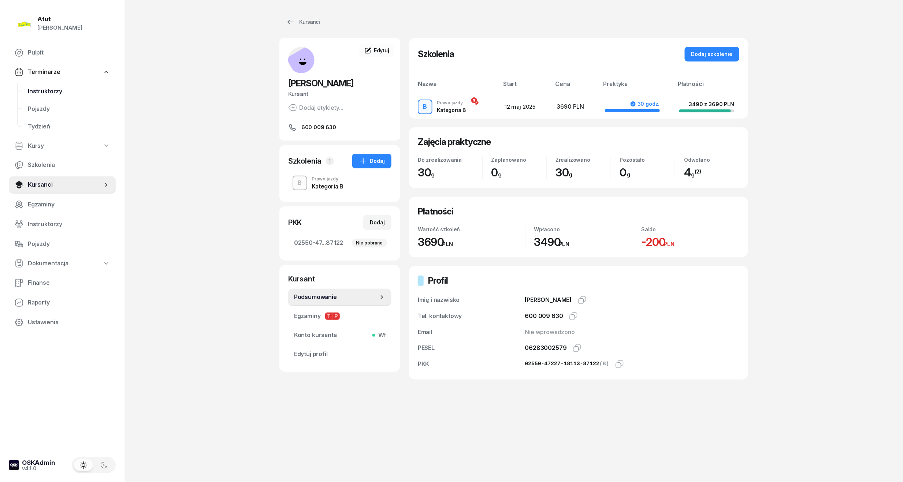
click at [39, 89] on span "Instruktorzy" at bounding box center [69, 92] width 82 height 10
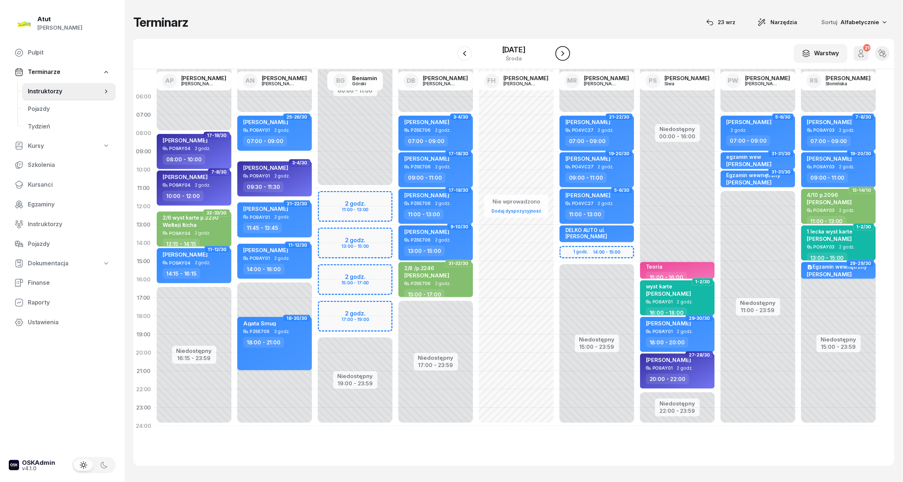
click at [562, 52] on icon "button" at bounding box center [562, 53] width 9 height 9
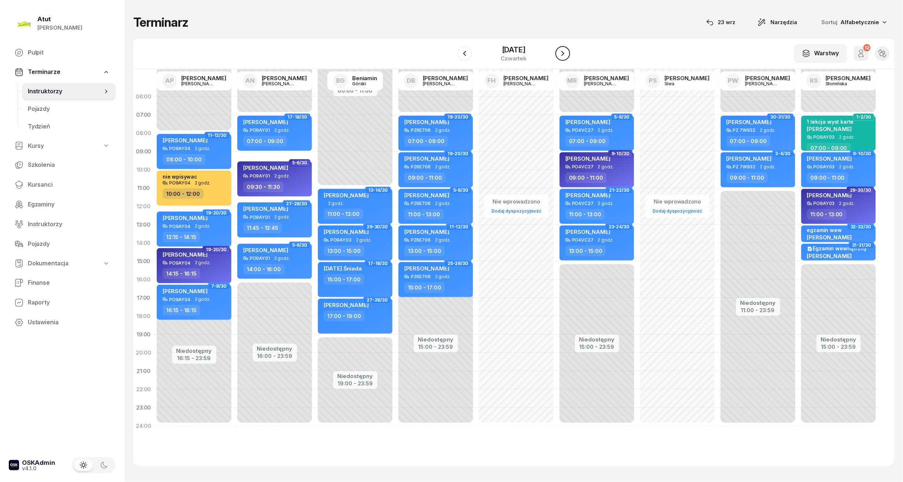
click at [562, 53] on icon "button" at bounding box center [562, 53] width 9 height 9
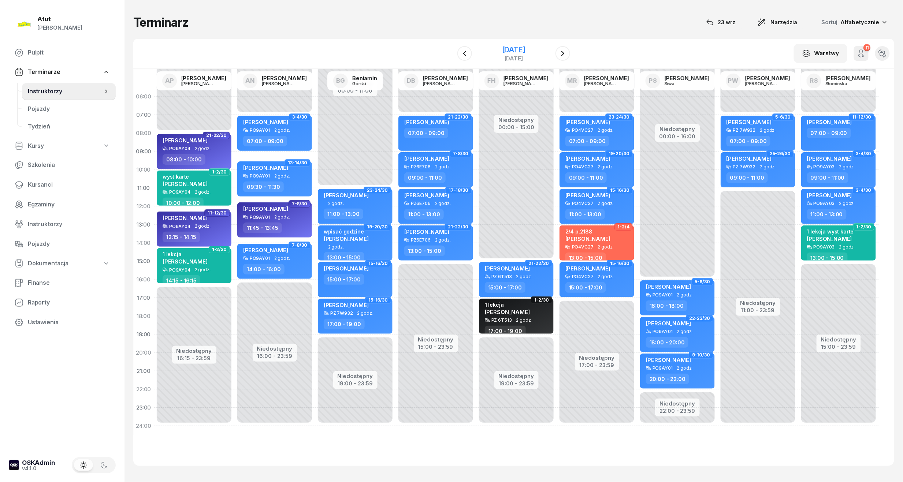
click at [525, 52] on div "[DATE]" at bounding box center [513, 49] width 23 height 7
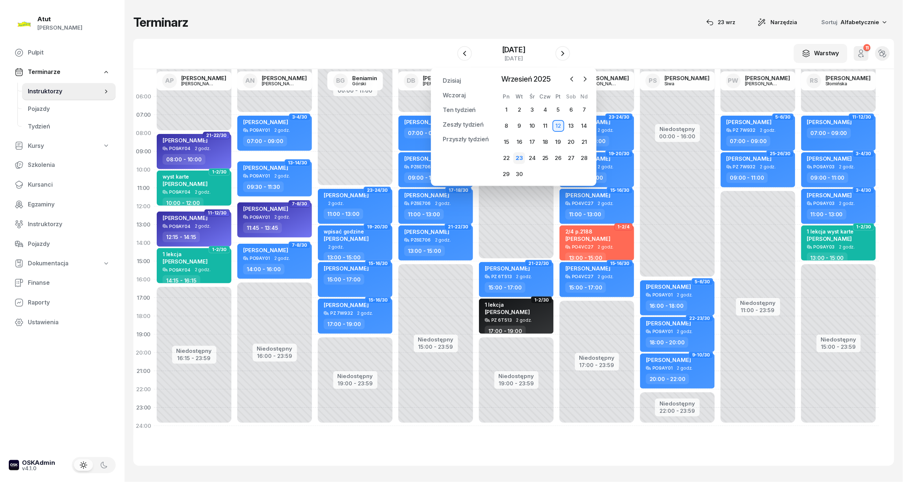
click at [522, 156] on div "23" at bounding box center [519, 158] width 12 height 12
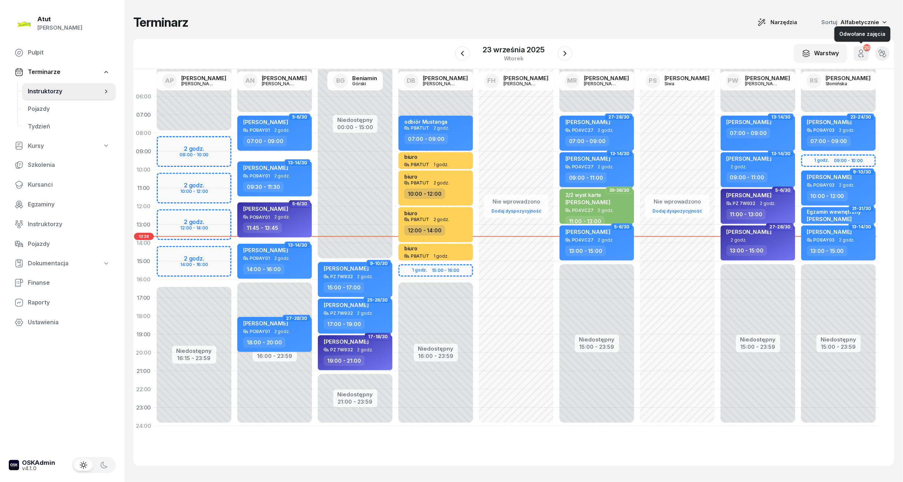
click at [859, 56] on icon "button" at bounding box center [861, 53] width 9 height 9
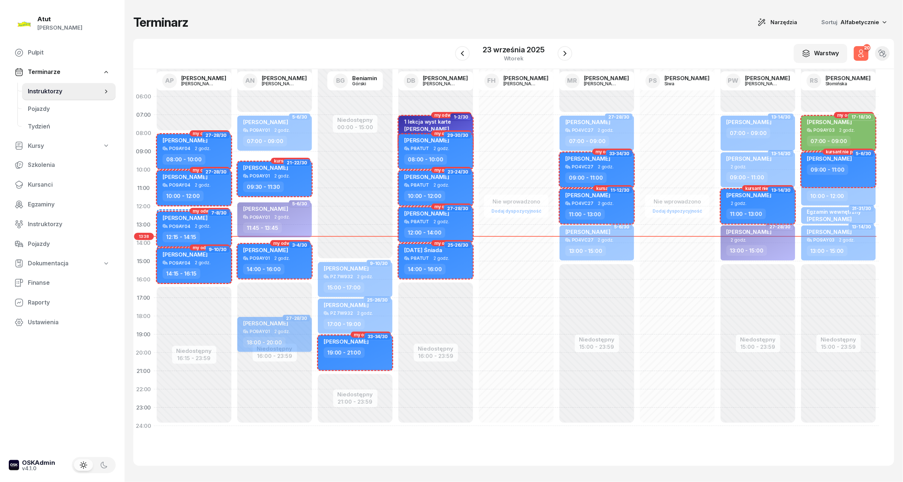
click at [859, 56] on icon "button" at bounding box center [861, 53] width 9 height 9
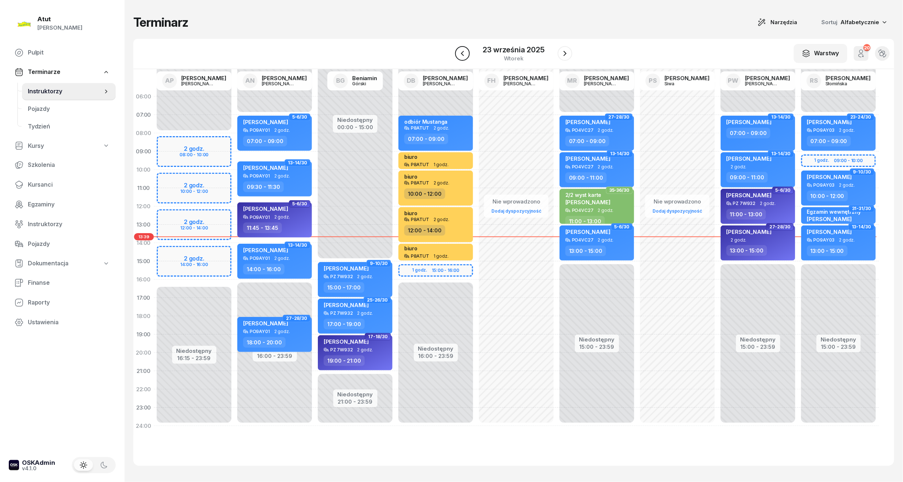
click at [465, 47] on button "button" at bounding box center [462, 53] width 15 height 15
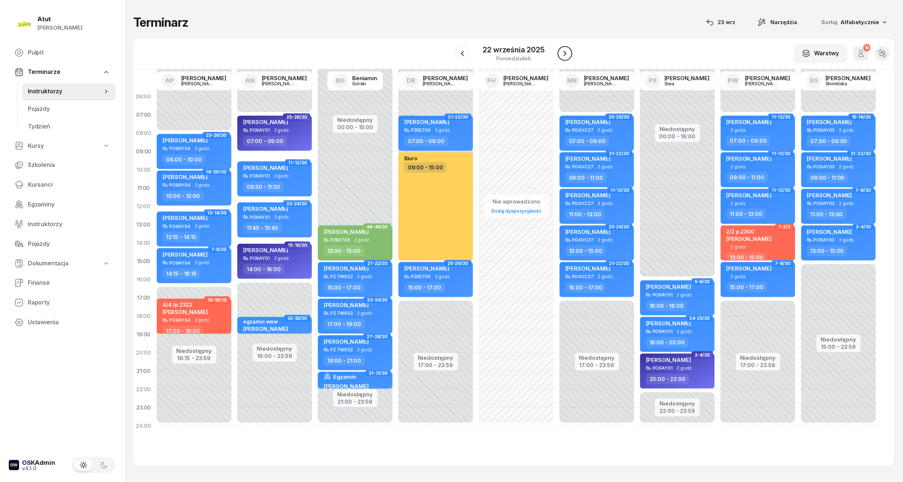
click at [567, 51] on icon "button" at bounding box center [565, 53] width 9 height 9
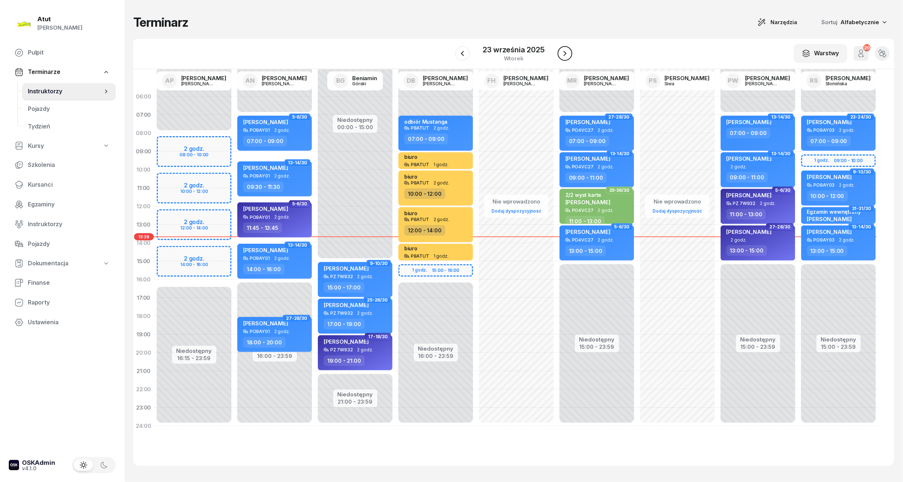
click at [564, 54] on icon "button" at bounding box center [565, 53] width 9 height 9
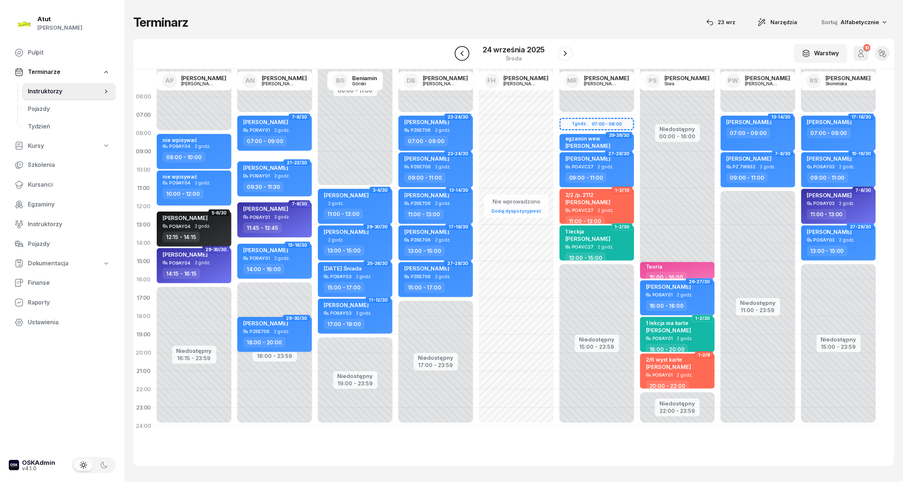
click at [466, 52] on icon "button" at bounding box center [462, 53] width 9 height 9
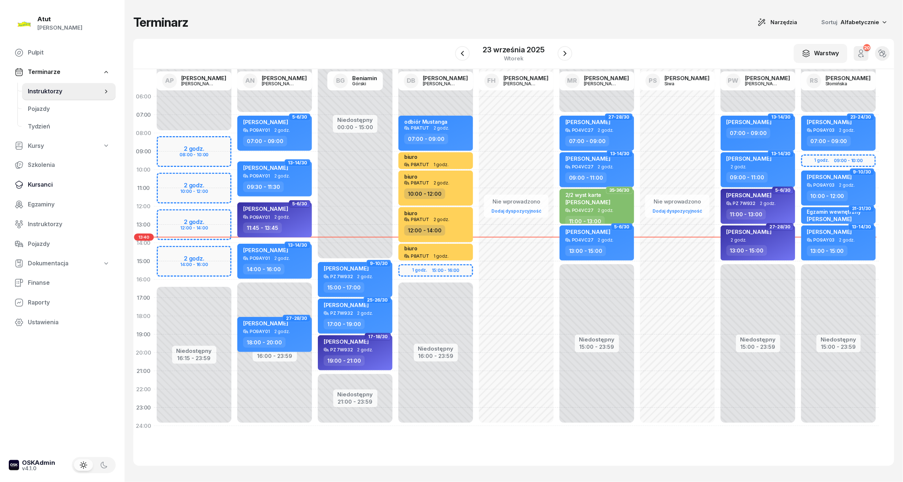
click at [41, 185] on span "Kursanci" at bounding box center [69, 185] width 82 height 10
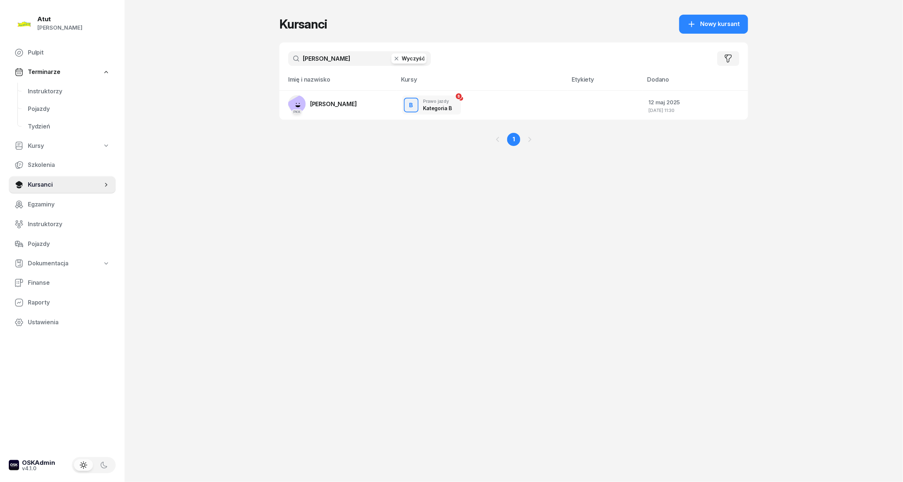
click at [406, 59] on button "Wyczyść" at bounding box center [408, 58] width 35 height 10
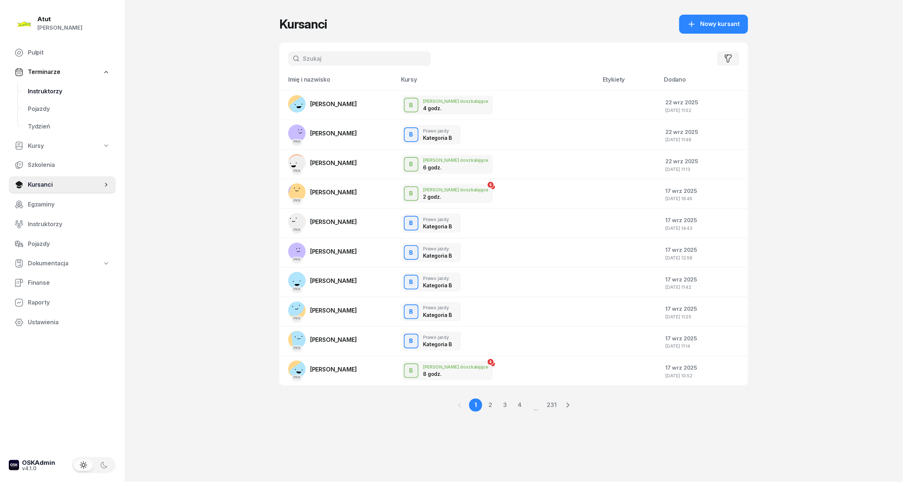
click at [46, 91] on span "Instruktorzy" at bounding box center [69, 92] width 82 height 10
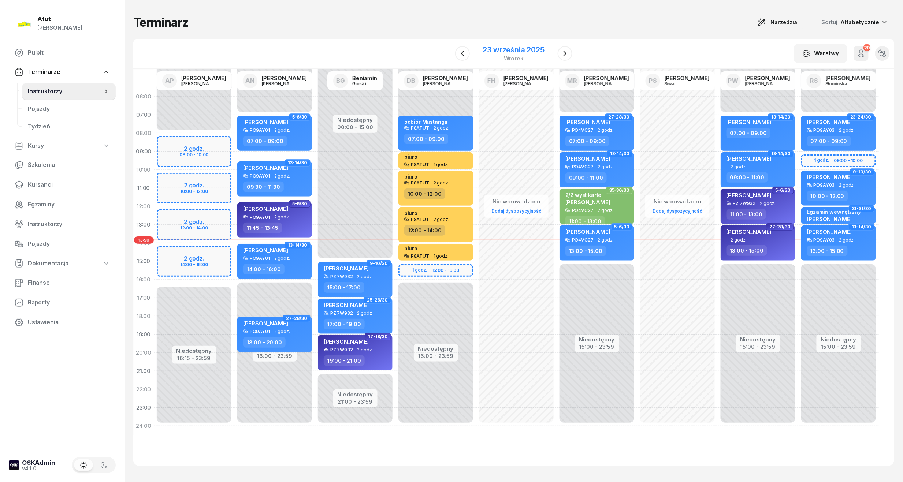
click at [529, 51] on div "23 września 2025" at bounding box center [514, 49] width 62 height 7
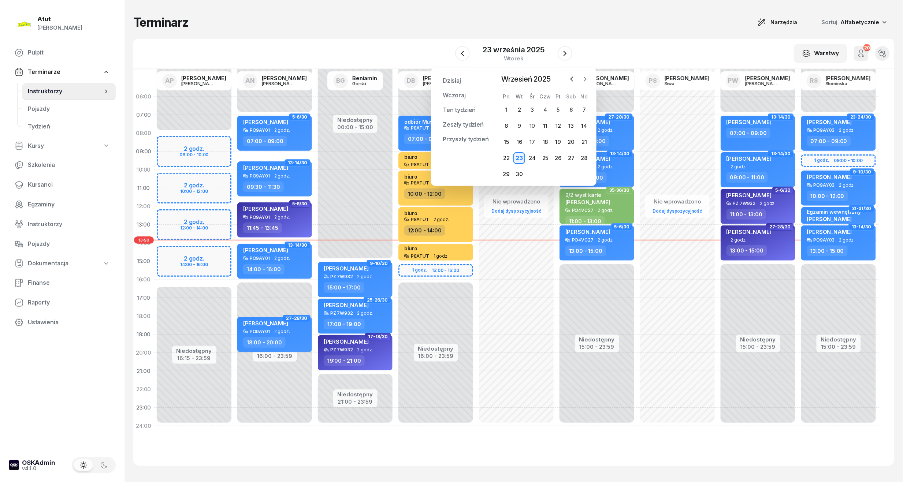
click at [584, 79] on icon "button" at bounding box center [584, 78] width 7 height 7
click at [510, 141] on div "13" at bounding box center [507, 142] width 12 height 12
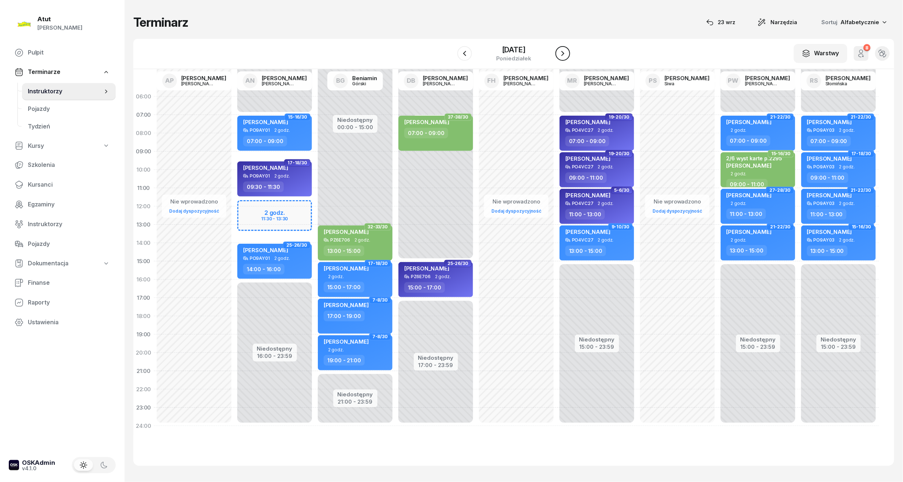
click at [567, 56] on icon "button" at bounding box center [562, 53] width 9 height 9
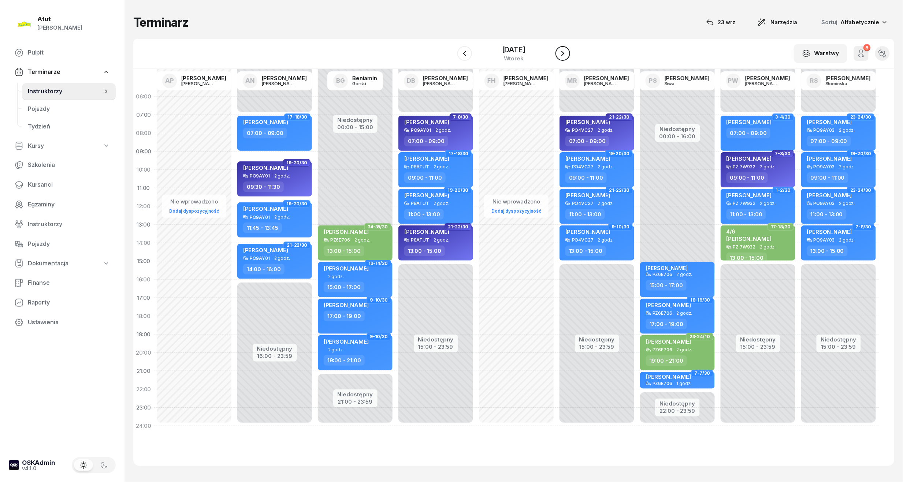
click at [567, 56] on icon "button" at bounding box center [562, 53] width 9 height 9
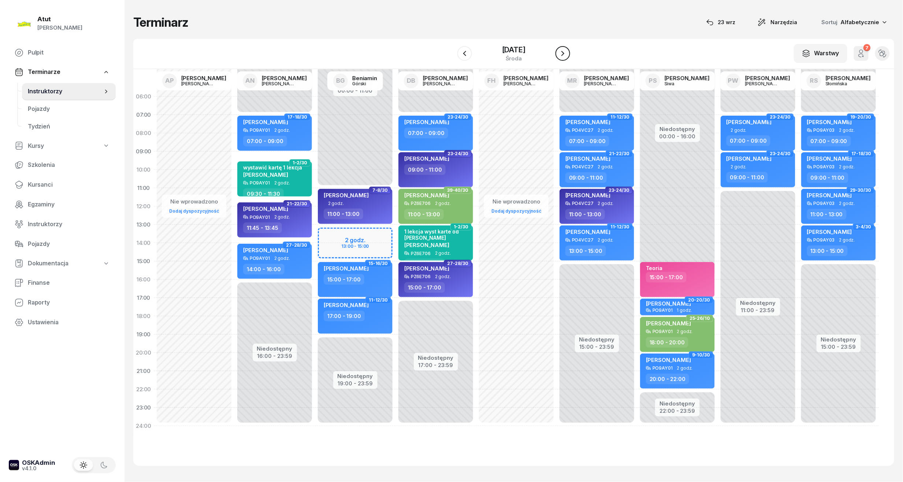
click at [567, 56] on icon "button" at bounding box center [562, 53] width 9 height 9
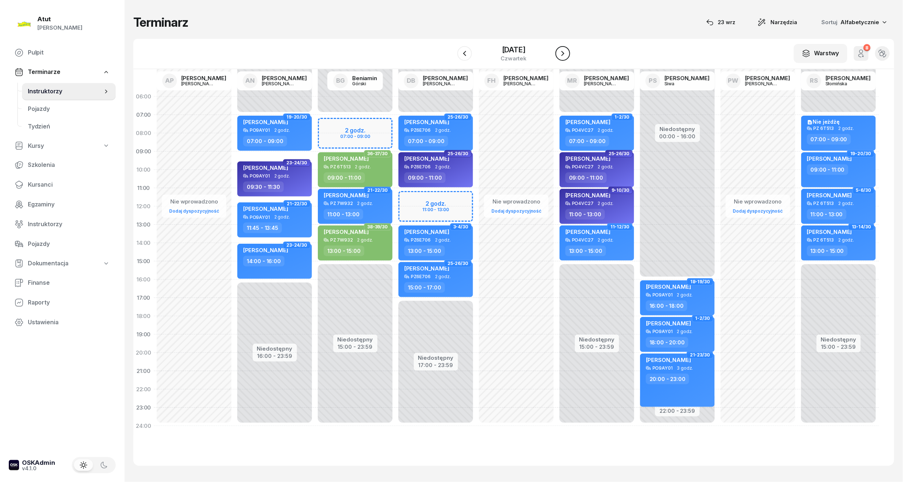
click at [567, 56] on icon "button" at bounding box center [562, 53] width 9 height 9
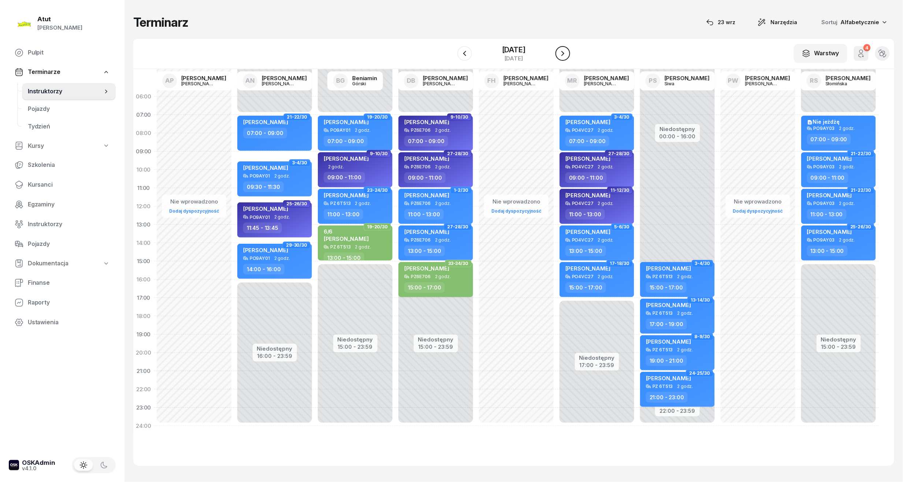
click at [567, 56] on icon "button" at bounding box center [562, 53] width 9 height 9
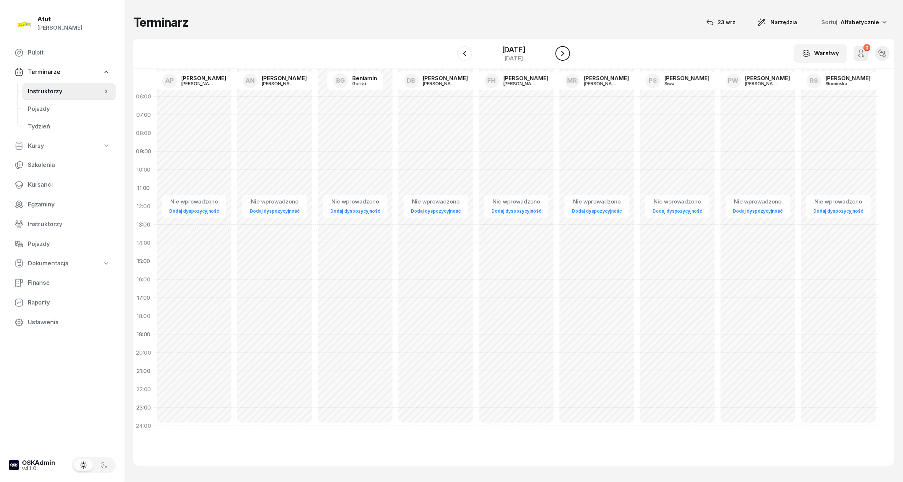
click at [567, 56] on icon "button" at bounding box center [562, 53] width 9 height 9
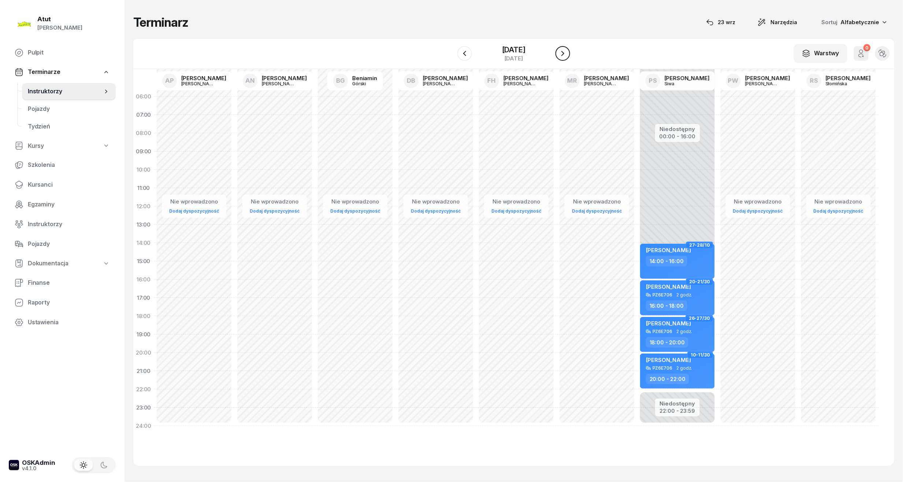
click at [567, 56] on icon "button" at bounding box center [562, 53] width 9 height 9
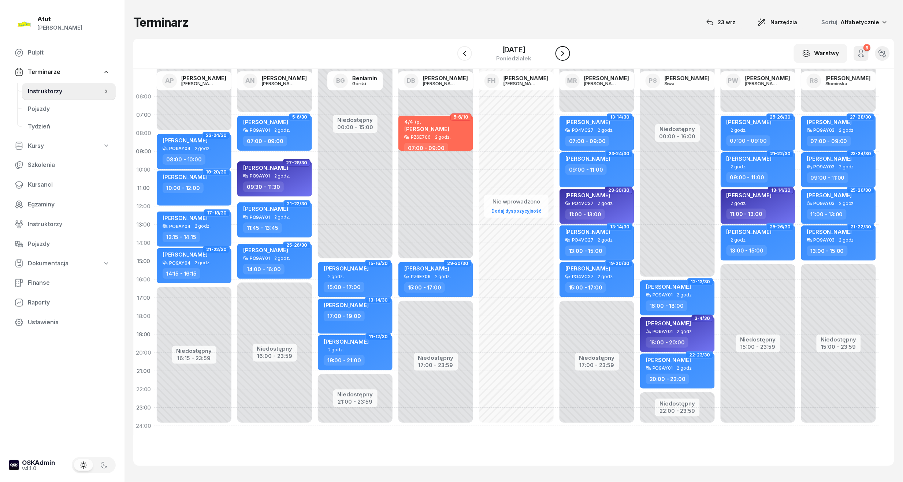
click at [567, 56] on icon "button" at bounding box center [562, 53] width 9 height 9
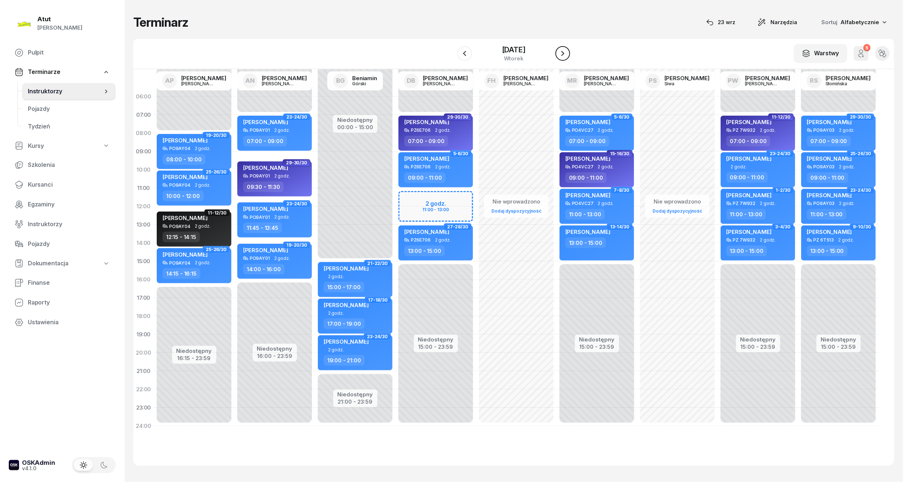
click at [567, 56] on icon "button" at bounding box center [562, 53] width 9 height 9
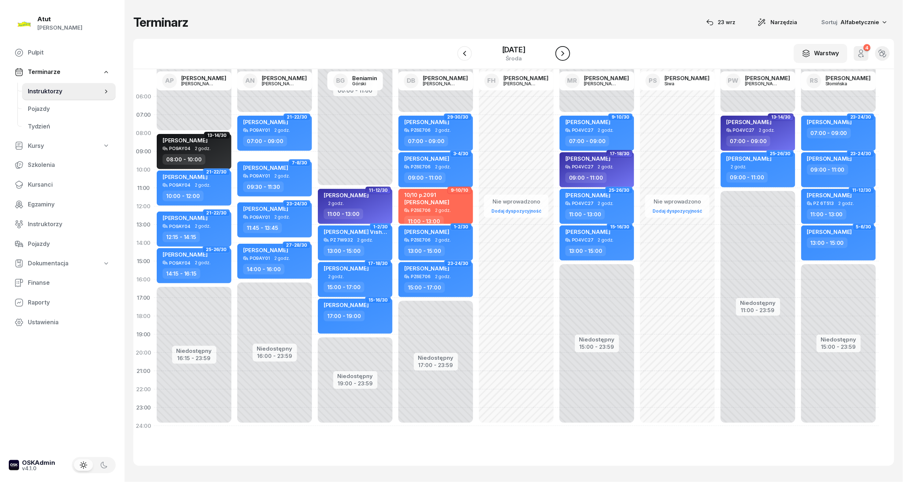
click at [567, 56] on icon "button" at bounding box center [562, 53] width 9 height 9
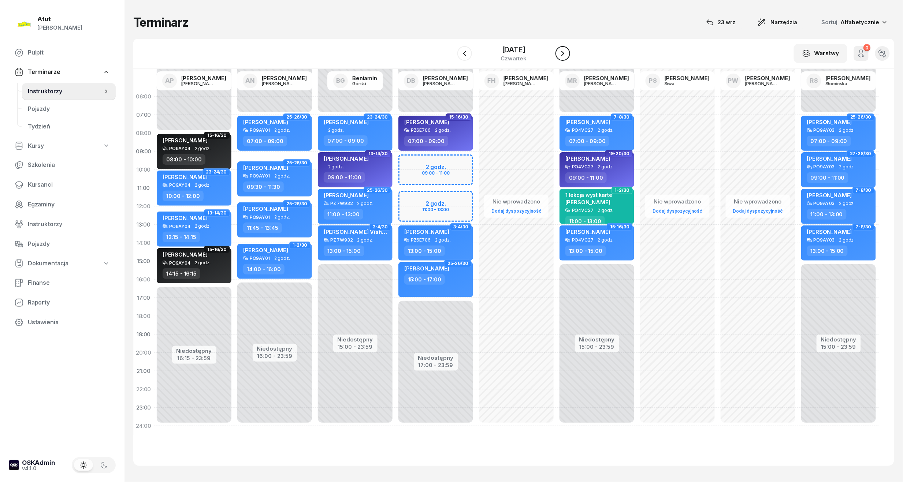
click at [567, 56] on icon "button" at bounding box center [562, 53] width 9 height 9
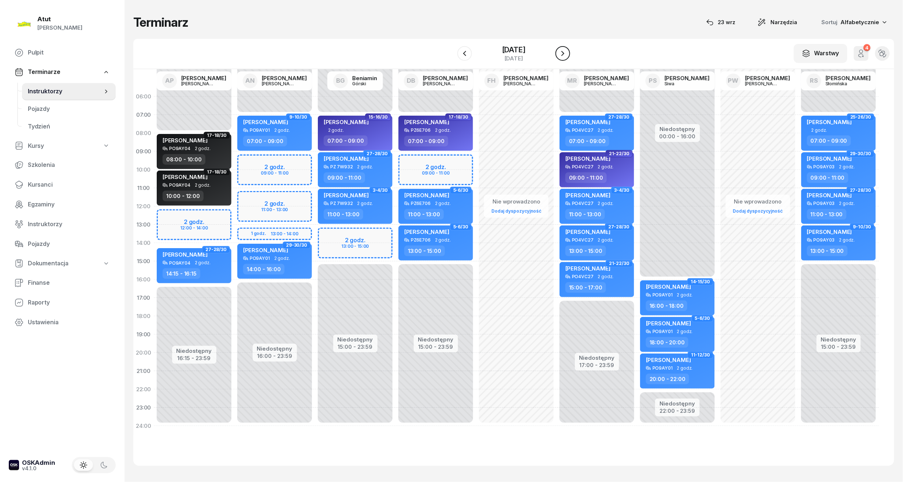
click at [567, 56] on icon "button" at bounding box center [562, 53] width 9 height 9
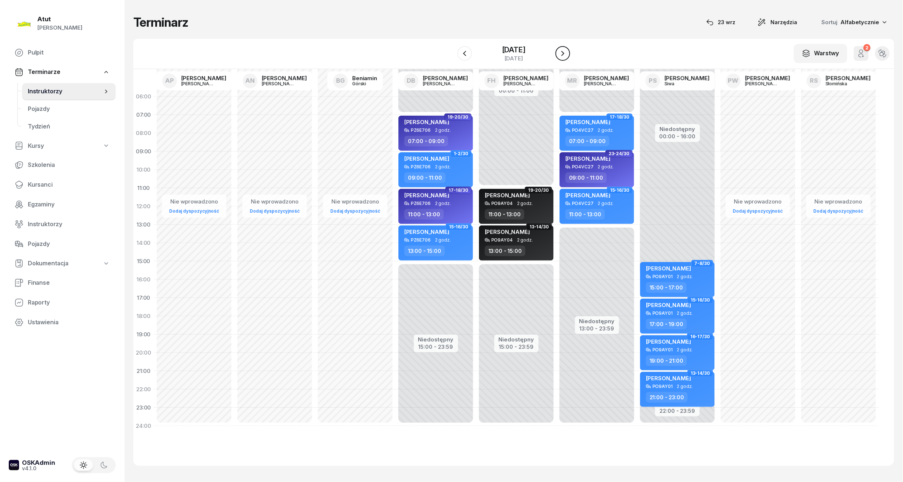
click at [567, 56] on icon "button" at bounding box center [562, 53] width 9 height 9
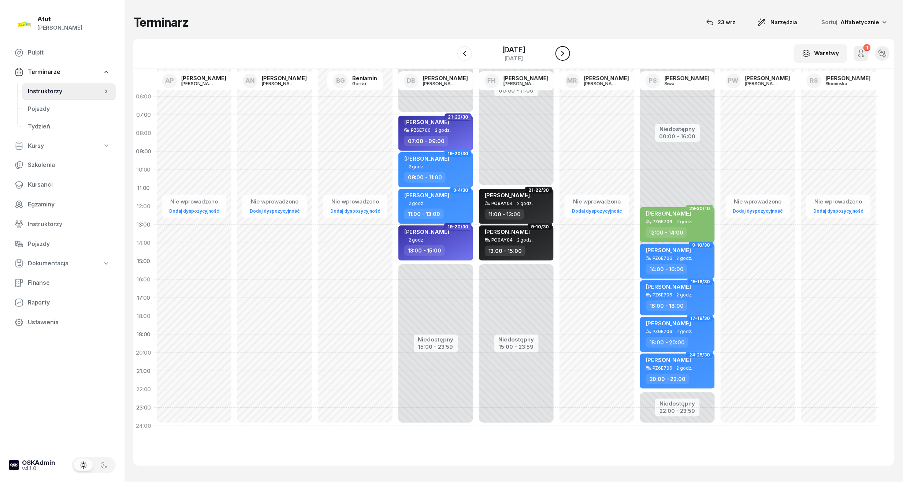
click at [567, 56] on icon "button" at bounding box center [562, 53] width 9 height 9
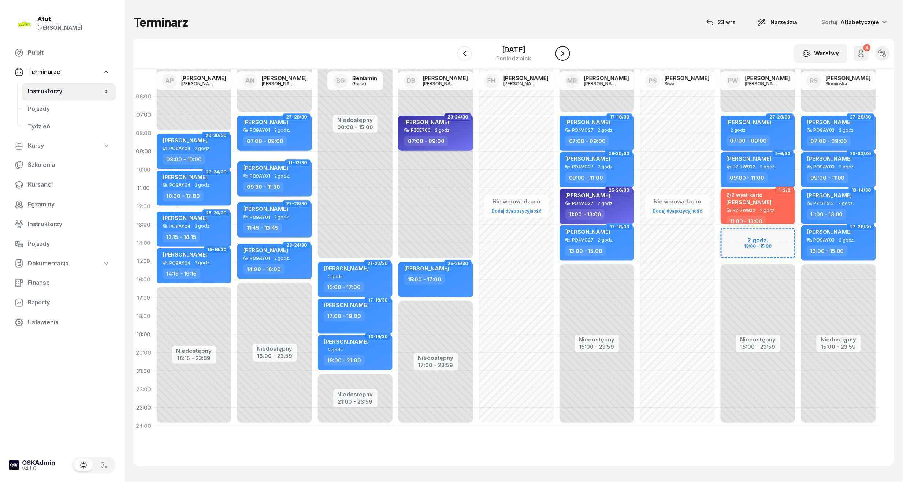
click at [567, 56] on icon "button" at bounding box center [562, 53] width 9 height 9
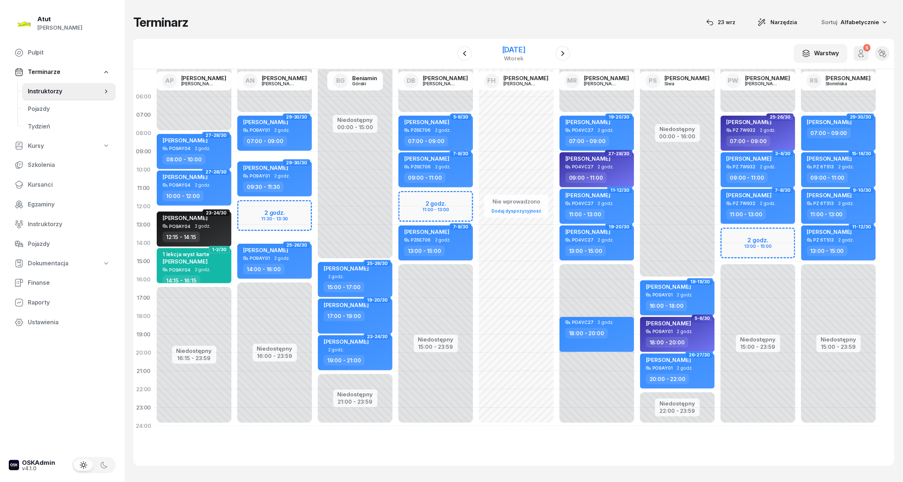
click at [525, 51] on div "[DATE]" at bounding box center [513, 49] width 23 height 7
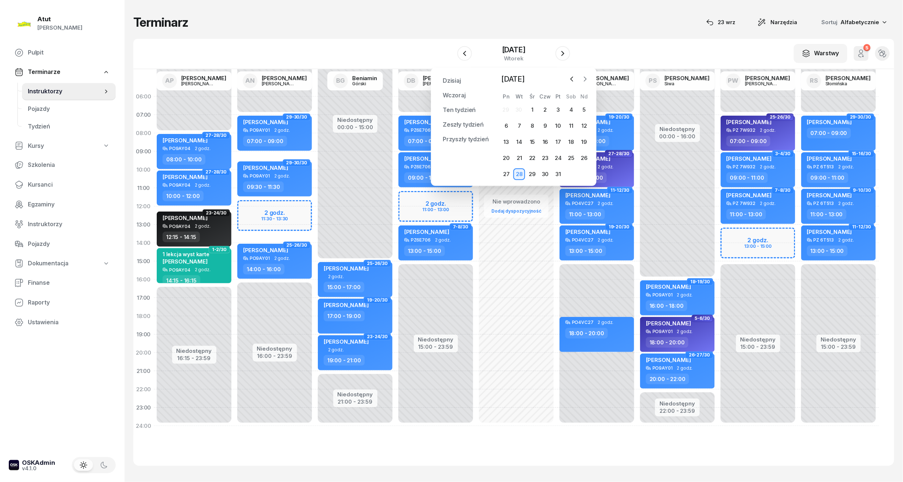
click at [583, 78] on icon "button" at bounding box center [584, 78] width 7 height 7
click at [570, 108] on div "1" at bounding box center [571, 110] width 12 height 12
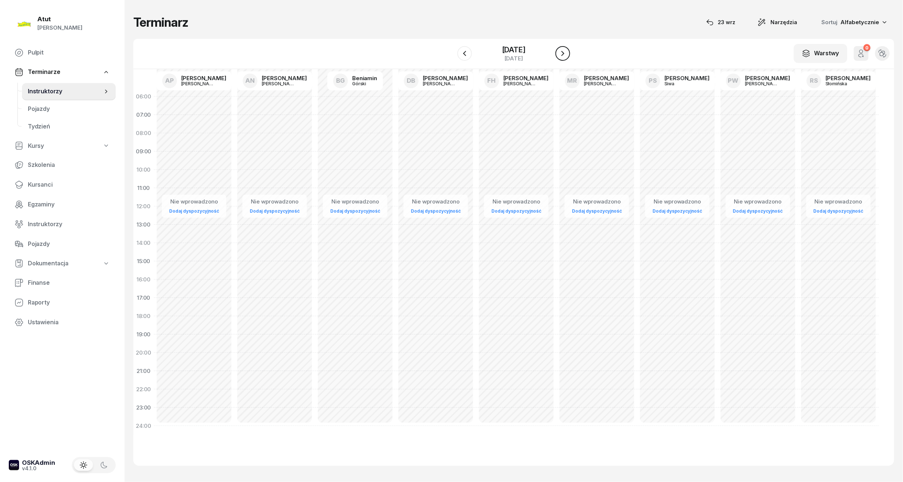
click at [564, 51] on icon "button" at bounding box center [562, 53] width 9 height 9
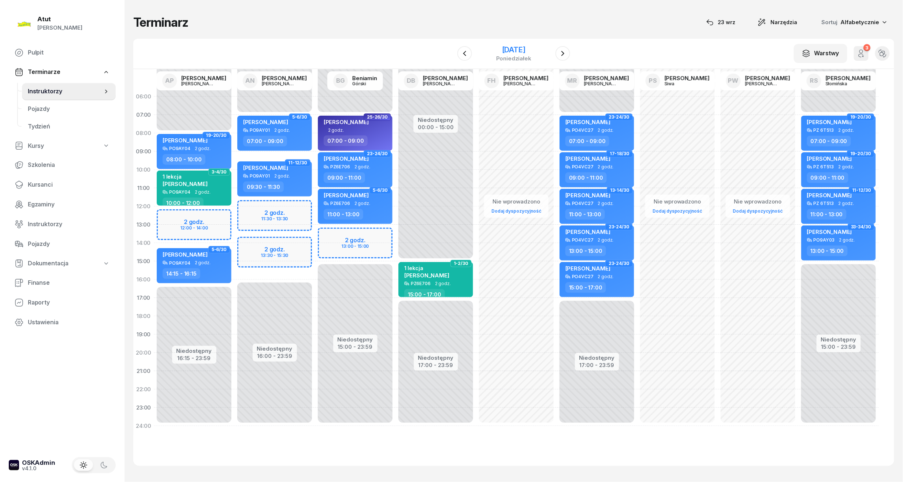
click at [524, 48] on div "3 listopada 2025" at bounding box center [513, 49] width 35 height 7
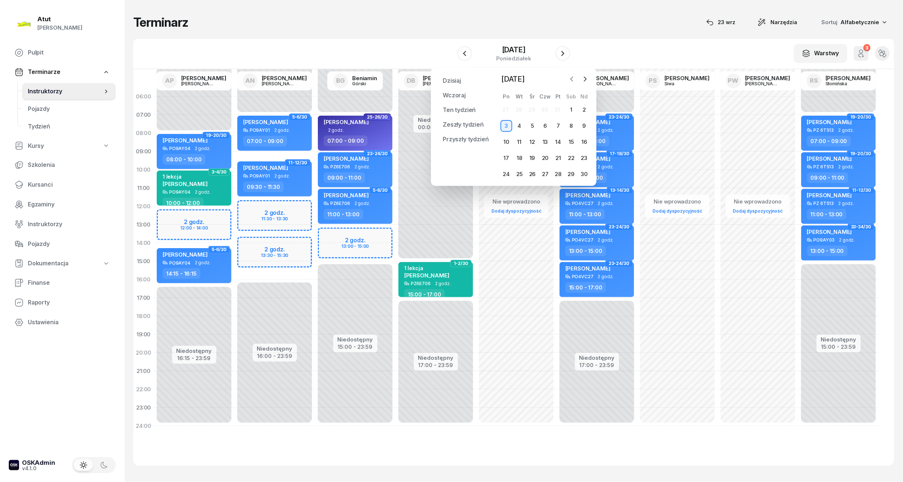
click at [571, 81] on icon "button" at bounding box center [571, 78] width 7 height 7
click at [507, 141] on div "13" at bounding box center [507, 142] width 12 height 12
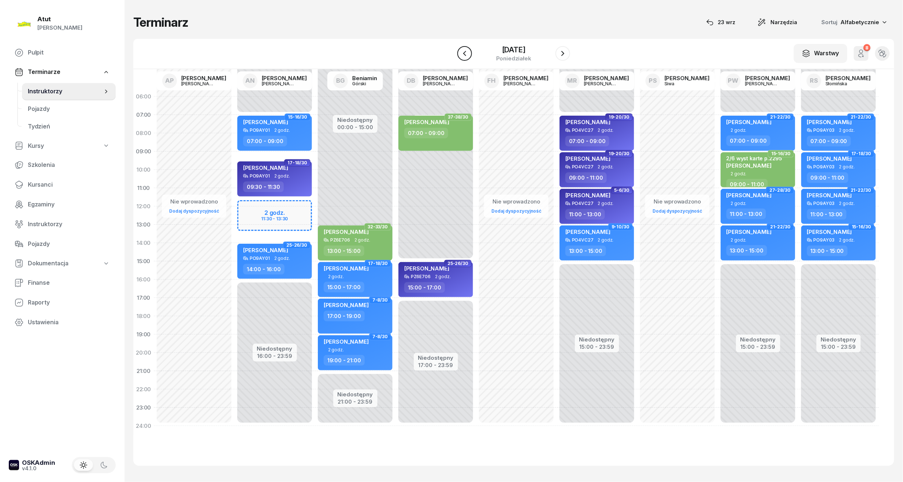
click at [460, 55] on icon "button" at bounding box center [464, 53] width 9 height 9
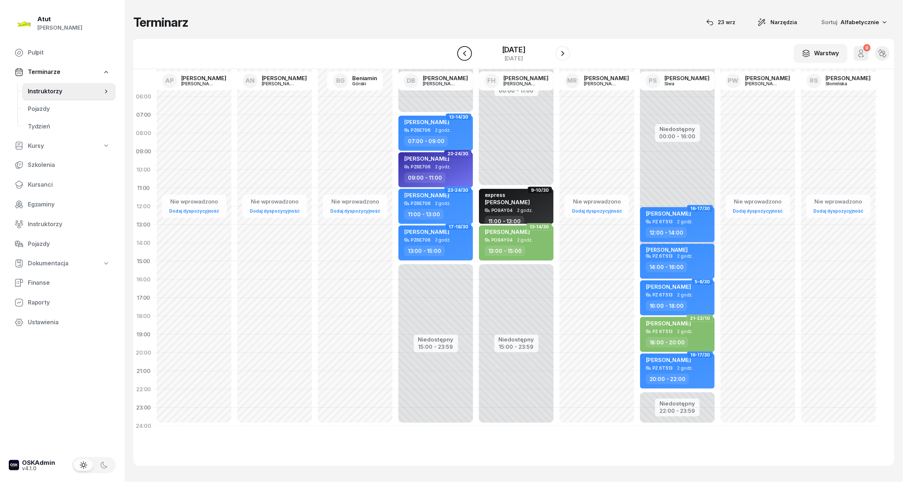
click at [460, 55] on icon "button" at bounding box center [464, 53] width 9 height 9
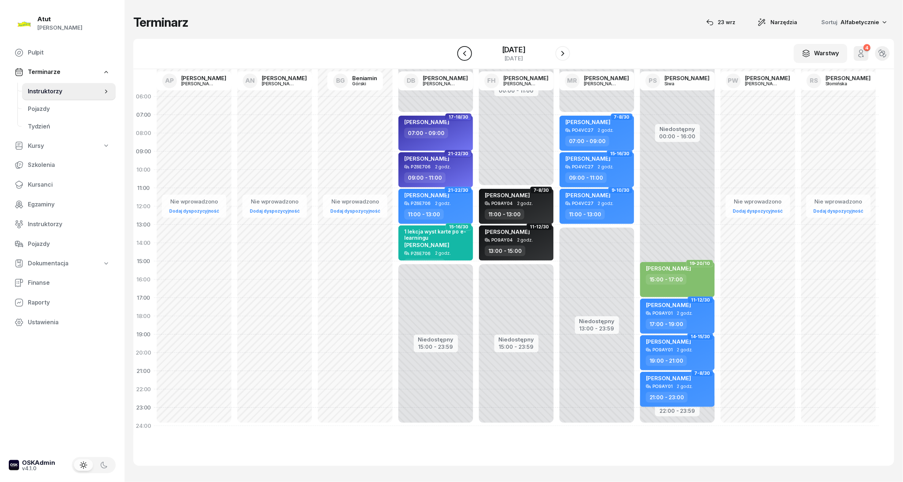
click at [463, 55] on icon "button" at bounding box center [464, 53] width 3 height 5
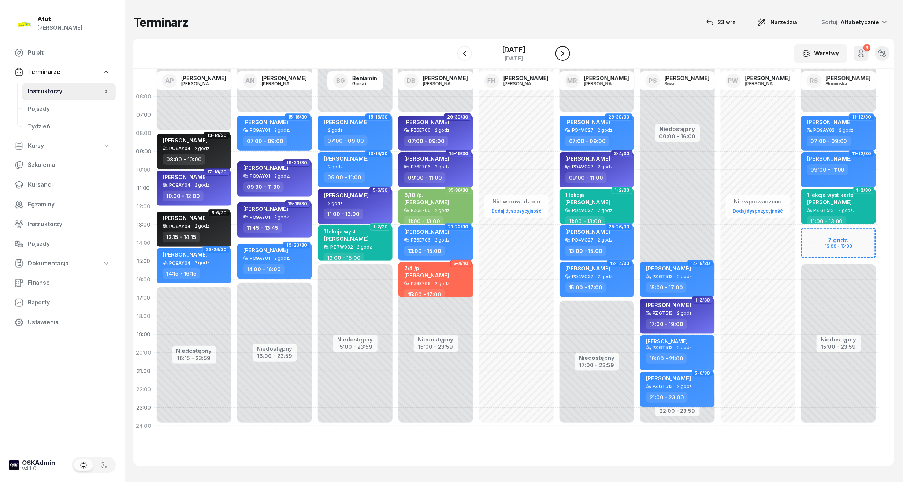
click at [567, 53] on icon "button" at bounding box center [562, 53] width 9 height 9
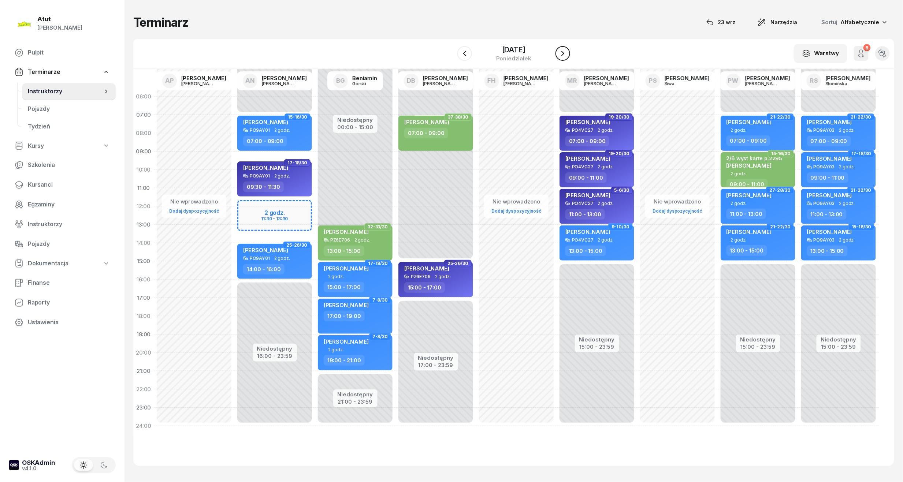
click at [567, 54] on icon "button" at bounding box center [562, 53] width 9 height 9
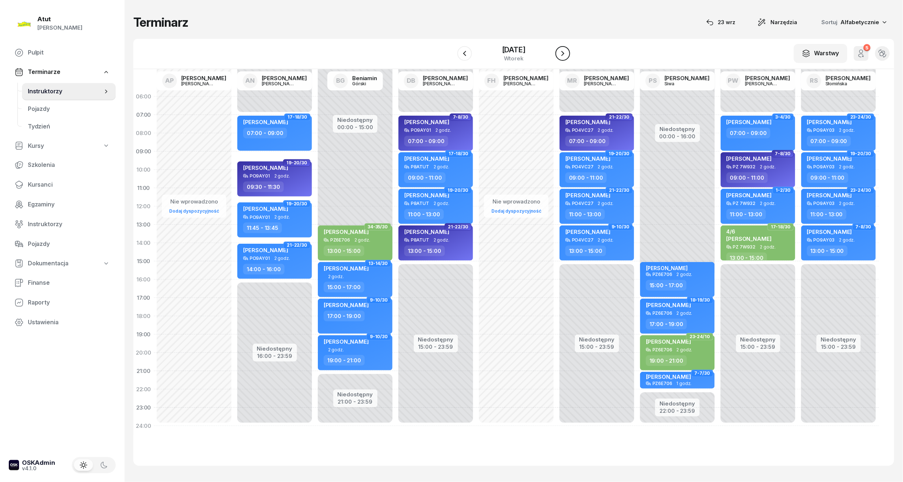
click at [564, 54] on icon "button" at bounding box center [562, 53] width 3 height 5
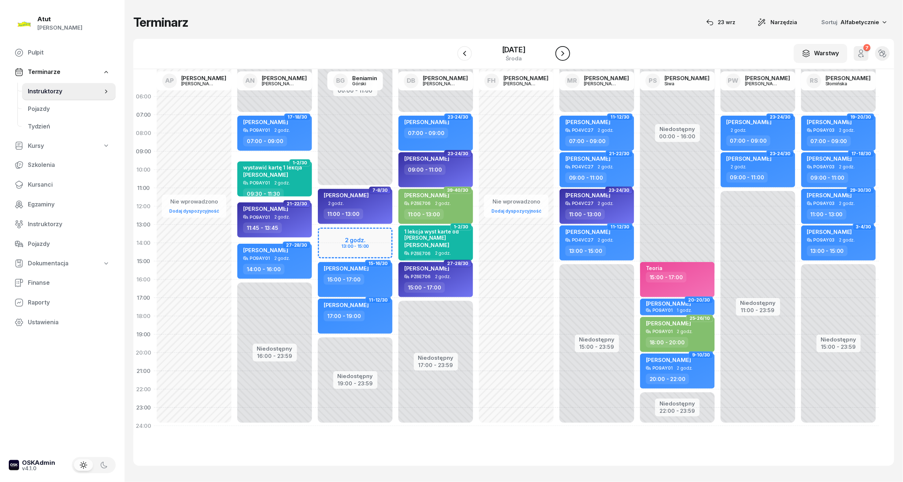
click at [567, 54] on icon "button" at bounding box center [562, 53] width 9 height 9
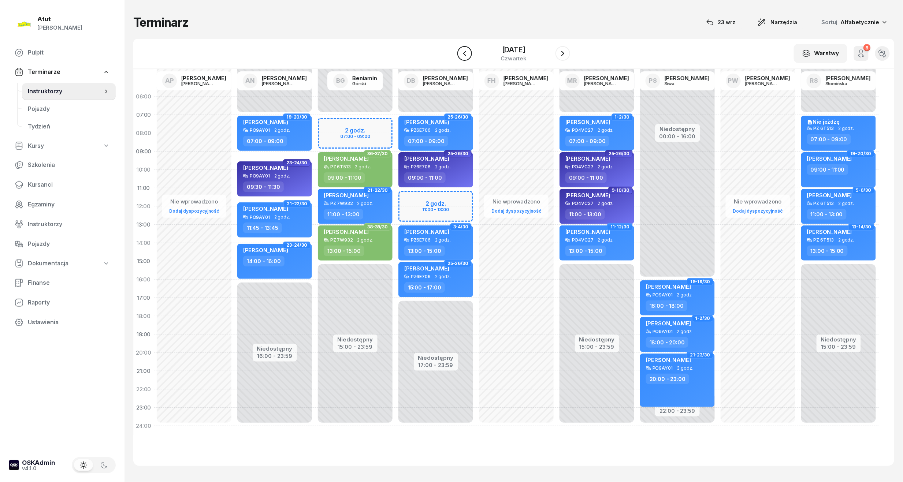
click at [457, 51] on button "button" at bounding box center [464, 53] width 15 height 15
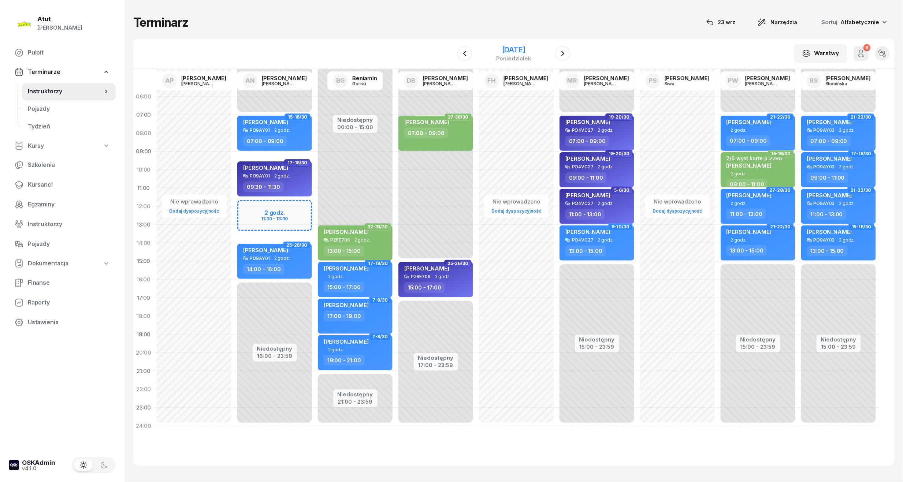
click at [514, 52] on div "[DATE]" at bounding box center [513, 49] width 35 height 7
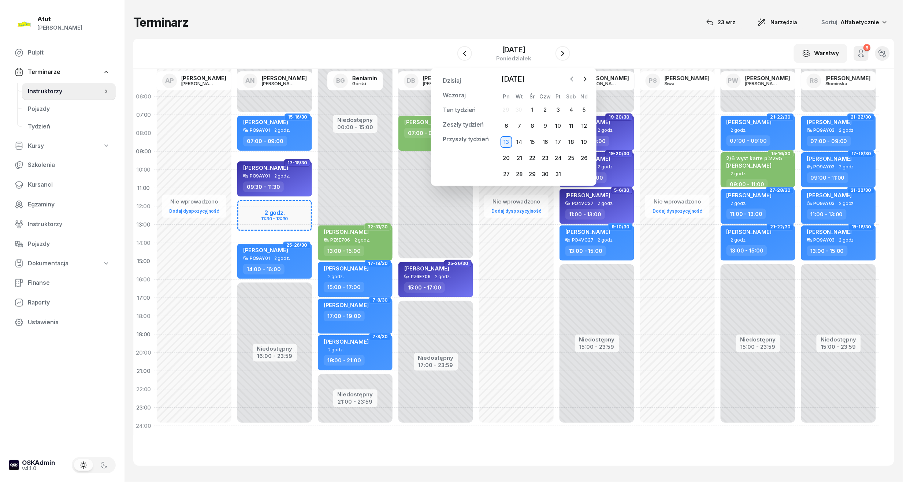
click at [572, 78] on icon "button" at bounding box center [571, 78] width 7 height 7
click at [529, 152] on div "24" at bounding box center [533, 158] width 12 height 12
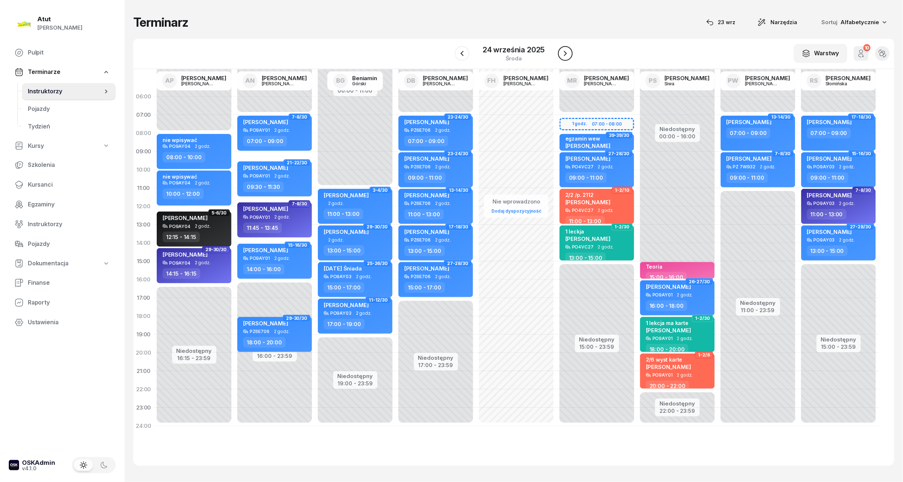
click at [561, 52] on icon "button" at bounding box center [565, 53] width 9 height 9
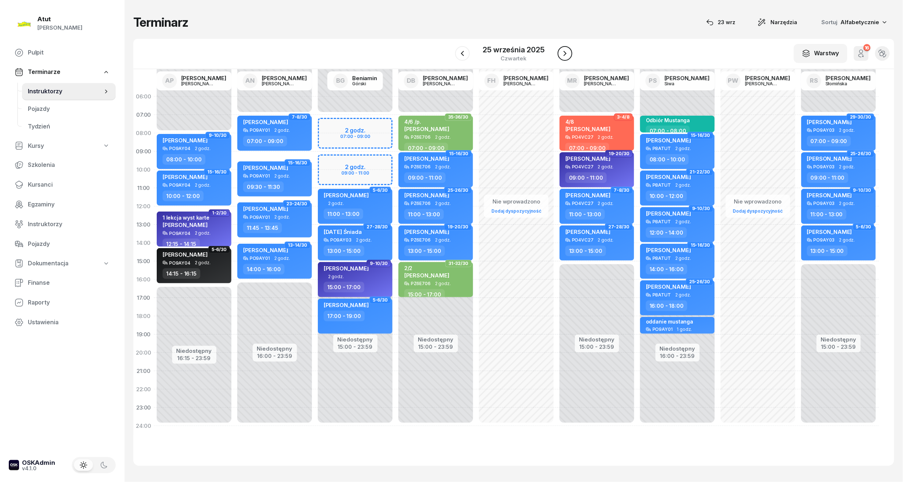
click at [561, 52] on icon "button" at bounding box center [565, 53] width 9 height 9
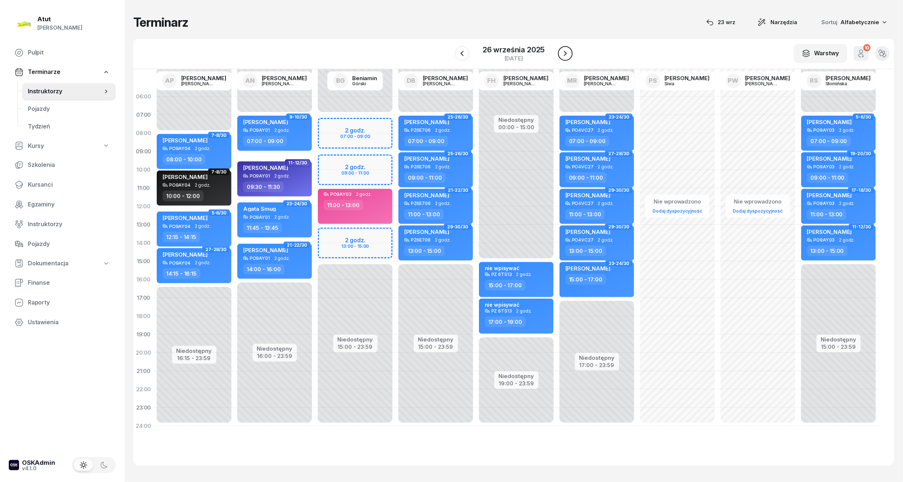
click at [561, 52] on icon "button" at bounding box center [565, 53] width 9 height 9
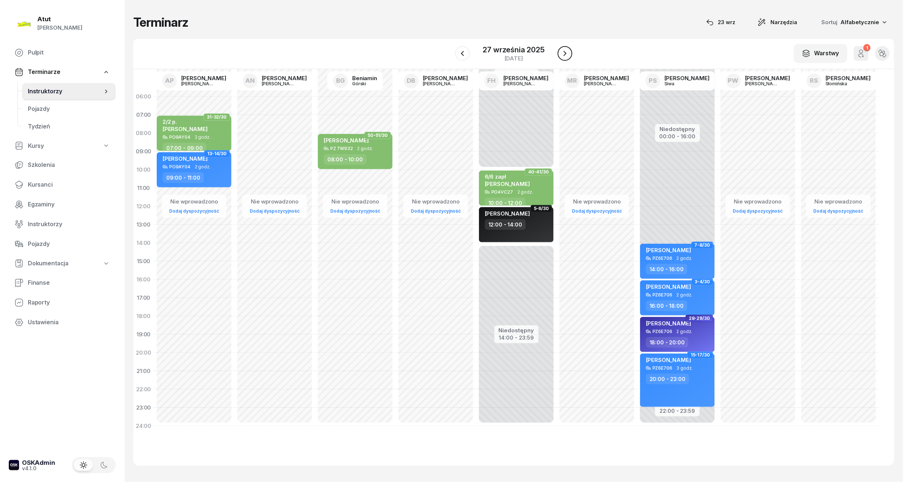
click at [561, 52] on icon "button" at bounding box center [565, 53] width 9 height 9
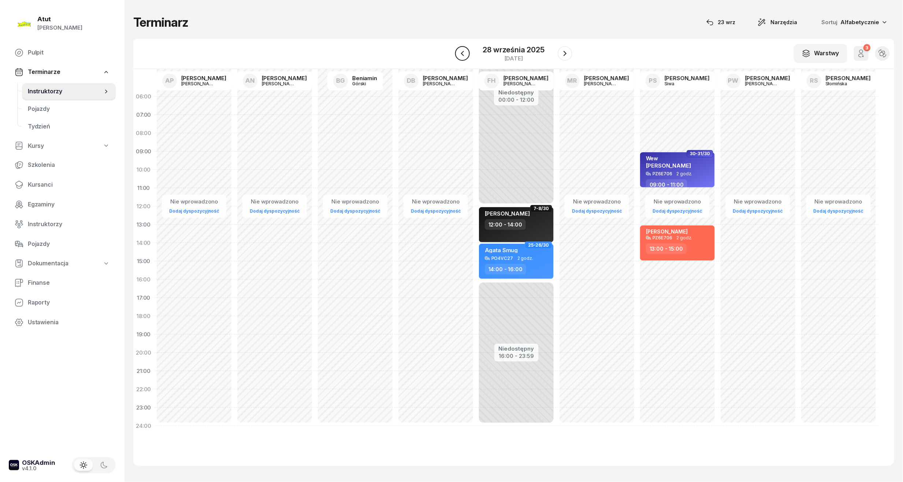
click at [466, 55] on icon "button" at bounding box center [462, 53] width 9 height 9
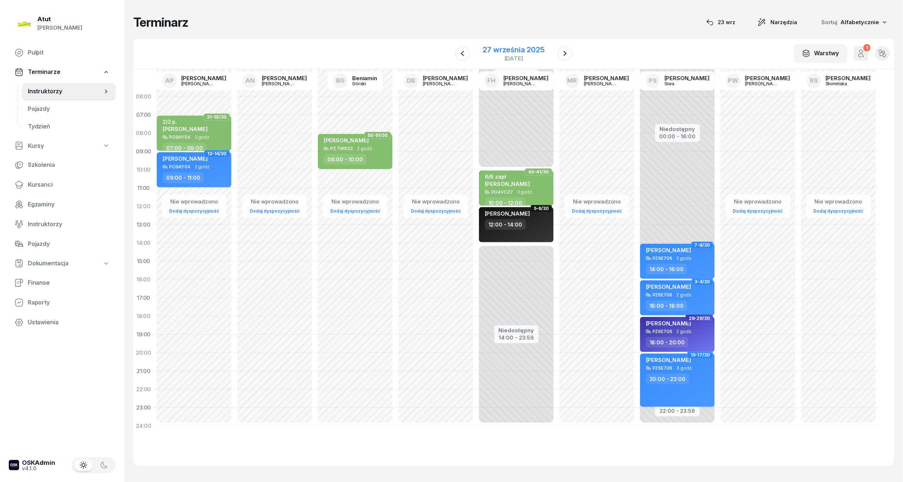
click at [522, 53] on div "27 września 2025" at bounding box center [514, 49] width 62 height 7
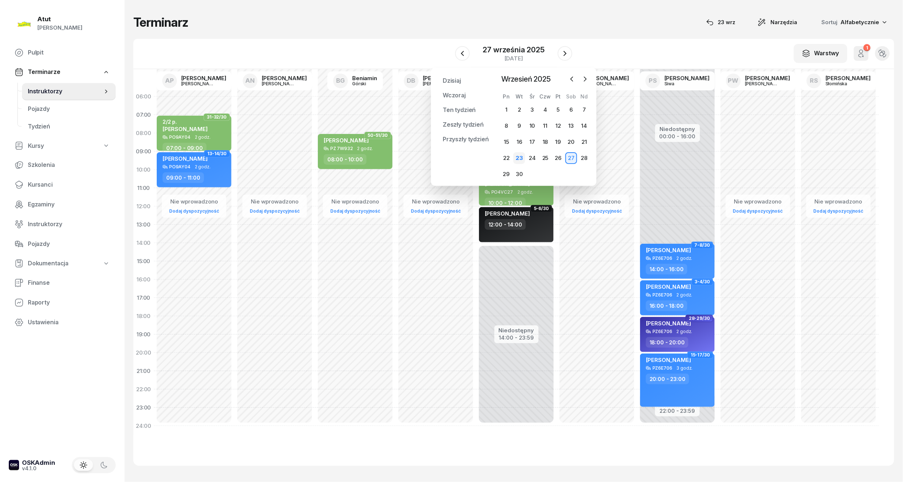
click at [516, 159] on div "23" at bounding box center [519, 158] width 12 height 12
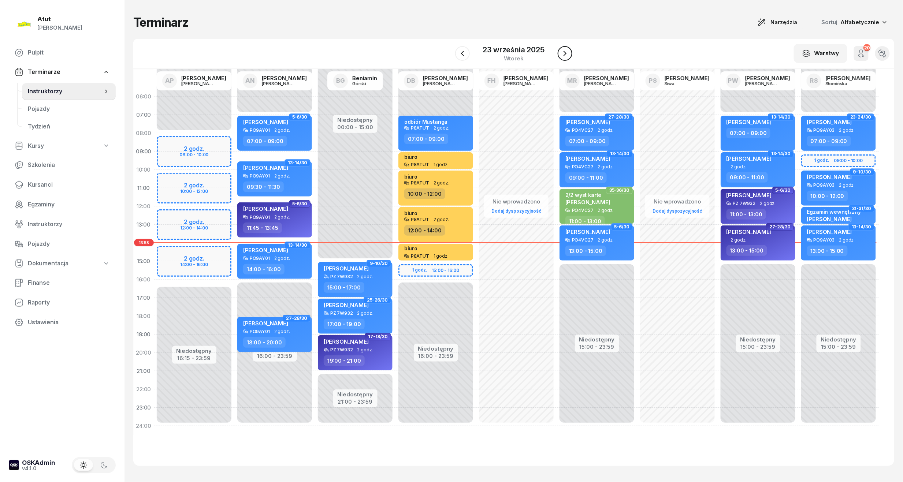
click at [561, 56] on icon "button" at bounding box center [565, 53] width 9 height 9
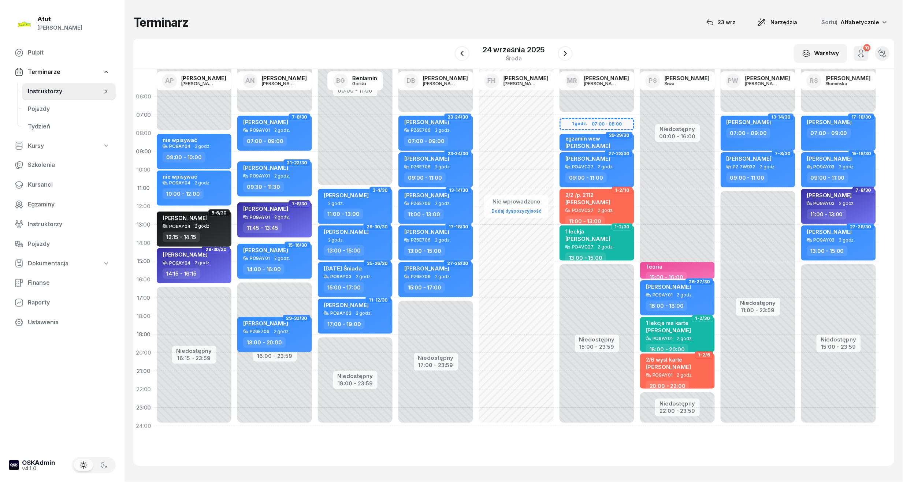
click at [181, 217] on span "[PERSON_NAME]" at bounding box center [185, 218] width 45 height 7
select select "12"
select select "15"
select select "14"
select select "15"
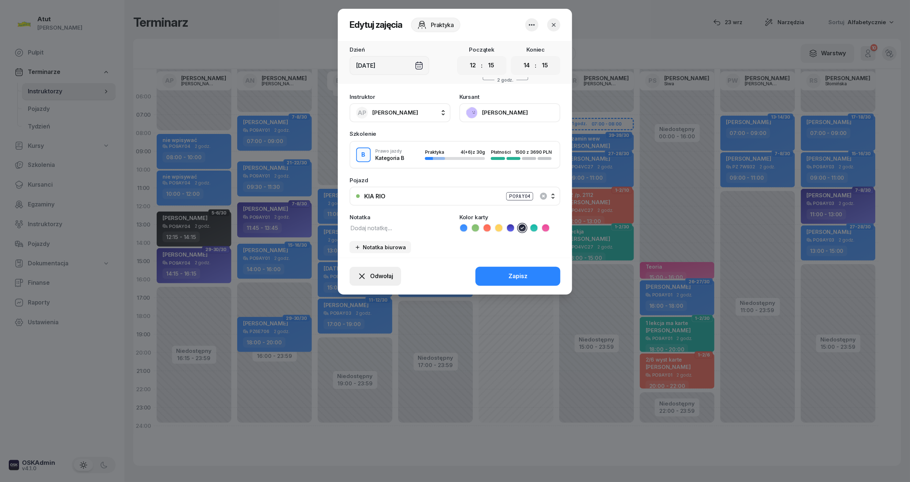
click at [393, 271] on button "Odwołaj" at bounding box center [376, 276] width 52 height 19
click at [371, 215] on div "My odwołaliśmy" at bounding box center [363, 214] width 44 height 10
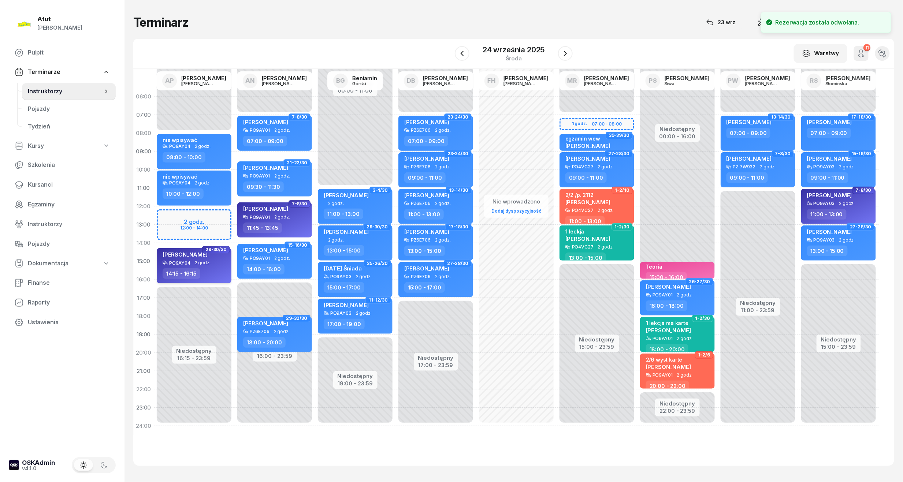
click at [217, 264] on div "PO9AY04 2 godz." at bounding box center [195, 262] width 64 height 5
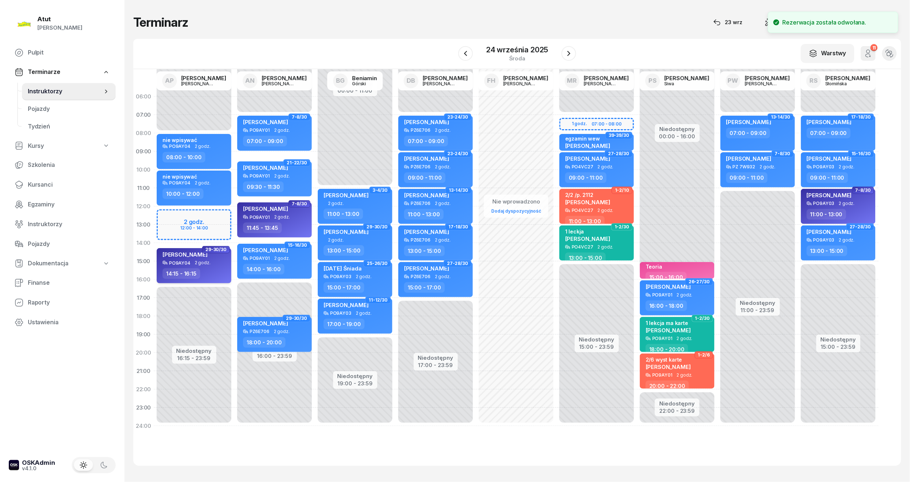
select select "14"
select select "15"
select select "16"
select select "15"
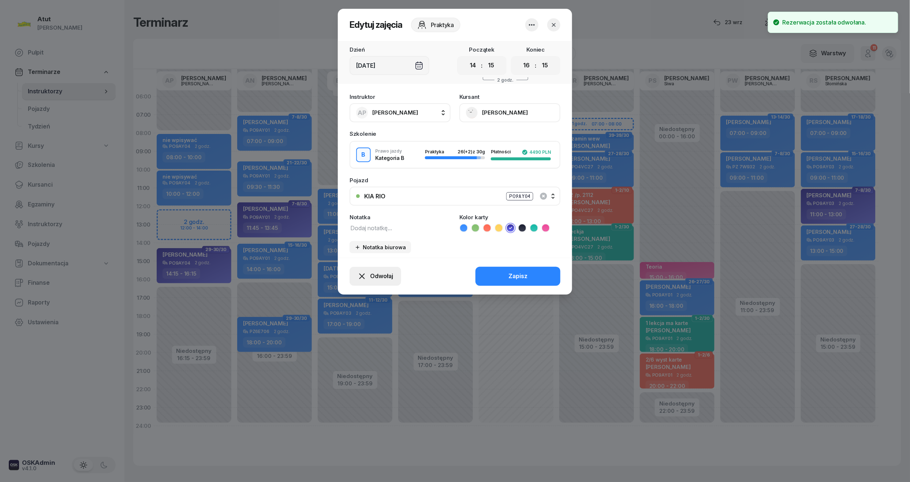
click at [378, 267] on button "Odwołaj" at bounding box center [376, 276] width 52 height 19
click at [367, 215] on div "My odwołaliśmy" at bounding box center [363, 214] width 44 height 10
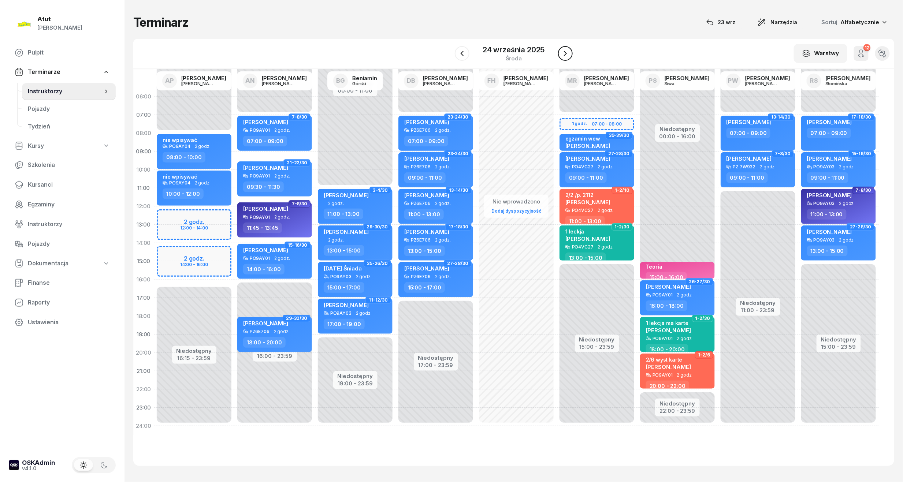
click at [564, 51] on icon "button" at bounding box center [565, 53] width 9 height 9
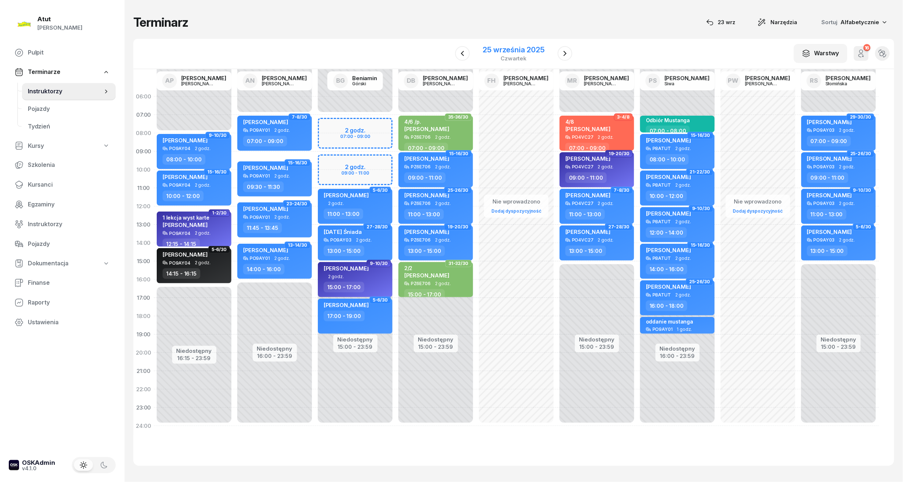
click at [500, 48] on div "25 września 2025" at bounding box center [514, 49] width 62 height 7
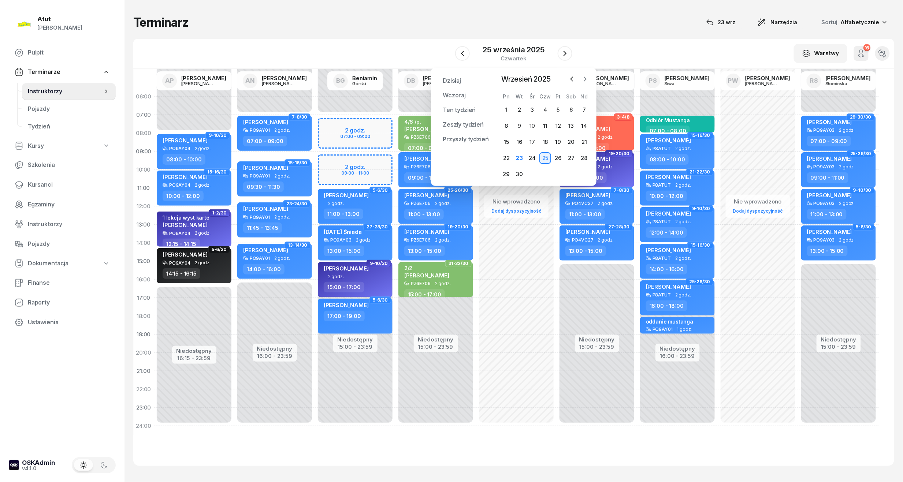
click at [585, 76] on icon "button" at bounding box center [584, 78] width 7 height 7
click at [572, 78] on icon "button" at bounding box center [571, 78] width 7 height 7
click at [579, 156] on div "28" at bounding box center [585, 158] width 12 height 12
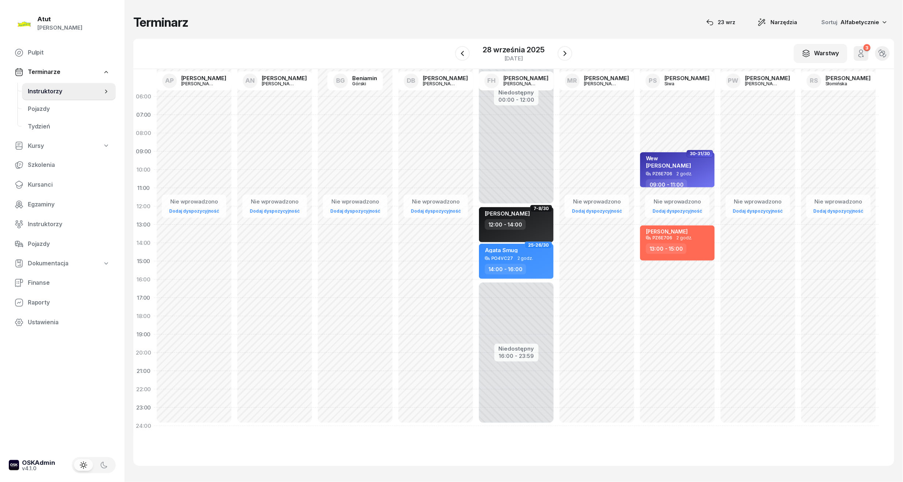
click at [157, 212] on div "Nie wprowadzono Dodaj dyspozycyjność" at bounding box center [194, 262] width 81 height 348
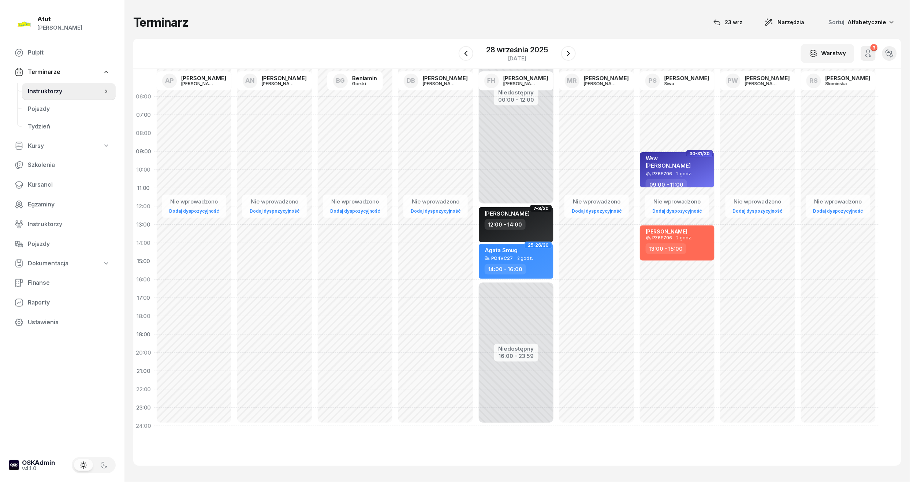
select select "12"
select select "14"
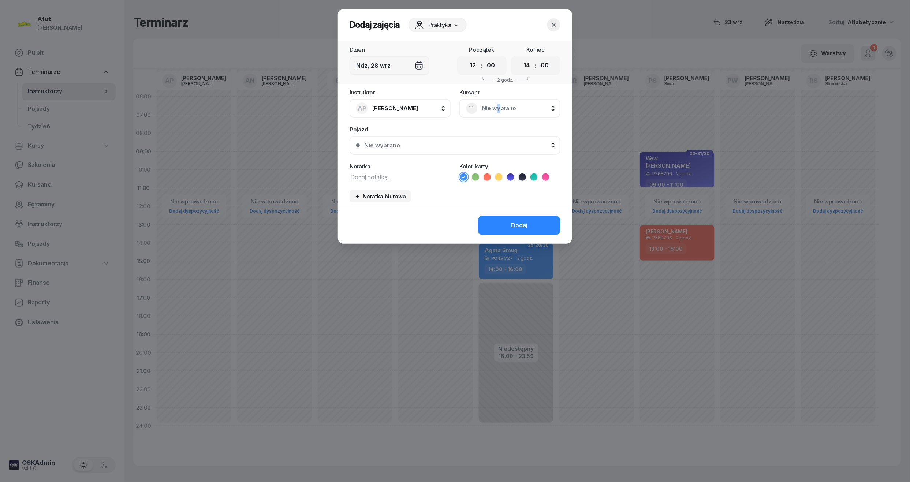
click at [499, 108] on span "Nie wybrano" at bounding box center [518, 109] width 72 height 10
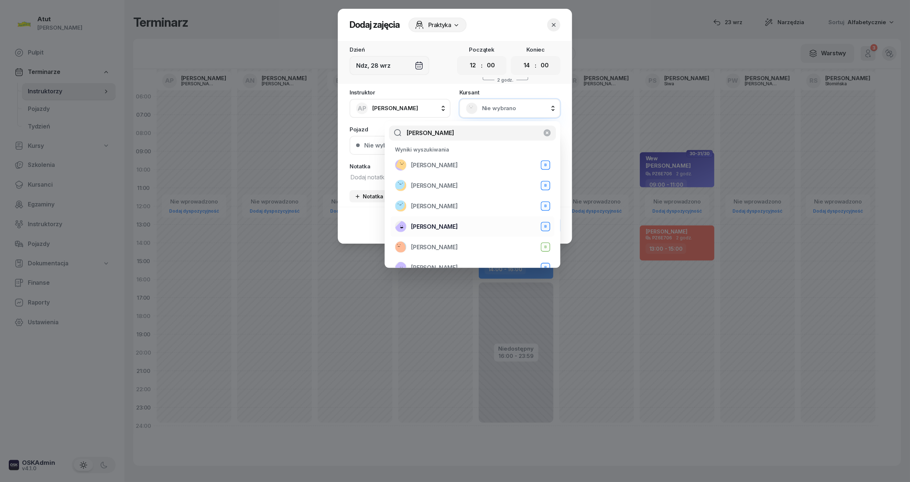
type input "julia"
click at [428, 226] on span "[PERSON_NAME]" at bounding box center [434, 227] width 47 height 10
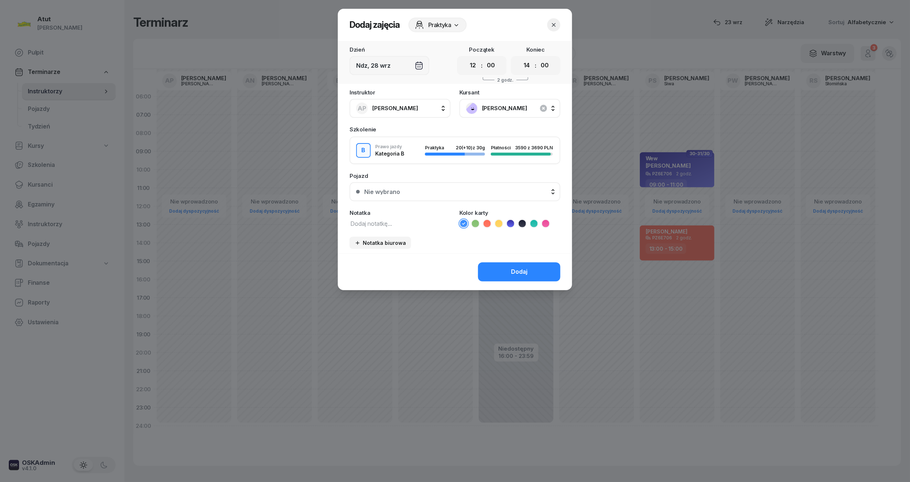
click at [399, 194] on button "Nie wybrano" at bounding box center [455, 191] width 211 height 19
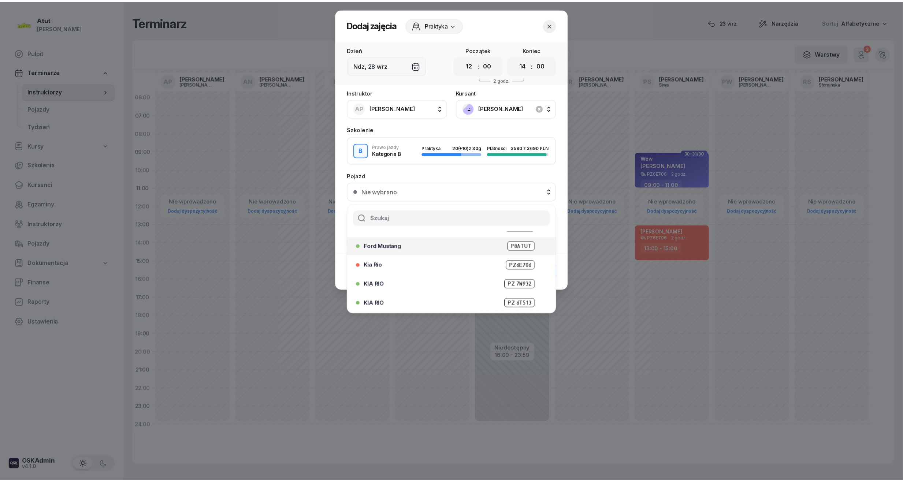
scroll to position [42, 0]
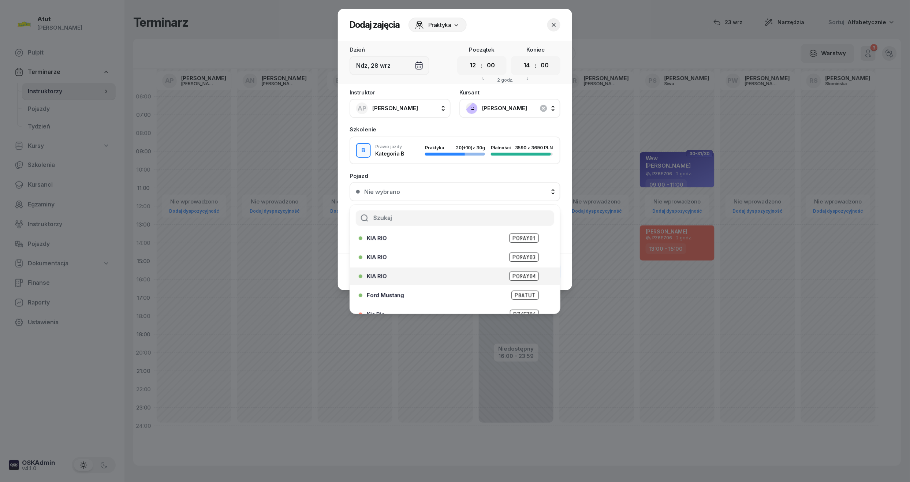
click at [514, 276] on span "PO9AY04" at bounding box center [524, 276] width 30 height 9
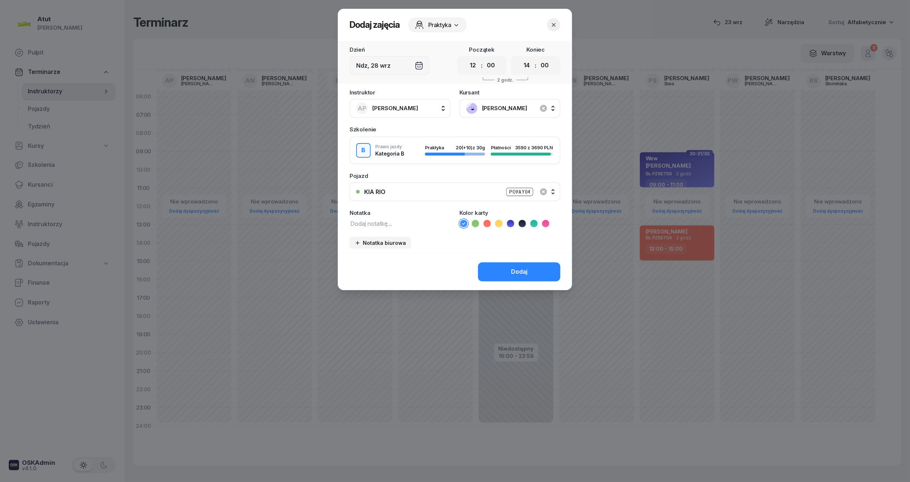
click at [514, 276] on button "Dodaj" at bounding box center [519, 272] width 82 height 19
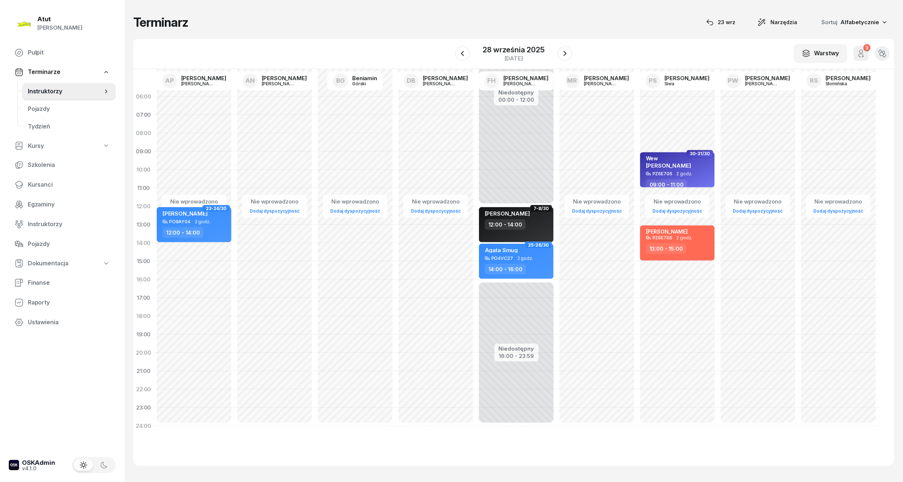
click at [167, 248] on div "Nie wprowadzono Dodaj dyspozycyjność 23-24/30 Julia Beszterda PO9AY04 2 godz. 1…" at bounding box center [194, 262] width 81 height 348
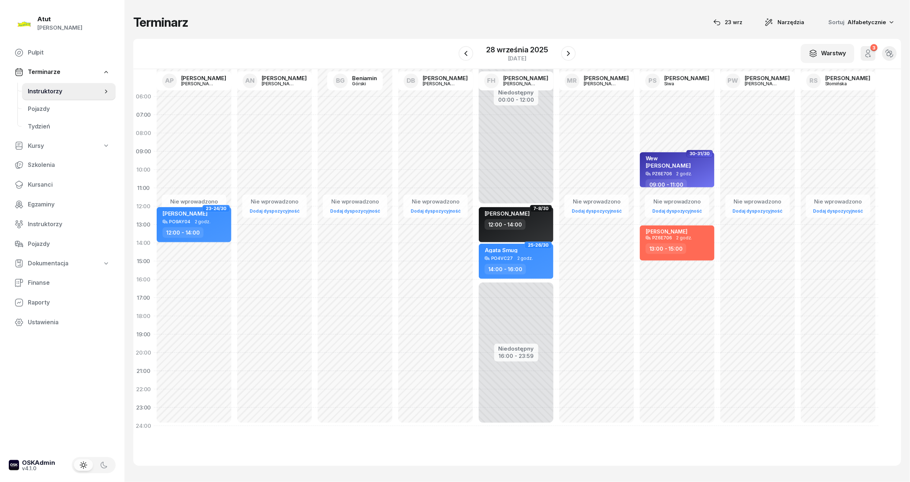
select select "14"
select select "16"
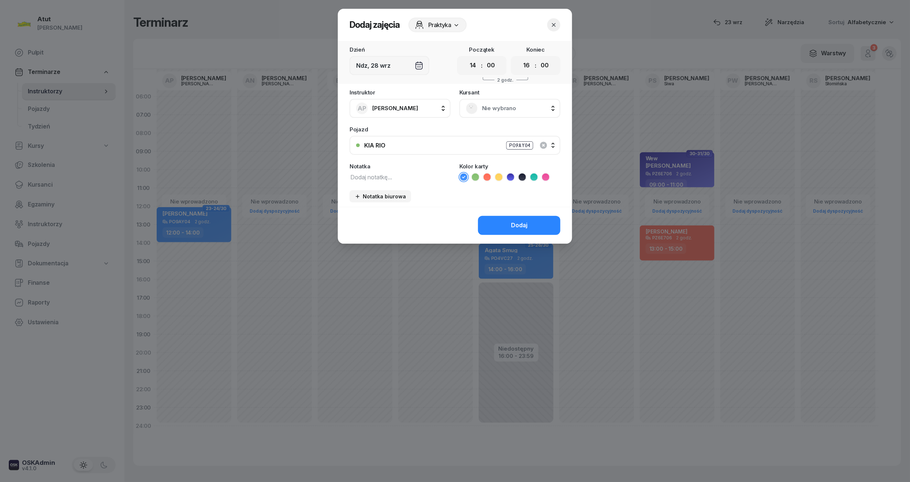
click at [493, 105] on span "Nie wybrano" at bounding box center [518, 109] width 72 height 10
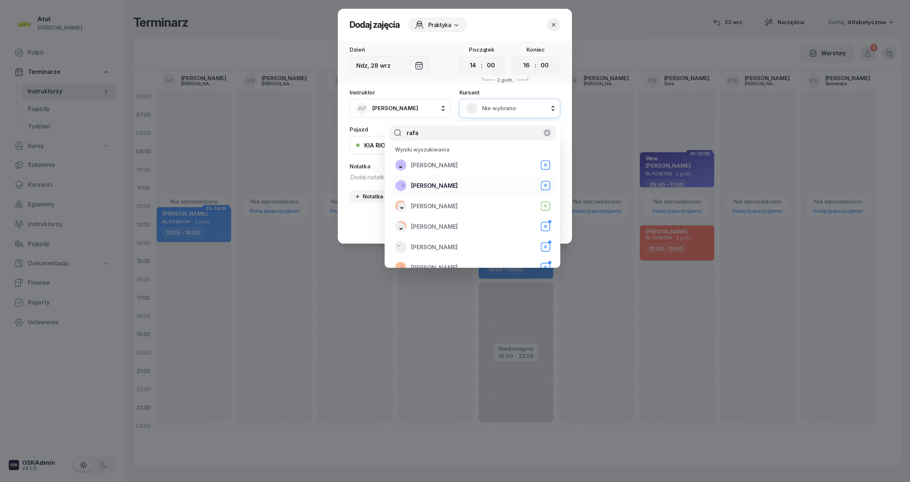
type input "rafa"
click at [438, 185] on span "[PERSON_NAME]" at bounding box center [434, 186] width 47 height 10
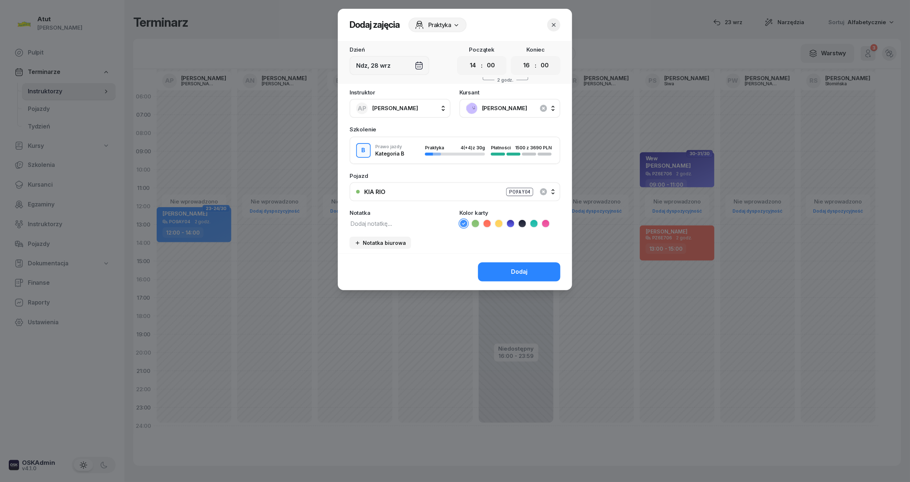
drag, startPoint x: 519, startPoint y: 274, endPoint x: 535, endPoint y: 226, distance: 50.5
click at [513, 243] on div "Dodaj zajęcia Praktyka Dzień Ndz, 28 wrz Początek 00 01 02 03 04 05 06 07 08 09…" at bounding box center [455, 150] width 234 height 282
click at [524, 222] on icon at bounding box center [522, 223] width 7 height 7
click at [518, 273] on div "Dodaj" at bounding box center [519, 272] width 16 height 10
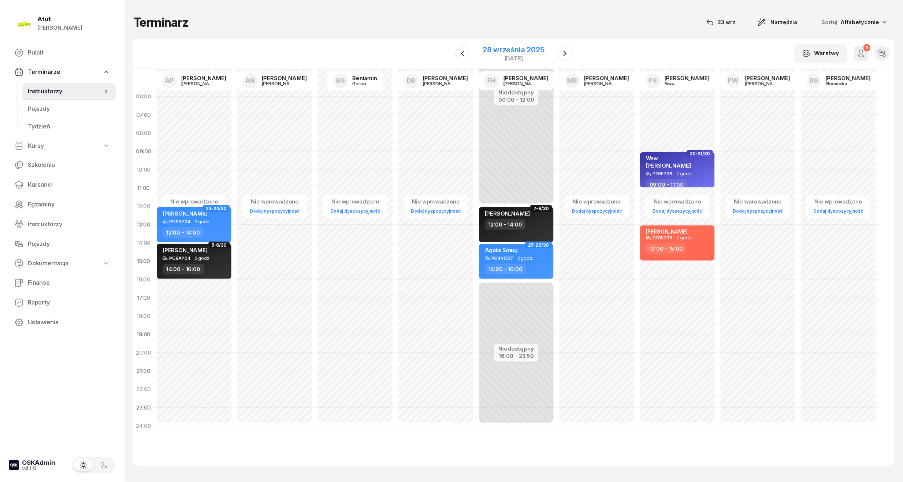
click at [492, 50] on div "28 września 2025" at bounding box center [514, 49] width 62 height 7
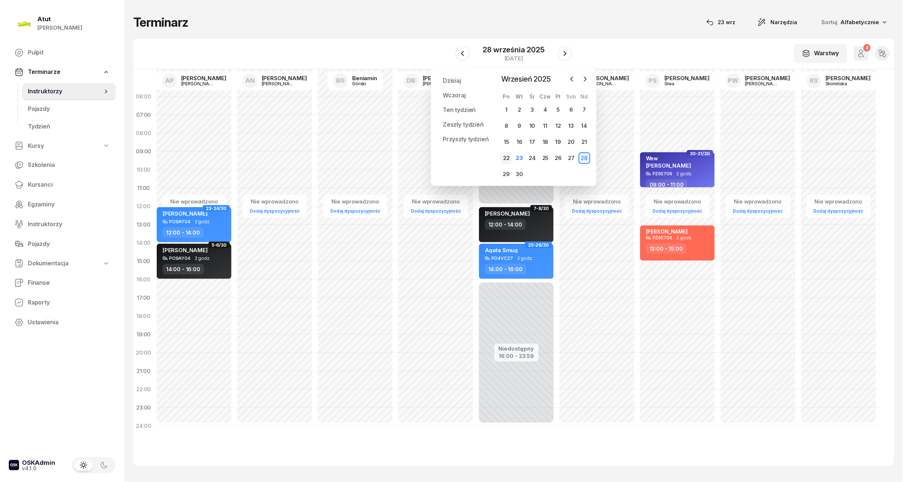
click at [508, 159] on div "22" at bounding box center [507, 158] width 12 height 12
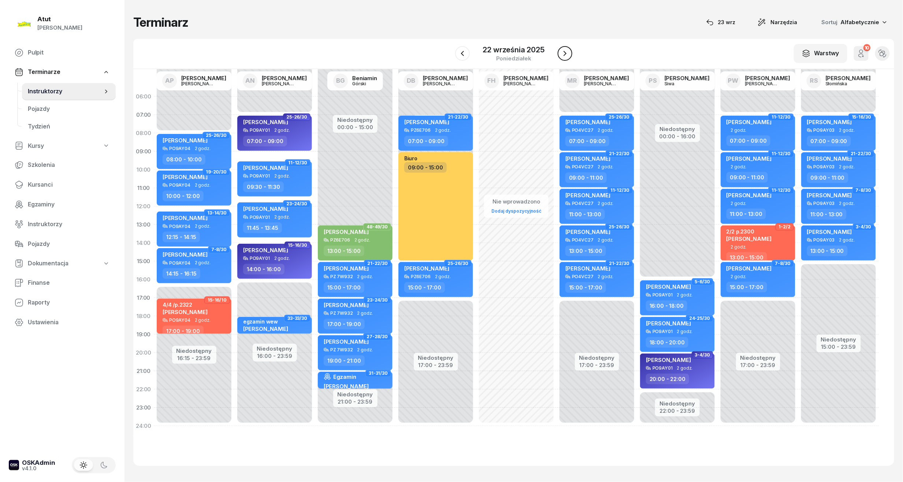
click at [564, 53] on icon "button" at bounding box center [565, 53] width 9 height 9
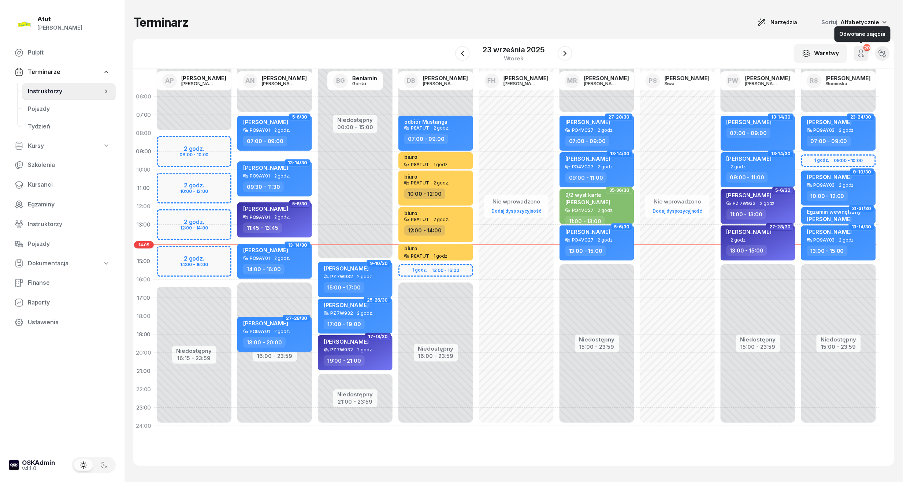
click at [859, 55] on icon "button" at bounding box center [861, 55] width 4 height 3
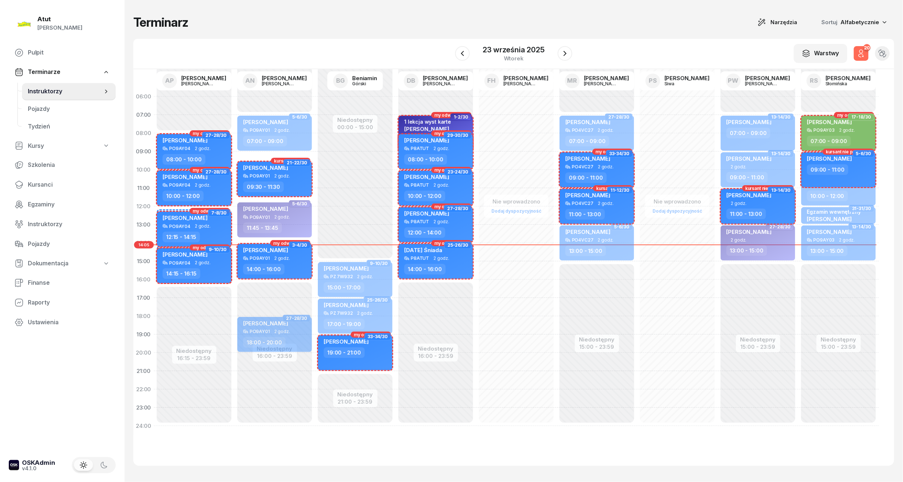
click at [859, 55] on icon "button" at bounding box center [861, 55] width 4 height 3
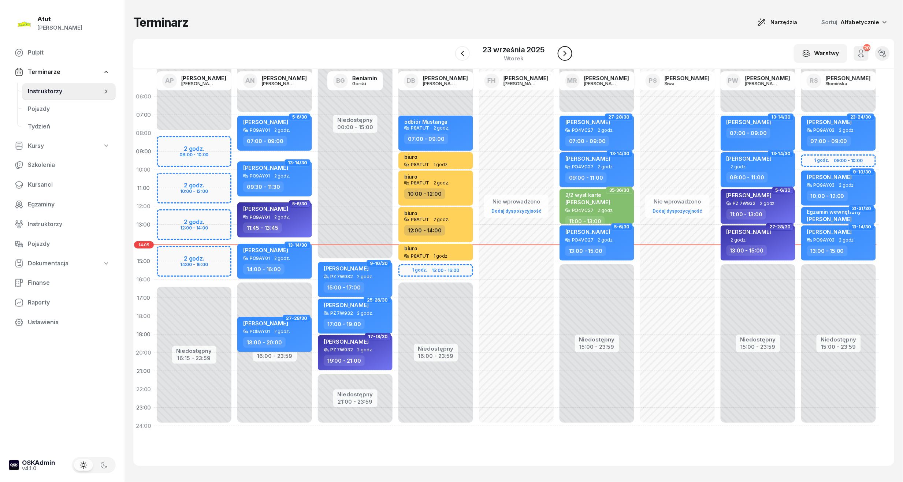
click at [565, 49] on icon "button" at bounding box center [565, 53] width 9 height 9
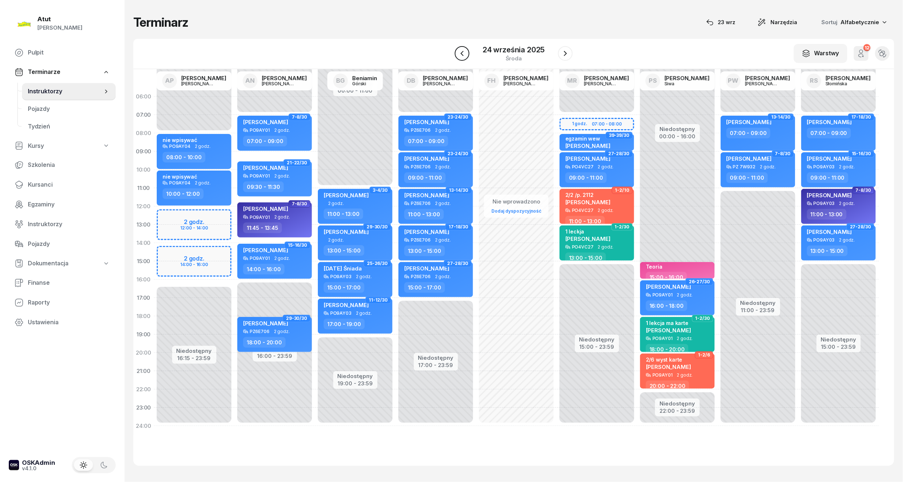
click at [460, 57] on icon "button" at bounding box center [462, 53] width 9 height 9
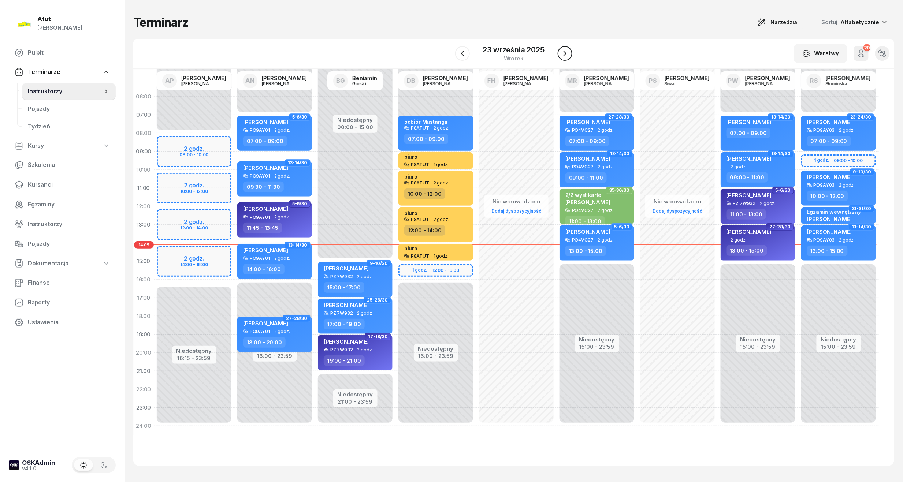
click at [562, 54] on icon "button" at bounding box center [565, 53] width 9 height 9
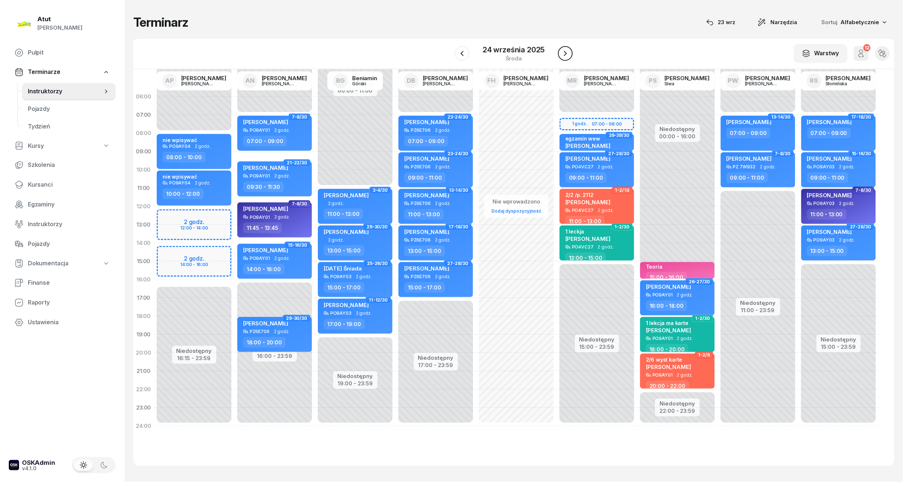
click at [562, 54] on icon "button" at bounding box center [565, 53] width 9 height 9
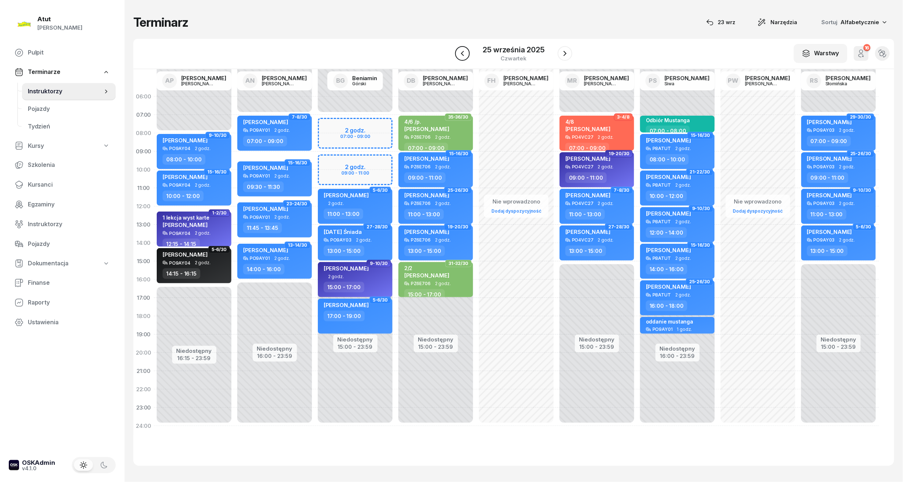
click at [459, 50] on icon "button" at bounding box center [462, 53] width 9 height 9
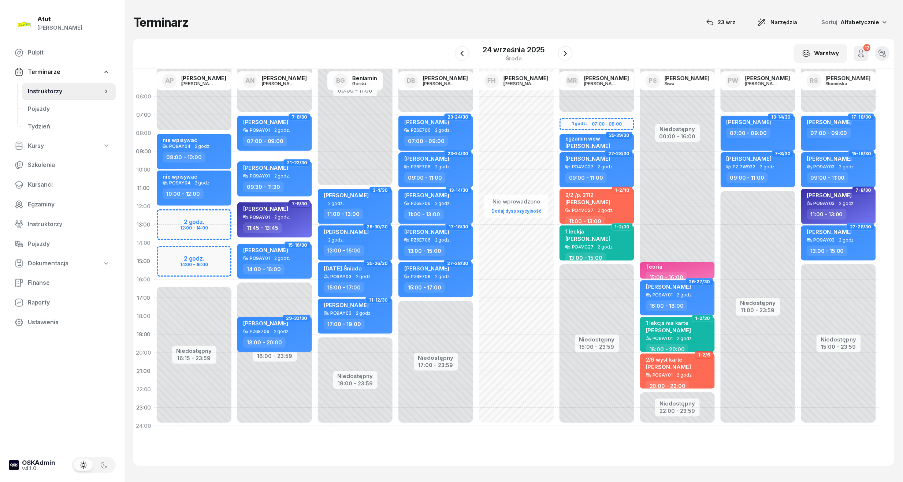
click at [442, 42] on div "W Wybierz AP Adam Pytlak AN Artur Nowakowski BG Beniamin Górski DB Dariusz Bańk…" at bounding box center [513, 54] width 761 height 30
click at [442, 44] on div "W Wybierz AP Adam Pytlak AN Artur Nowakowski BG Beniamin Górski DB Dariusz Bańk…" at bounding box center [513, 54] width 761 height 30
click at [505, 56] on div "środa" at bounding box center [514, 58] width 62 height 5
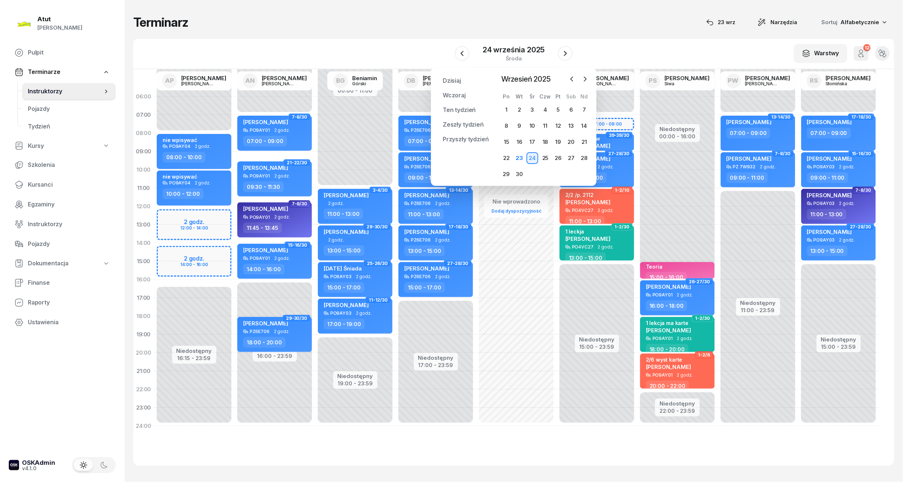
click at [395, 44] on div "W Wybierz AP Adam Pytlak AN Artur Nowakowski BG Beniamin Górski DB Dariusz Bańk…" at bounding box center [513, 54] width 761 height 30
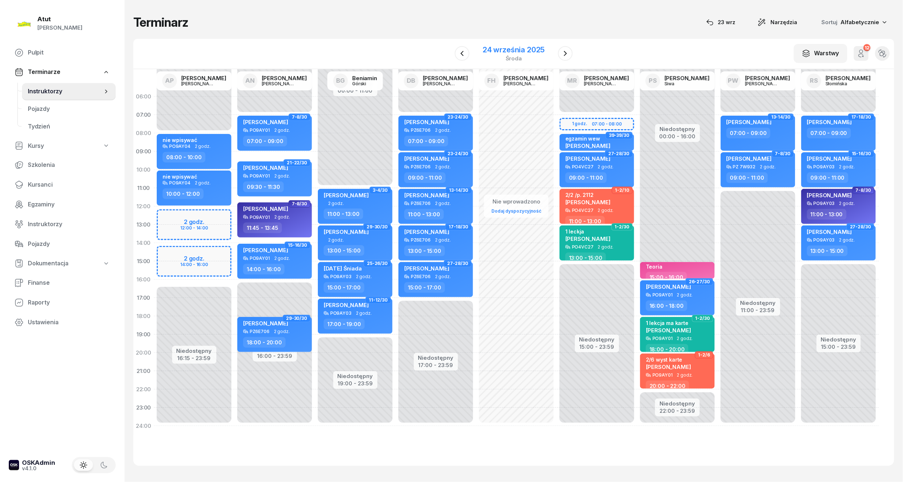
click at [488, 51] on div "24 września 2025" at bounding box center [514, 49] width 62 height 7
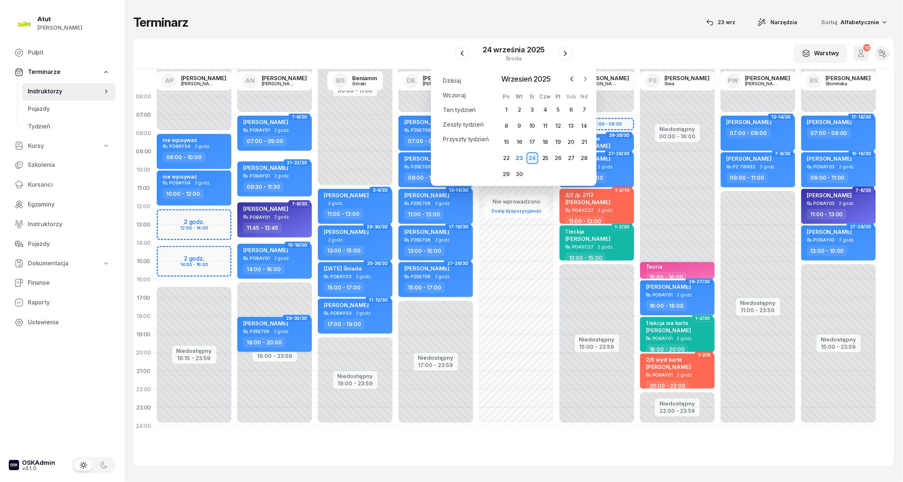
click at [586, 78] on icon "button" at bounding box center [584, 78] width 7 height 7
click at [507, 141] on div "13" at bounding box center [507, 142] width 12 height 12
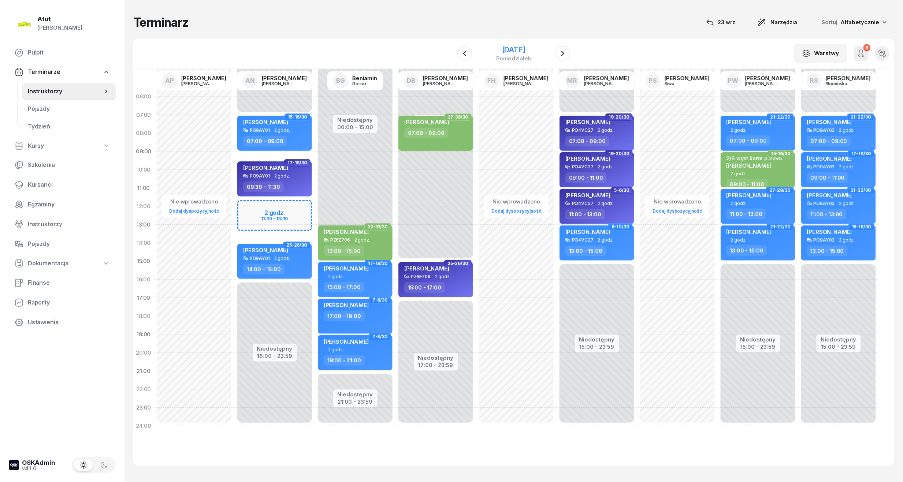
click at [525, 49] on div "[DATE]" at bounding box center [513, 49] width 35 height 7
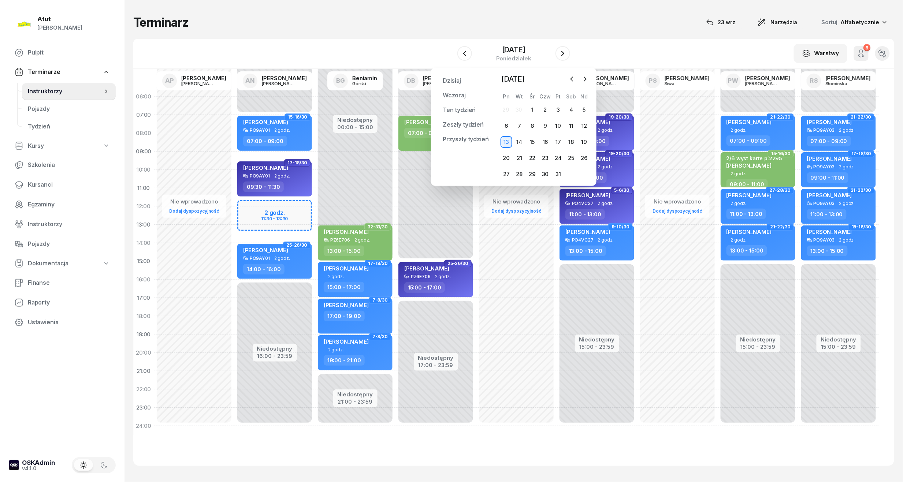
click at [505, 141] on div "13" at bounding box center [507, 142] width 12 height 12
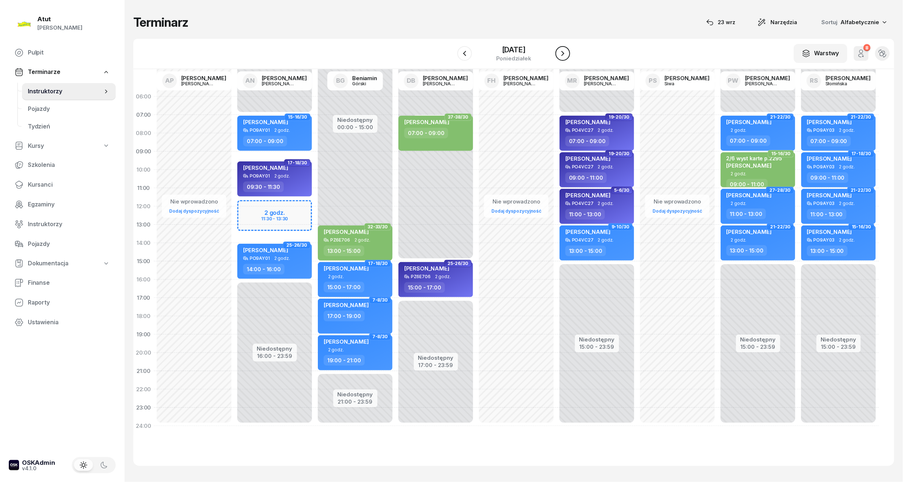
click at [564, 53] on icon "button" at bounding box center [562, 53] width 3 height 5
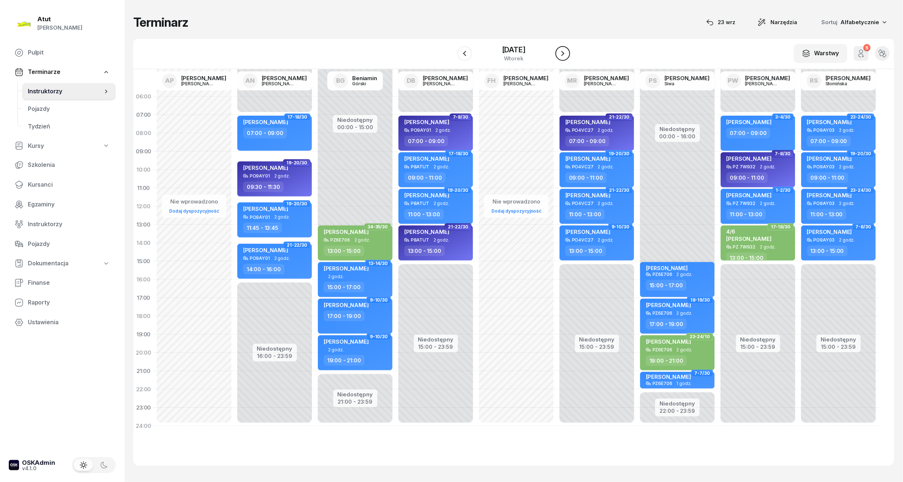
click at [564, 53] on icon "button" at bounding box center [562, 53] width 3 height 5
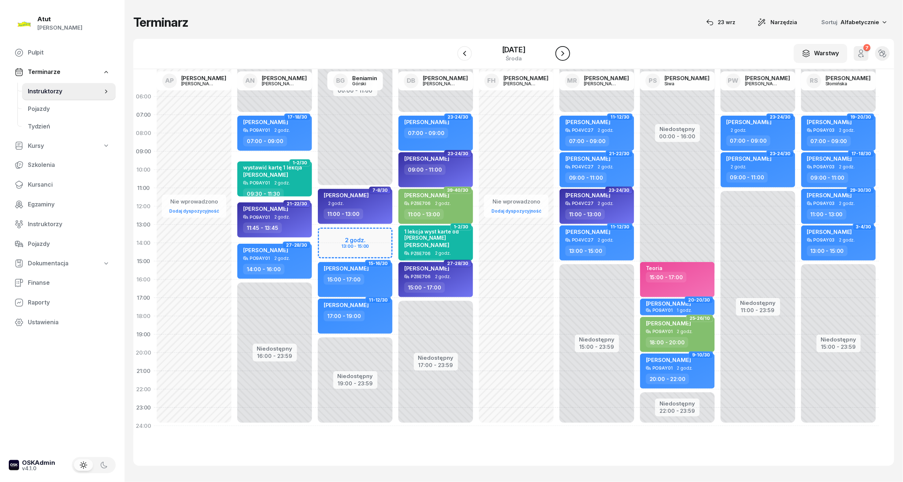
click at [564, 53] on icon "button" at bounding box center [562, 53] width 3 height 5
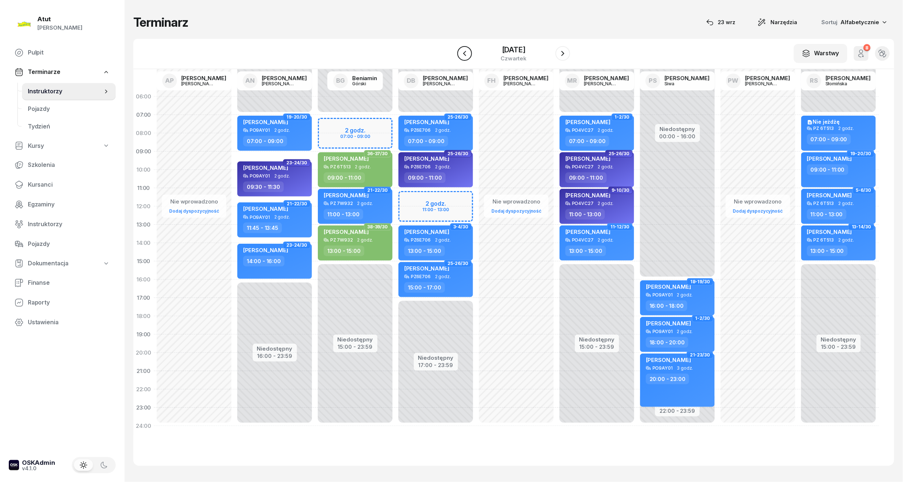
click at [460, 56] on icon "button" at bounding box center [464, 53] width 9 height 9
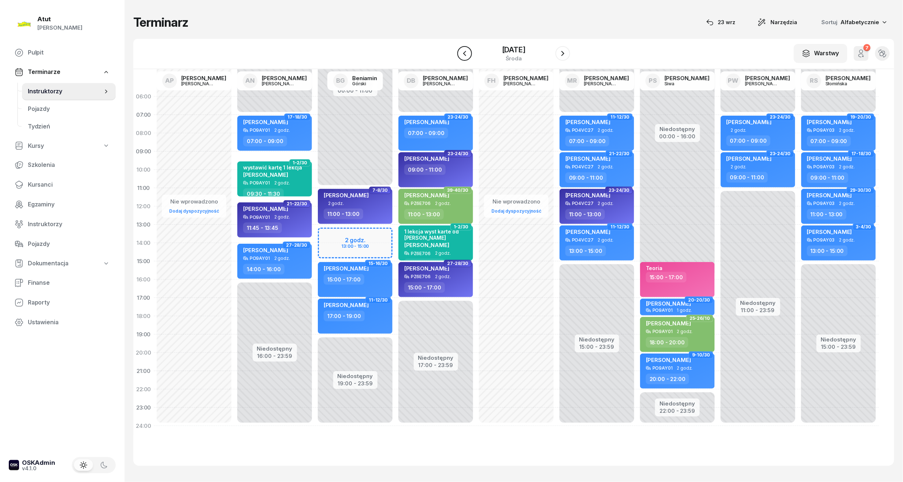
click at [460, 56] on icon "button" at bounding box center [464, 53] width 9 height 9
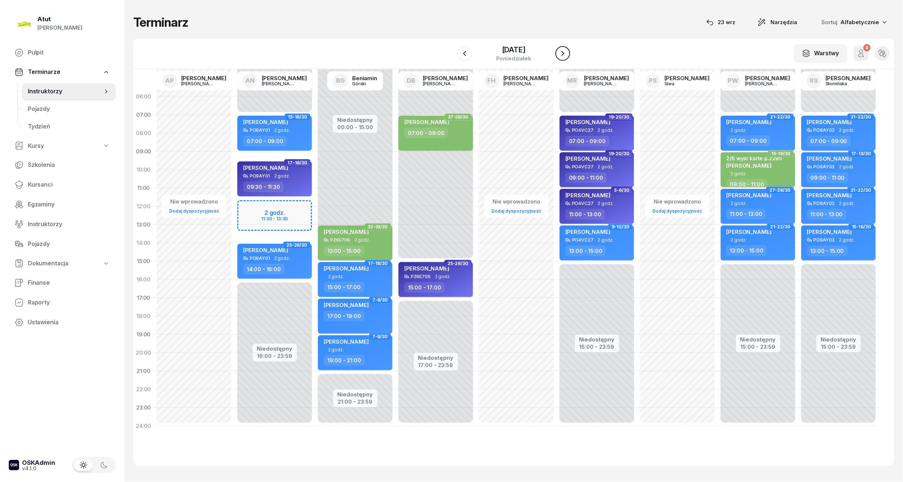
click at [567, 50] on icon "button" at bounding box center [562, 53] width 9 height 9
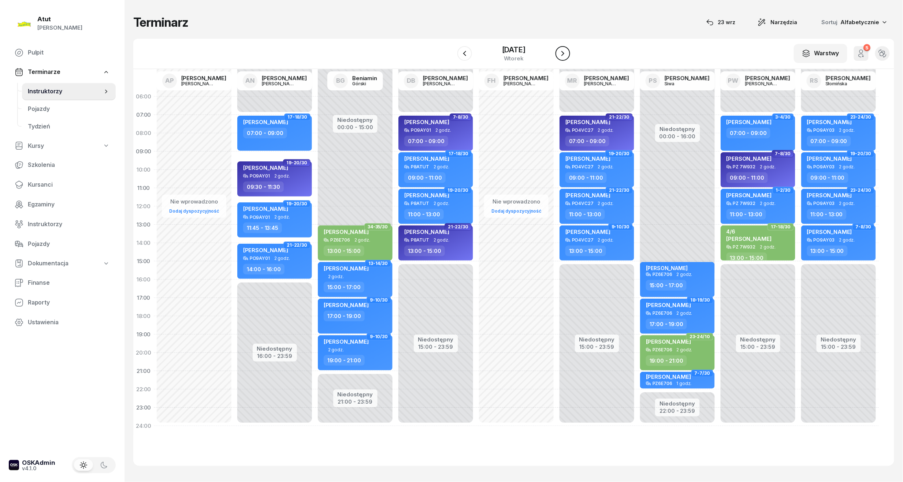
click at [567, 50] on icon "button" at bounding box center [562, 53] width 9 height 9
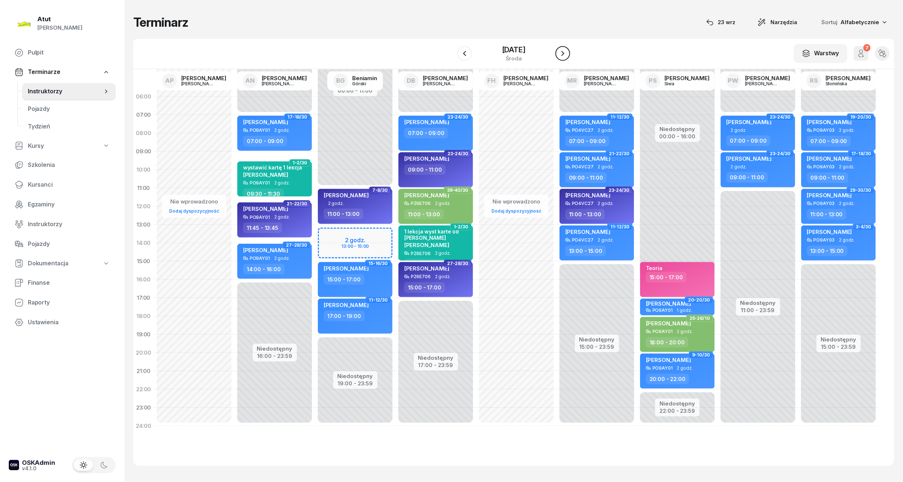
click at [567, 50] on icon "button" at bounding box center [562, 53] width 9 height 9
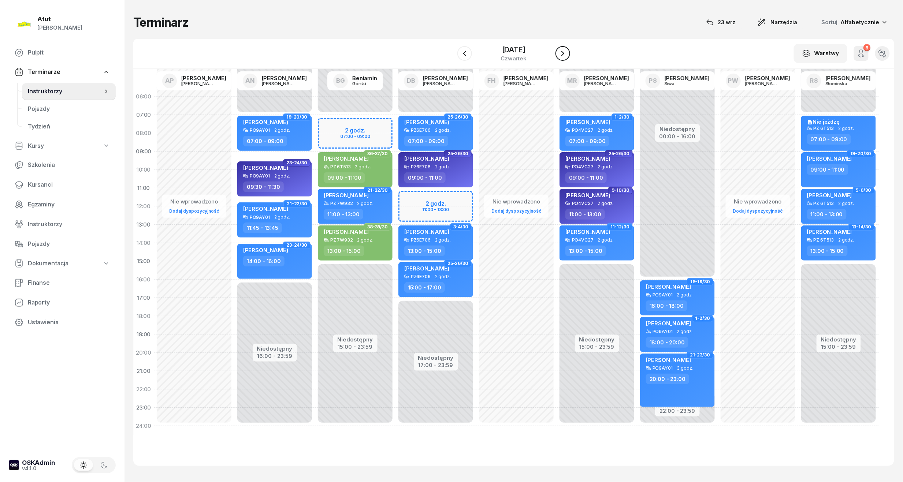
click at [567, 50] on icon "button" at bounding box center [562, 53] width 9 height 9
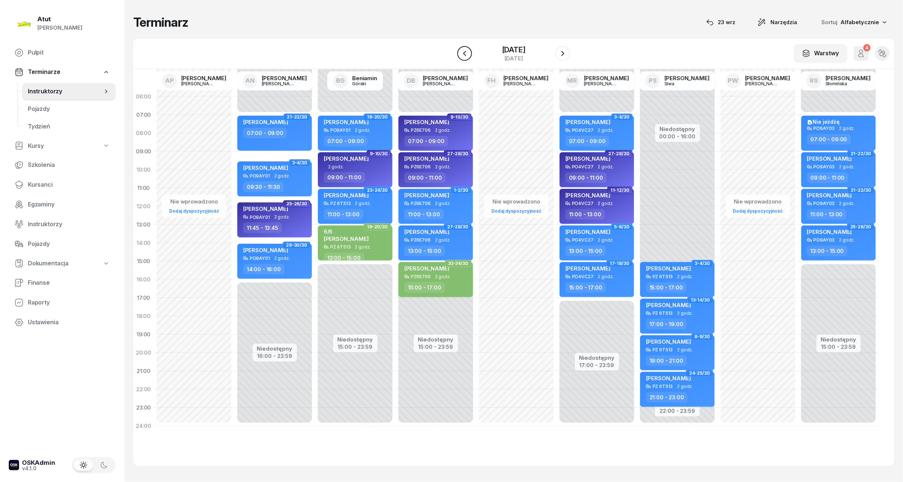
click at [460, 51] on icon "button" at bounding box center [464, 53] width 9 height 9
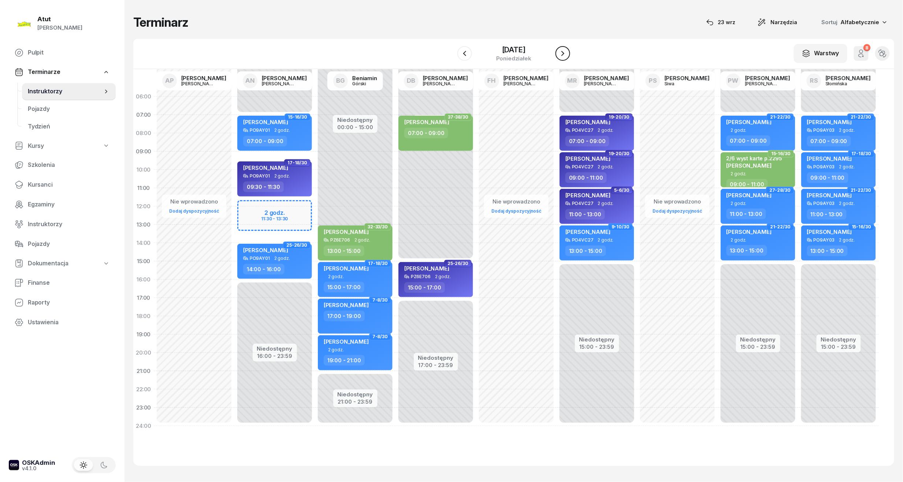
click at [567, 53] on icon "button" at bounding box center [562, 53] width 9 height 9
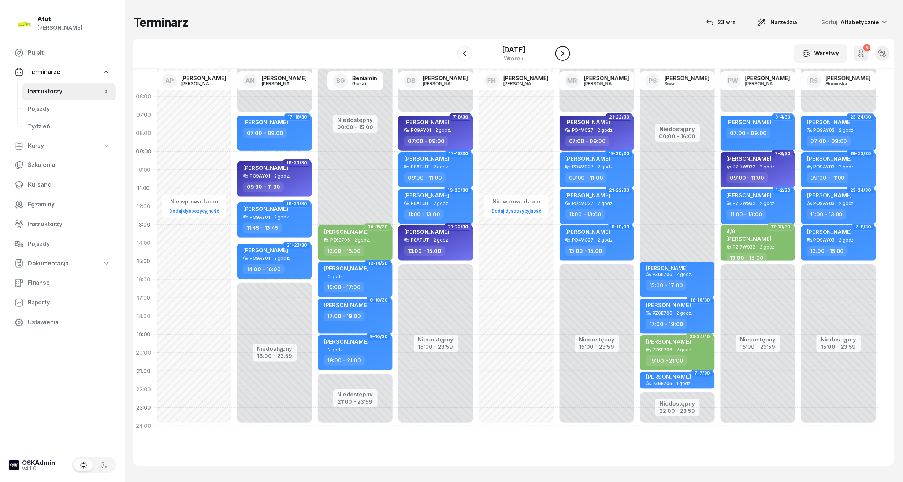
click at [567, 52] on icon "button" at bounding box center [562, 53] width 9 height 9
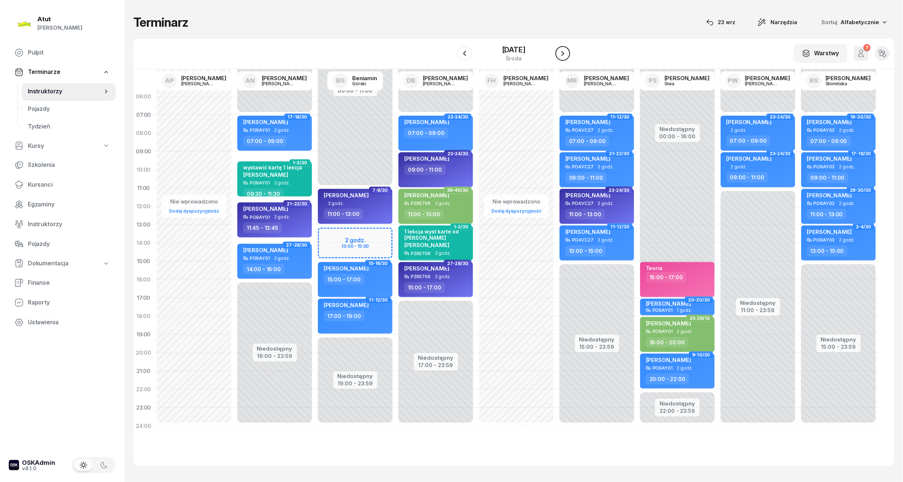
click at [567, 52] on icon "button" at bounding box center [562, 53] width 9 height 9
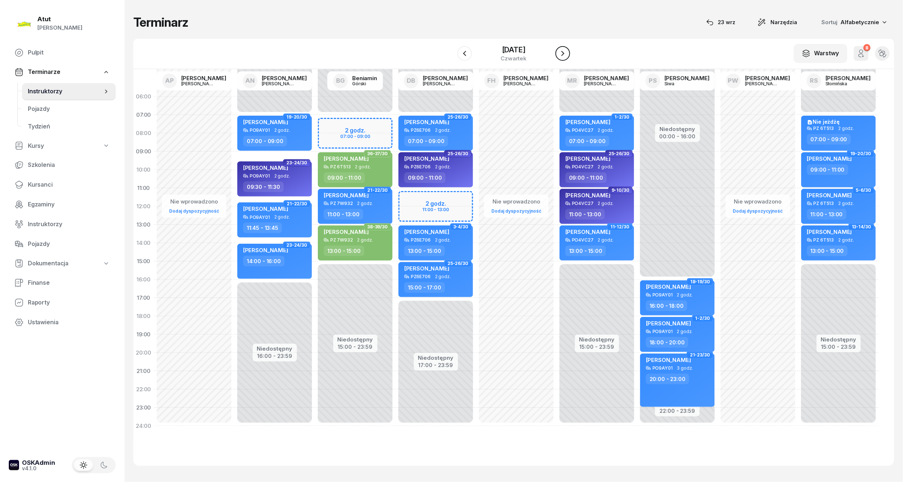
click at [567, 52] on icon "button" at bounding box center [562, 53] width 9 height 9
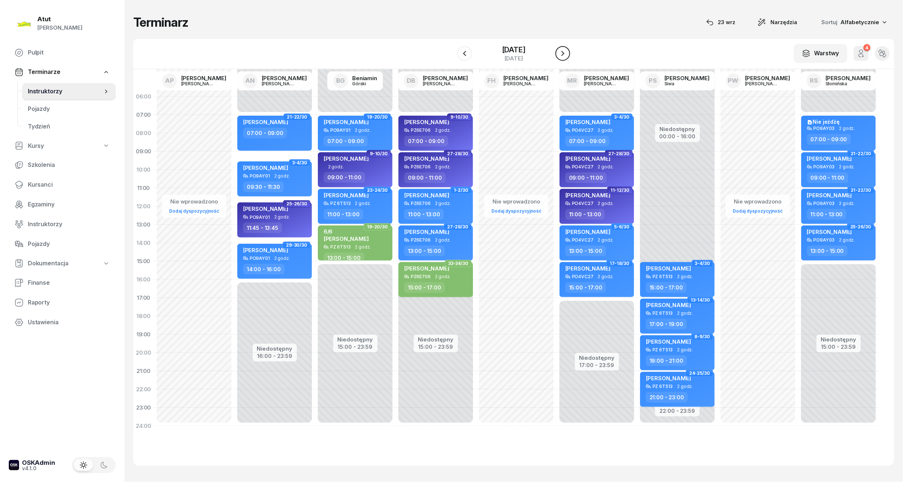
click at [567, 52] on icon "button" at bounding box center [562, 53] width 9 height 9
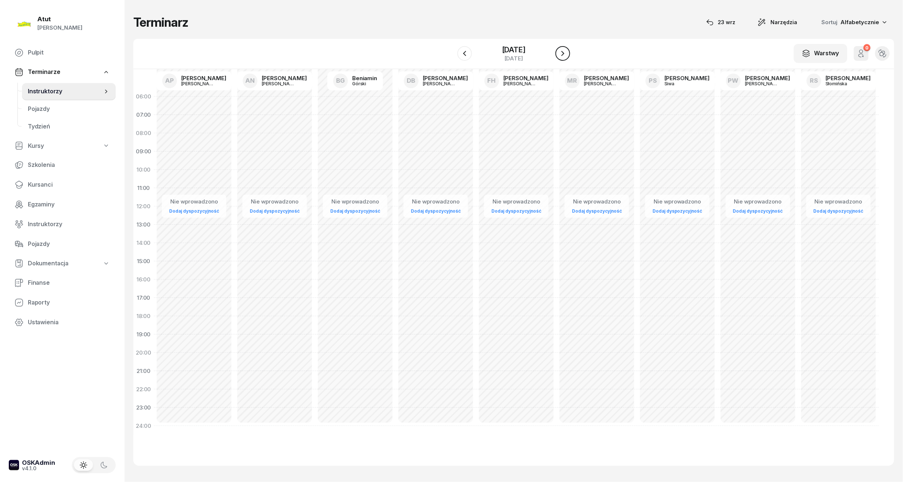
click at [567, 52] on icon "button" at bounding box center [562, 53] width 9 height 9
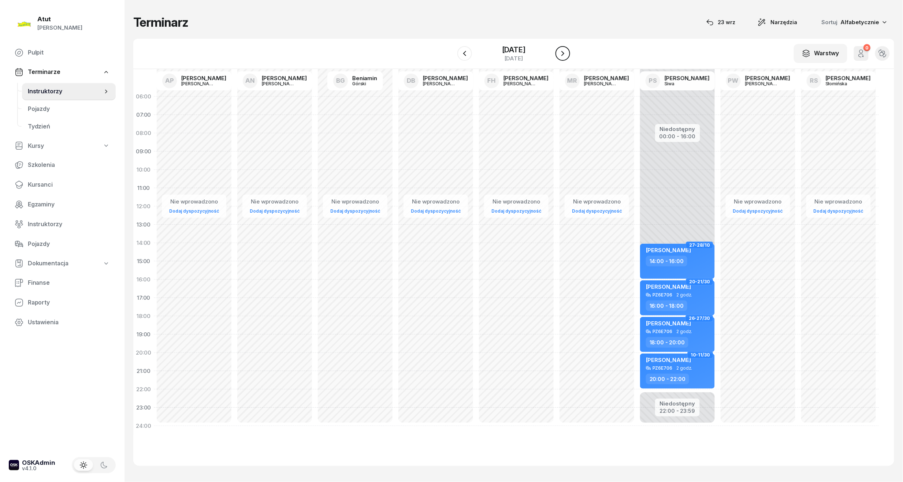
click at [567, 52] on icon "button" at bounding box center [562, 53] width 9 height 9
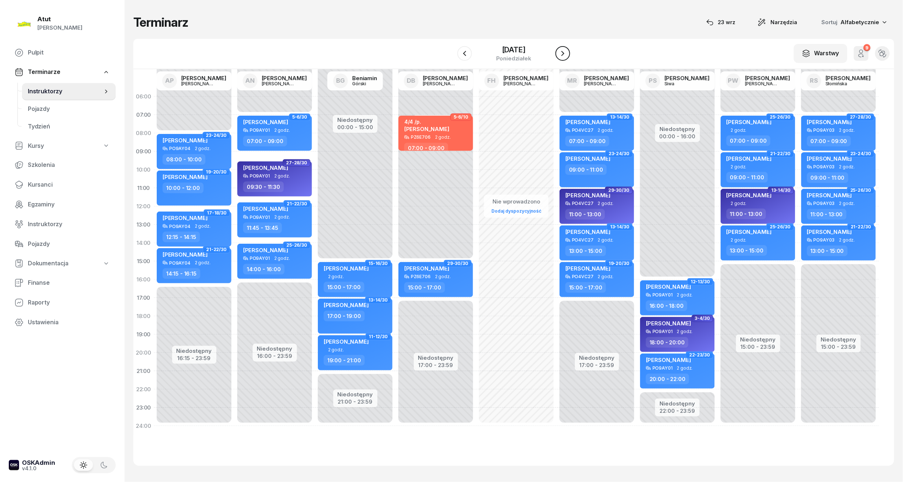
click at [567, 52] on icon "button" at bounding box center [562, 53] width 9 height 9
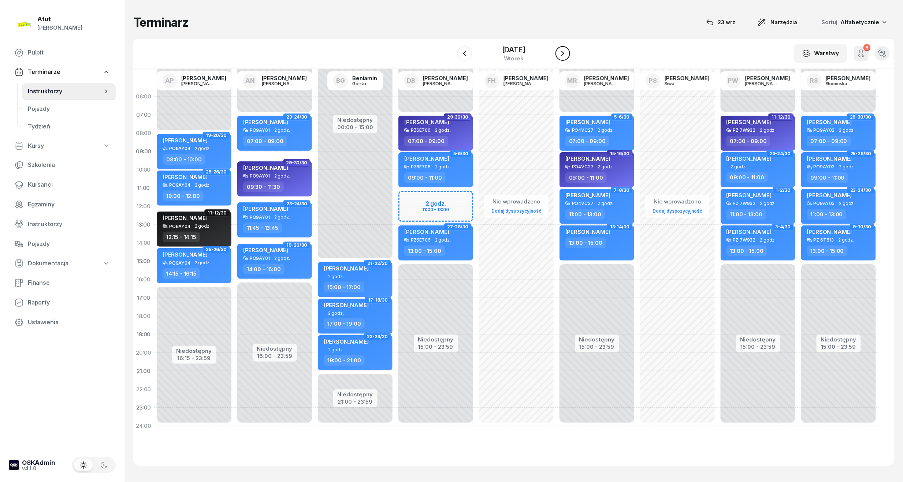
click at [567, 52] on icon "button" at bounding box center [562, 53] width 9 height 9
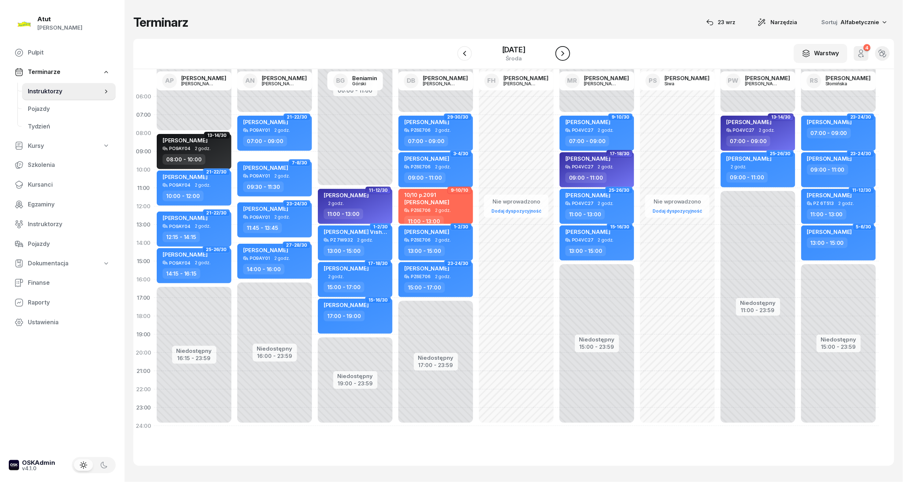
click at [567, 50] on icon "button" at bounding box center [562, 53] width 9 height 9
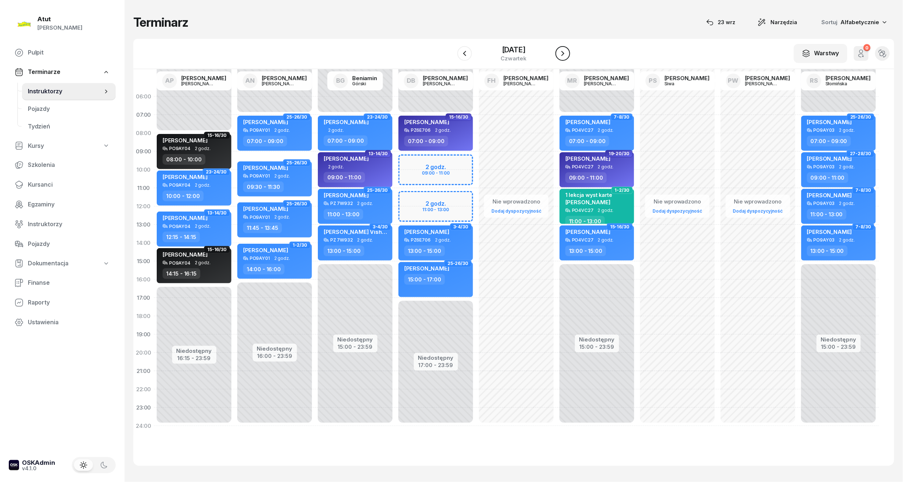
click at [567, 50] on icon "button" at bounding box center [562, 53] width 9 height 9
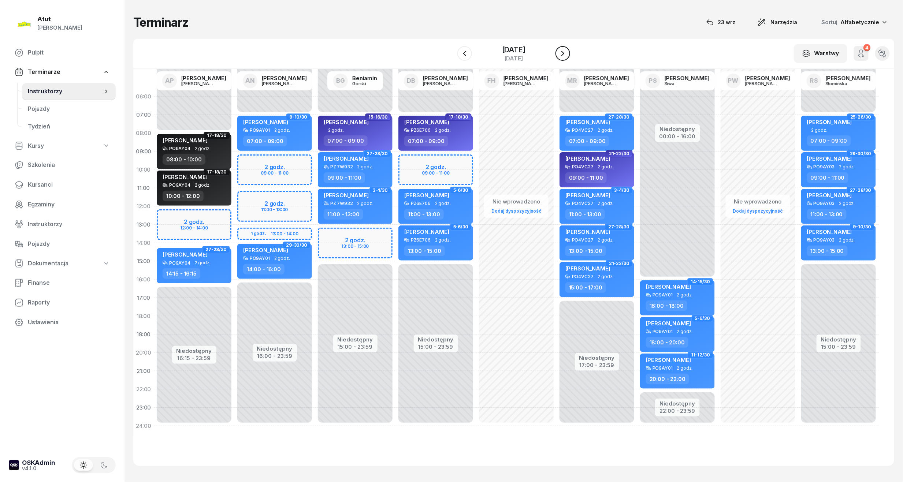
click at [567, 50] on icon "button" at bounding box center [562, 53] width 9 height 9
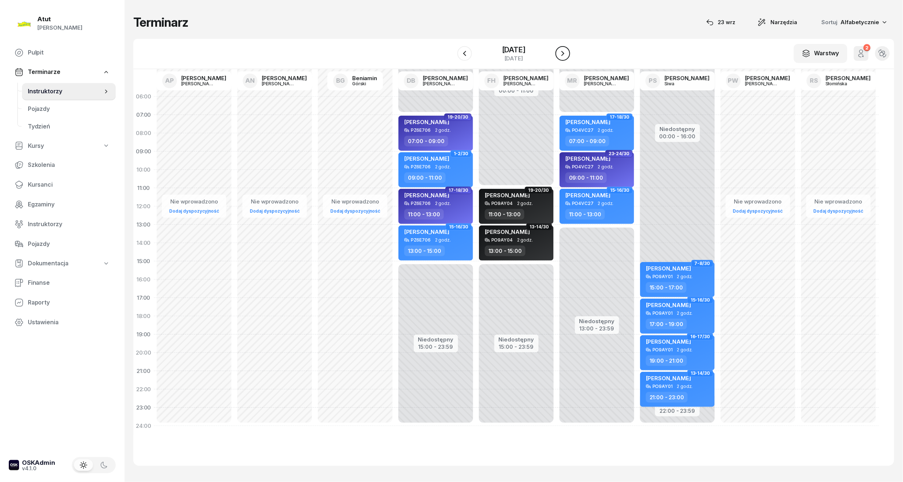
click at [567, 50] on icon "button" at bounding box center [562, 53] width 9 height 9
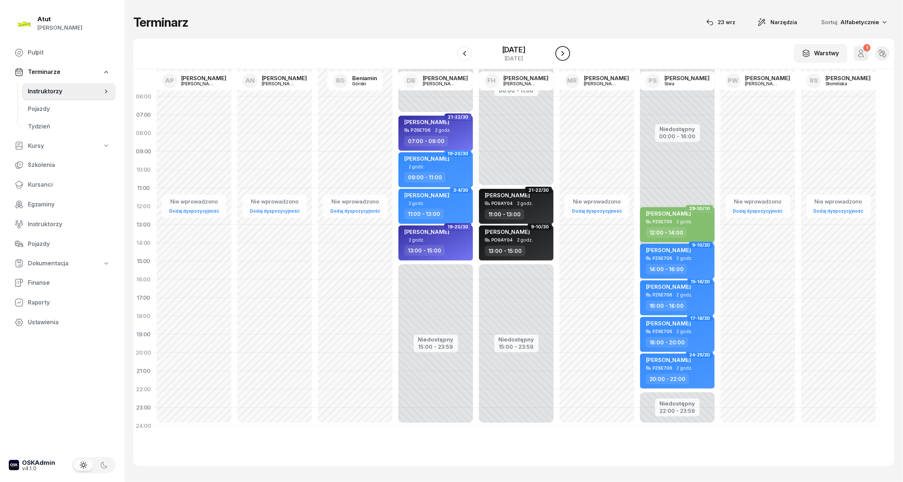
click at [567, 50] on icon "button" at bounding box center [562, 53] width 9 height 9
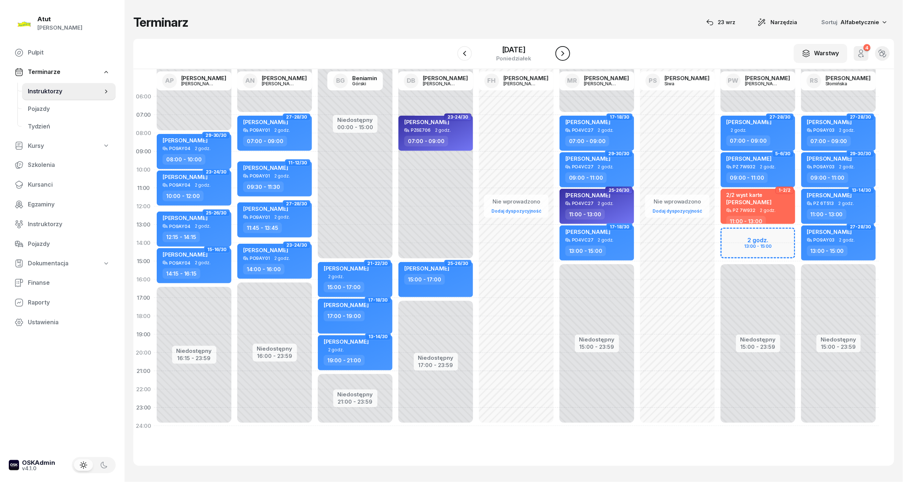
click at [567, 50] on icon "button" at bounding box center [562, 53] width 9 height 9
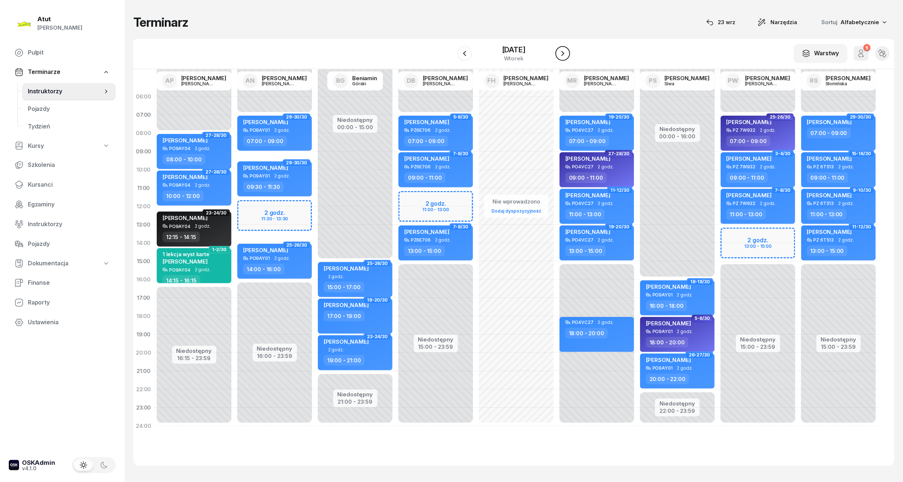
click at [567, 50] on icon "button" at bounding box center [562, 53] width 9 height 9
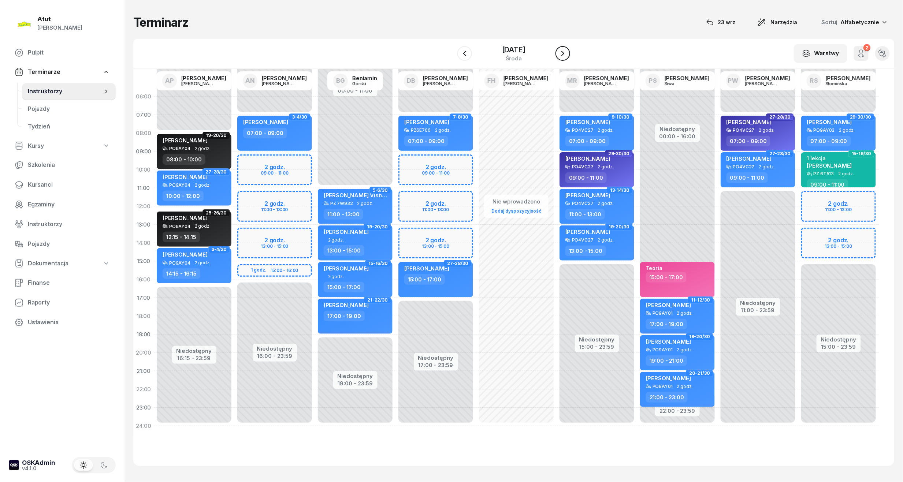
click at [567, 50] on icon "button" at bounding box center [562, 53] width 9 height 9
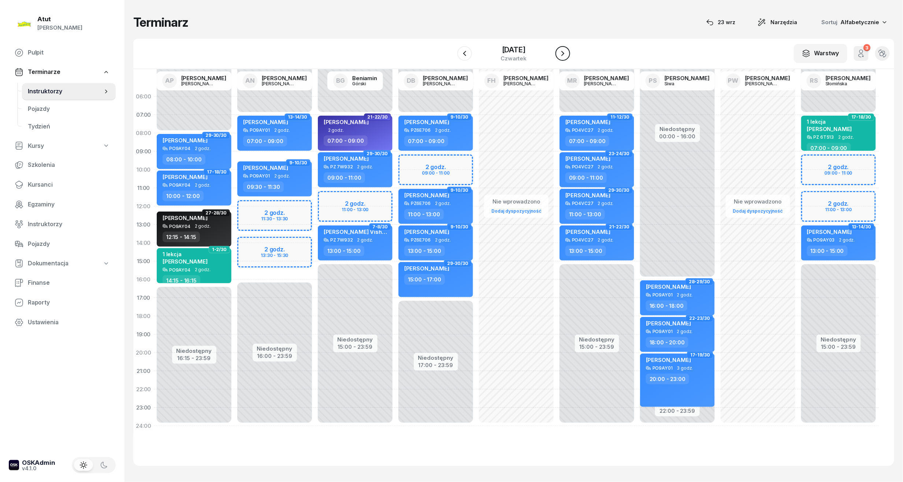
click at [567, 50] on icon "button" at bounding box center [562, 53] width 9 height 9
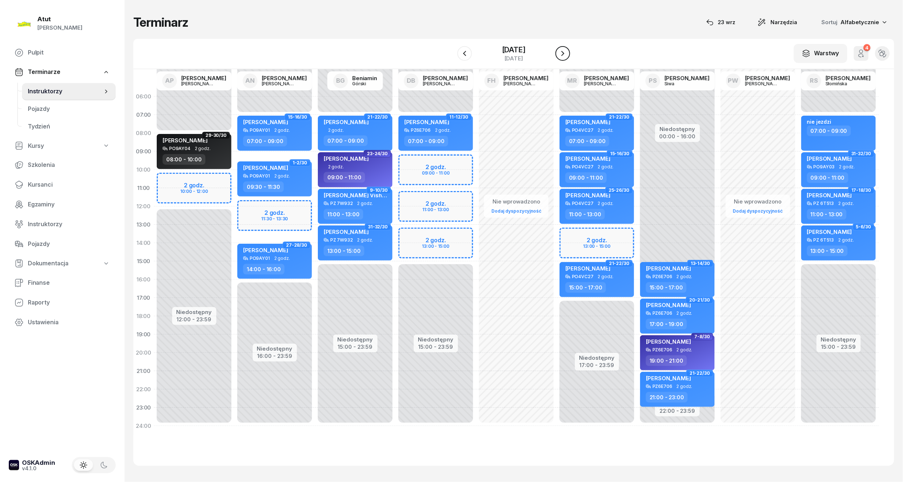
click at [567, 50] on icon "button" at bounding box center [562, 53] width 9 height 9
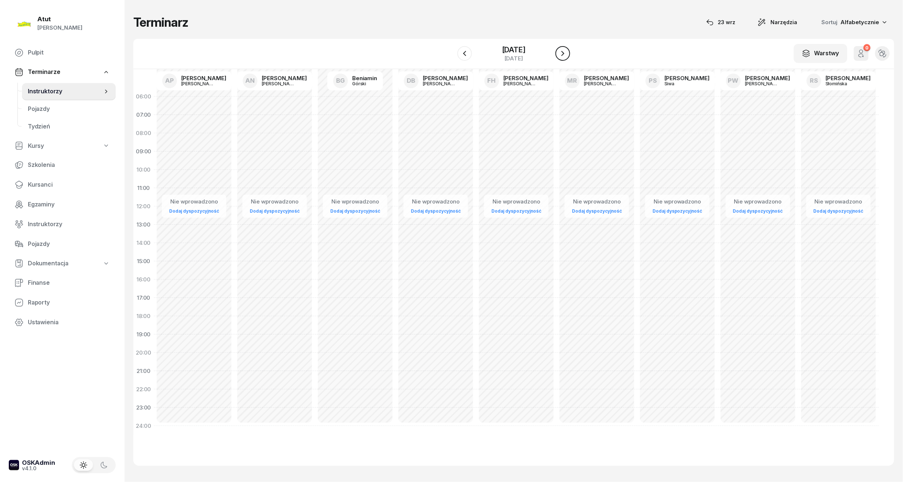
click at [570, 50] on div at bounding box center [562, 53] width 15 height 15
click at [568, 53] on button "button" at bounding box center [562, 53] width 15 height 15
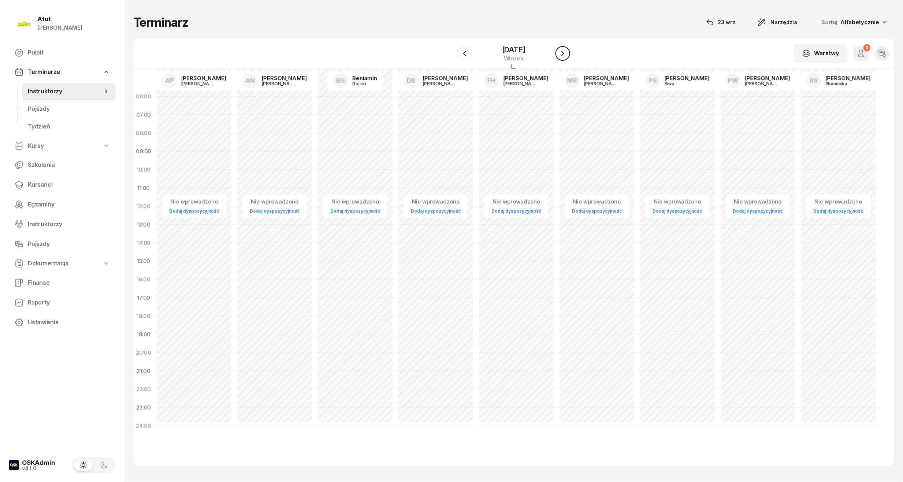
click at [568, 53] on button "button" at bounding box center [562, 53] width 15 height 15
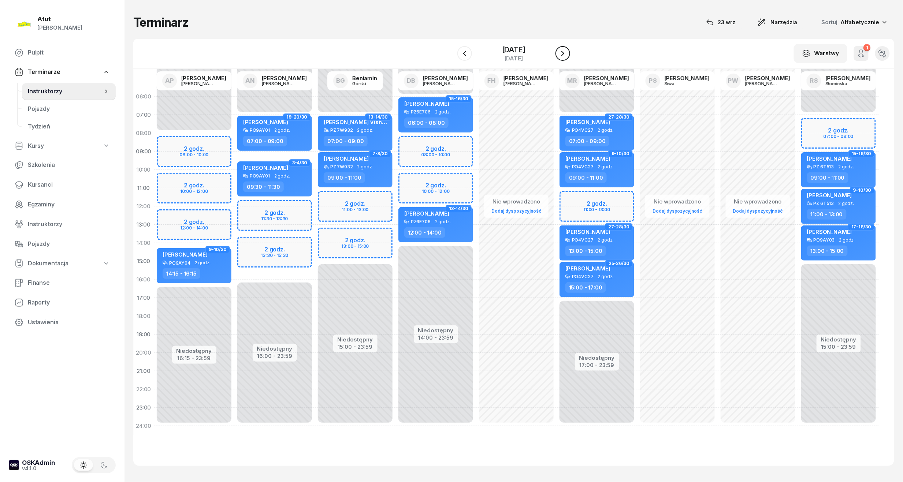
click at [568, 53] on button "button" at bounding box center [562, 53] width 15 height 15
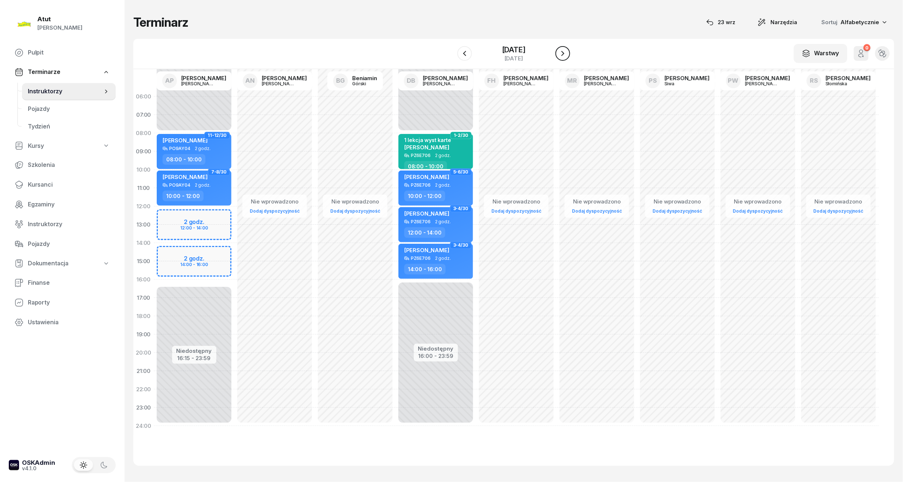
click at [568, 53] on button "button" at bounding box center [562, 53] width 15 height 15
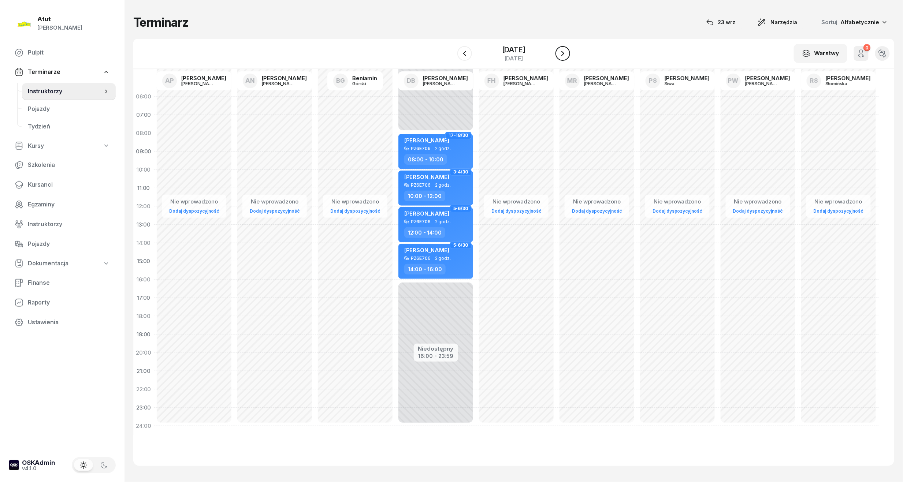
click at [568, 53] on button "button" at bounding box center [562, 53] width 15 height 15
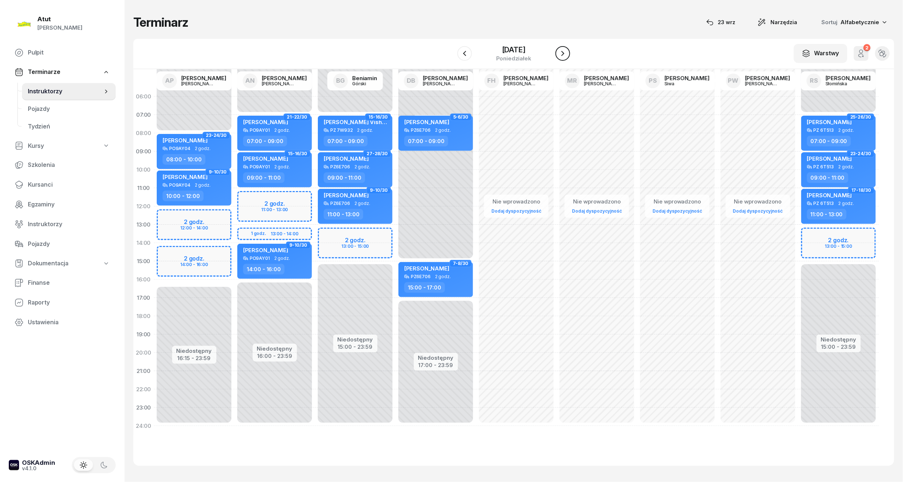
click at [567, 53] on icon "button" at bounding box center [562, 53] width 9 height 9
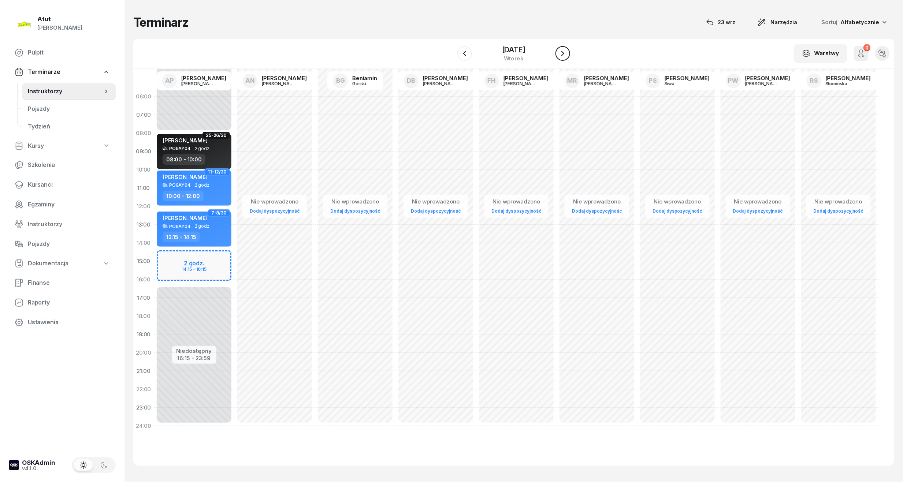
click at [568, 53] on button "button" at bounding box center [562, 53] width 15 height 15
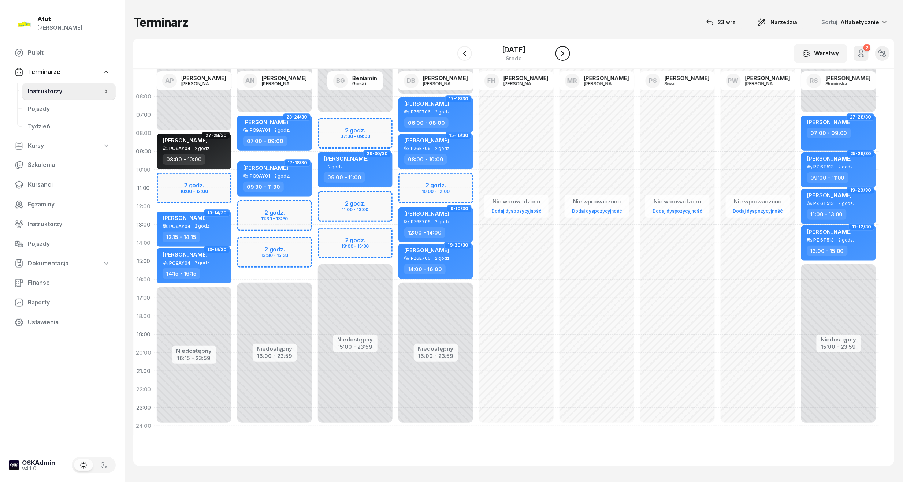
click at [567, 53] on icon "button" at bounding box center [562, 53] width 9 height 9
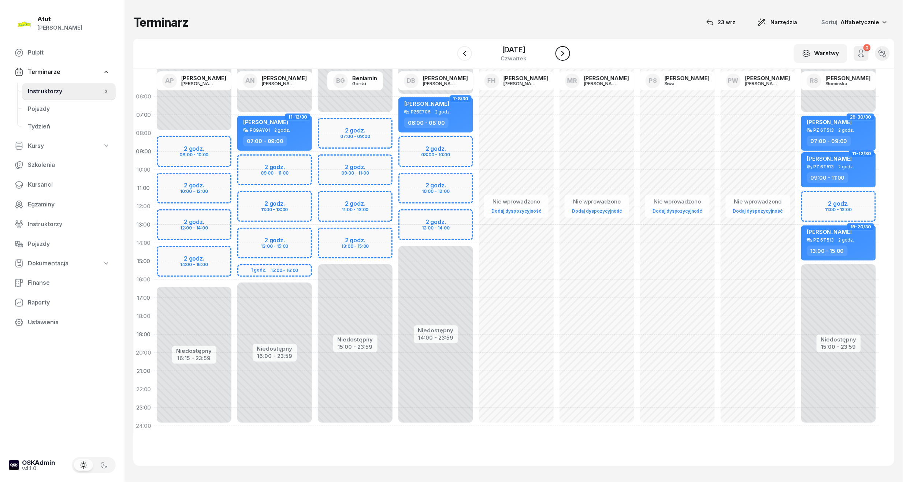
click at [567, 53] on icon "button" at bounding box center [562, 53] width 9 height 9
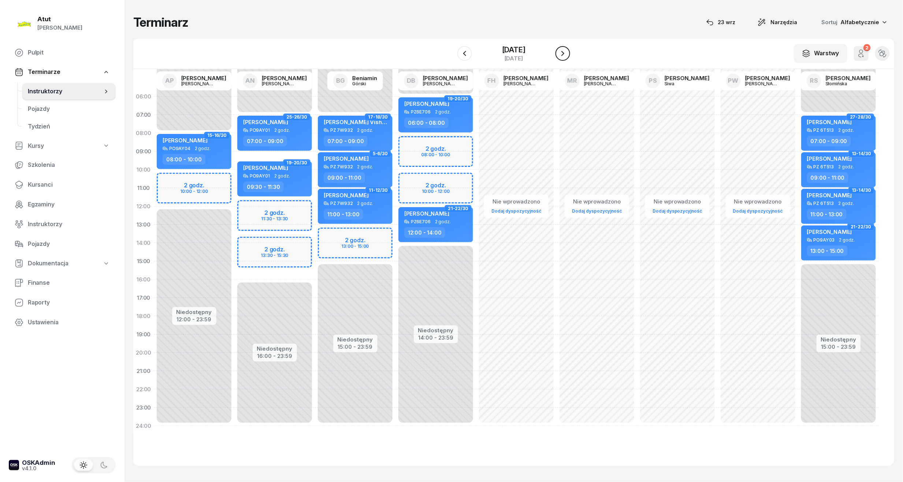
click at [567, 53] on icon "button" at bounding box center [562, 53] width 9 height 9
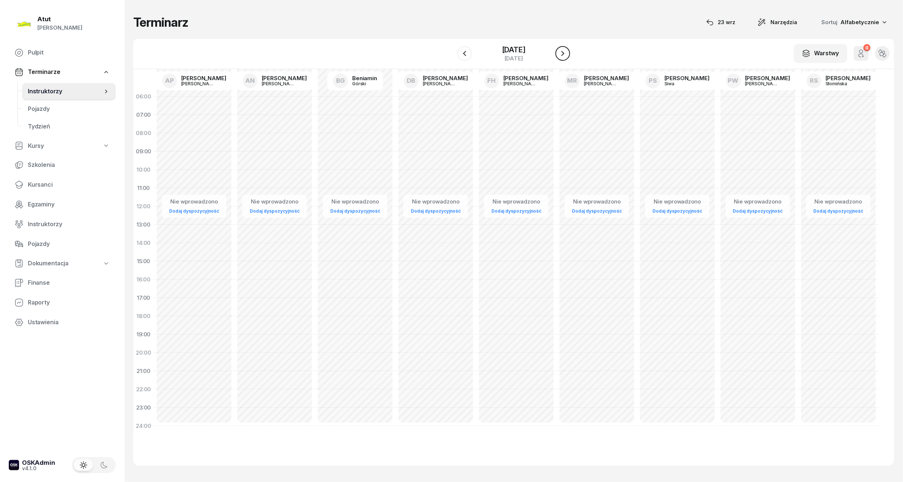
click at [567, 53] on icon "button" at bounding box center [562, 53] width 9 height 9
click at [466, 57] on icon "button" at bounding box center [464, 53] width 9 height 9
click at [40, 183] on span "Kursanci" at bounding box center [69, 185] width 82 height 10
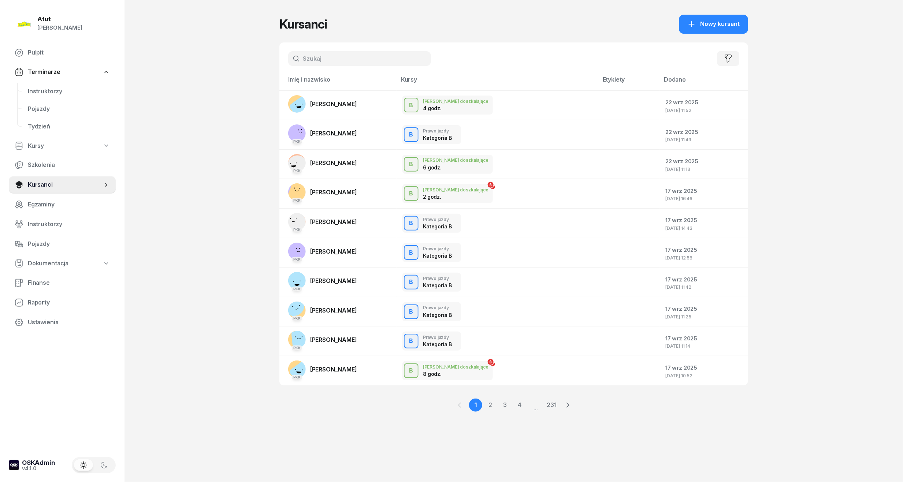
click at [347, 64] on input "text" at bounding box center [359, 58] width 143 height 15
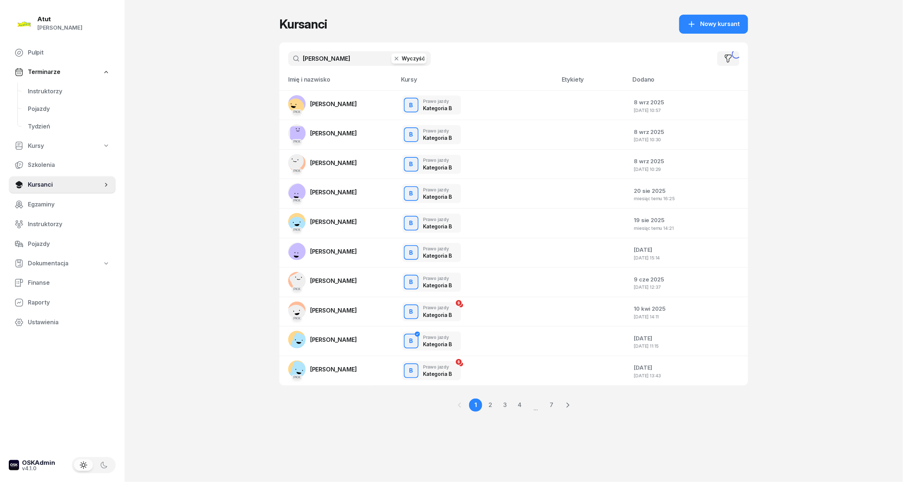
type input "natalia"
click at [347, 227] on link "PKK Natalia Jakóbczyk" at bounding box center [322, 222] width 69 height 18
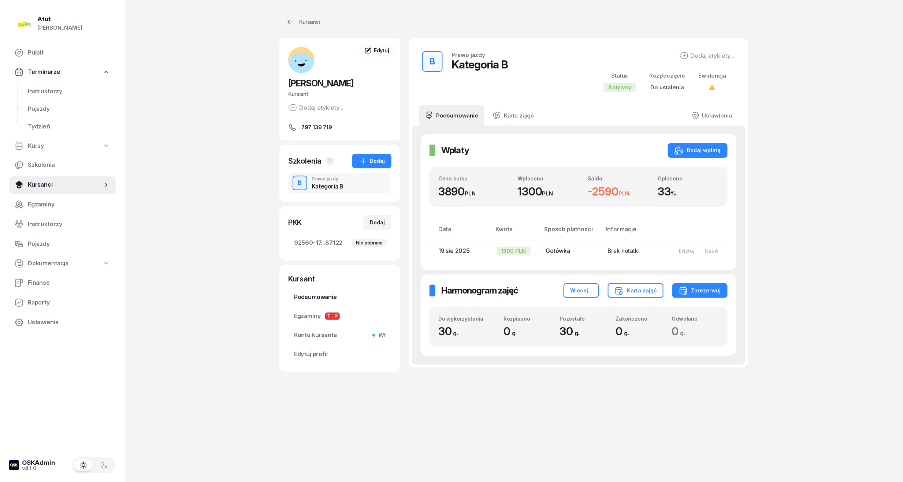
click at [308, 297] on span "Podsumowanie" at bounding box center [340, 298] width 92 height 10
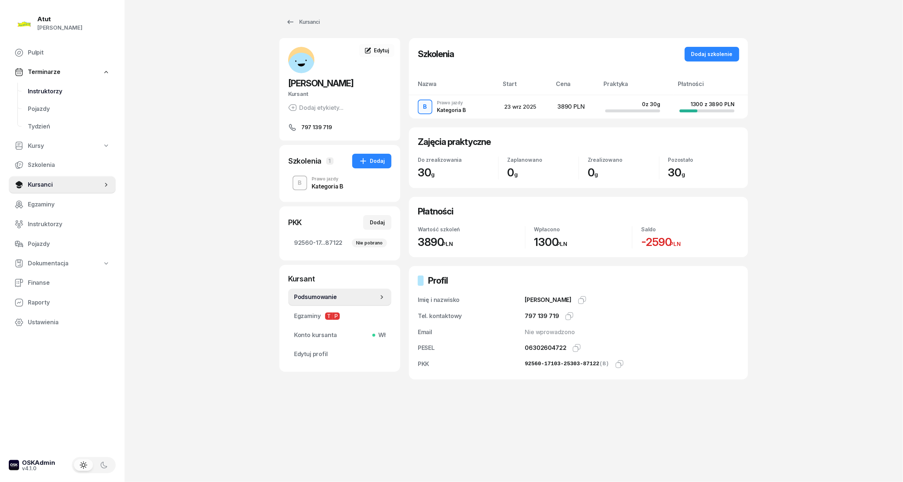
click at [48, 88] on span "Instruktorzy" at bounding box center [69, 92] width 82 height 10
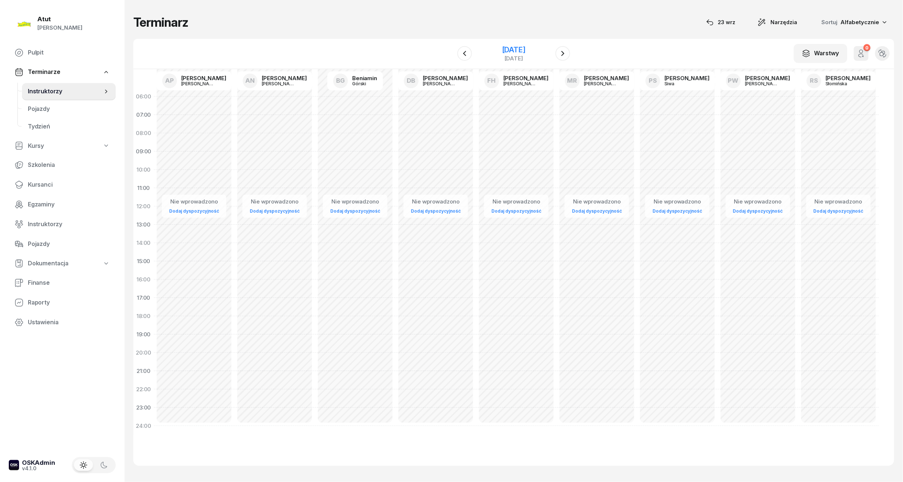
click at [525, 49] on div "15 listopada 2025" at bounding box center [513, 49] width 23 height 7
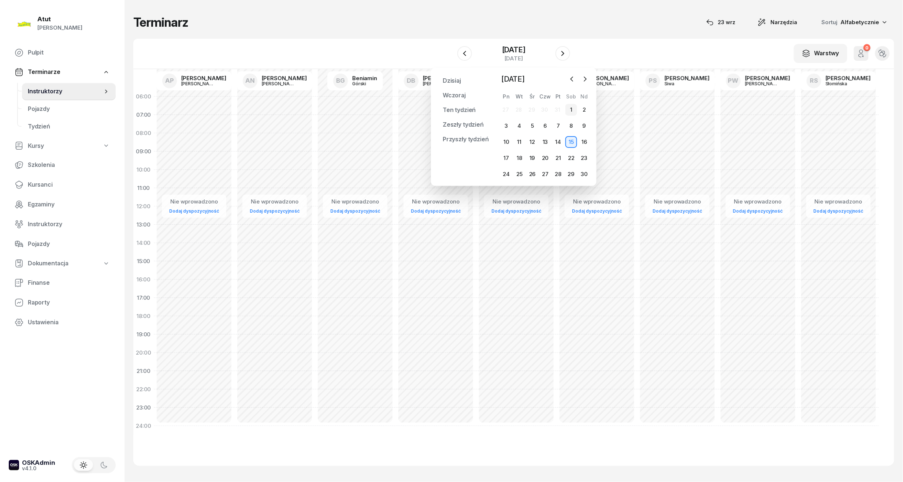
click at [574, 106] on div "1" at bounding box center [571, 110] width 12 height 12
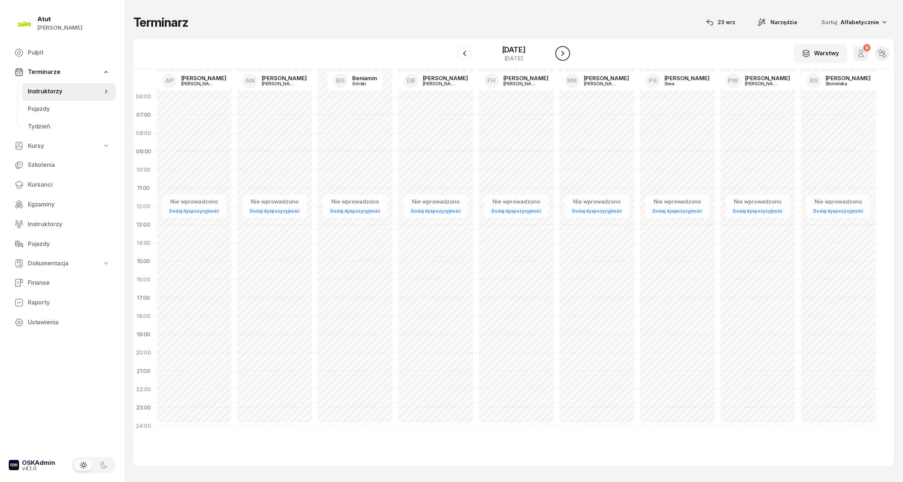
click at [563, 57] on icon "button" at bounding box center [562, 53] width 9 height 9
click at [562, 53] on icon "button" at bounding box center [562, 53] width 9 height 9
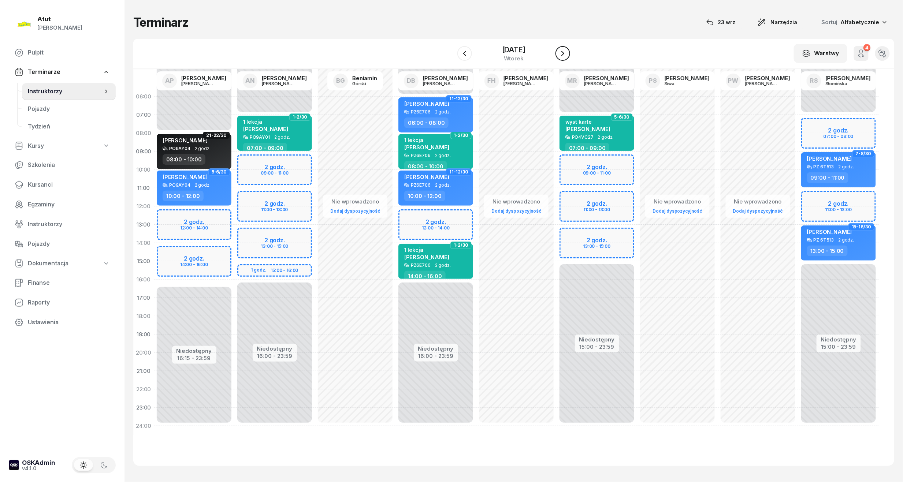
click at [566, 53] on icon "button" at bounding box center [562, 53] width 9 height 9
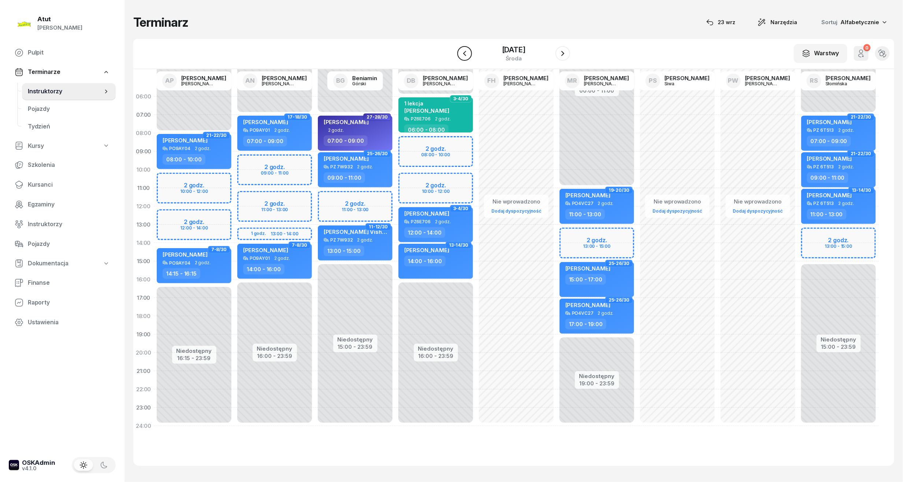
click at [468, 53] on icon "button" at bounding box center [464, 53] width 9 height 9
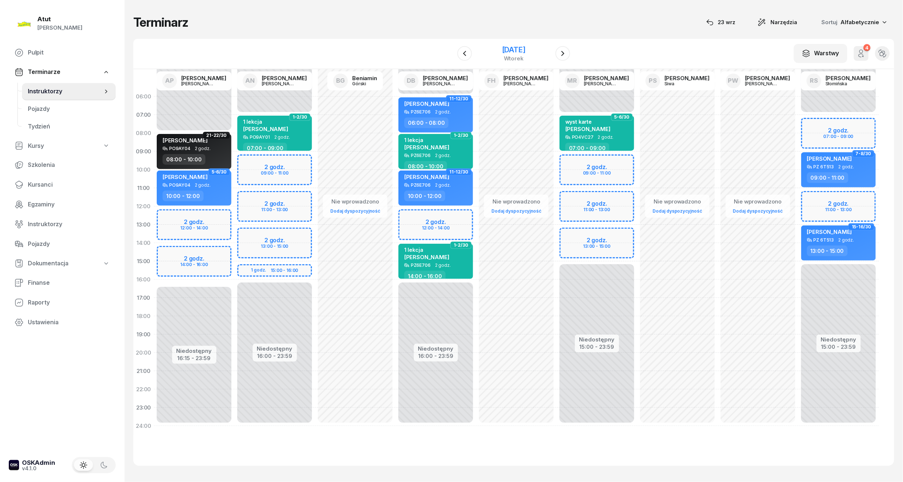
click at [502, 48] on div "4 listopada 2025" at bounding box center [513, 49] width 23 height 7
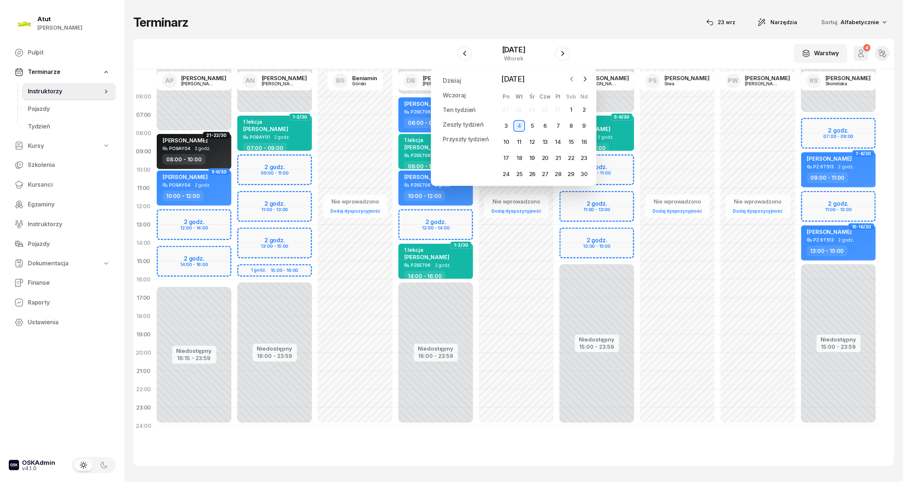
click at [574, 78] on icon "button" at bounding box center [571, 78] width 7 height 7
click at [509, 156] on div "20" at bounding box center [507, 158] width 12 height 12
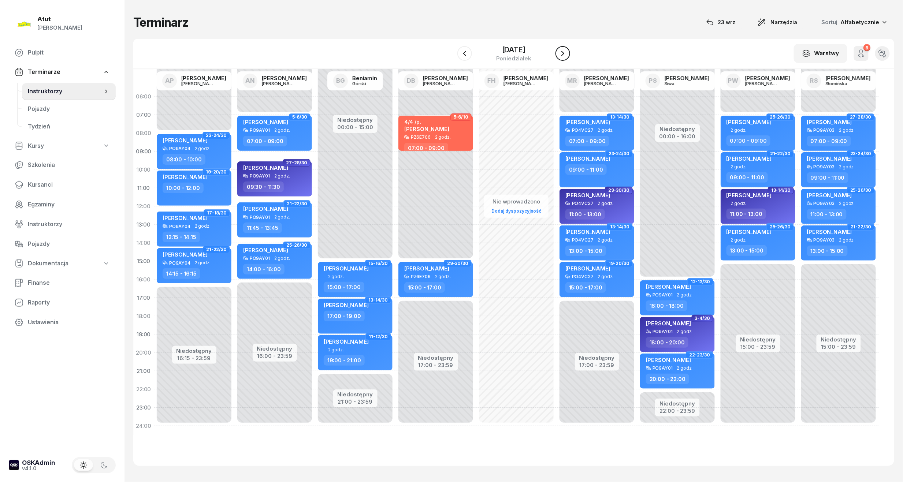
click at [567, 56] on icon "button" at bounding box center [562, 53] width 9 height 9
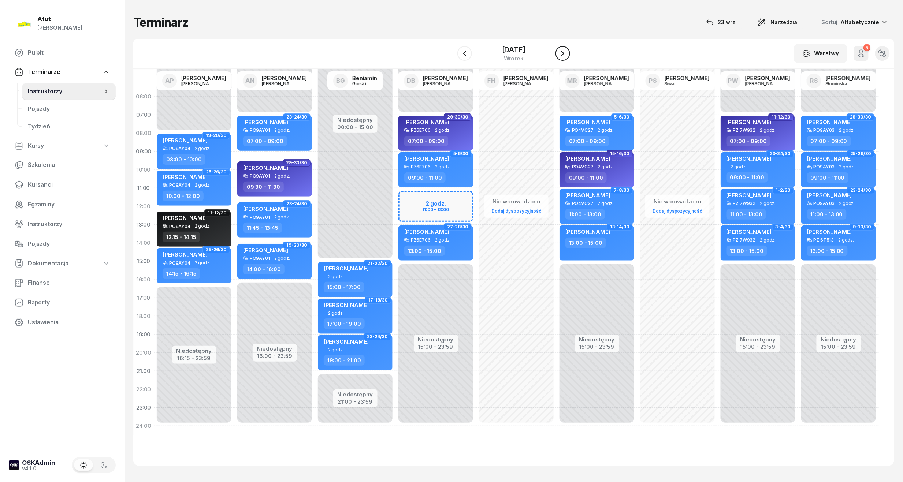
click at [567, 56] on icon "button" at bounding box center [562, 53] width 9 height 9
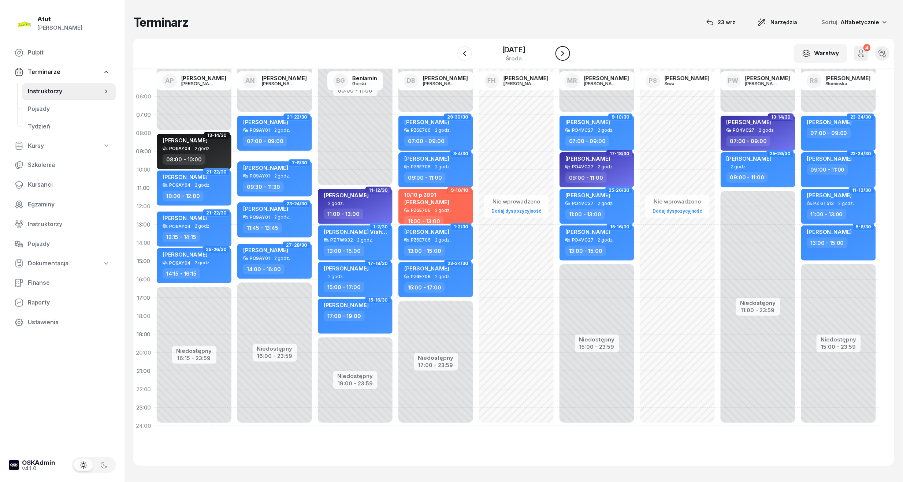
click at [567, 56] on icon "button" at bounding box center [562, 53] width 9 height 9
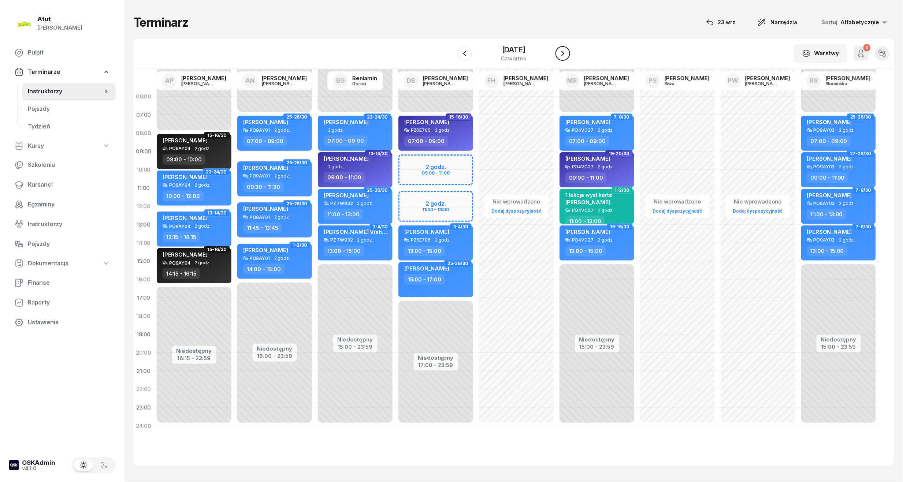
click at [567, 56] on icon "button" at bounding box center [562, 53] width 9 height 9
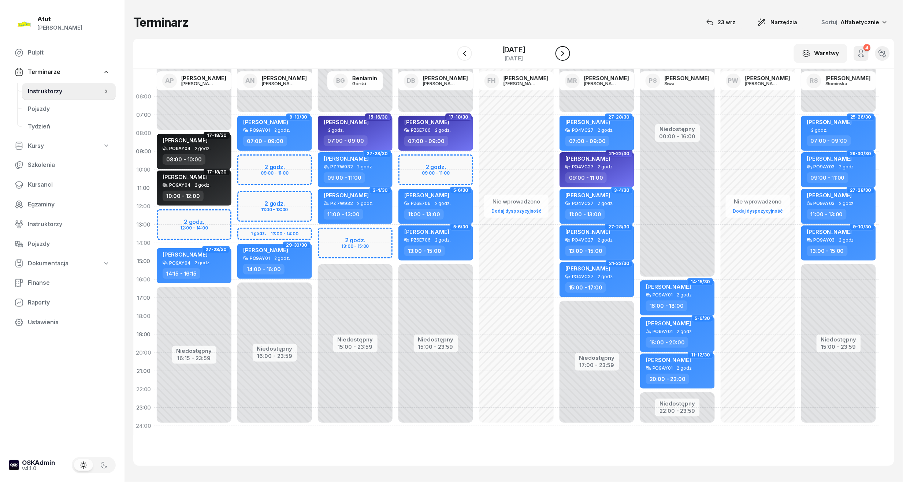
click at [567, 56] on icon "button" at bounding box center [562, 53] width 9 height 9
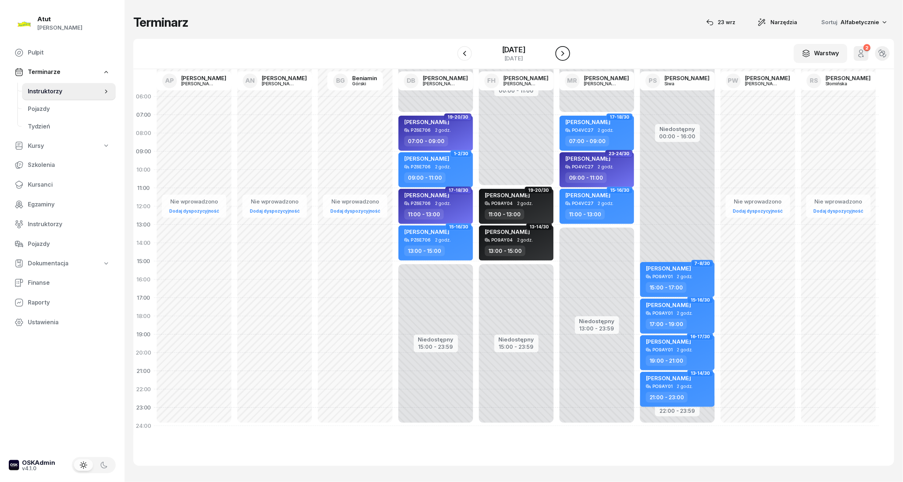
click at [567, 56] on icon "button" at bounding box center [562, 53] width 9 height 9
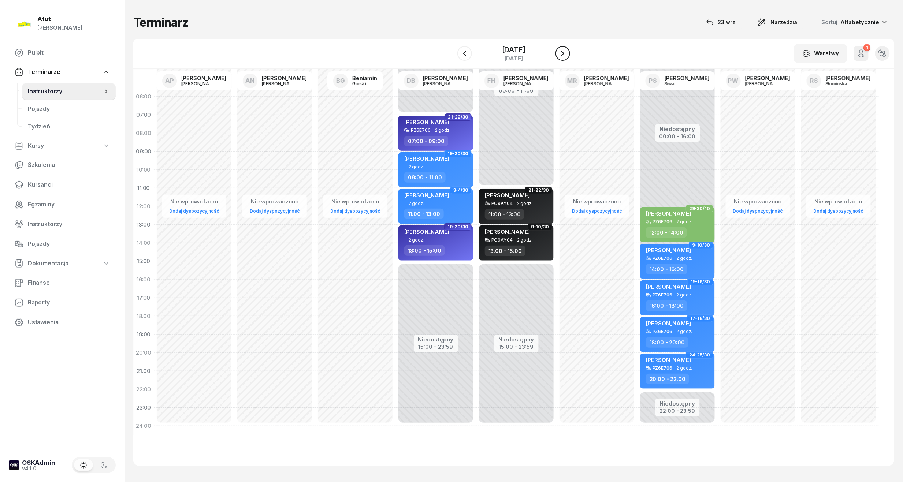
click at [567, 55] on icon "button" at bounding box center [562, 53] width 9 height 9
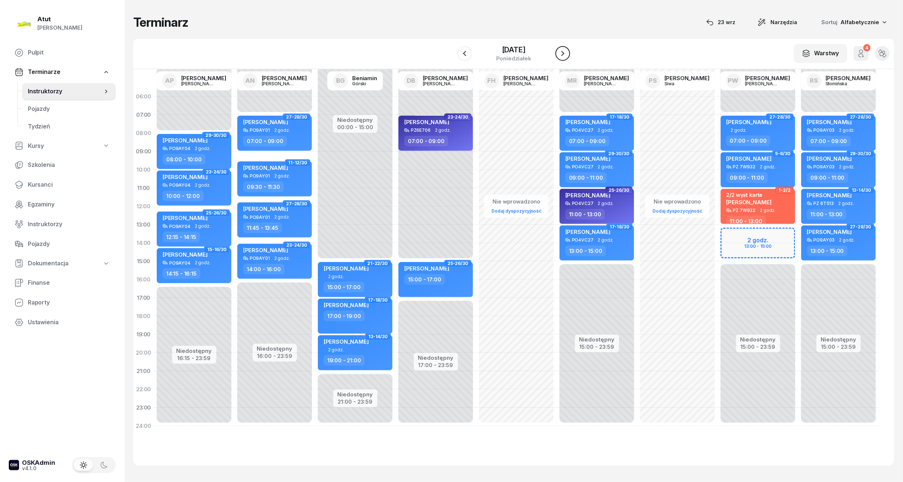
click at [567, 55] on icon "button" at bounding box center [562, 53] width 9 height 9
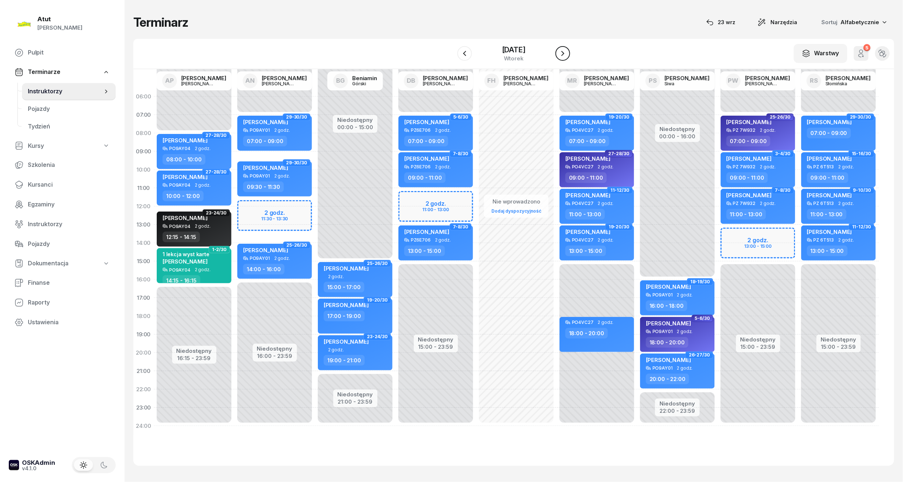
click at [567, 55] on icon "button" at bounding box center [562, 53] width 9 height 9
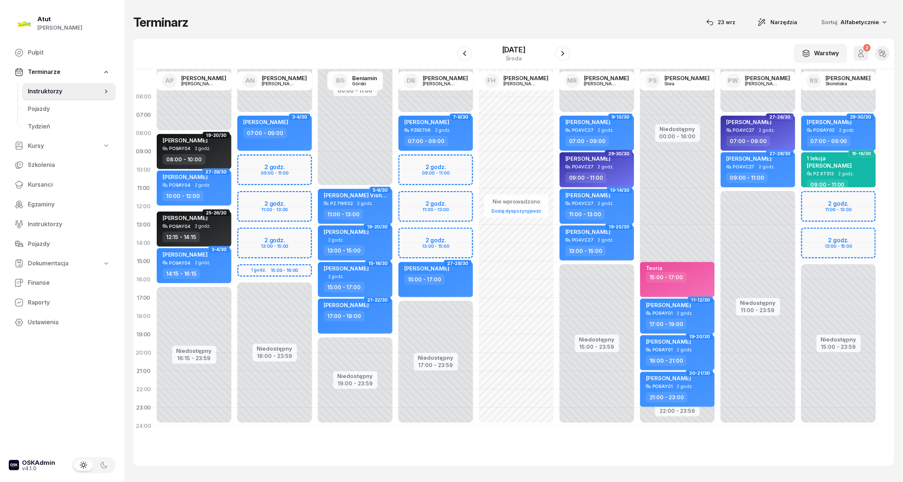
click at [814, 232] on div "Niedostępny 00:00 - 07:00 Niedostępny 15:00 - 23:59 2 godz. 11:00 - 13:00 2 god…" at bounding box center [838, 262] width 81 height 348
select select "13"
select select "15"
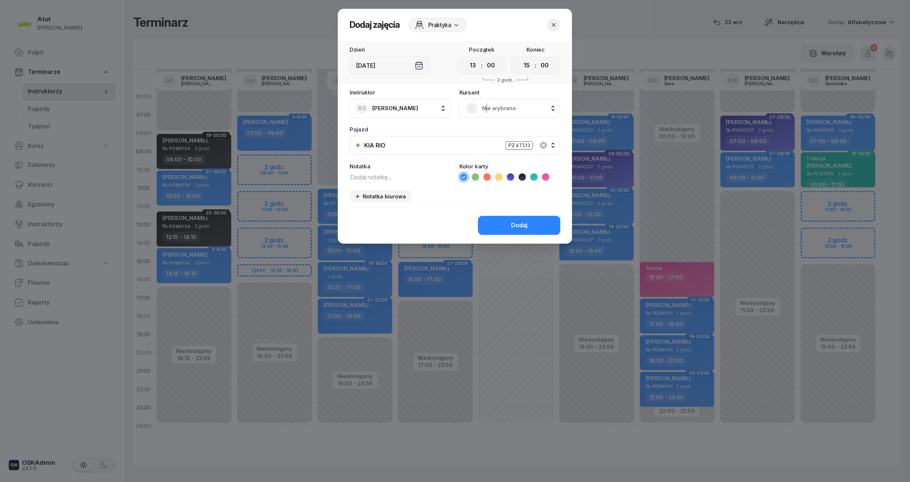
click at [487, 108] on span "Nie wybrano" at bounding box center [518, 109] width 72 height 10
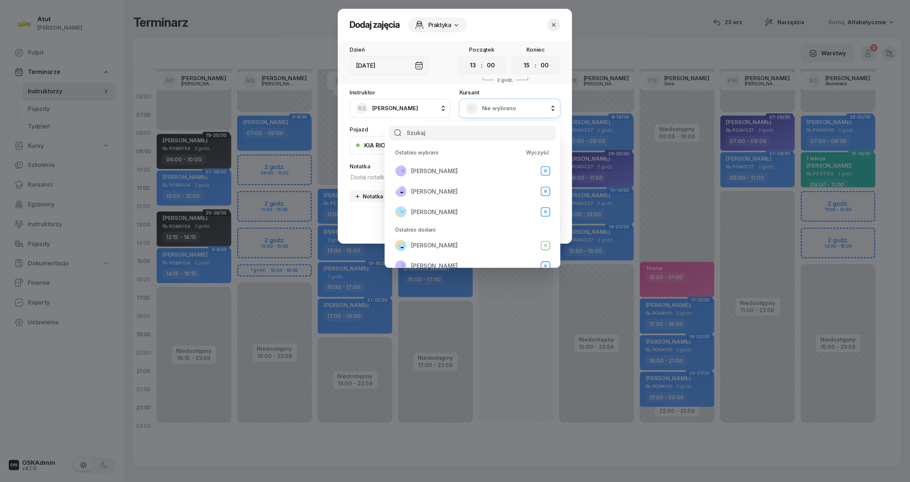
drag, startPoint x: 487, startPoint y: 108, endPoint x: 483, endPoint y: 104, distance: 5.7
click at [483, 104] on span "Nie wybrano" at bounding box center [518, 109] width 72 height 10
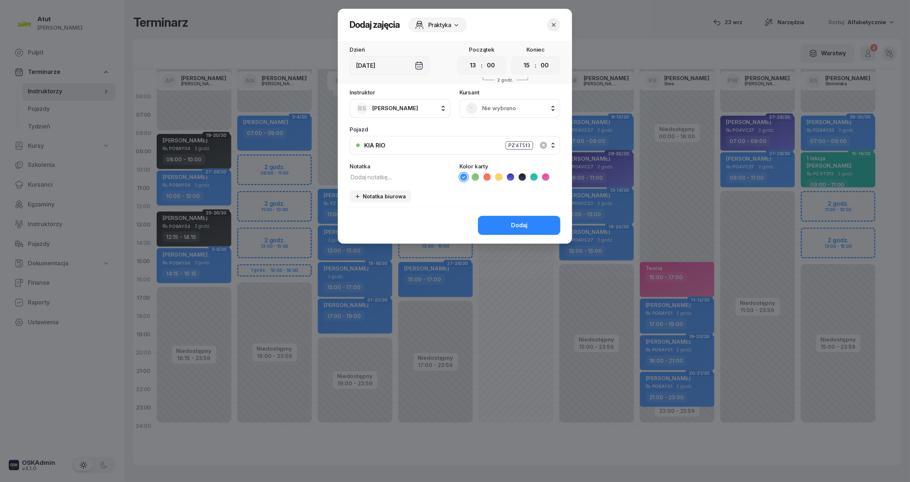
click at [493, 104] on span "Nie wybrano" at bounding box center [518, 109] width 72 height 10
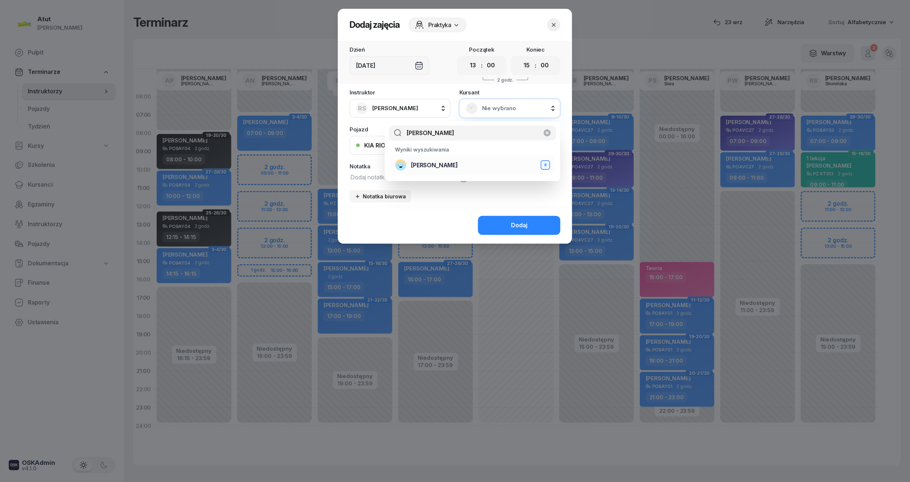
type input "natalia ja"
click at [437, 168] on span "Natalia Jakóbczyk" at bounding box center [434, 166] width 47 height 10
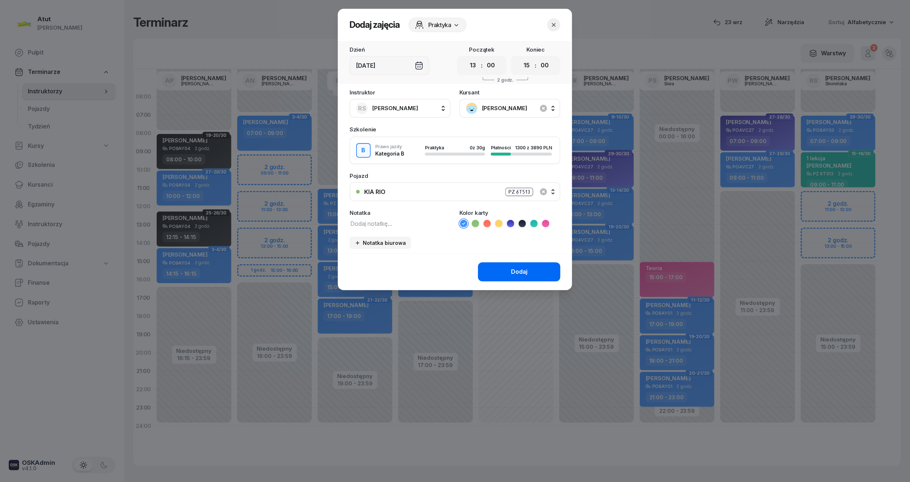
click at [523, 272] on div "Dodaj" at bounding box center [519, 272] width 16 height 10
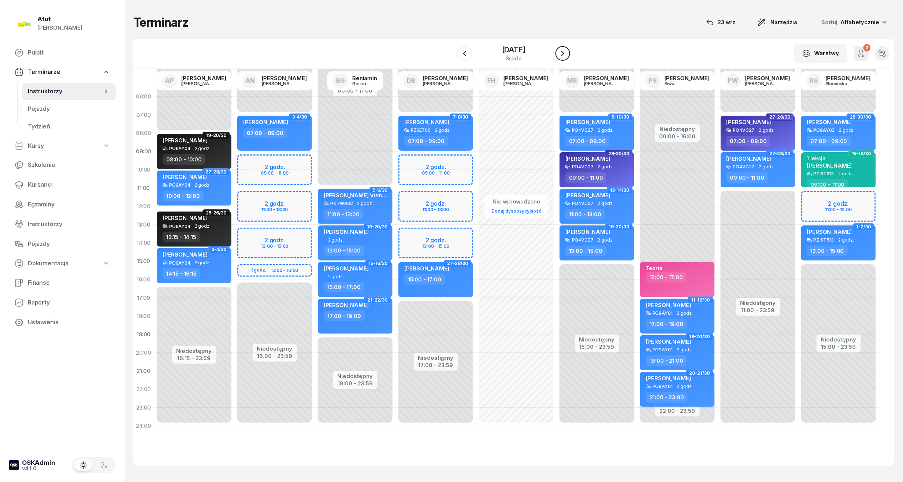
click at [567, 52] on icon "button" at bounding box center [562, 53] width 9 height 9
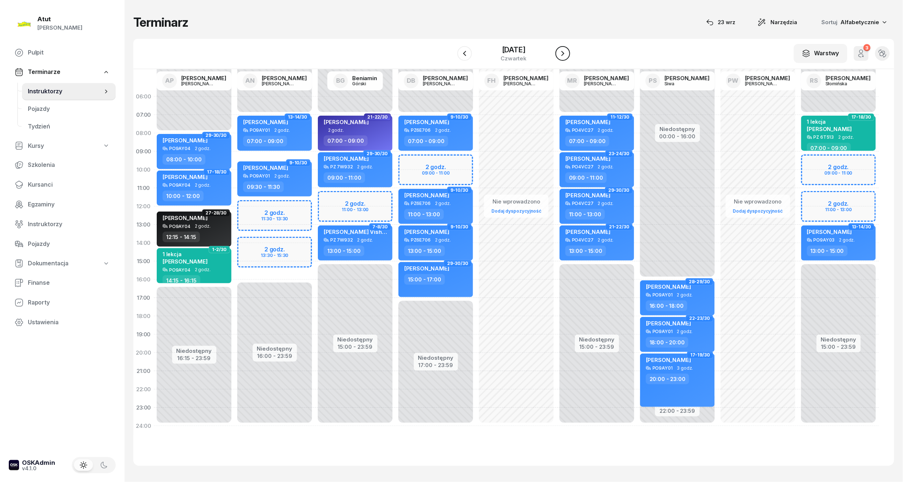
click at [567, 52] on icon "button" at bounding box center [562, 53] width 9 height 9
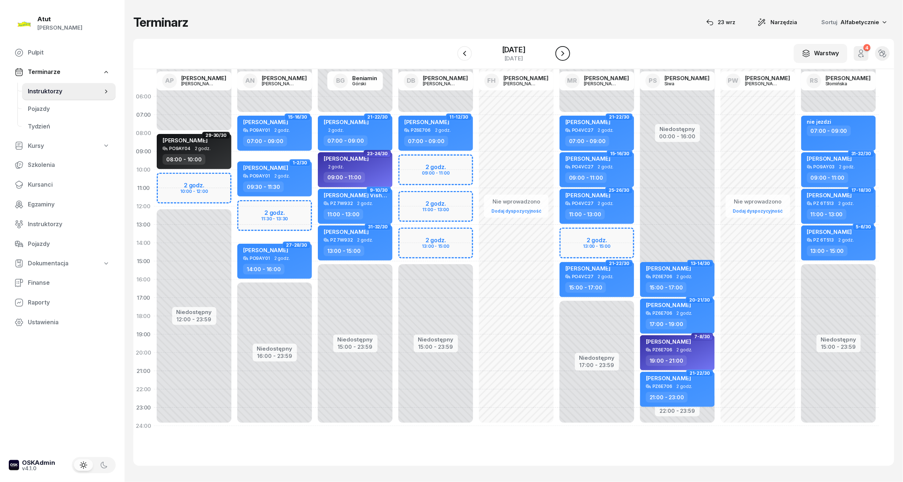
click at [567, 52] on icon "button" at bounding box center [562, 53] width 9 height 9
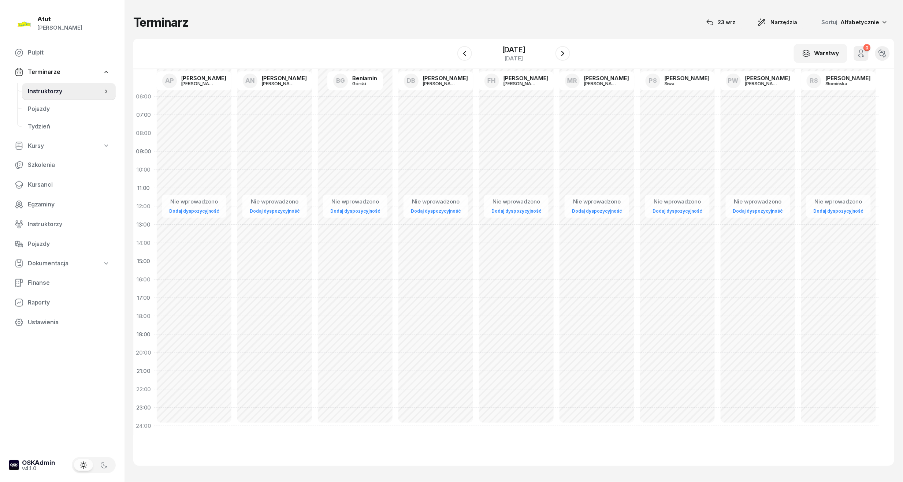
click at [573, 53] on div "W Wybierz AP Adam Pytlak AN Artur Nowakowski BG Beniamin Górski DB Dariusz Bańk…" at bounding box center [513, 54] width 761 height 30
click at [567, 53] on button "button" at bounding box center [562, 53] width 15 height 15
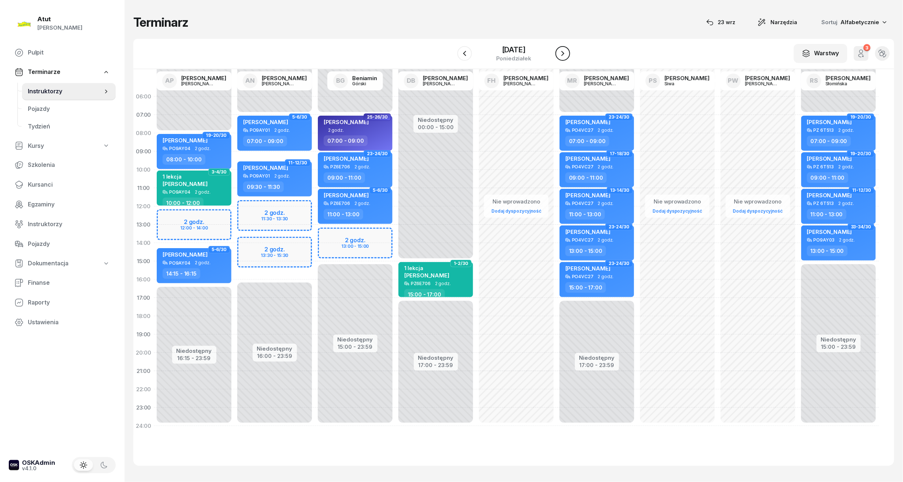
click at [567, 53] on icon "button" at bounding box center [562, 53] width 9 height 9
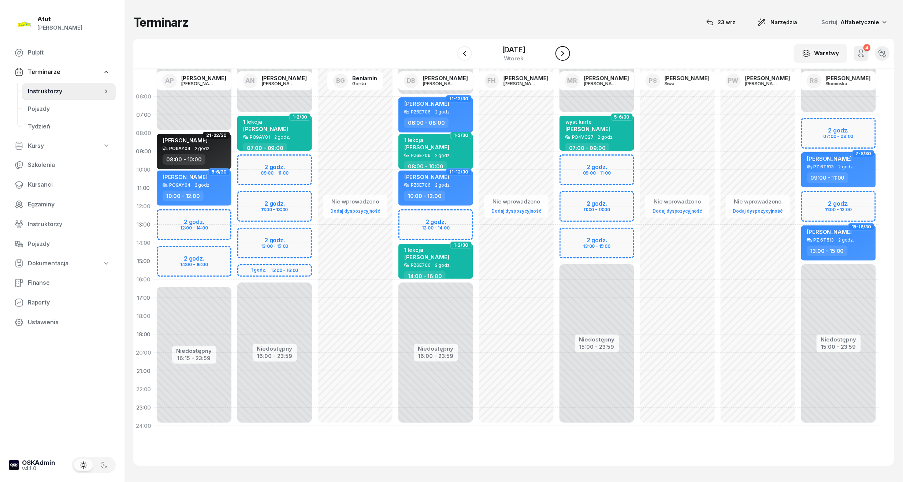
click at [567, 52] on icon "button" at bounding box center [562, 53] width 9 height 9
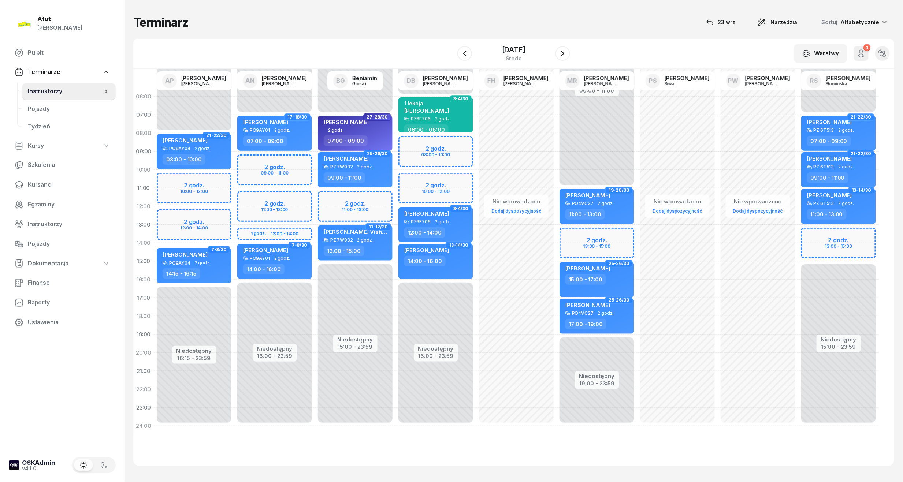
click at [817, 233] on div "Niedostępny 00:00 - 07:00 Niedostępny 15:00 - 23:59 2 godz. 13:00 - 15:00 21-22…" at bounding box center [838, 262] width 81 height 348
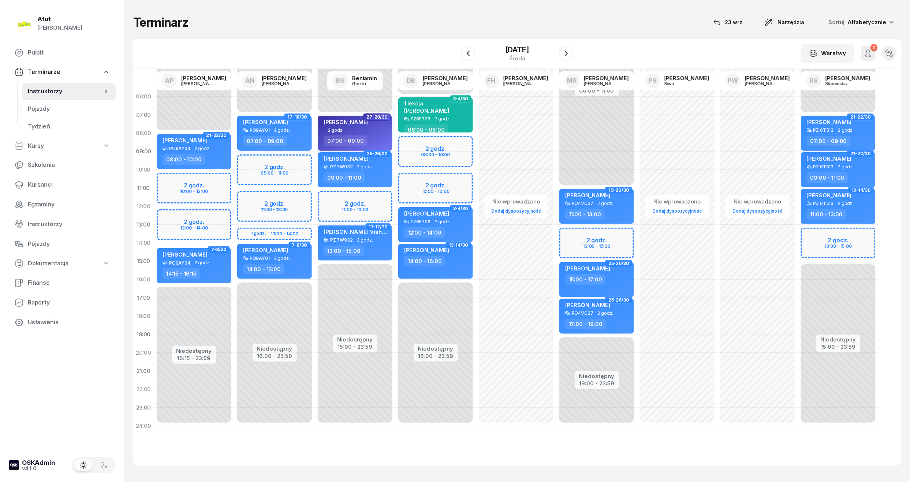
select select "13"
select select "15"
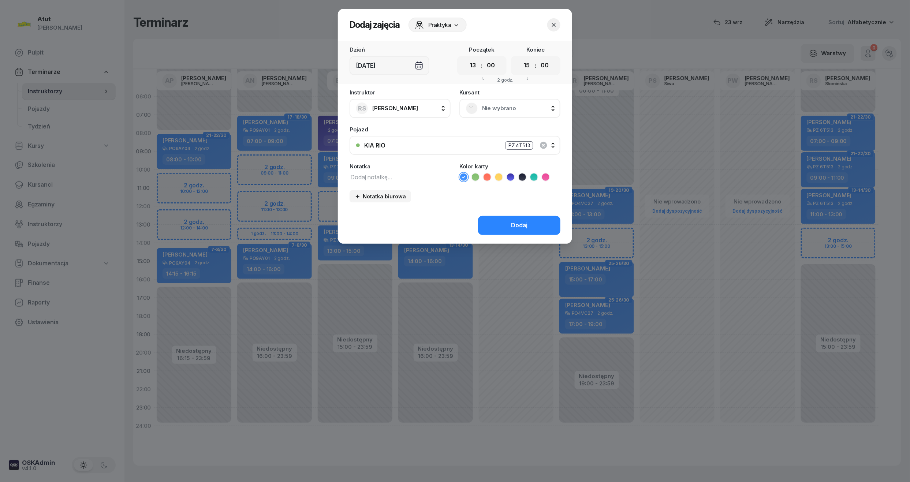
click at [488, 112] on span "Nie wybrano" at bounding box center [518, 109] width 72 height 10
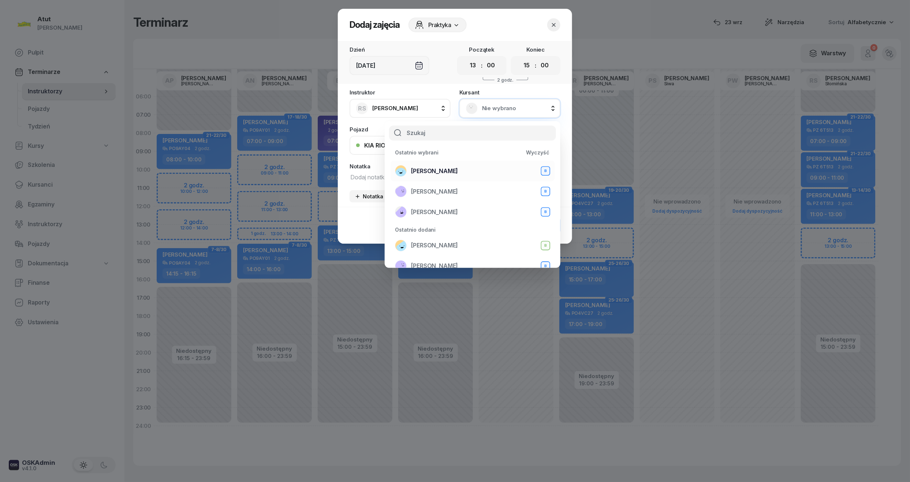
click at [446, 171] on span "Natalia Jakóbczyk" at bounding box center [434, 172] width 47 height 10
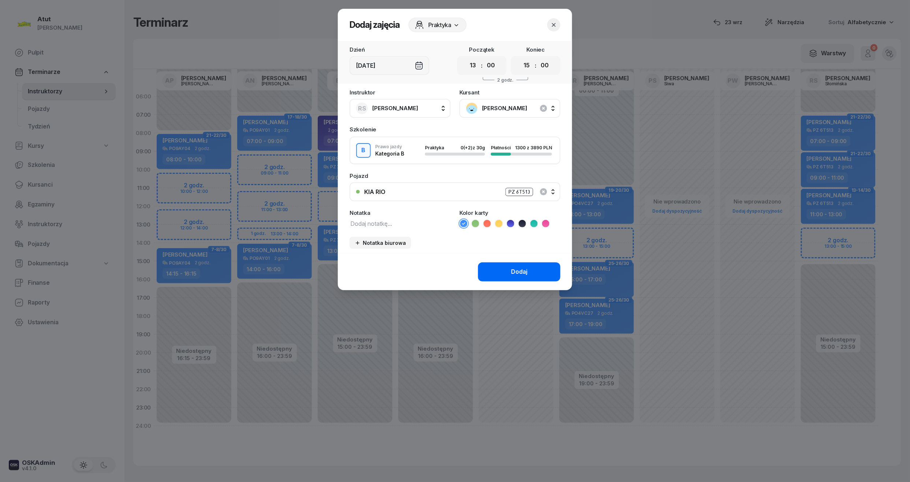
click at [499, 280] on button "Dodaj" at bounding box center [519, 272] width 82 height 19
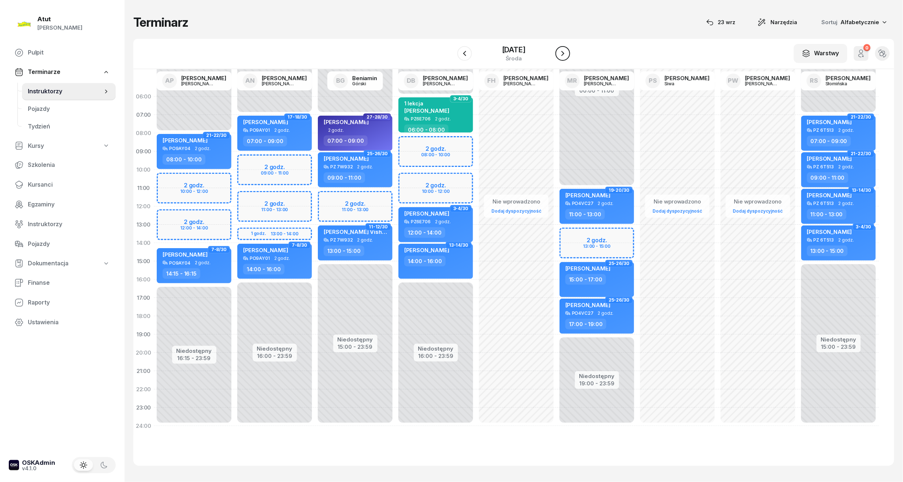
click at [557, 53] on button "button" at bounding box center [562, 53] width 15 height 15
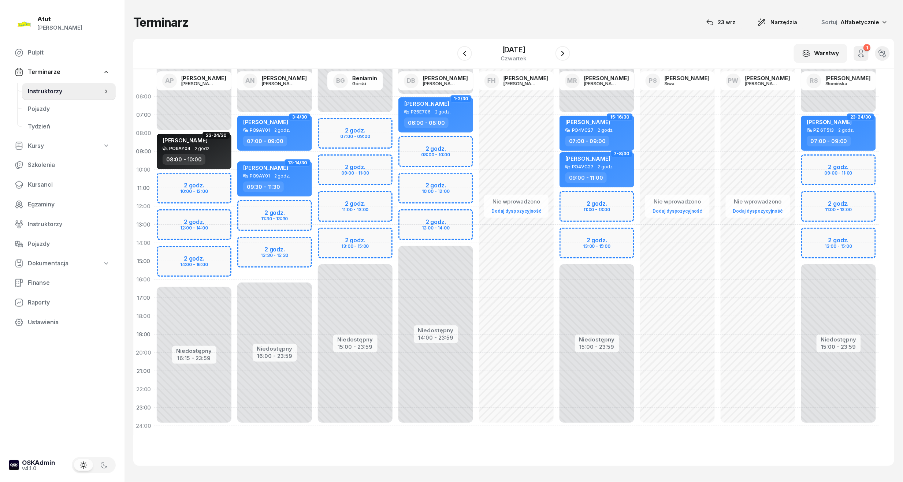
click at [819, 236] on div "Niedostępny 00:00 - 07:00 Niedostępny 15:00 - 23:59 2 godz. 09:00 - 11:00 2 god…" at bounding box center [838, 262] width 81 height 348
select select "13"
select select "15"
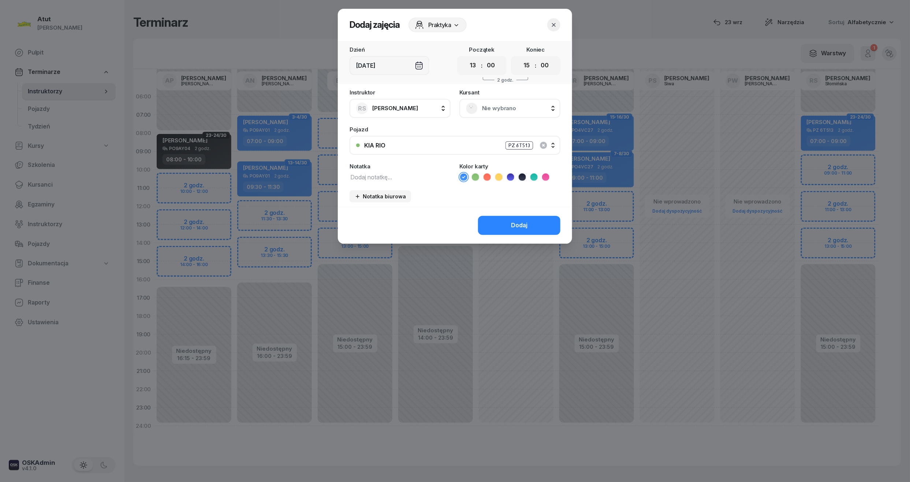
click at [506, 105] on span "Nie wybrano" at bounding box center [518, 109] width 72 height 10
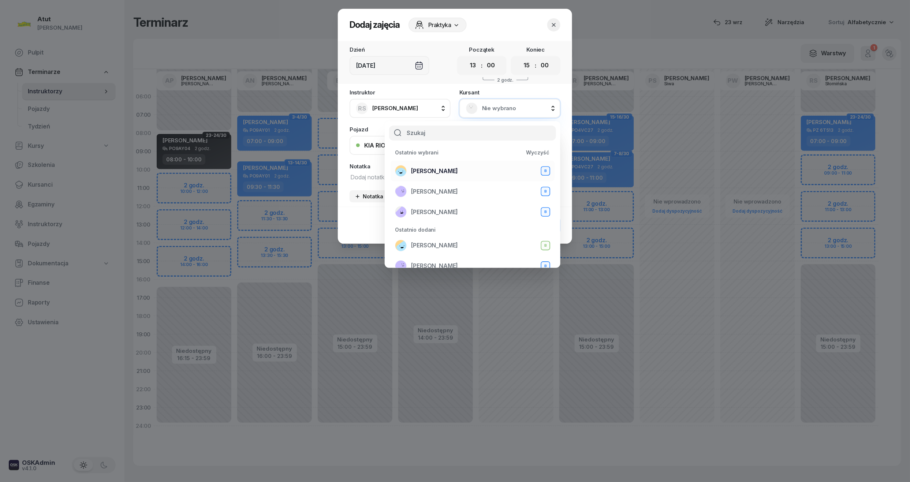
click at [450, 168] on span "Natalia Jakóbczyk" at bounding box center [434, 172] width 47 height 10
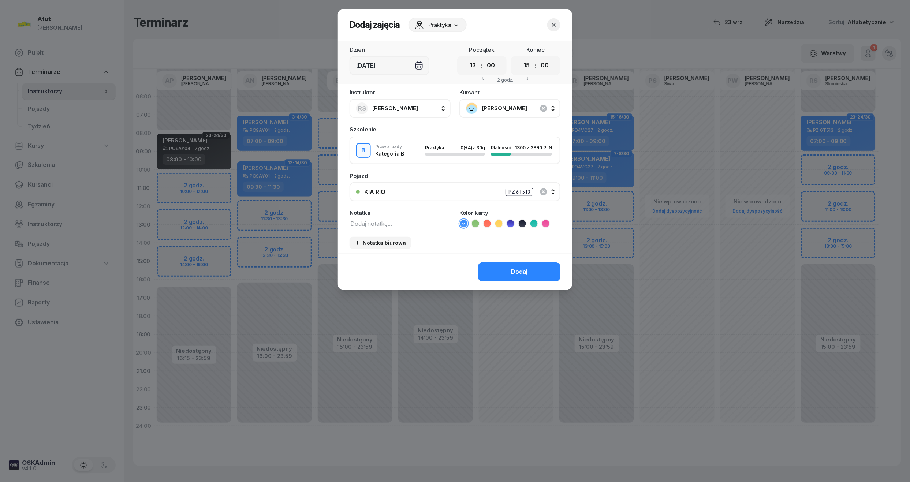
drag, startPoint x: 532, startPoint y: 279, endPoint x: 535, endPoint y: 276, distance: 4.1
click at [532, 279] on button "Dodaj" at bounding box center [519, 272] width 82 height 19
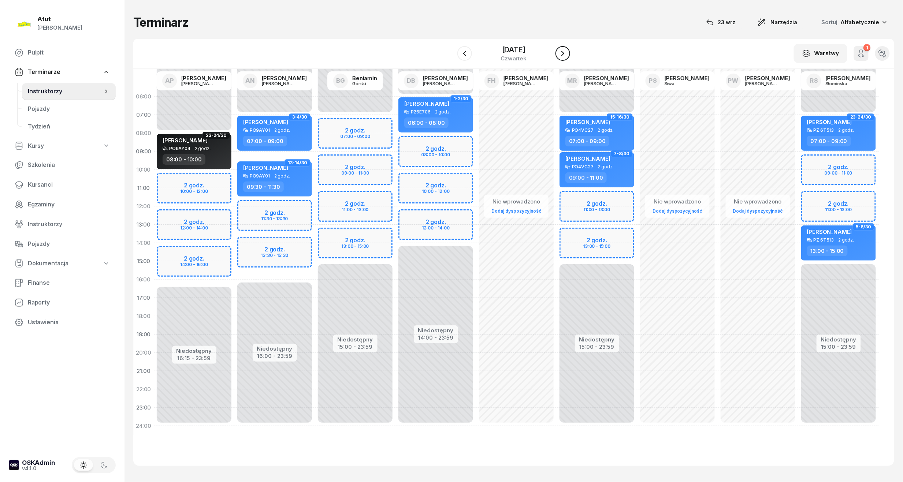
click at [563, 50] on icon "button" at bounding box center [562, 53] width 9 height 9
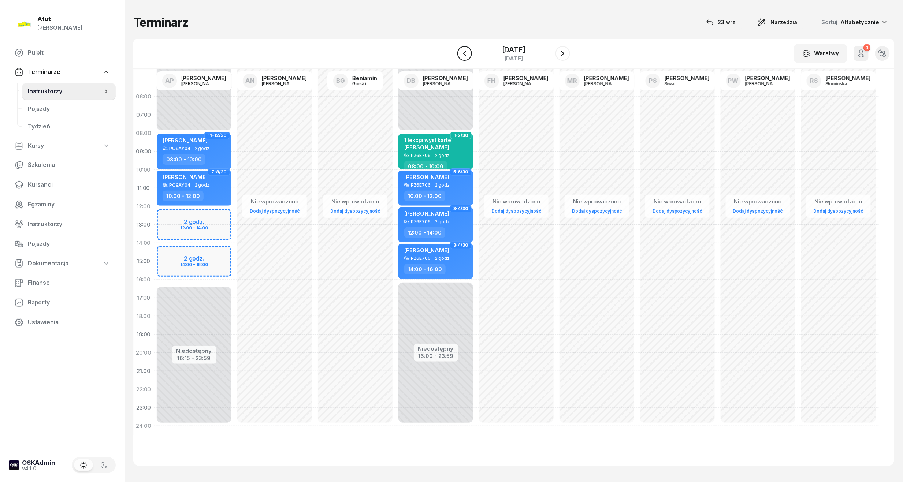
click at [461, 53] on icon "button" at bounding box center [464, 53] width 9 height 9
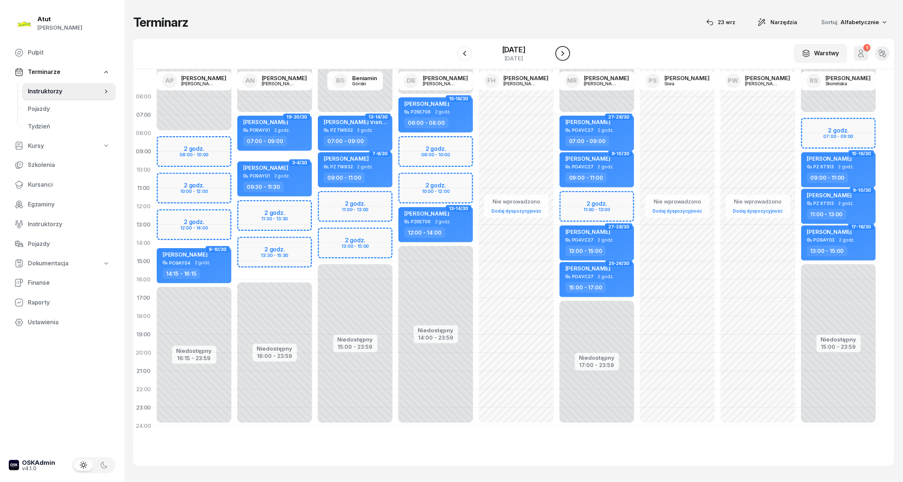
click at [566, 55] on icon "button" at bounding box center [562, 53] width 9 height 9
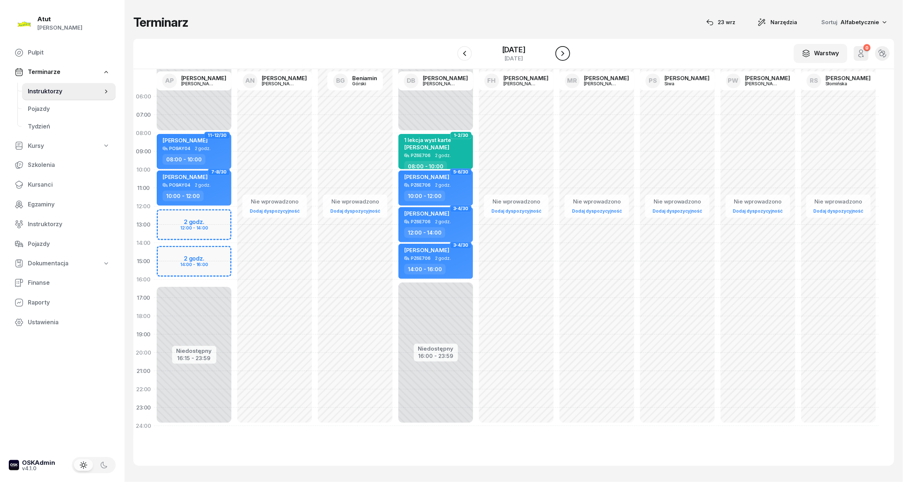
click at [566, 55] on icon "button" at bounding box center [562, 53] width 9 height 9
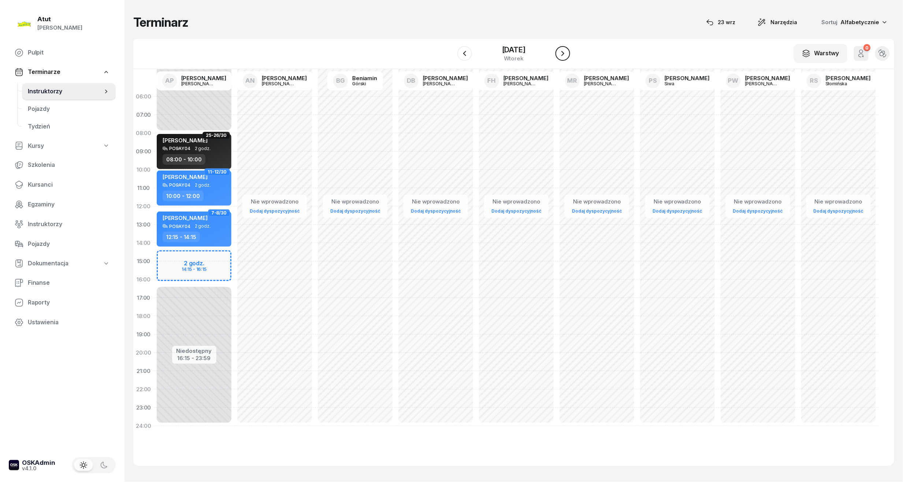
click at [566, 55] on icon "button" at bounding box center [562, 53] width 9 height 9
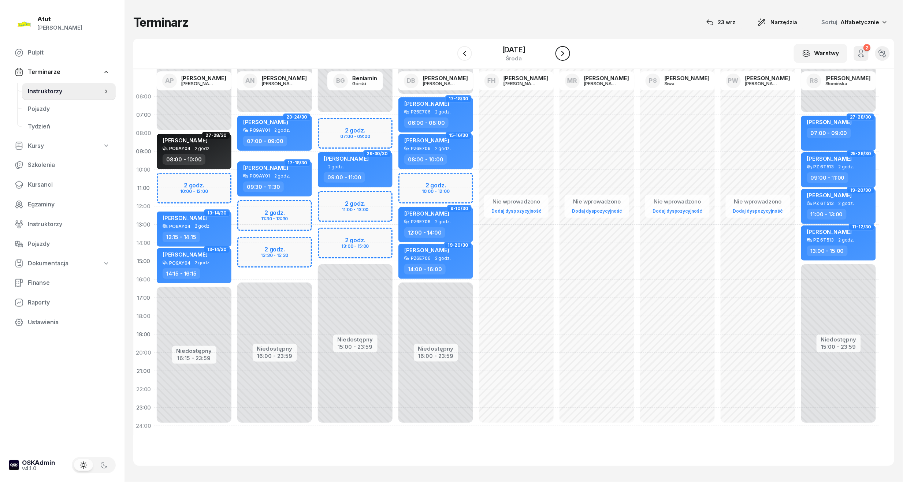
click at [566, 55] on icon "button" at bounding box center [562, 53] width 9 height 9
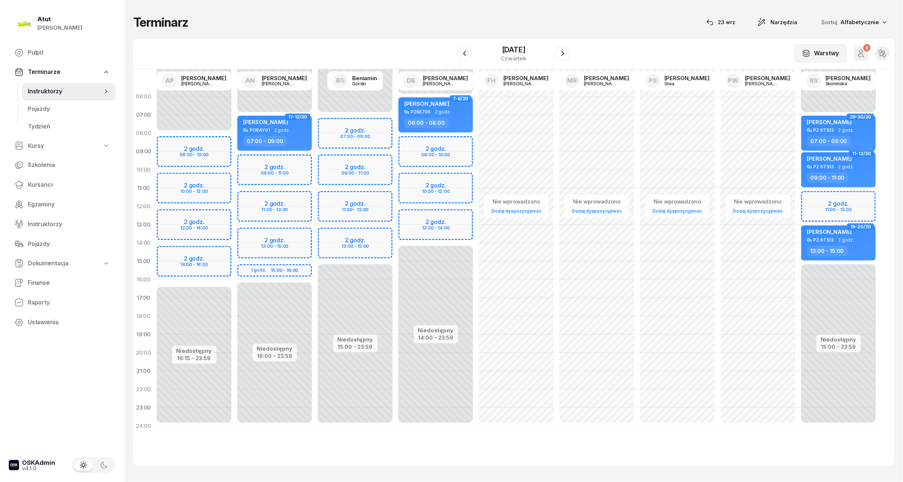
click at [820, 196] on div "Niedostępny 00:00 - 07:00 Niedostępny 15:00 - 23:59 2 godz. 11:00 - 13:00 29-30…" at bounding box center [838, 262] width 81 height 348
select select "11"
select select "13"
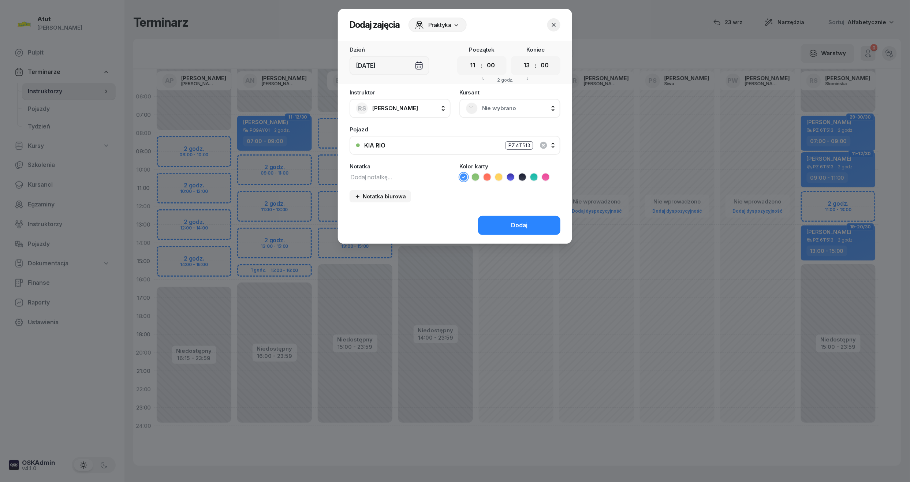
click at [554, 24] on icon "button" at bounding box center [553, 24] width 7 height 7
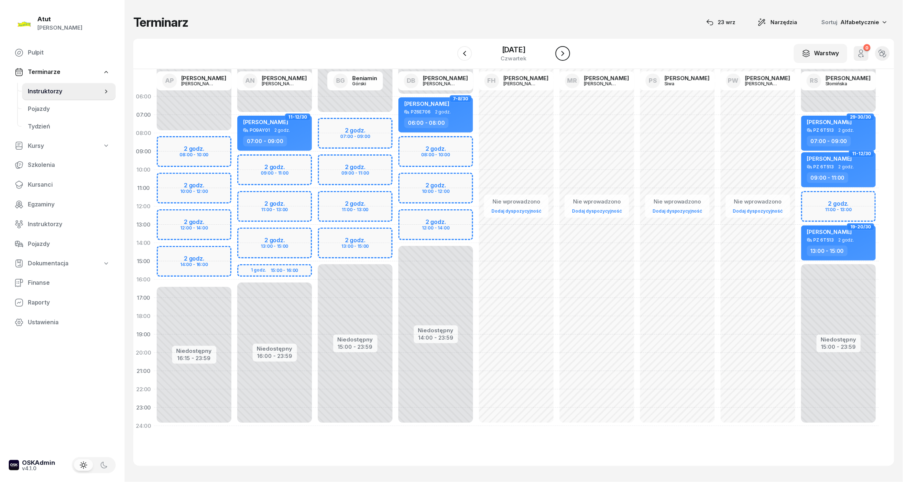
click at [566, 53] on icon "button" at bounding box center [562, 53] width 9 height 9
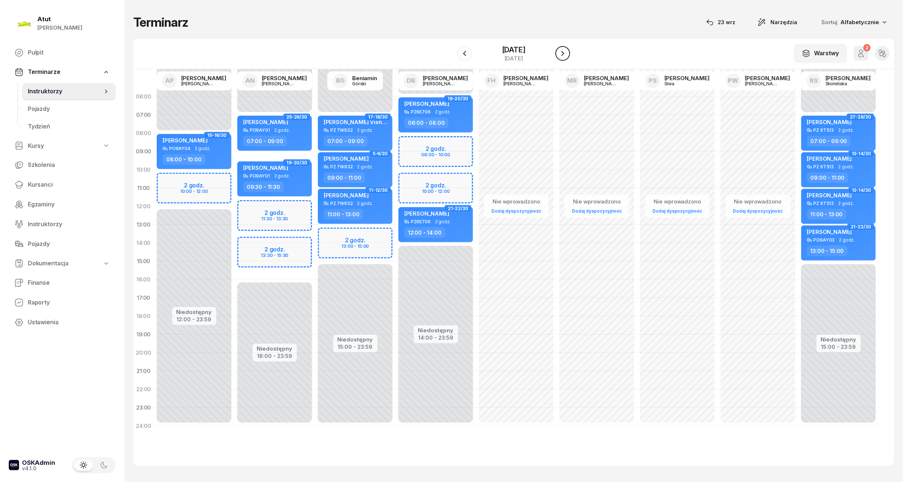
click at [566, 53] on icon "button" at bounding box center [562, 53] width 9 height 9
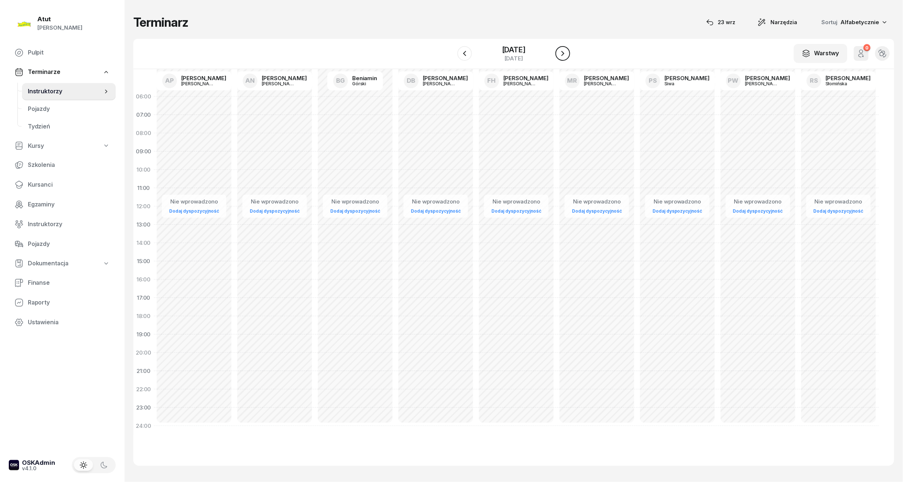
click at [566, 53] on icon "button" at bounding box center [562, 53] width 9 height 9
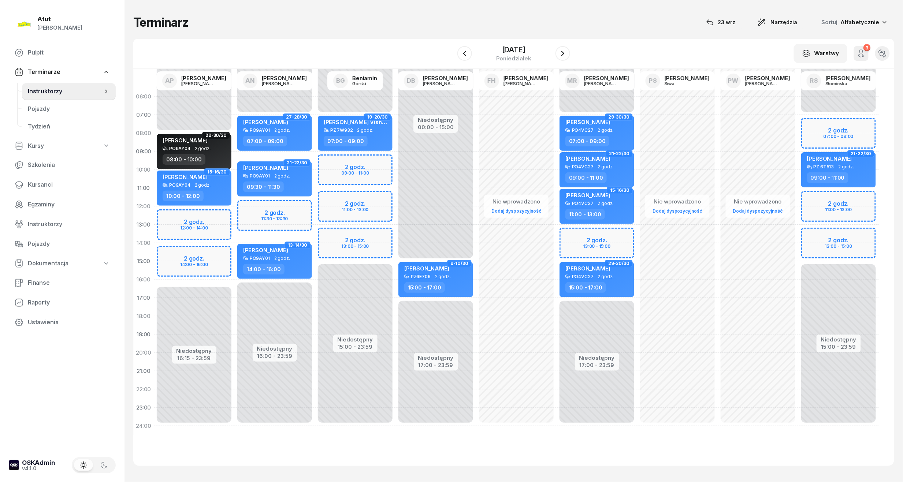
click at [812, 233] on div "Niedostępny 00:00 - 07:00 Niedostępny 15:00 - 23:59 2 godz. 07:00 - 09:00 2 god…" at bounding box center [838, 262] width 81 height 348
click at [819, 237] on div "Niedostępny 00:00 - 07:00 Niedostępny 15:00 - 23:59 2 godz. 07:00 - 09:00 2 god…" at bounding box center [838, 262] width 81 height 348
select select "13"
select select "15"
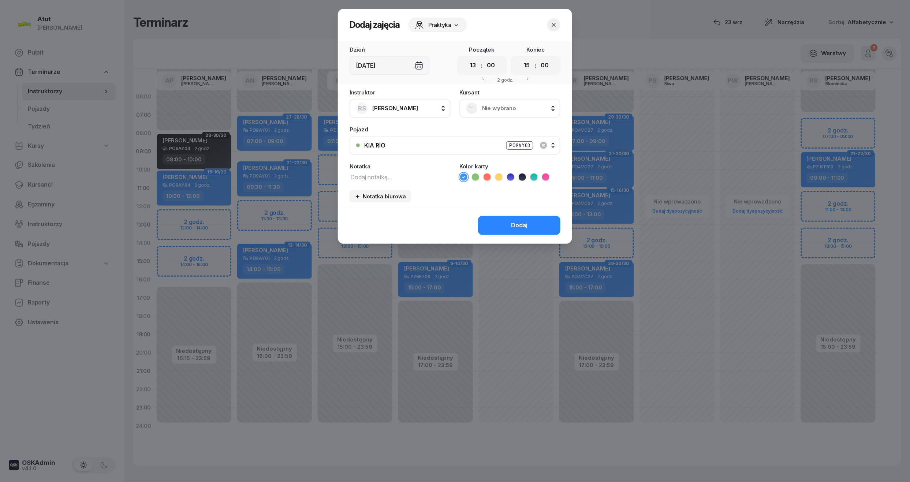
click at [488, 101] on div "Nie wybrano" at bounding box center [510, 108] width 101 height 19
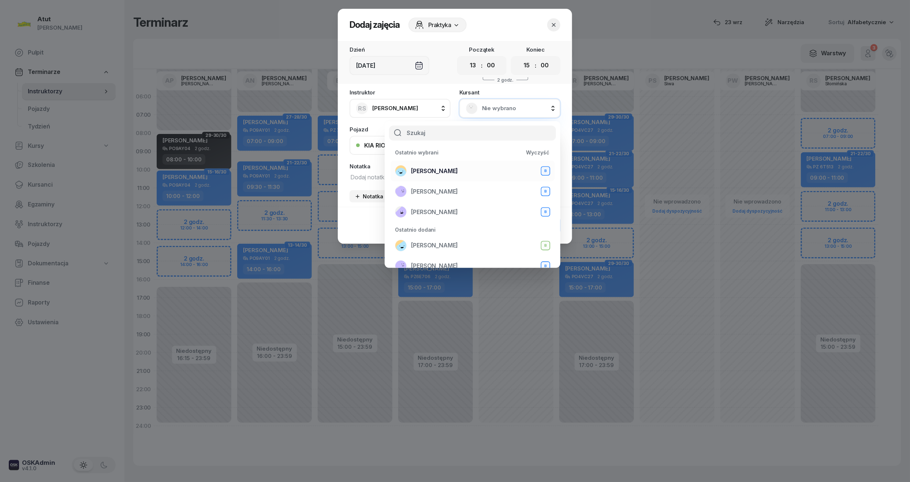
click at [421, 168] on span "Natalia Jakóbczyk" at bounding box center [434, 172] width 47 height 10
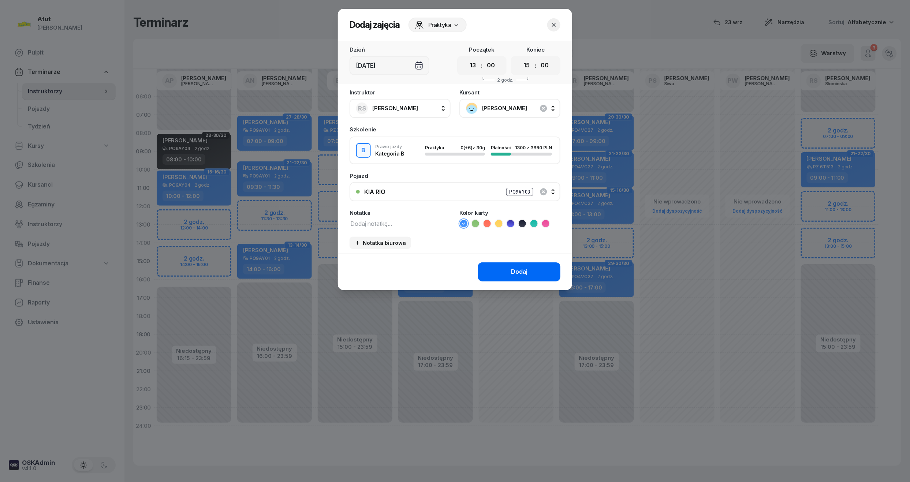
click at [514, 269] on div "Dodaj" at bounding box center [519, 272] width 16 height 10
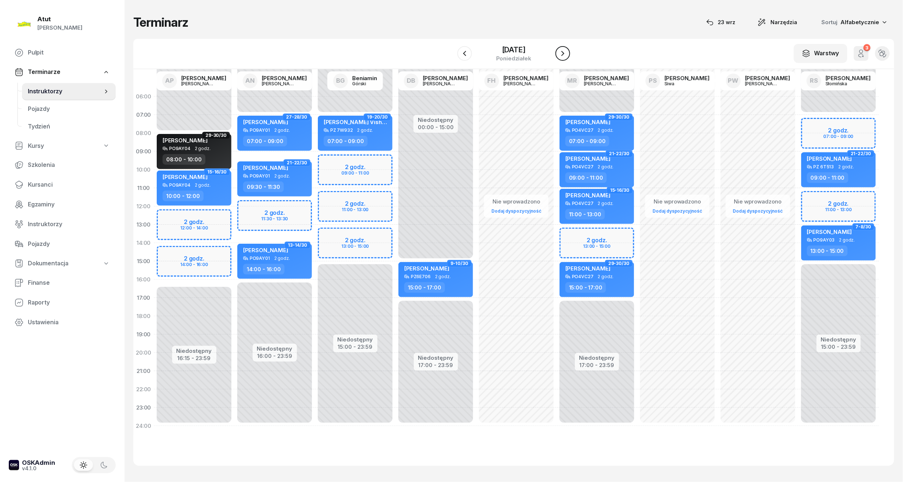
click at [565, 53] on icon "button" at bounding box center [562, 53] width 9 height 9
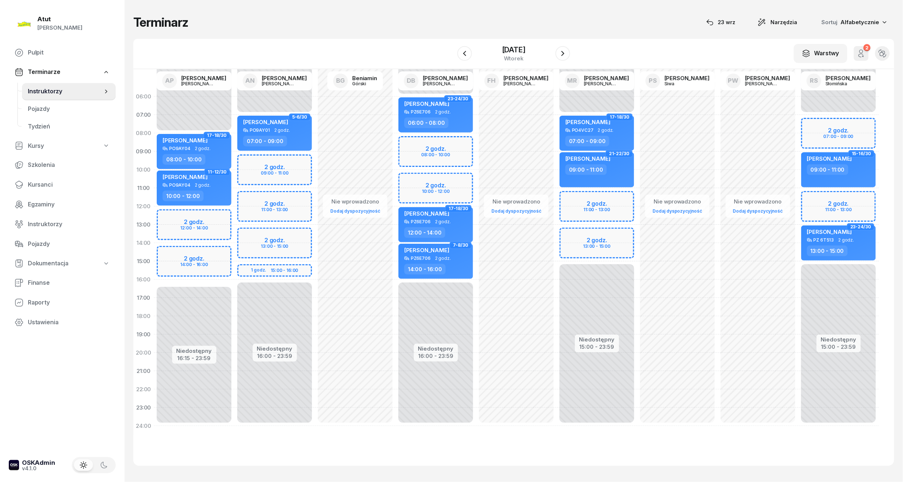
click at [580, 236] on div "Niedostępny 00:00 - 07:00 Niedostępny 15:00 - 23:59 2 godz. 11:00 - 13:00 2 god…" at bounding box center [597, 262] width 81 height 348
click at [580, 234] on div "Niedostępny 00:00 - 07:00 Niedostępny 15:00 - 23:59 2 godz. 11:00 - 13:00 2 god…" at bounding box center [597, 262] width 81 height 348
select select "13"
select select "15"
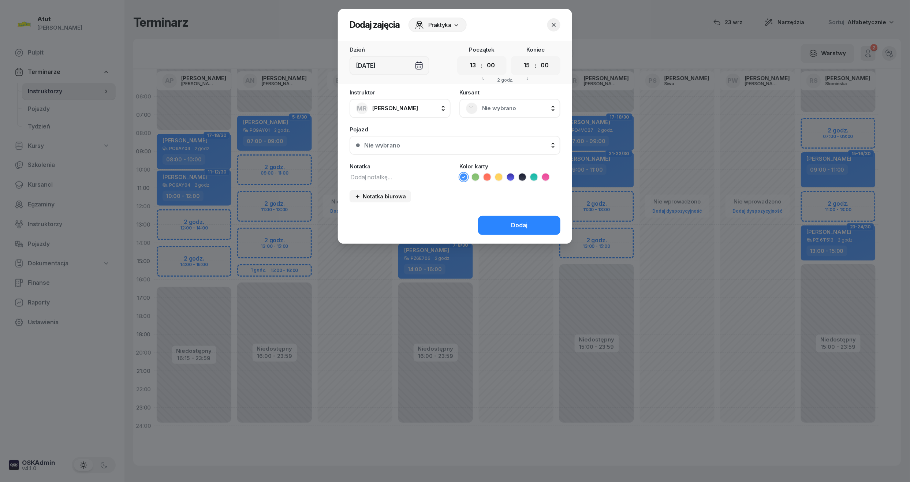
click at [485, 107] on span "Nie wybrano" at bounding box center [518, 109] width 72 height 10
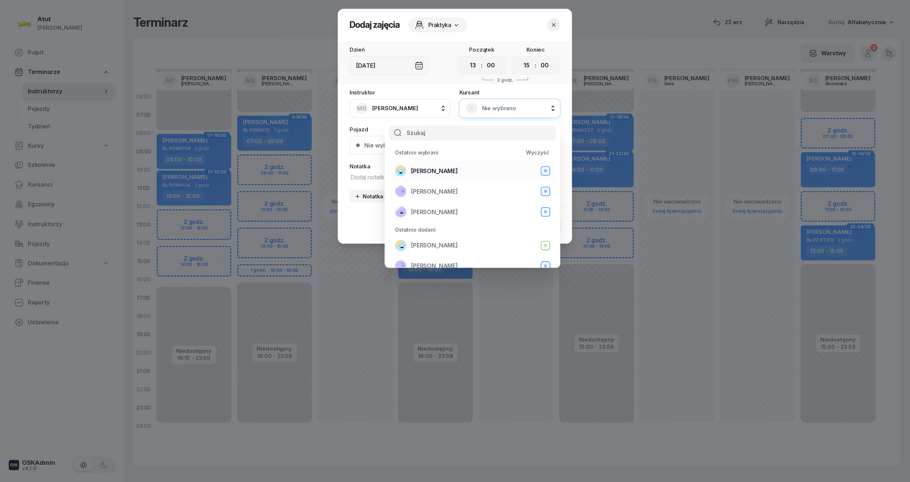
click at [425, 171] on span "Natalia Jakóbczyk" at bounding box center [434, 172] width 47 height 10
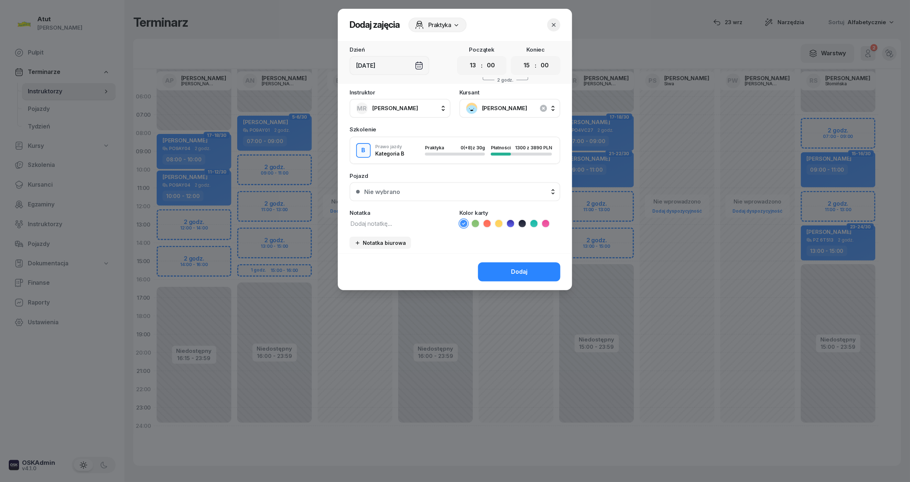
click at [398, 194] on button "Nie wybrano" at bounding box center [455, 191] width 211 height 19
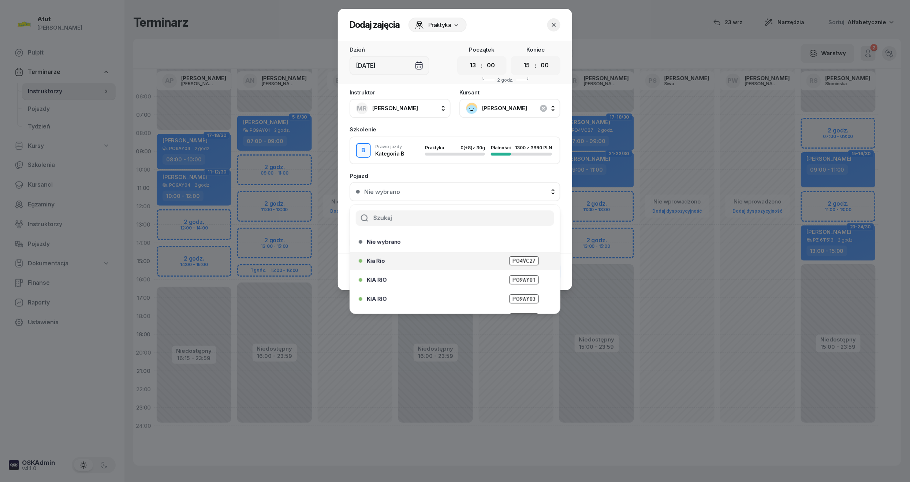
click at [522, 260] on span "PO4VC27" at bounding box center [524, 260] width 30 height 9
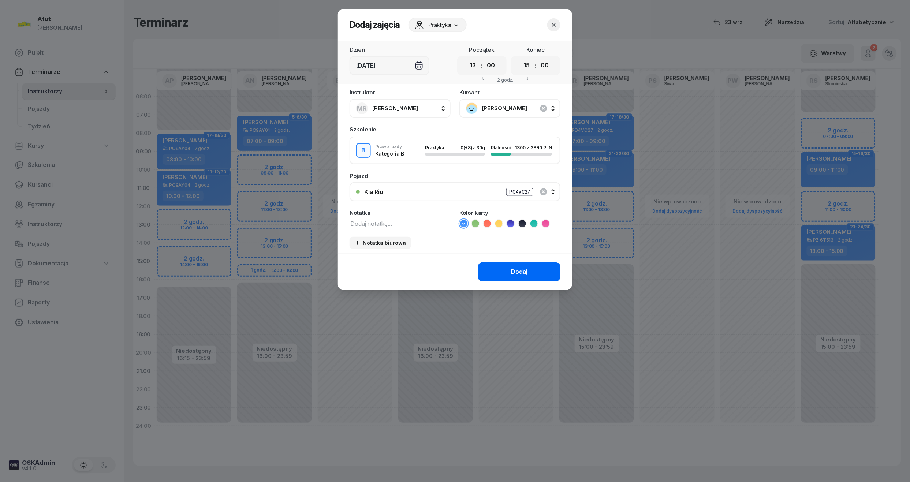
click at [523, 267] on div "Dodaj" at bounding box center [519, 272] width 16 height 10
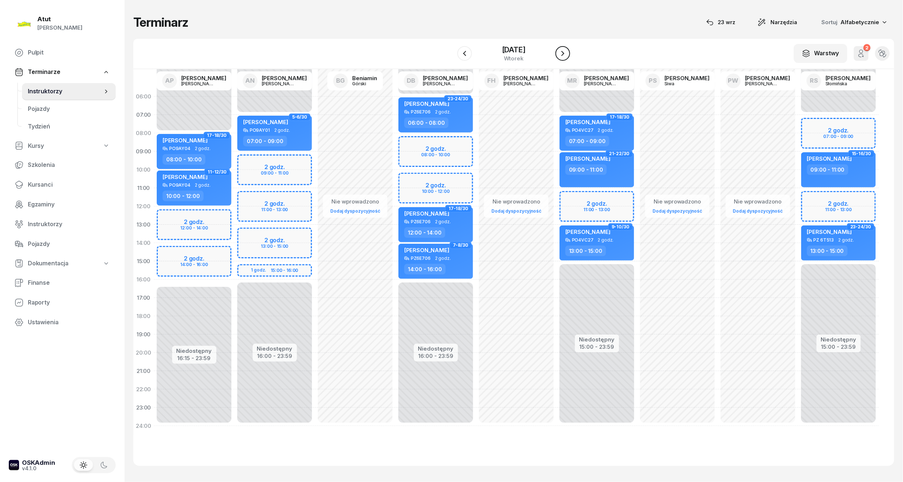
click at [562, 51] on icon "button" at bounding box center [562, 53] width 9 height 9
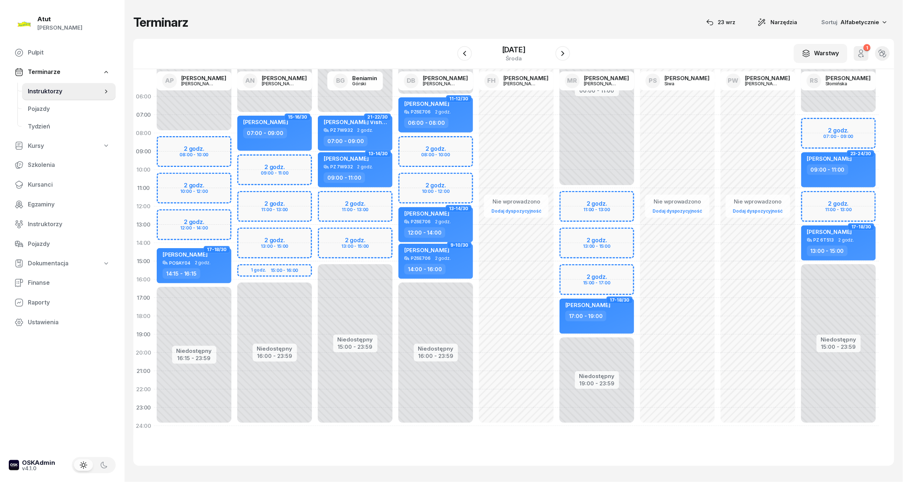
click at [578, 269] on div "Niedostępny 00:00 - 11:00 Niedostępny 19:00 - 23:59 2 godz. 11:00 - 13:00 2 god…" at bounding box center [597, 262] width 81 height 348
select select "15"
select select "17"
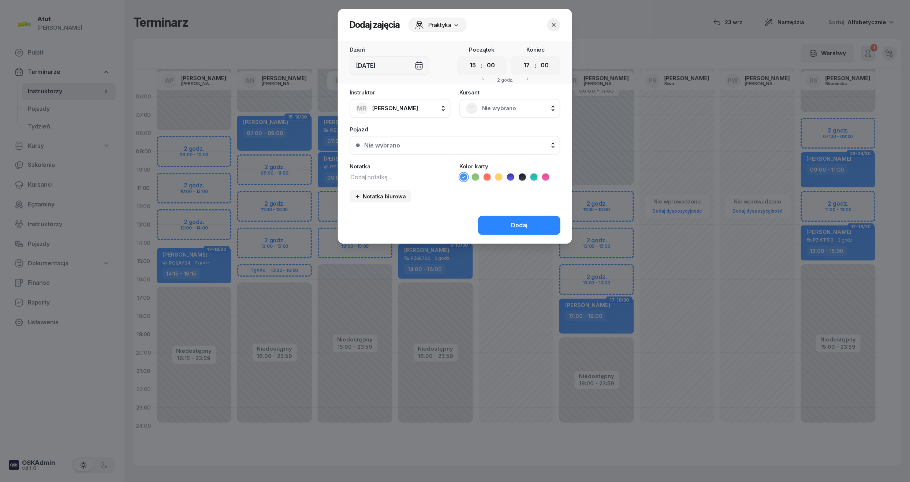
click at [498, 109] on span "Nie wybrano" at bounding box center [518, 109] width 72 height 10
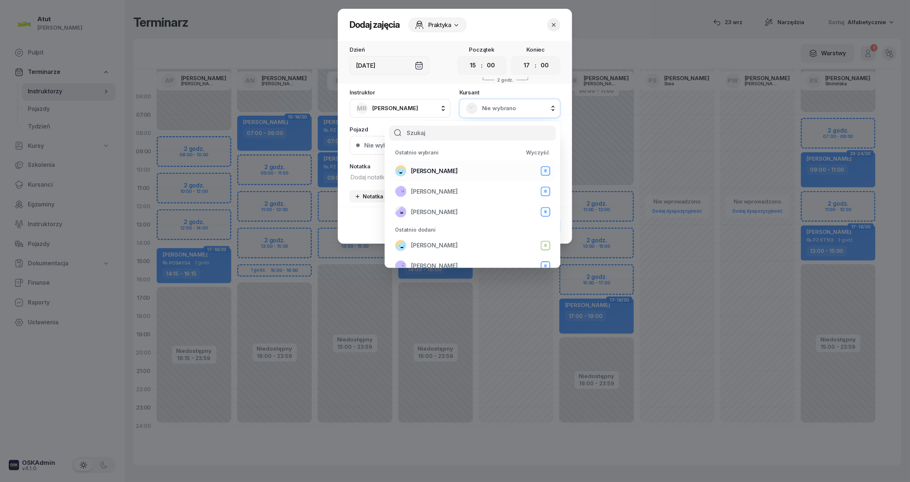
click at [428, 173] on span "Natalia Jakóbczyk" at bounding box center [434, 172] width 47 height 10
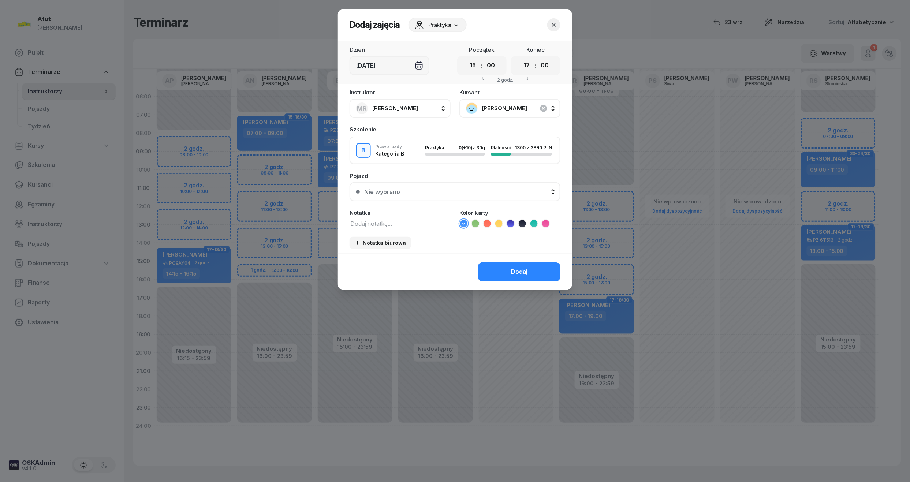
click at [437, 189] on div "Nie wybrano" at bounding box center [459, 192] width 190 height 6
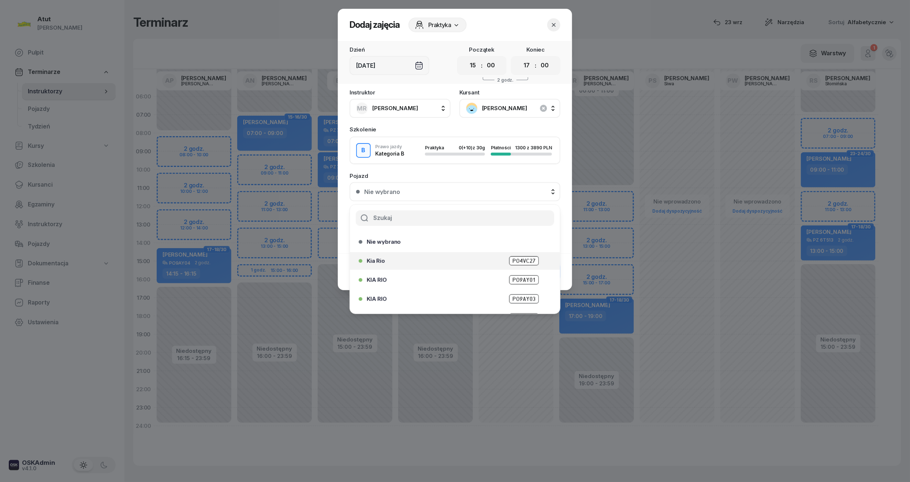
click at [518, 258] on span "PO4VC27" at bounding box center [524, 260] width 30 height 9
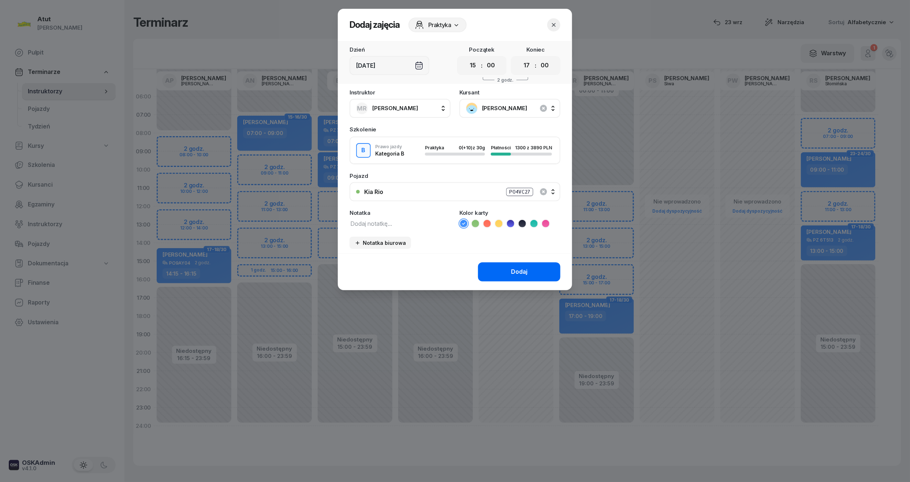
click at [518, 268] on div "Dodaj" at bounding box center [519, 272] width 16 height 10
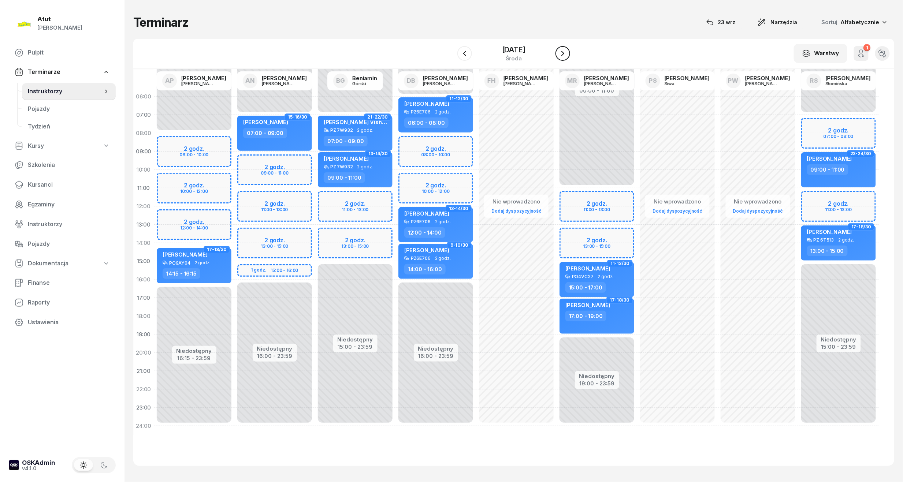
click at [561, 53] on icon "button" at bounding box center [562, 53] width 9 height 9
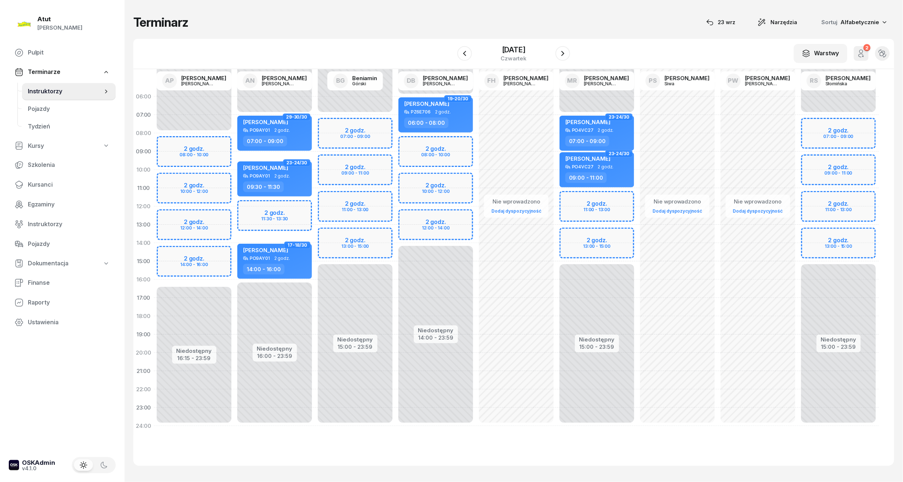
click at [819, 232] on div "Niedostępny 00:00 - 07:00 Niedostępny 15:00 - 23:59 2 godz. 07:00 - 09:00 2 god…" at bounding box center [838, 262] width 81 height 348
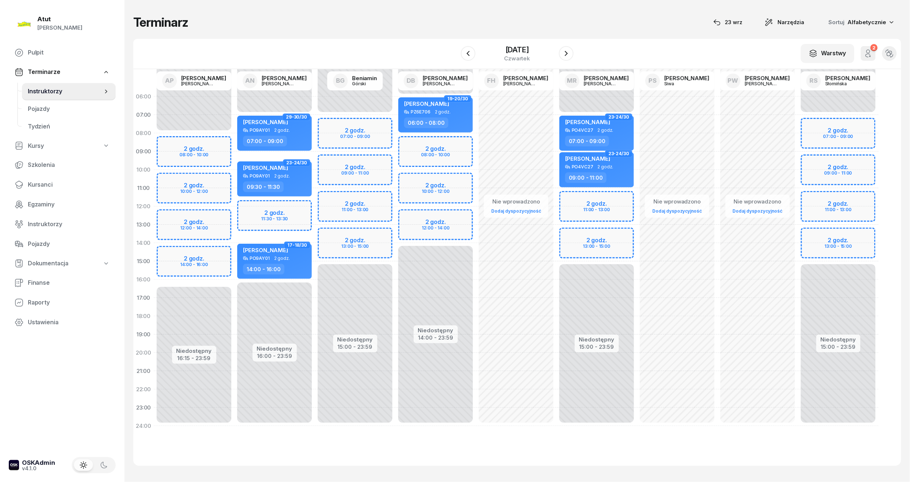
select select "13"
select select "15"
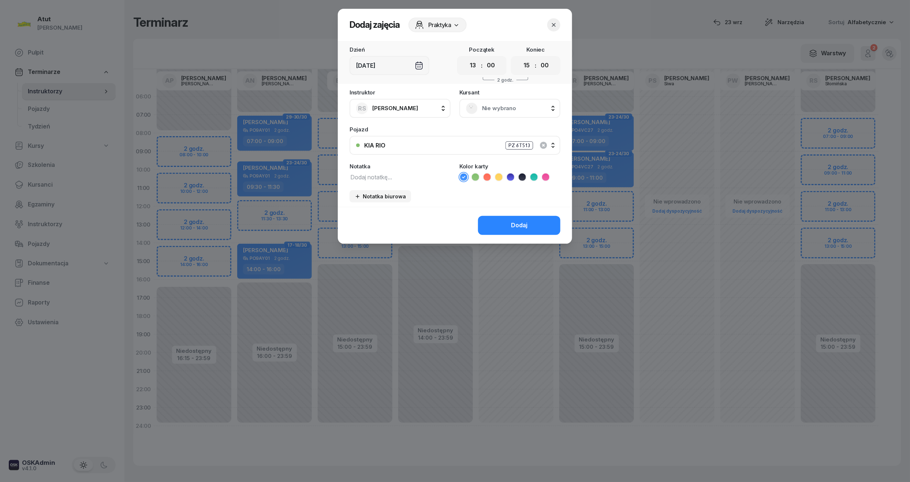
click at [500, 108] on span "Nie wybrano" at bounding box center [518, 109] width 72 height 10
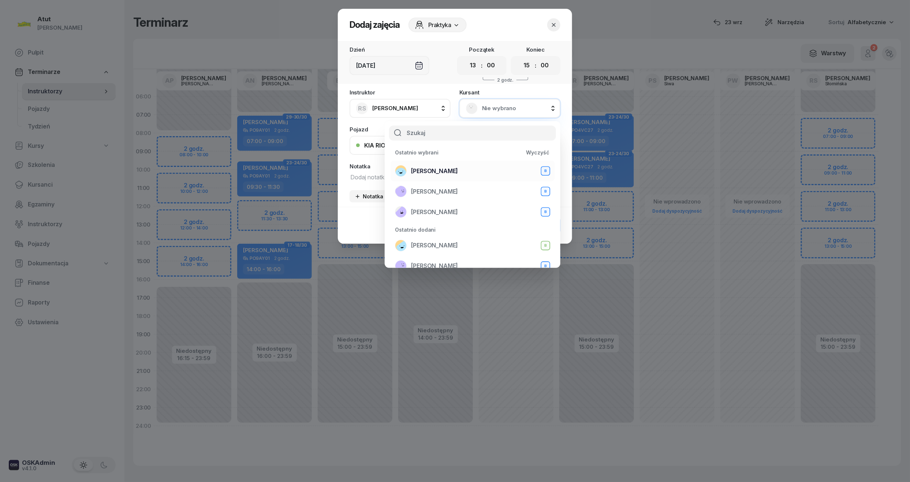
click at [445, 167] on span "Natalia Jakóbczyk" at bounding box center [434, 172] width 47 height 10
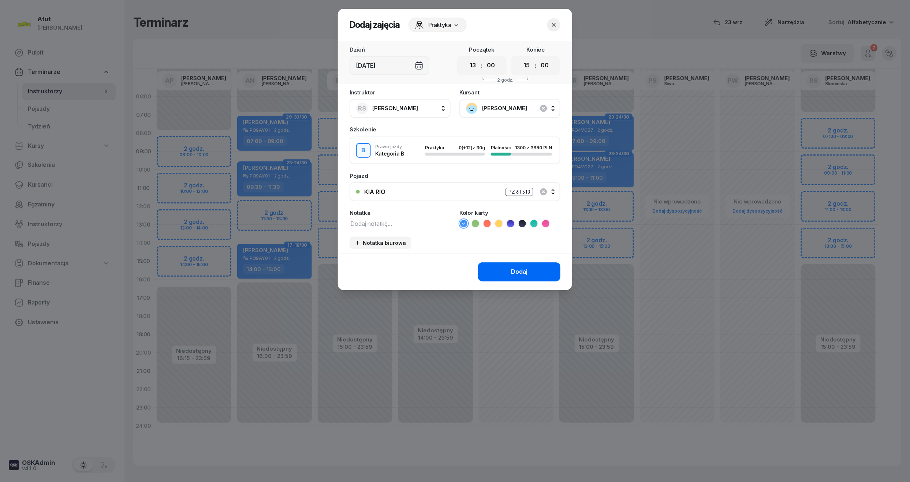
click at [519, 267] on div "Dodaj" at bounding box center [519, 272] width 16 height 10
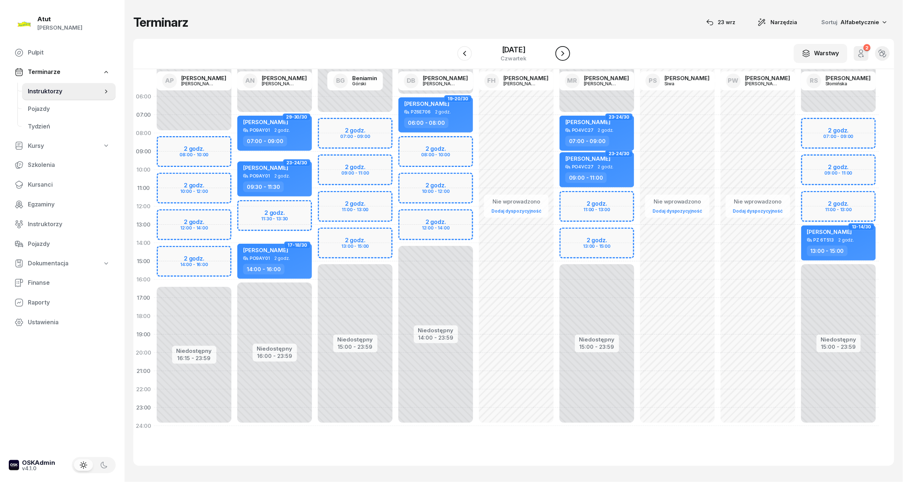
click at [564, 53] on icon "button" at bounding box center [562, 53] width 3 height 5
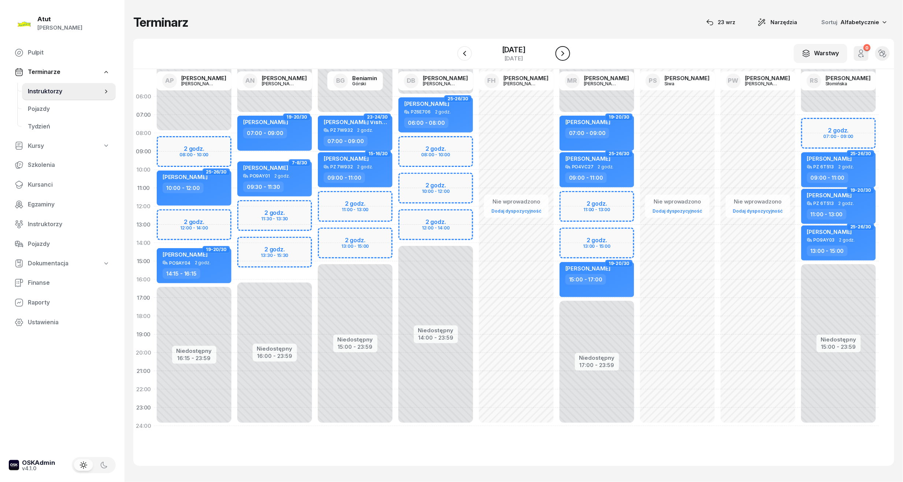
click at [565, 53] on icon "button" at bounding box center [562, 53] width 9 height 9
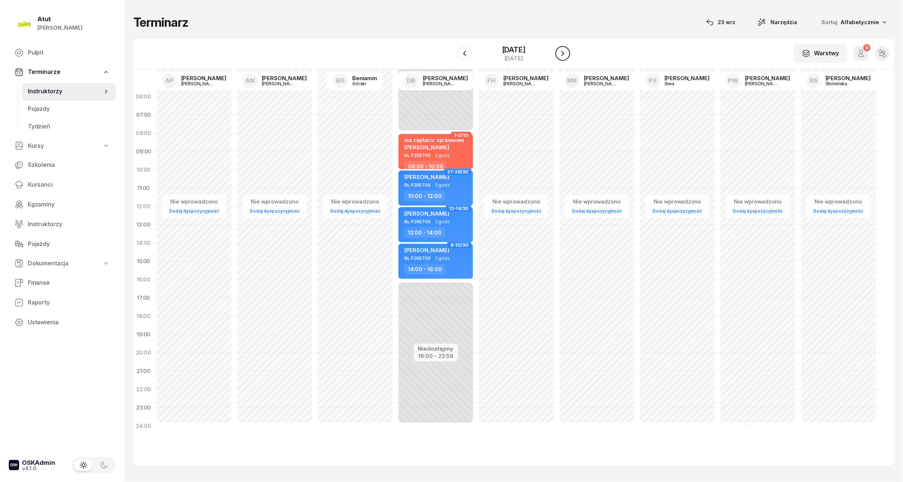
click at [564, 53] on icon "button" at bounding box center [562, 53] width 3 height 5
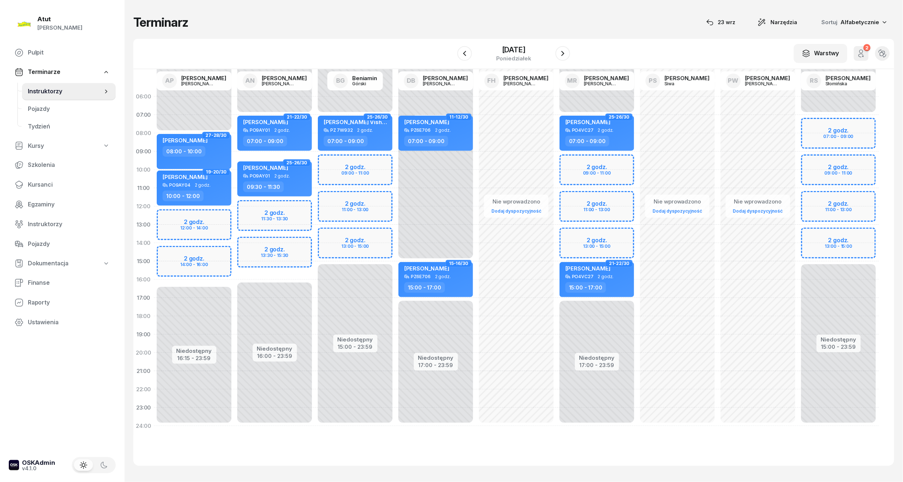
click at [818, 234] on div "Niedostępny 00:00 - 07:00 Niedostępny 15:00 - 23:59 2 godz. 07:00 - 09:00 2 god…" at bounding box center [838, 262] width 81 height 348
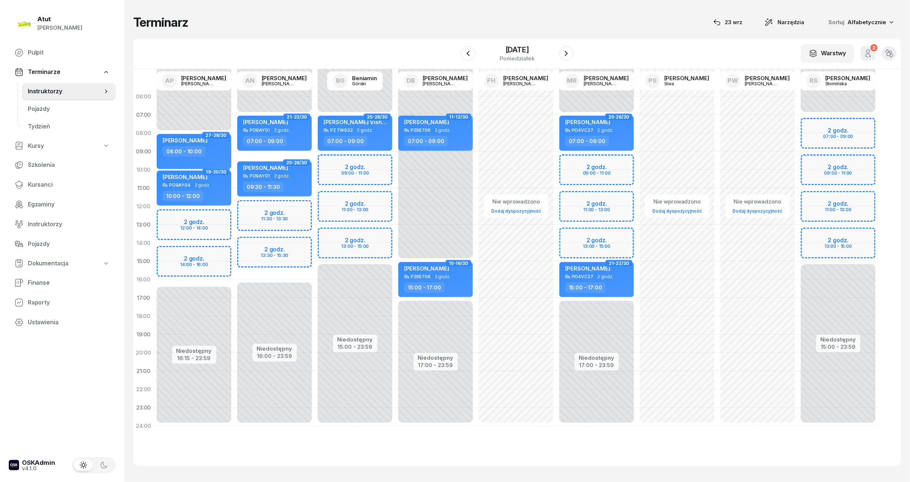
select select "13"
select select "15"
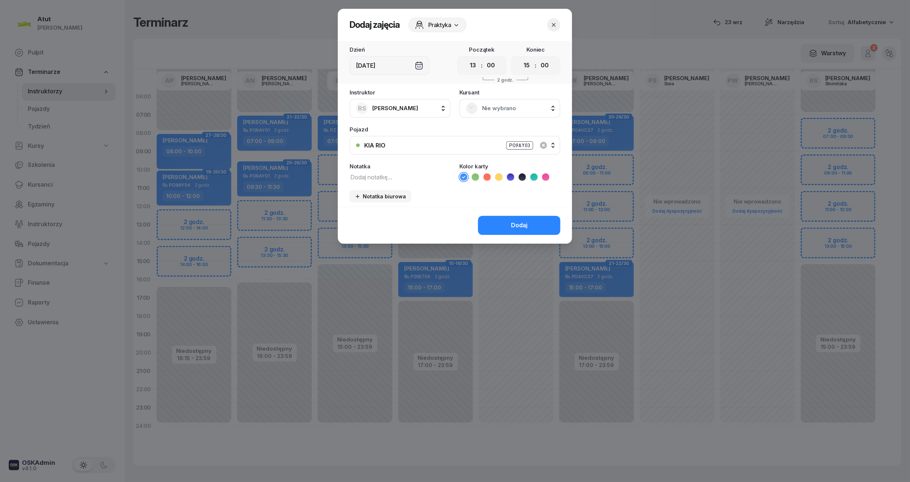
click at [486, 105] on span "Nie wybrano" at bounding box center [518, 109] width 72 height 10
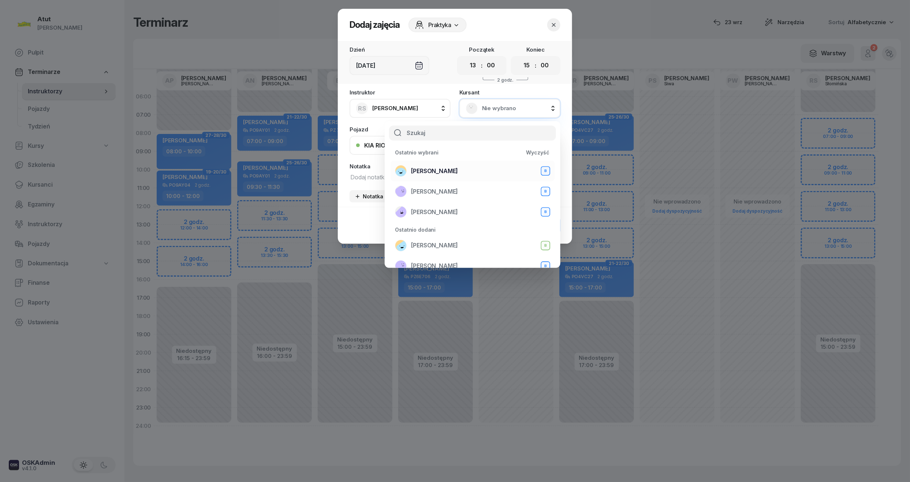
click at [437, 170] on span "Natalia Jakóbczyk" at bounding box center [434, 172] width 47 height 10
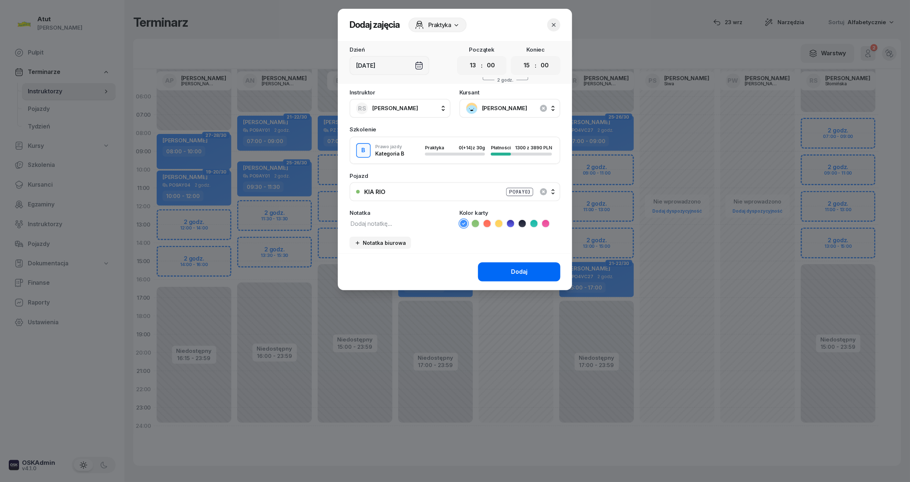
click at [512, 271] on div "Dodaj" at bounding box center [519, 272] width 16 height 10
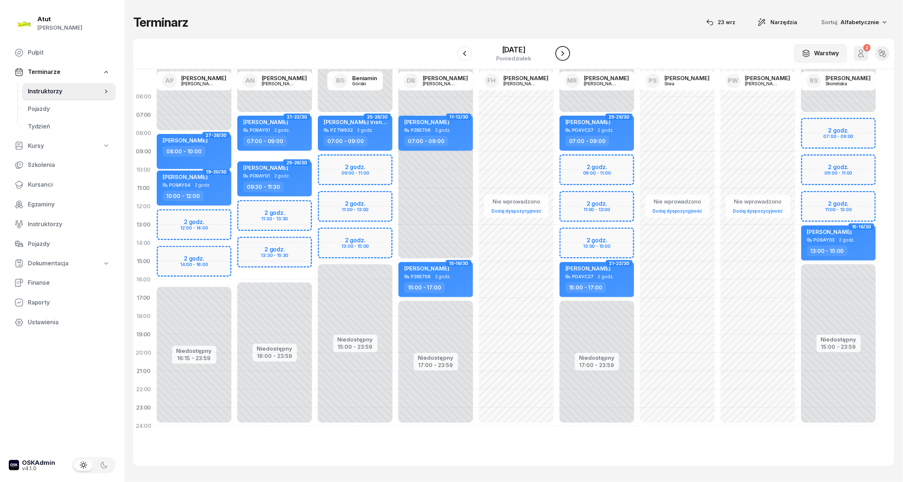
click at [563, 54] on icon "button" at bounding box center [562, 53] width 9 height 9
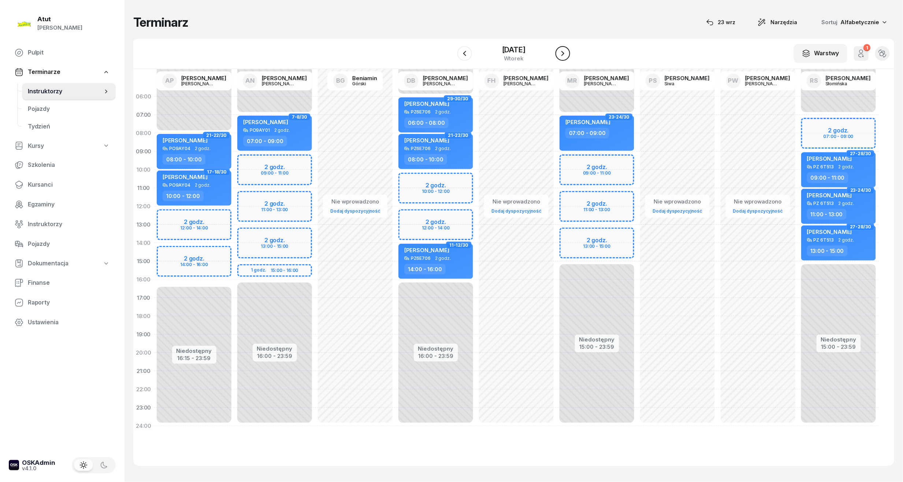
click at [563, 54] on icon "button" at bounding box center [562, 53] width 9 height 9
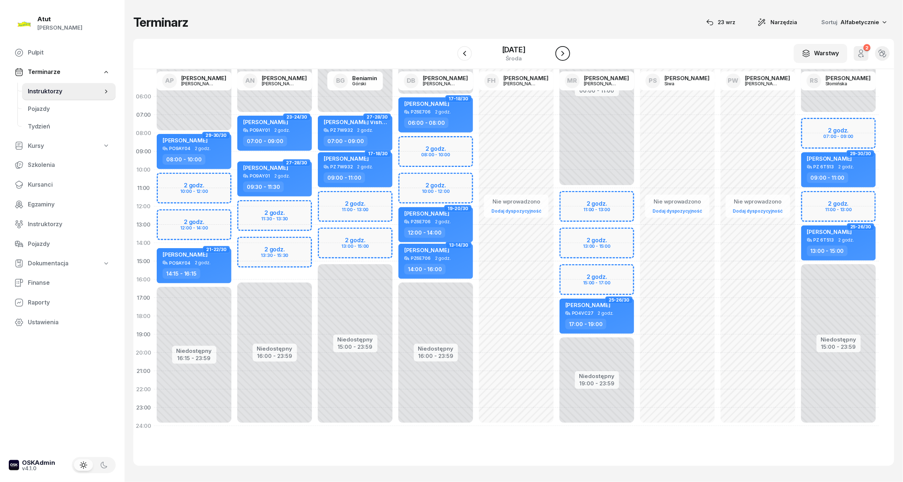
click at [563, 54] on icon "button" at bounding box center [562, 53] width 9 height 9
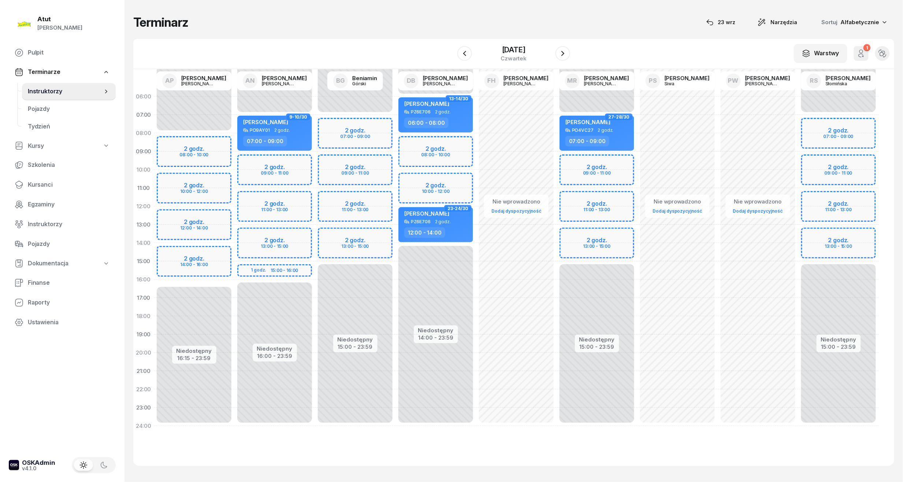
click at [817, 234] on div "Niedostępny 00:00 - 07:00 Niedostępny 15:00 - 23:59 2 godz. 07:00 - 09:00 2 god…" at bounding box center [838, 262] width 81 height 348
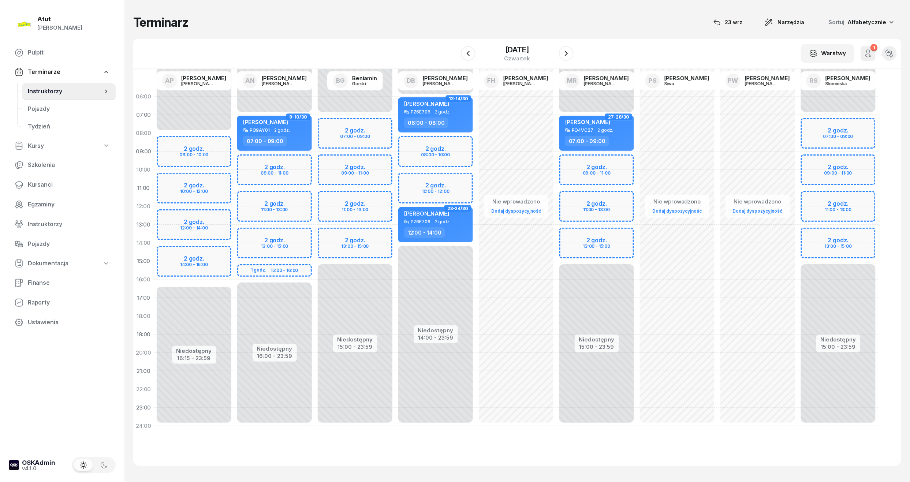
select select "13"
select select "15"
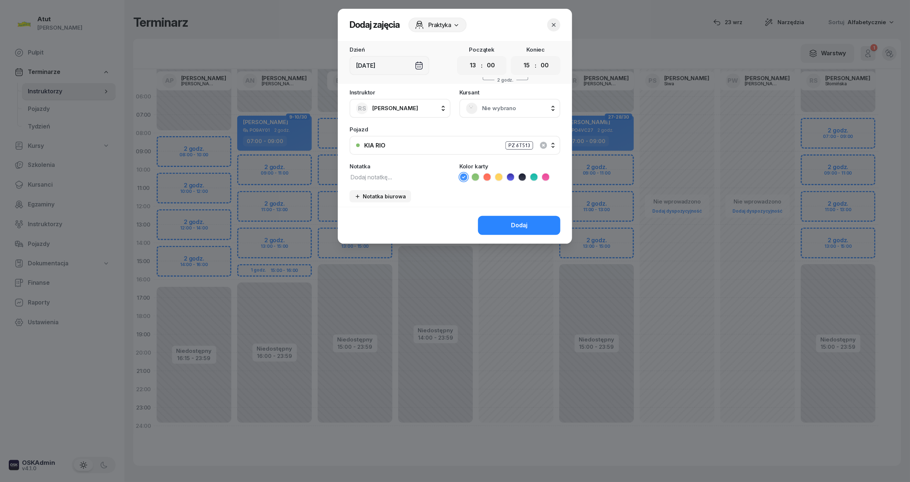
click at [499, 110] on span "Nie wybrano" at bounding box center [518, 109] width 72 height 10
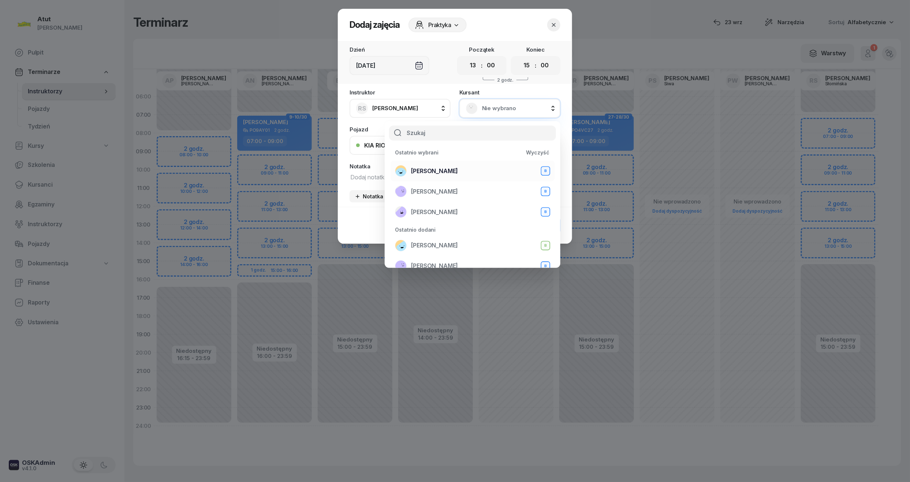
click at [445, 168] on span "Natalia Jakóbczyk" at bounding box center [434, 172] width 47 height 10
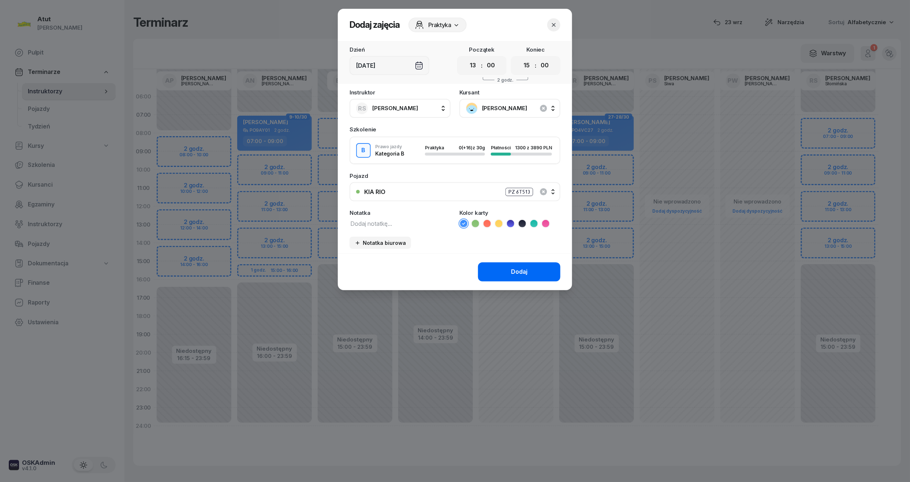
click at [516, 270] on div "Dodaj" at bounding box center [519, 272] width 16 height 10
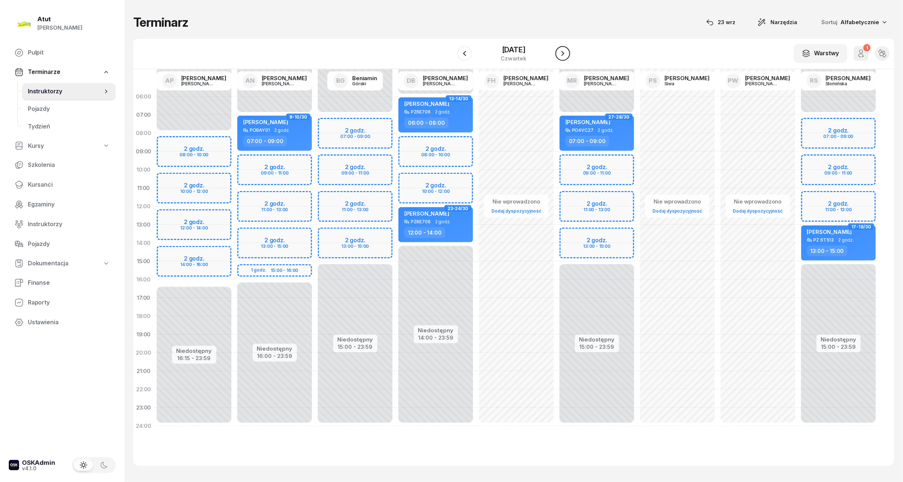
click at [560, 53] on icon "button" at bounding box center [562, 53] width 9 height 9
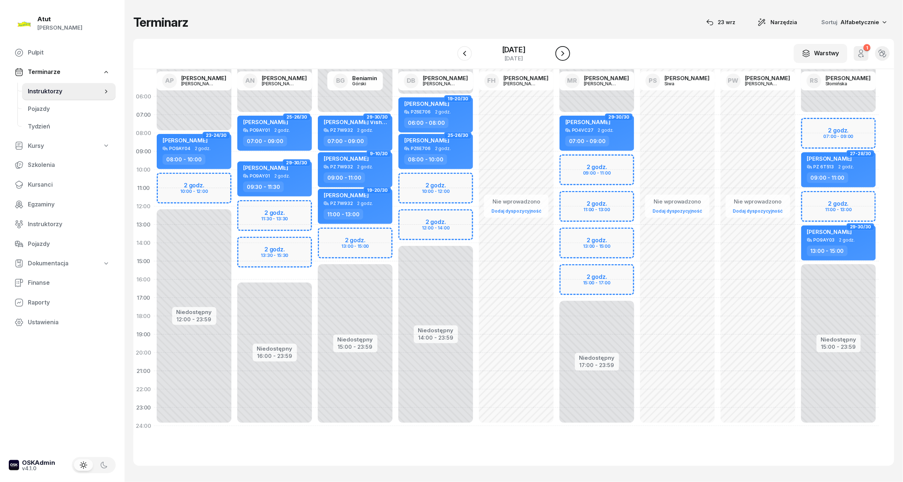
click at [560, 53] on icon "button" at bounding box center [562, 53] width 9 height 9
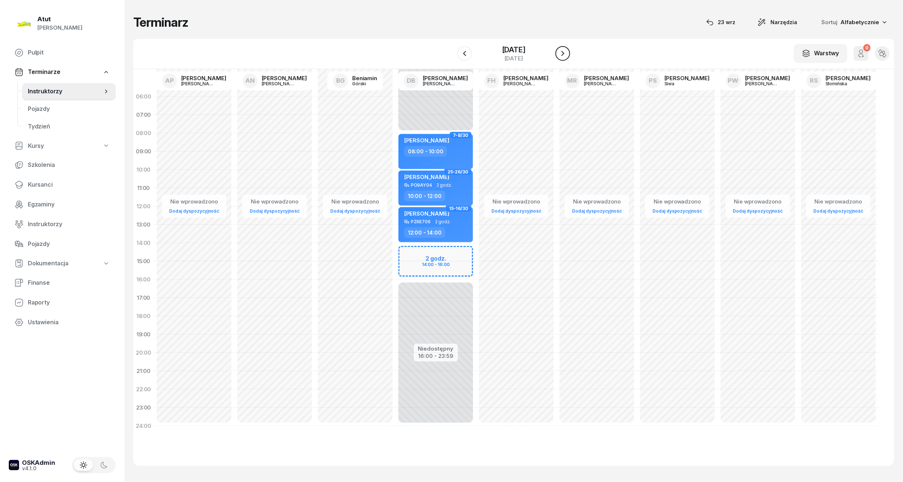
click at [560, 53] on icon "button" at bounding box center [562, 53] width 9 height 9
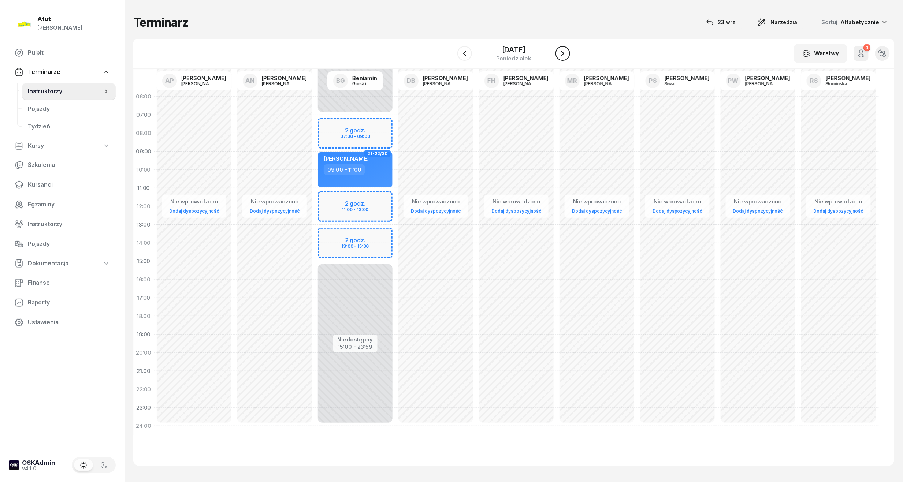
click at [560, 53] on icon "button" at bounding box center [562, 53] width 9 height 9
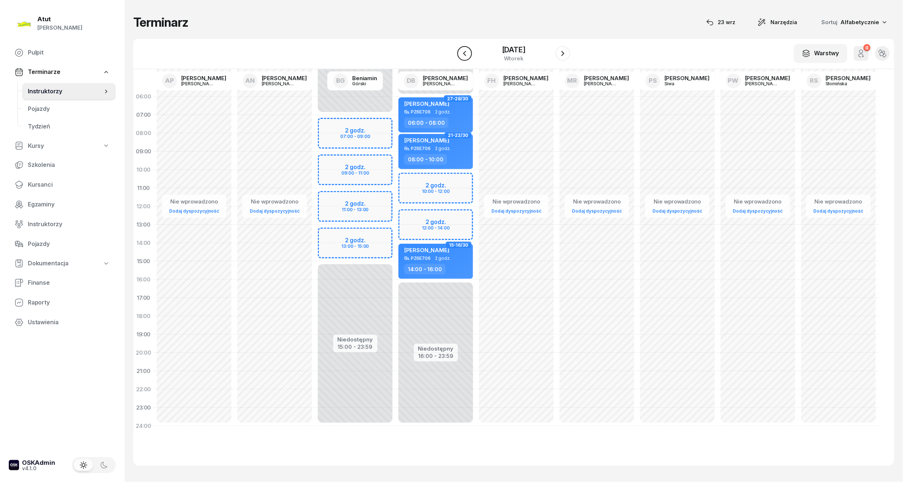
click at [466, 54] on icon "button" at bounding box center [464, 53] width 9 height 9
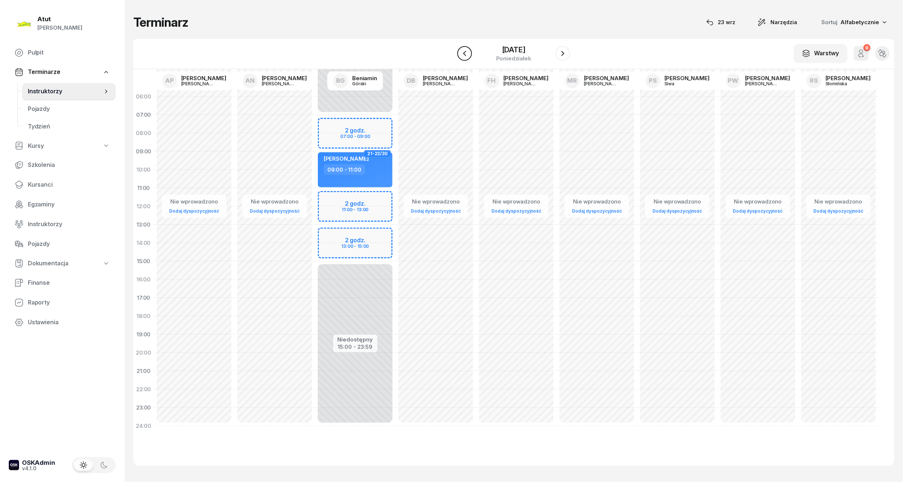
click at [466, 54] on icon "button" at bounding box center [464, 53] width 9 height 9
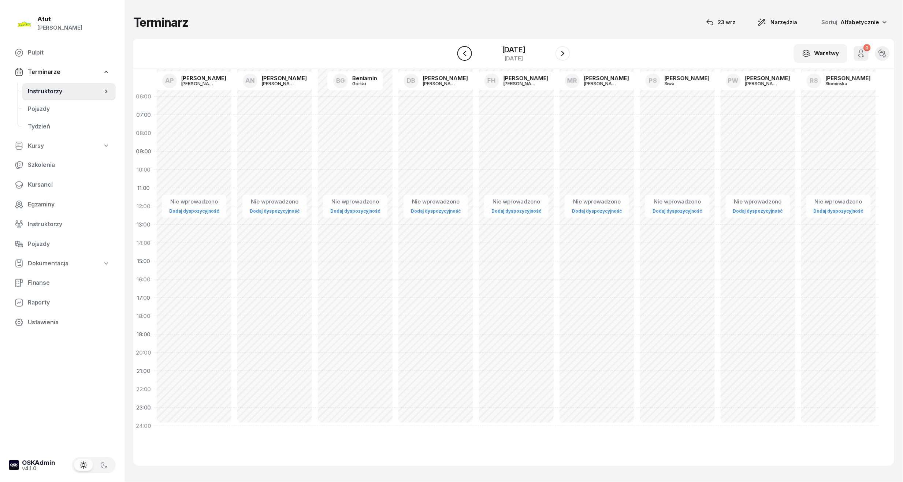
click at [466, 54] on icon "button" at bounding box center [464, 53] width 9 height 9
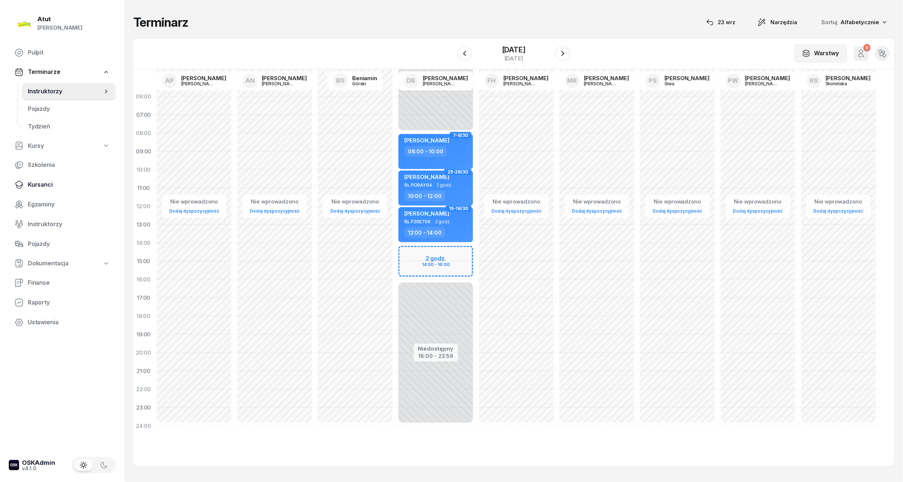
click at [46, 185] on span "Kursanci" at bounding box center [69, 185] width 82 height 10
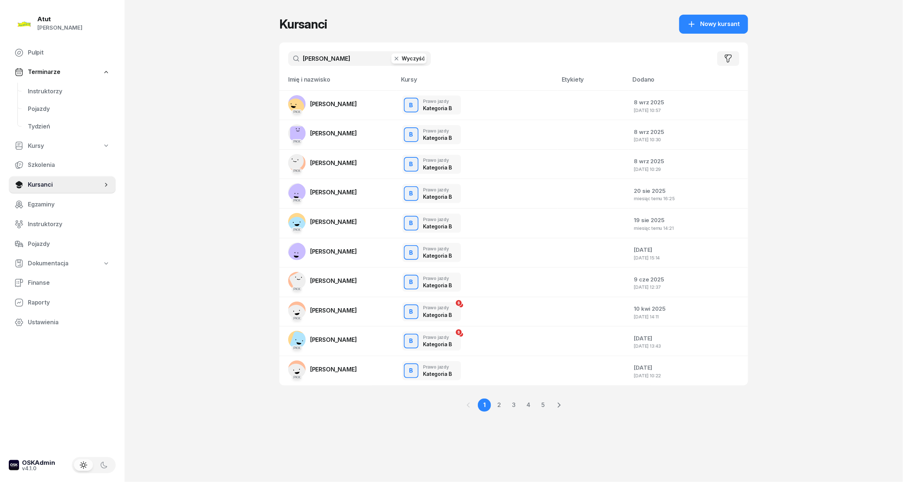
click at [338, 222] on span "Natalia Jakóbczyk" at bounding box center [333, 221] width 47 height 7
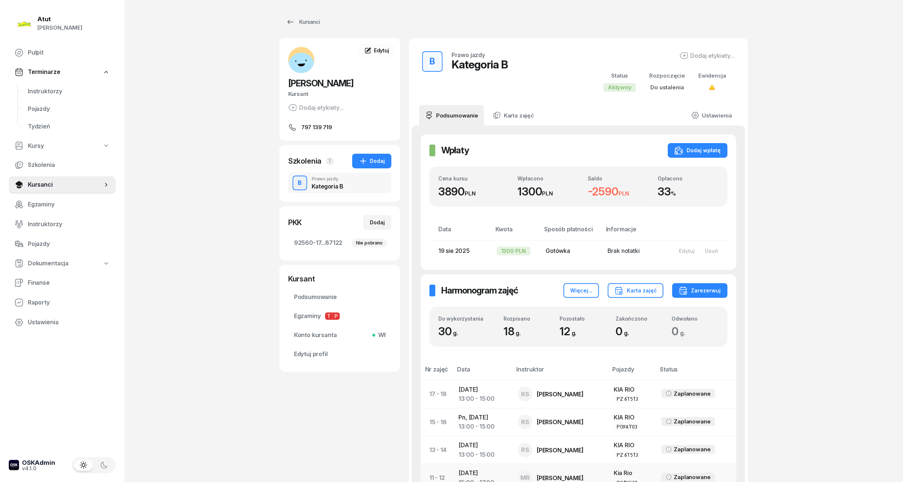
scroll to position [242, 0]
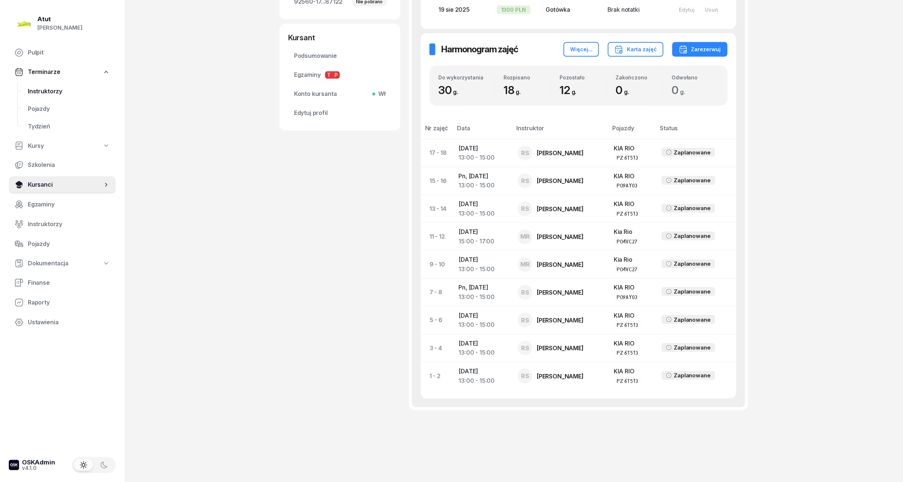
click at [46, 88] on span "Instruktorzy" at bounding box center [69, 92] width 82 height 10
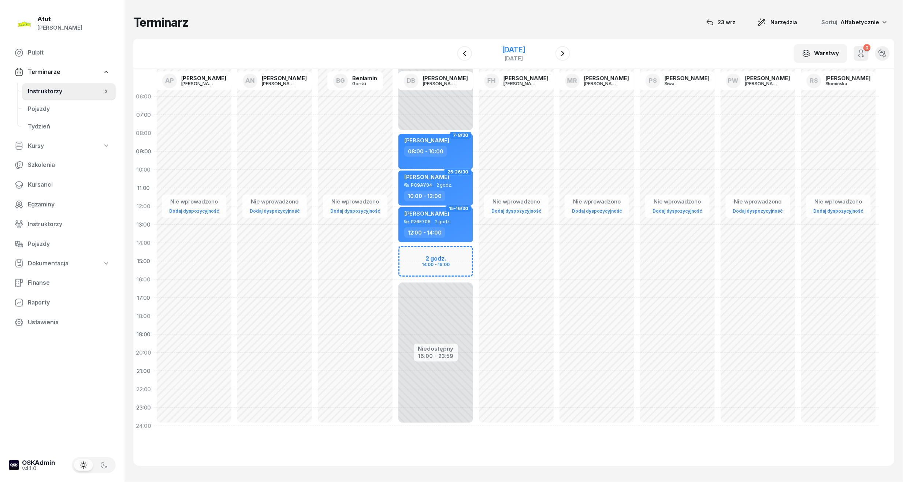
click at [516, 49] on div "29 listopada 2025" at bounding box center [513, 49] width 23 height 7
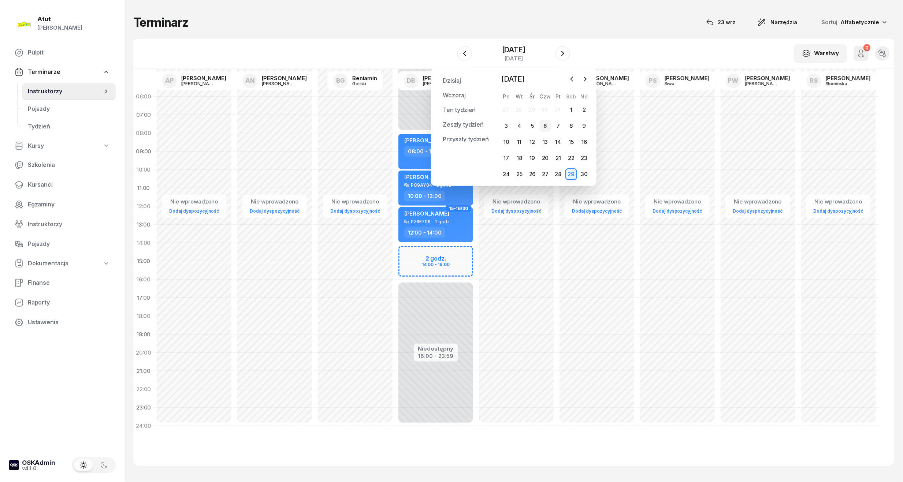
click at [547, 124] on div "6" at bounding box center [545, 126] width 12 height 12
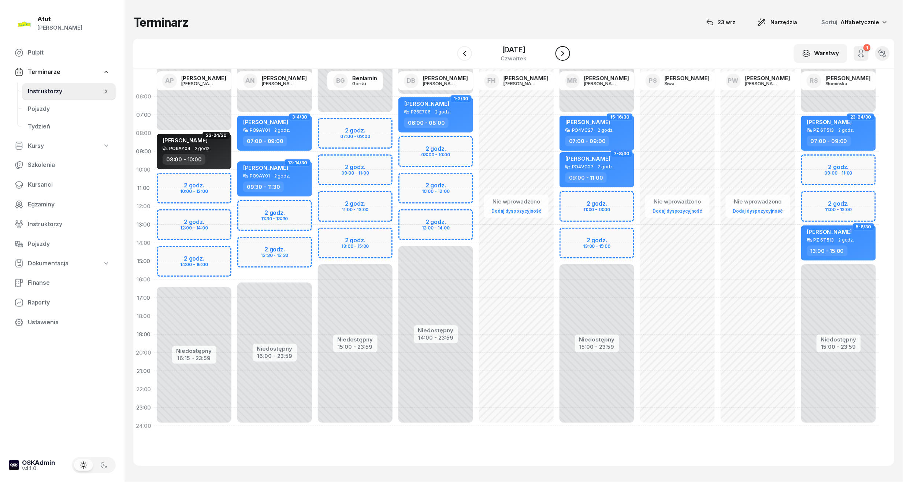
click at [560, 56] on icon "button" at bounding box center [562, 53] width 9 height 9
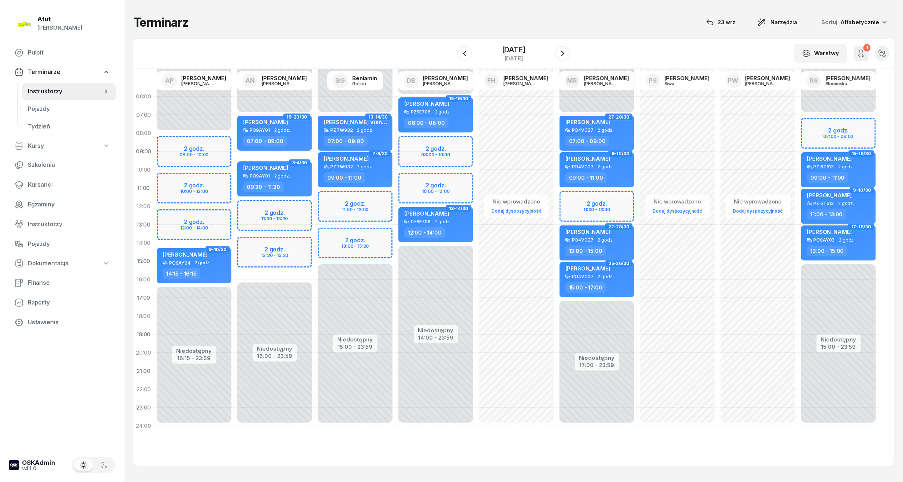
click at [341, 235] on div "Niedostępny 00:00 - 07:00 Niedostępny 15:00 - 23:59 2 godz. 11:00 - 13:00 2 god…" at bounding box center [355, 262] width 81 height 348
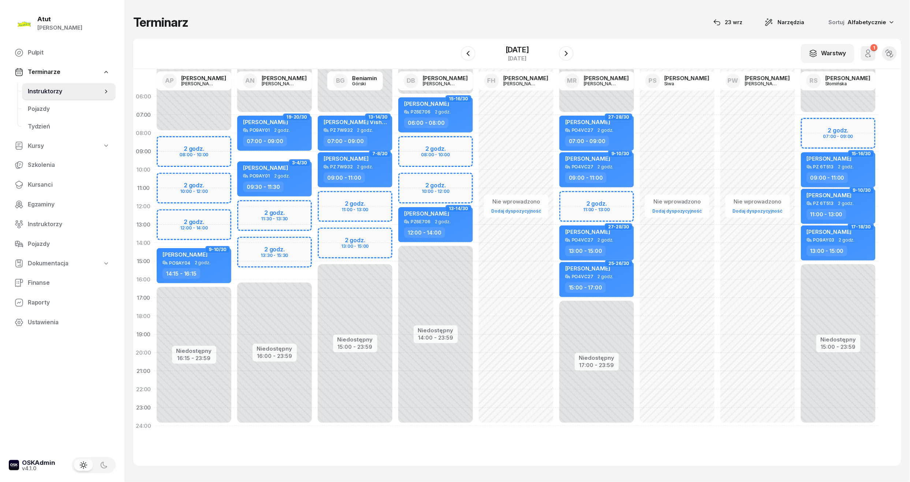
select select "13"
select select "15"
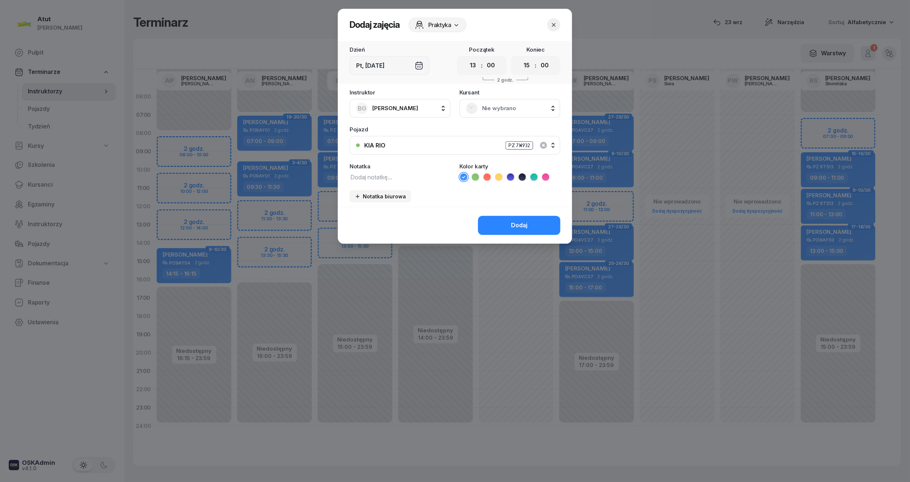
click at [492, 105] on span "Nie wybrano" at bounding box center [518, 109] width 72 height 10
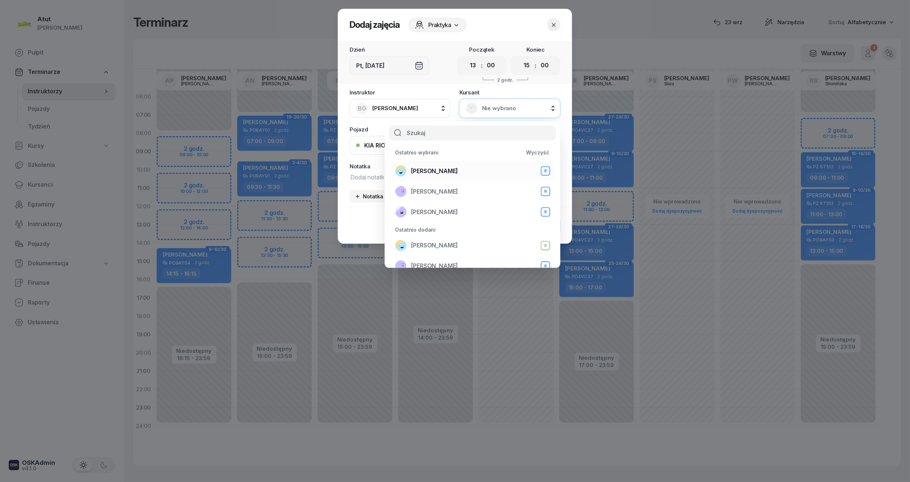
click at [455, 170] on span "Natalia Jakóbczyk" at bounding box center [434, 172] width 47 height 10
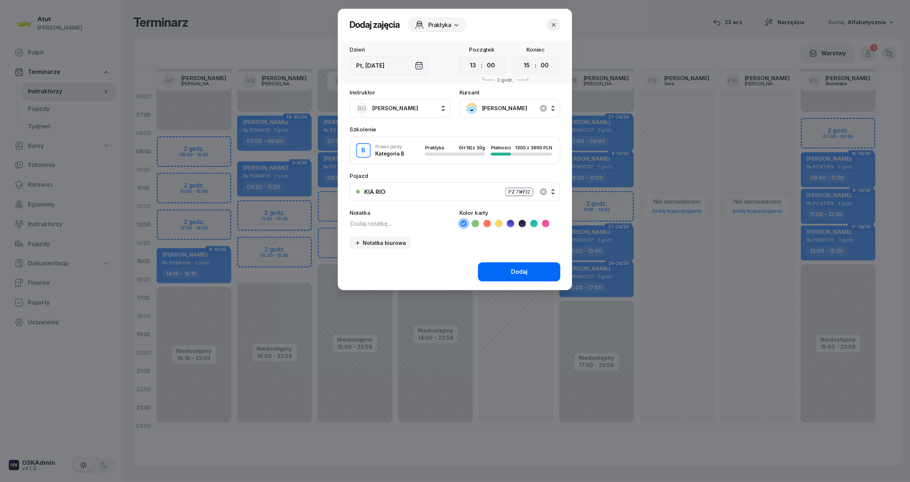
click at [538, 271] on button "Dodaj" at bounding box center [519, 272] width 82 height 19
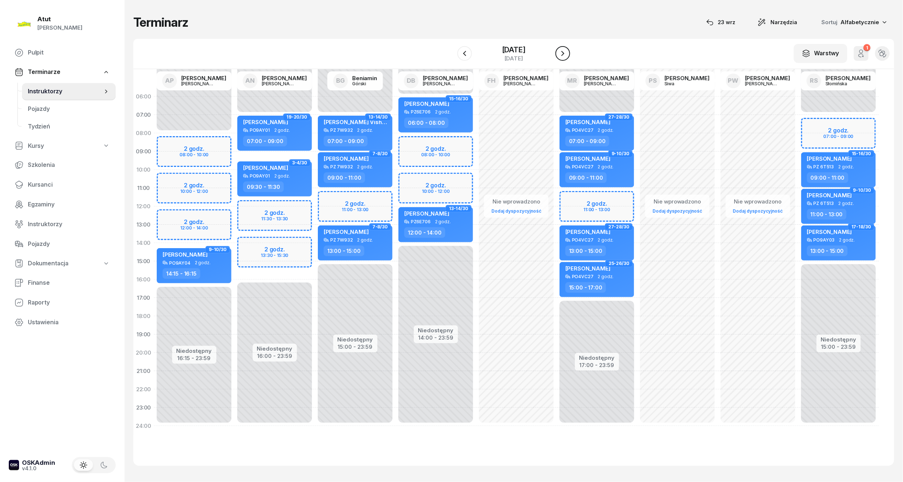
click at [562, 53] on icon "button" at bounding box center [562, 53] width 9 height 9
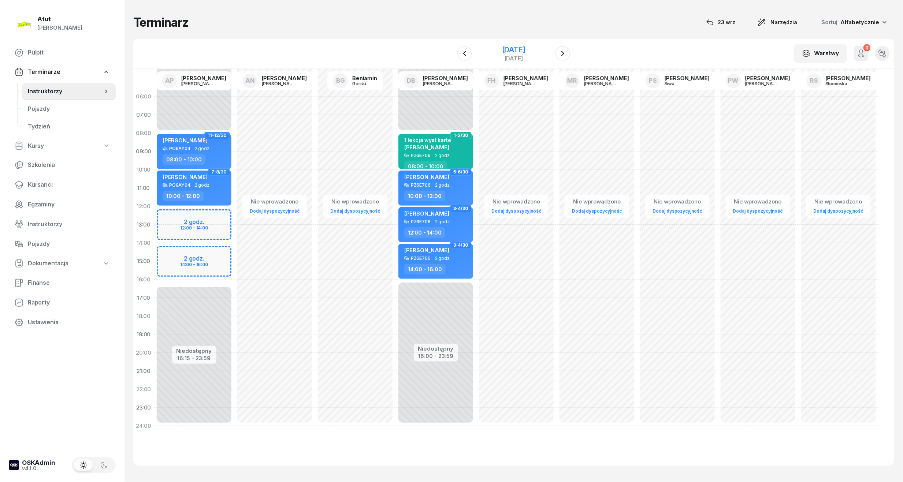
click at [525, 49] on div "8 listopada 2025" at bounding box center [513, 49] width 23 height 7
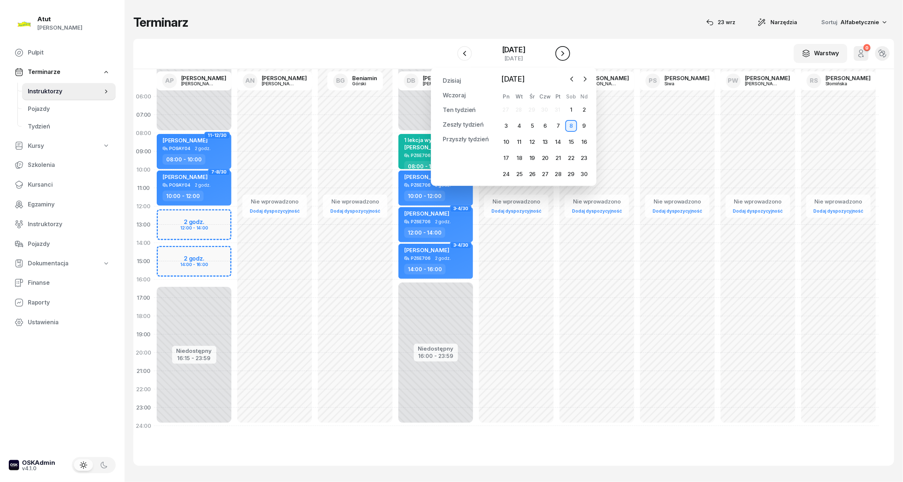
click at [564, 53] on icon "button" at bounding box center [562, 53] width 9 height 9
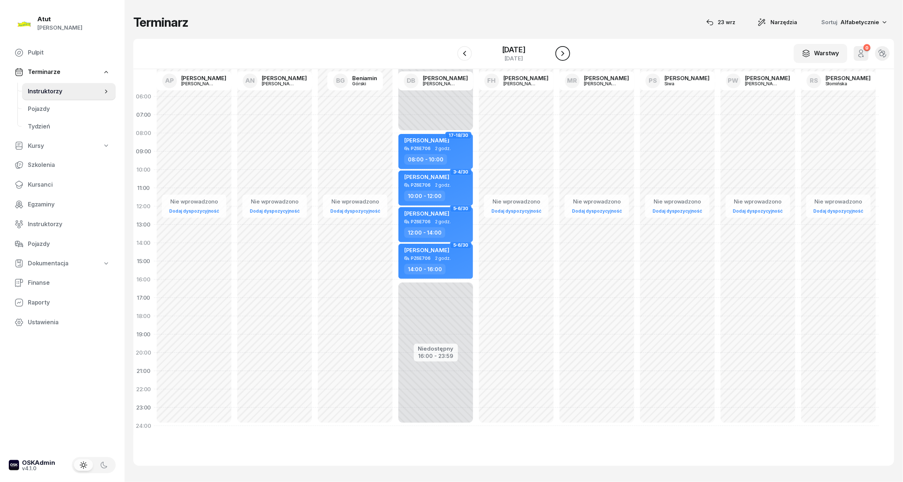
click at [564, 53] on icon "button" at bounding box center [562, 53] width 9 height 9
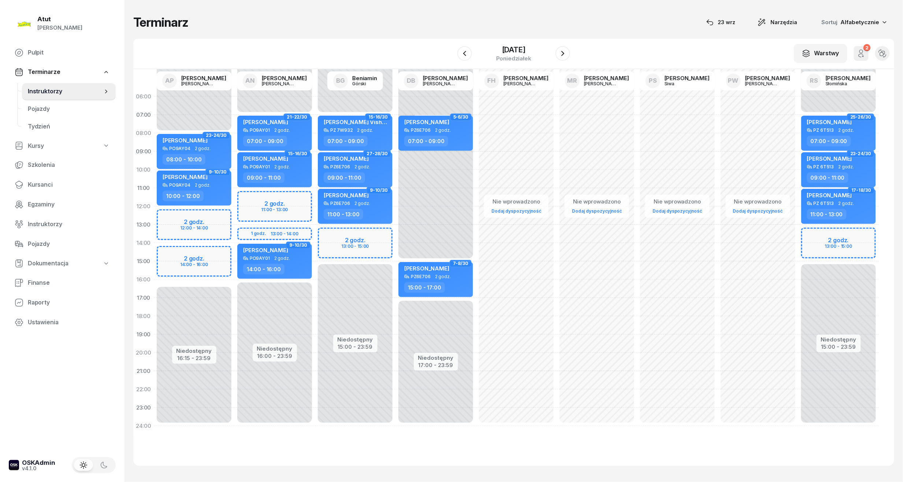
click at [821, 232] on div "Niedostępny 00:00 - 07:00 Niedostępny 15:00 - 23:59 2 godz. 13:00 - 15:00 25-26…" at bounding box center [838, 262] width 81 height 348
select select "13"
select select "15"
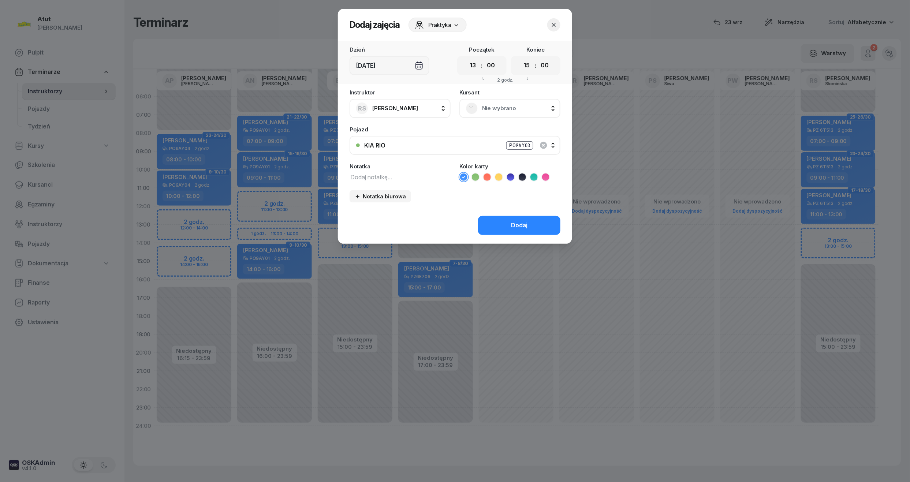
click at [501, 108] on span "Nie wybrano" at bounding box center [518, 109] width 72 height 10
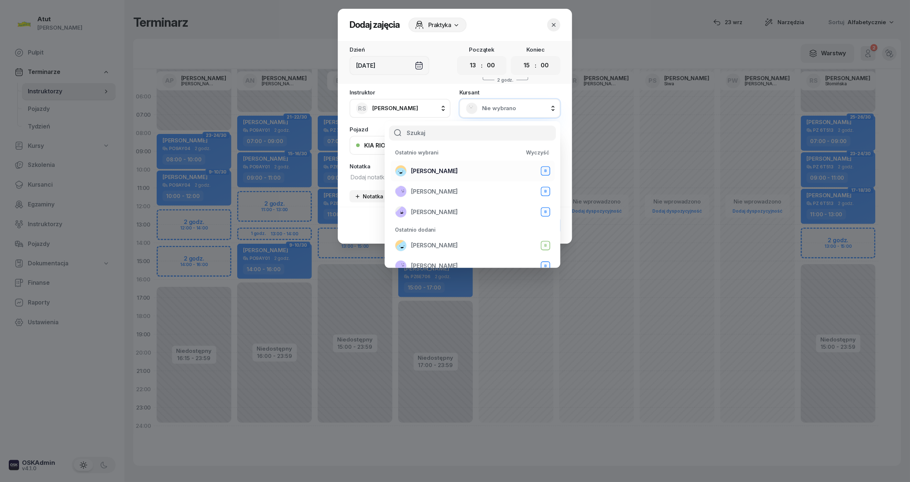
click at [451, 168] on span "Natalia Jakóbczyk" at bounding box center [434, 172] width 47 height 10
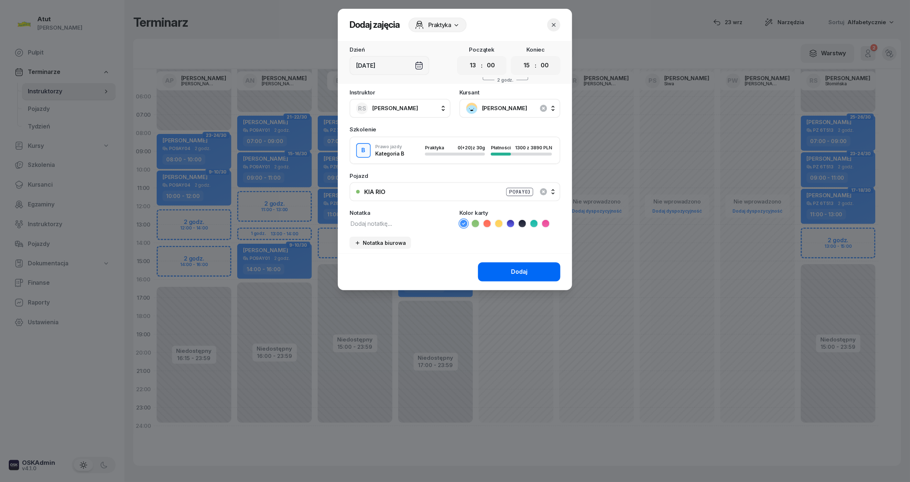
click at [516, 267] on div "Dodaj" at bounding box center [519, 272] width 16 height 10
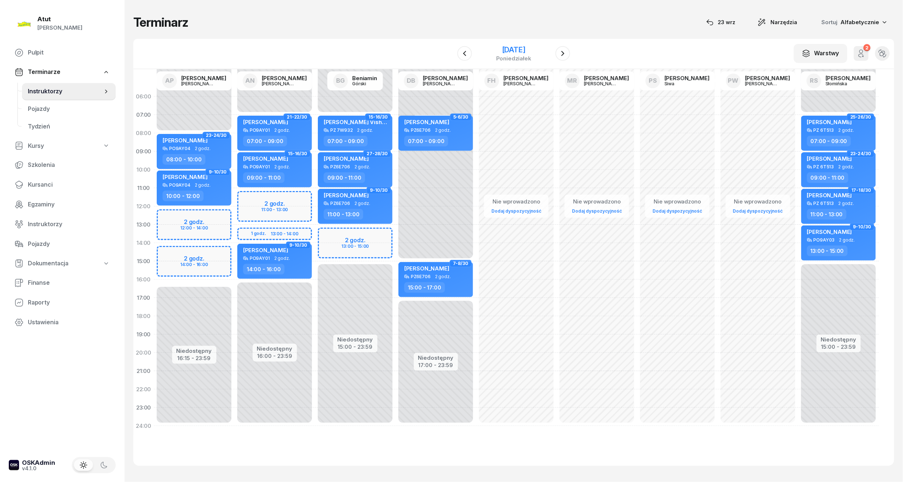
click at [511, 51] on div "10 listopada 2025" at bounding box center [513, 49] width 35 height 7
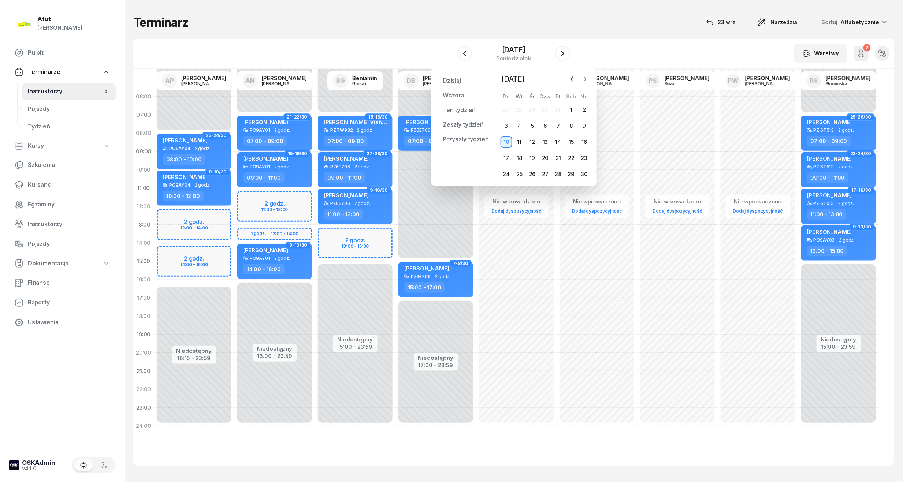
click at [588, 78] on icon "button" at bounding box center [584, 78] width 7 height 7
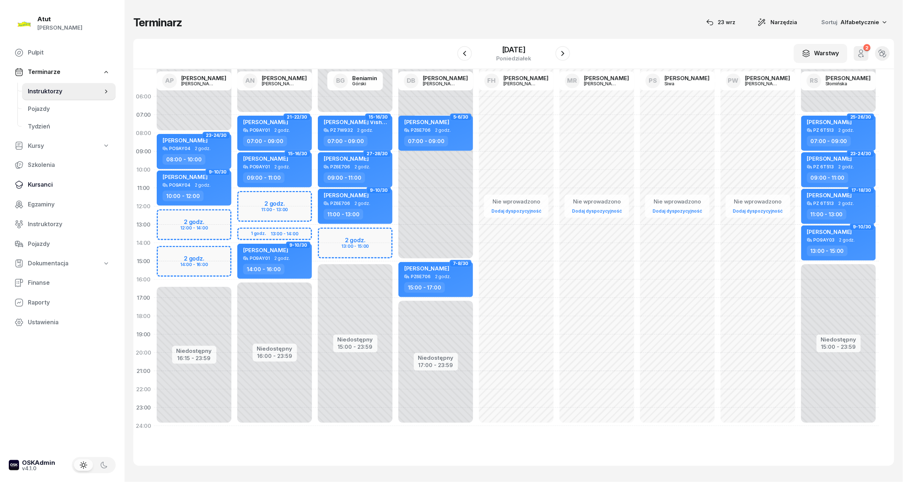
click at [36, 185] on span "Kursanci" at bounding box center [69, 185] width 82 height 10
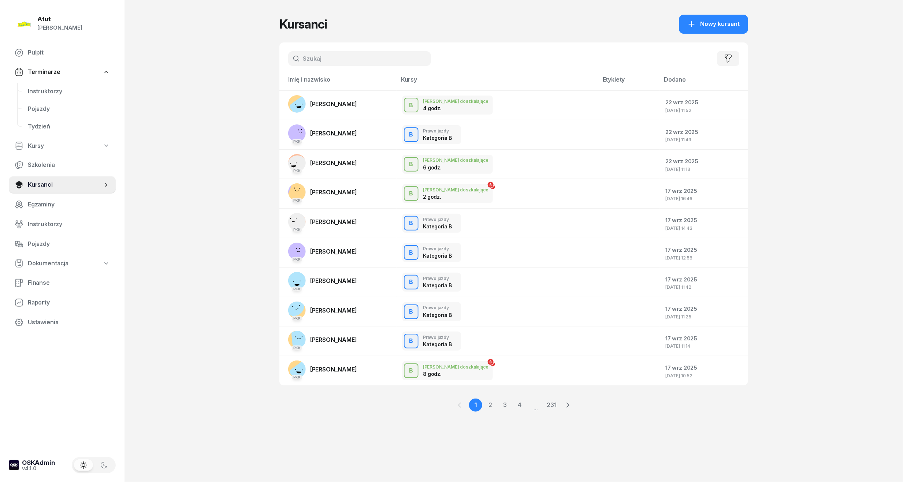
click at [330, 60] on input "text" at bounding box center [359, 58] width 143 height 15
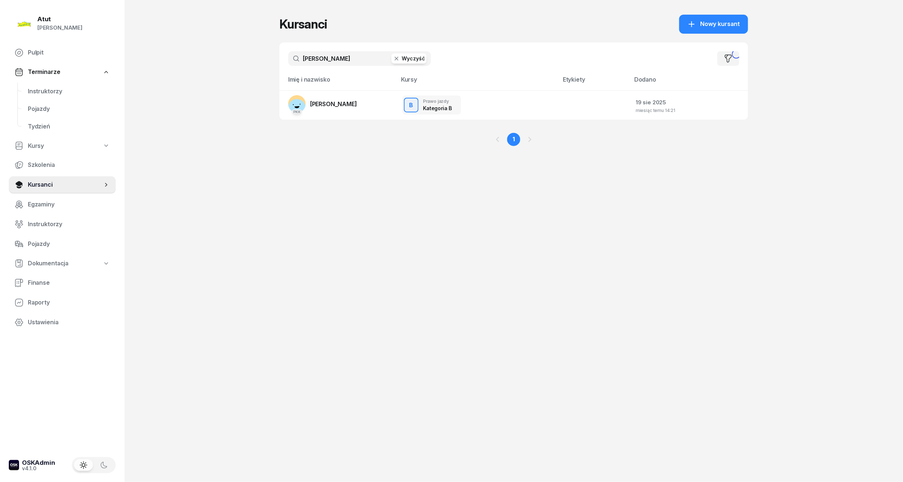
type input "jakóbczyk"
click at [328, 100] on span "Natalia Jakóbczyk" at bounding box center [333, 103] width 47 height 7
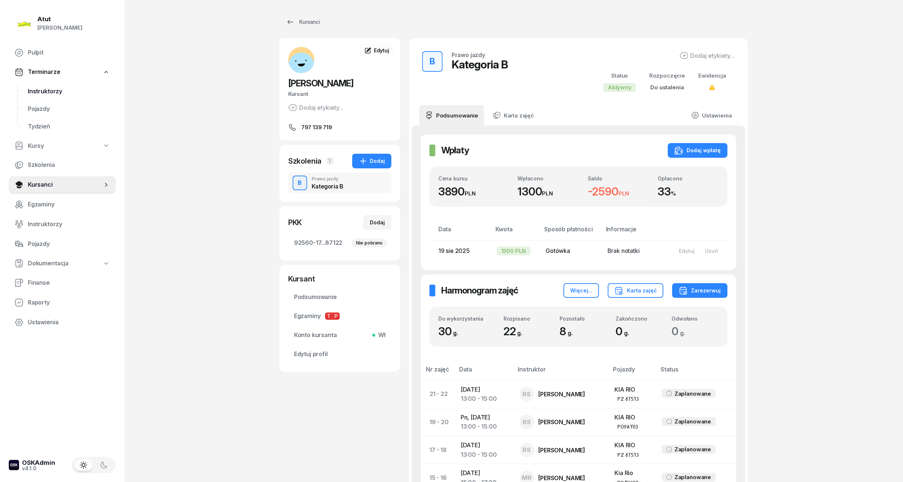
click at [46, 89] on span "Instruktorzy" at bounding box center [69, 92] width 82 height 10
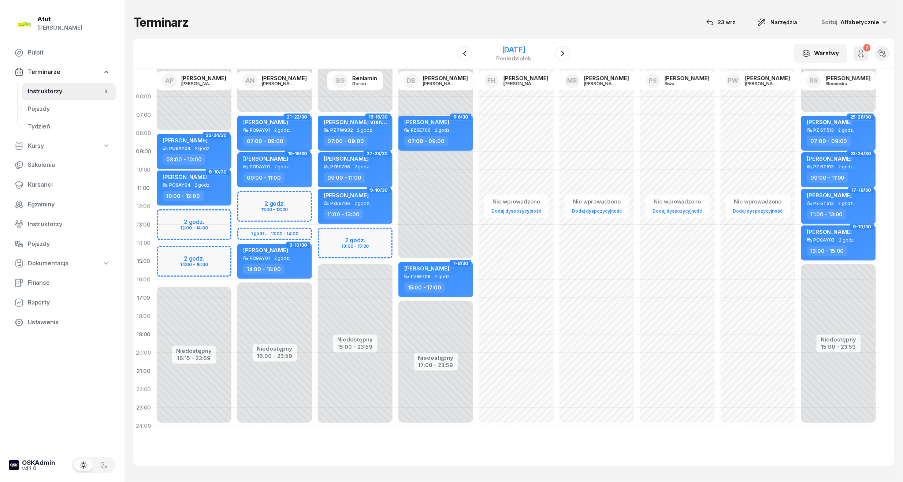
click at [506, 47] on div "10 listopada 2025" at bounding box center [513, 49] width 35 height 7
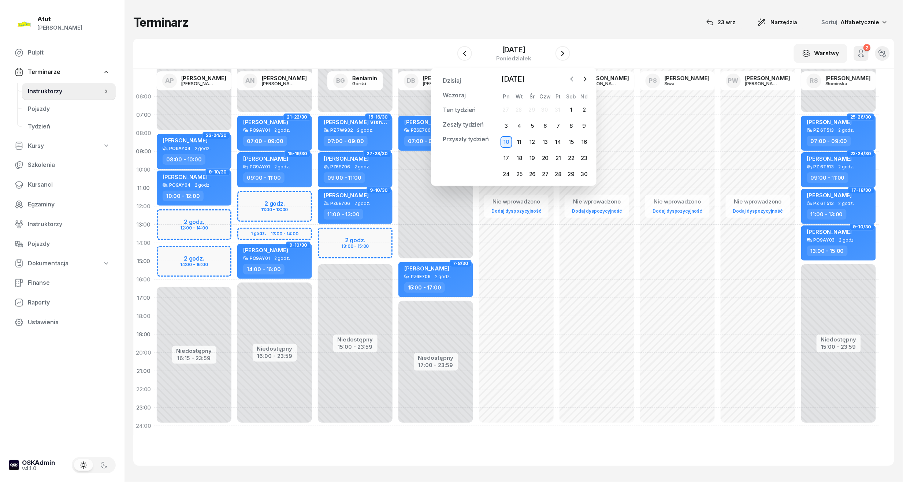
click at [571, 79] on icon "button" at bounding box center [572, 79] width 2 height 4
click at [40, 185] on span "Kursanci" at bounding box center [69, 185] width 82 height 10
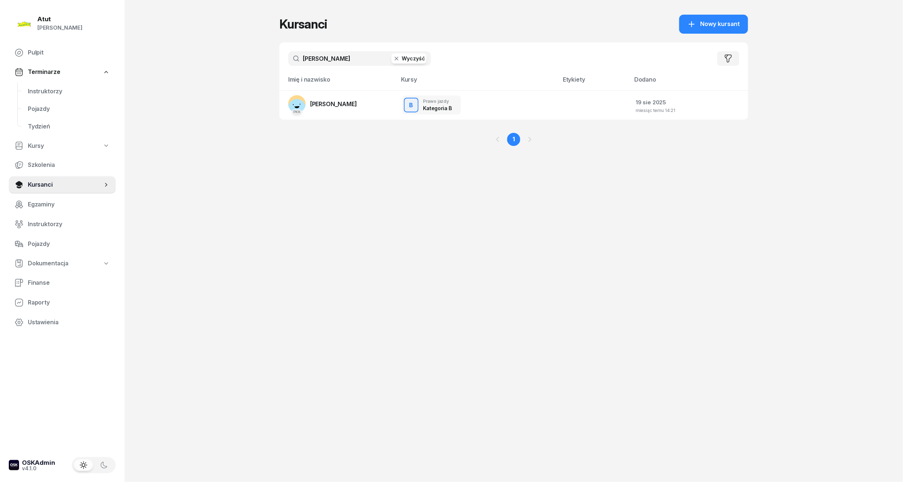
click at [410, 60] on button "Wyczyść" at bounding box center [408, 58] width 35 height 10
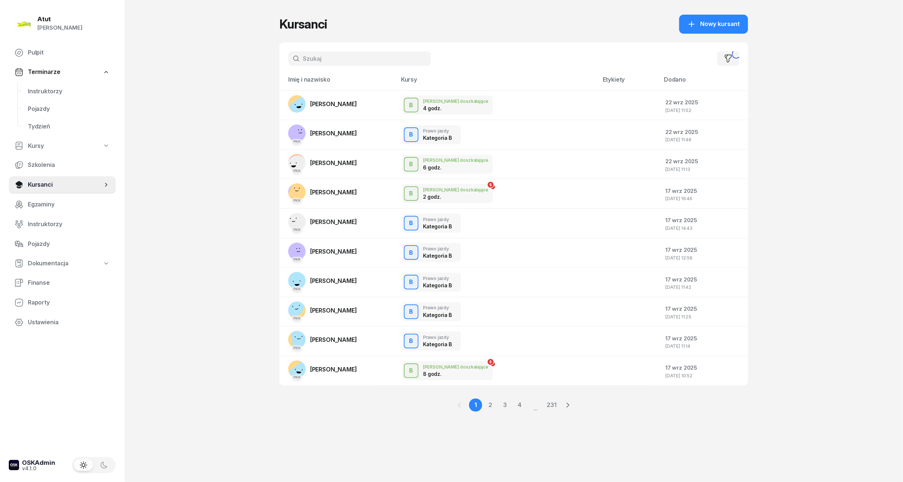
click at [376, 62] on input "text" at bounding box center [359, 58] width 143 height 15
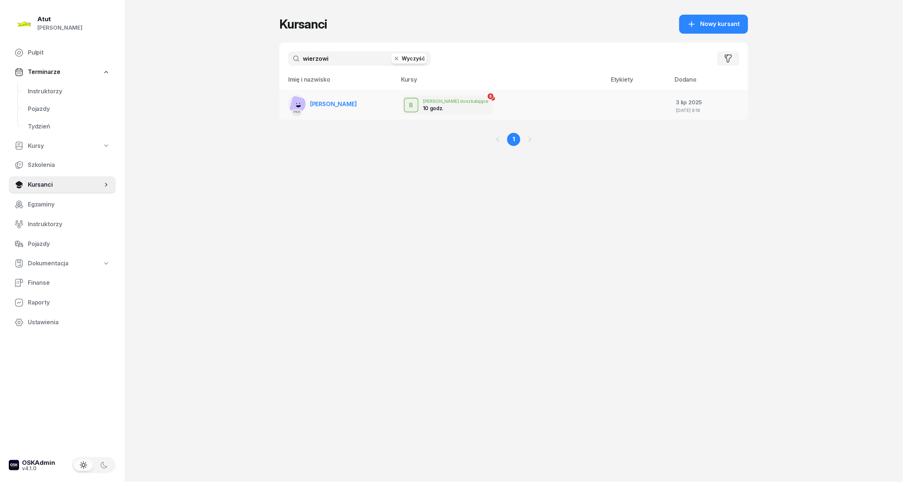
type input "wierzowi"
click at [351, 103] on span "[PERSON_NAME]" at bounding box center [333, 103] width 47 height 7
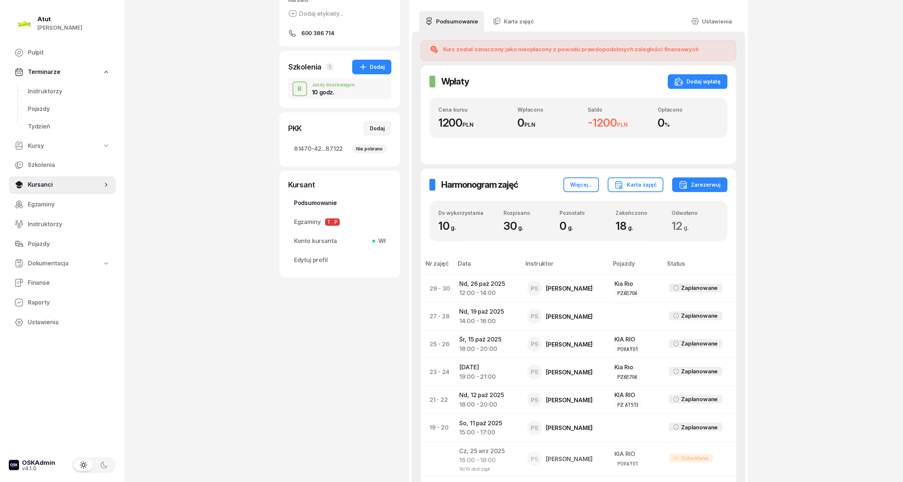
scroll to position [49, 0]
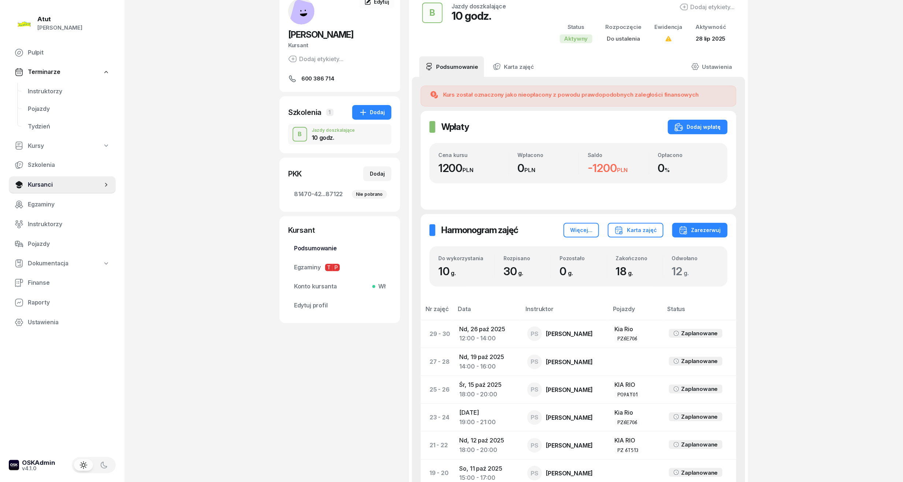
click at [314, 250] on span "Podsumowanie" at bounding box center [340, 249] width 92 height 10
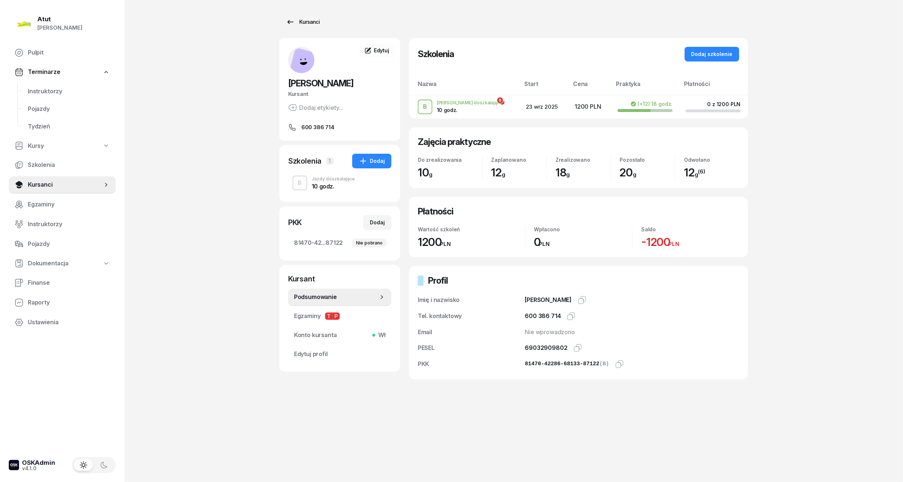
click at [295, 21] on div "Kursanci" at bounding box center [303, 22] width 34 height 9
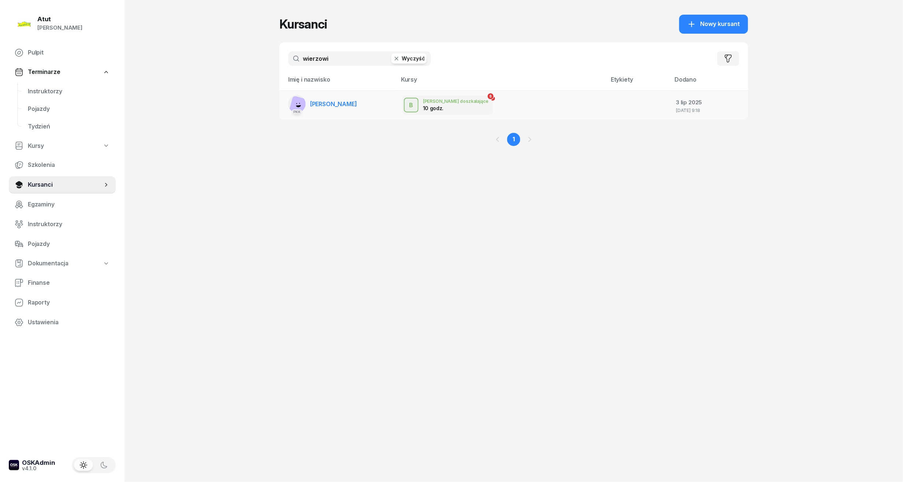
click at [324, 100] on span "[PERSON_NAME]" at bounding box center [333, 103] width 47 height 7
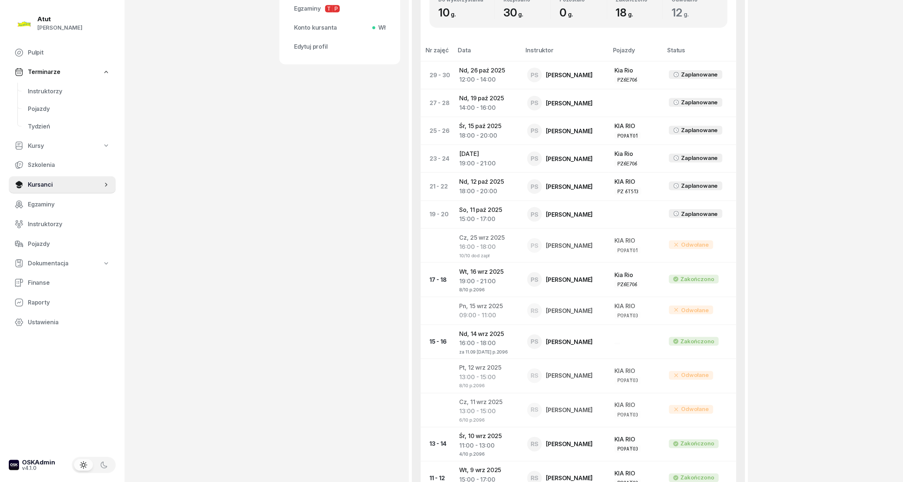
scroll to position [63, 0]
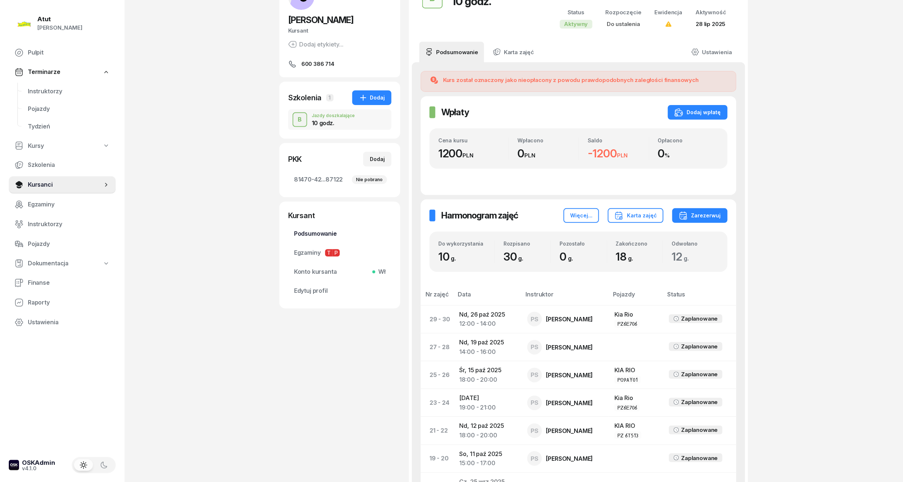
click at [306, 233] on span "Podsumowanie" at bounding box center [340, 234] width 92 height 10
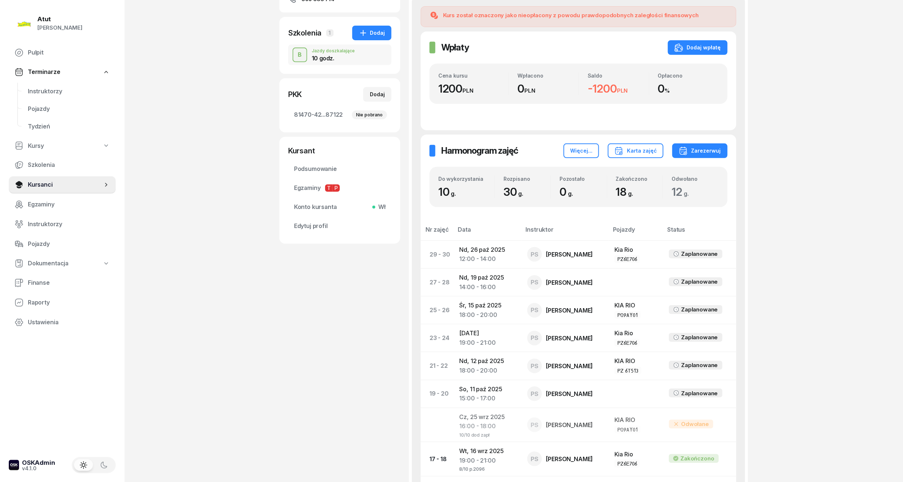
scroll to position [195, 0]
